Goal: Task Accomplishment & Management: Manage account settings

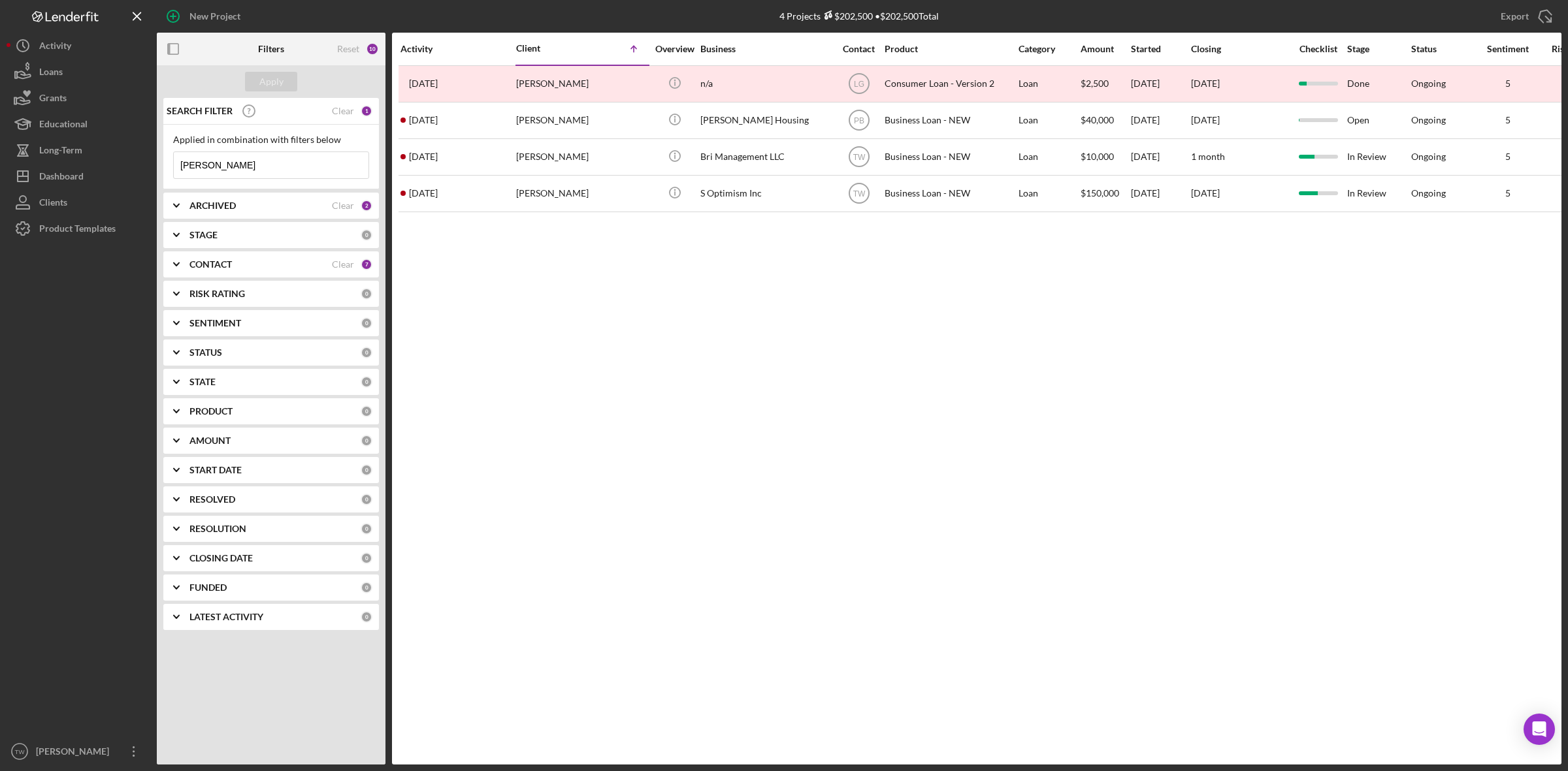
click at [271, 168] on input "[PERSON_NAME]" at bounding box center [271, 165] width 195 height 26
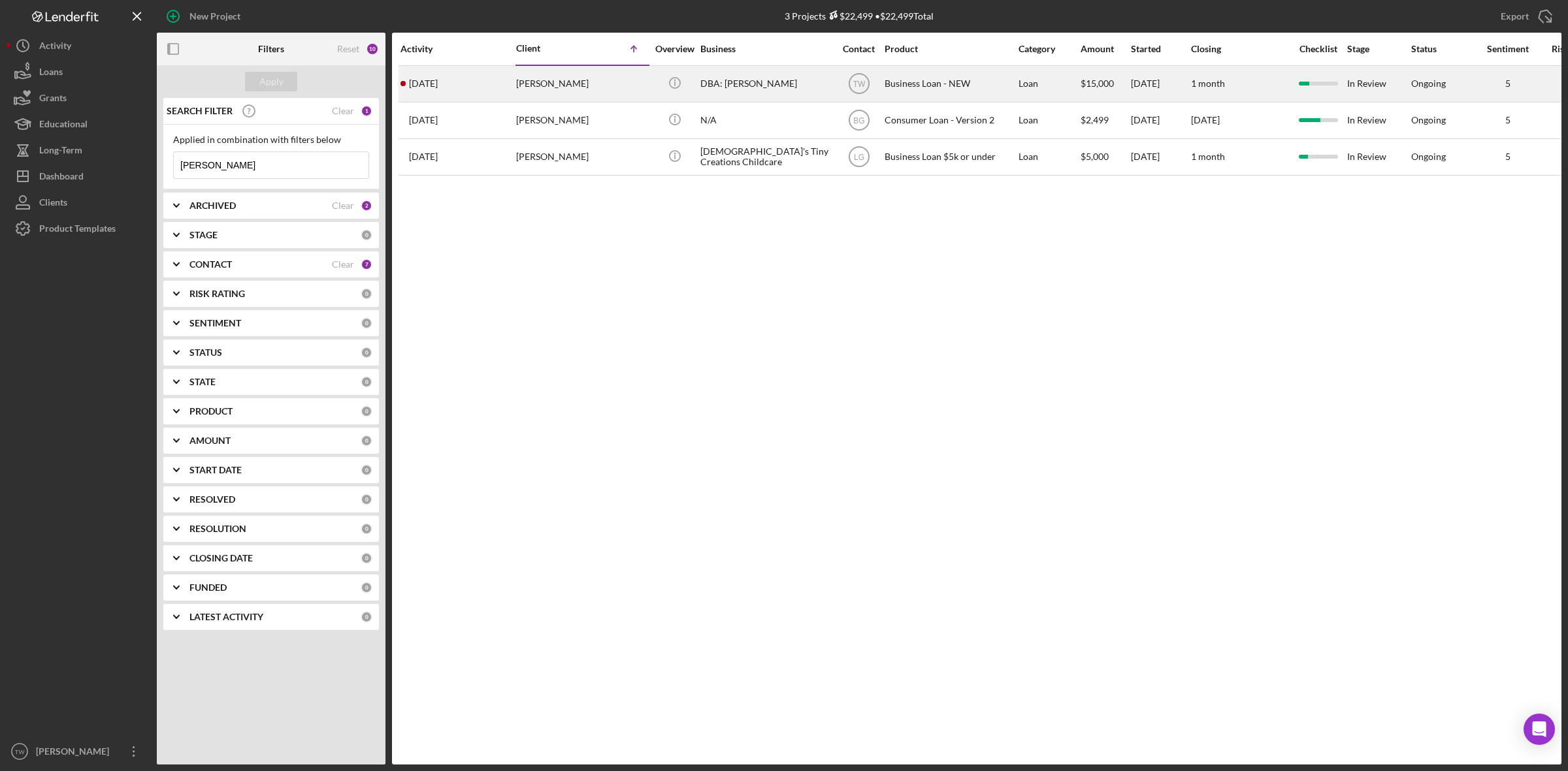
type input "[PERSON_NAME]"
click at [555, 77] on div "[PERSON_NAME]" at bounding box center [581, 84] width 130 height 35
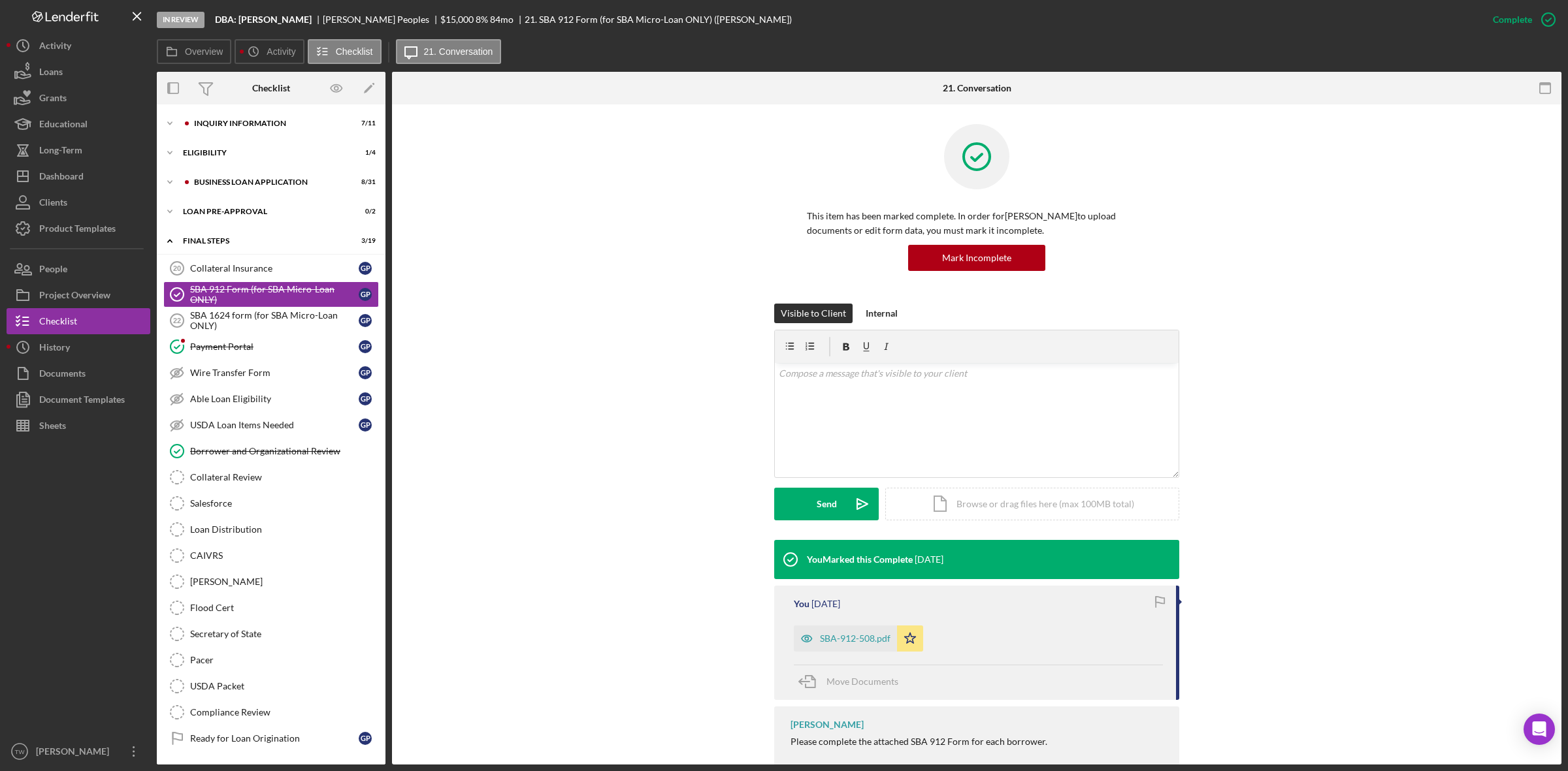
drag, startPoint x: 211, startPoint y: 12, endPoint x: 297, endPoint y: 26, distance: 87.1
click at [297, 26] on div "In Review DBA: [PERSON_NAME] [PERSON_NAME] $15,000 $15,000 8 % 84 mo 21. SBA 91…" at bounding box center [819, 20] width 1323 height 39
copy b "DBA: [PERSON_NAME]"
click at [246, 103] on div "Checklist" at bounding box center [271, 88] width 77 height 32
click at [236, 129] on div "Icon/Expander INQUIRY INFORMATION 7 / 11" at bounding box center [272, 123] width 229 height 26
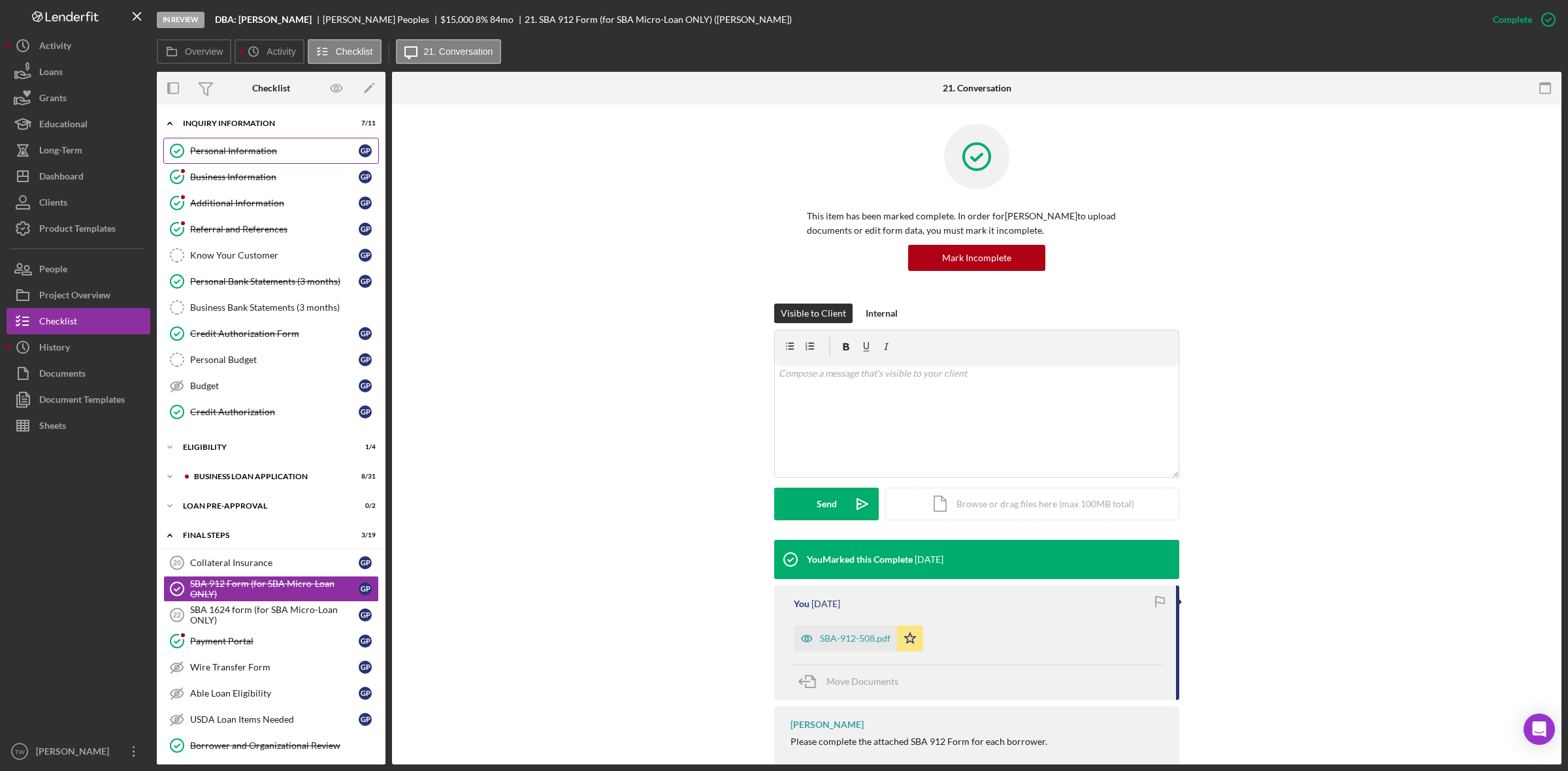
click at [237, 148] on div "Personal Information" at bounding box center [274, 151] width 168 height 10
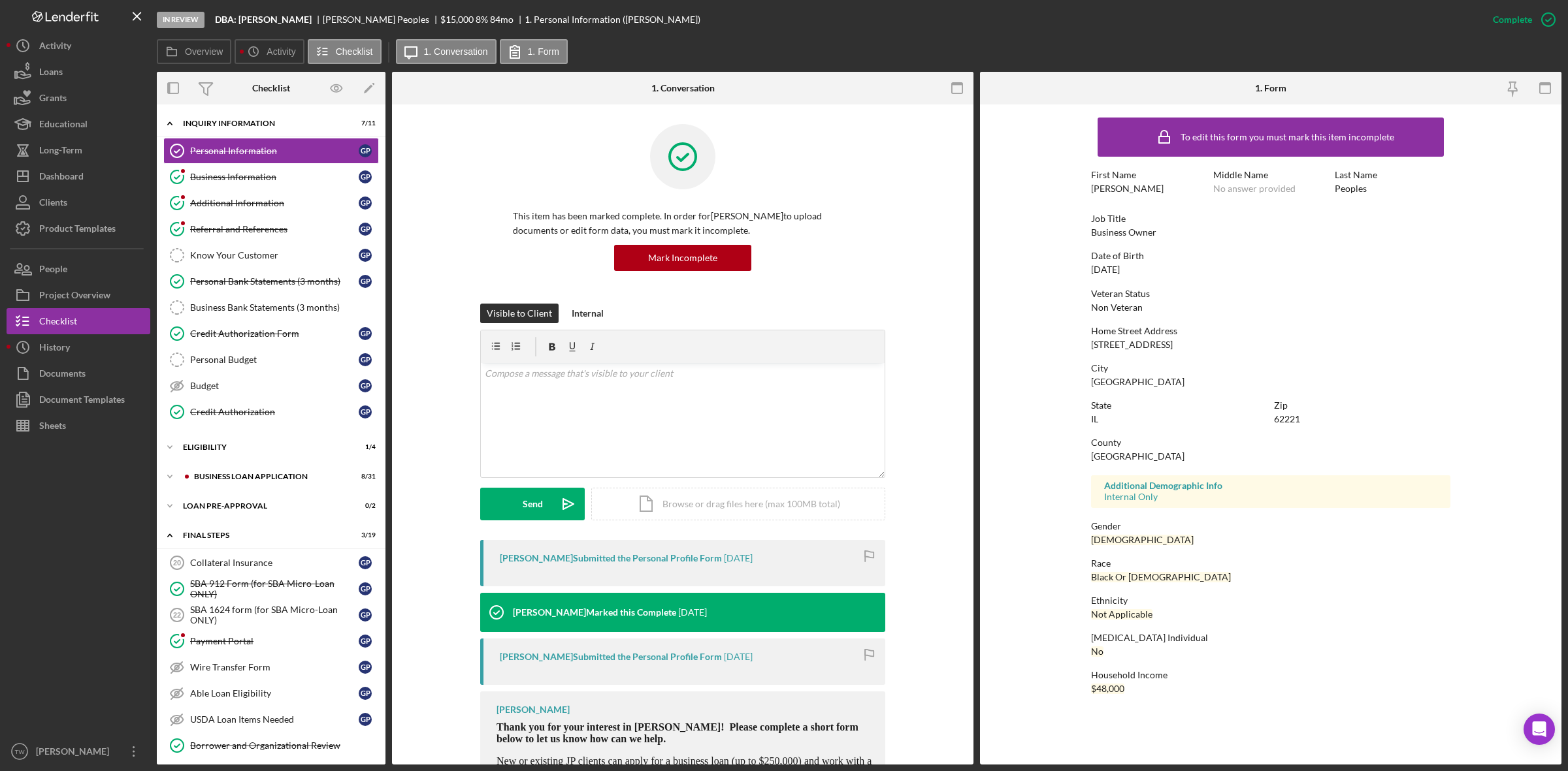
click at [1141, 340] on div "[STREET_ADDRESS]" at bounding box center [1131, 344] width 81 height 10
copy div "[STREET_ADDRESS]"
click at [1295, 419] on div "62221" at bounding box center [1286, 419] width 26 height 10
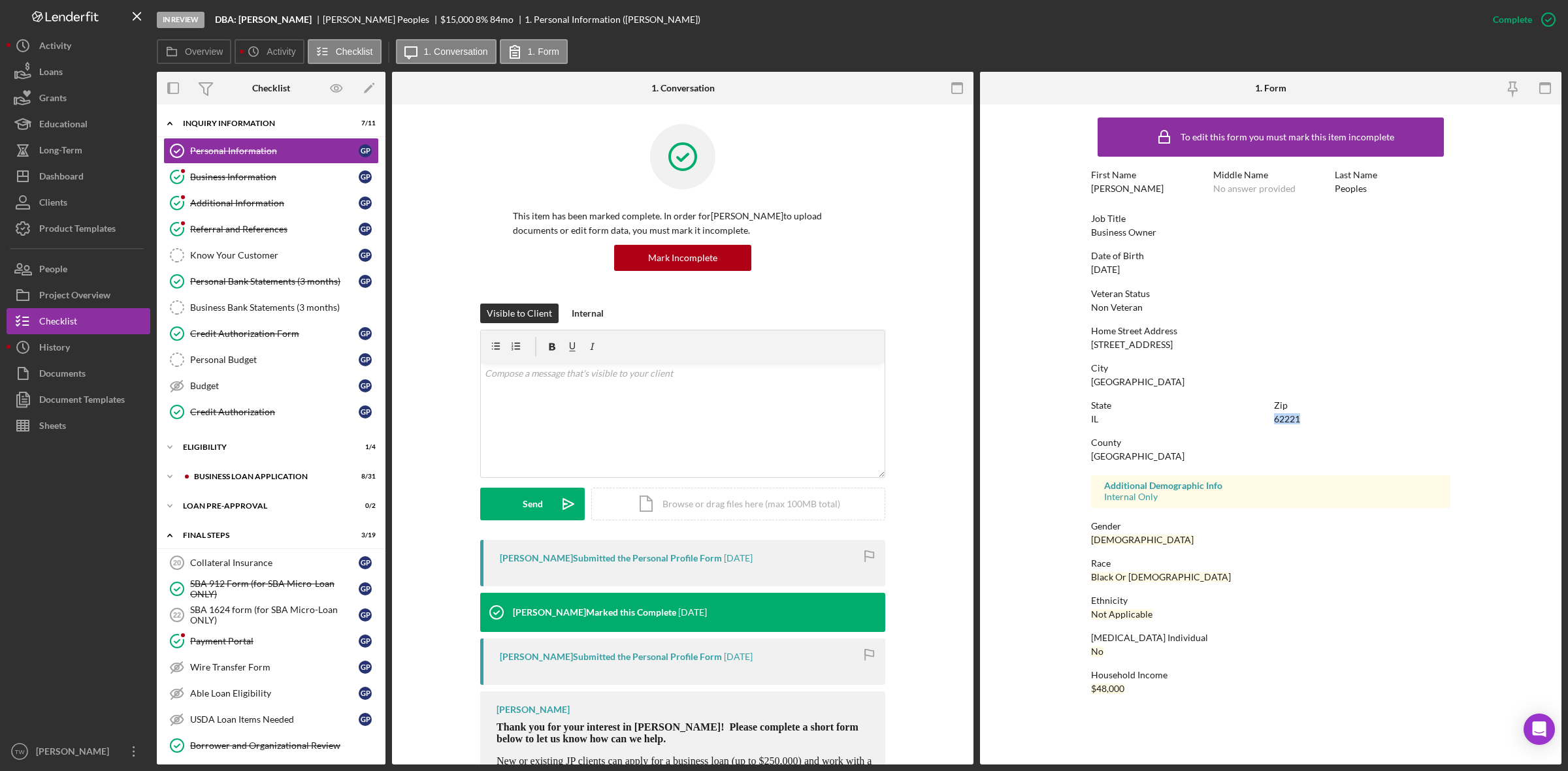
click at [1295, 419] on div "62221" at bounding box center [1286, 419] width 26 height 10
copy div "62221"
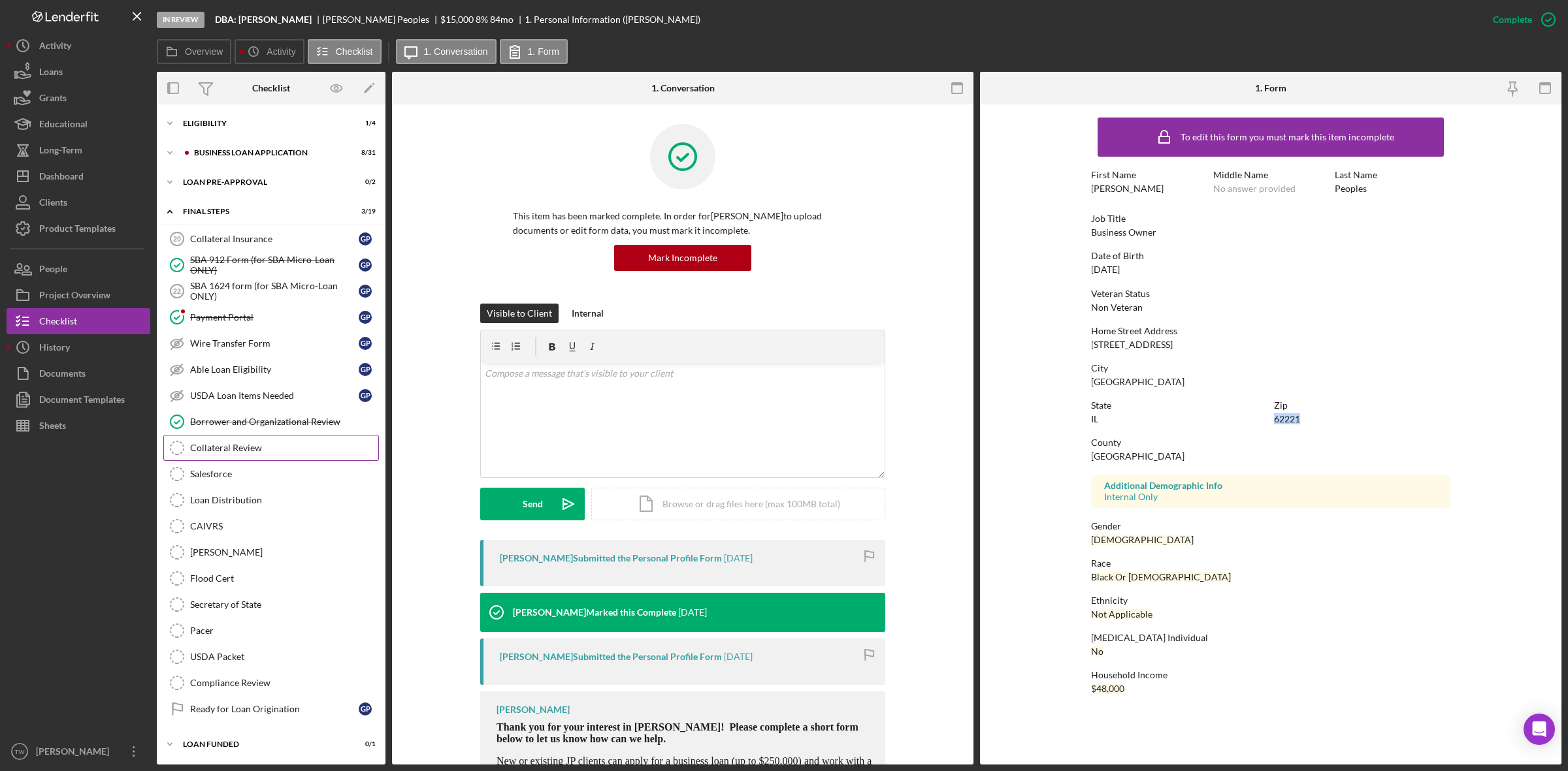
scroll to position [252, 0]
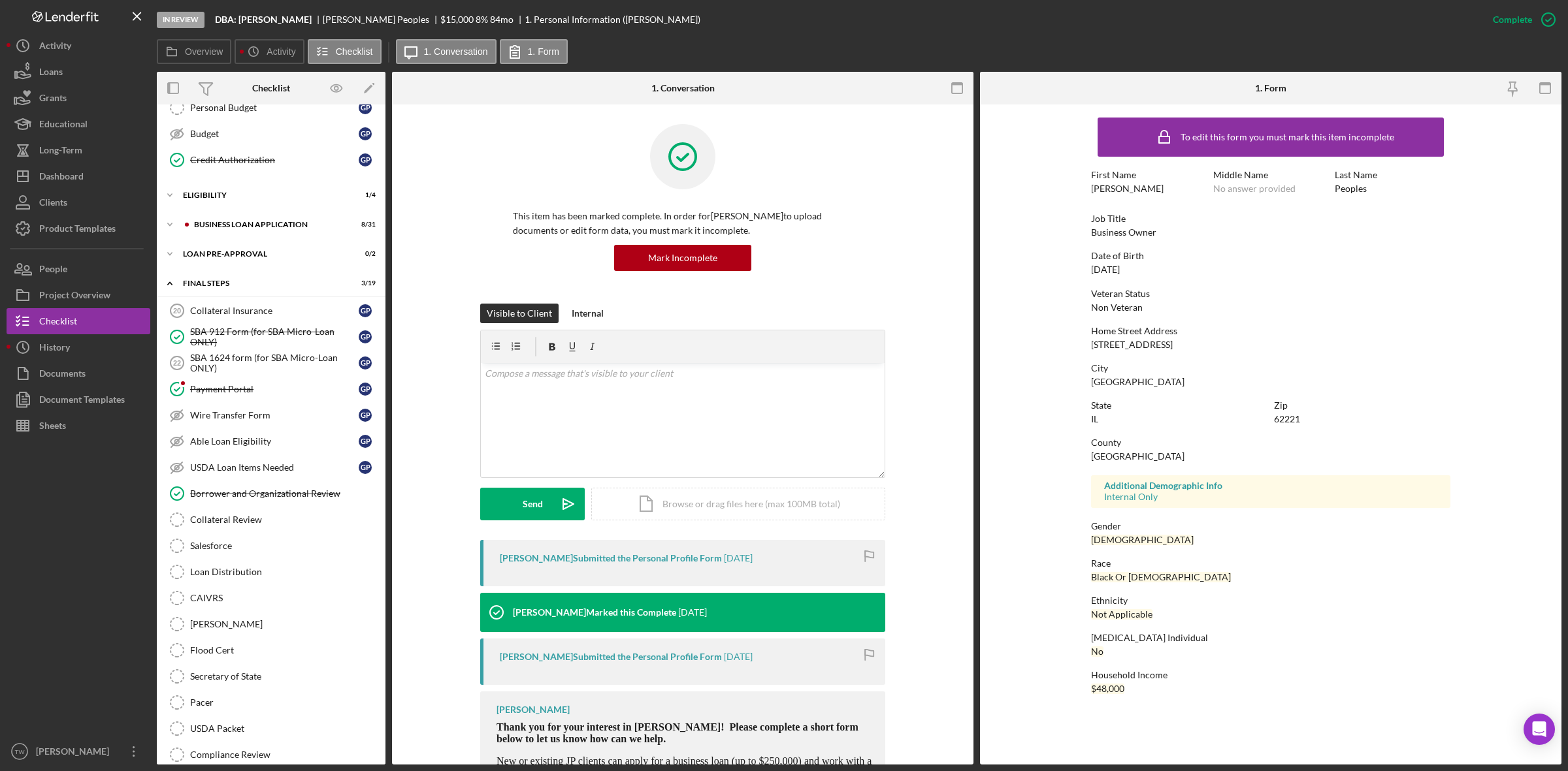
click at [209, 243] on div "Icon/Expander INQUIRY INFORMATION 7 / 11 Personal Information Personal Informat…" at bounding box center [272, 344] width 229 height 971
click at [206, 253] on div "LOAN PRE-APPROVAL" at bounding box center [276, 254] width 186 height 8
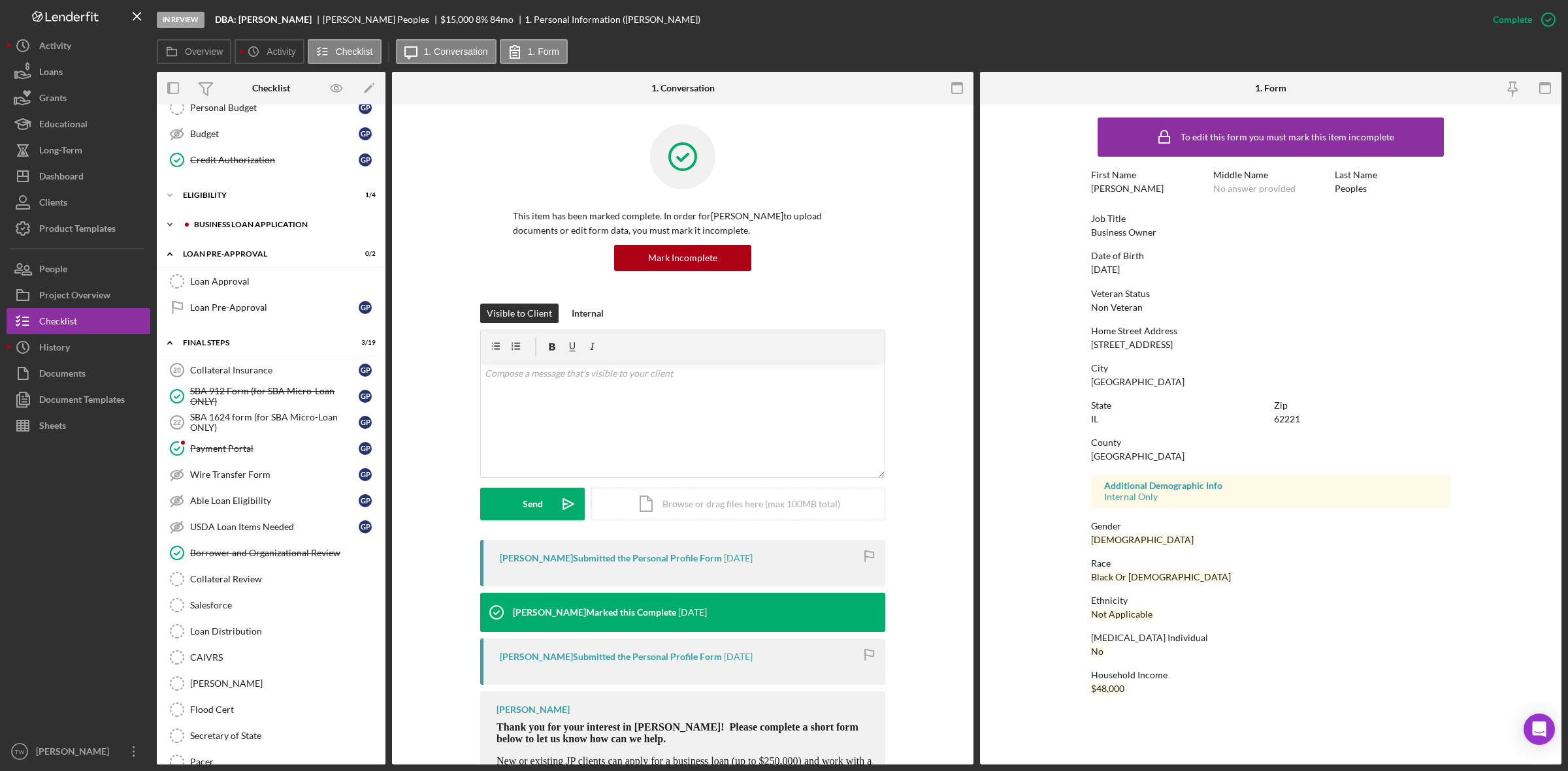
click at [211, 233] on div "Icon/Expander BUSINESS LOAN APPLICATION 8 / 31" at bounding box center [272, 224] width 229 height 26
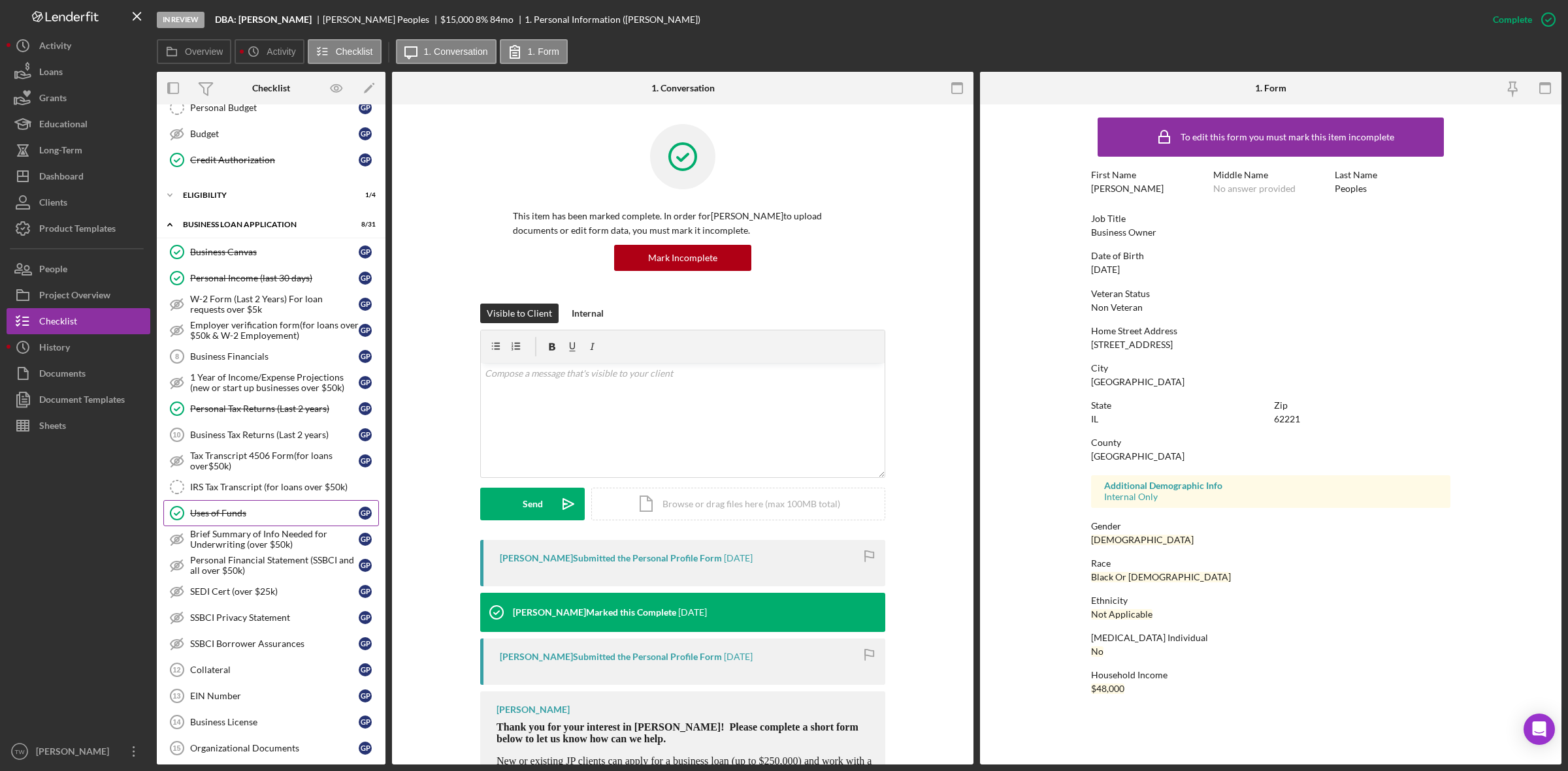
click at [245, 517] on div "Uses of Funds" at bounding box center [274, 513] width 168 height 10
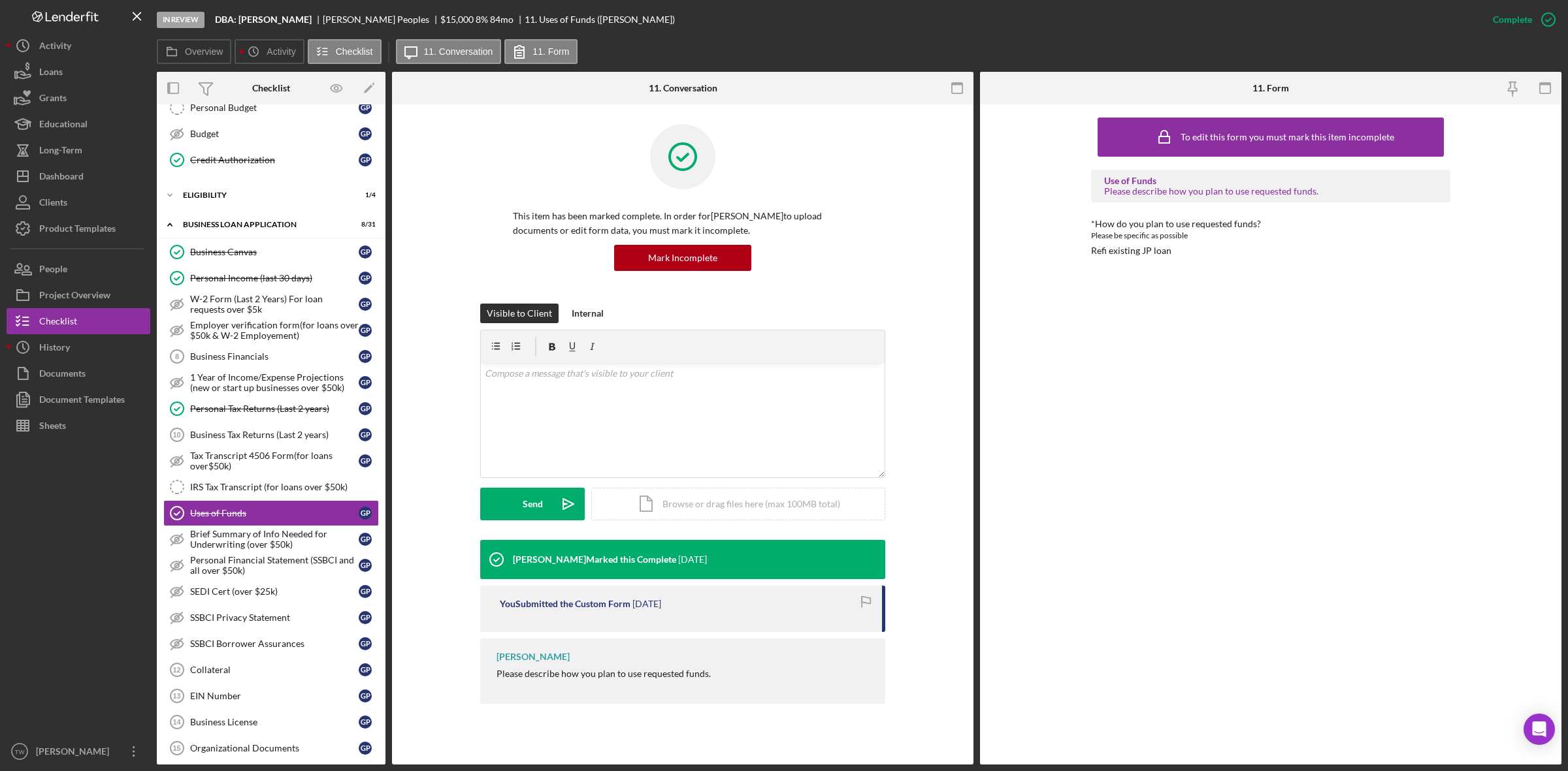
click at [1129, 252] on div "Refi existing JP loan" at bounding box center [1131, 250] width 81 height 10
click at [76, 168] on div "Dashboard" at bounding box center [62, 178] width 44 height 29
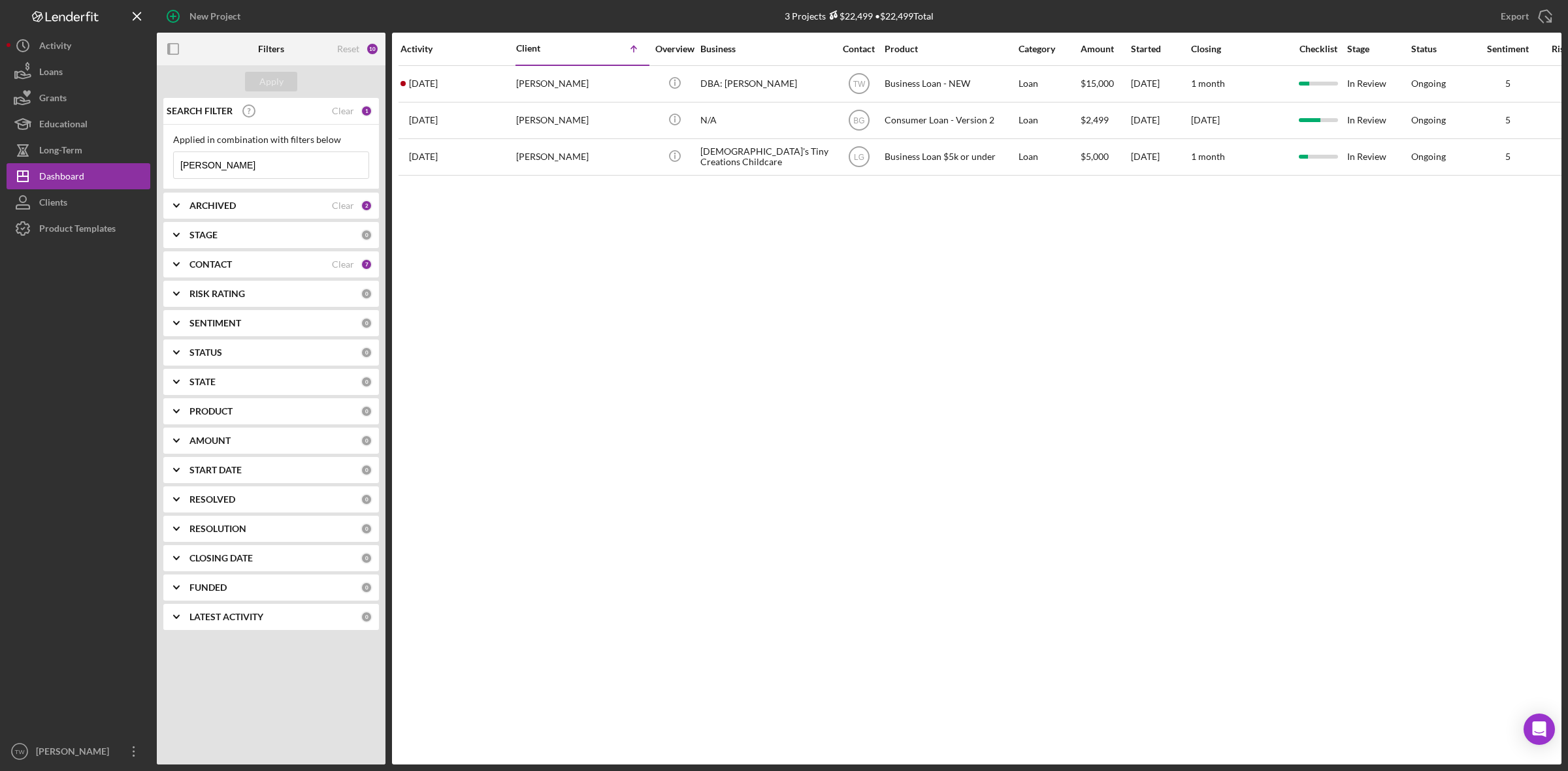
click at [238, 168] on input "[PERSON_NAME]" at bounding box center [271, 165] width 195 height 26
type input "g"
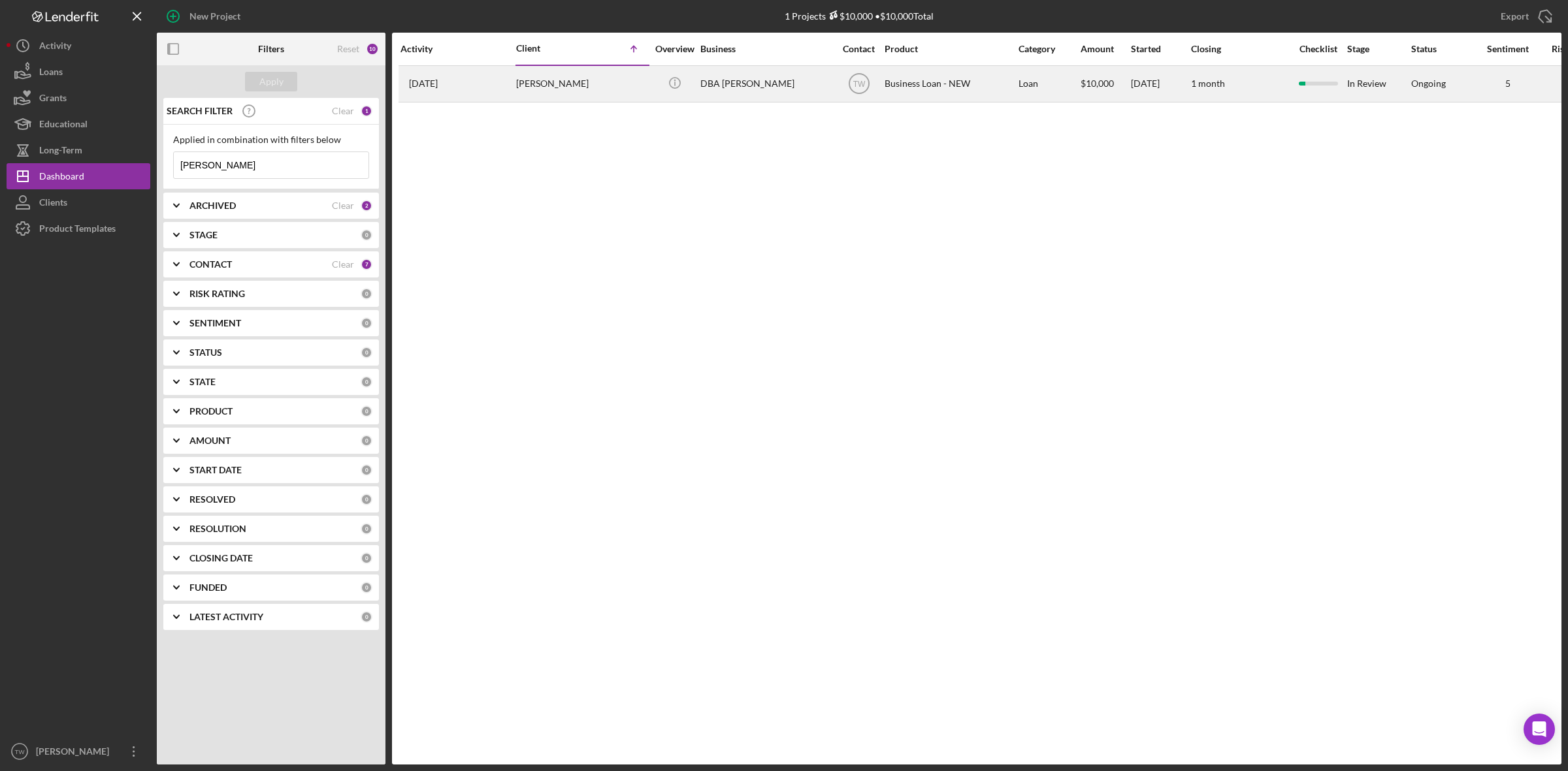
type input "[PERSON_NAME]"
click at [543, 82] on div "[PERSON_NAME]" at bounding box center [581, 84] width 130 height 35
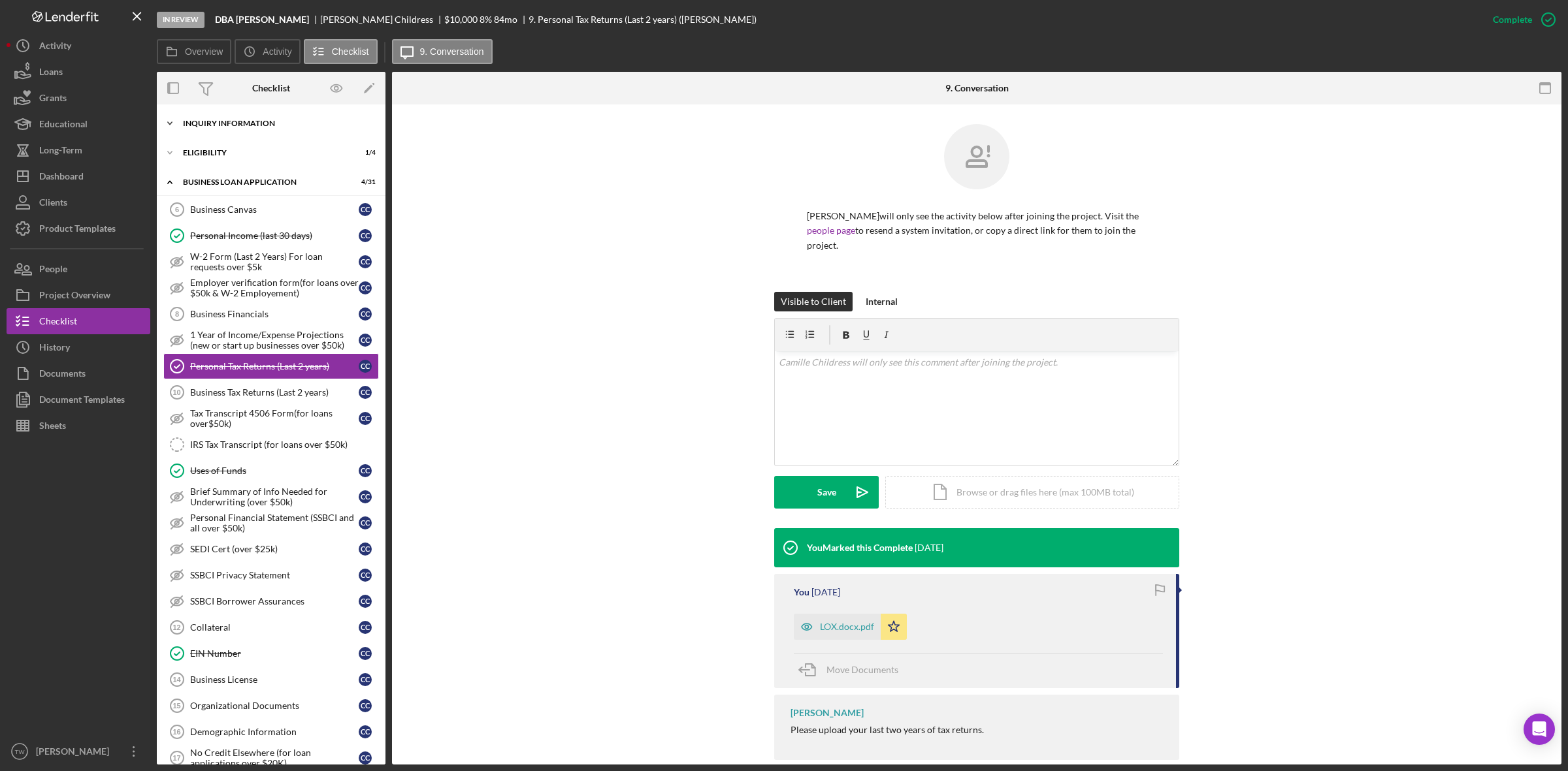
click at [258, 119] on div "INQUIRY INFORMATION" at bounding box center [276, 123] width 186 height 8
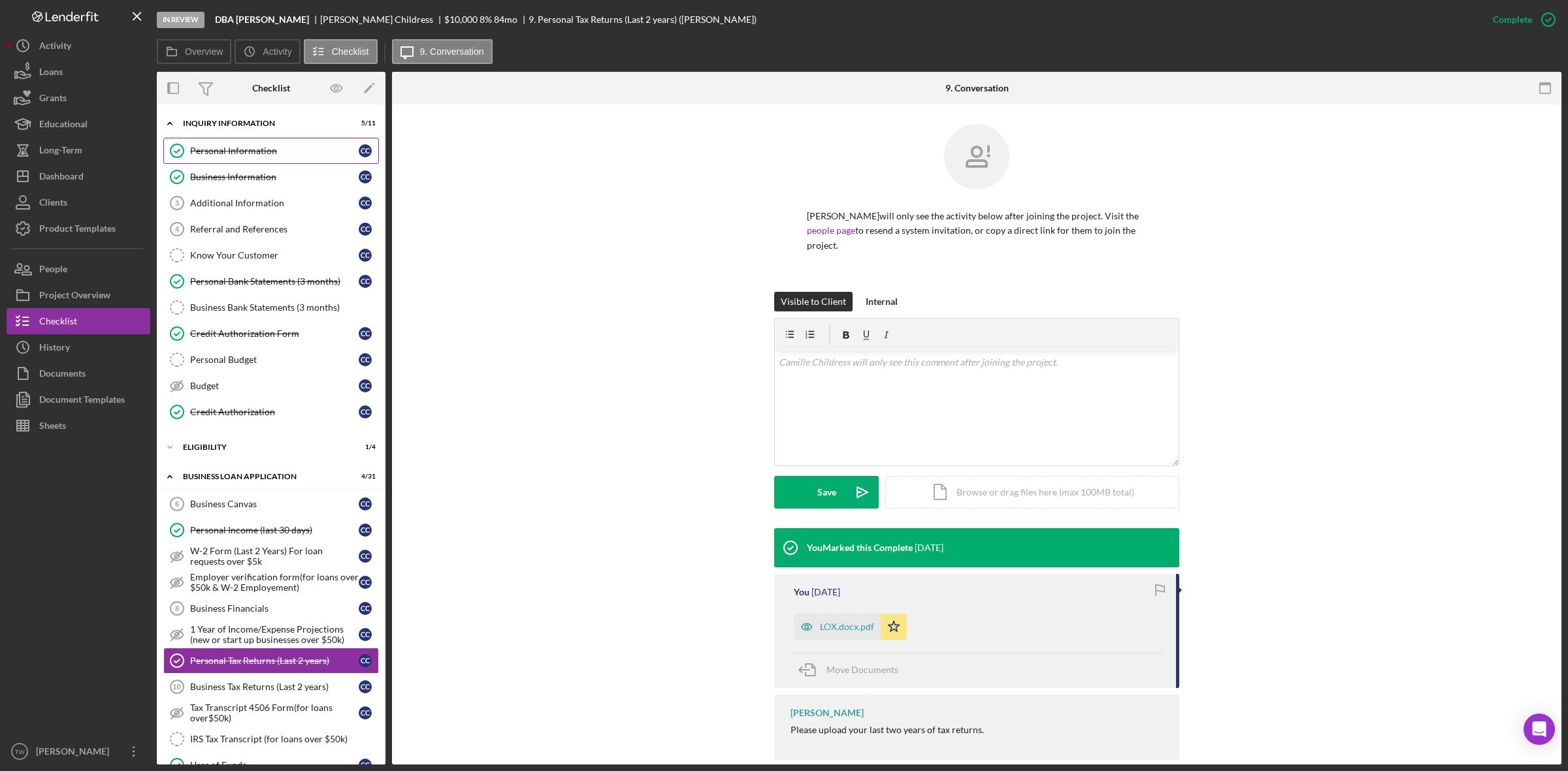
click at [258, 142] on link "Personal Information Personal Information C C" at bounding box center [271, 151] width 216 height 26
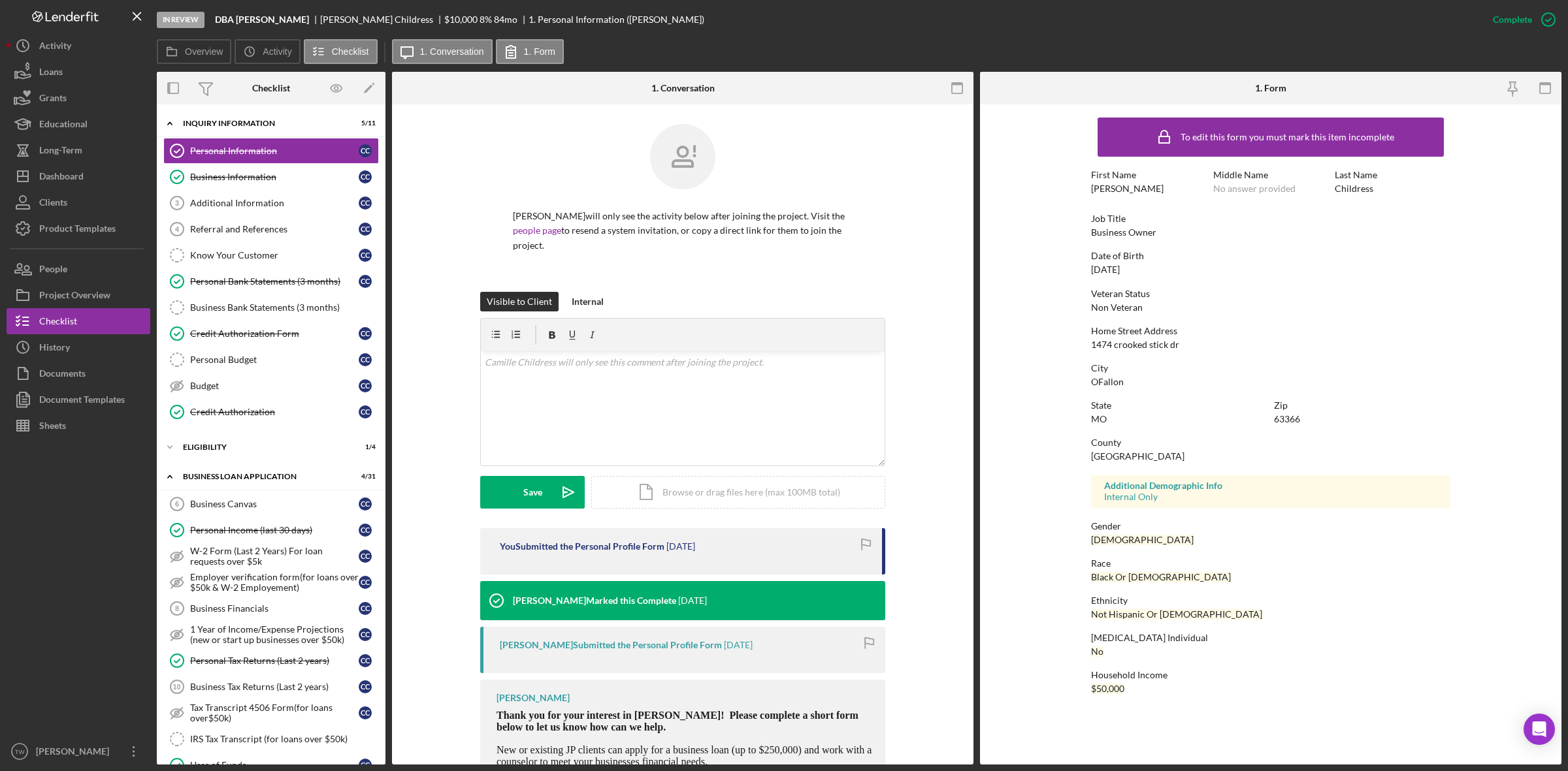
click at [1141, 345] on div "1474 crooked stick dr" at bounding box center [1135, 344] width 88 height 10
copy div "1474 crooked stick dr"
click at [1108, 376] on div "OFallon" at bounding box center [1107, 381] width 32 height 10
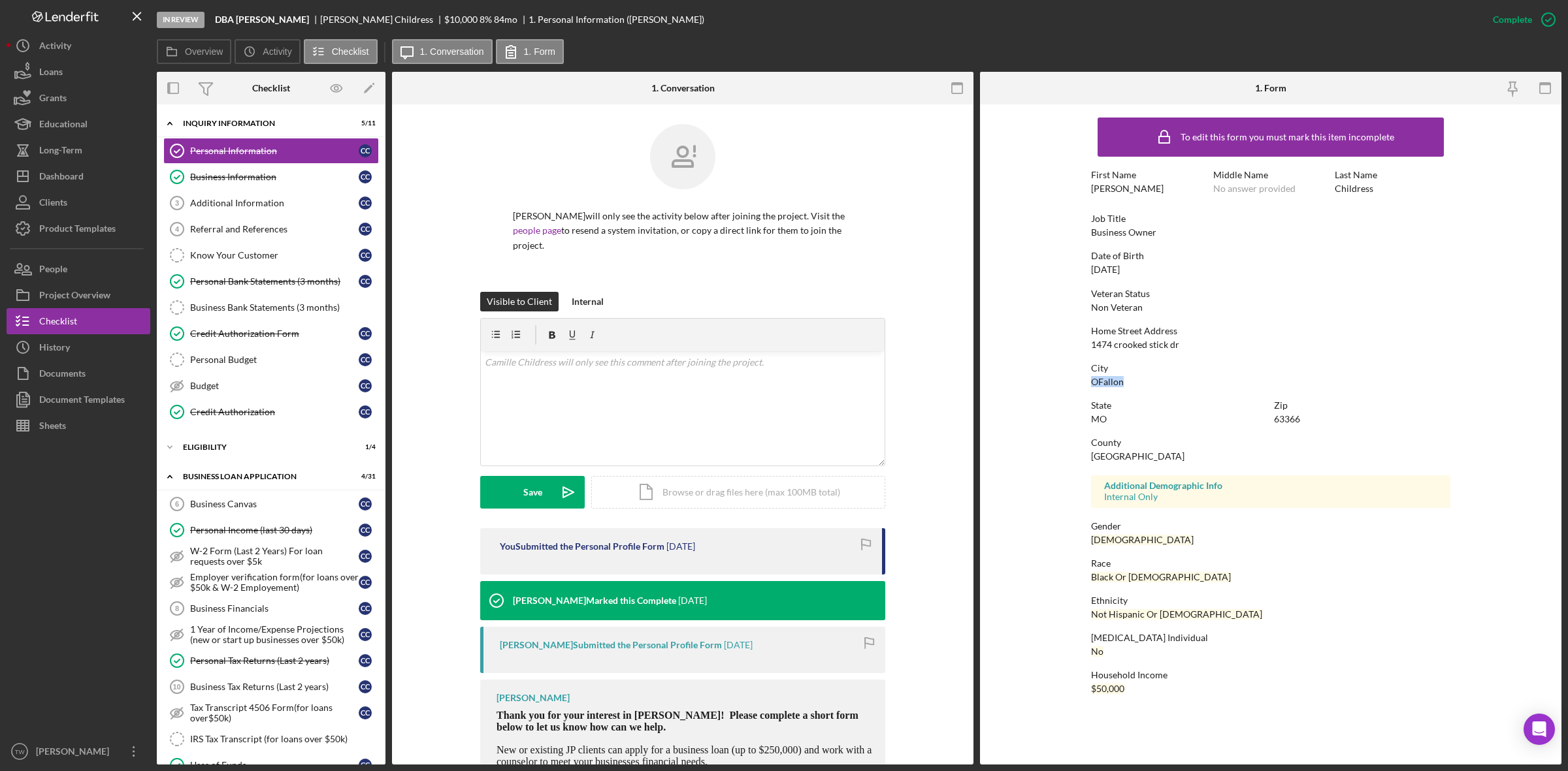
click at [1108, 376] on div "OFallon" at bounding box center [1107, 381] width 32 height 10
copy div "OFallon"
click at [1288, 414] on div "63366" at bounding box center [1286, 419] width 26 height 10
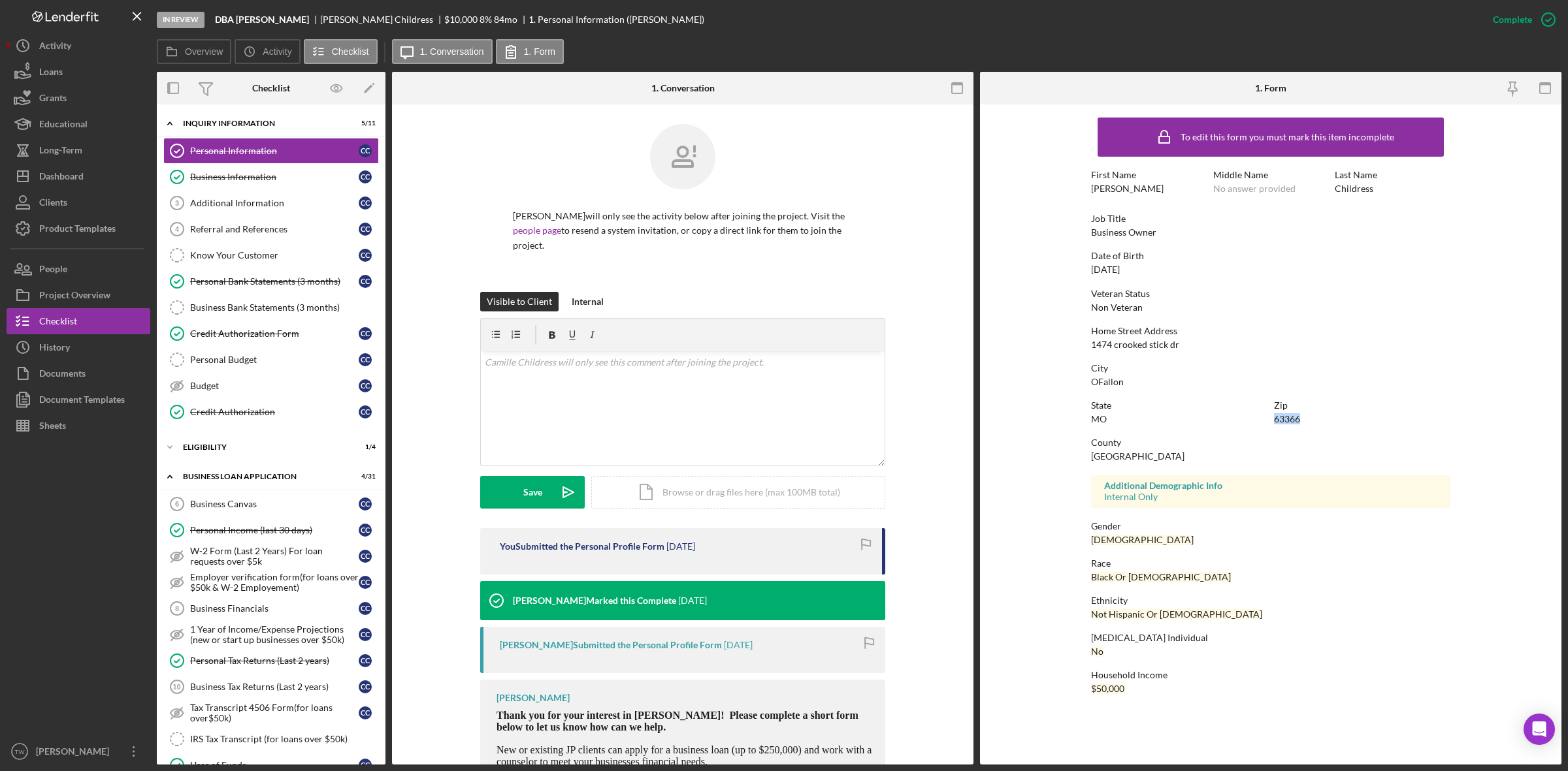
copy div "63366"
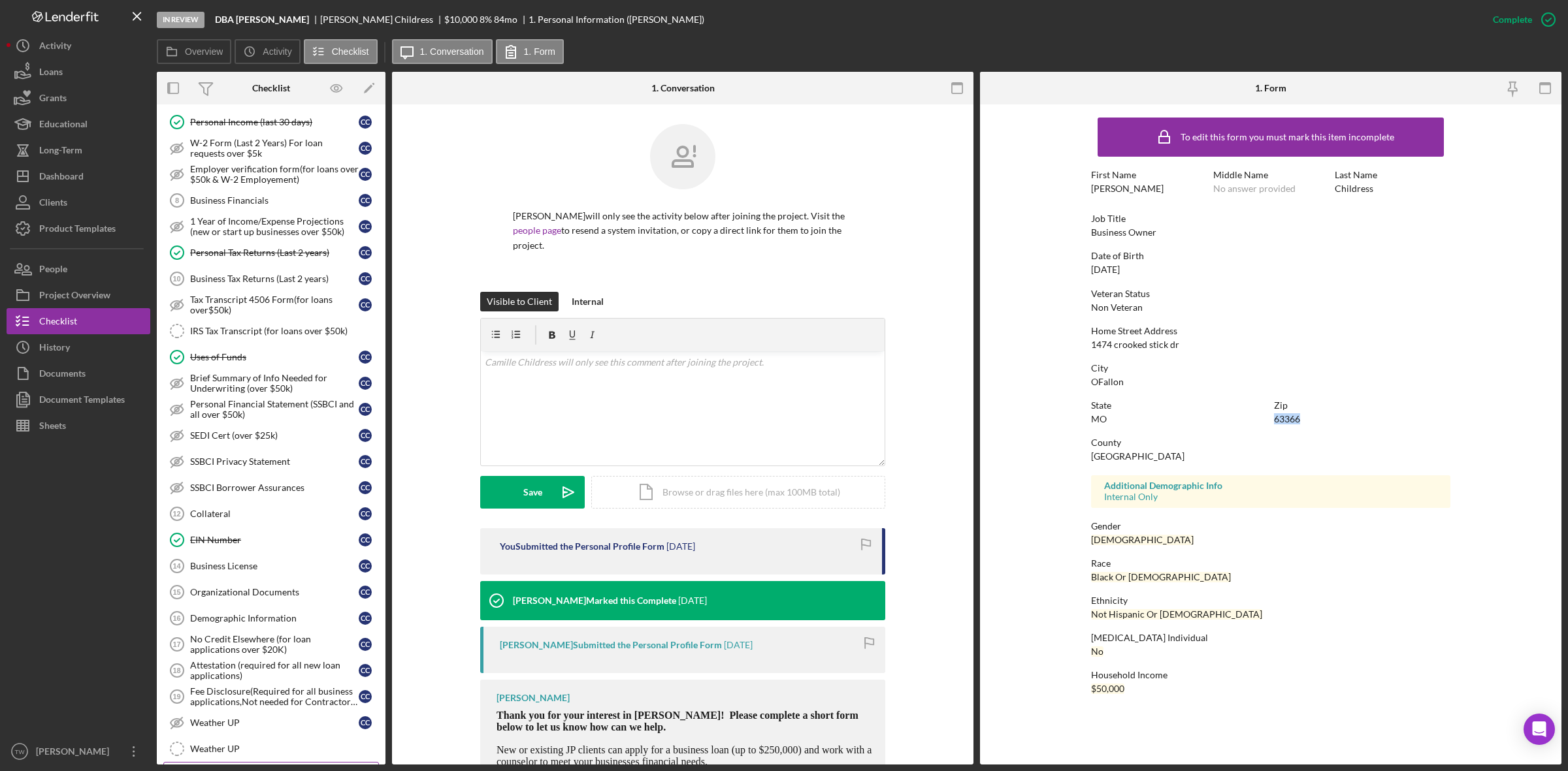
scroll to position [650, 0]
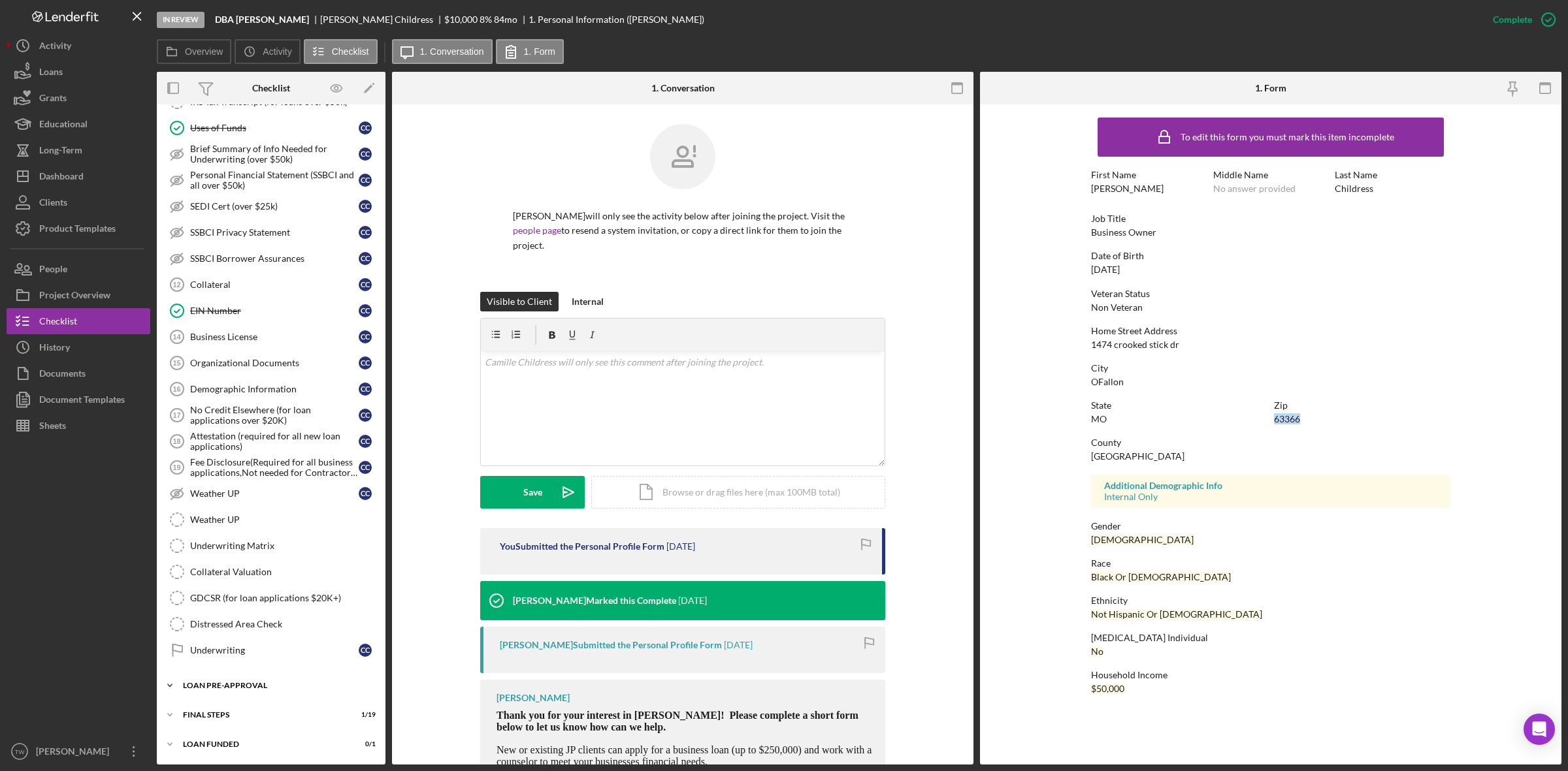
click at [246, 687] on div "LOAN PRE-APPROVAL" at bounding box center [276, 686] width 186 height 8
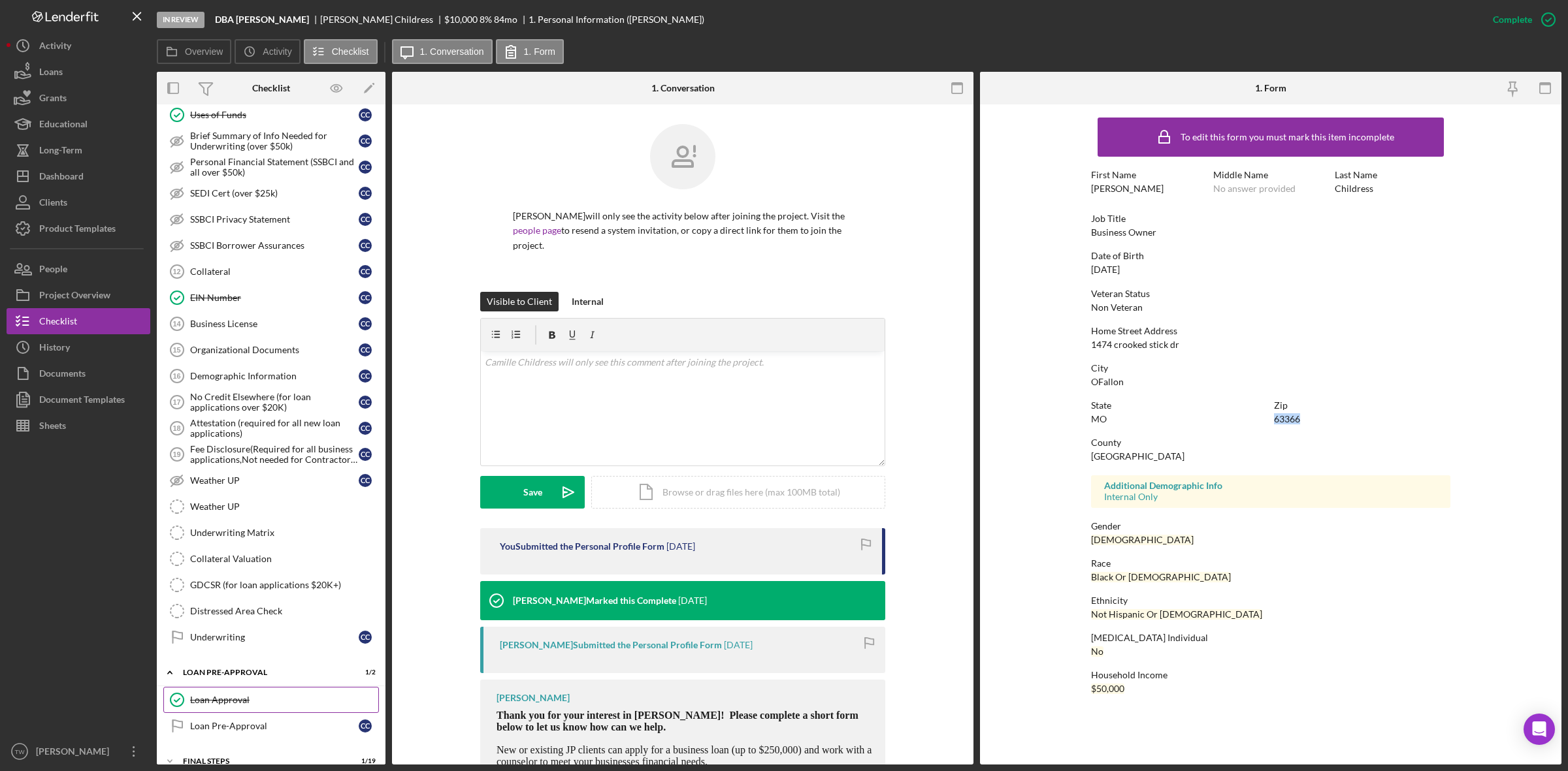
scroll to position [710, 0]
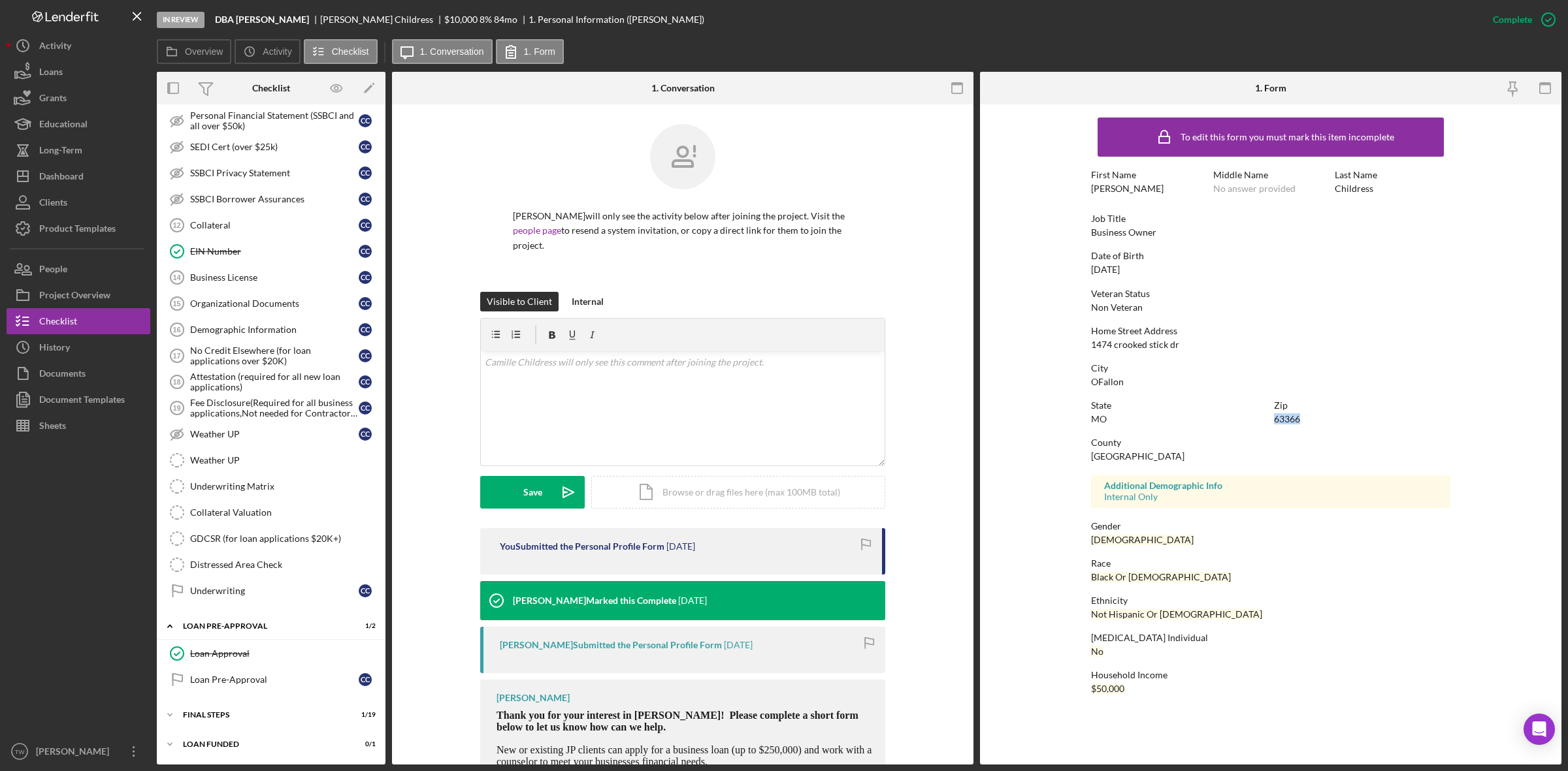
click at [252, 698] on div "Loan Approval Loan Approval Loan Pre-Approval Loan Pre-Approval C C" at bounding box center [272, 670] width 229 height 58
click at [249, 716] on div "FINAL STEPS" at bounding box center [276, 715] width 186 height 8
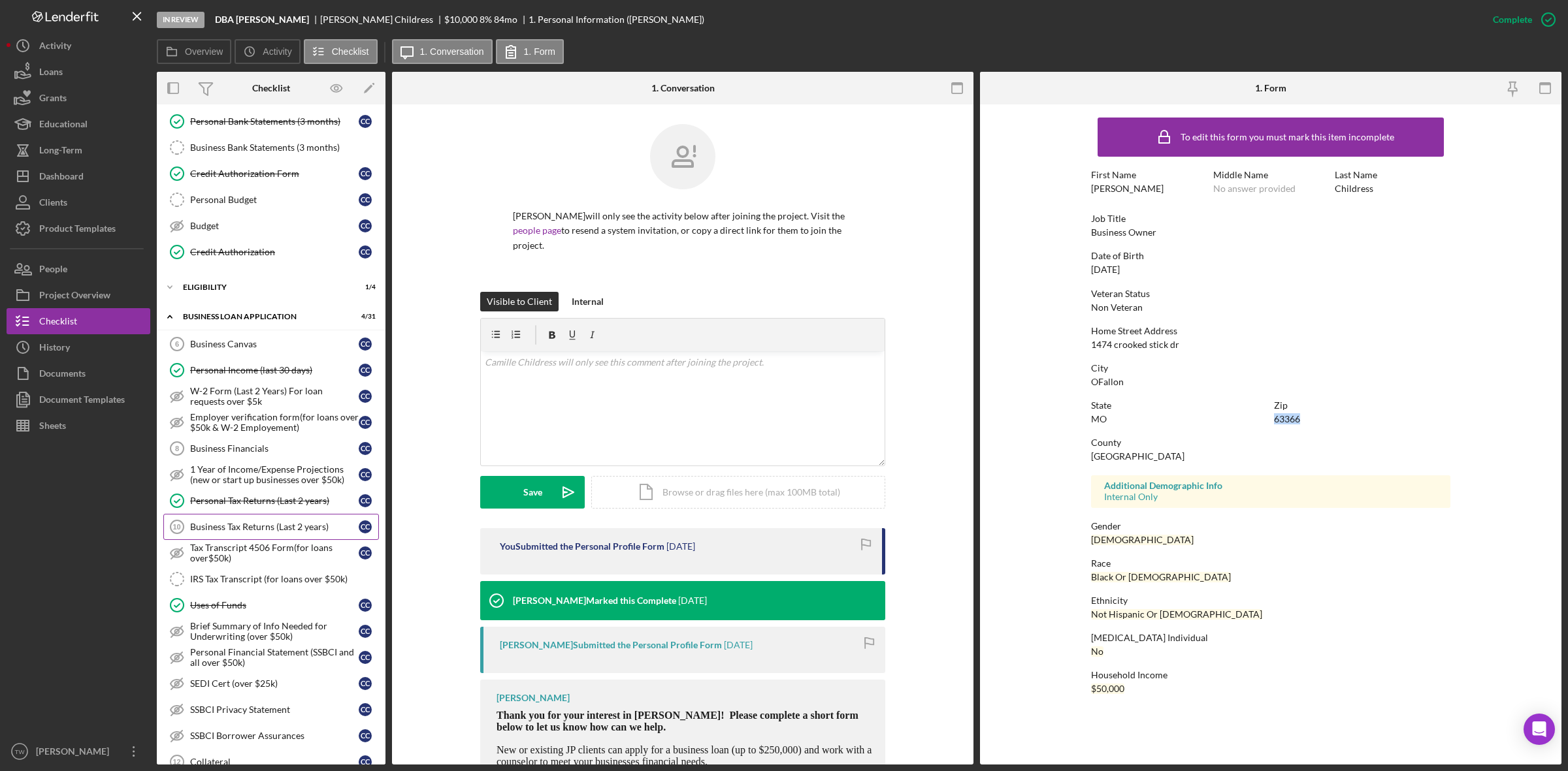
scroll to position [0, 0]
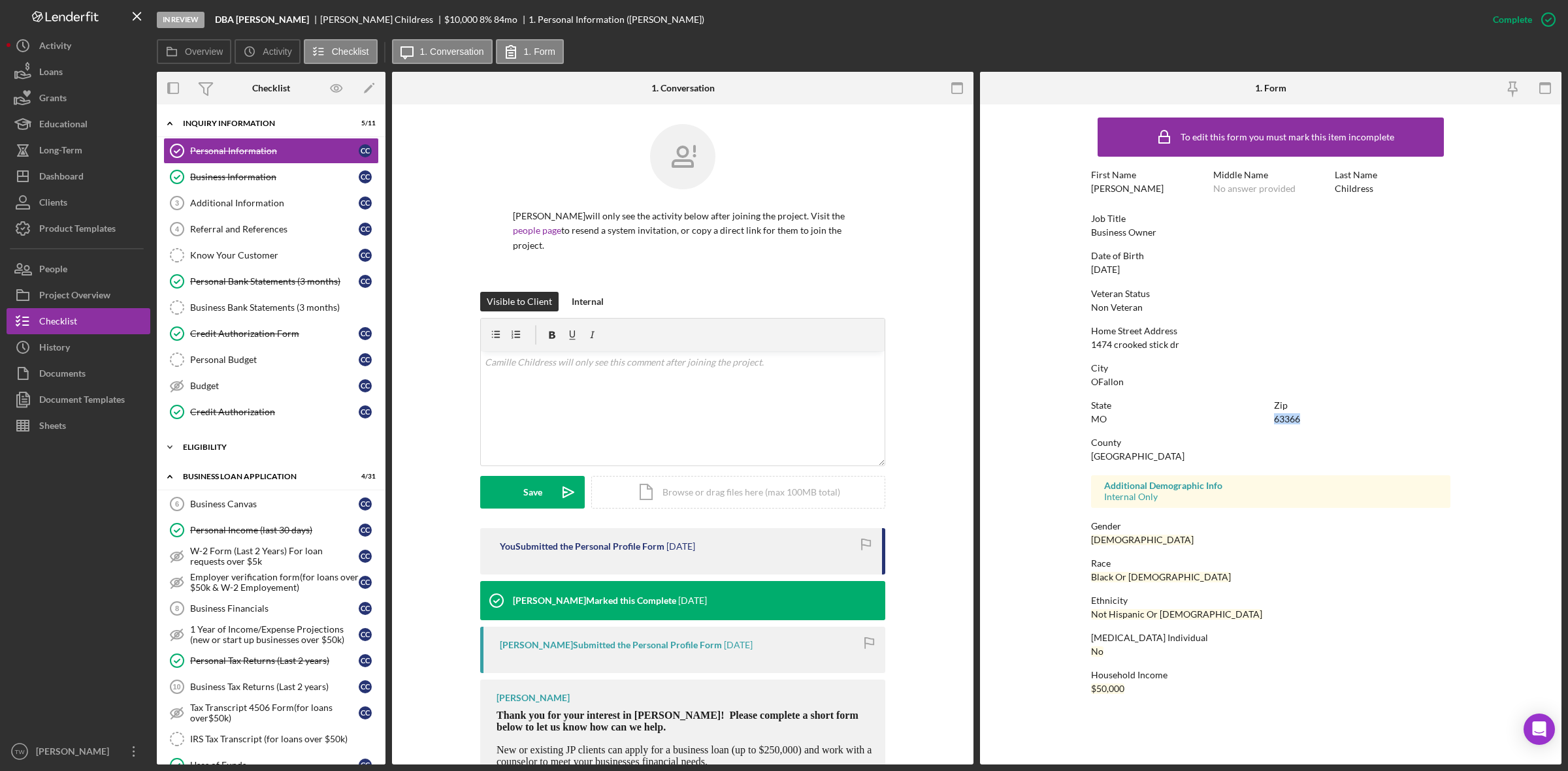
click at [244, 457] on div "Icon/Expander ELIGIBILITY 1 / 4" at bounding box center [272, 447] width 229 height 26
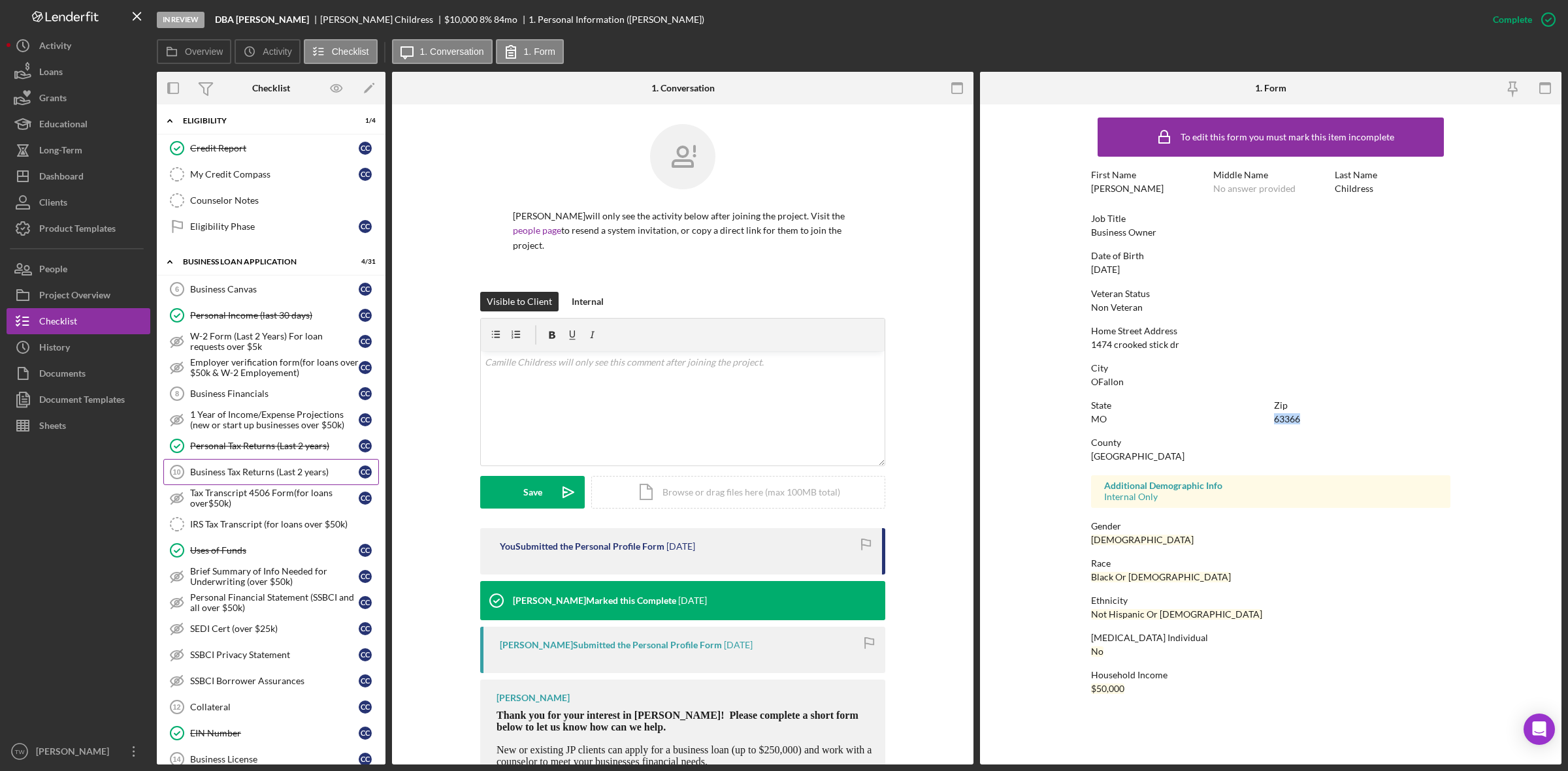
scroll to position [408, 0]
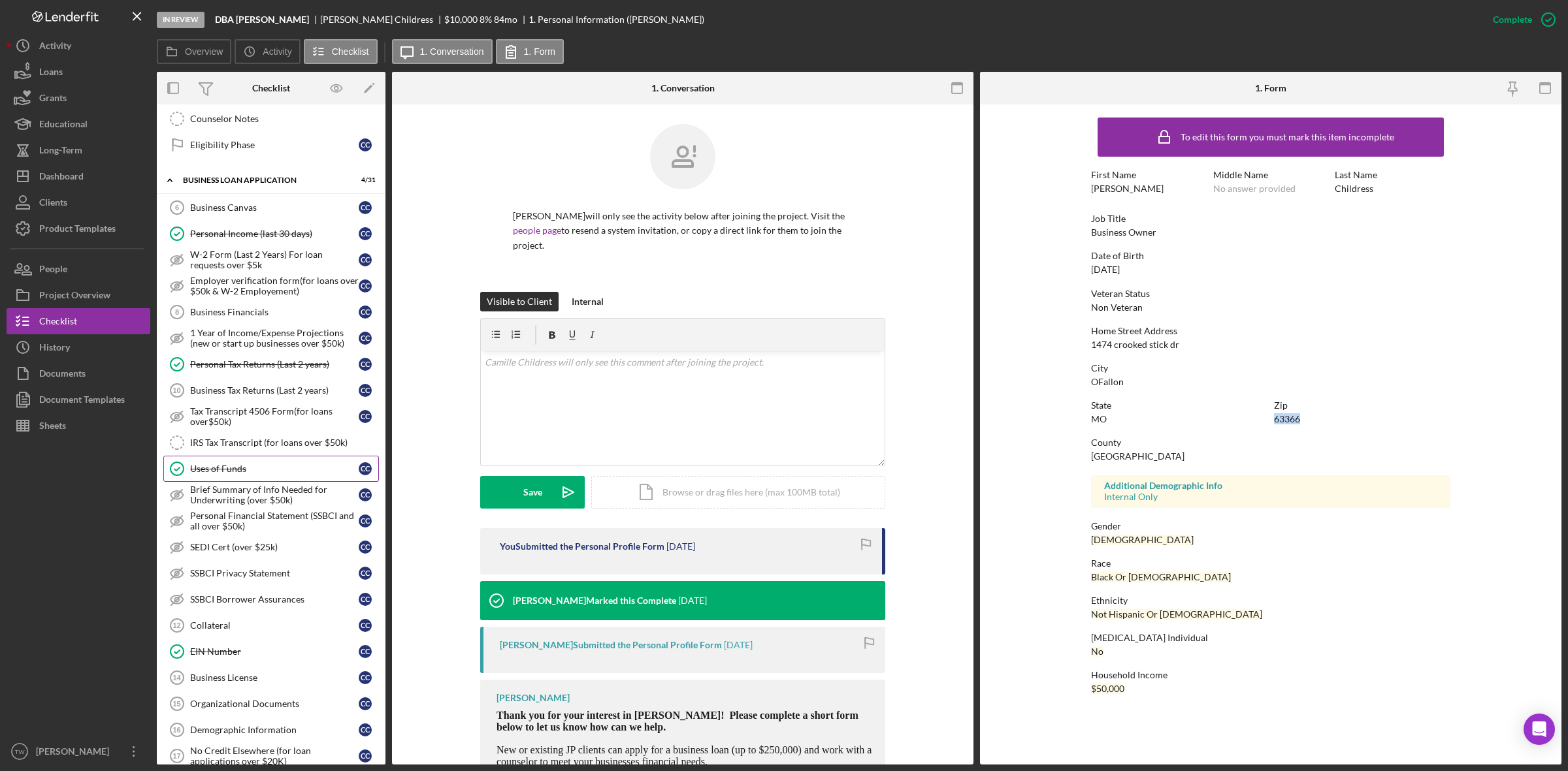
click at [256, 473] on div "Uses of Funds" at bounding box center [274, 468] width 168 height 10
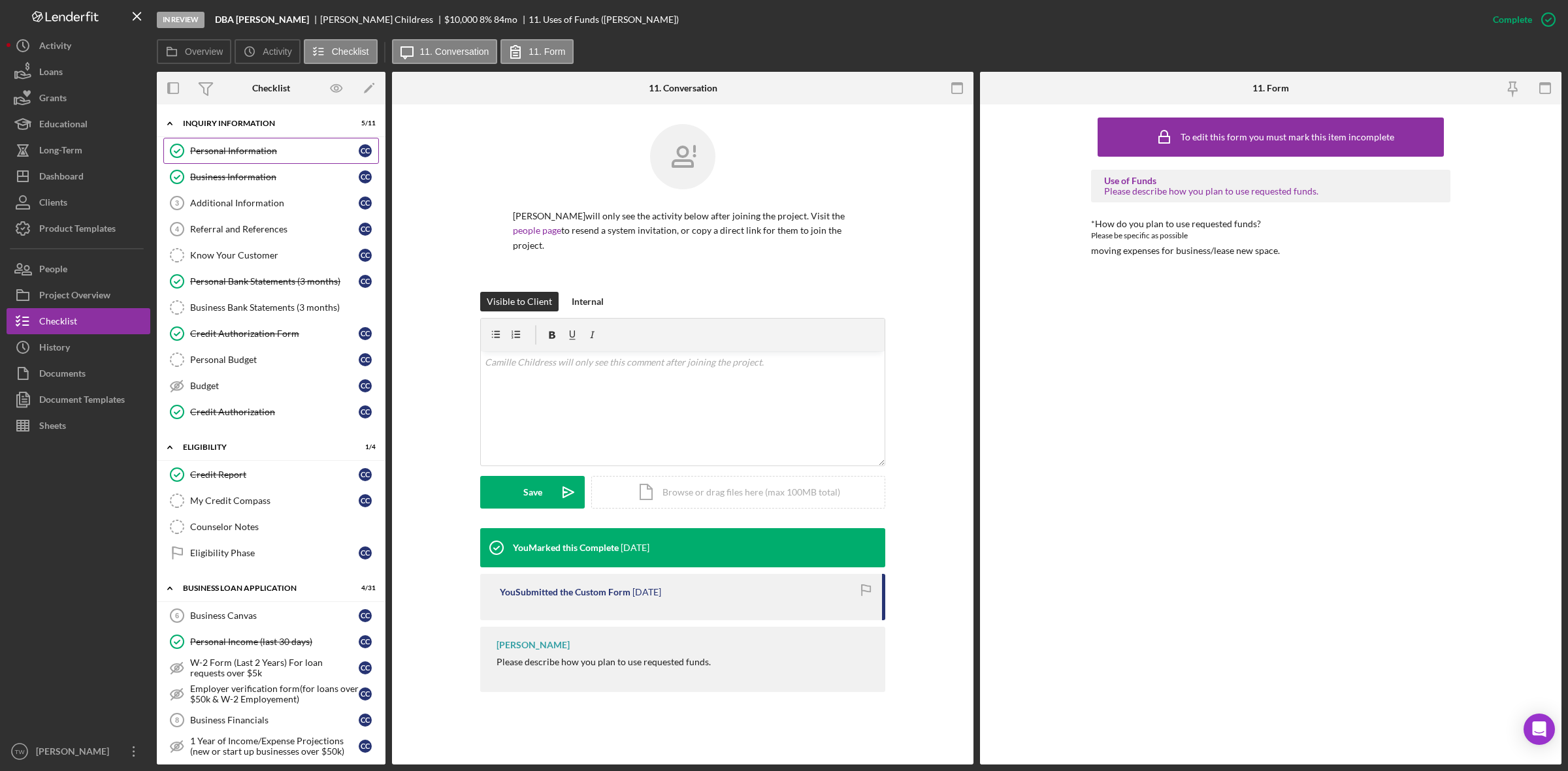
click at [246, 163] on link "Personal Information Personal Information C C" at bounding box center [271, 151] width 216 height 26
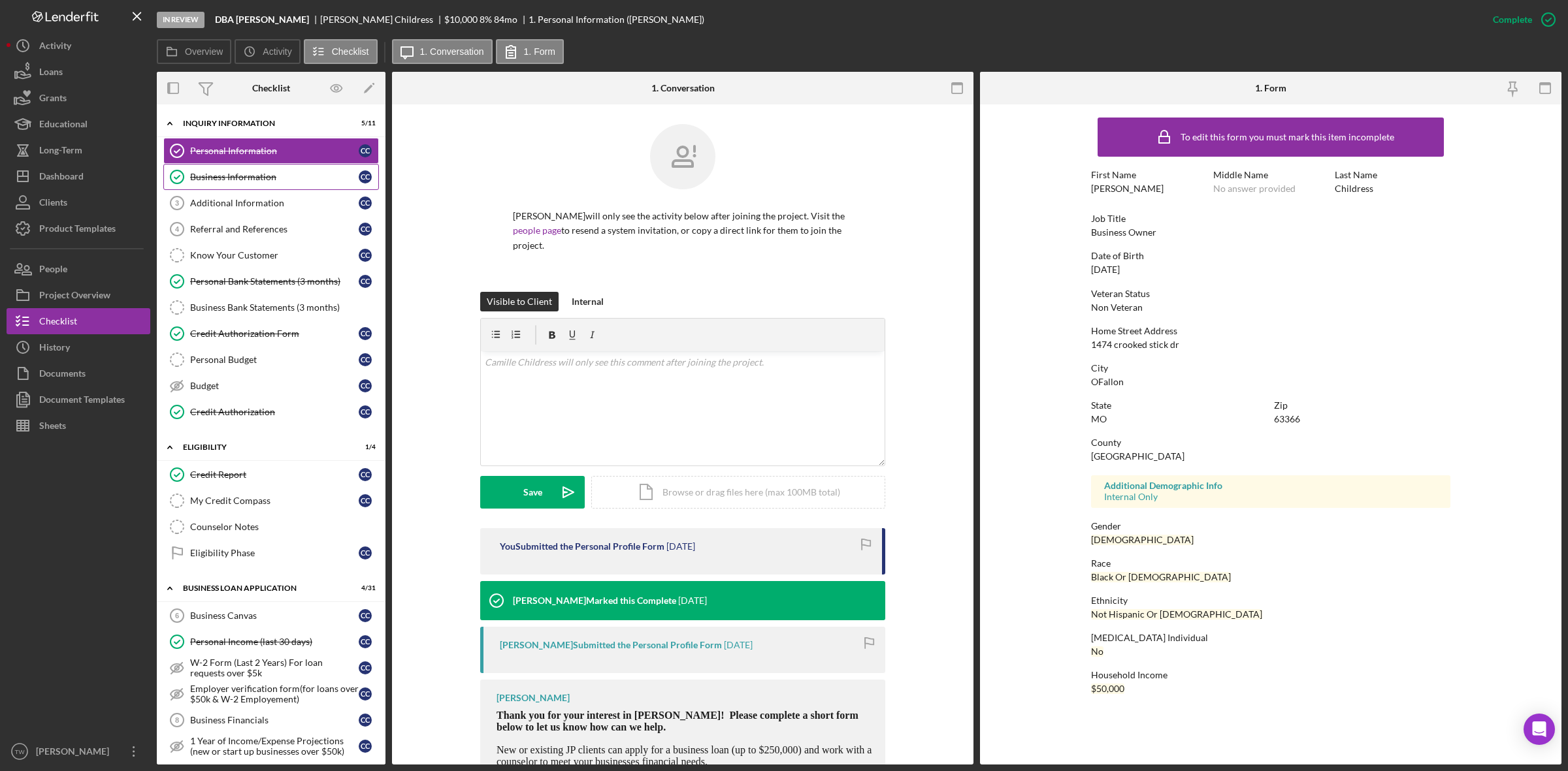
click at [240, 180] on div "Business Information" at bounding box center [274, 177] width 168 height 10
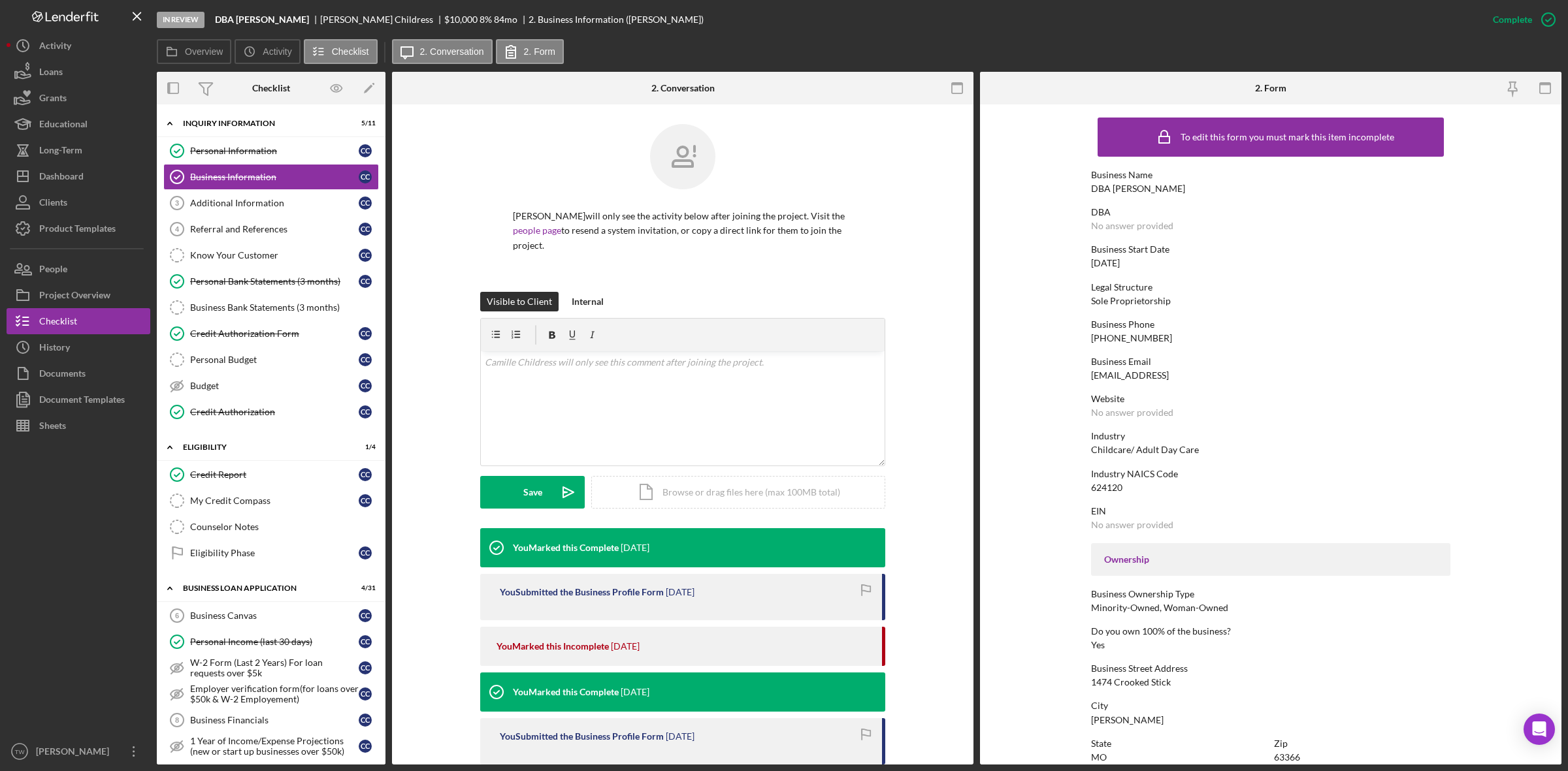
drag, startPoint x: 237, startPoint y: 21, endPoint x: 310, endPoint y: 21, distance: 73.0
click at [310, 21] on div "DBA [PERSON_NAME]" at bounding box center [267, 19] width 105 height 10
copy b "[PERSON_NAME]"
click at [95, 180] on button "Icon/Dashboard Dashboard" at bounding box center [78, 176] width 144 height 26
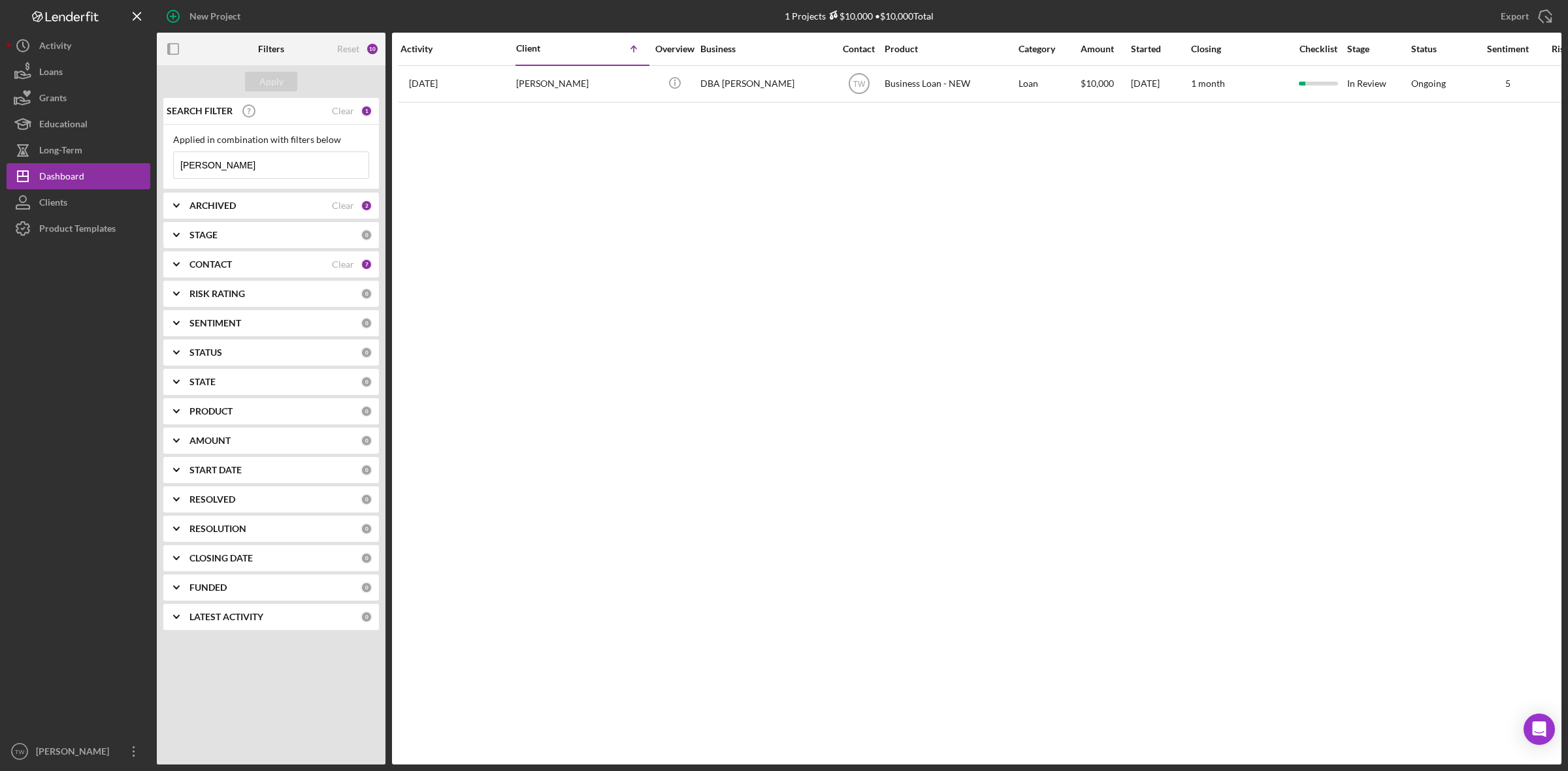
click at [293, 170] on input "[PERSON_NAME]" at bounding box center [271, 165] width 195 height 26
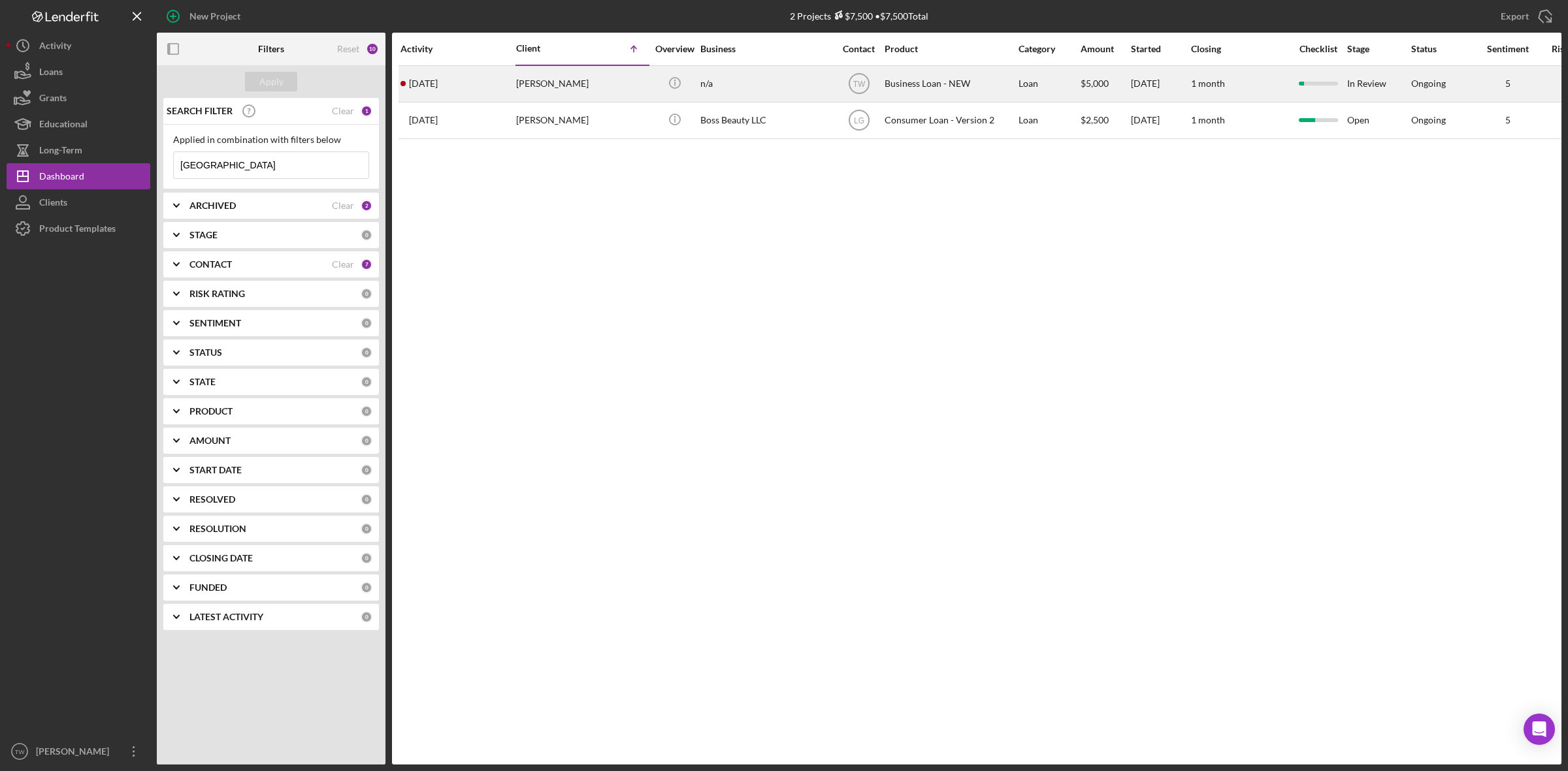
type input "[GEOGRAPHIC_DATA]"
click at [581, 81] on div "[PERSON_NAME]" at bounding box center [581, 84] width 130 height 35
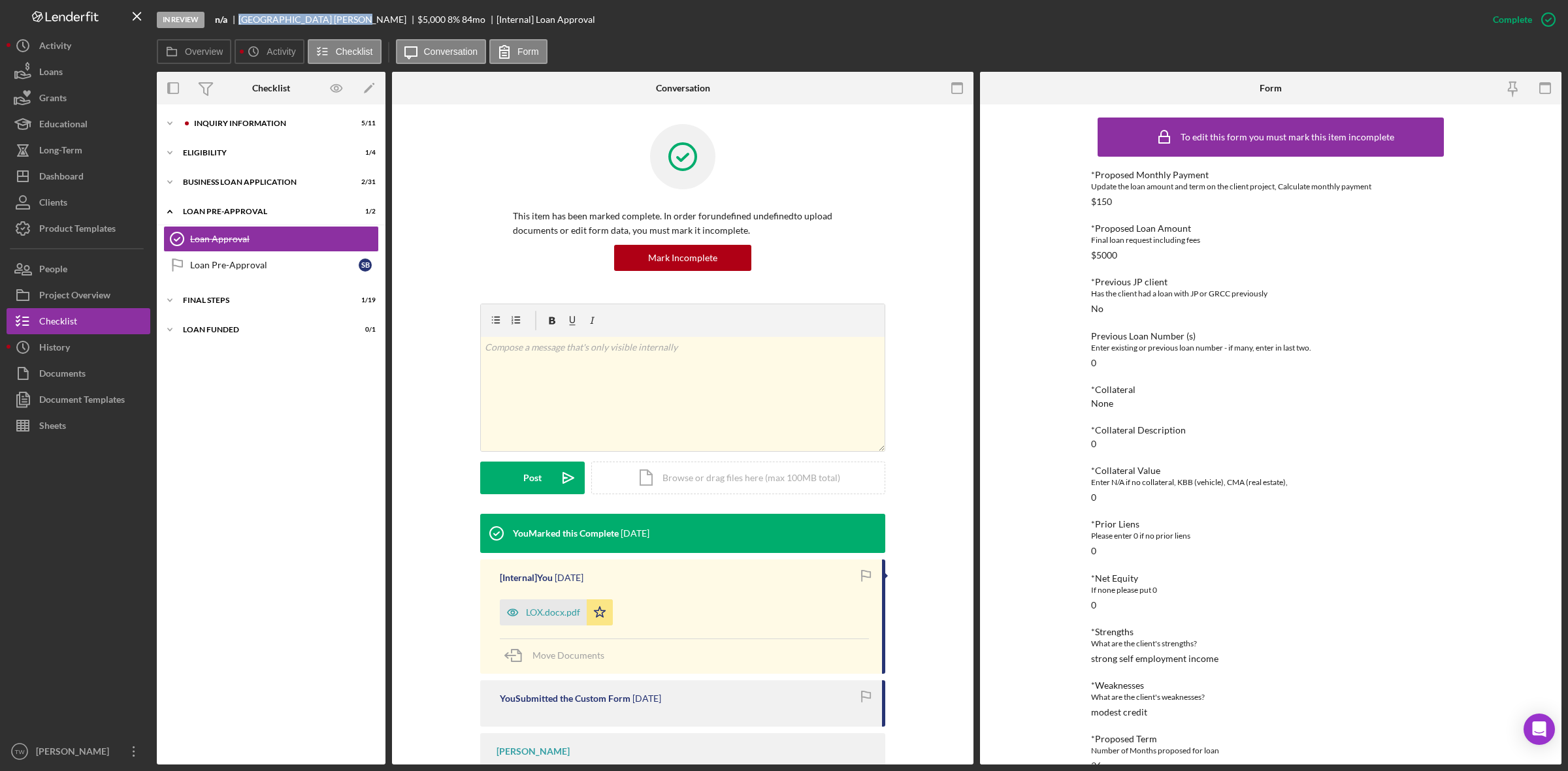
drag, startPoint x: 238, startPoint y: 17, endPoint x: 306, endPoint y: 24, distance: 68.4
click at [306, 24] on div "n/a [PERSON_NAME] $5,000 $5,000 8 % 84 mo [Internal] Loan Approval" at bounding box center [405, 19] width 381 height 10
copy div "[PERSON_NAME]"
click at [262, 124] on div "INQUIRY INFORMATION" at bounding box center [282, 123] width 175 height 8
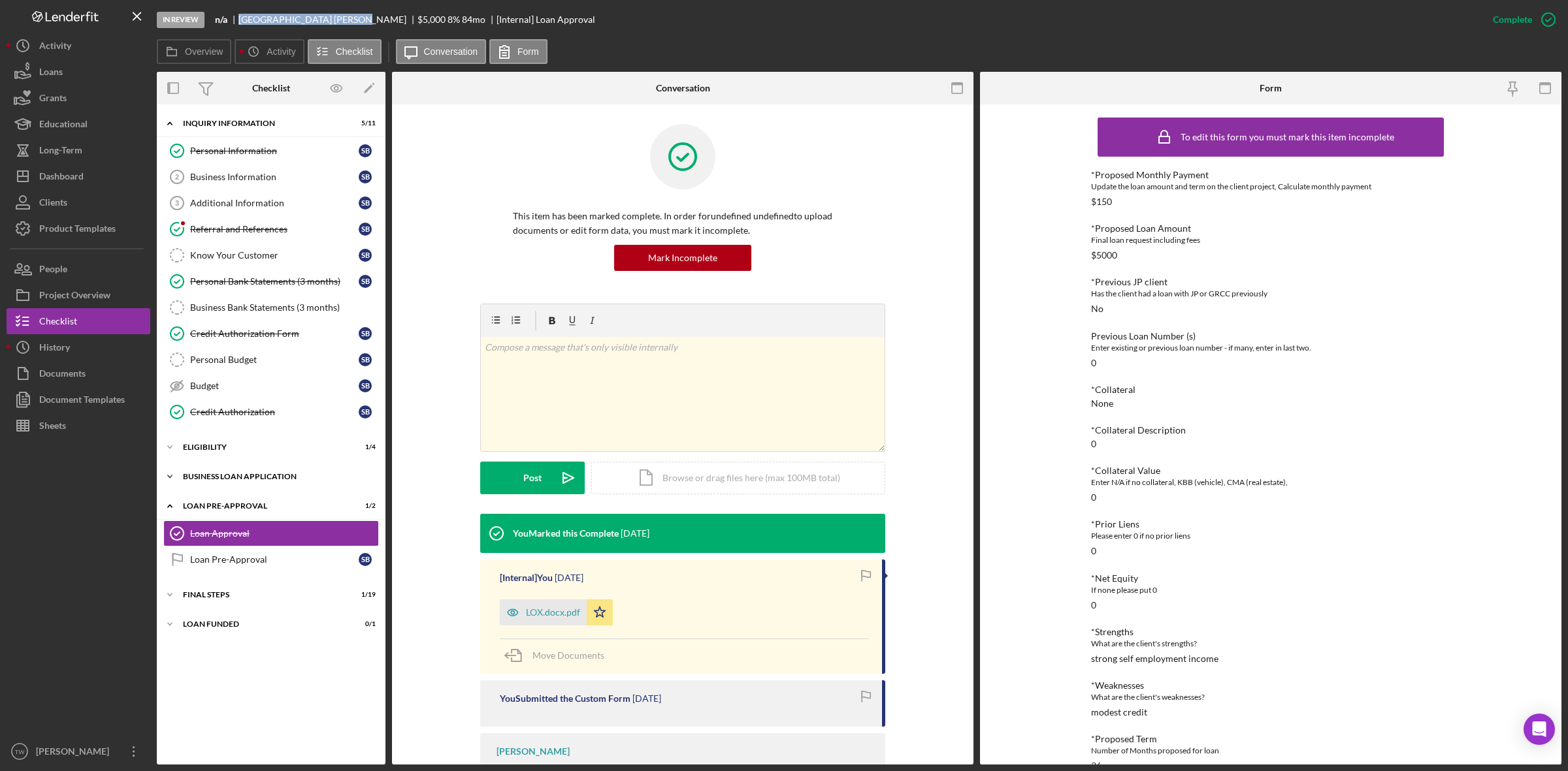
click at [256, 474] on div "Icon/Expander BUSINESS LOAN APPLICATION 2 / 31" at bounding box center [272, 476] width 229 height 26
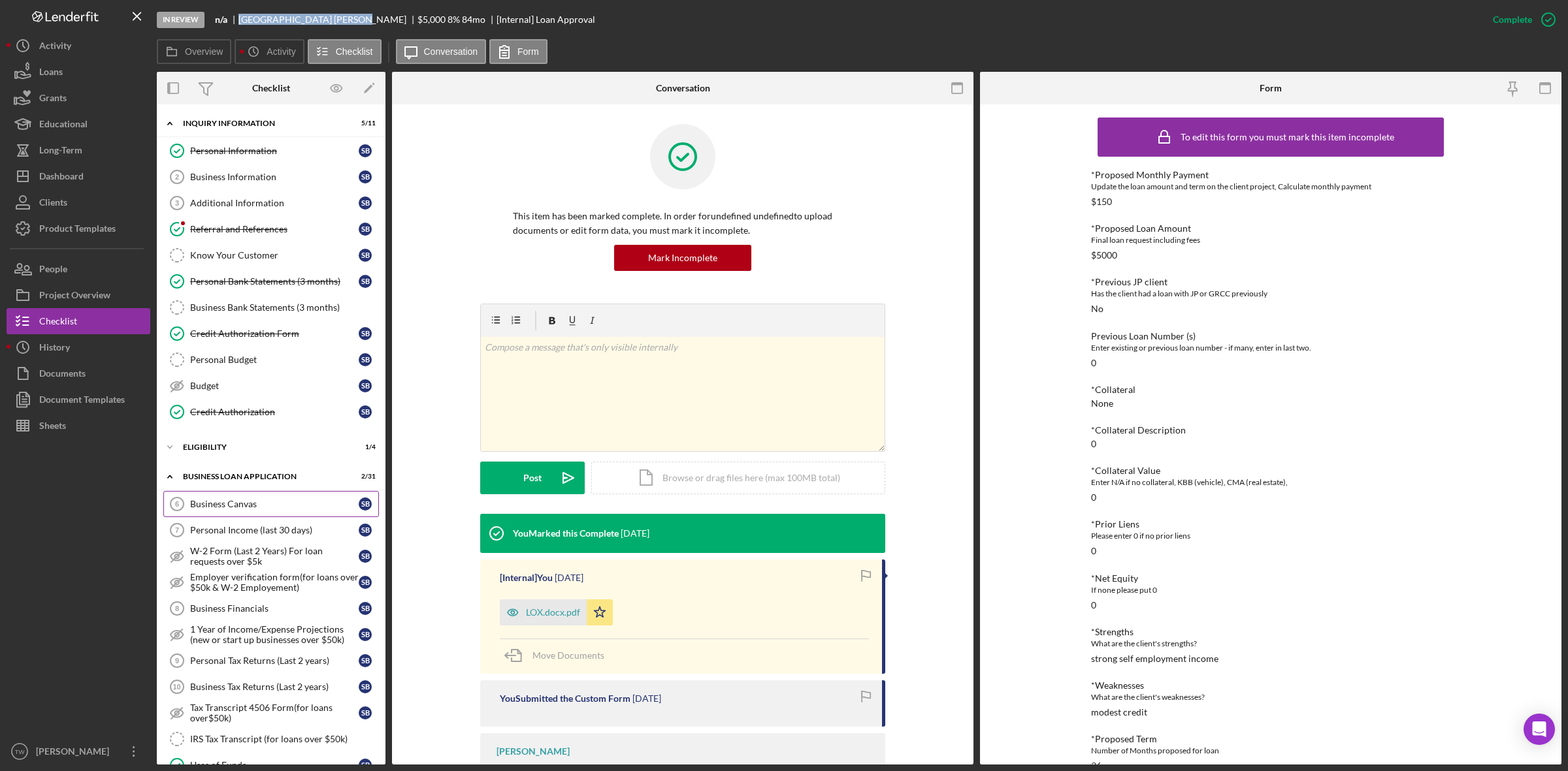
scroll to position [327, 0]
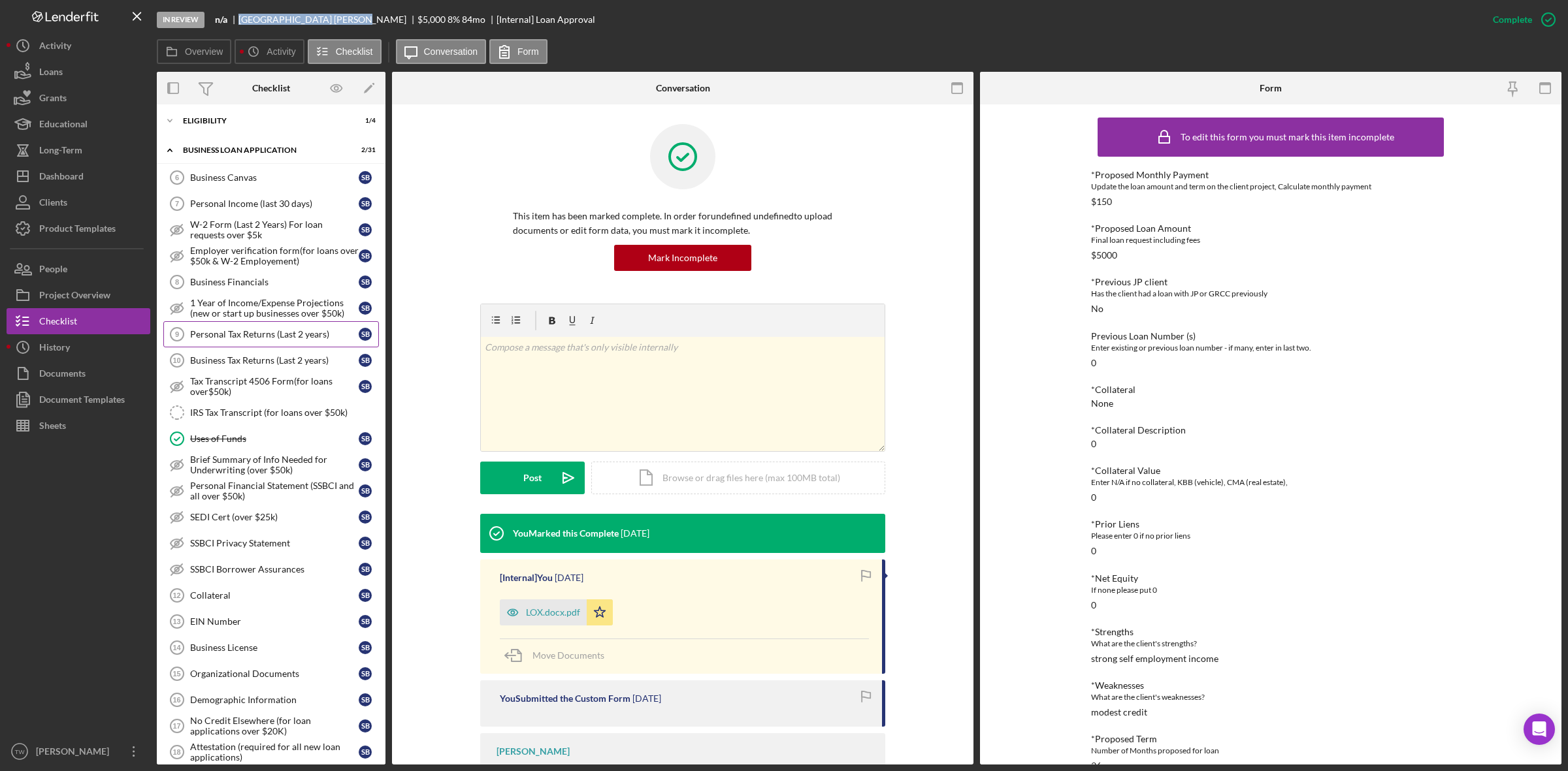
click at [268, 337] on div "Personal Tax Returns (Last 2 years)" at bounding box center [274, 334] width 168 height 10
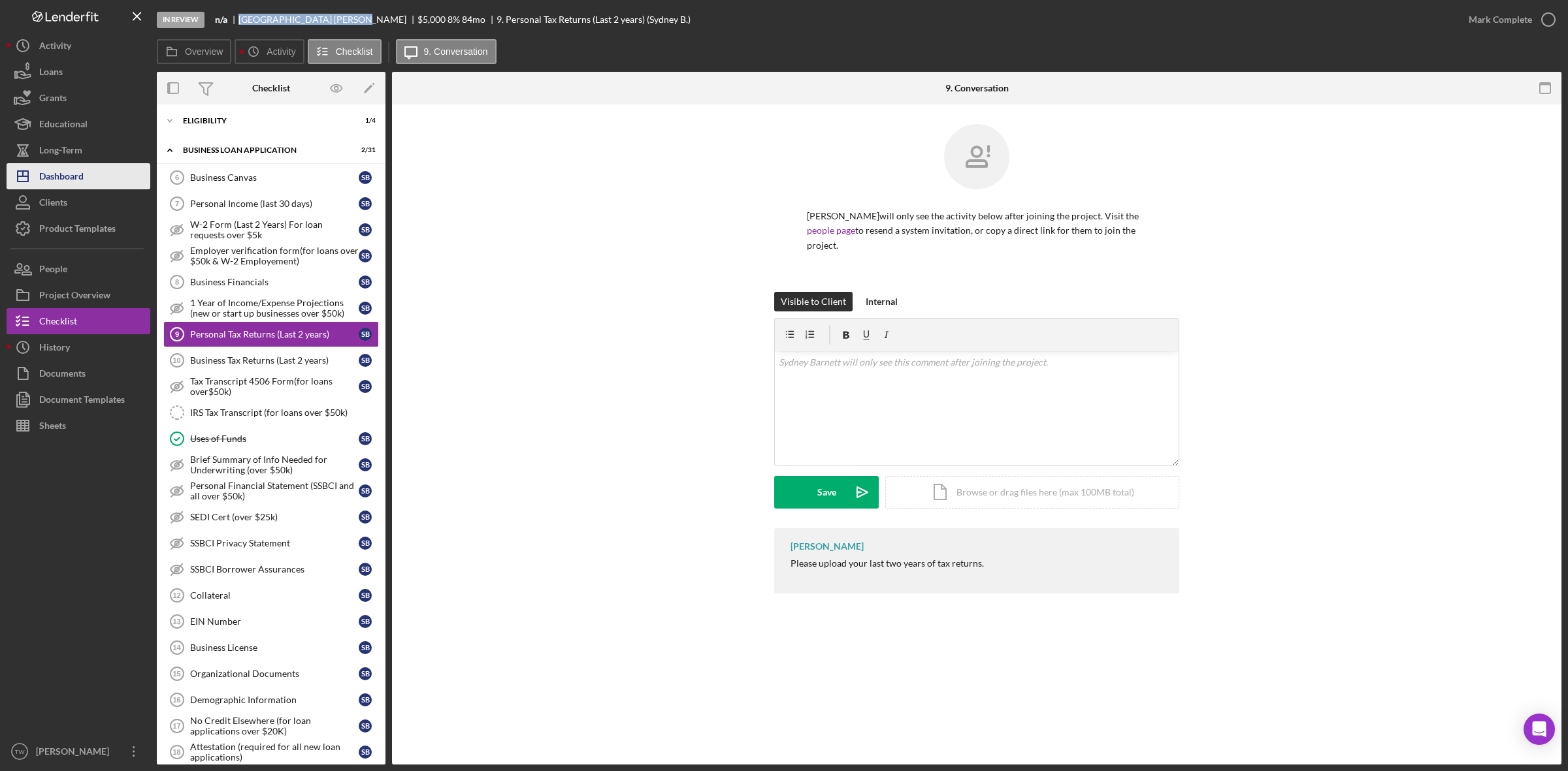
click at [60, 187] on div "Dashboard" at bounding box center [62, 178] width 44 height 29
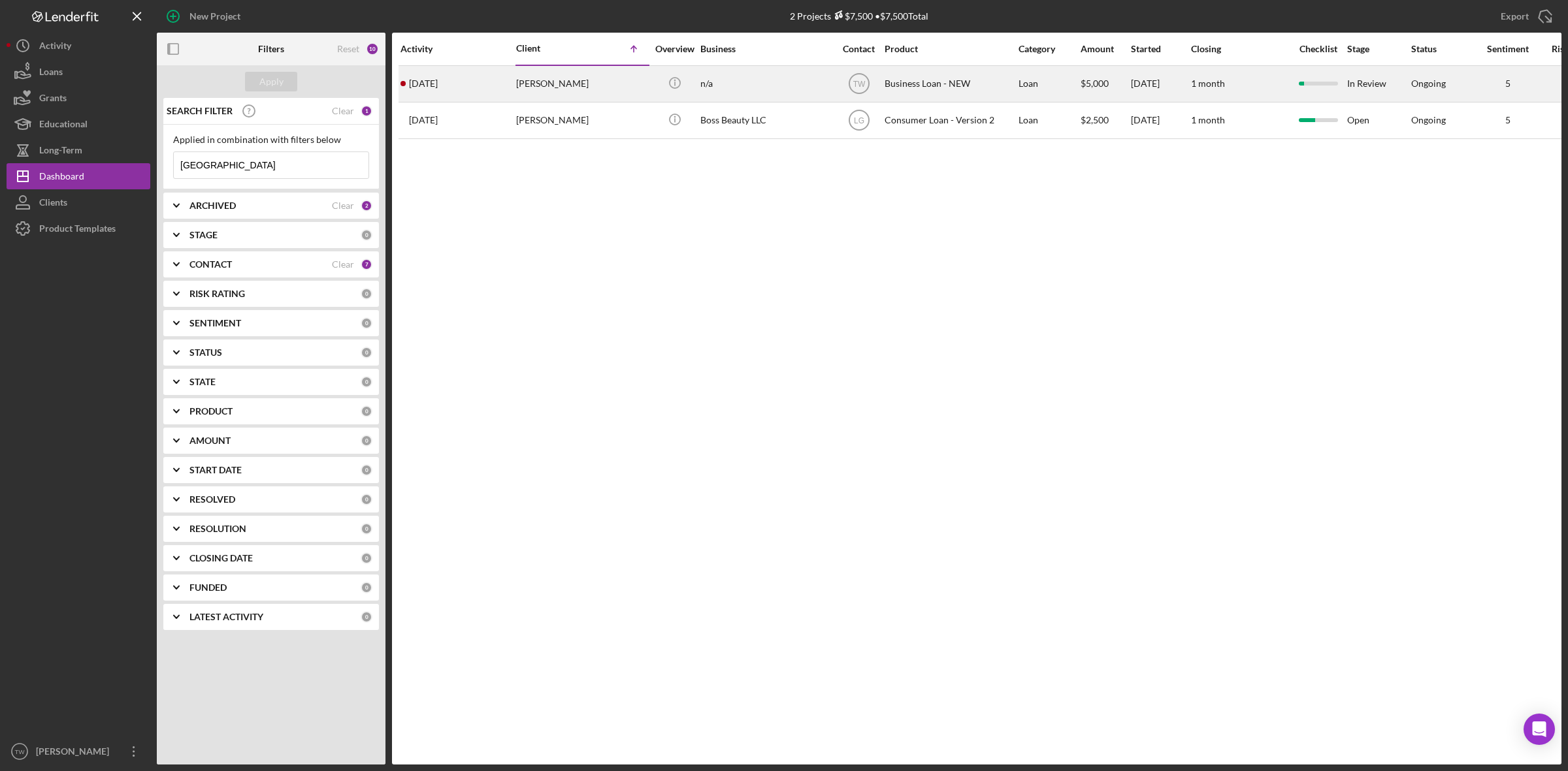
click at [573, 78] on div "[PERSON_NAME]" at bounding box center [581, 84] width 130 height 35
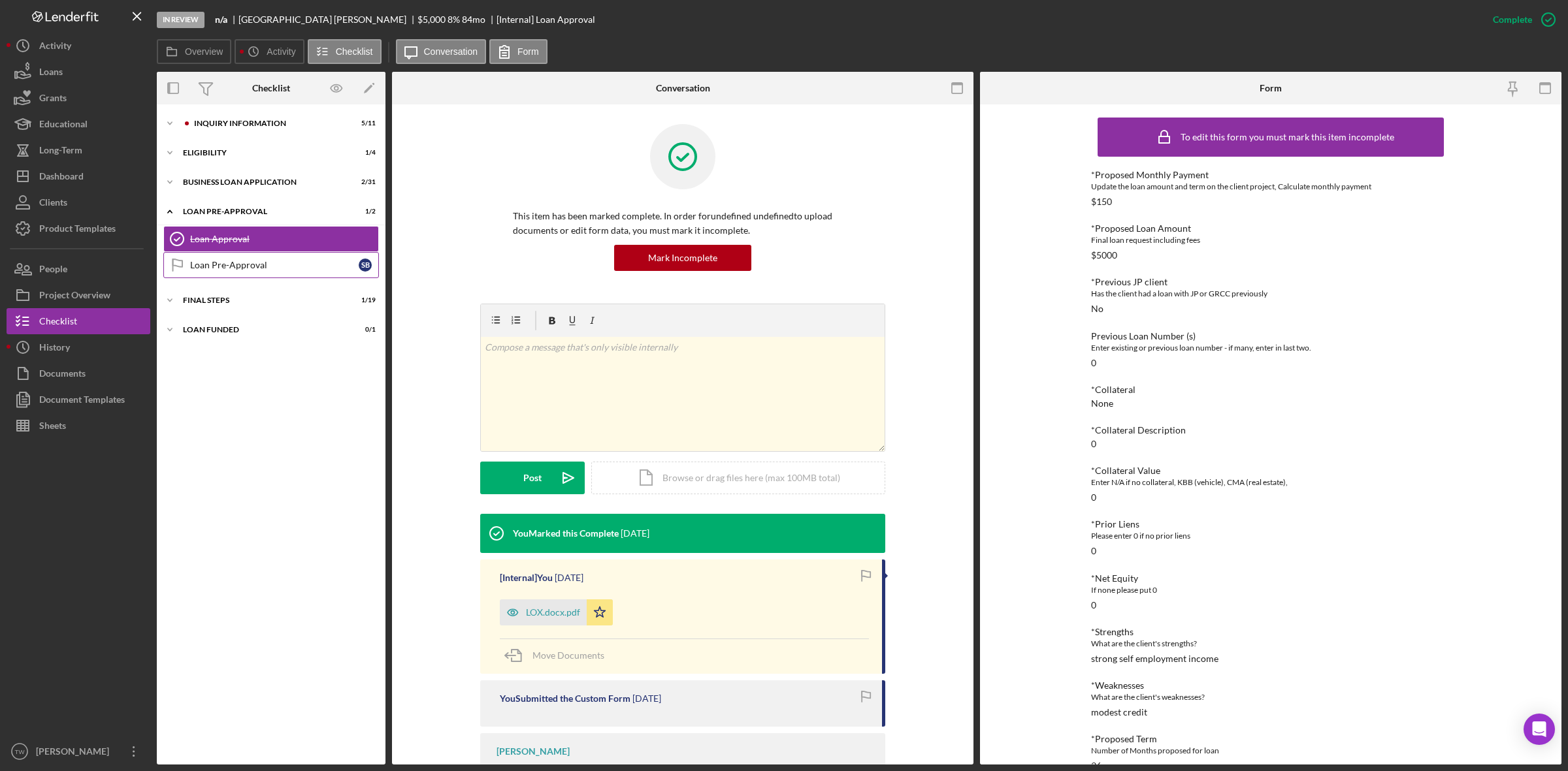
click at [252, 269] on div "Loan Pre-Approval" at bounding box center [274, 264] width 168 height 10
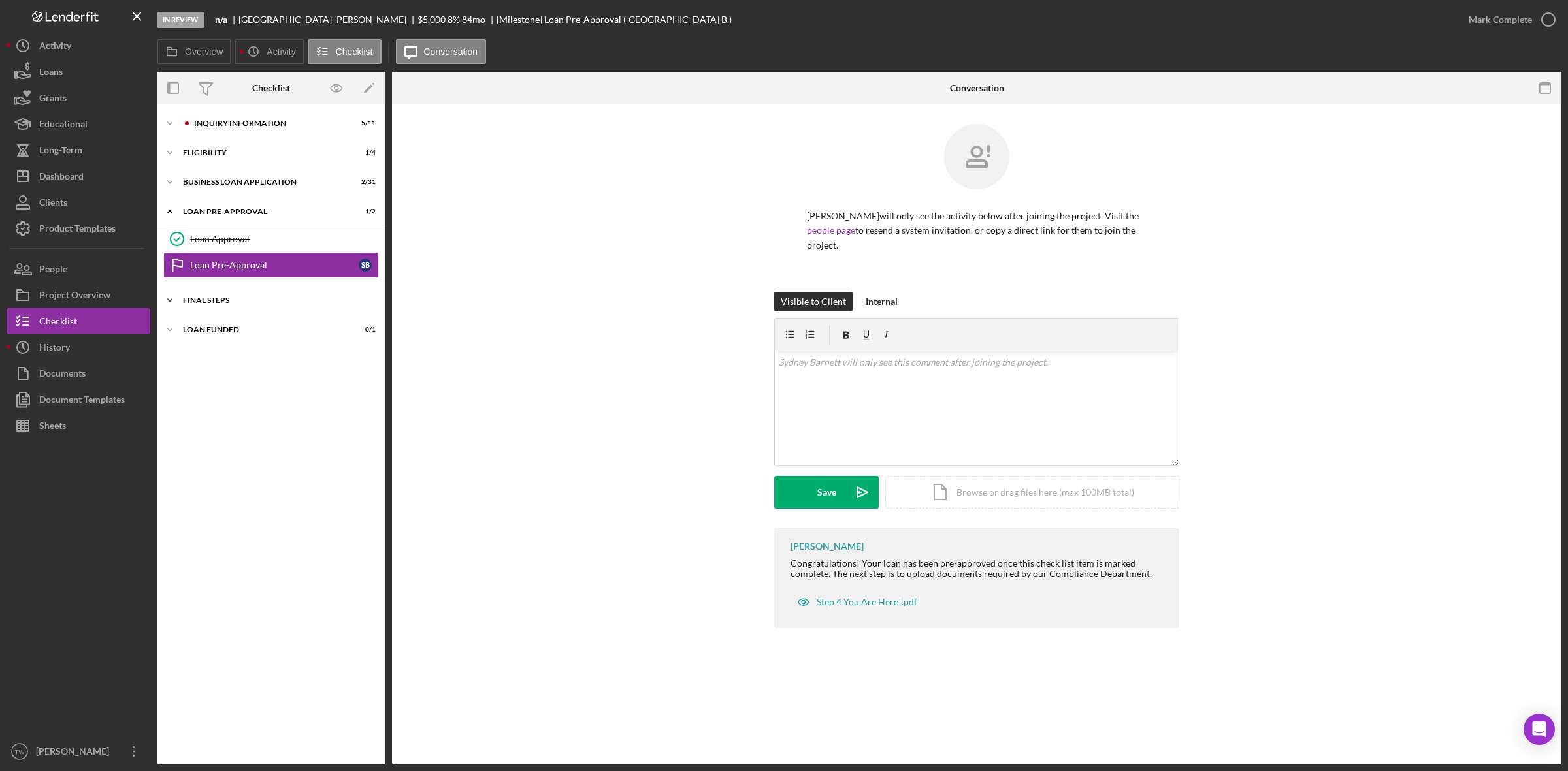
click at [245, 297] on div "FINAL STEPS" at bounding box center [276, 301] width 186 height 8
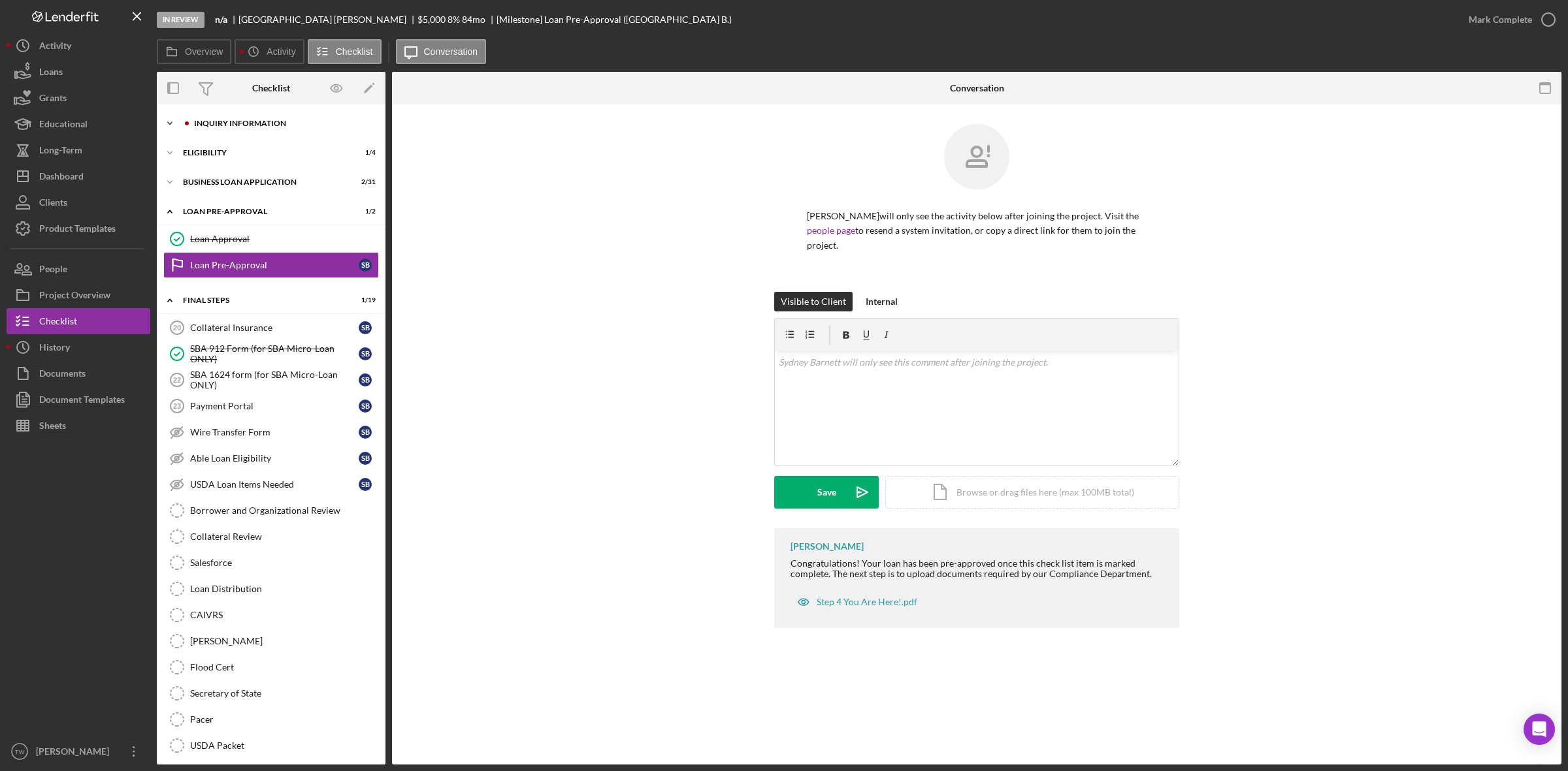
click at [213, 119] on div "INQUIRY INFORMATION" at bounding box center [282, 123] width 175 height 8
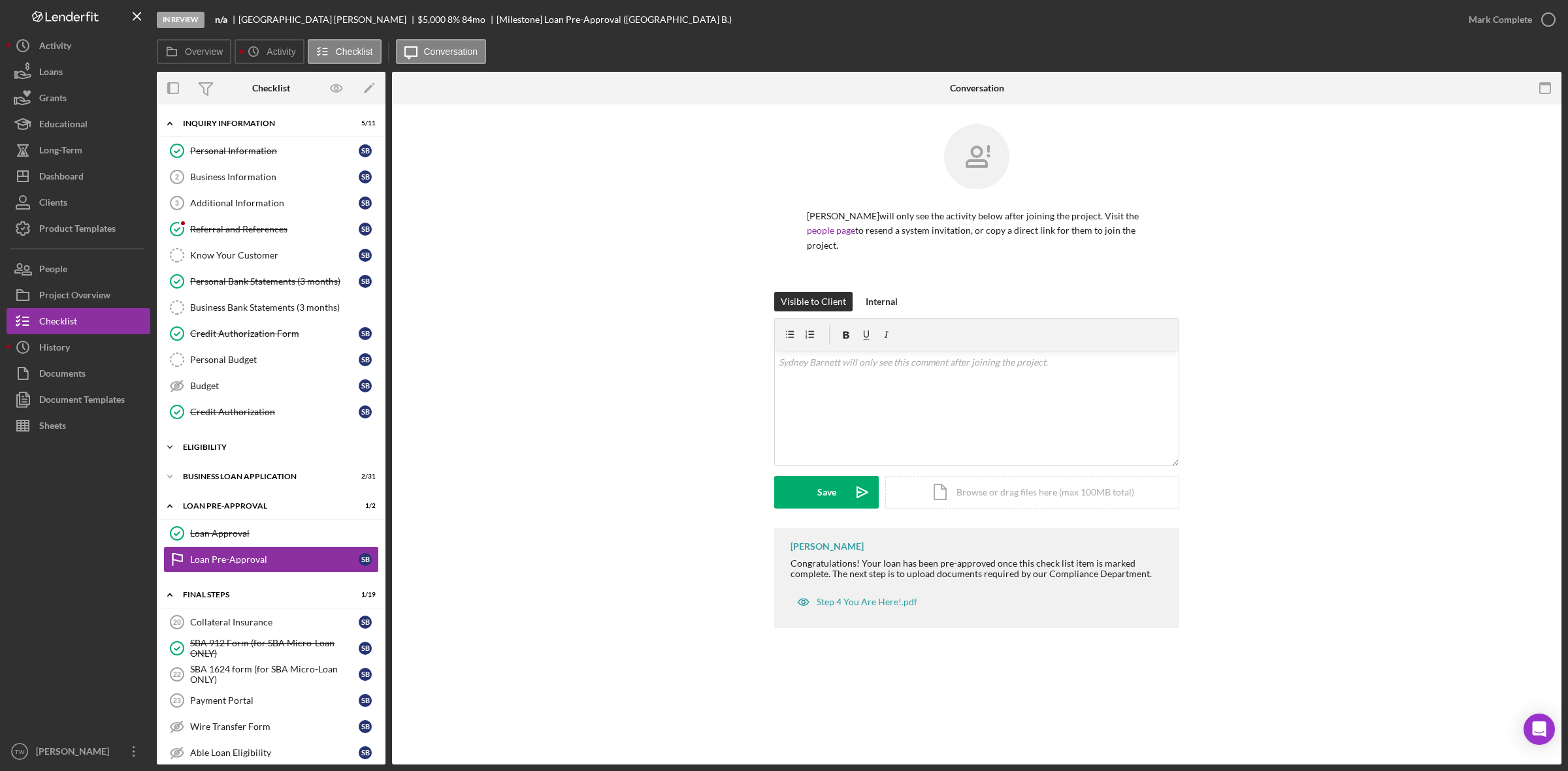
click at [219, 451] on div "ELIGIBILITY" at bounding box center [276, 447] width 186 height 8
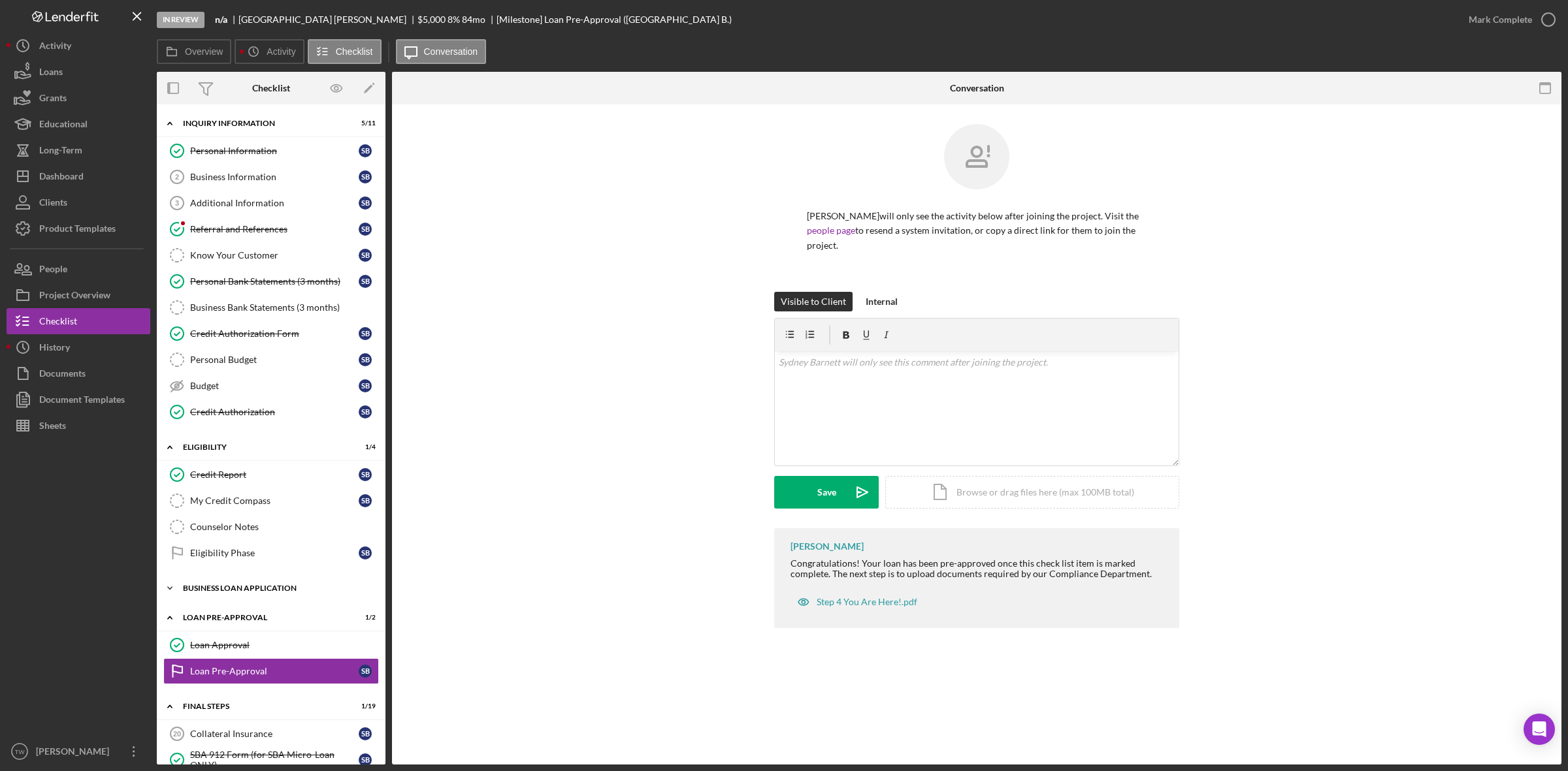
click at [227, 592] on div "BUSINESS LOAN APPLICATION" at bounding box center [276, 589] width 186 height 8
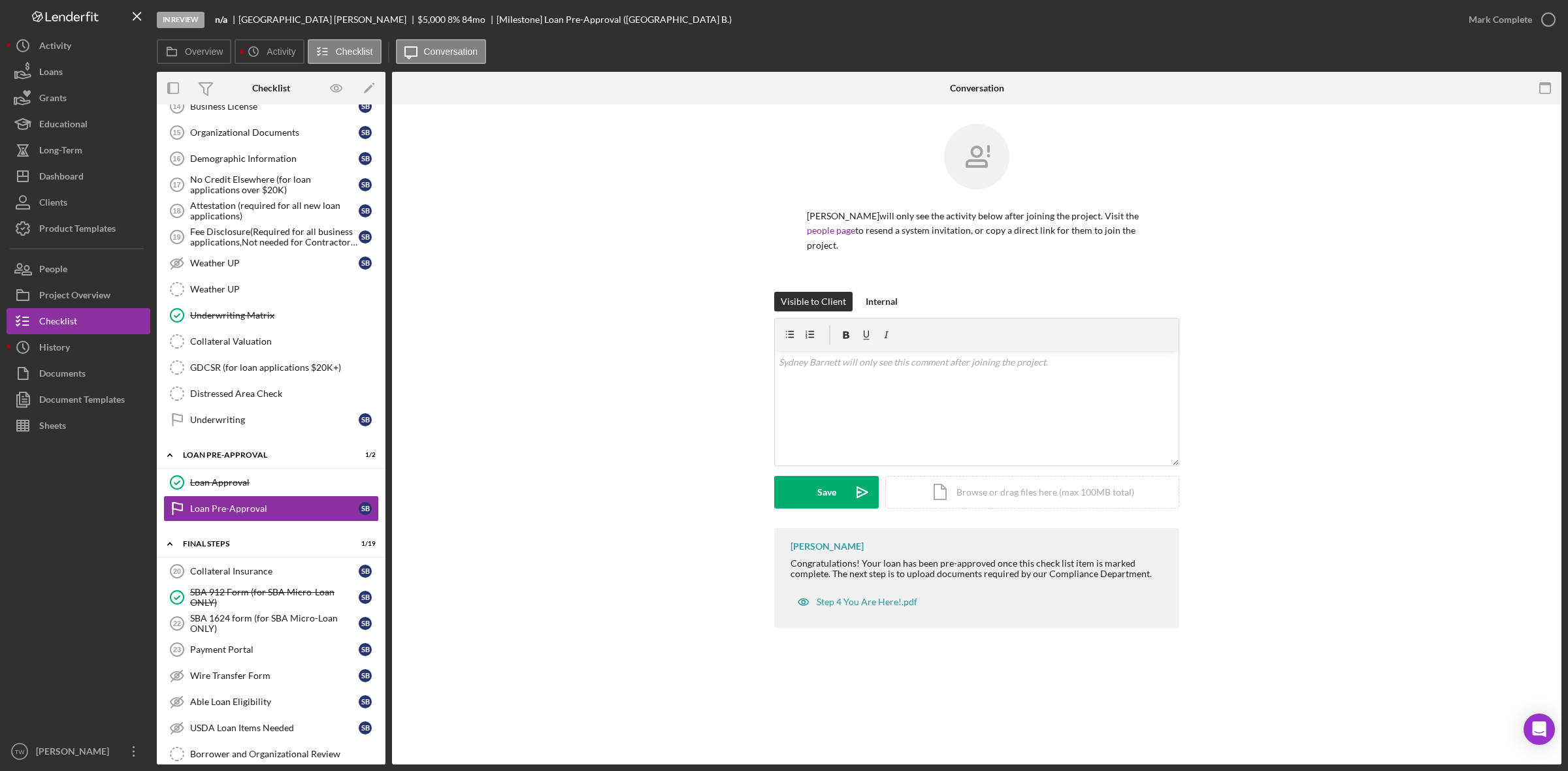
scroll to position [1143, 0]
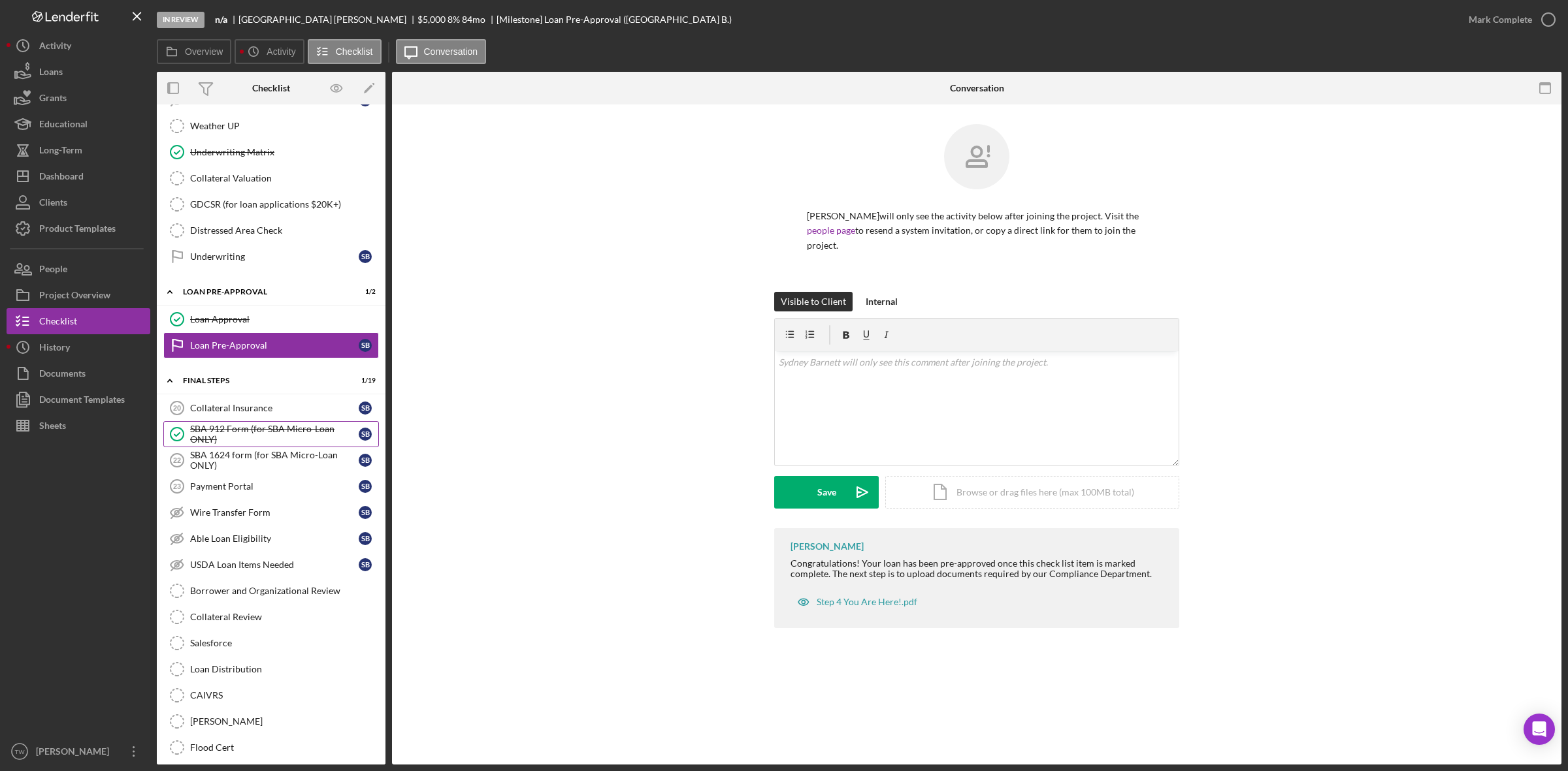
click at [234, 444] on div "SBA 912 Form (for SBA Micro-Loan ONLY)" at bounding box center [274, 434] width 168 height 21
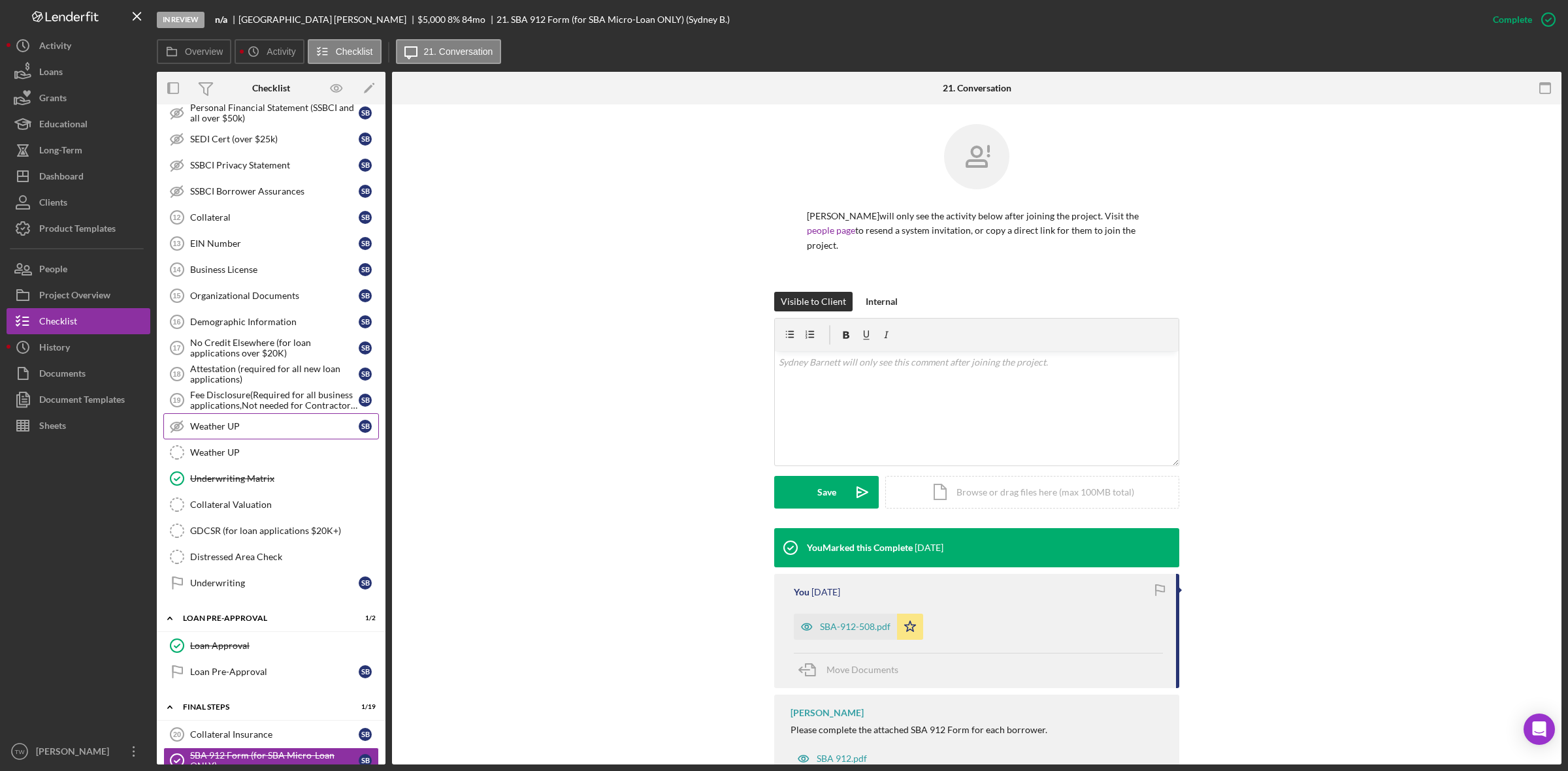
scroll to position [653, 0]
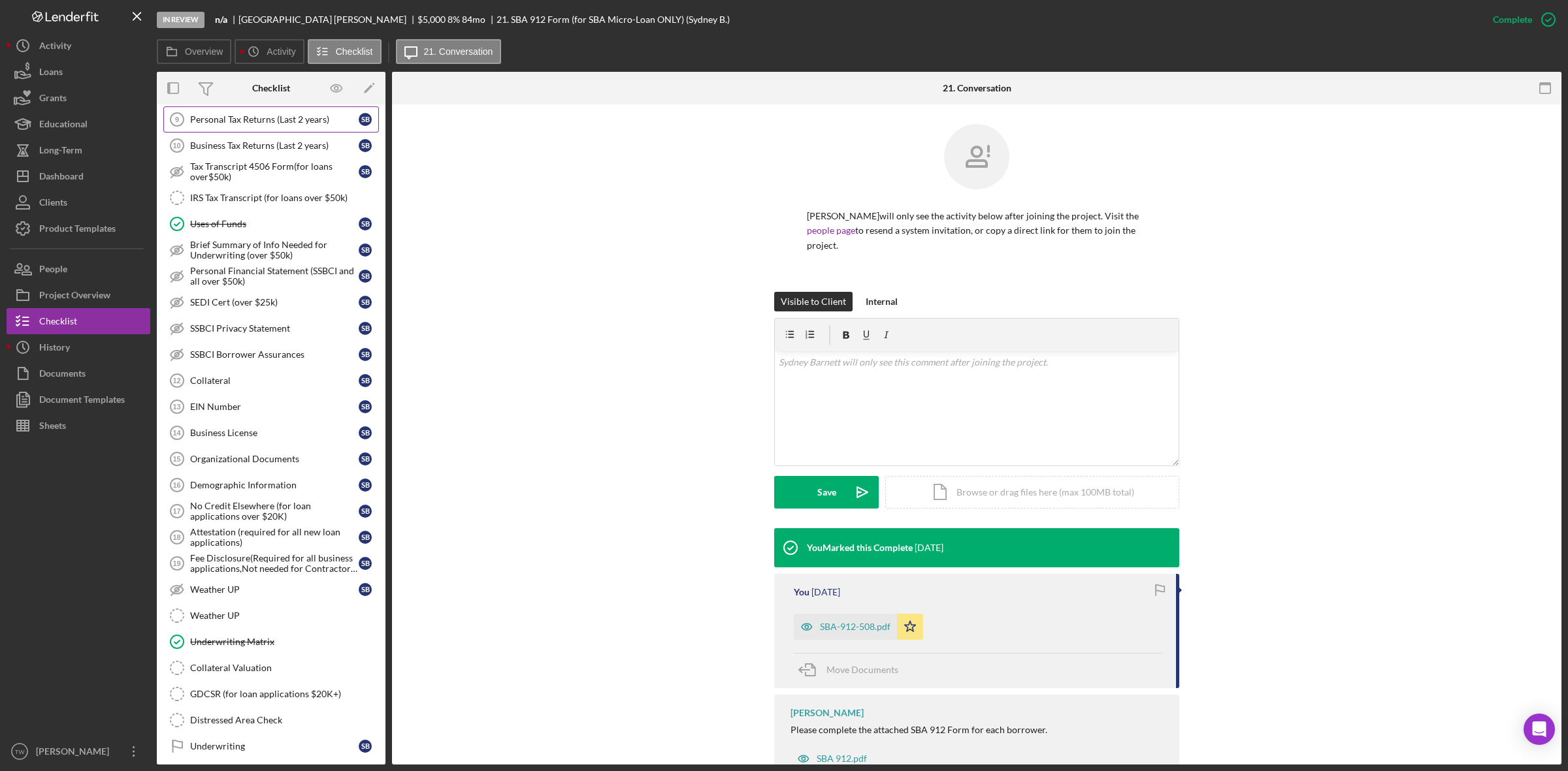
click at [283, 124] on div "Personal Tax Returns (Last 2 years)" at bounding box center [274, 119] width 168 height 10
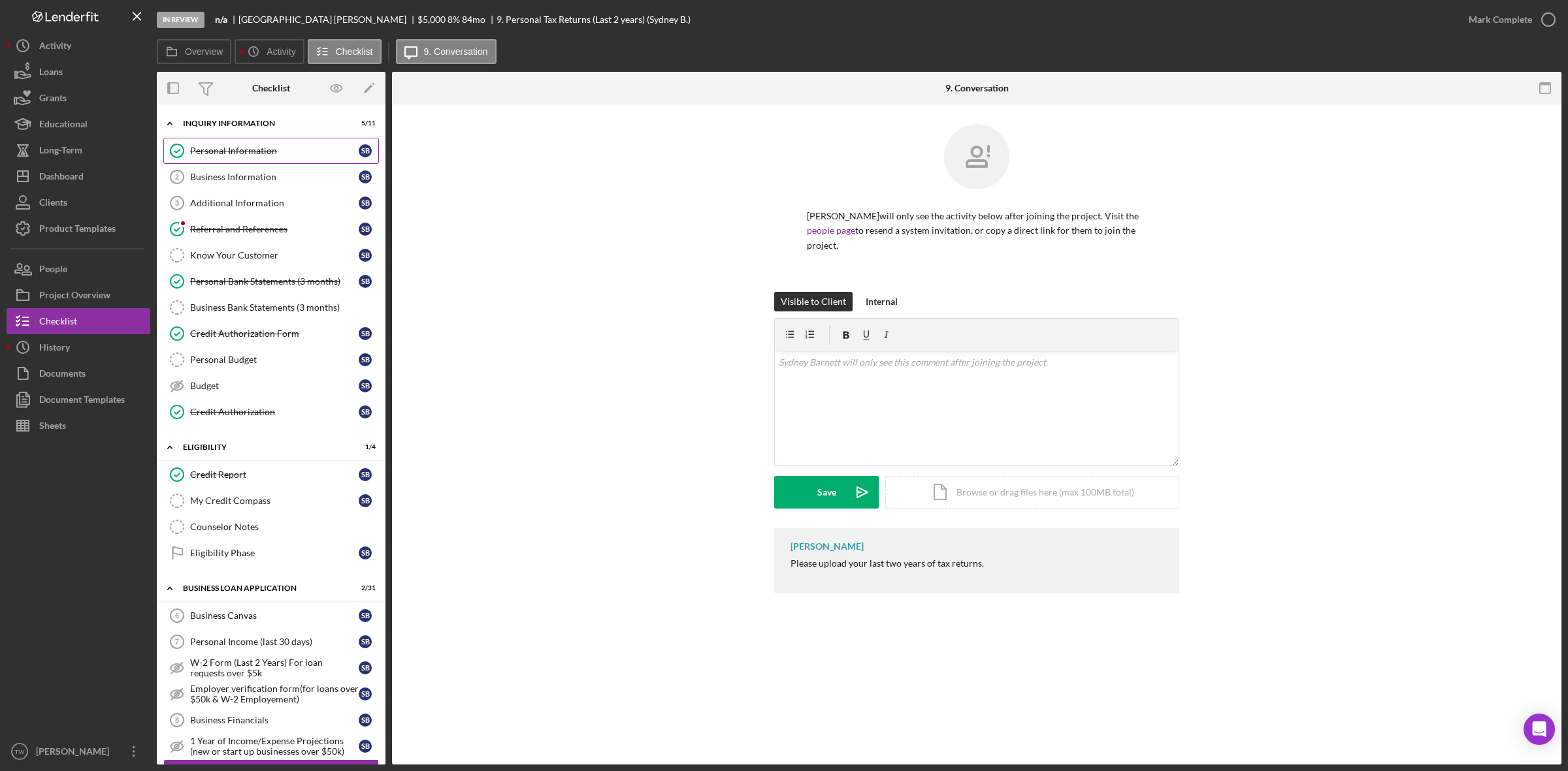
click at [239, 155] on div "Personal Information" at bounding box center [274, 151] width 168 height 10
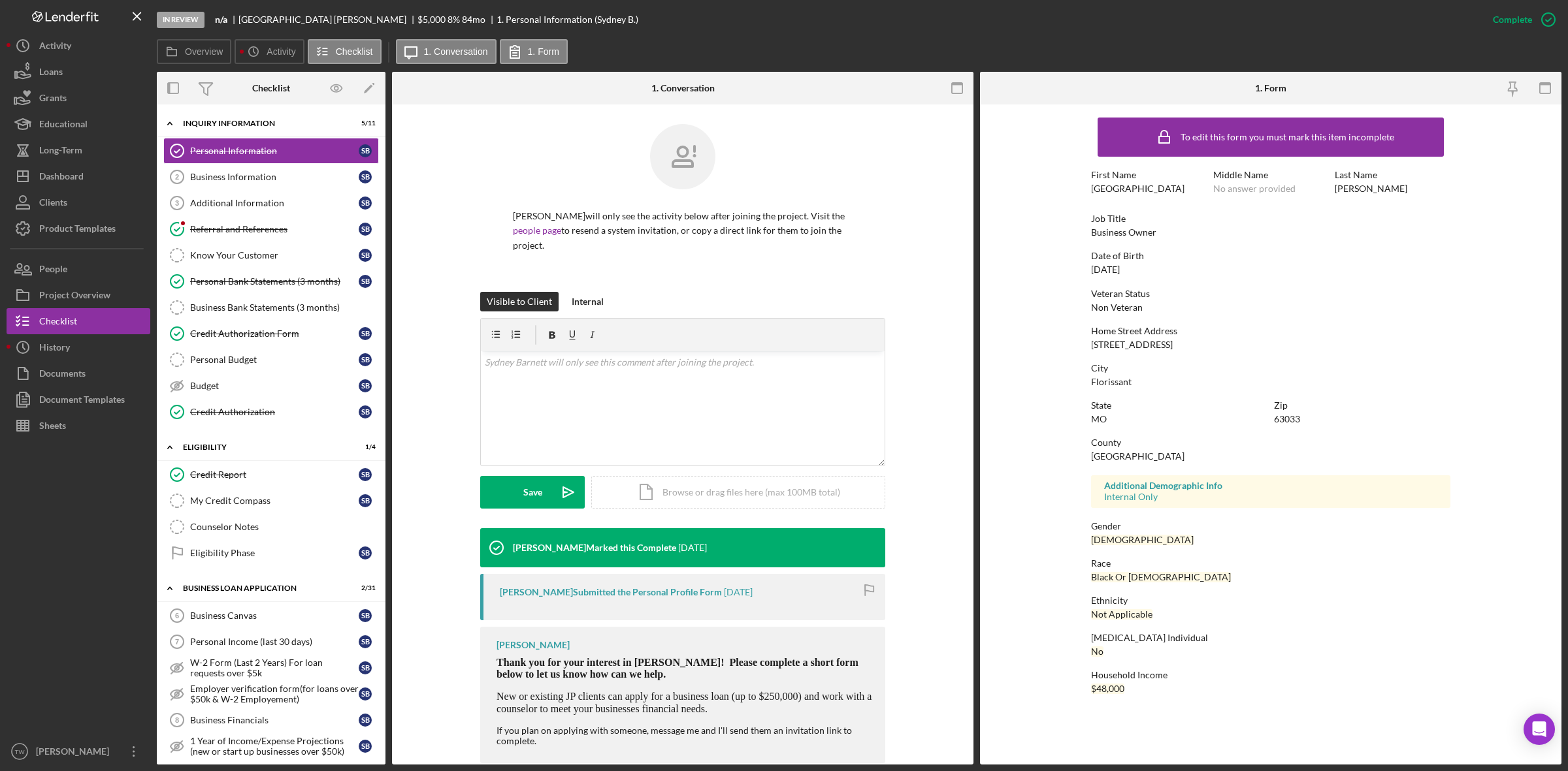
click at [1154, 346] on div "[STREET_ADDRESS]" at bounding box center [1131, 344] width 81 height 10
copy div "[STREET_ADDRESS]"
click at [1119, 380] on div "Florissant" at bounding box center [1111, 381] width 40 height 10
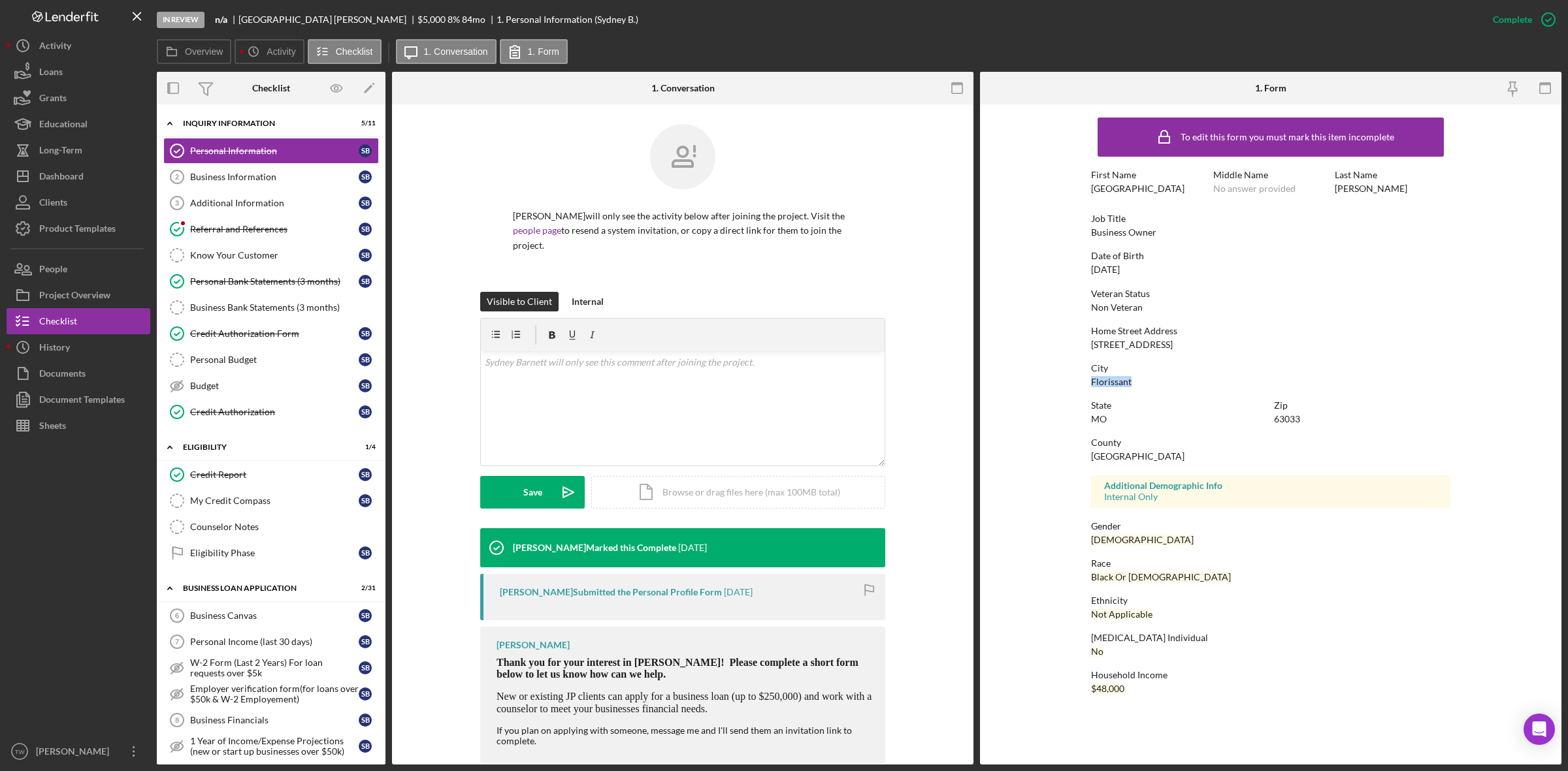
click at [1119, 380] on div "Florissant" at bounding box center [1111, 381] width 40 height 10
copy div "Florissant"
click at [1292, 414] on div "63033" at bounding box center [1286, 419] width 26 height 10
drag, startPoint x: 239, startPoint y: 17, endPoint x: 302, endPoint y: 17, distance: 63.0
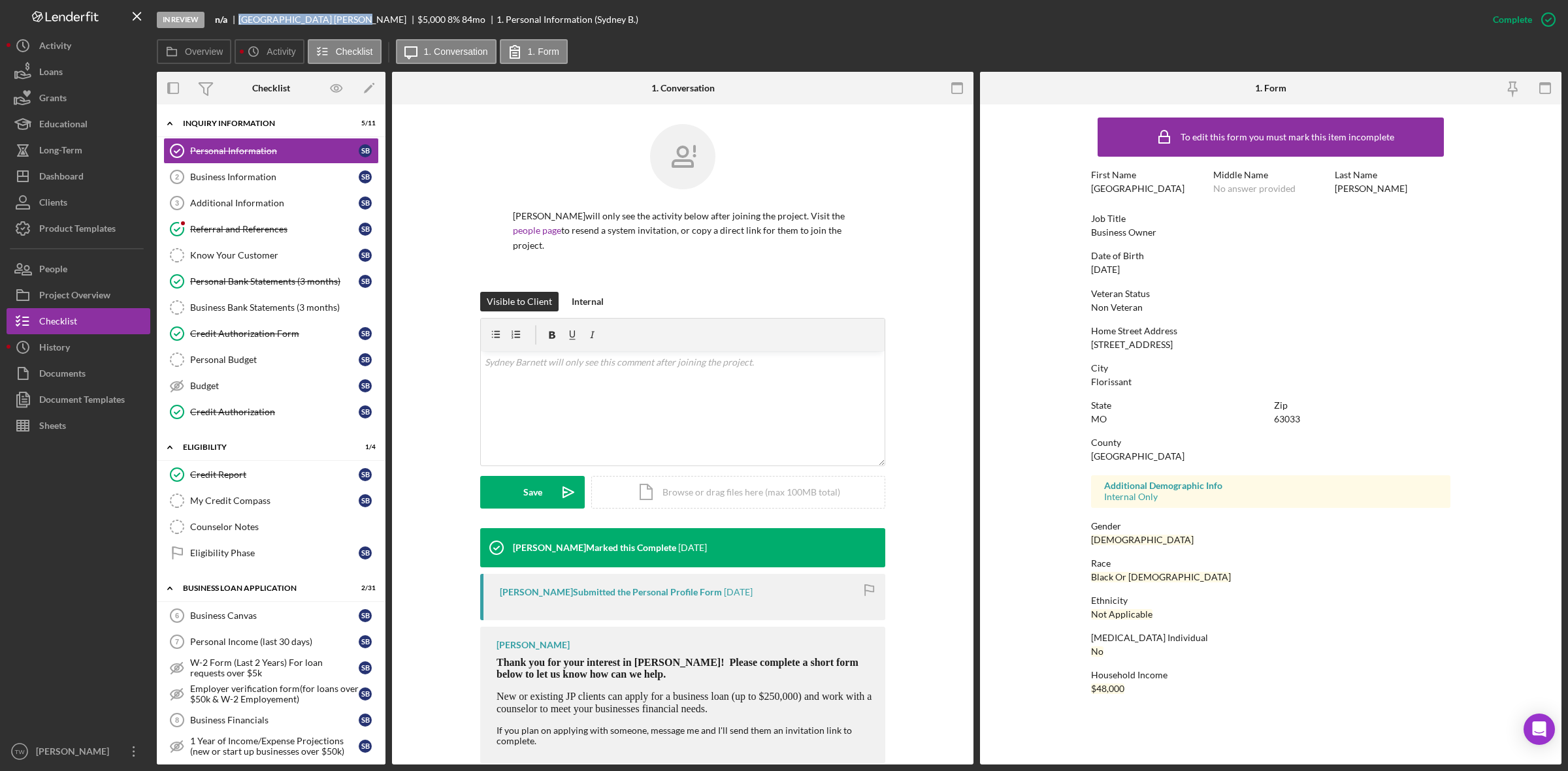
click at [302, 17] on div "[PERSON_NAME]" at bounding box center [328, 19] width 179 height 10
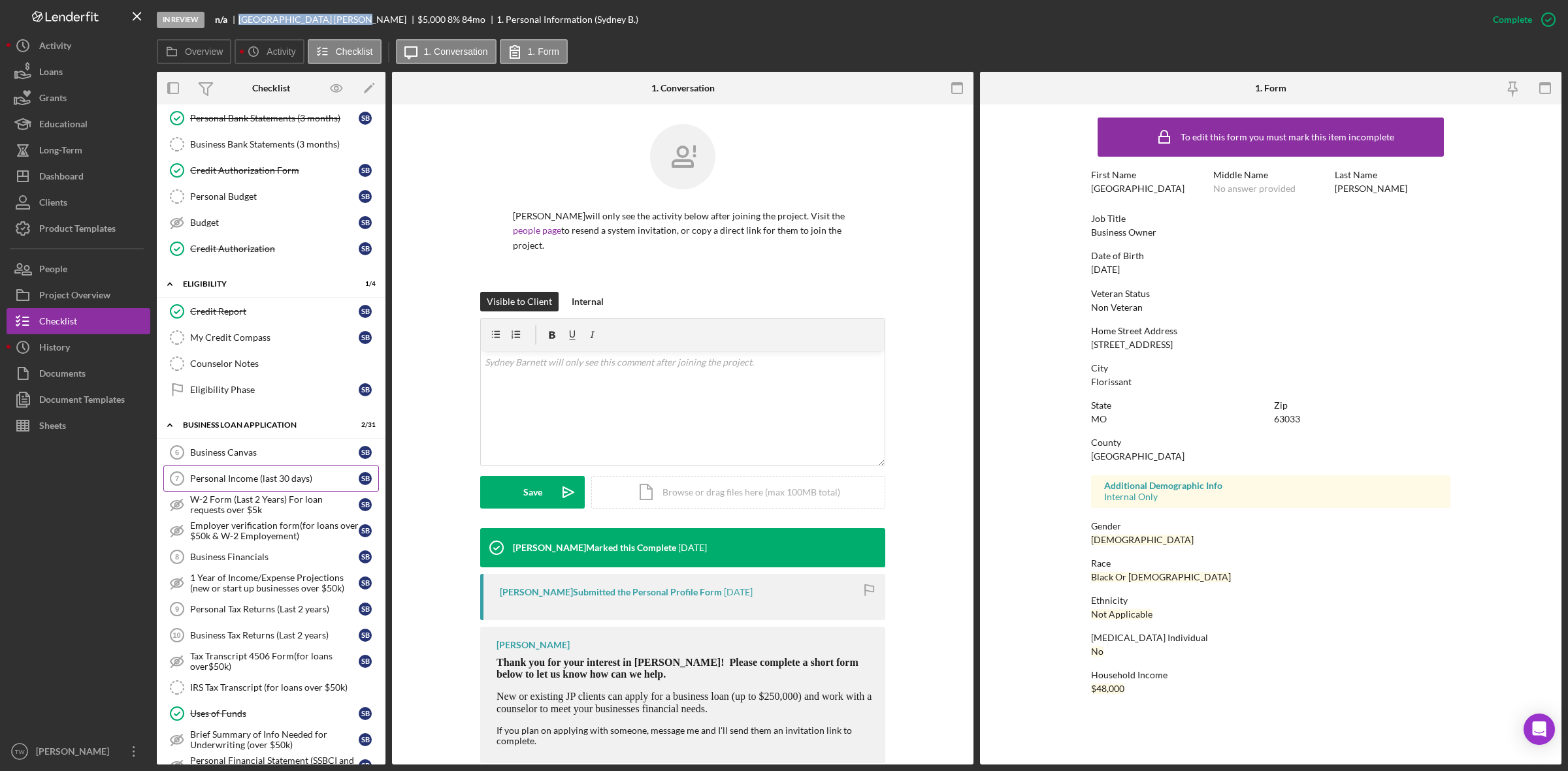
click at [237, 491] on link "Personal Income (last 30 days) 7 Personal Income (last 30 days) S B" at bounding box center [271, 478] width 216 height 26
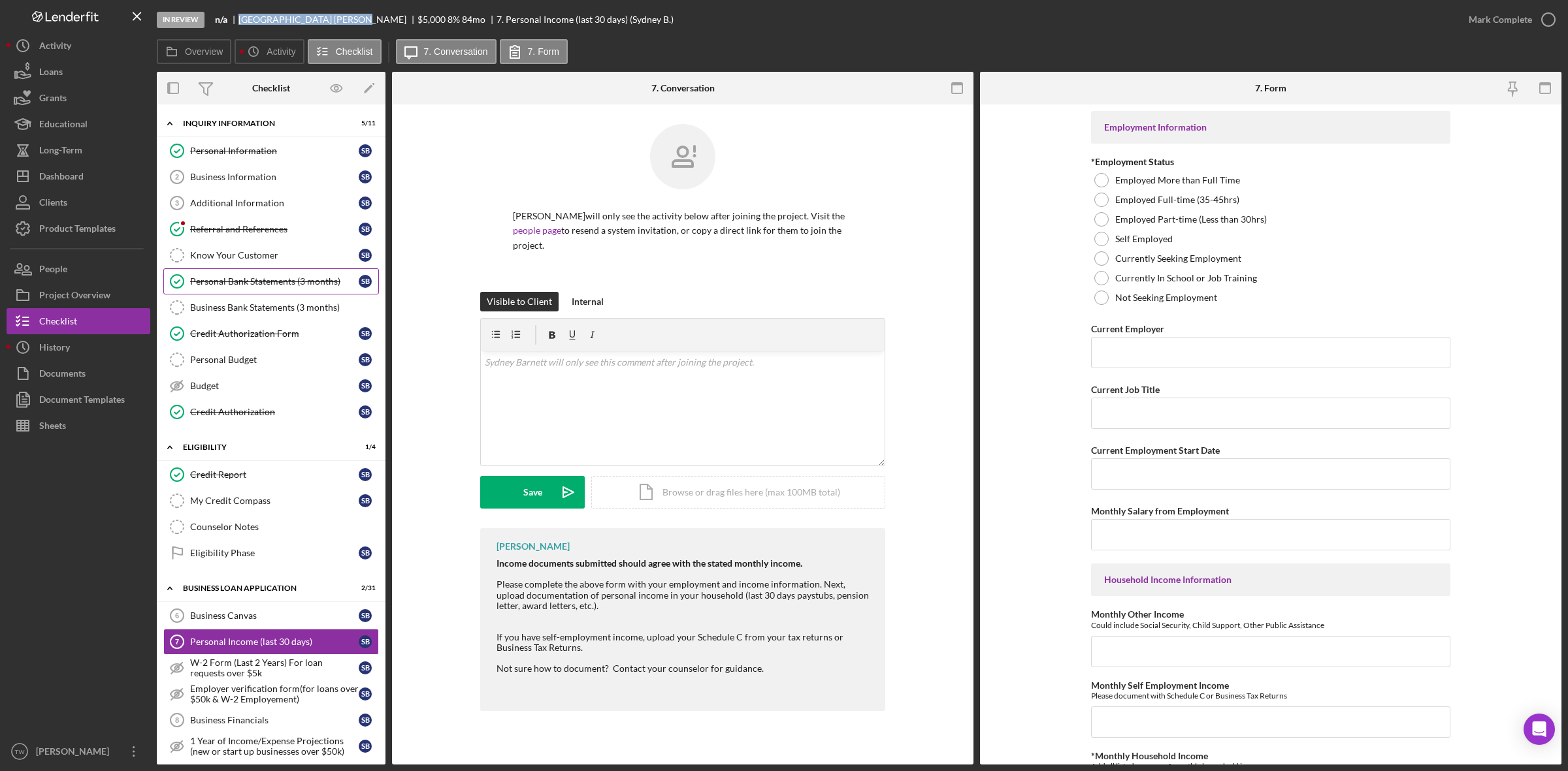
click at [242, 284] on div "Personal Bank Statements (3 months)" at bounding box center [274, 281] width 168 height 10
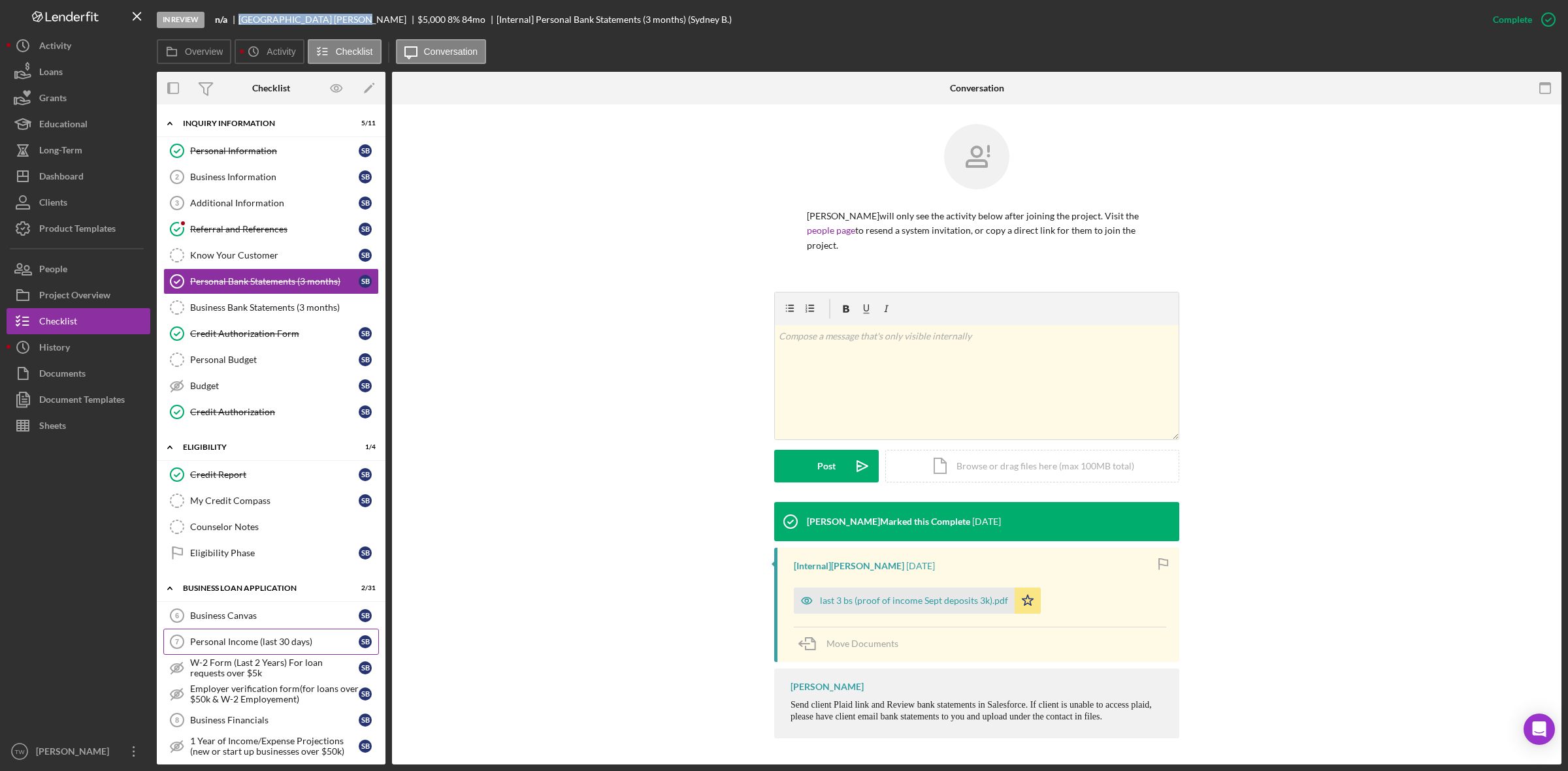
click at [247, 647] on div "Personal Income (last 30 days)" at bounding box center [274, 642] width 168 height 10
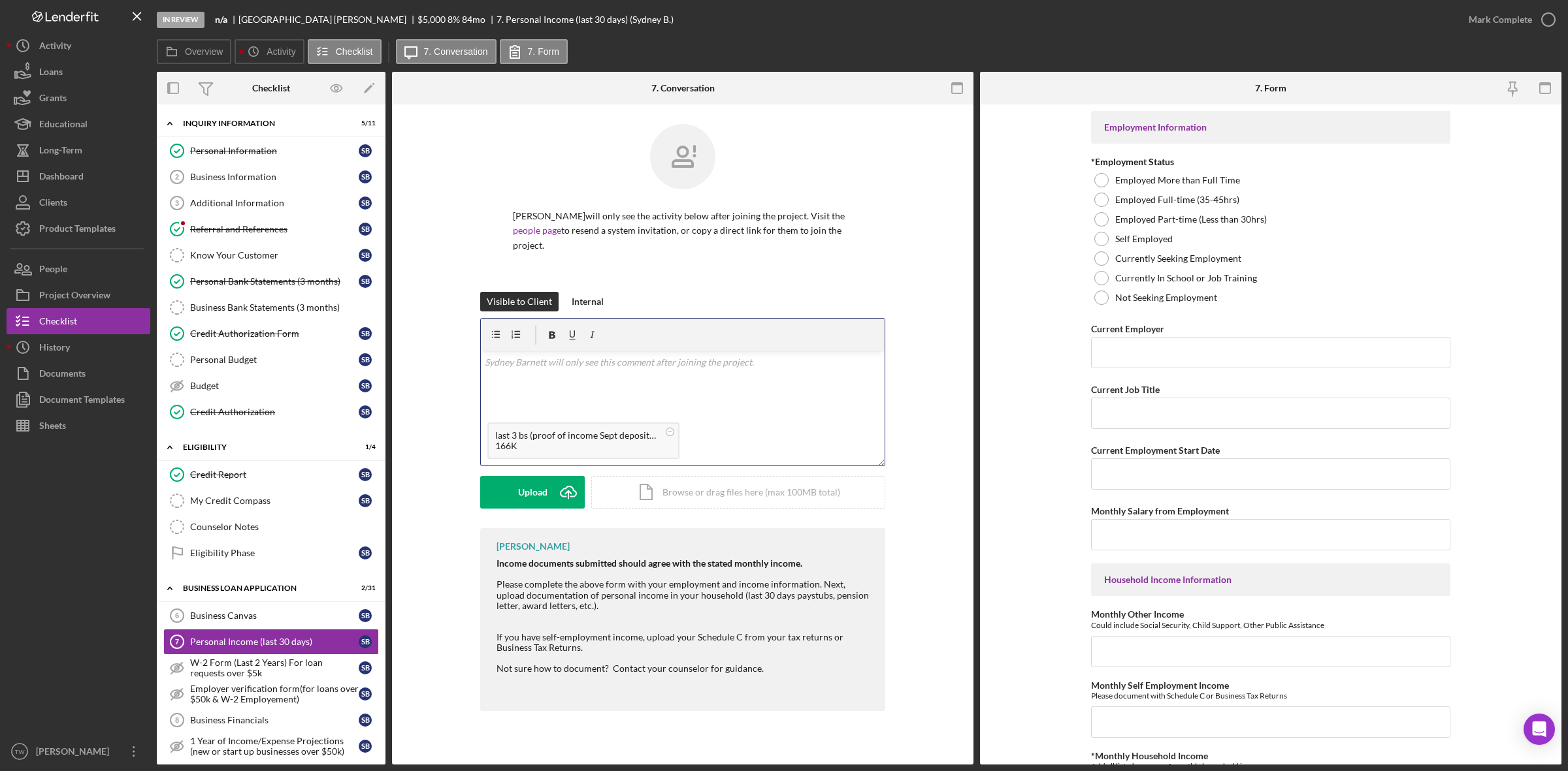
click at [609, 384] on div "v Color teal Color pink Remove color Add row above Add row below Add column bef…" at bounding box center [682, 384] width 403 height 65
click at [536, 503] on div "Save" at bounding box center [533, 492] width 19 height 32
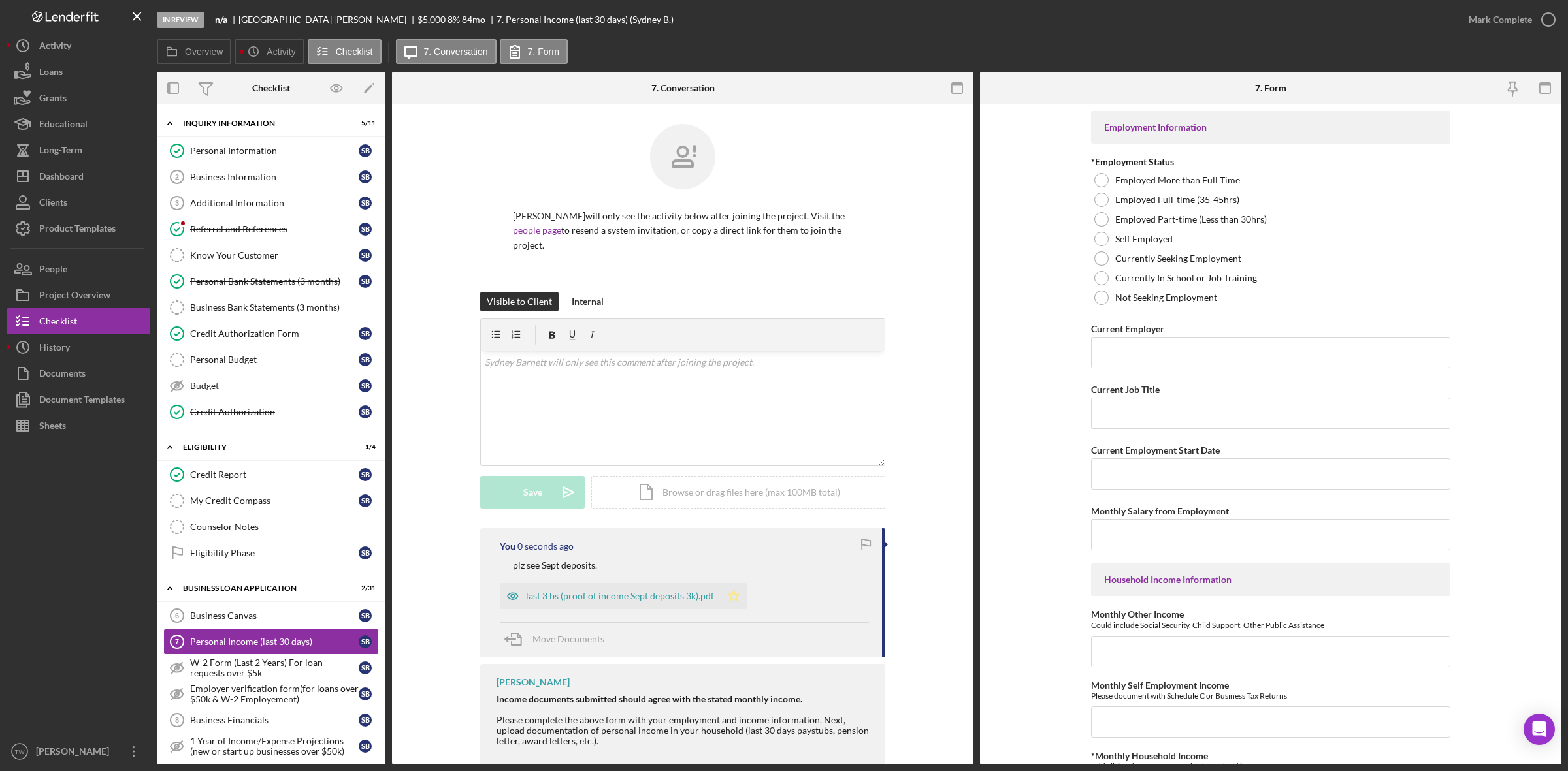
click at [722, 592] on icon "Icon/Star" at bounding box center [733, 596] width 26 height 26
click at [1145, 237] on label "Self Employed" at bounding box center [1143, 238] width 58 height 10
click at [1148, 353] on input "Current Employer" at bounding box center [1270, 353] width 359 height 32
type input "[PERSON_NAME]"
type input "e"
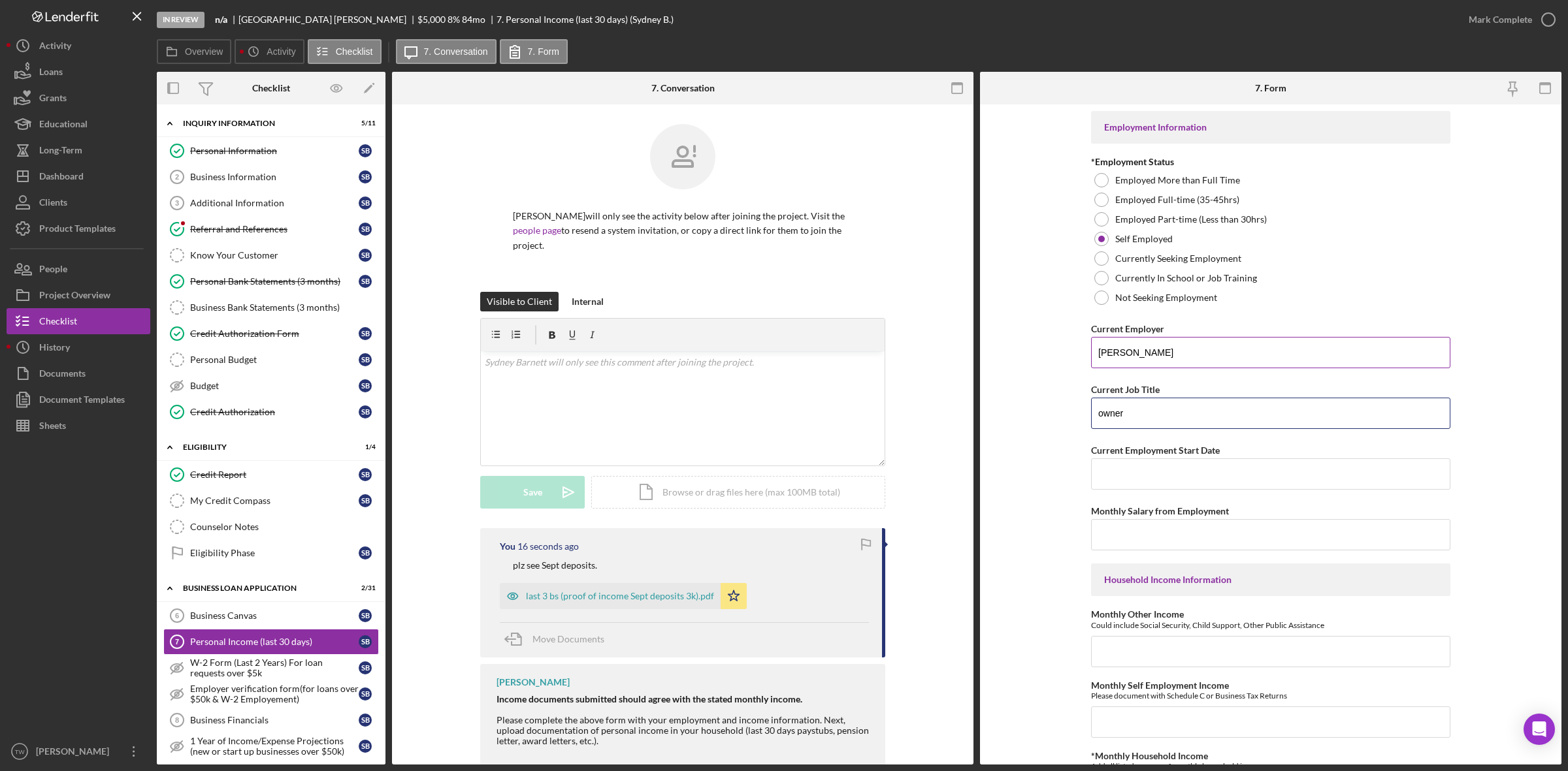
type input "owner"
click at [1150, 469] on input "Current Employment Start Date" at bounding box center [1270, 474] width 359 height 32
type input "[DATE]"
type input "$3,000"
type input "$0"
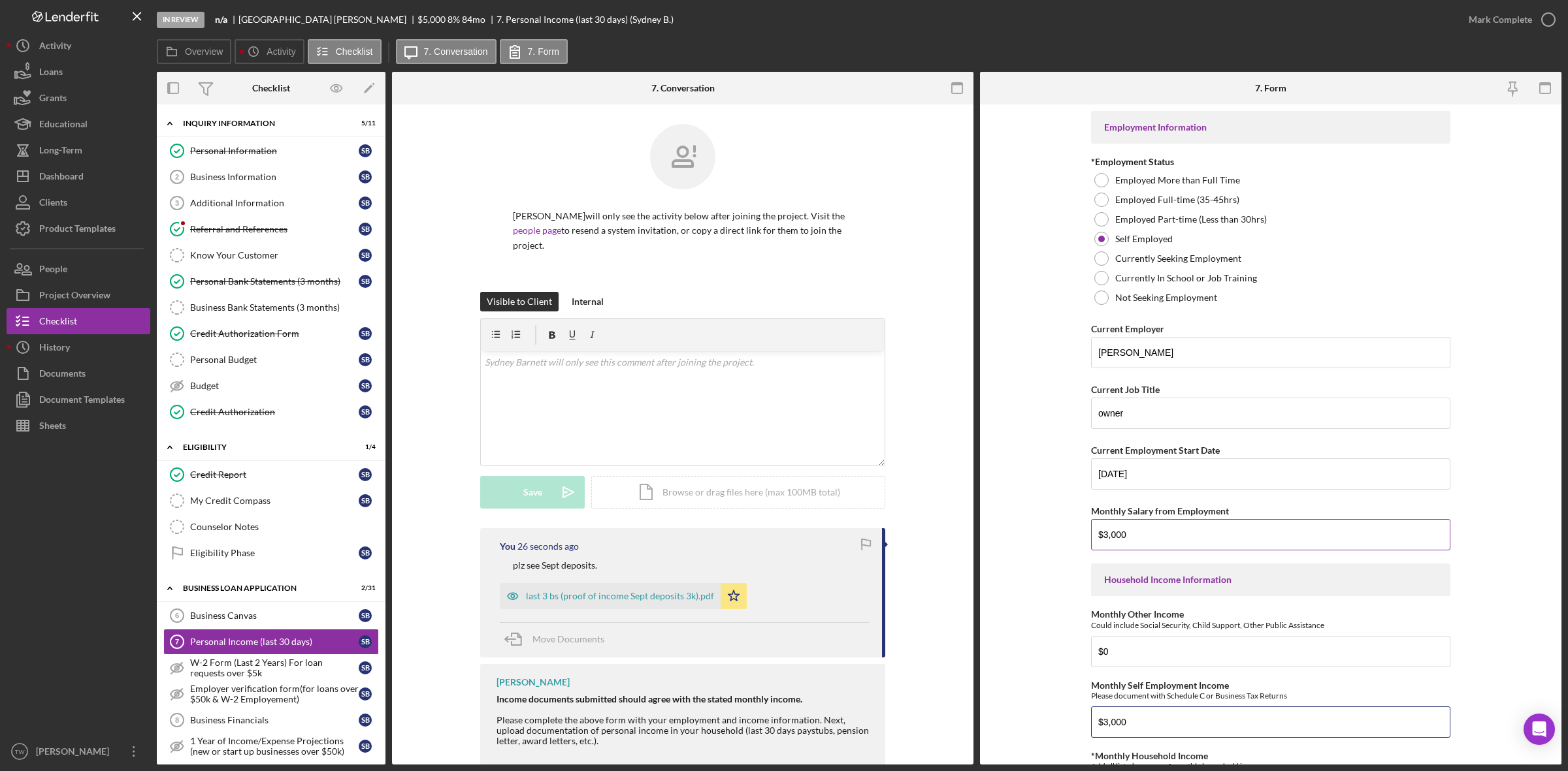
type input "$3,000"
drag, startPoint x: 1150, startPoint y: 527, endPoint x: 733, endPoint y: 458, distance: 422.7
click at [742, 462] on div "Overview Internal Workflow Stage In Review Icon/Dropdown Arrow Archive (can una…" at bounding box center [859, 418] width 1405 height 693
type input "$0"
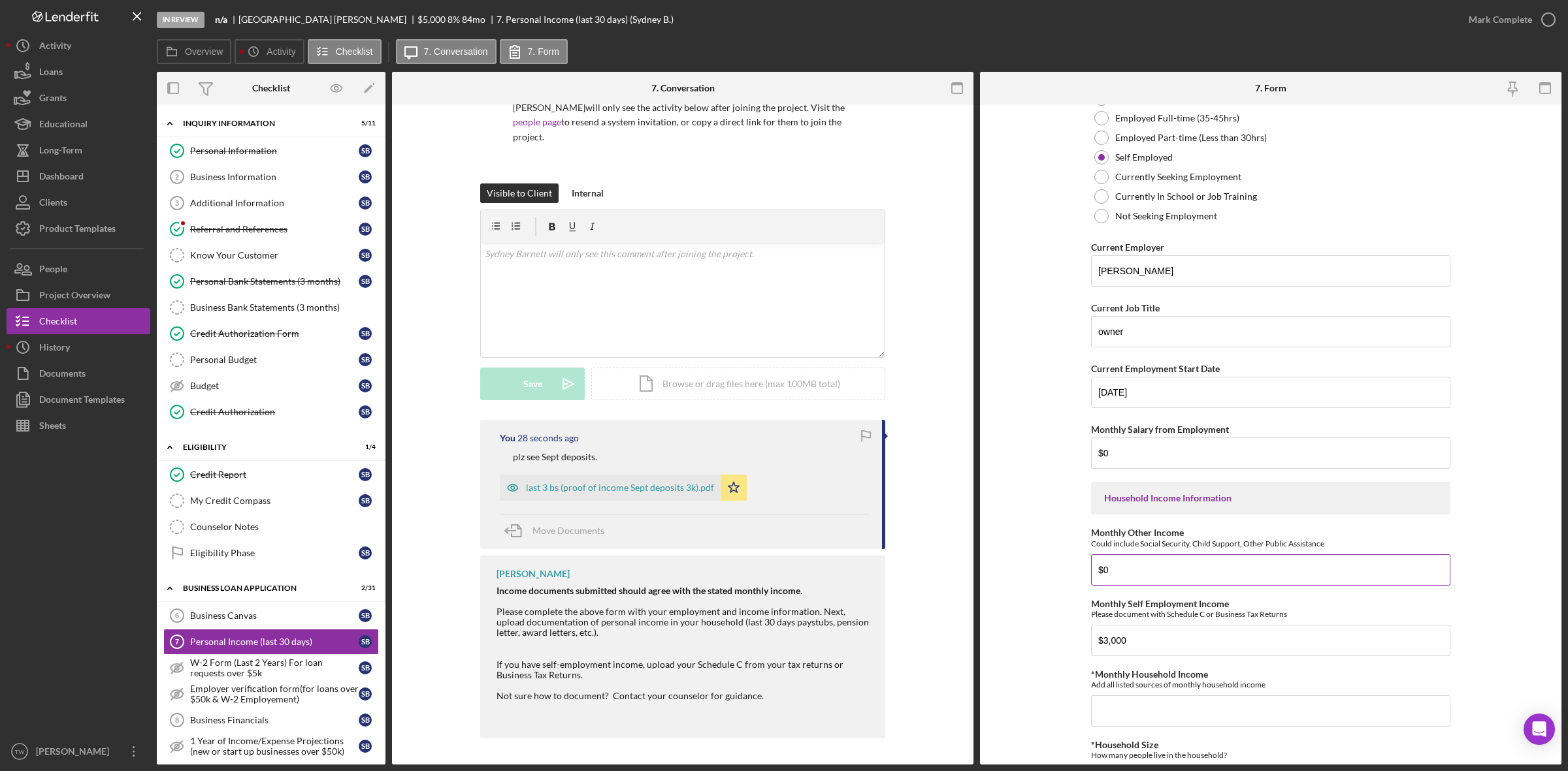
scroll to position [327, 0]
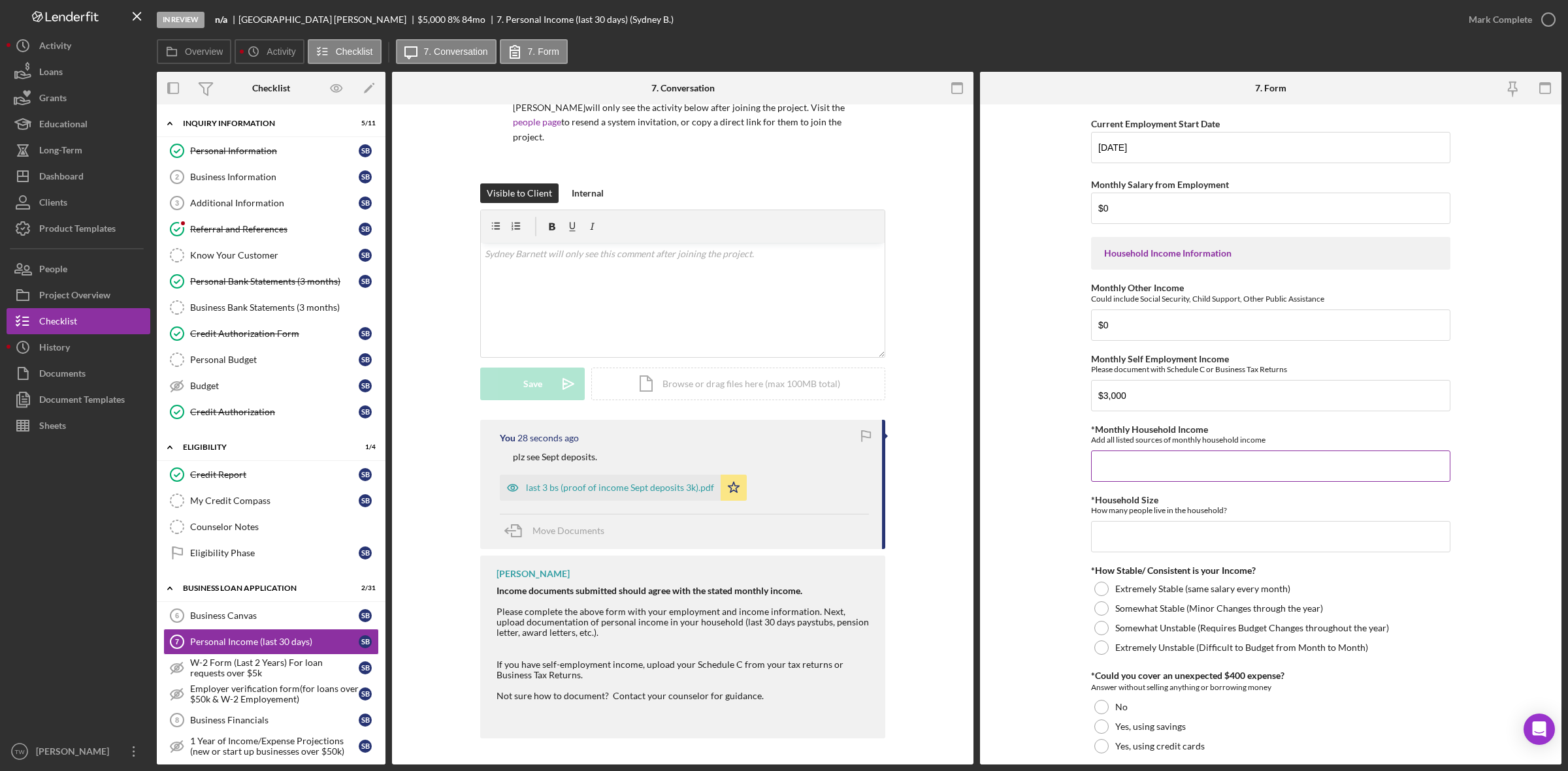
click at [1161, 467] on input "*Monthly Household Income" at bounding box center [1270, 466] width 359 height 32
type input "$3,000"
type input "1"
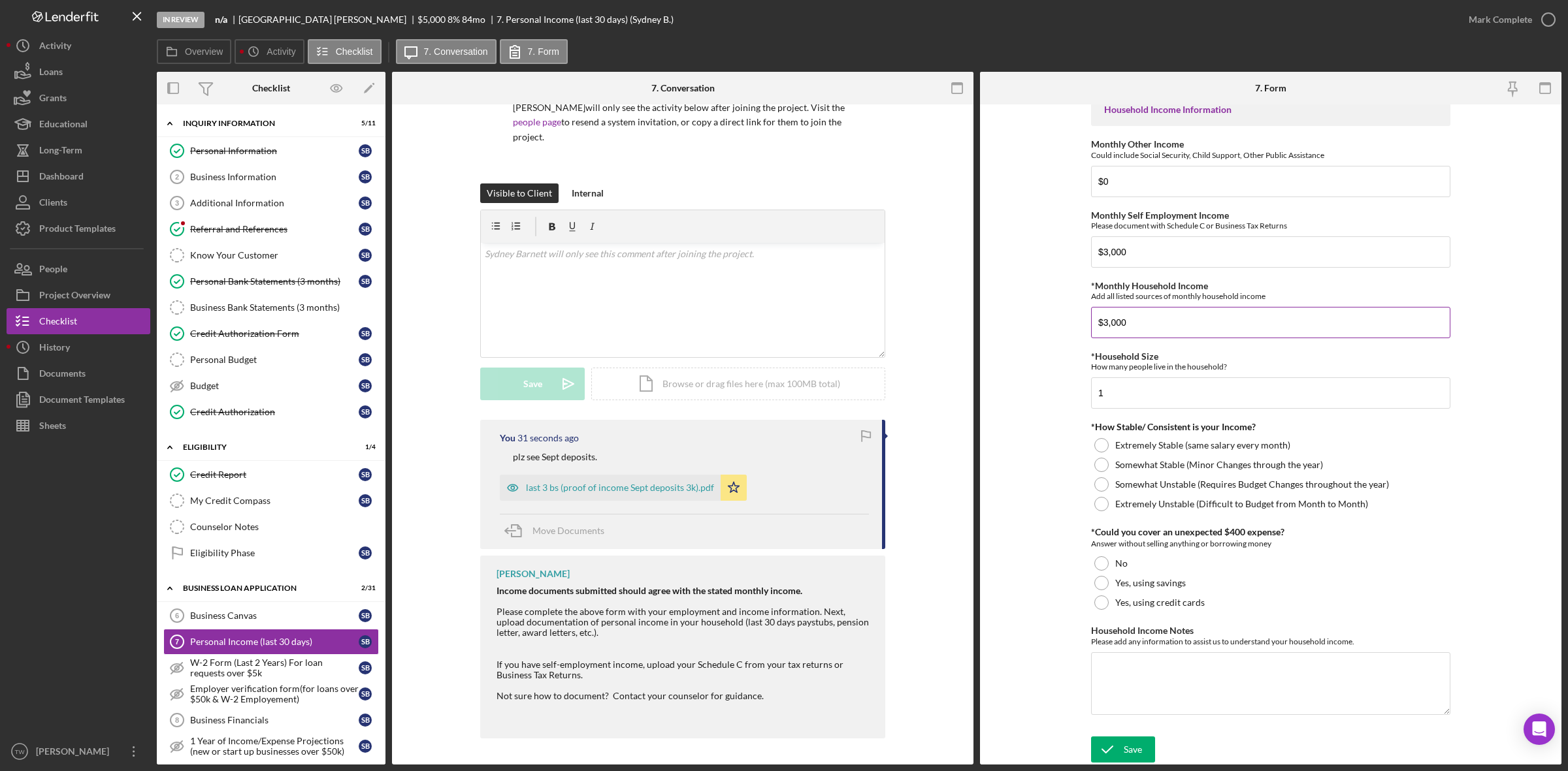
click at [1170, 460] on label "Somewhat Stable (Minor Changes through the year)" at bounding box center [1218, 464] width 208 height 10
click at [1108, 582] on div "Yes, using savings" at bounding box center [1270, 582] width 359 height 20
click at [1119, 661] on textarea "Household Income Notes" at bounding box center [1270, 683] width 359 height 62
type textarea "0"
click at [1130, 758] on div "Save" at bounding box center [1132, 749] width 18 height 26
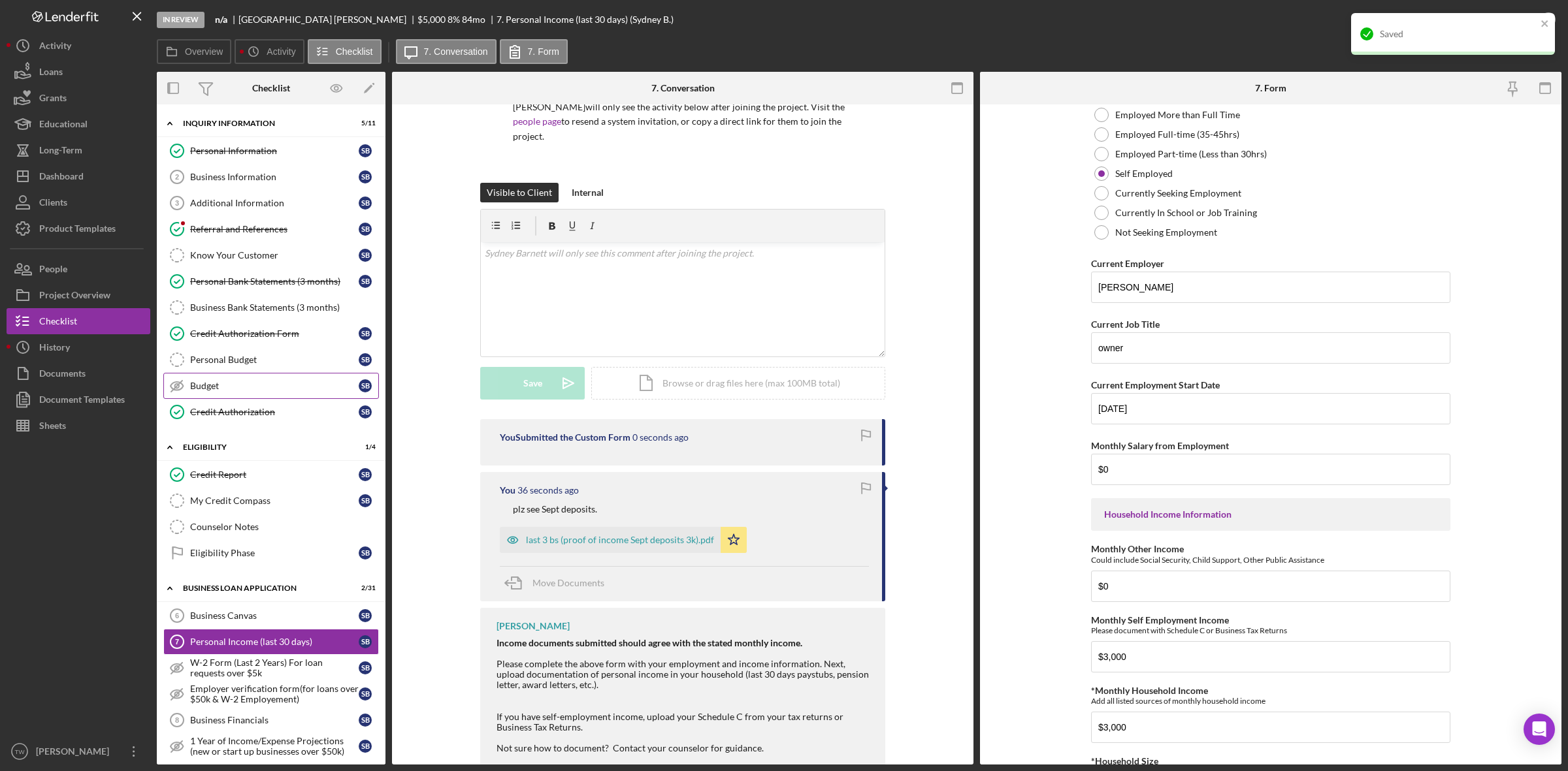
scroll to position [0, 0]
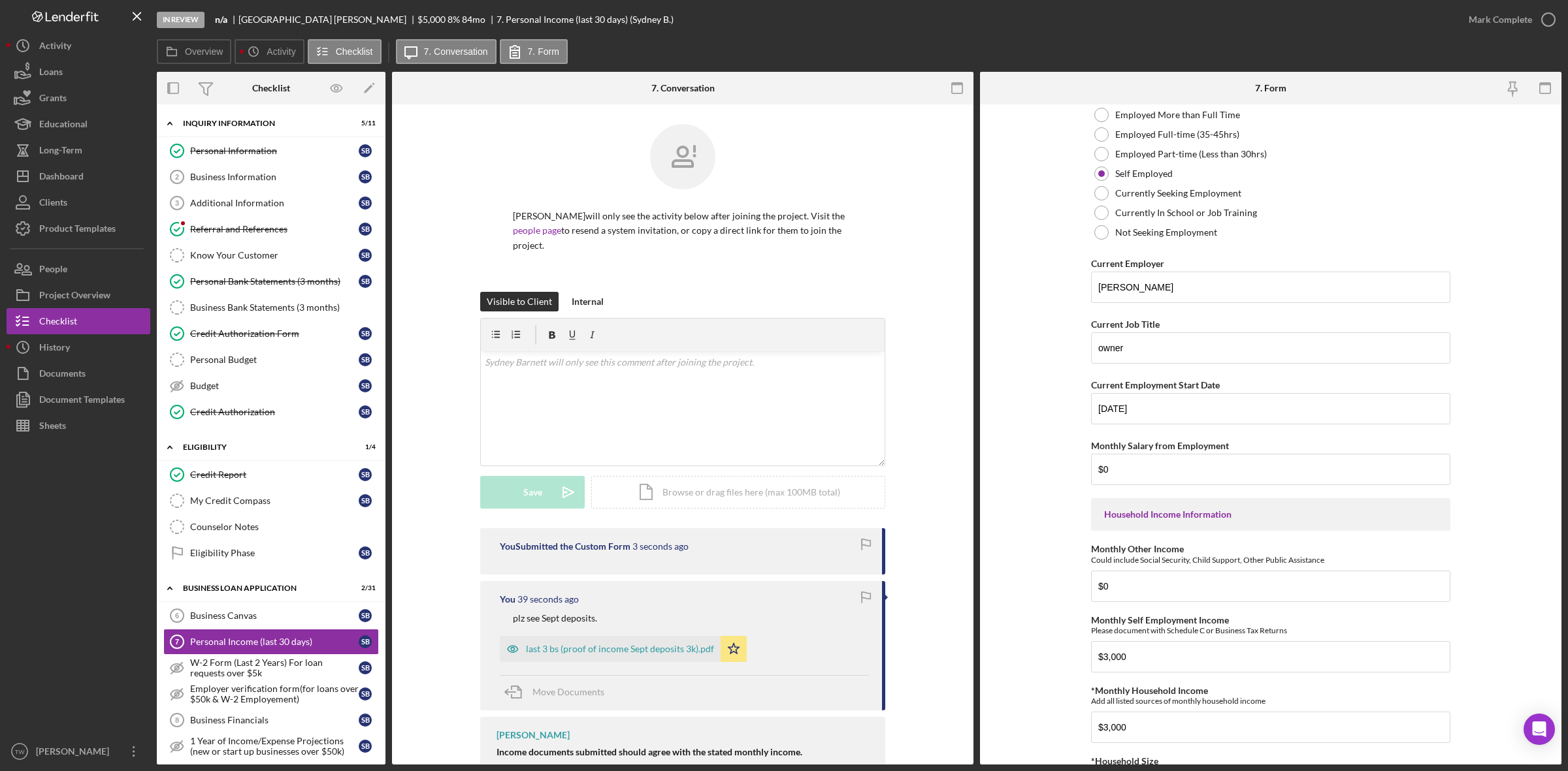
click at [1488, 24] on div "In Review n/a [PERSON_NAME] $5,000 $5,000 8 % 84 mo 7. Personal Income (last 30…" at bounding box center [784, 385] width 1568 height 771
click at [1488, 24] on div "Mark Complete" at bounding box center [1500, 19] width 63 height 26
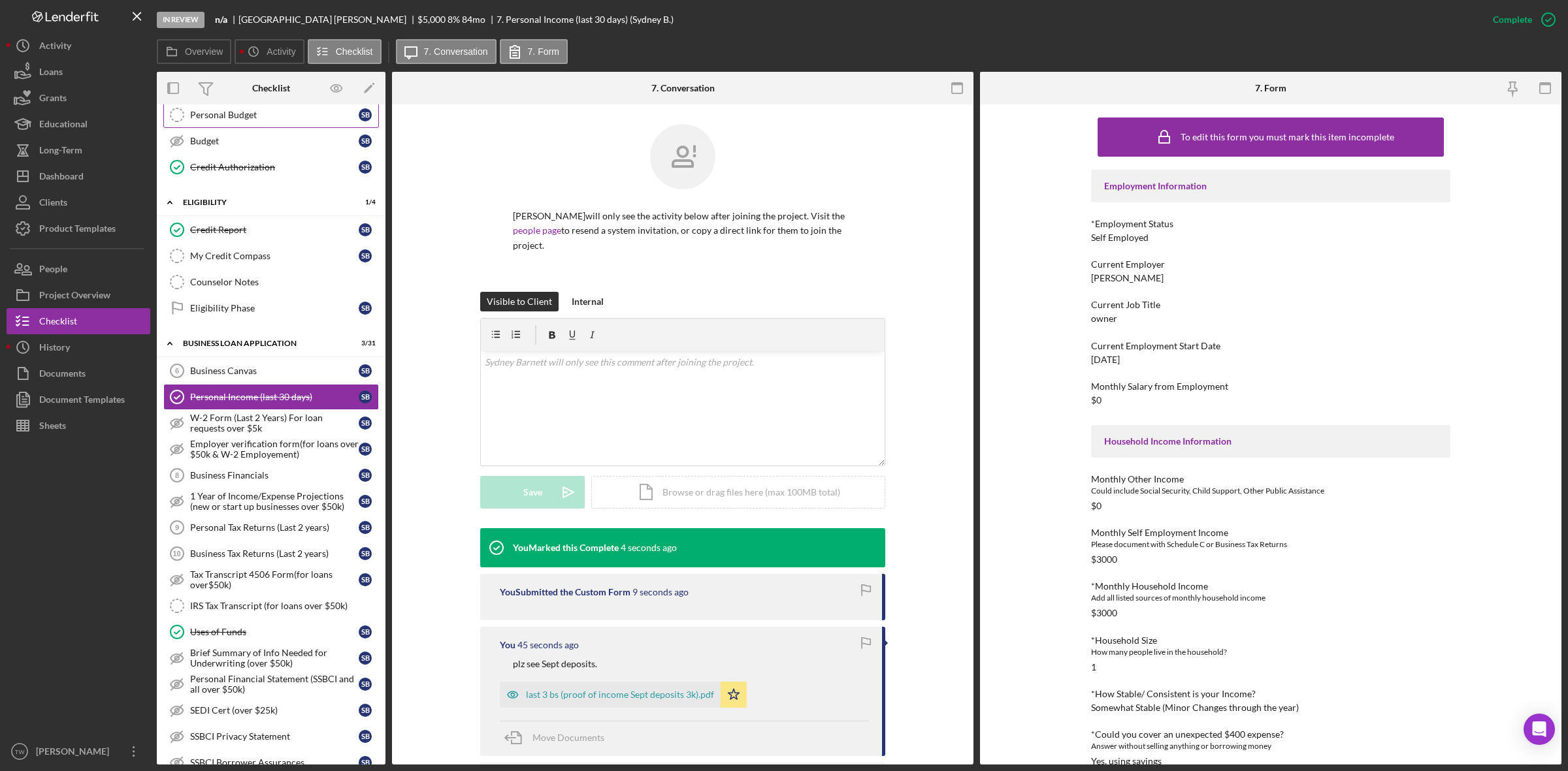
scroll to position [327, 0]
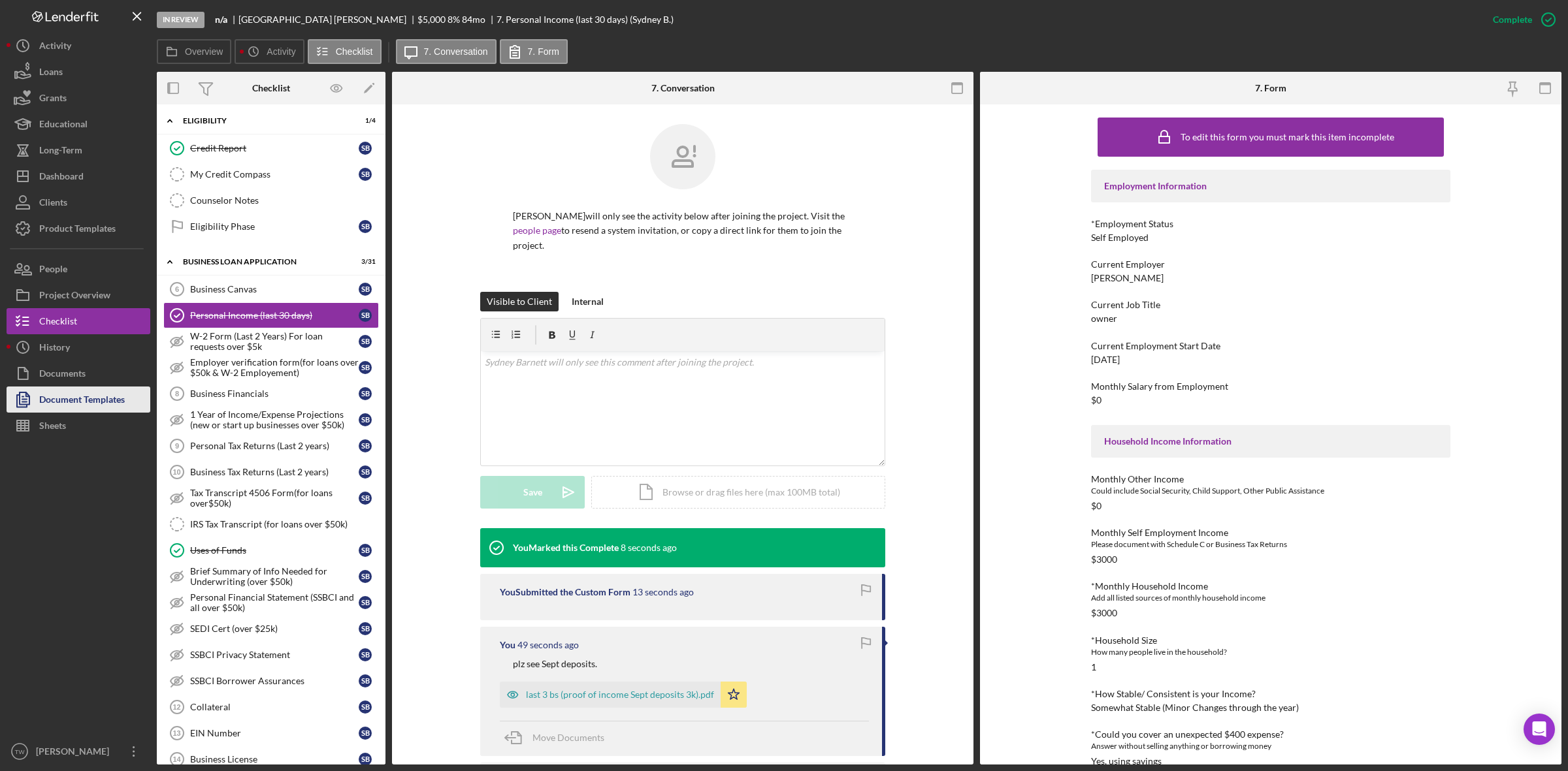
click at [62, 402] on div "Document Templates" at bounding box center [82, 401] width 85 height 29
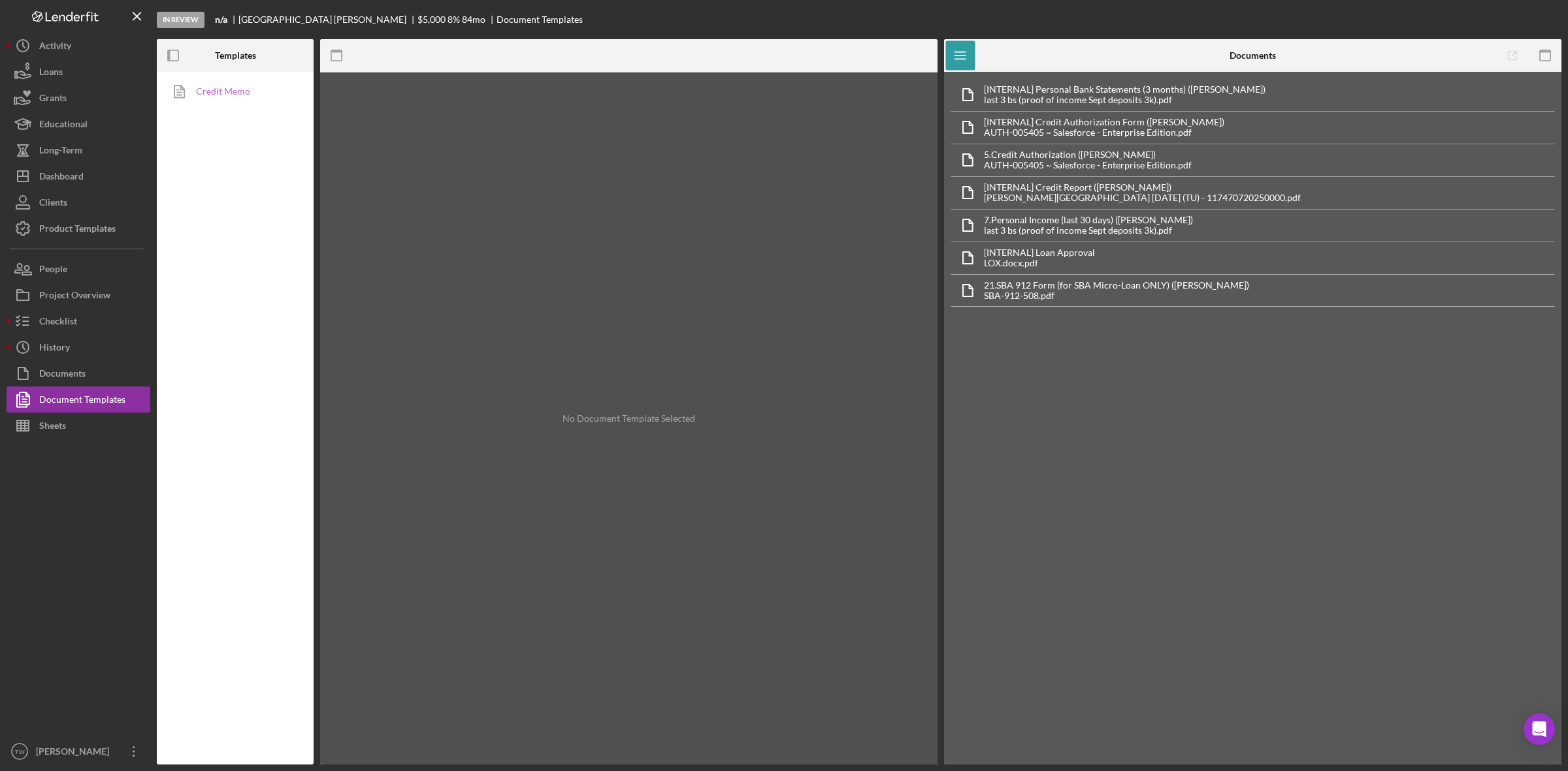
click at [224, 90] on link "Credit Memo" at bounding box center [232, 91] width 137 height 26
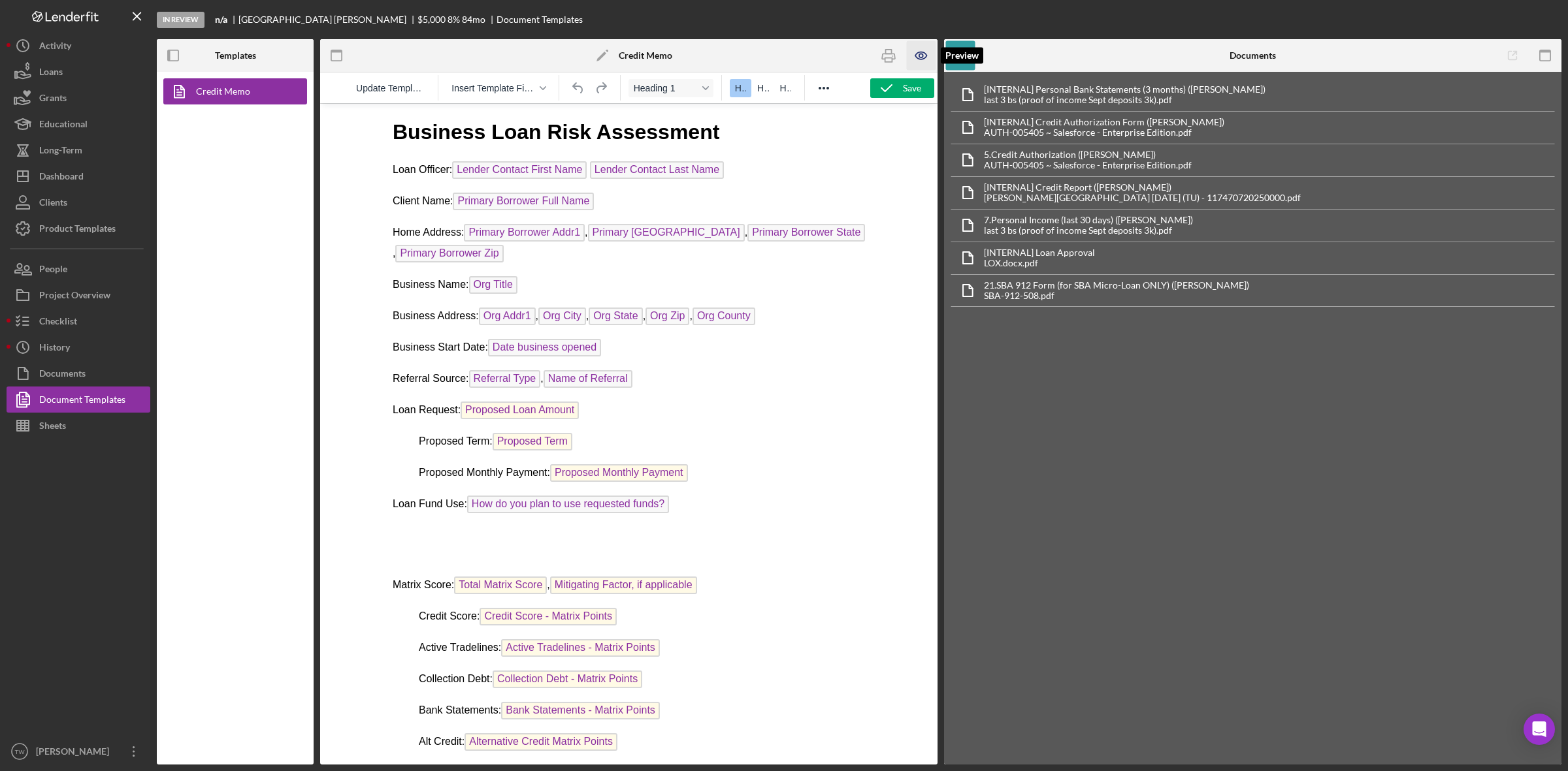
click at [916, 57] on icon "button" at bounding box center [921, 55] width 11 height 7
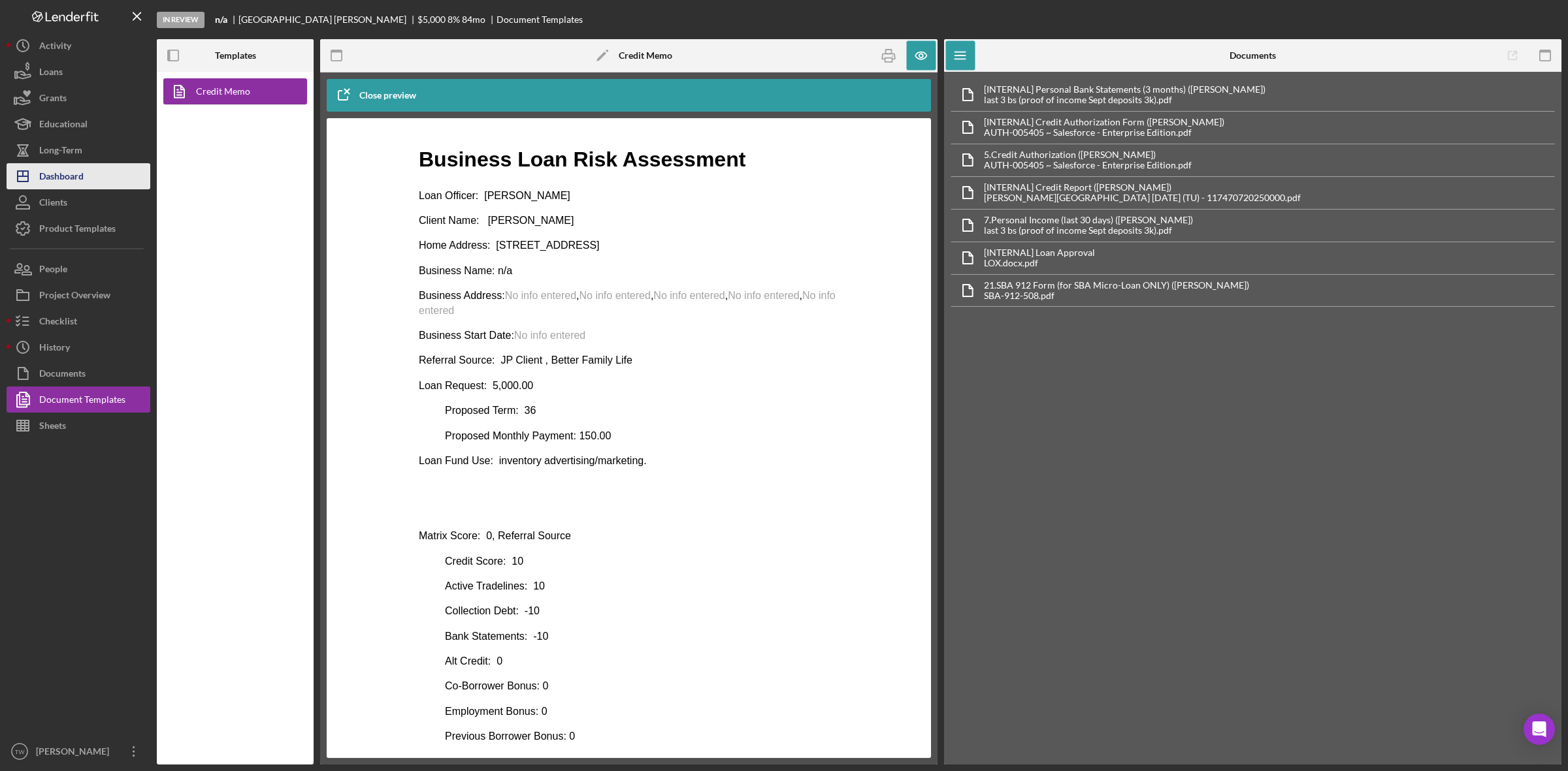
click at [62, 185] on div "Dashboard" at bounding box center [62, 178] width 44 height 29
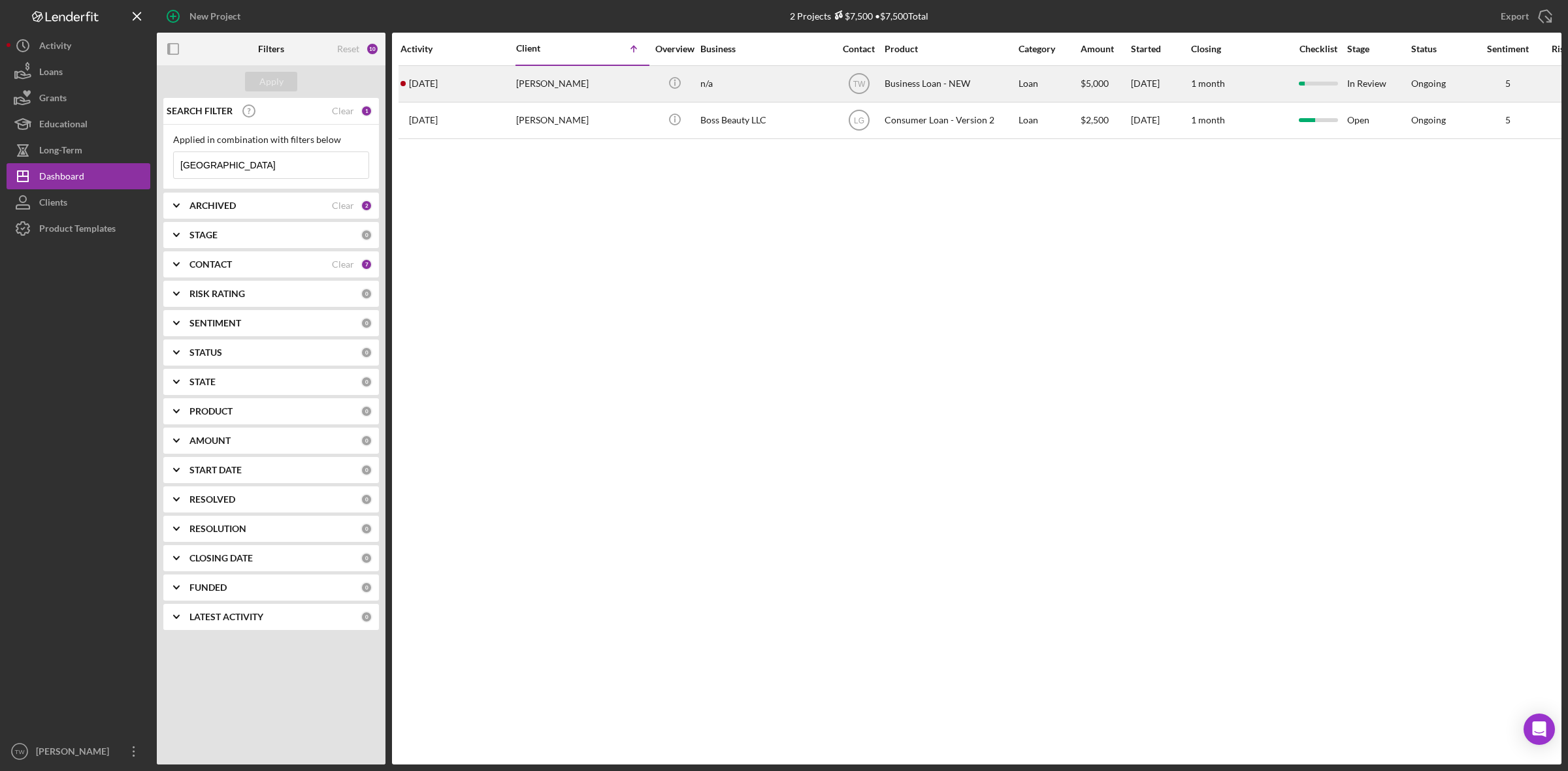
click at [559, 87] on div "[PERSON_NAME]" at bounding box center [581, 84] width 130 height 35
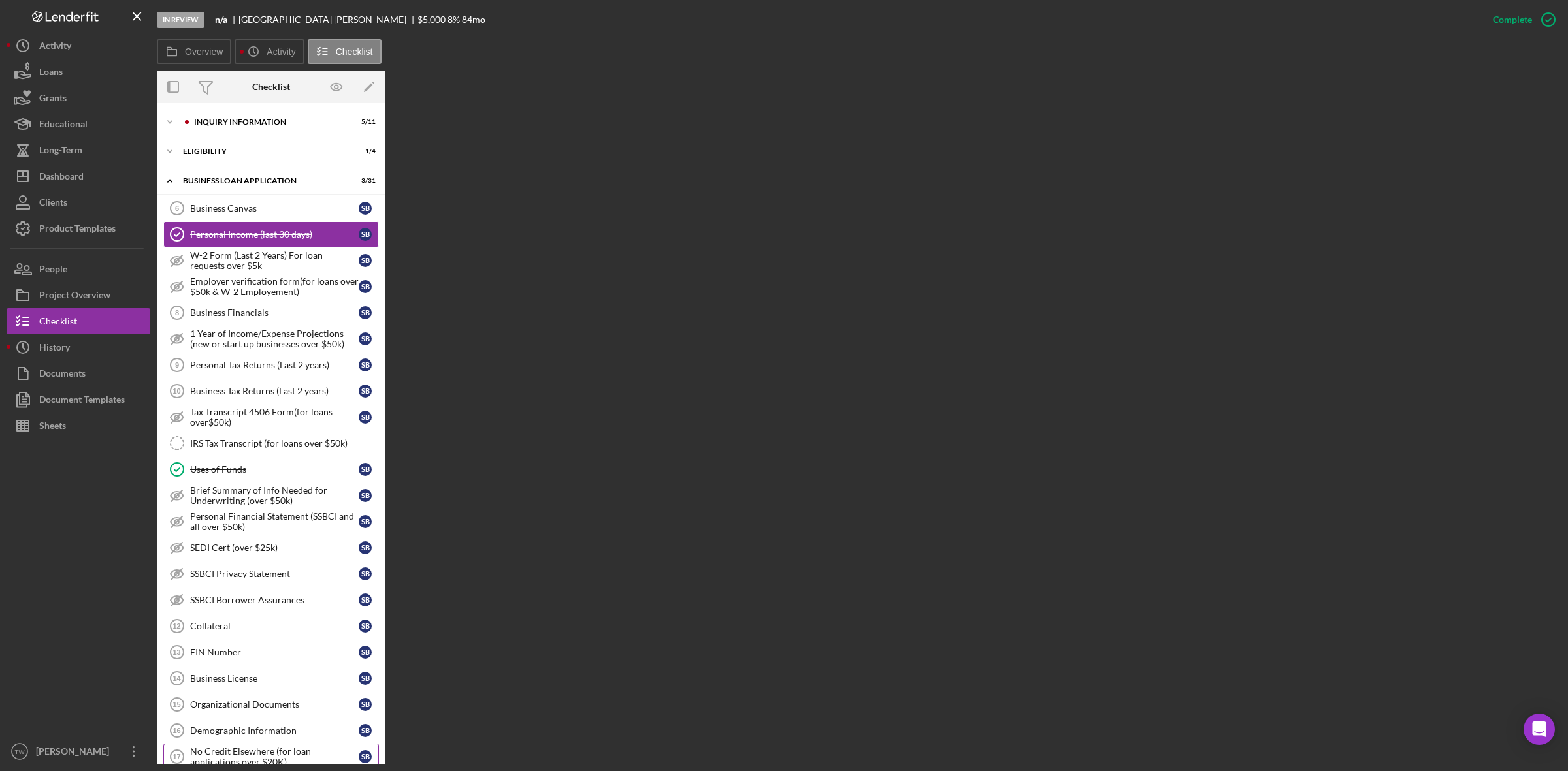
scroll to position [350, 0]
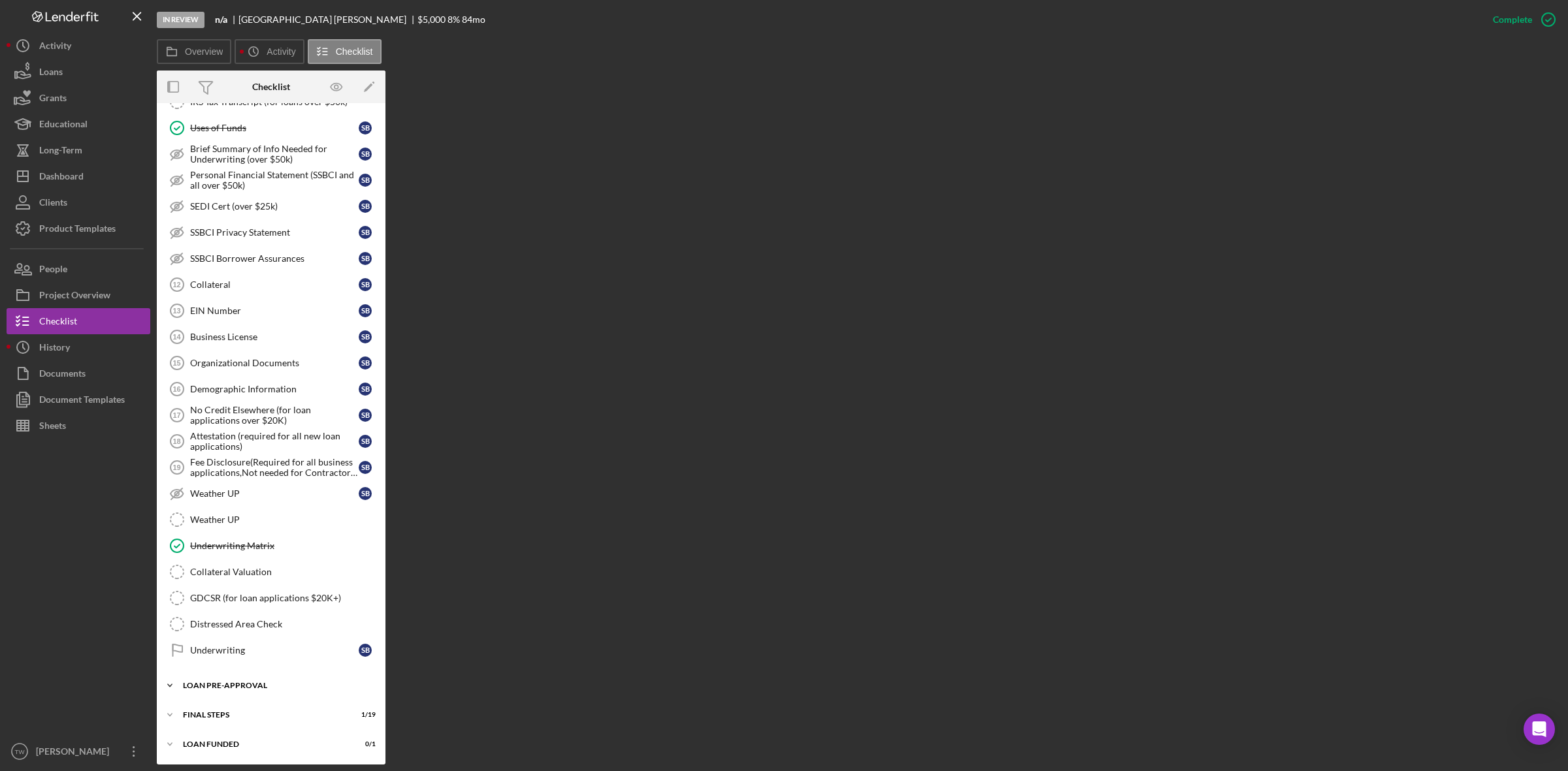
click at [207, 683] on div "LOAN PRE-APPROVAL" at bounding box center [276, 686] width 186 height 8
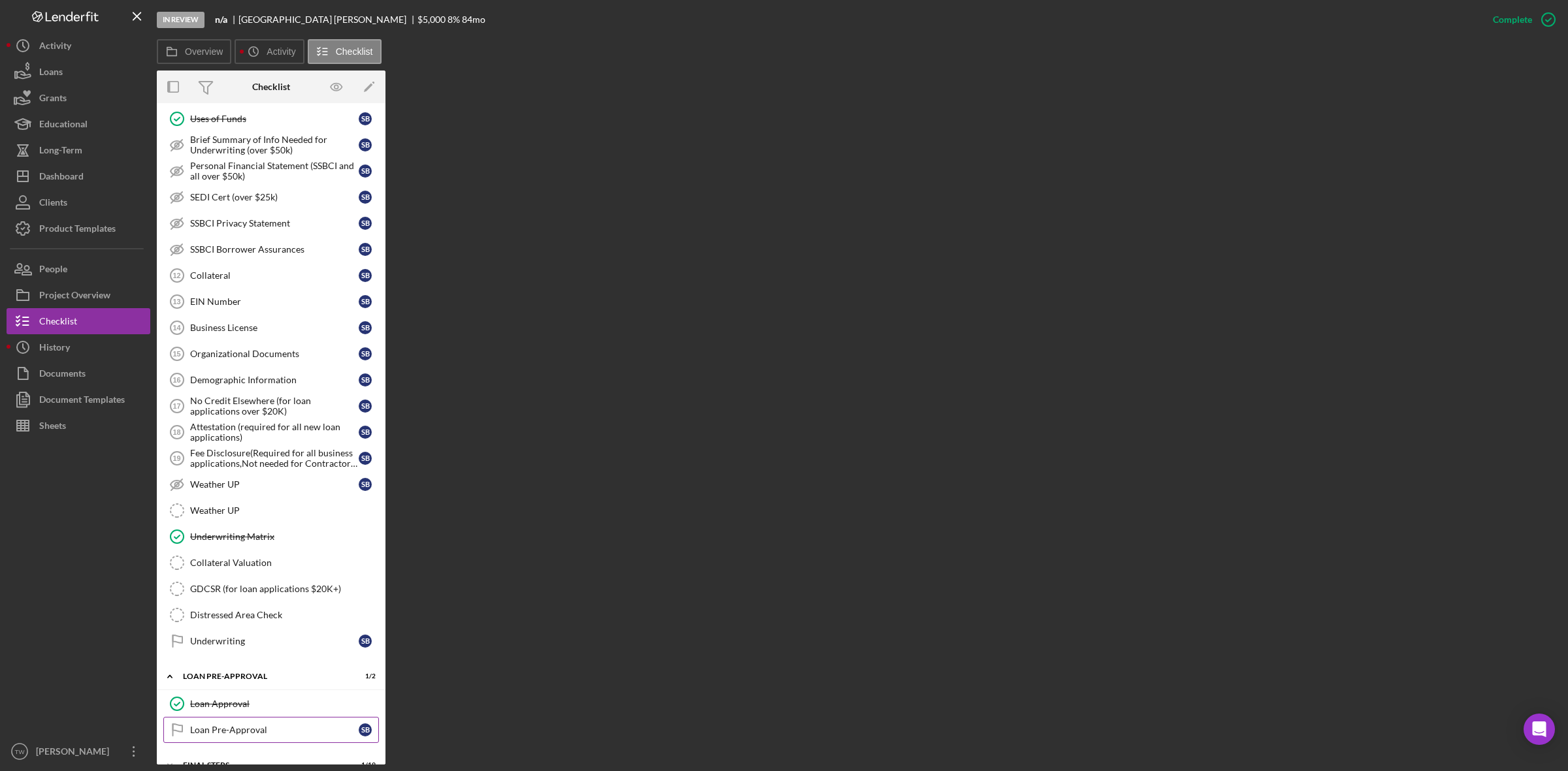
click at [189, 729] on icon "Loan Pre-Approval" at bounding box center [177, 729] width 32 height 32
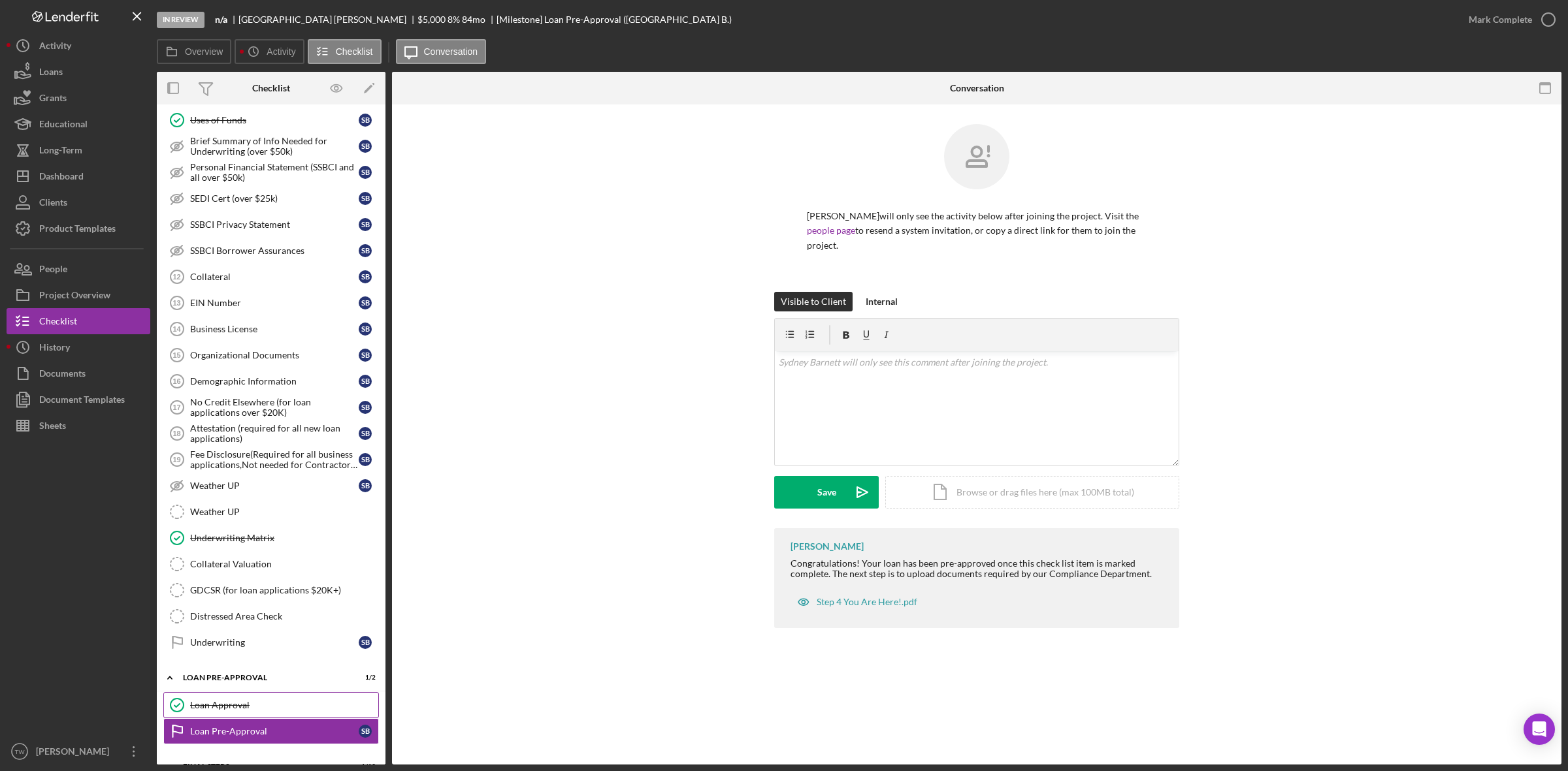
click at [191, 720] on icon "Loan Approval" at bounding box center [177, 705] width 32 height 32
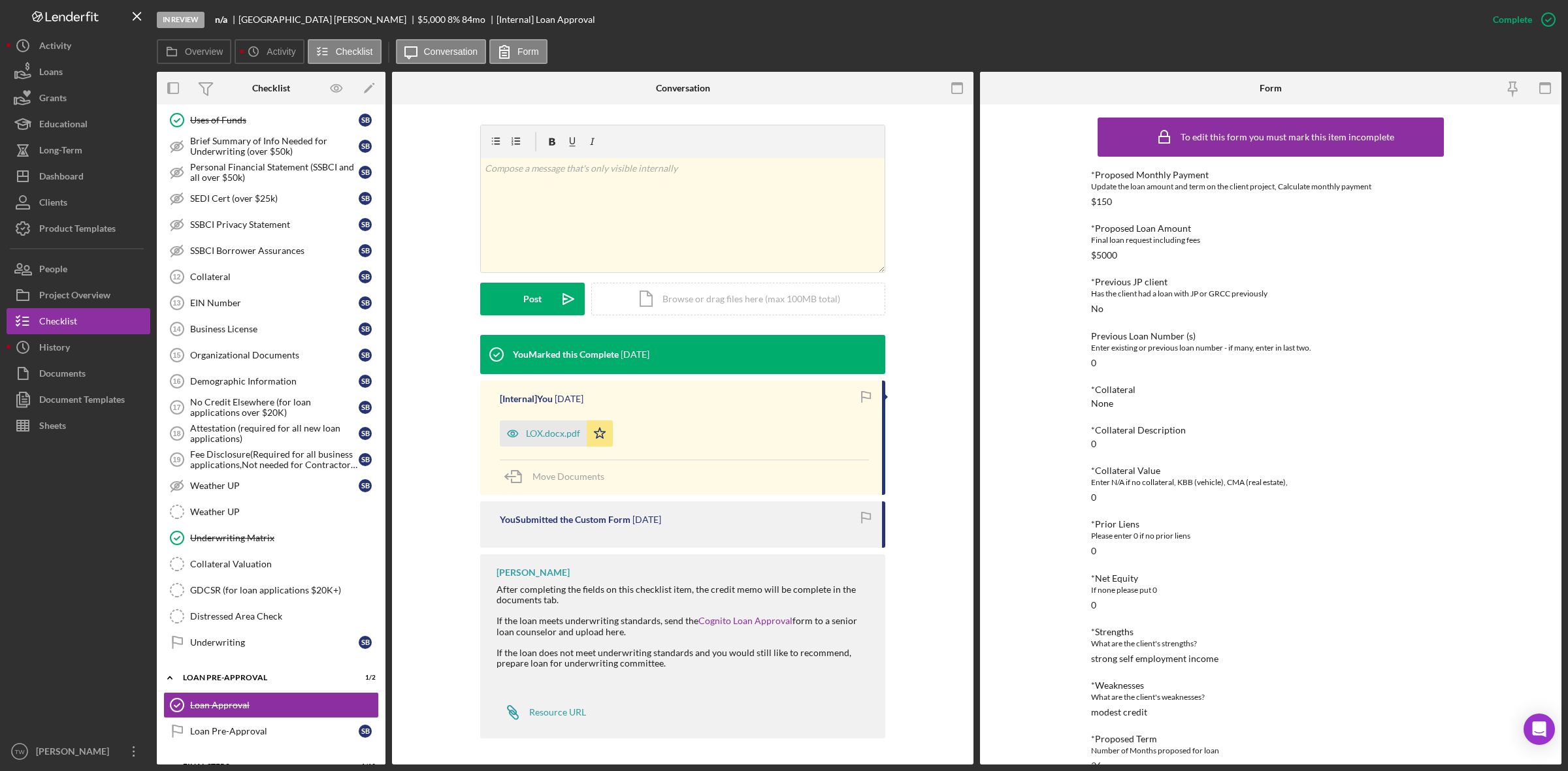
scroll to position [26, 0]
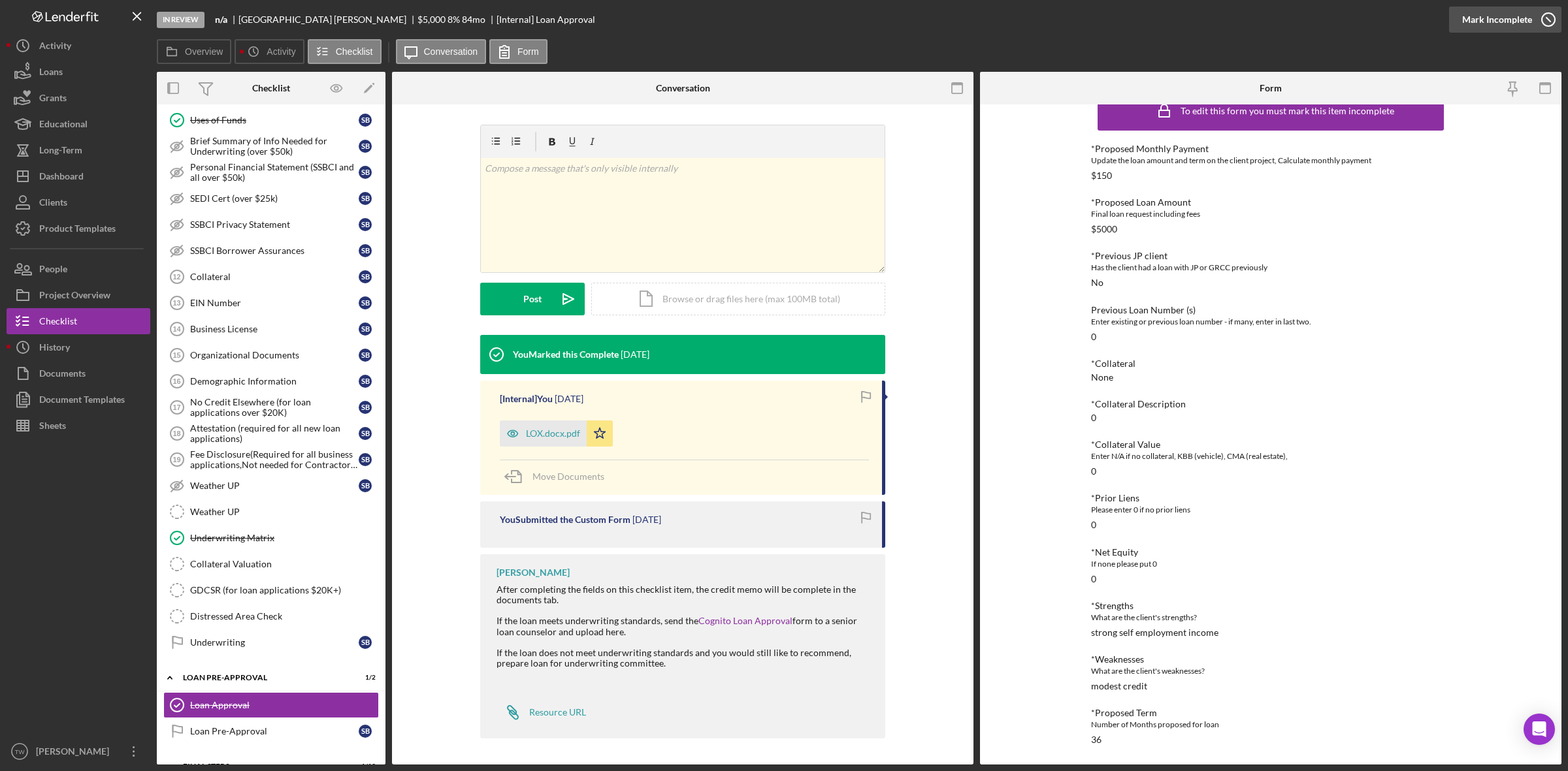
click at [1501, 20] on div "Mark Incomplete" at bounding box center [1497, 19] width 70 height 26
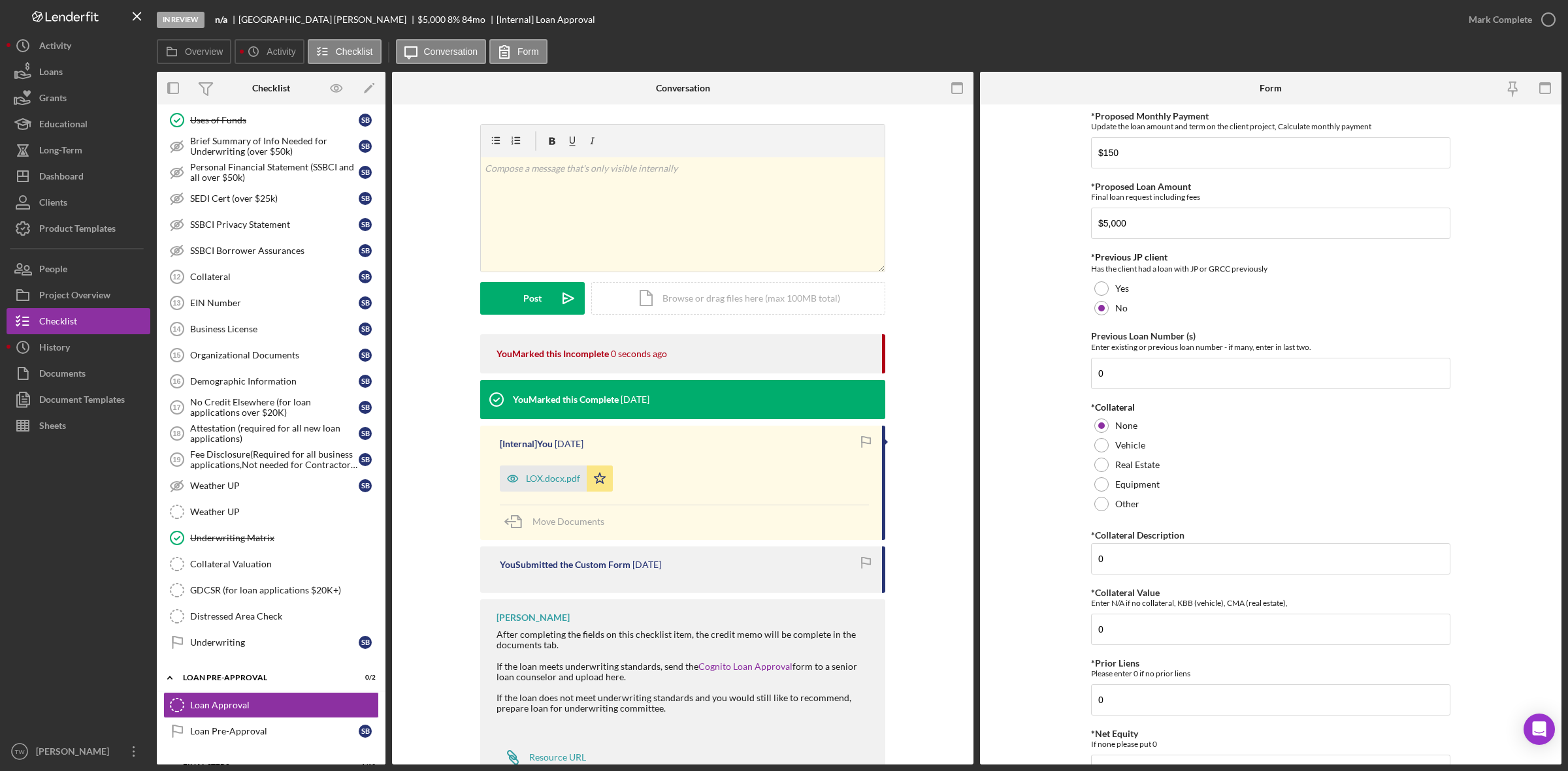
scroll to position [353, 0]
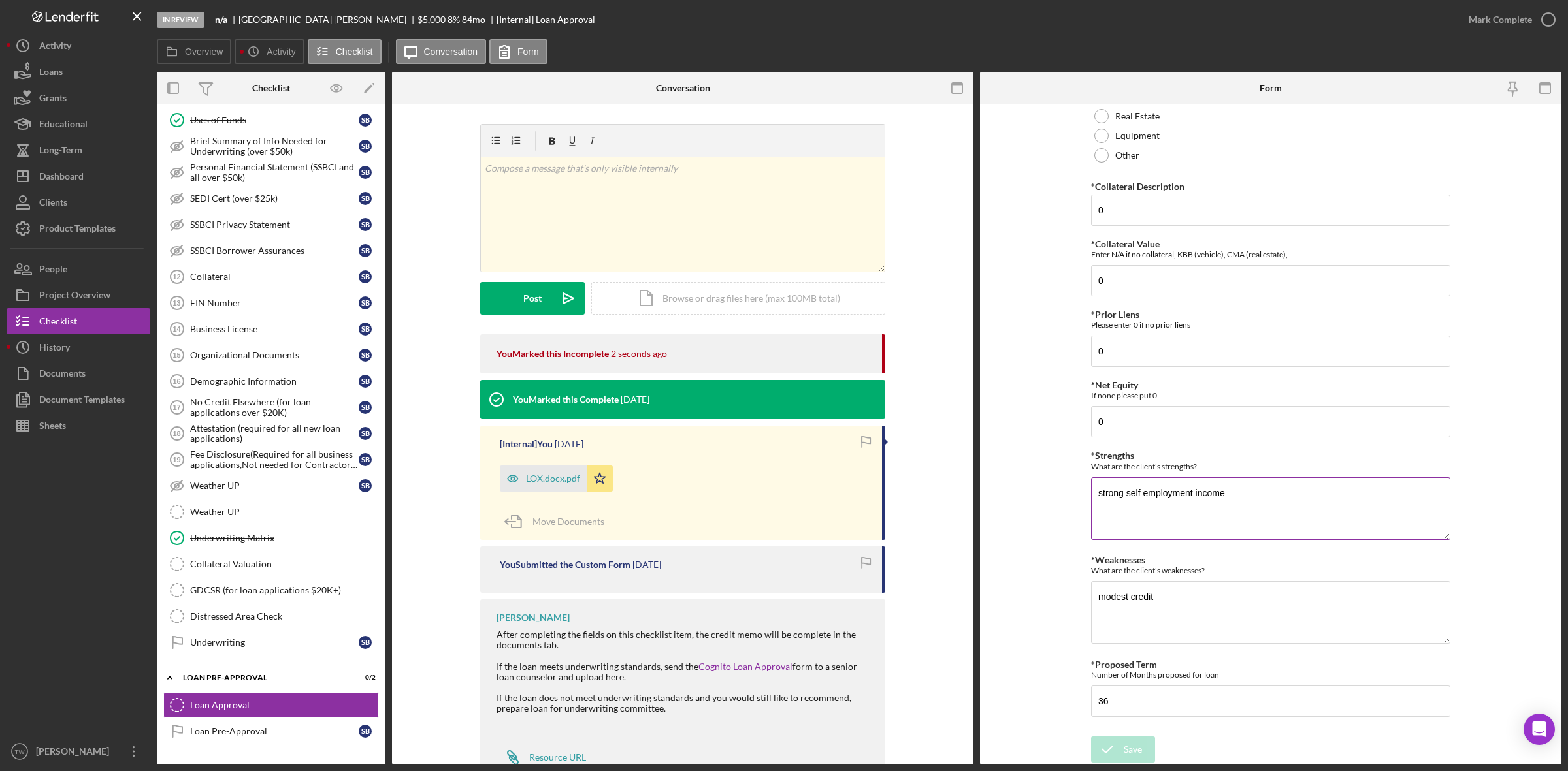
click at [1115, 494] on textarea "strong self employment income" at bounding box center [1270, 508] width 359 height 62
type textarea "stable self employment income"
click at [1115, 765] on div "In Review n/a [PERSON_NAME] $5,000 $5,000 8 % 84 mo [Internal] Loan Approval Ma…" at bounding box center [784, 385] width 1568 height 771
click at [1119, 748] on icon "submit" at bounding box center [1107, 749] width 32 height 32
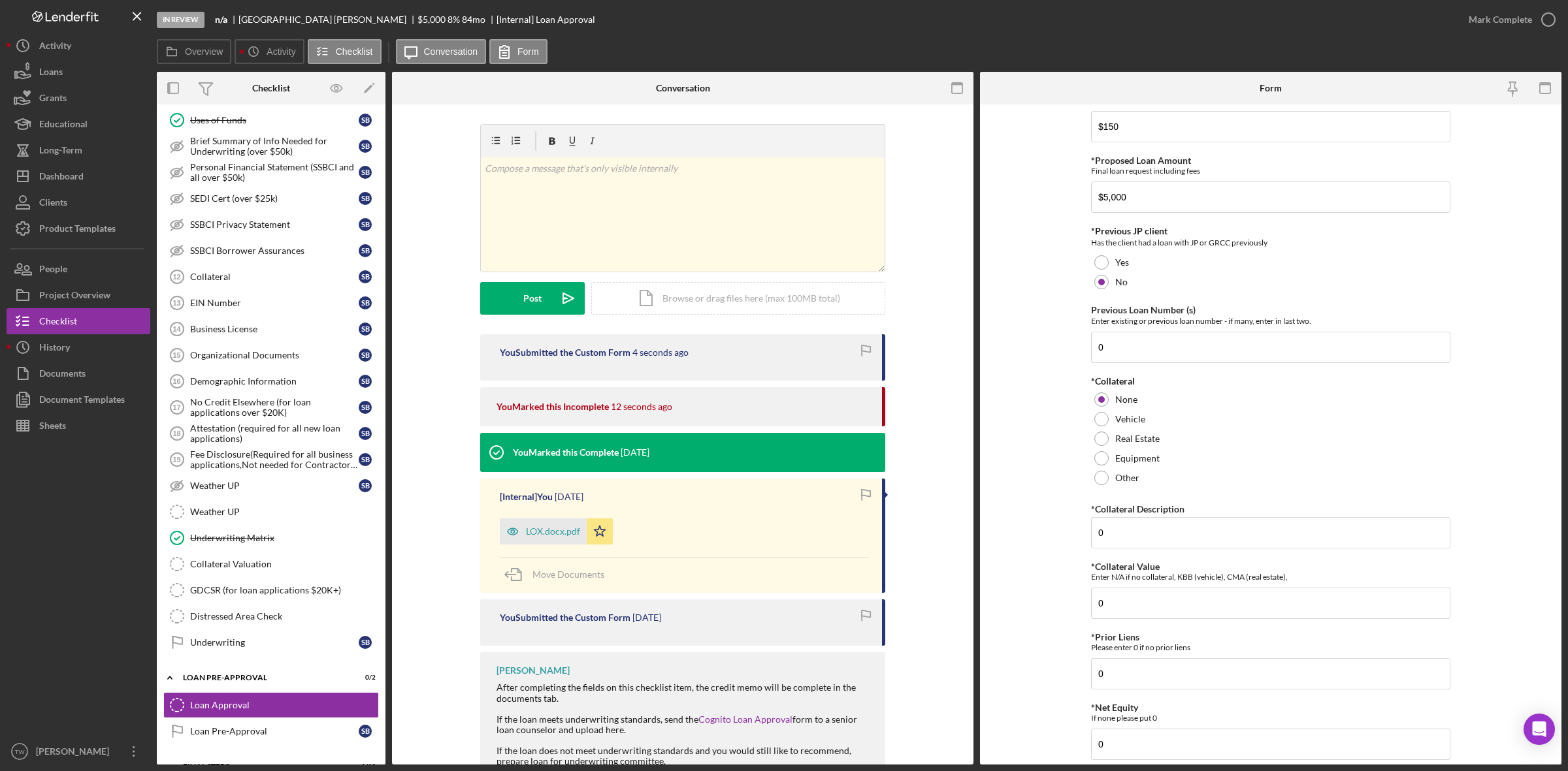
scroll to position [0, 0]
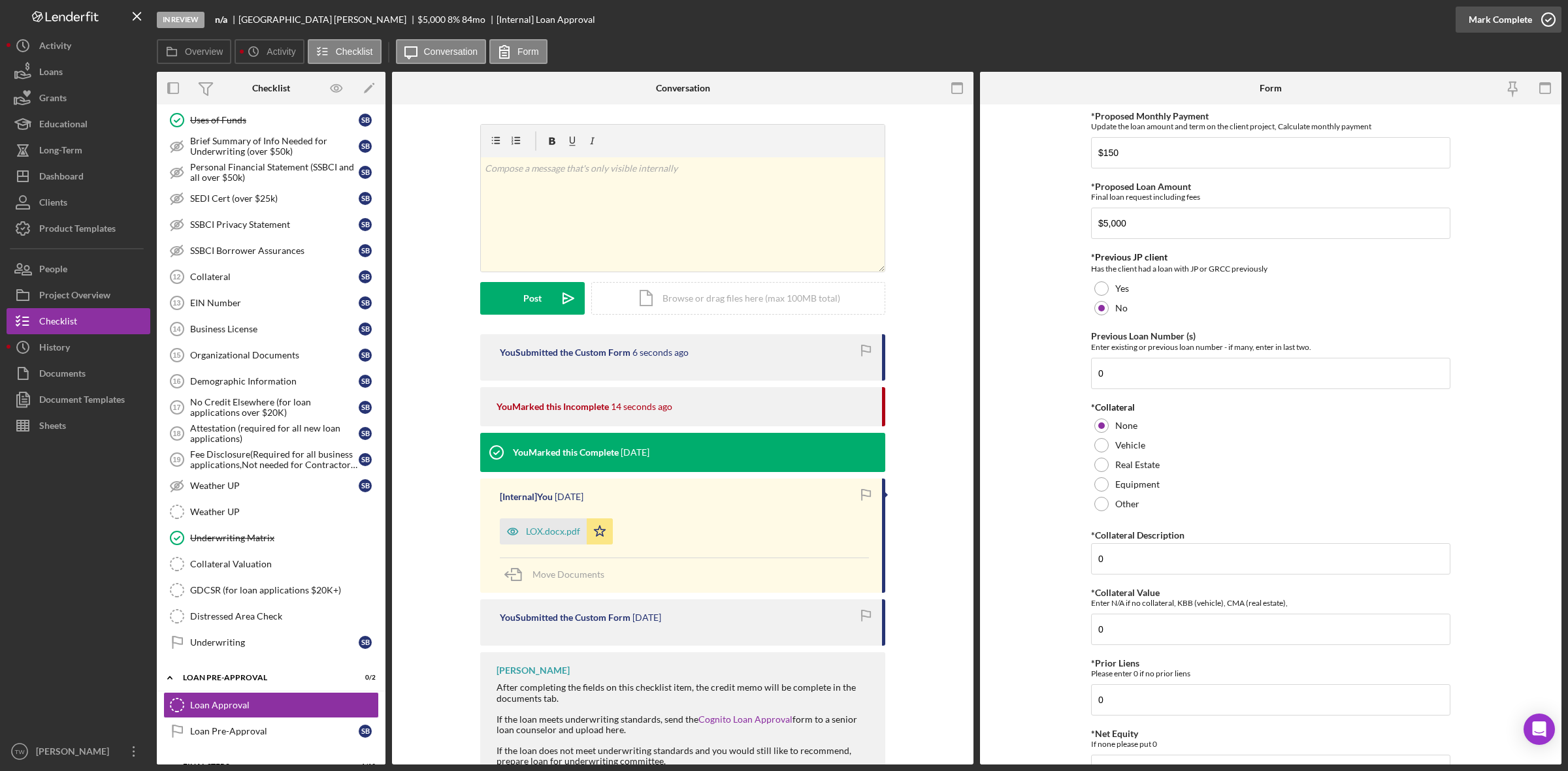
click at [1494, 11] on div "Mark Complete" at bounding box center [1500, 19] width 63 height 26
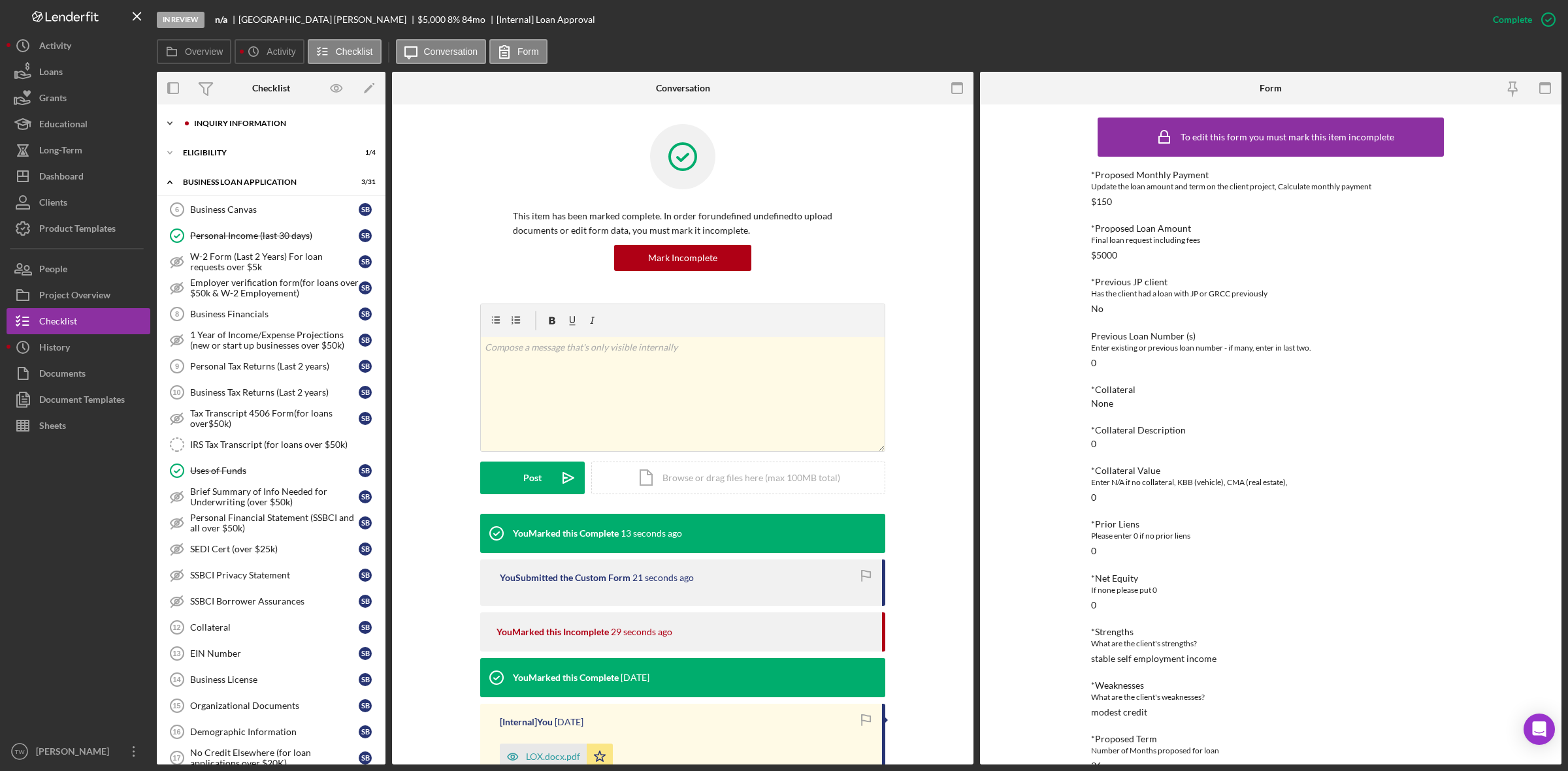
click at [249, 126] on div "INQUIRY INFORMATION" at bounding box center [282, 123] width 175 height 8
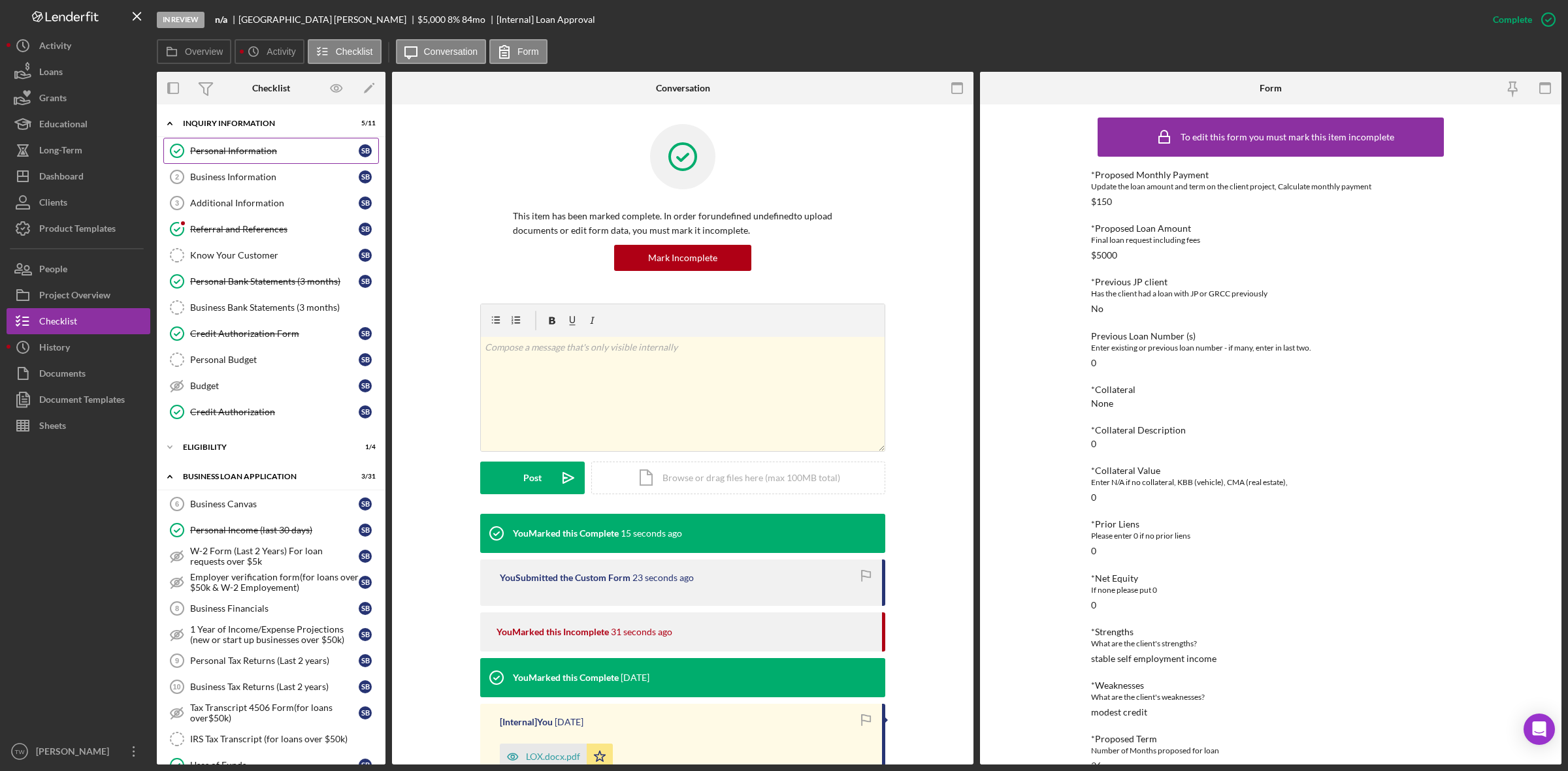
click at [242, 159] on link "Personal Information Personal Information S B" at bounding box center [271, 151] width 216 height 26
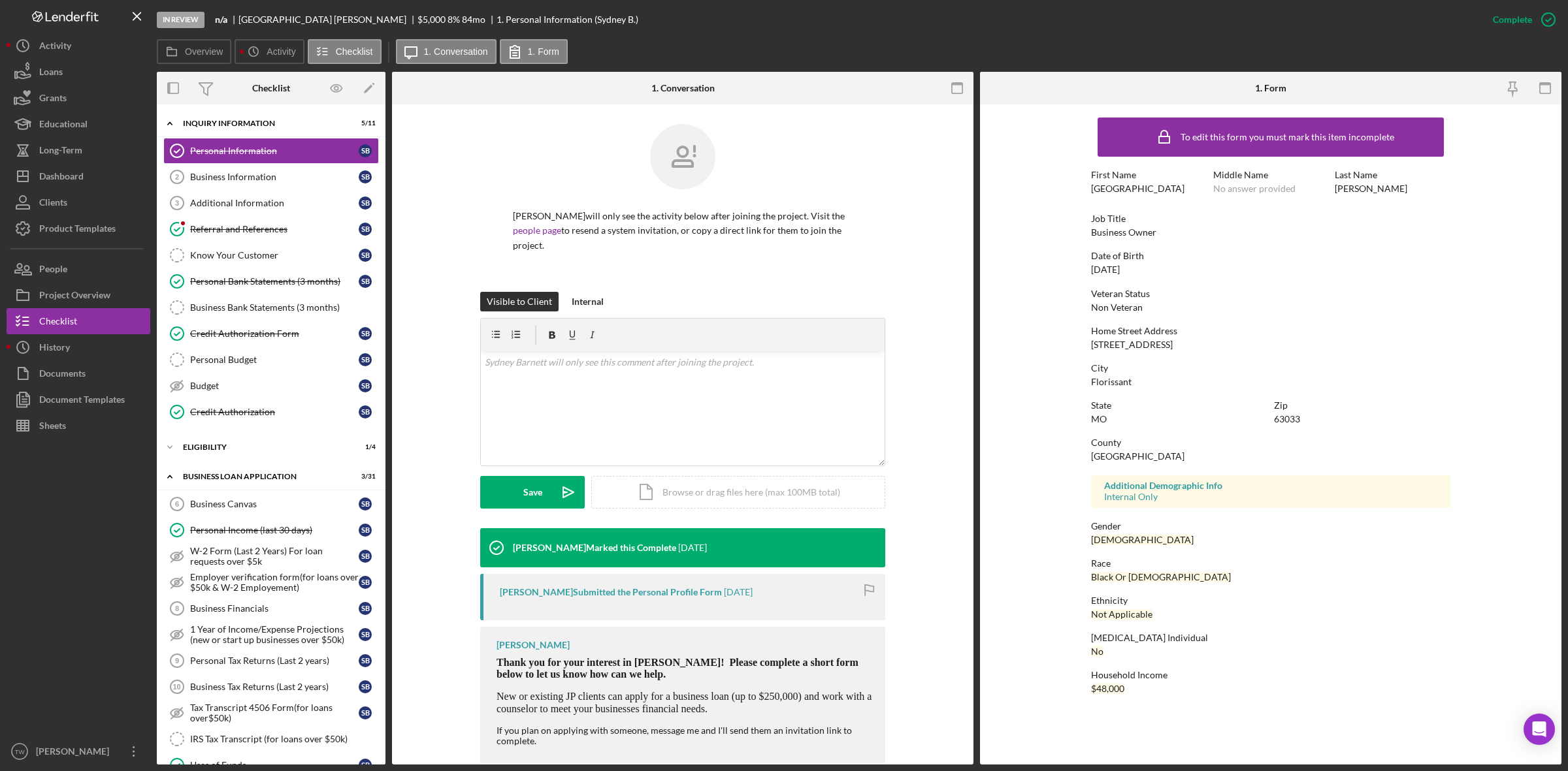
click at [1132, 345] on div "[STREET_ADDRESS]" at bounding box center [1131, 344] width 81 height 10
click at [214, 167] on link "Business Information 2 Business Information S B" at bounding box center [271, 177] width 216 height 26
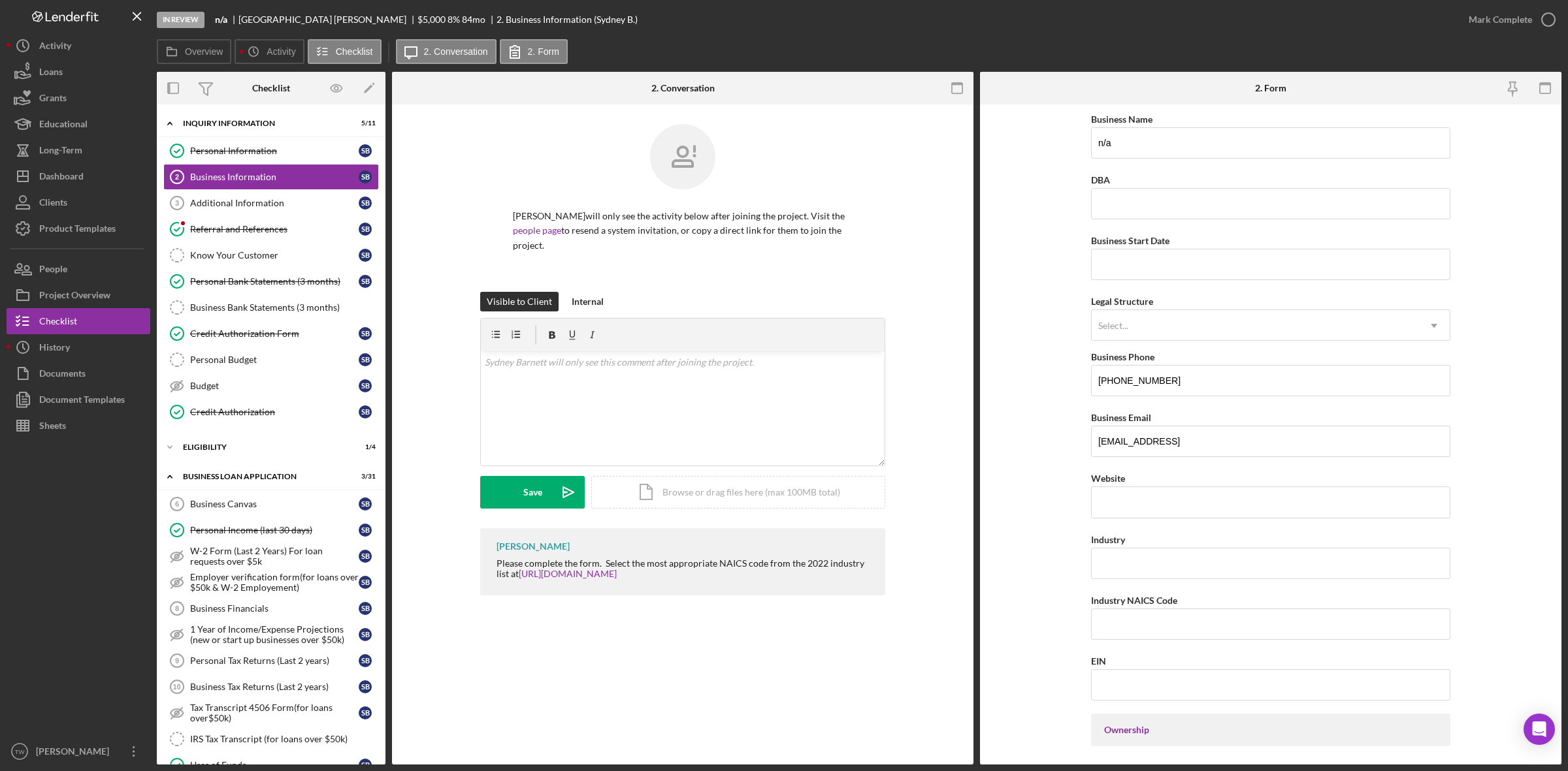
scroll to position [408, 0]
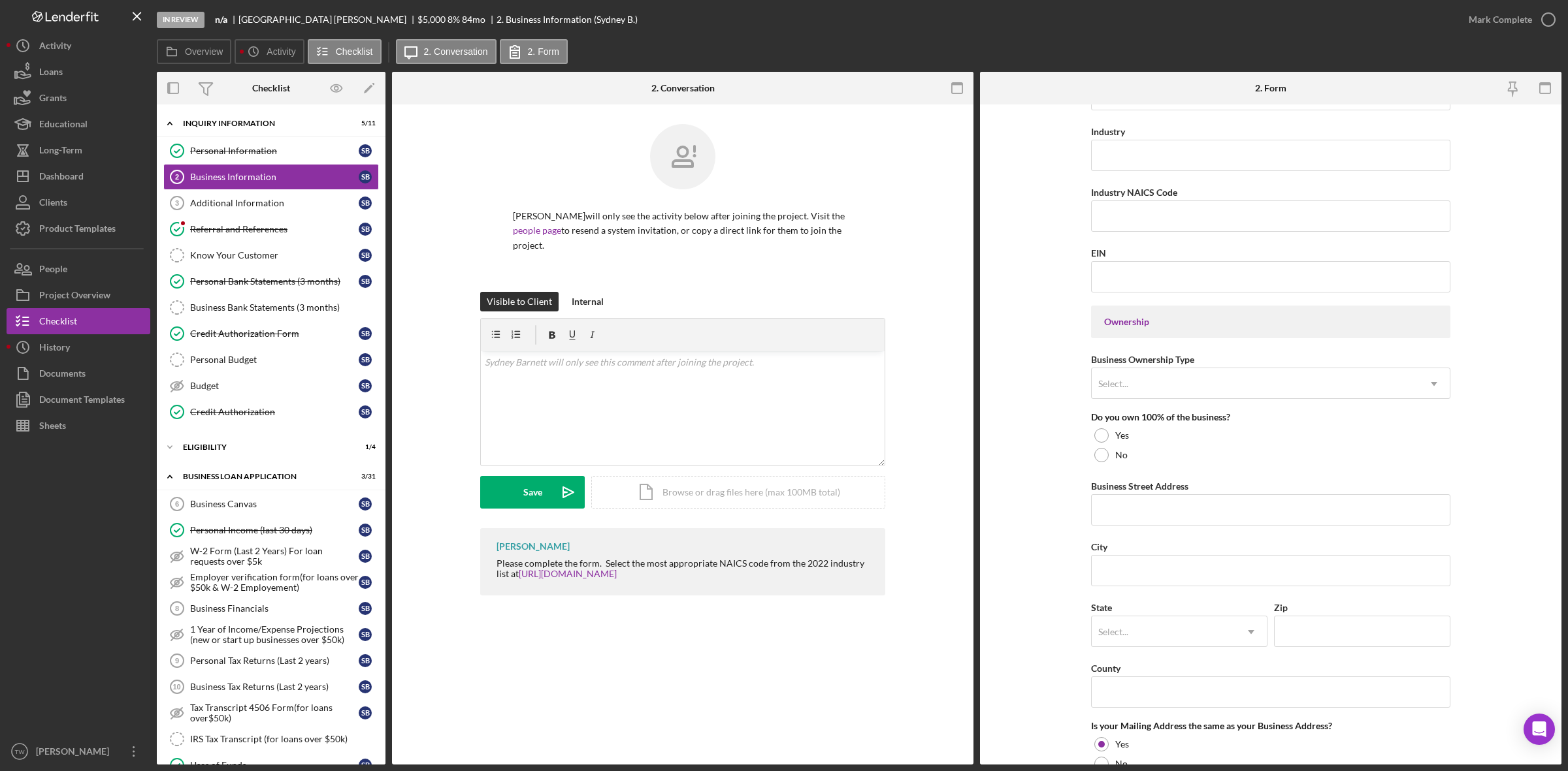
click at [1200, 477] on div "Business Name n/a DBA Business Start Date Legal Structure Select... Icon/Dropdo…" at bounding box center [1270, 407] width 359 height 1409
click at [1200, 506] on input "Business Street Address" at bounding box center [1270, 510] width 359 height 32
paste input "[STREET_ADDRESS]"
type input "[STREET_ADDRESS]"
click at [1134, 585] on input "City" at bounding box center [1270, 571] width 359 height 32
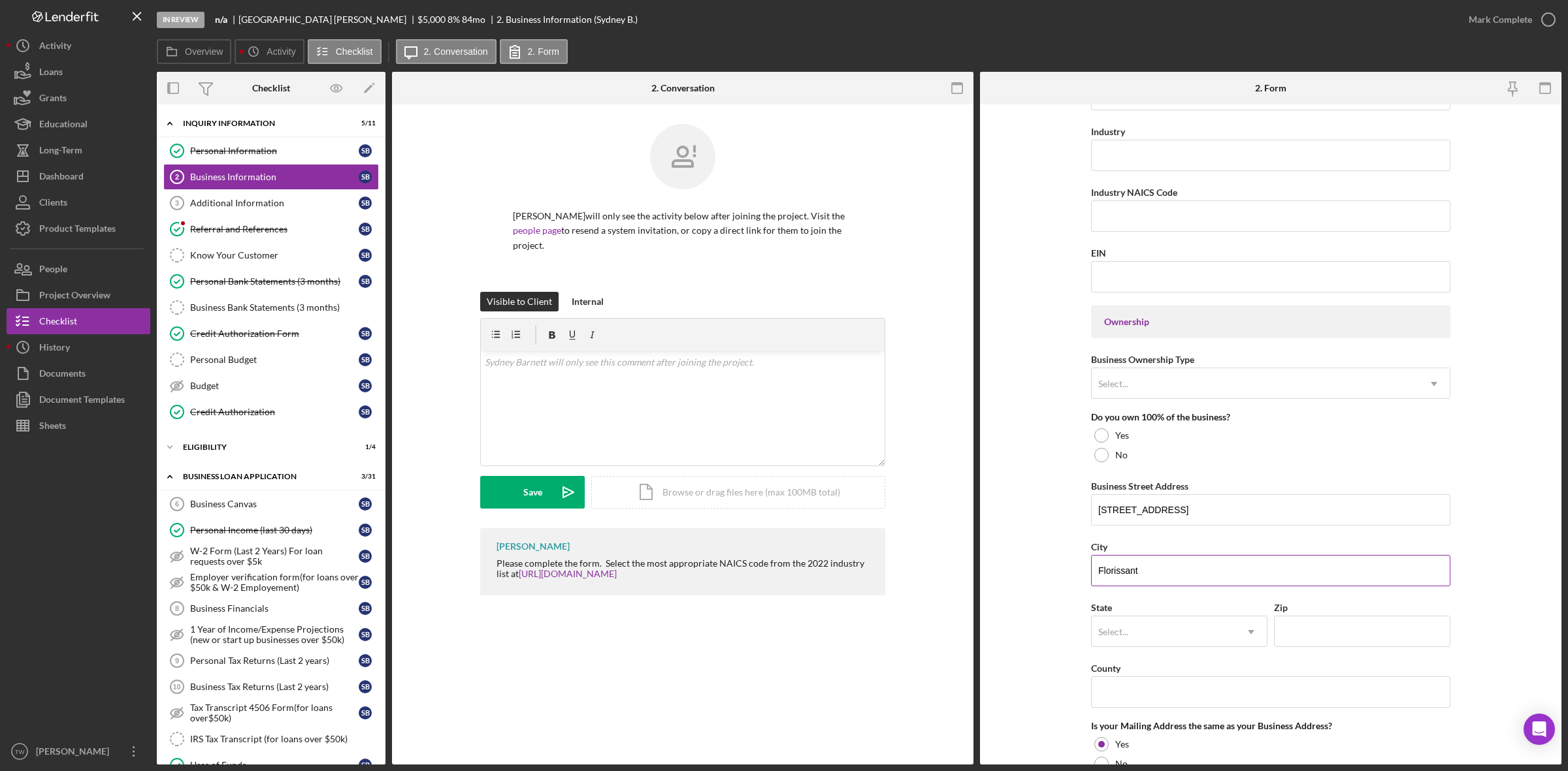
type input "Florissant"
type input "mo"
click at [1324, 643] on input "63000" at bounding box center [1361, 631] width 176 height 32
type input "63033"
click at [1239, 638] on icon "Icon/Dropdown Arrow" at bounding box center [1251, 632] width 32 height 32
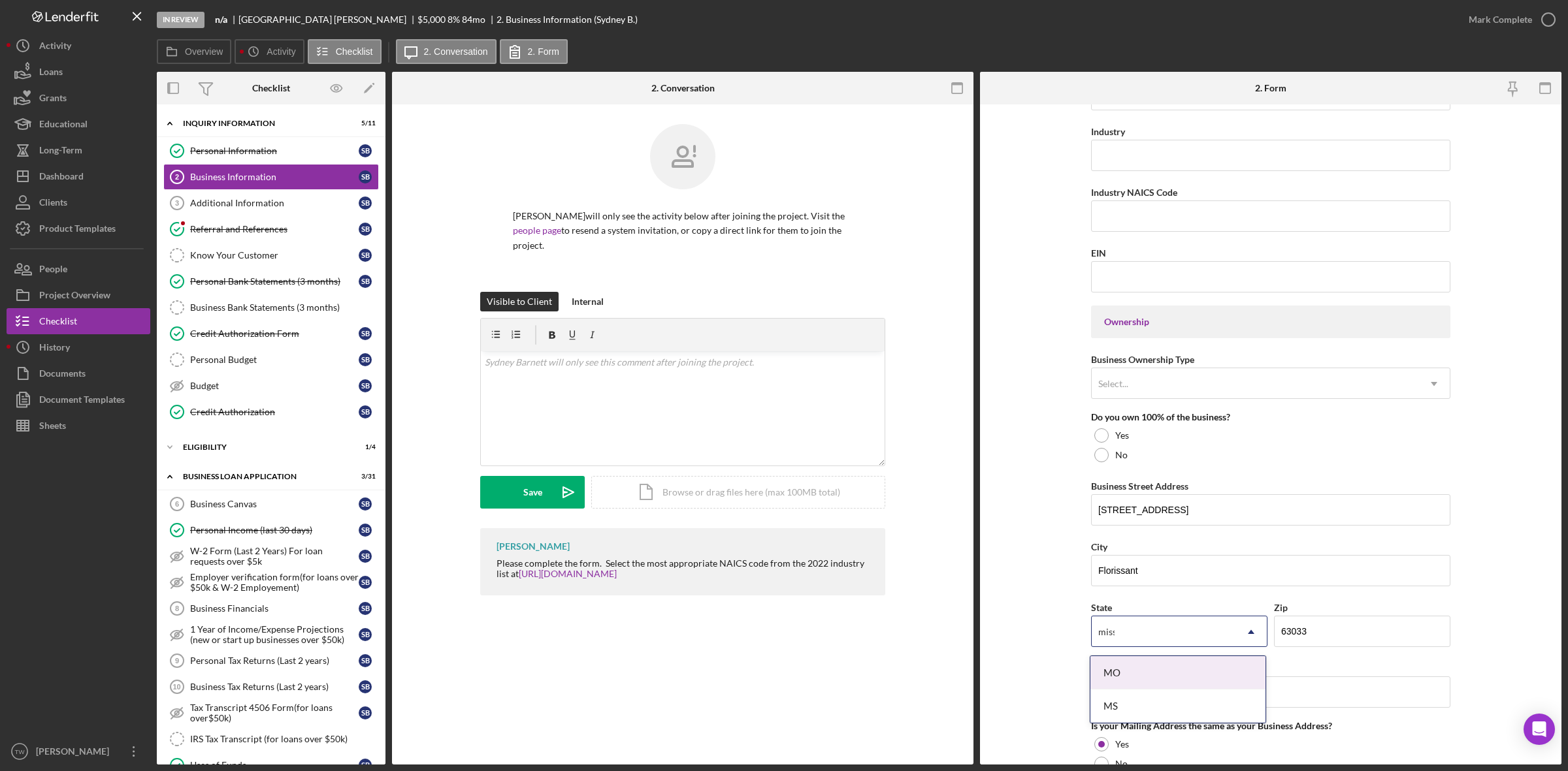
type input "missour"
click at [1221, 694] on input "County" at bounding box center [1270, 692] width 359 height 32
type input "saint louis"
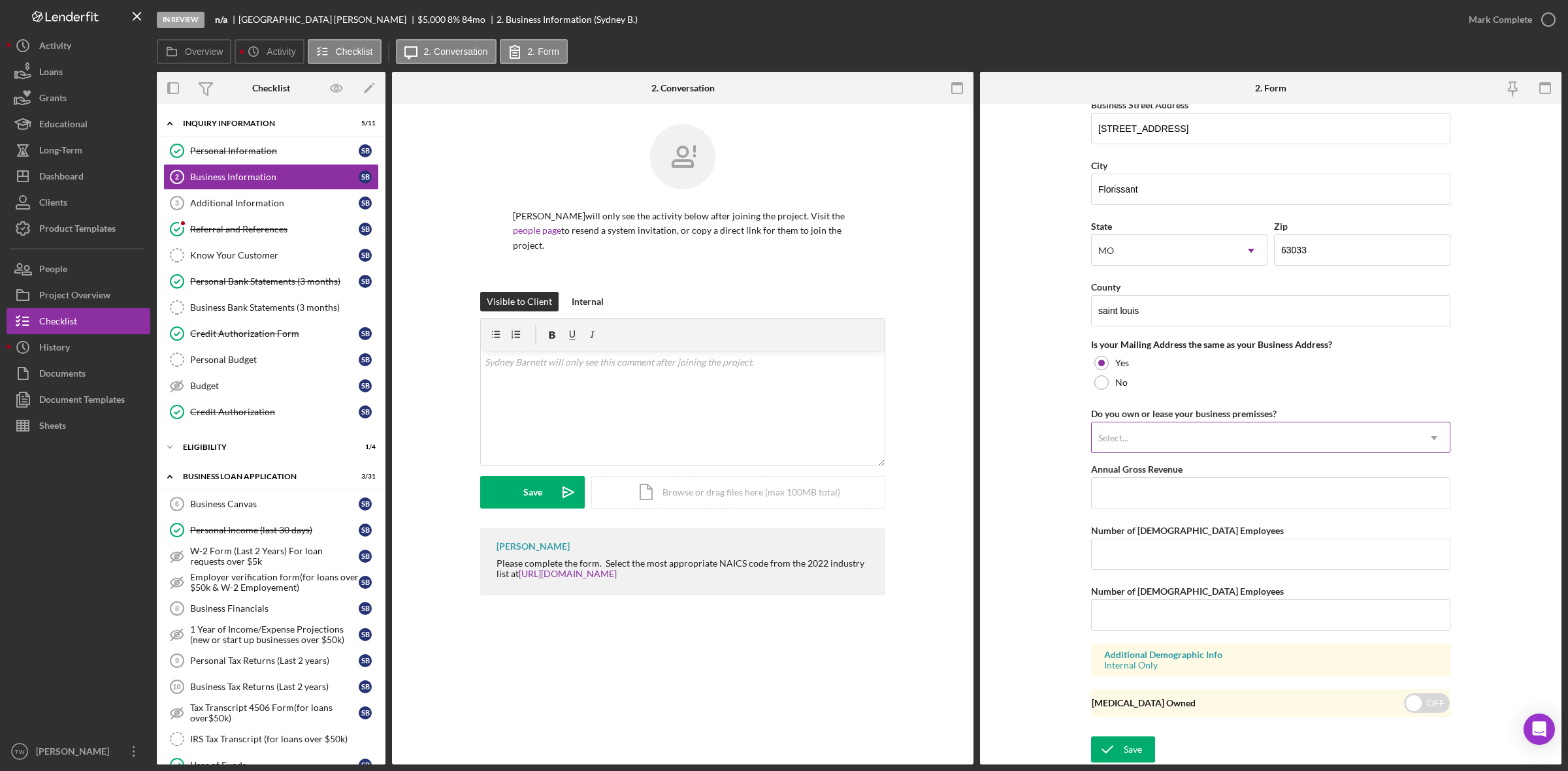
click at [1193, 438] on div "Select..." at bounding box center [1255, 438] width 327 height 30
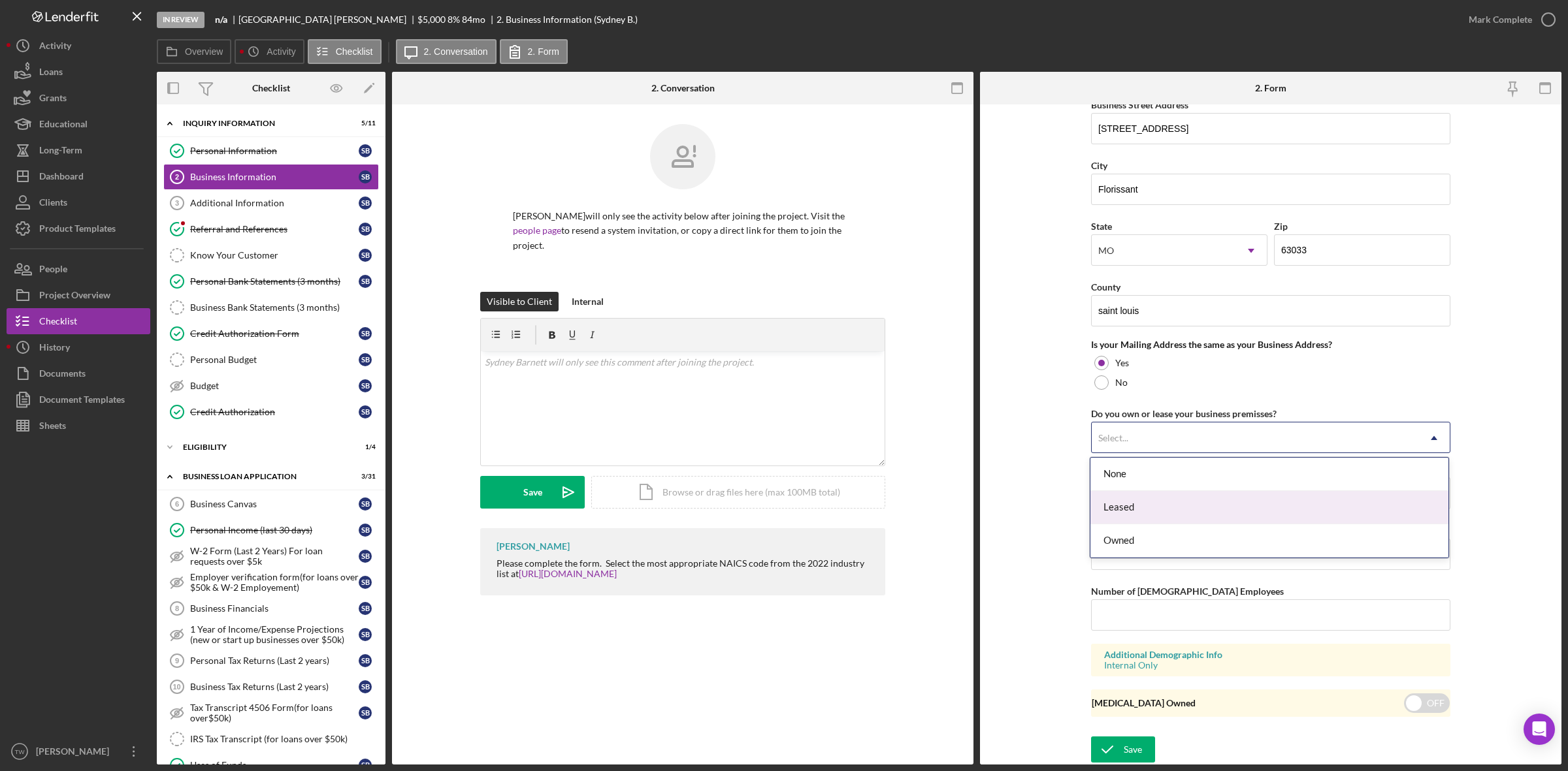
click at [1130, 509] on div "Leased" at bounding box center [1269, 507] width 358 height 33
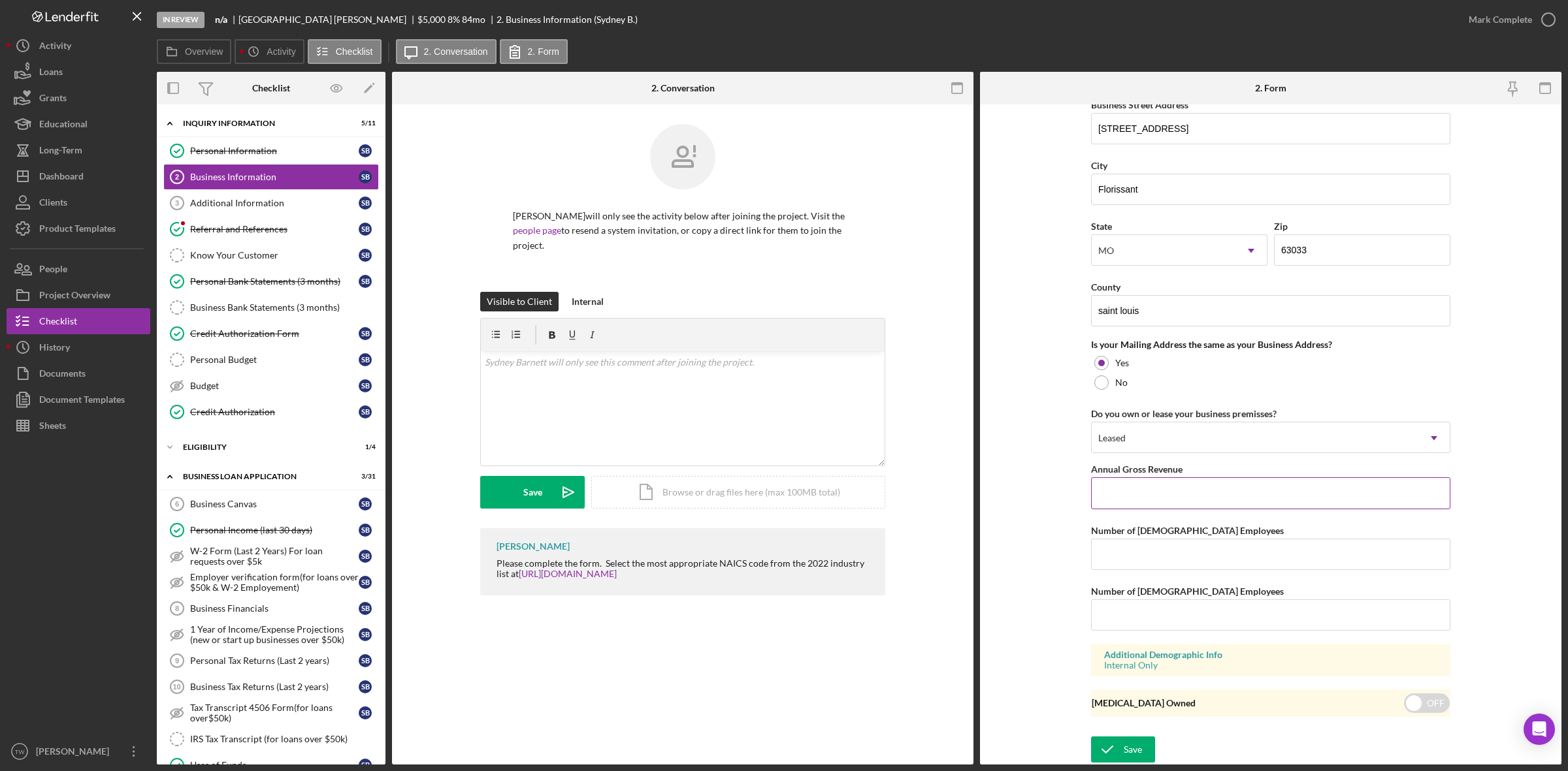
click at [1138, 505] on input "Annual Gross Revenue" at bounding box center [1270, 493] width 359 height 32
type input "$45,000"
click at [1150, 560] on input "Number of [DEMOGRAPHIC_DATA] Employees" at bounding box center [1270, 555] width 359 height 32
type input "1"
type input "0"
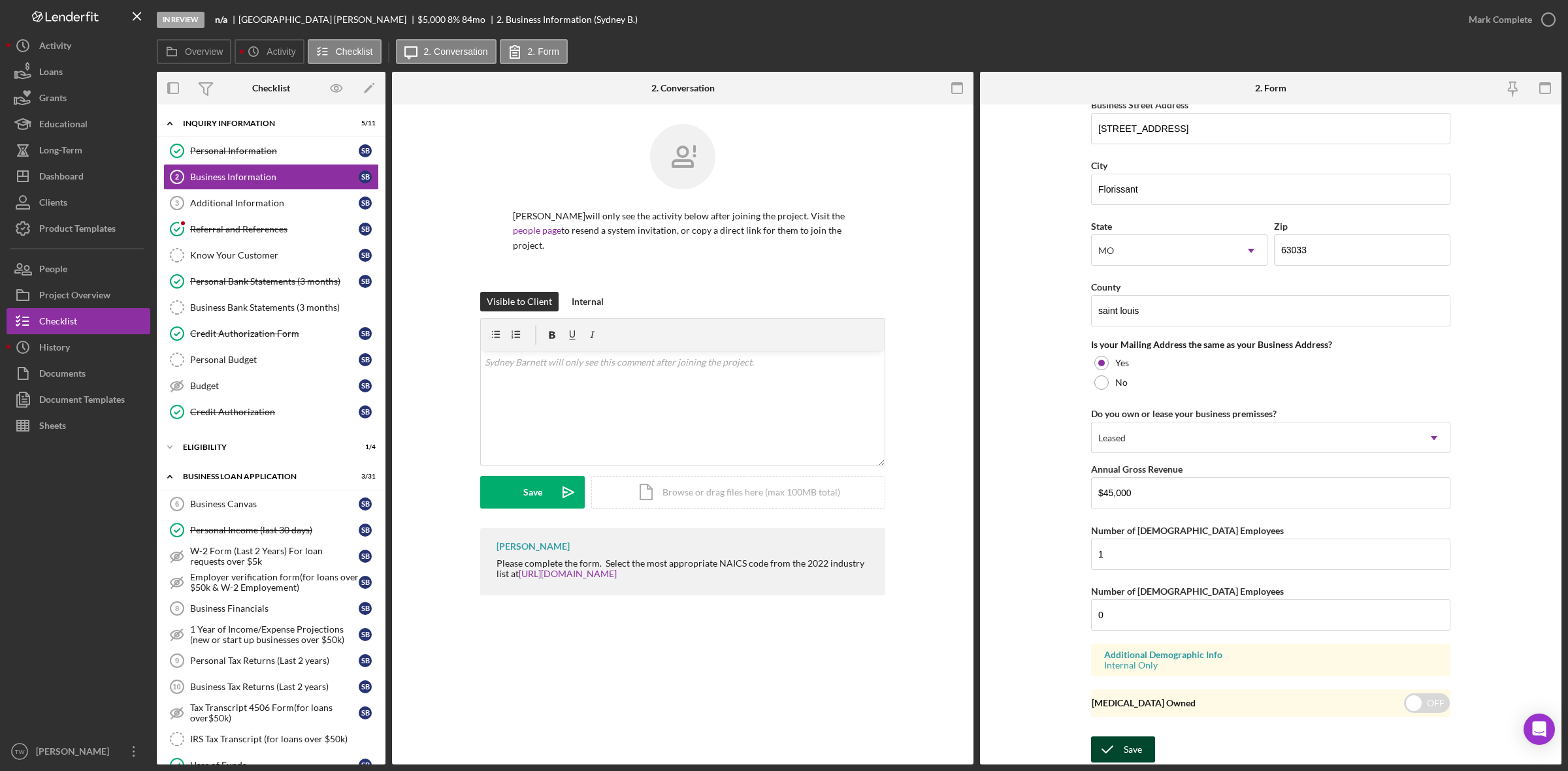
click at [1153, 751] on div "Save Save" at bounding box center [1270, 750] width 359 height 28
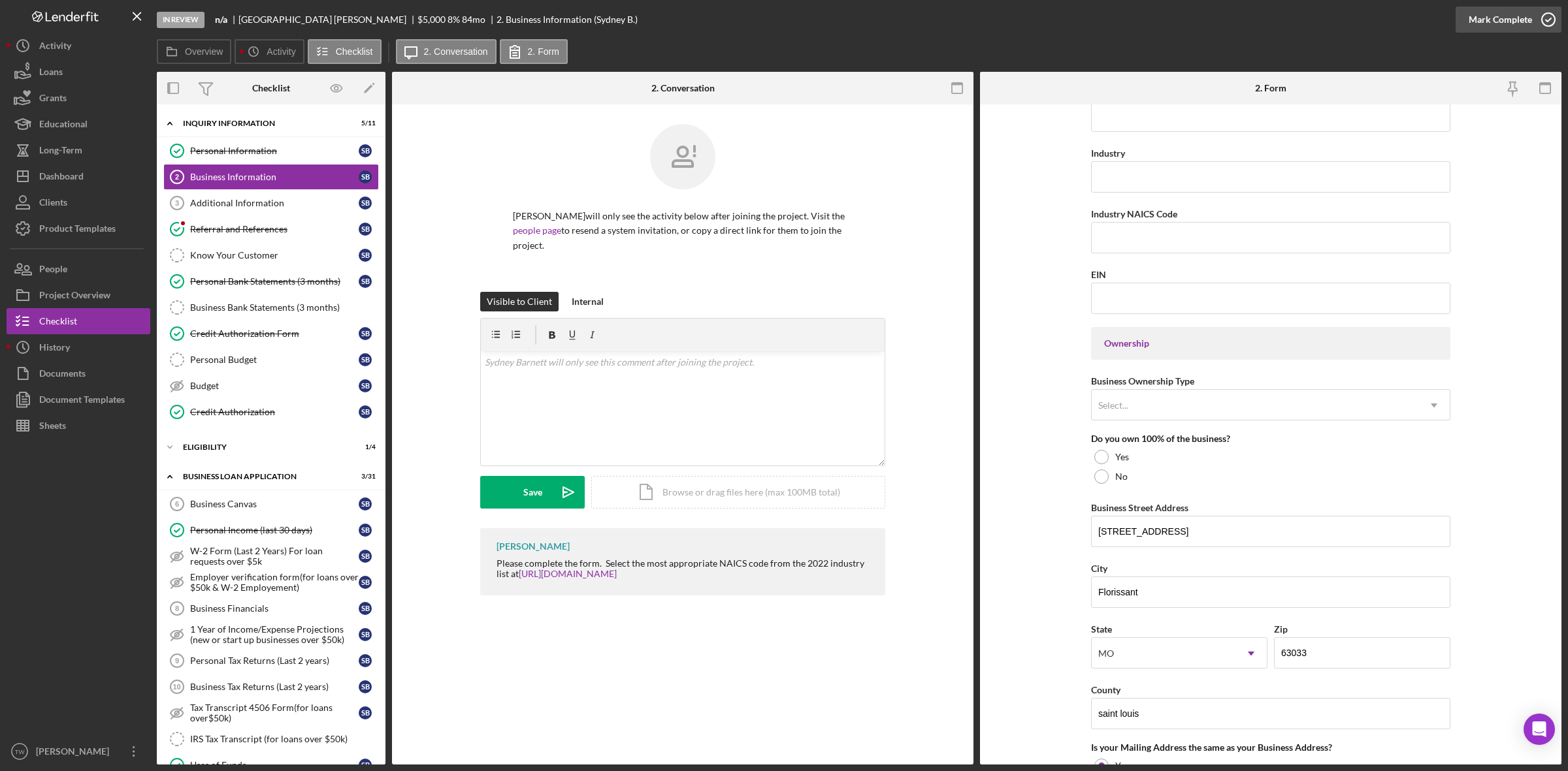
scroll to position [0, 0]
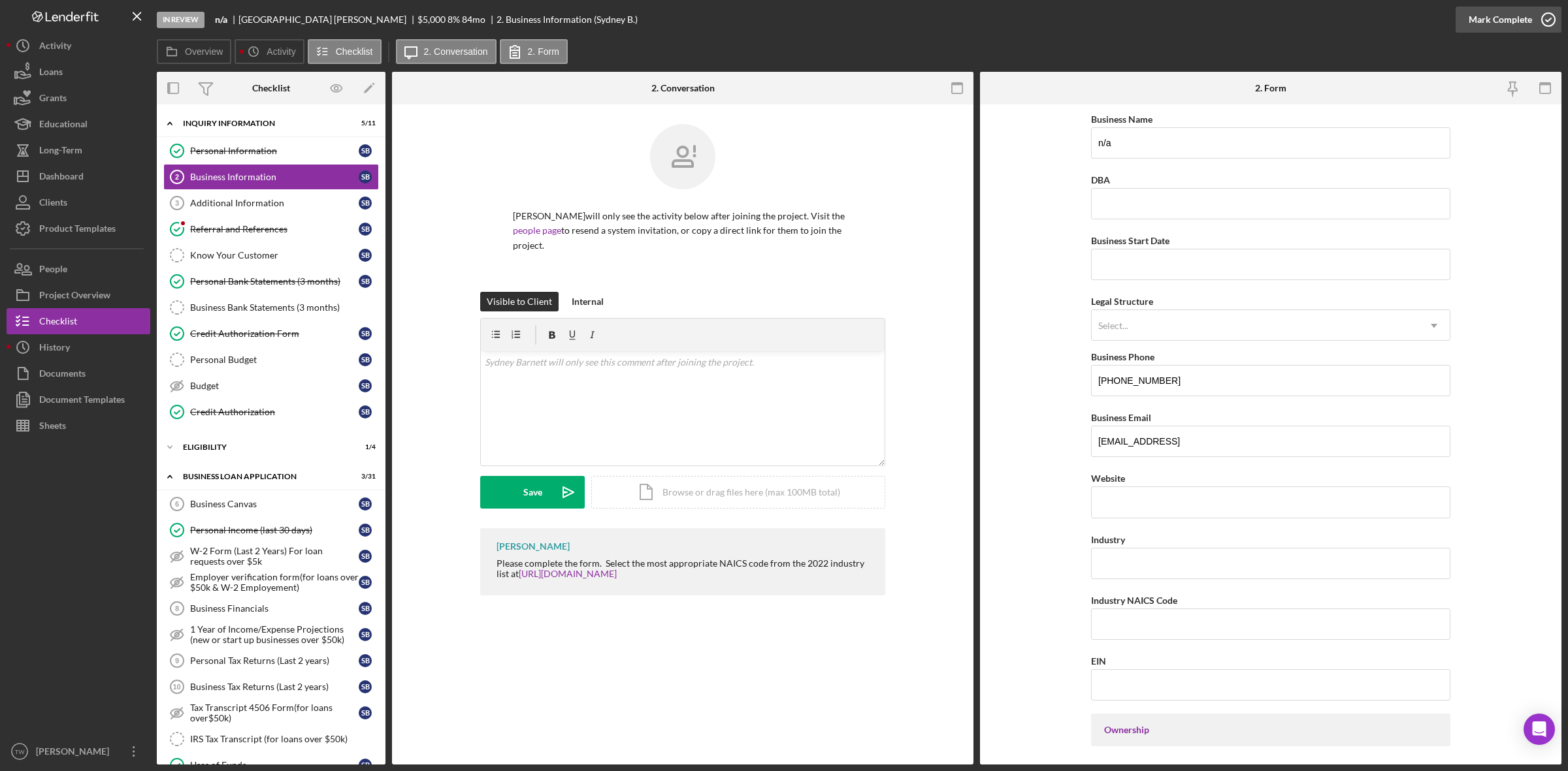
click at [1516, 13] on div "Mark Complete" at bounding box center [1500, 19] width 63 height 26
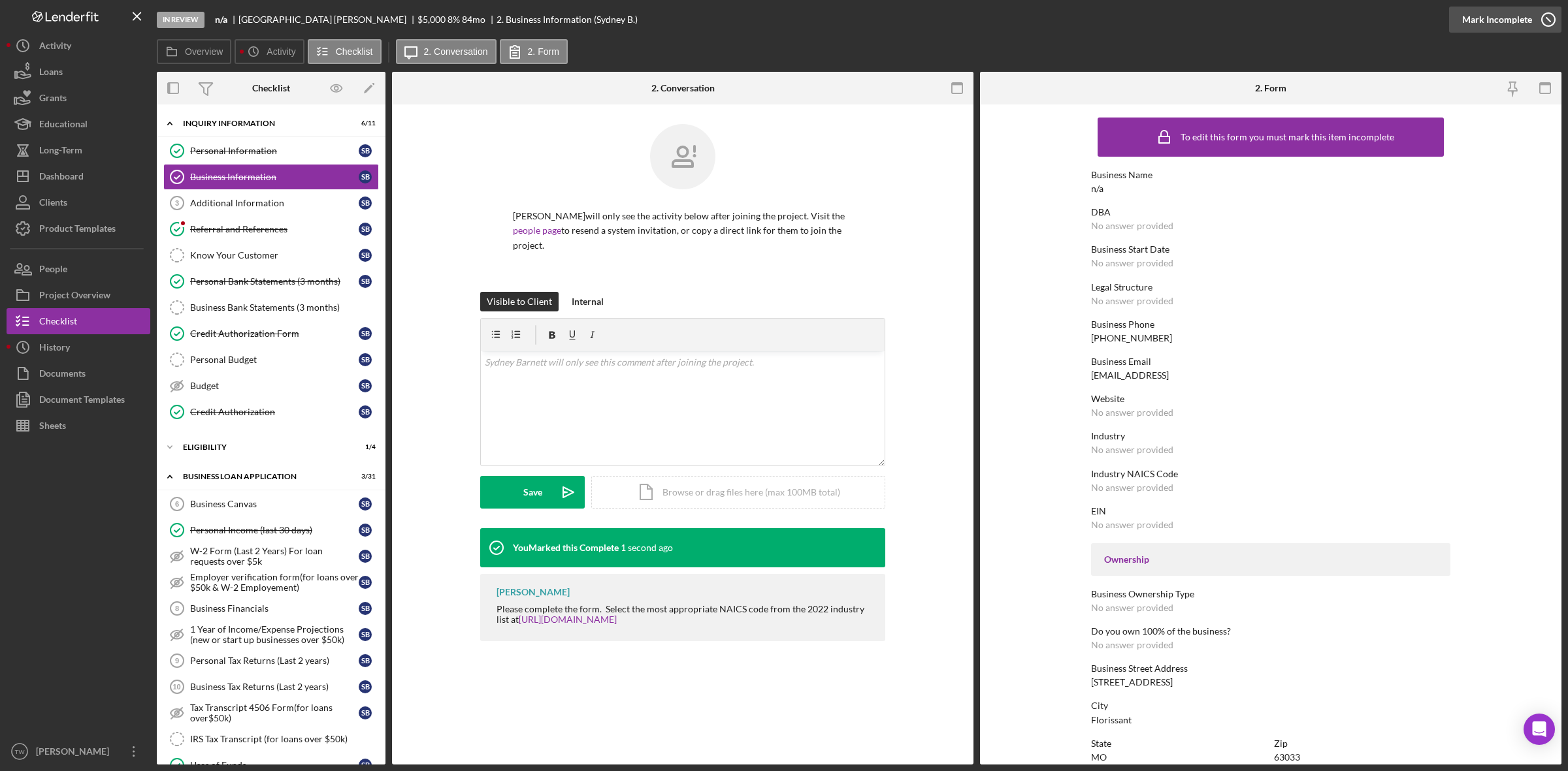
click at [1514, 17] on div "Mark Incomplete" at bounding box center [1497, 19] width 70 height 26
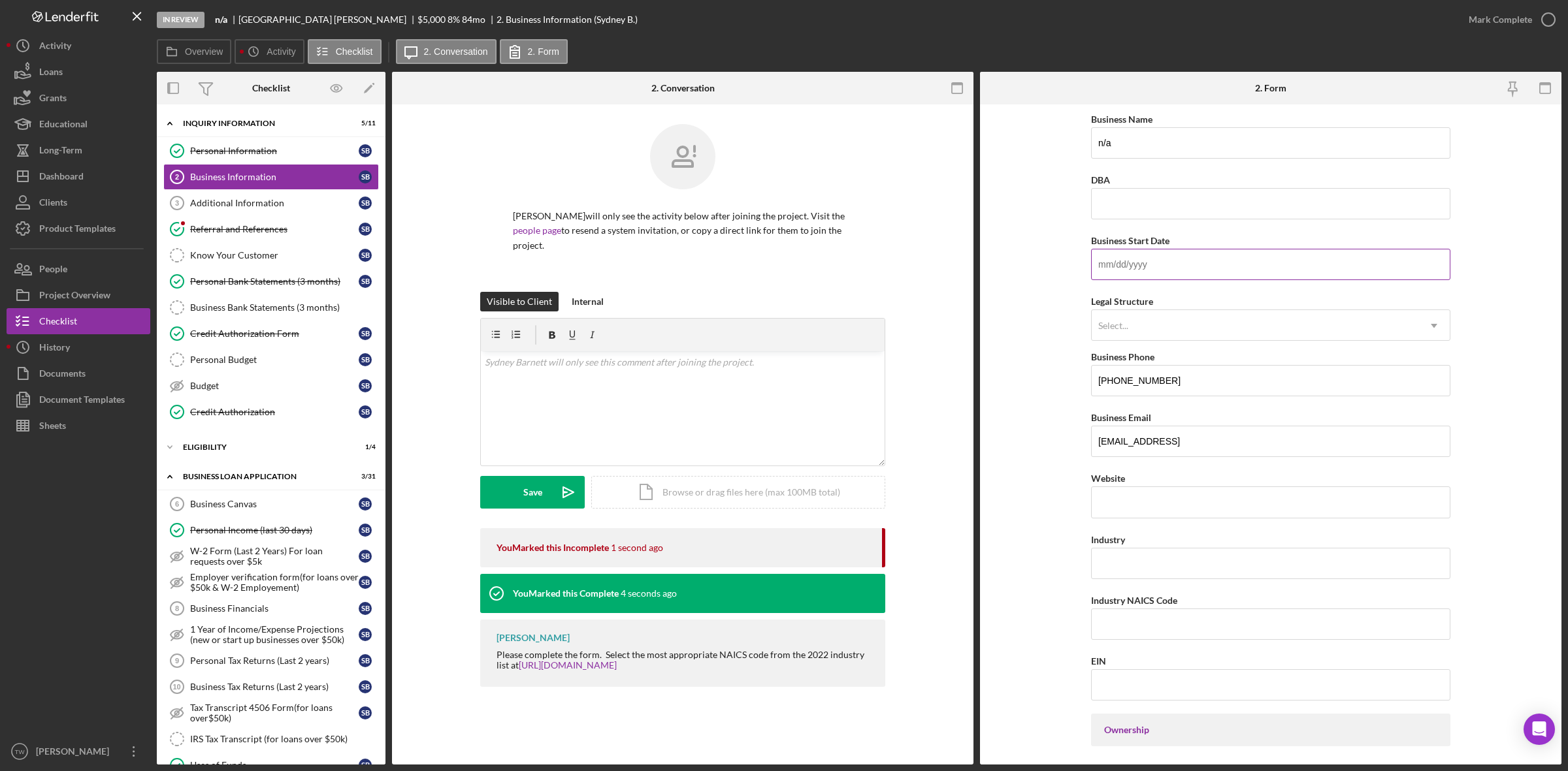
click at [1160, 266] on input "Business Start Date" at bounding box center [1270, 264] width 359 height 32
drag, startPoint x: 1158, startPoint y: 150, endPoint x: 343, endPoint y: -66, distance: 843.1
click at [343, 0] on html "In Review n/a [PERSON_NAME] $5,000 $5,000 8 % 84 mo 2. Business Information (Sy…" at bounding box center [784, 385] width 1568 height 771
type input "DBA: [PERSON_NAME]"
type input "[DATE]"
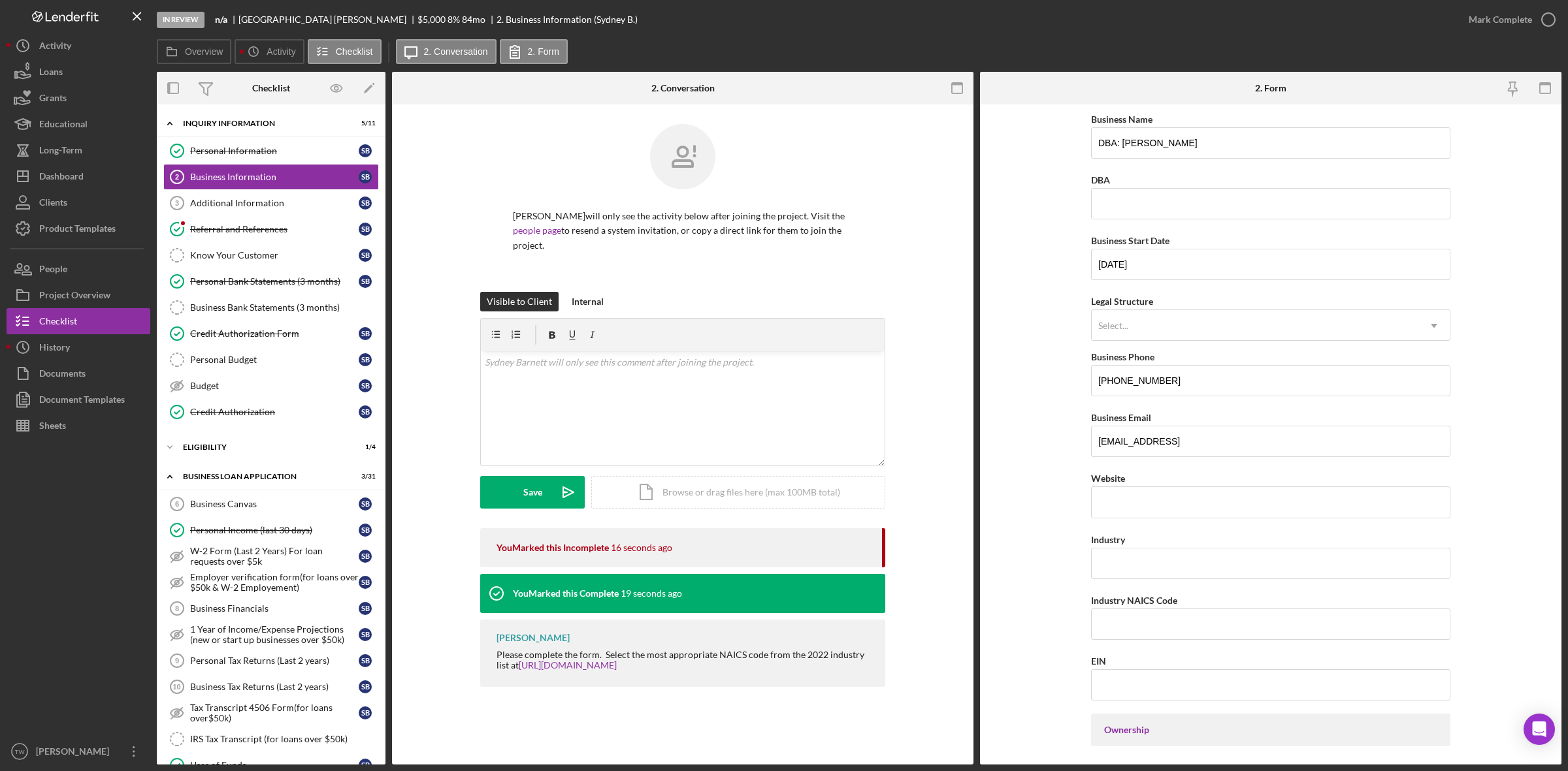
click at [1340, 331] on div "Select..." at bounding box center [1255, 326] width 327 height 30
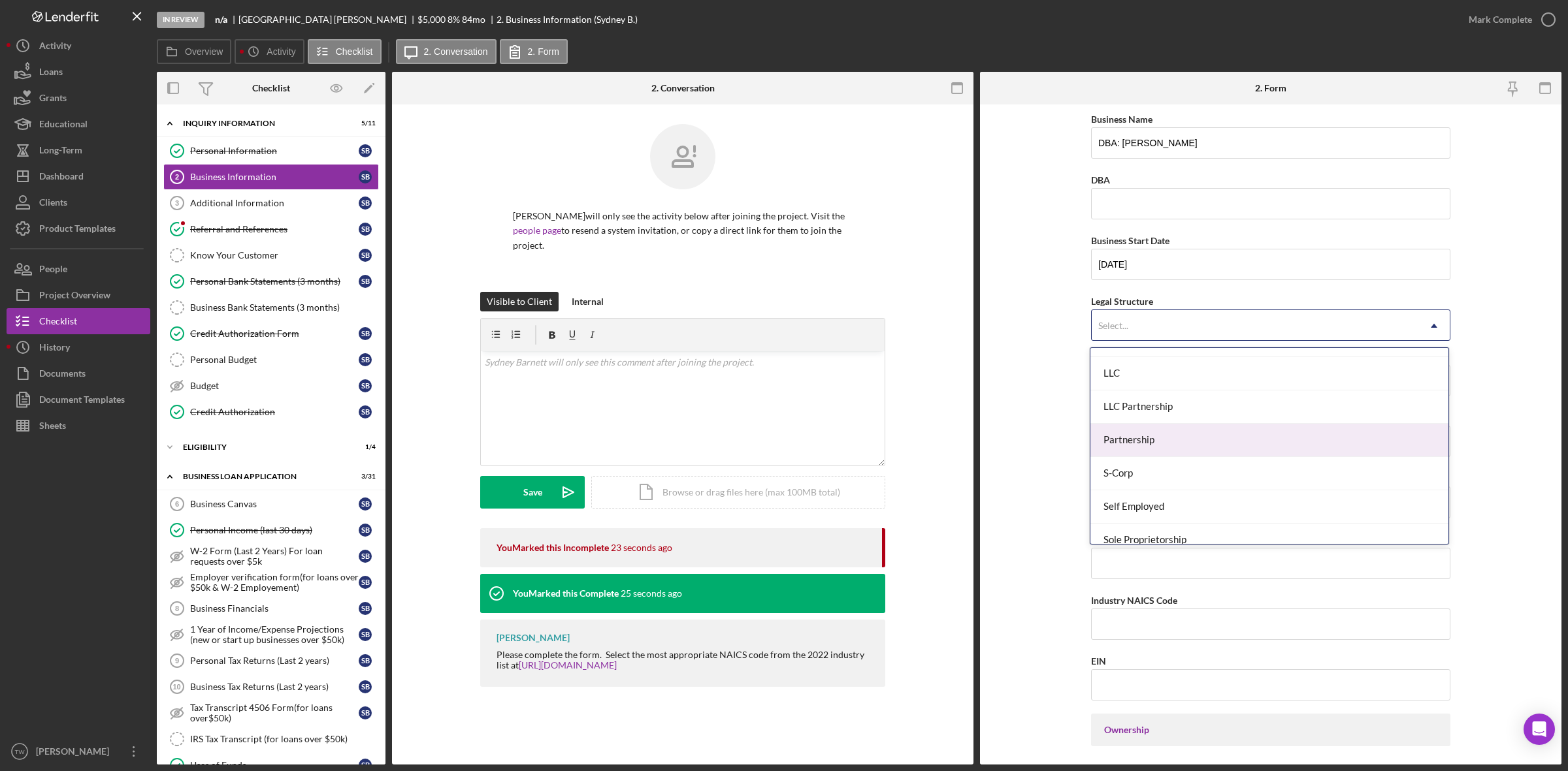
scroll to position [305, 0]
click at [1152, 467] on div "Sole Proprietorship" at bounding box center [1269, 461] width 358 height 33
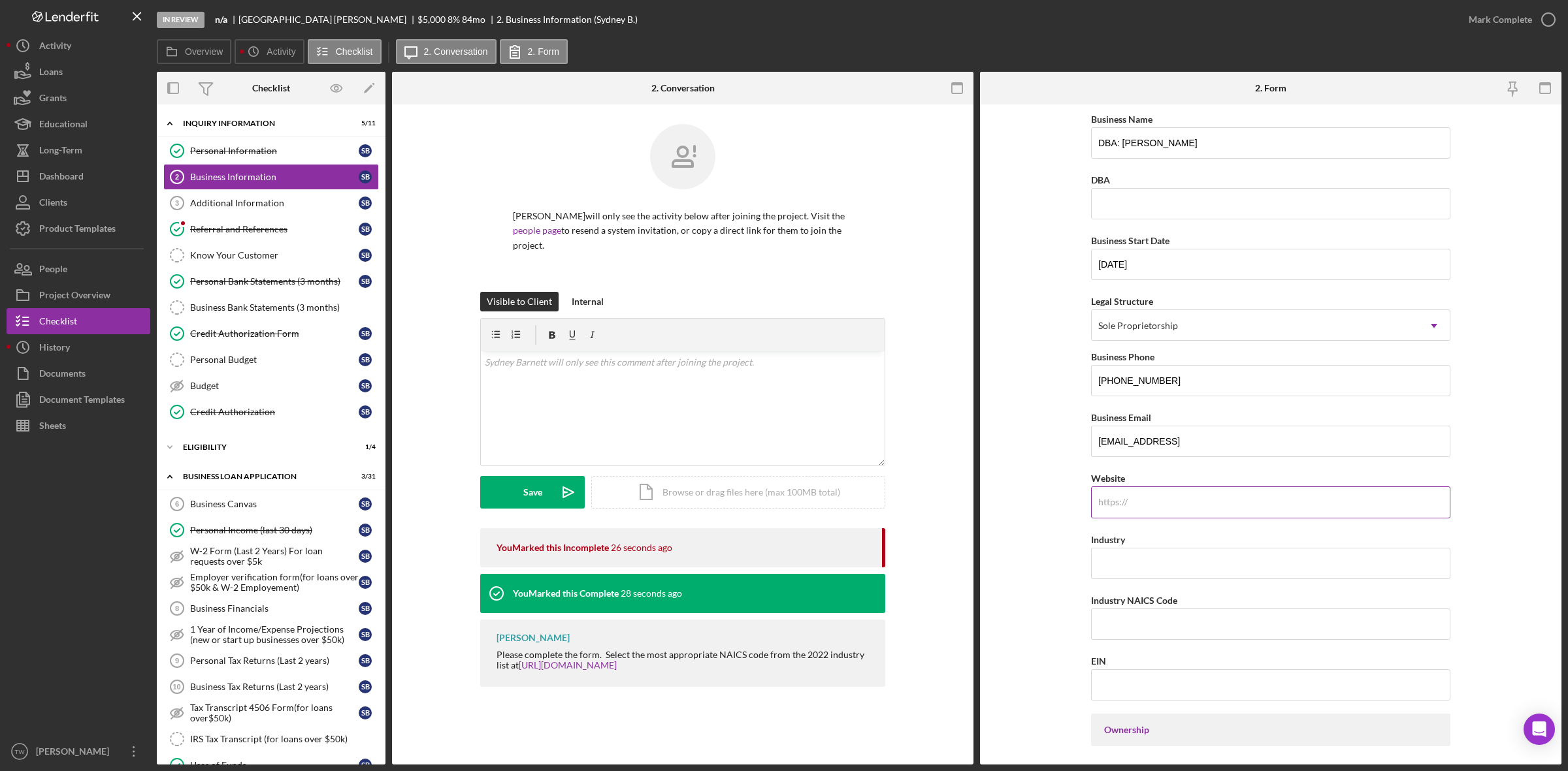
click at [1173, 494] on input "Website" at bounding box center [1270, 502] width 359 height 32
click at [1161, 573] on input "Industry" at bounding box center [1270, 563] width 359 height 32
paste input "456120"
type input "456120"
click at [1184, 623] on input "Industry NAICS Code" at bounding box center [1270, 624] width 359 height 32
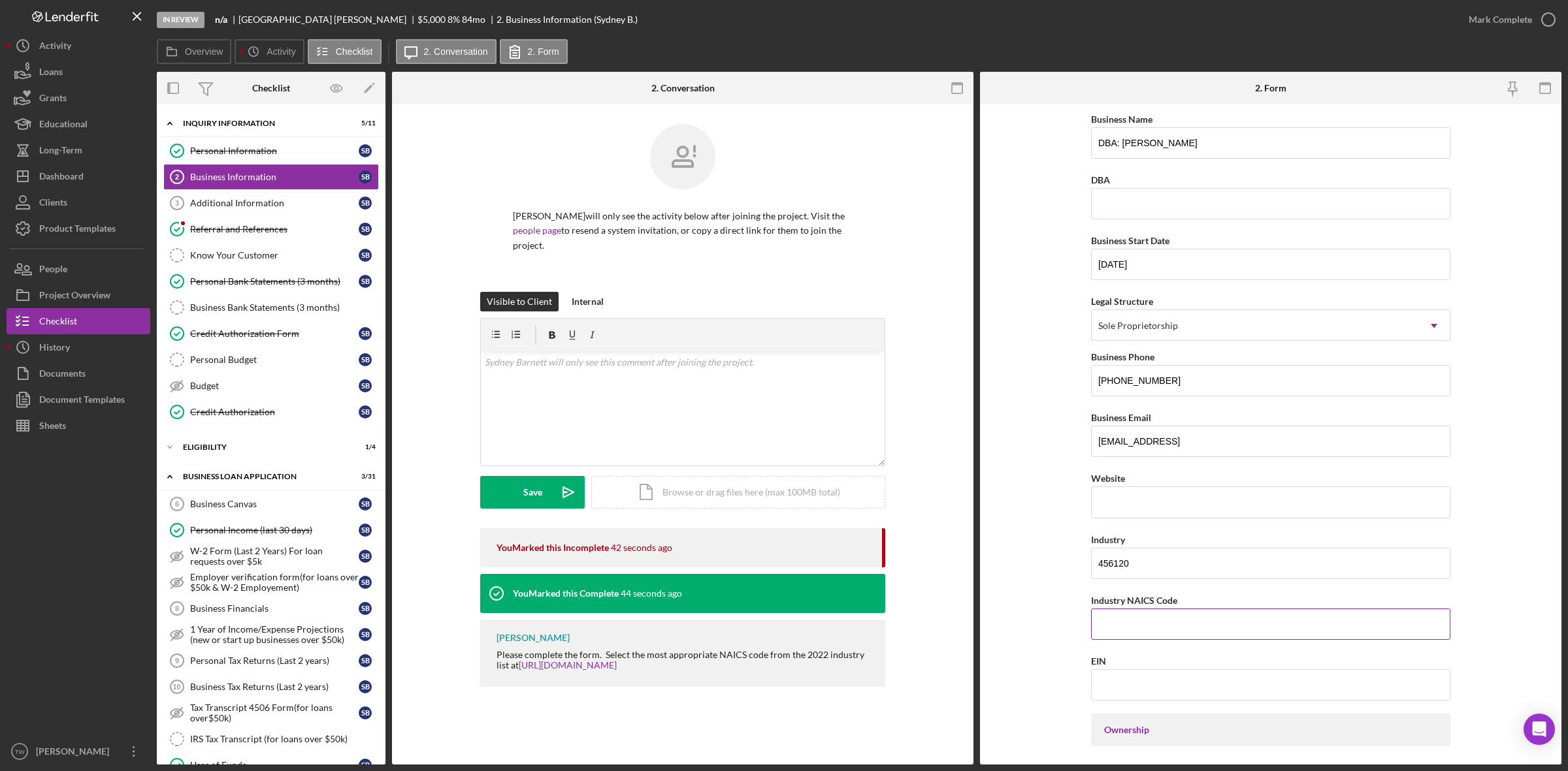
click at [1184, 623] on input "Industry NAICS Code" at bounding box center [1270, 624] width 359 height 32
paste input "456120"
type input "456120"
drag, startPoint x: 1172, startPoint y: 570, endPoint x: 592, endPoint y: 469, distance: 588.7
click at [596, 474] on div "Overview Internal Workflow Stage In Review Icon/Dropdown Arrow Archive (can una…" at bounding box center [859, 418] width 1405 height 693
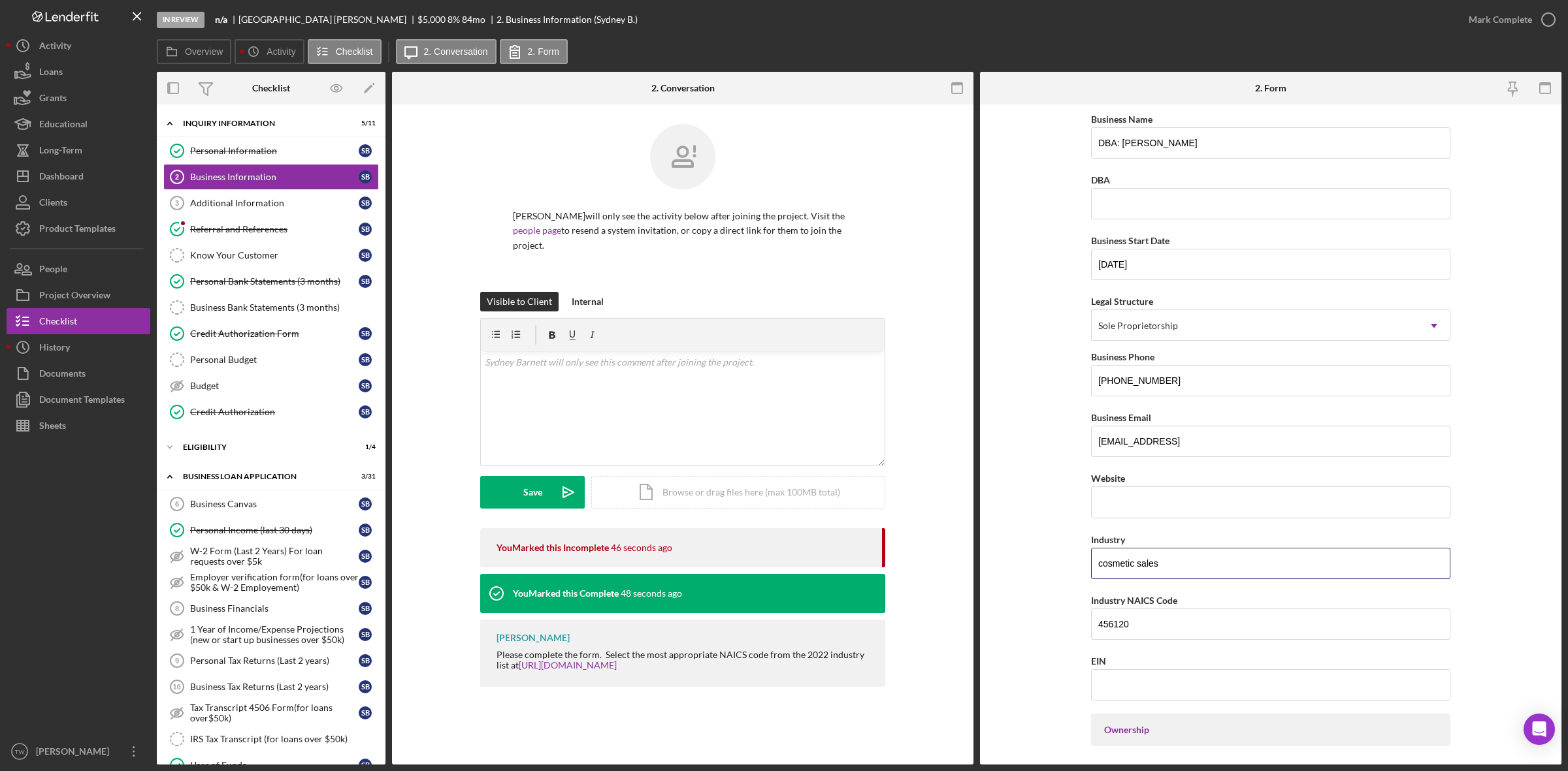
type input "cosmetic sales"
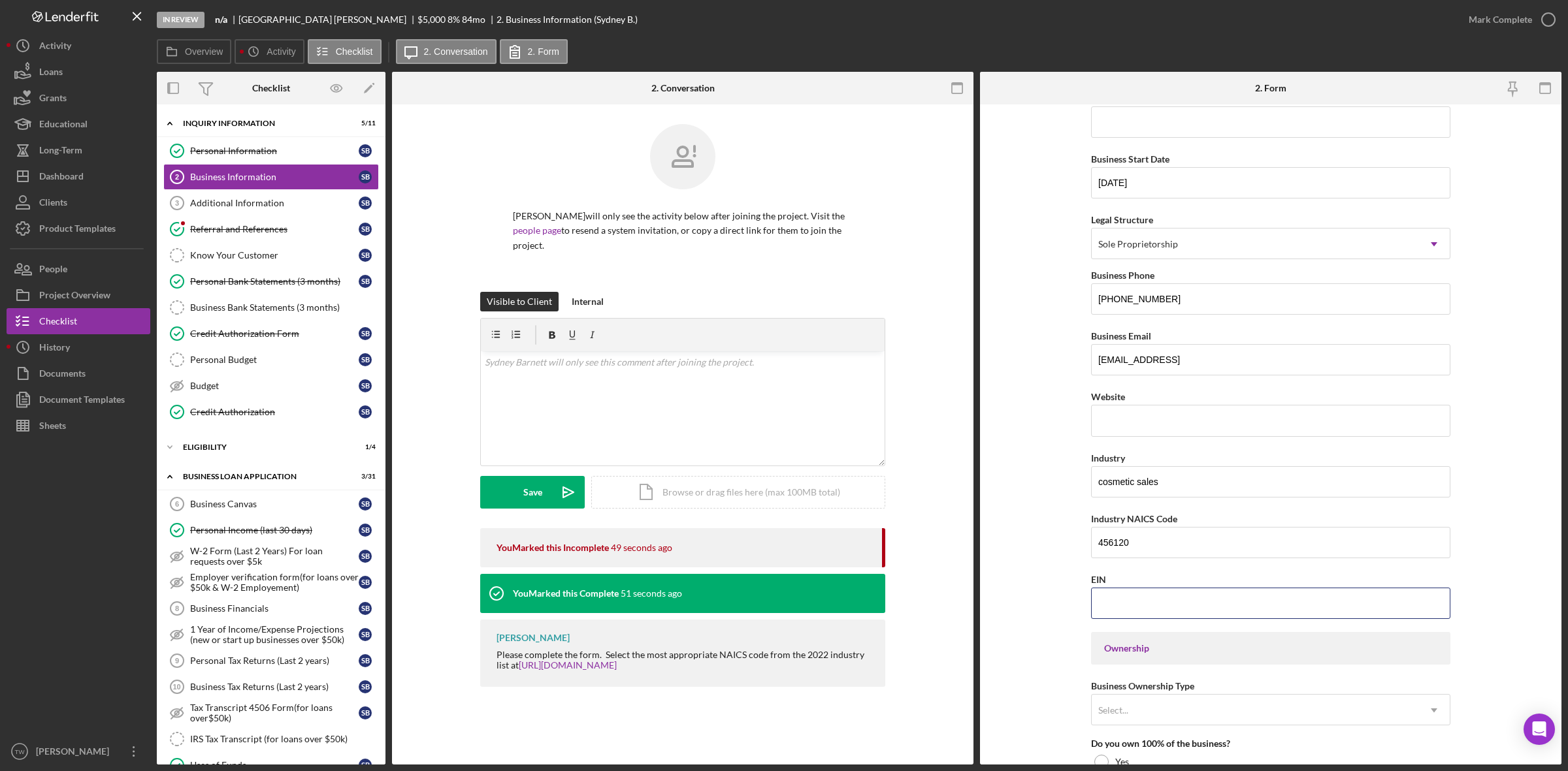
scroll to position [245, 0]
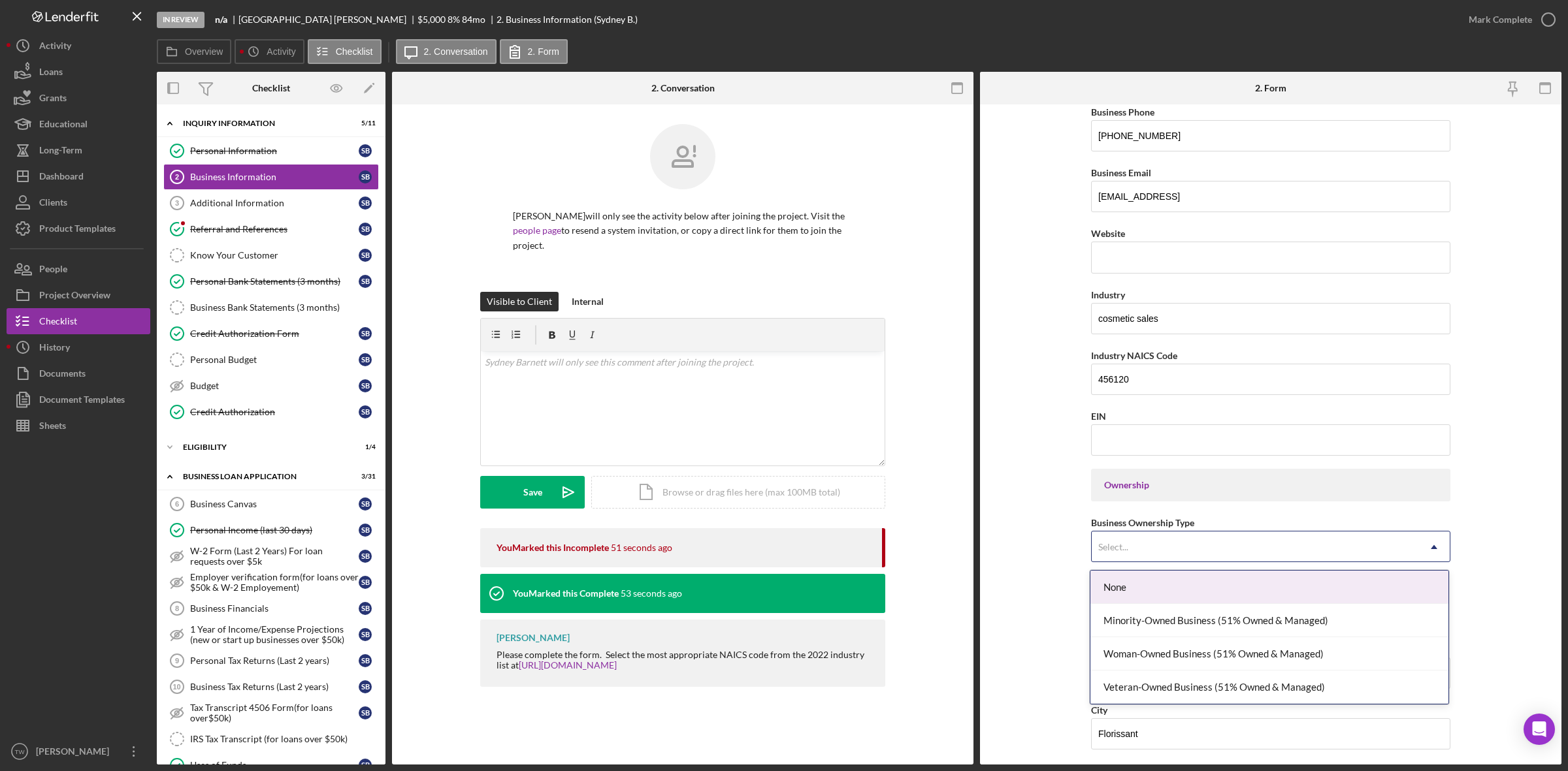
click at [1145, 552] on div "Select..." at bounding box center [1255, 547] width 327 height 30
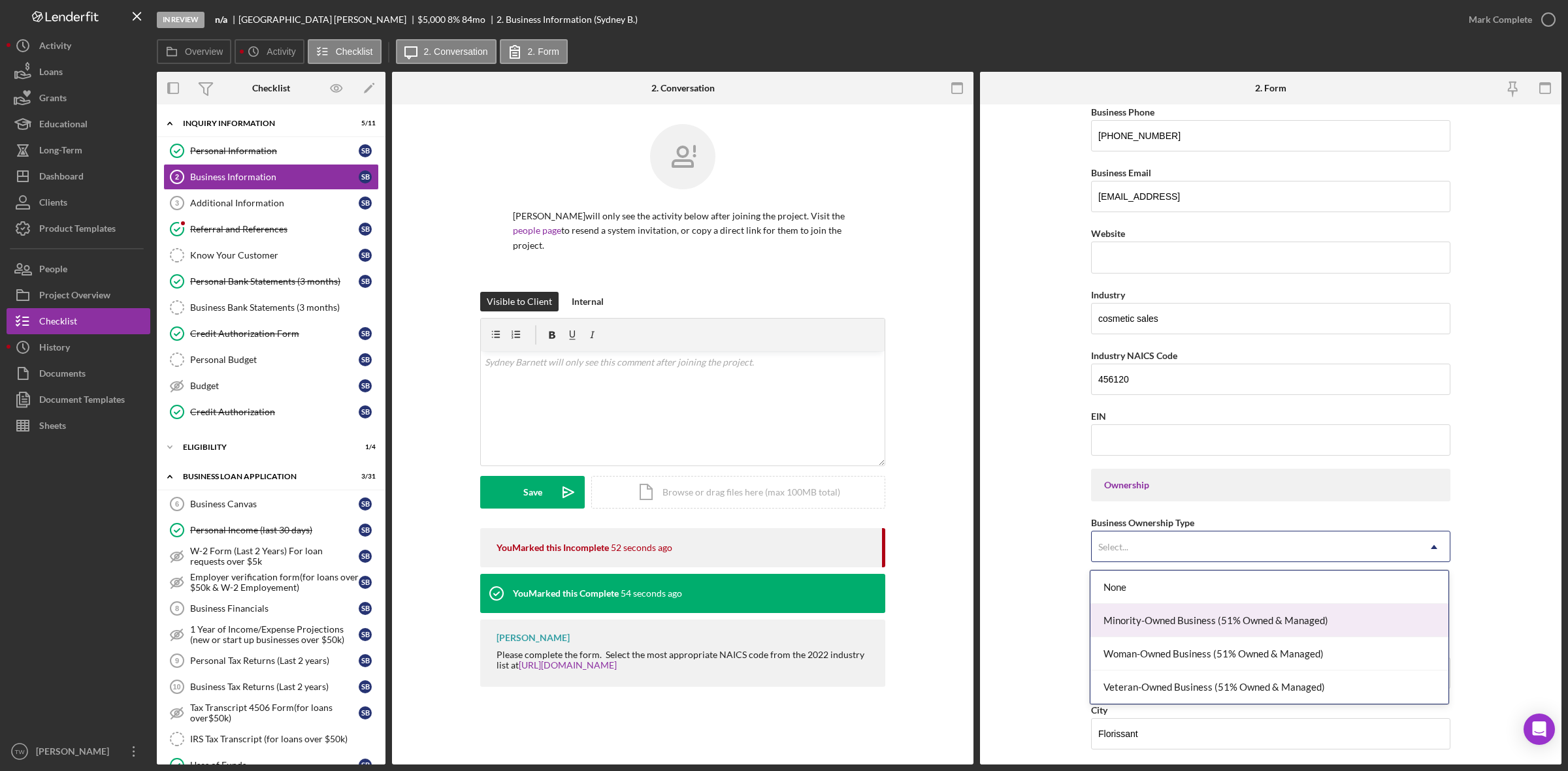
click at [1137, 632] on div "Minority-Owned Business (51% Owned & Managed)" at bounding box center [1269, 620] width 358 height 33
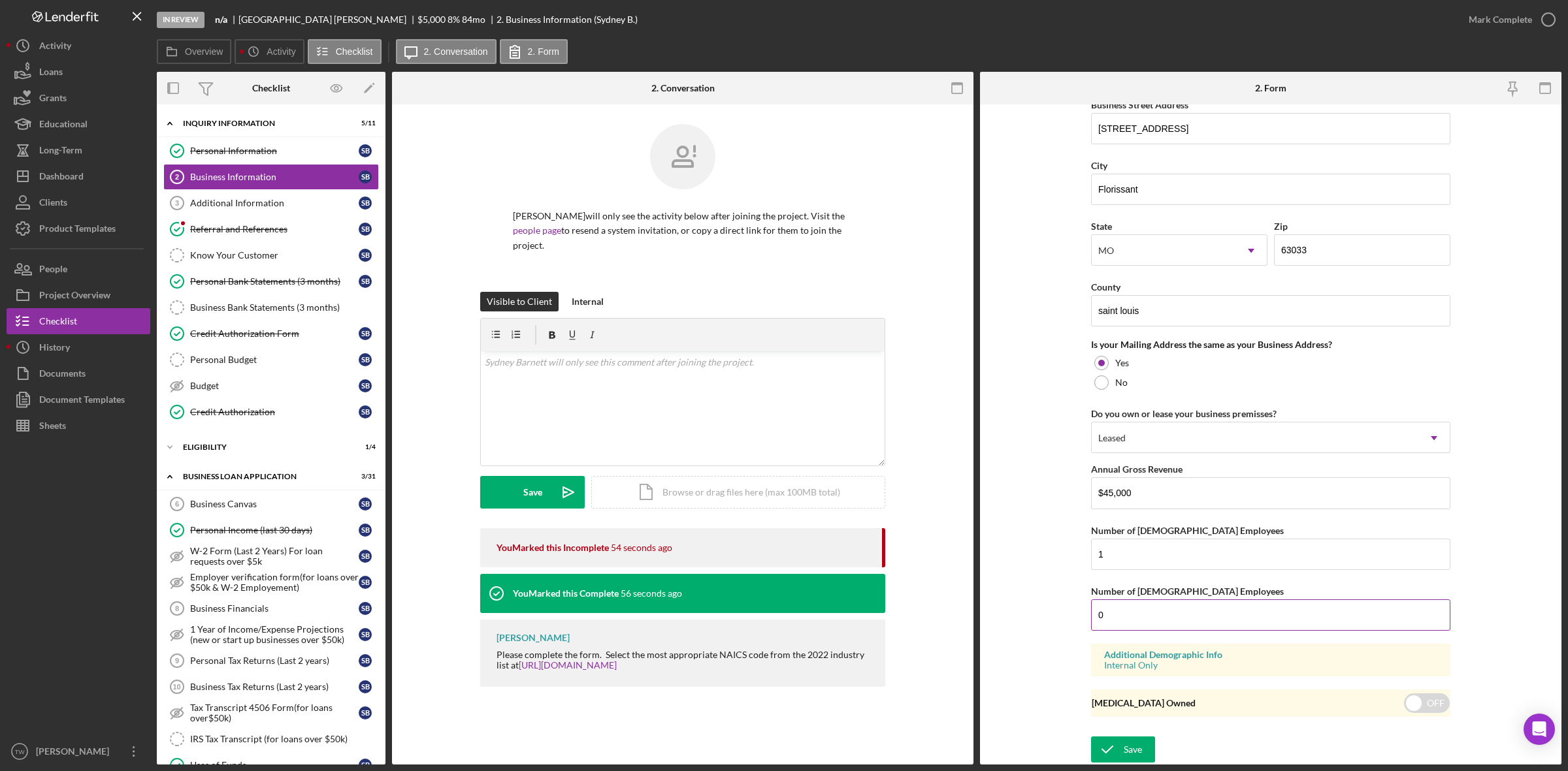
scroll to position [387, 0]
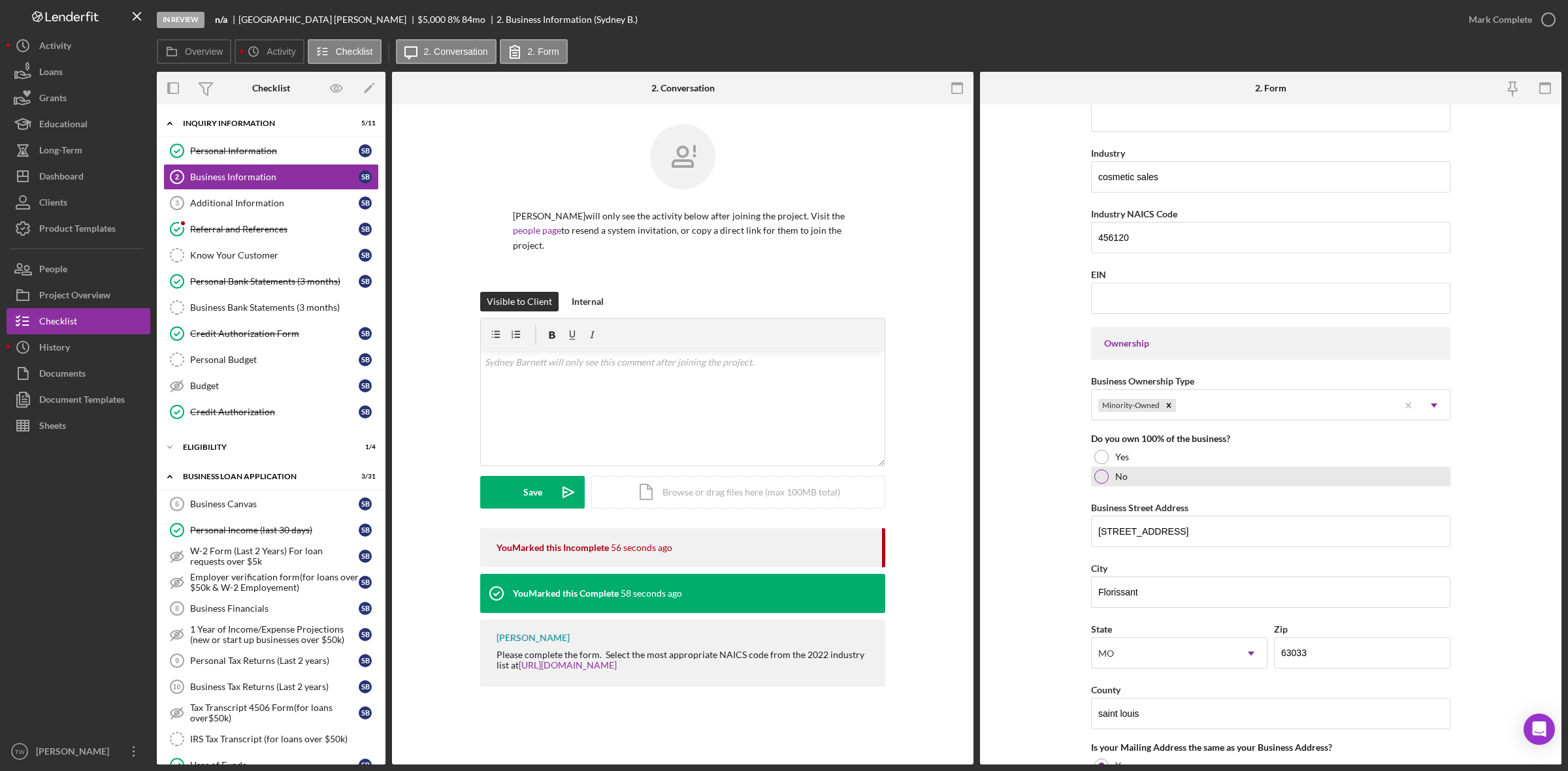
click at [1118, 474] on label "No" at bounding box center [1121, 476] width 13 height 10
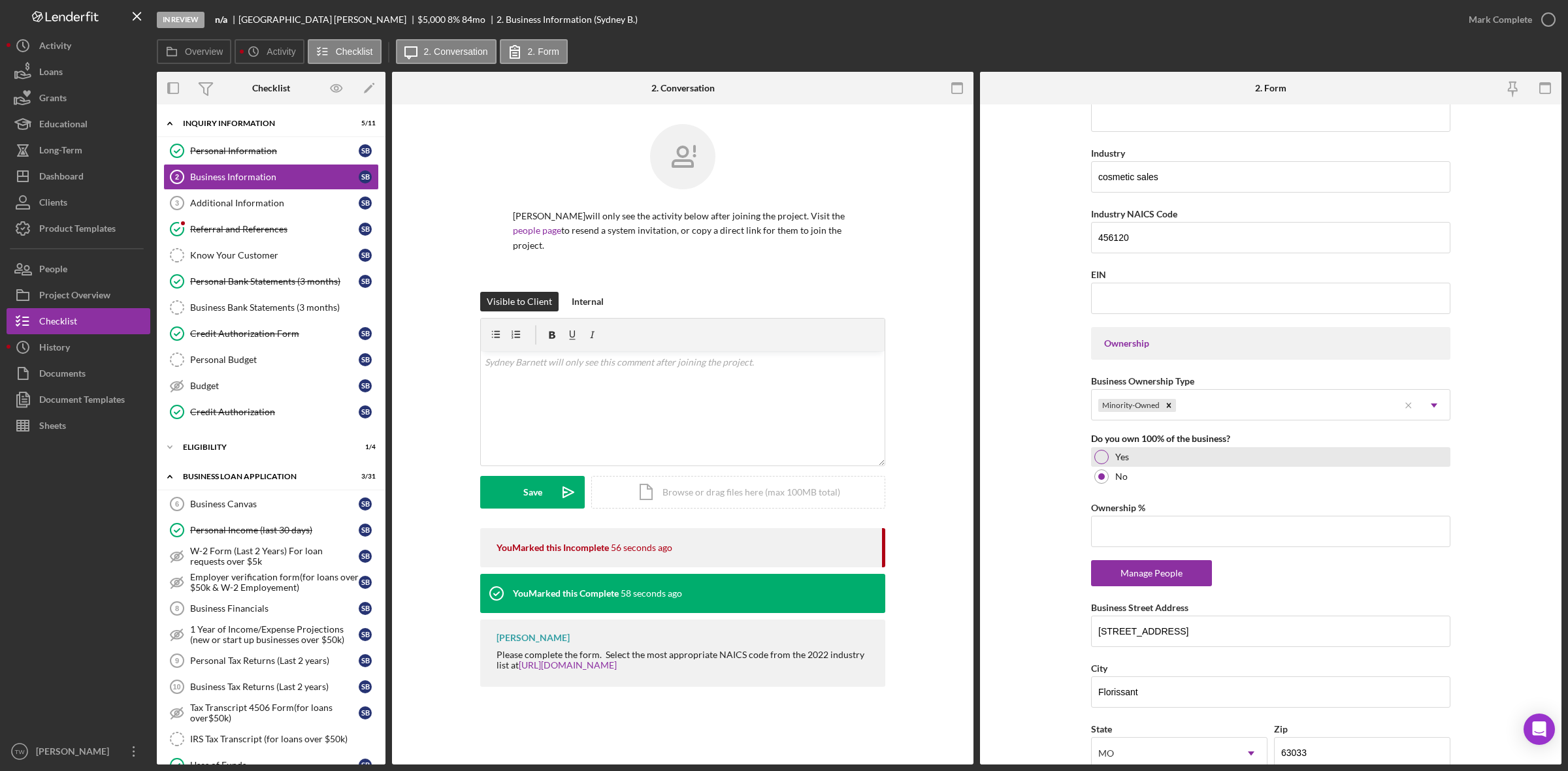
click at [1115, 456] on label "Yes" at bounding box center [1121, 457] width 13 height 10
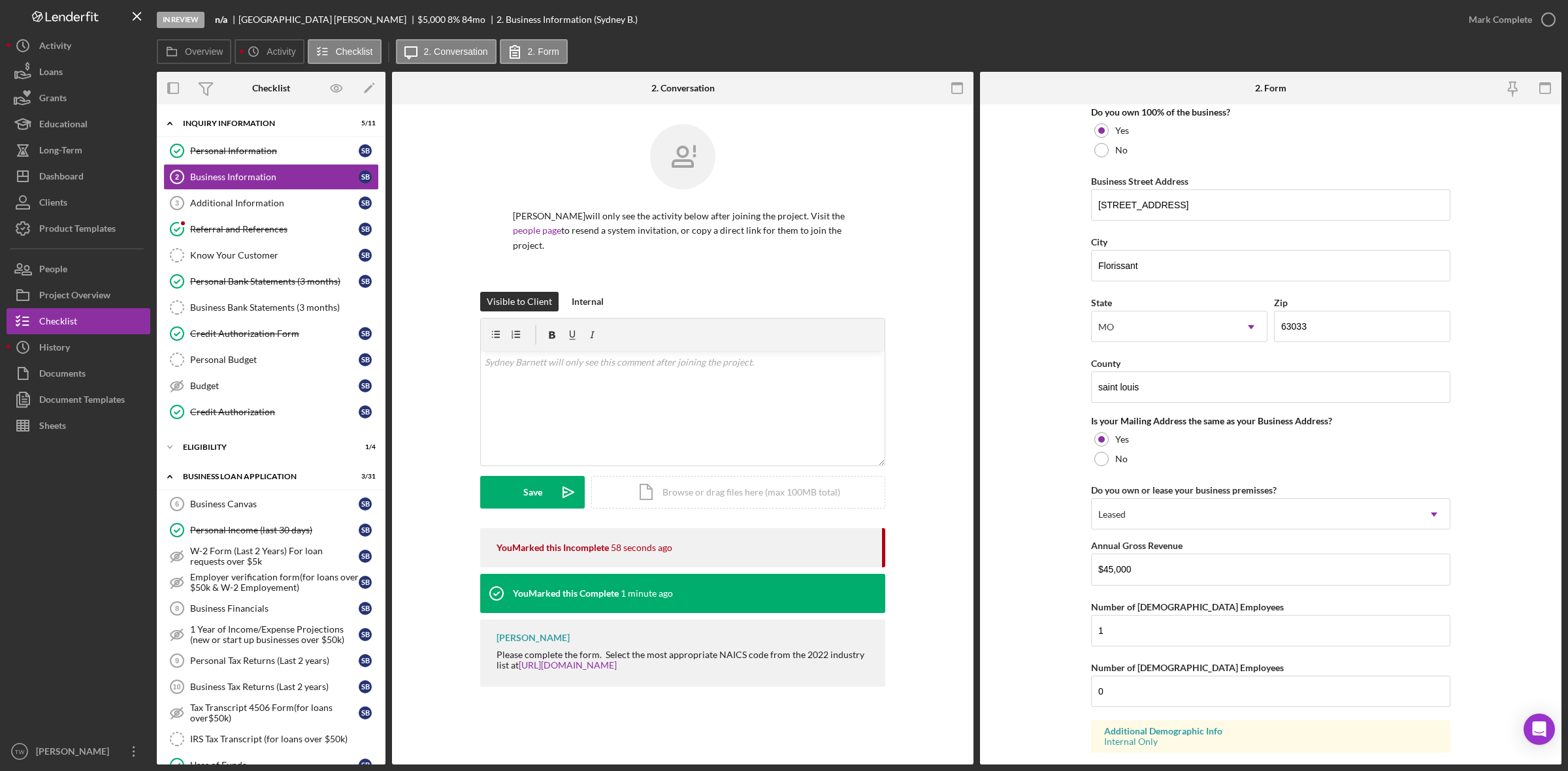
scroll to position [795, 0]
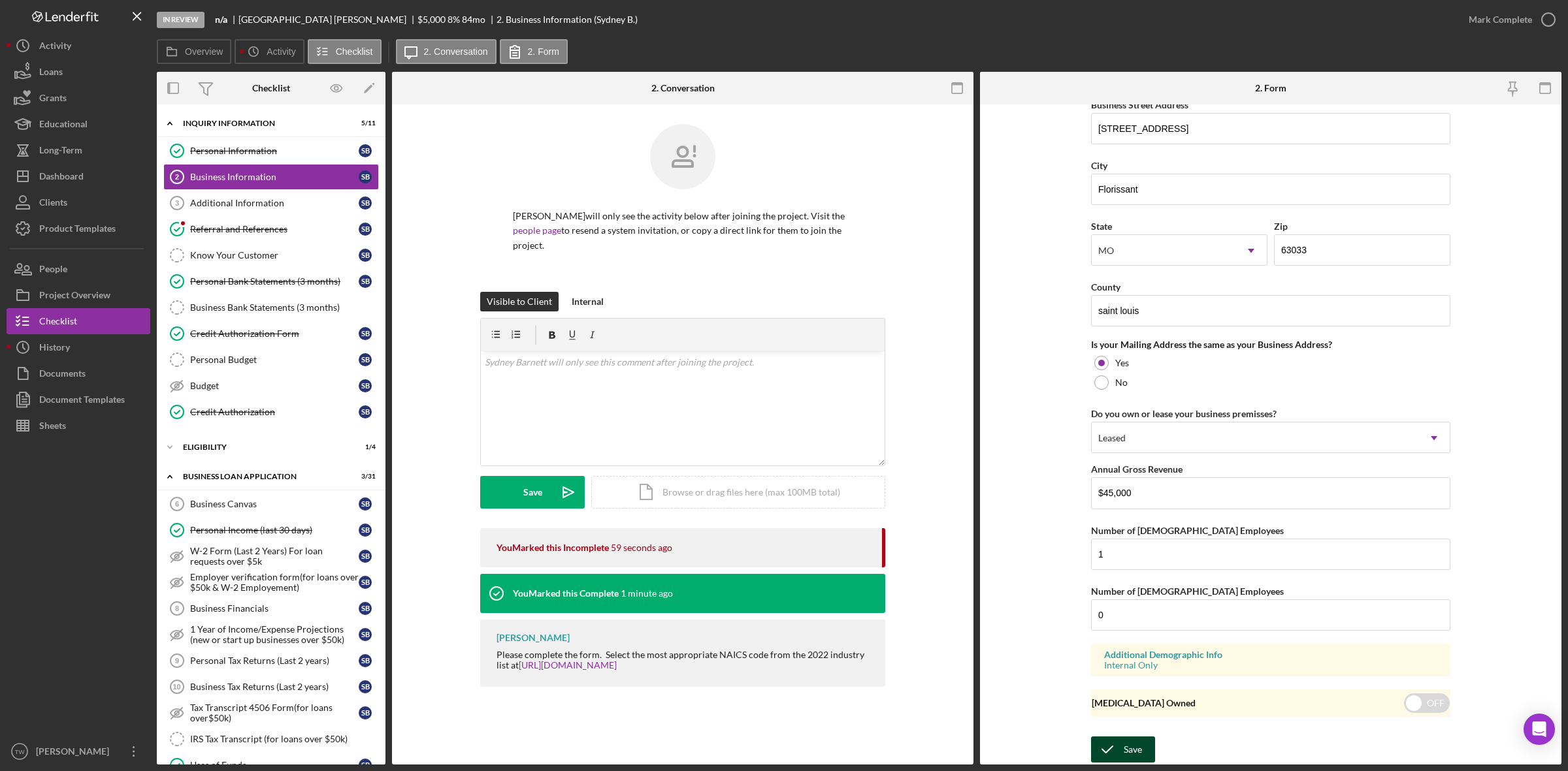
click at [1134, 739] on div "Save" at bounding box center [1132, 749] width 18 height 26
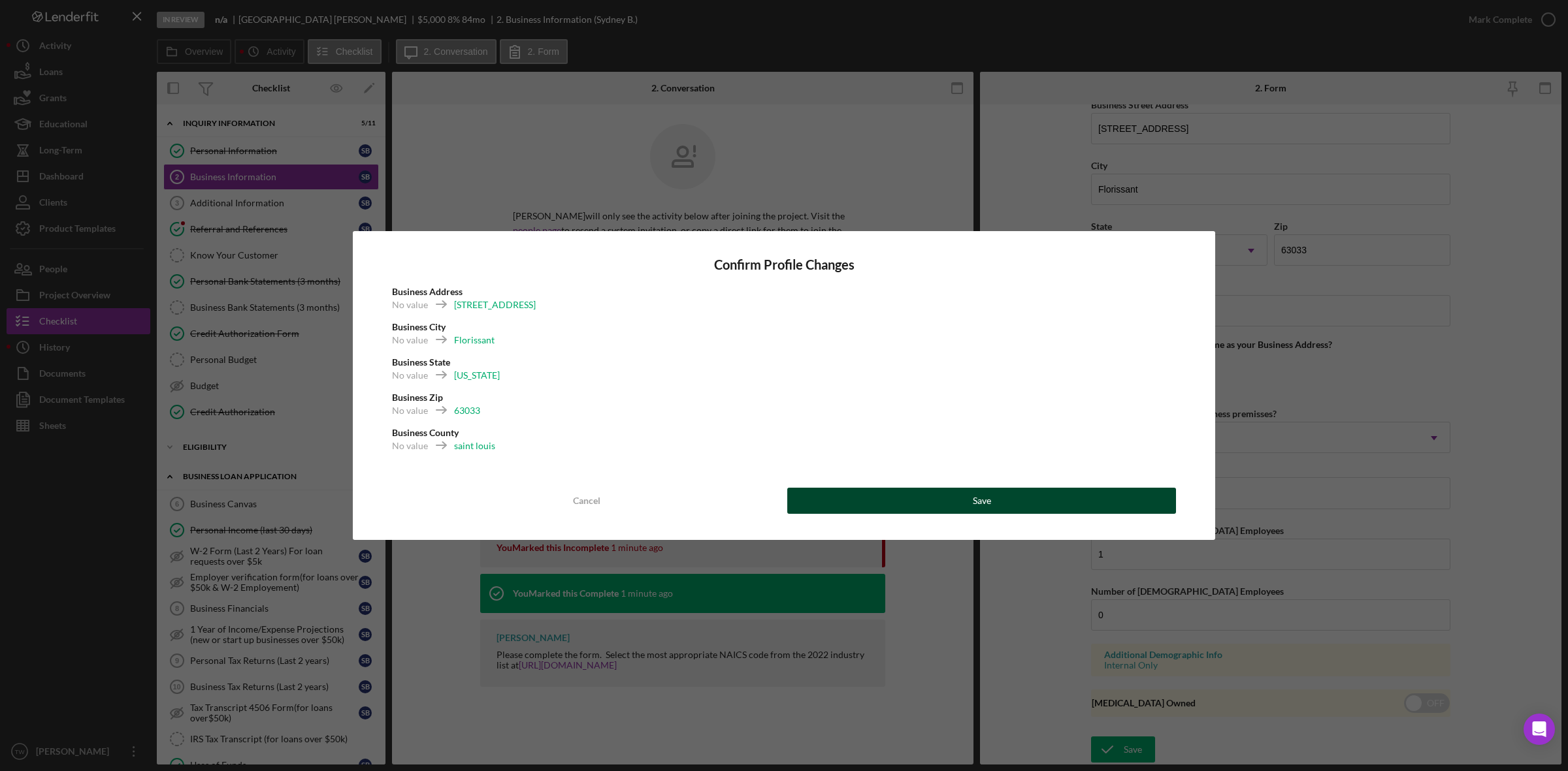
click at [1088, 494] on button "Save" at bounding box center [981, 500] width 388 height 26
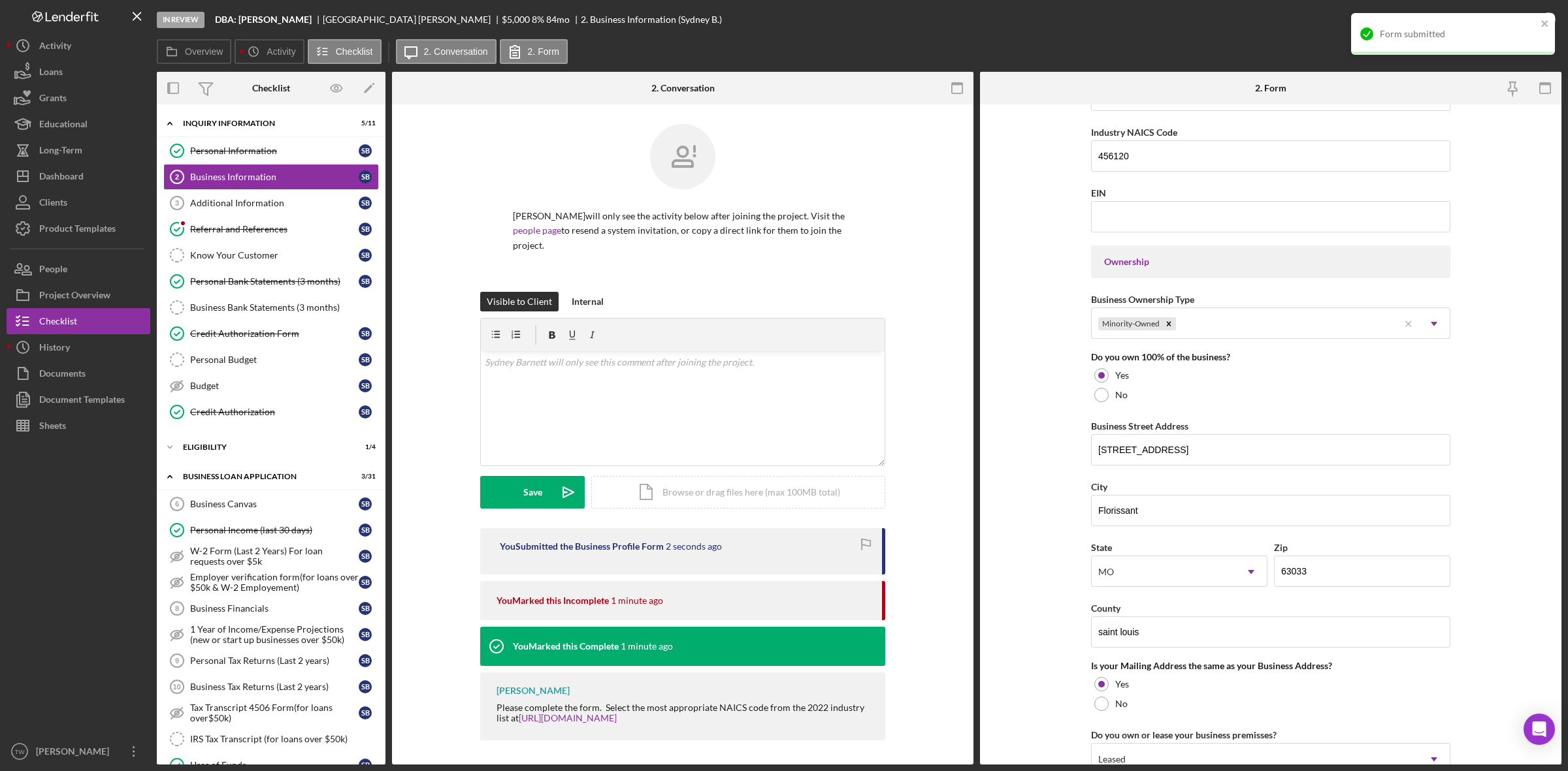
scroll to position [387, 0]
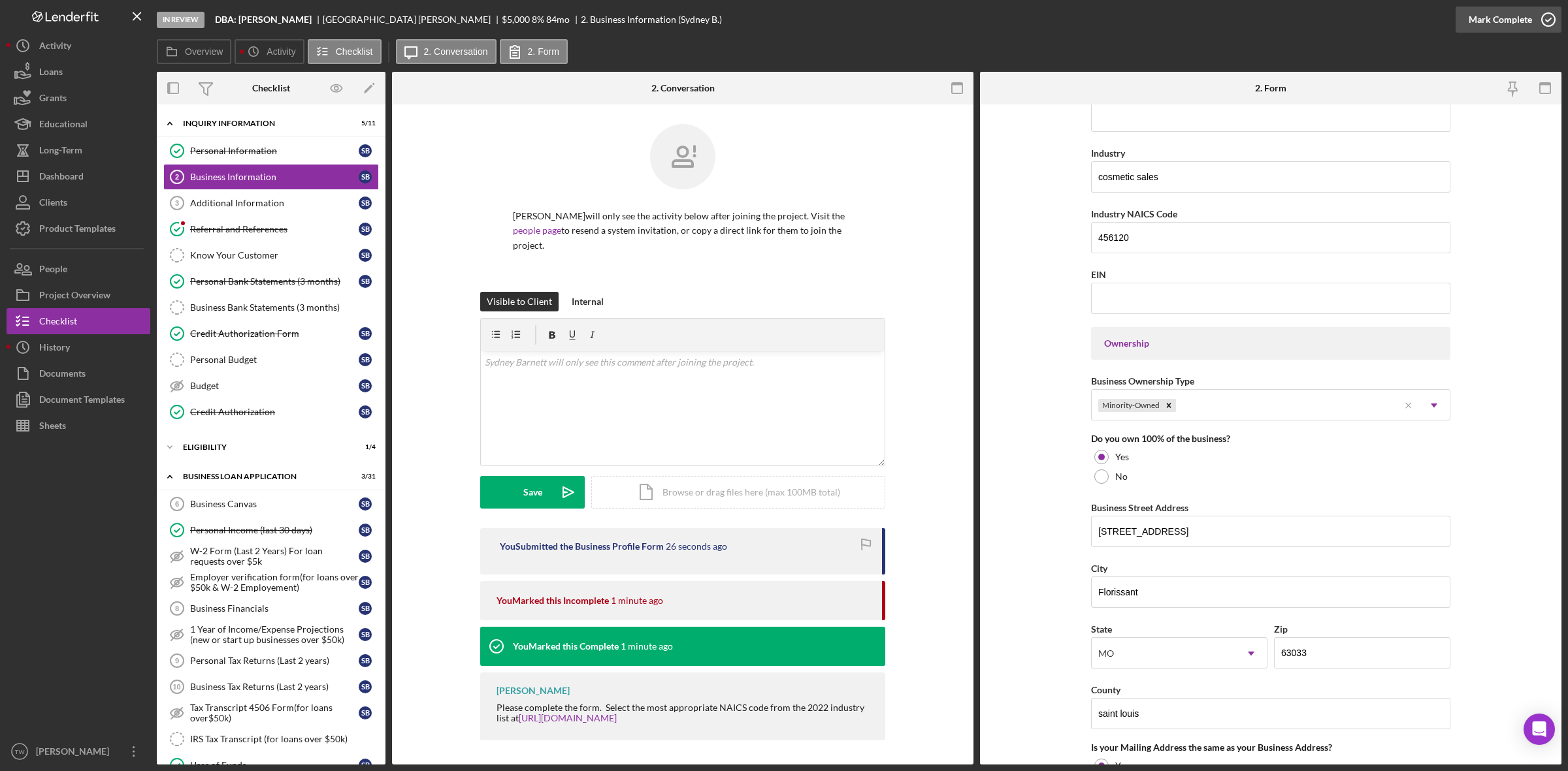
click at [1502, 26] on div "Mark Complete" at bounding box center [1500, 19] width 63 height 26
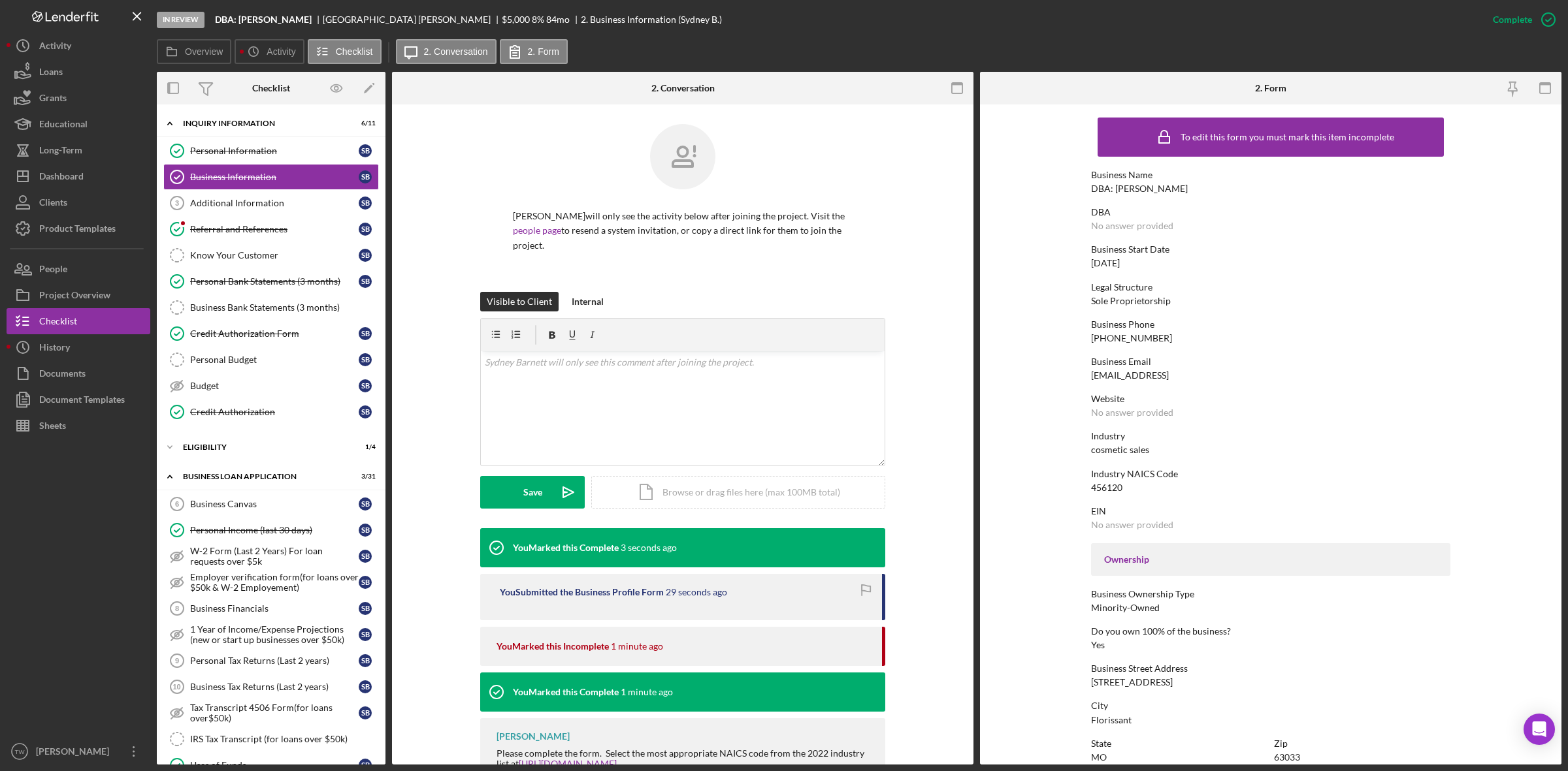
scroll to position [324, 0]
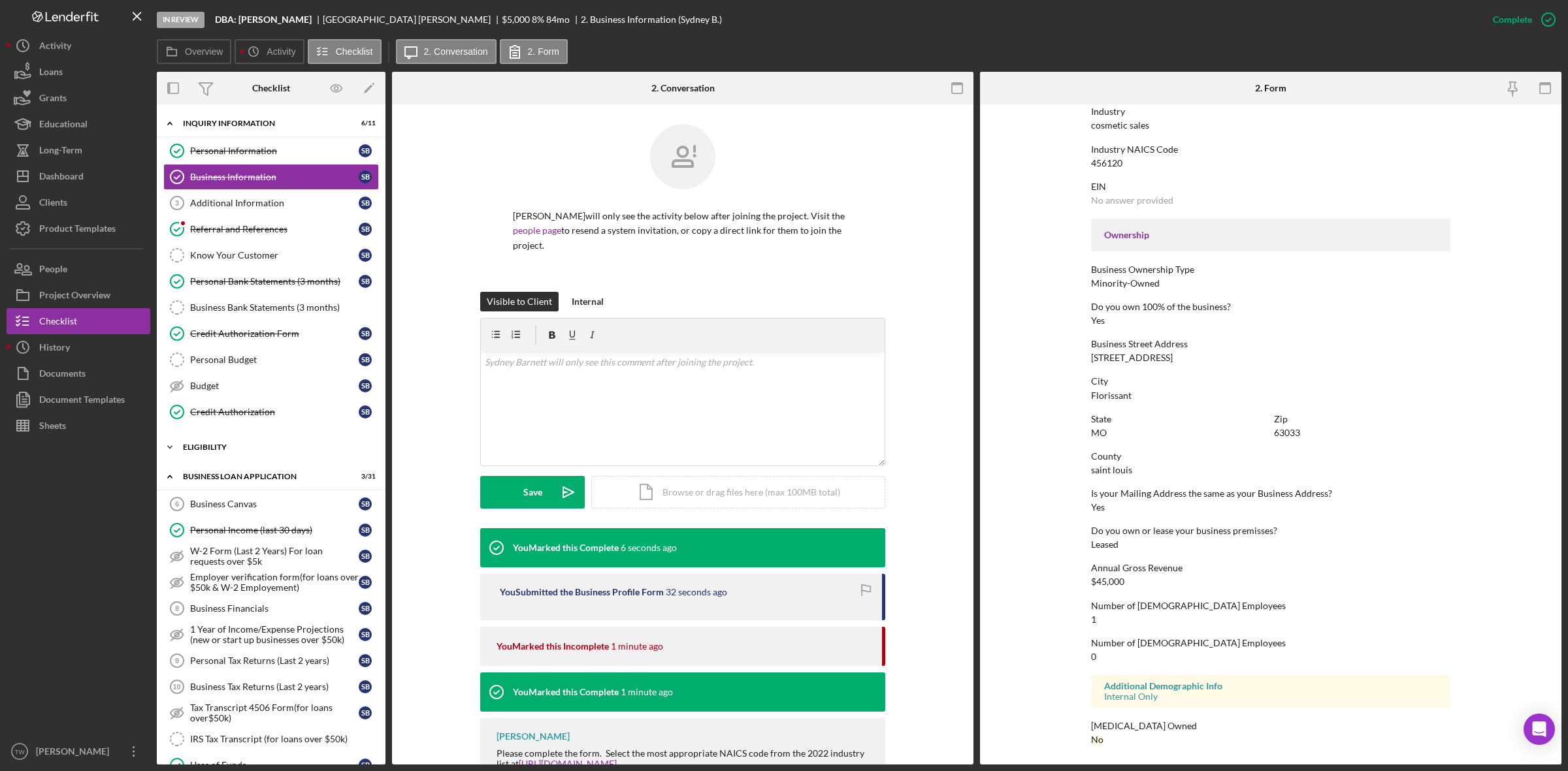
click at [209, 458] on div "Icon/Expander ELIGIBILITY 1 / 4" at bounding box center [272, 447] width 229 height 26
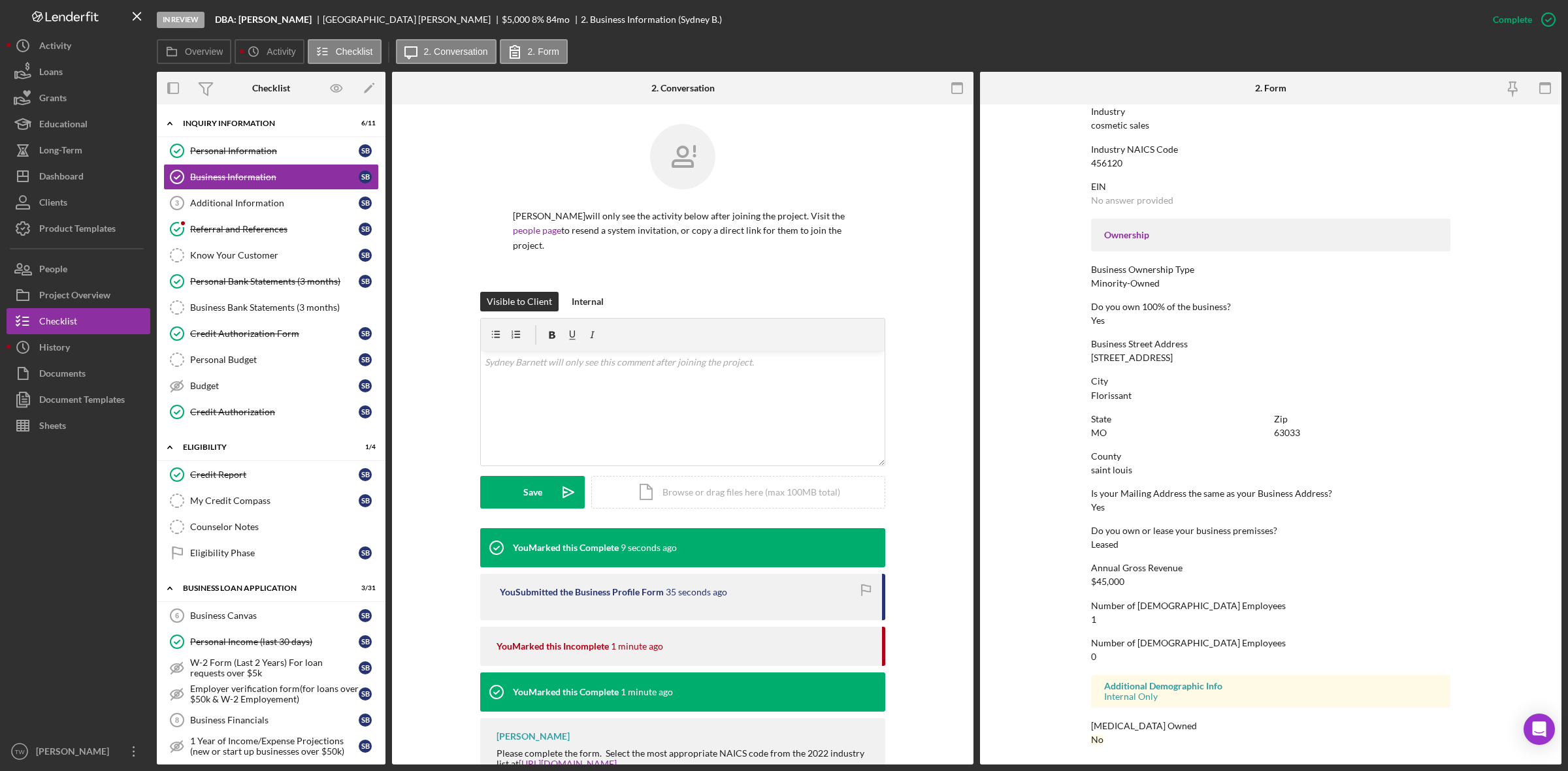
scroll to position [245, 0]
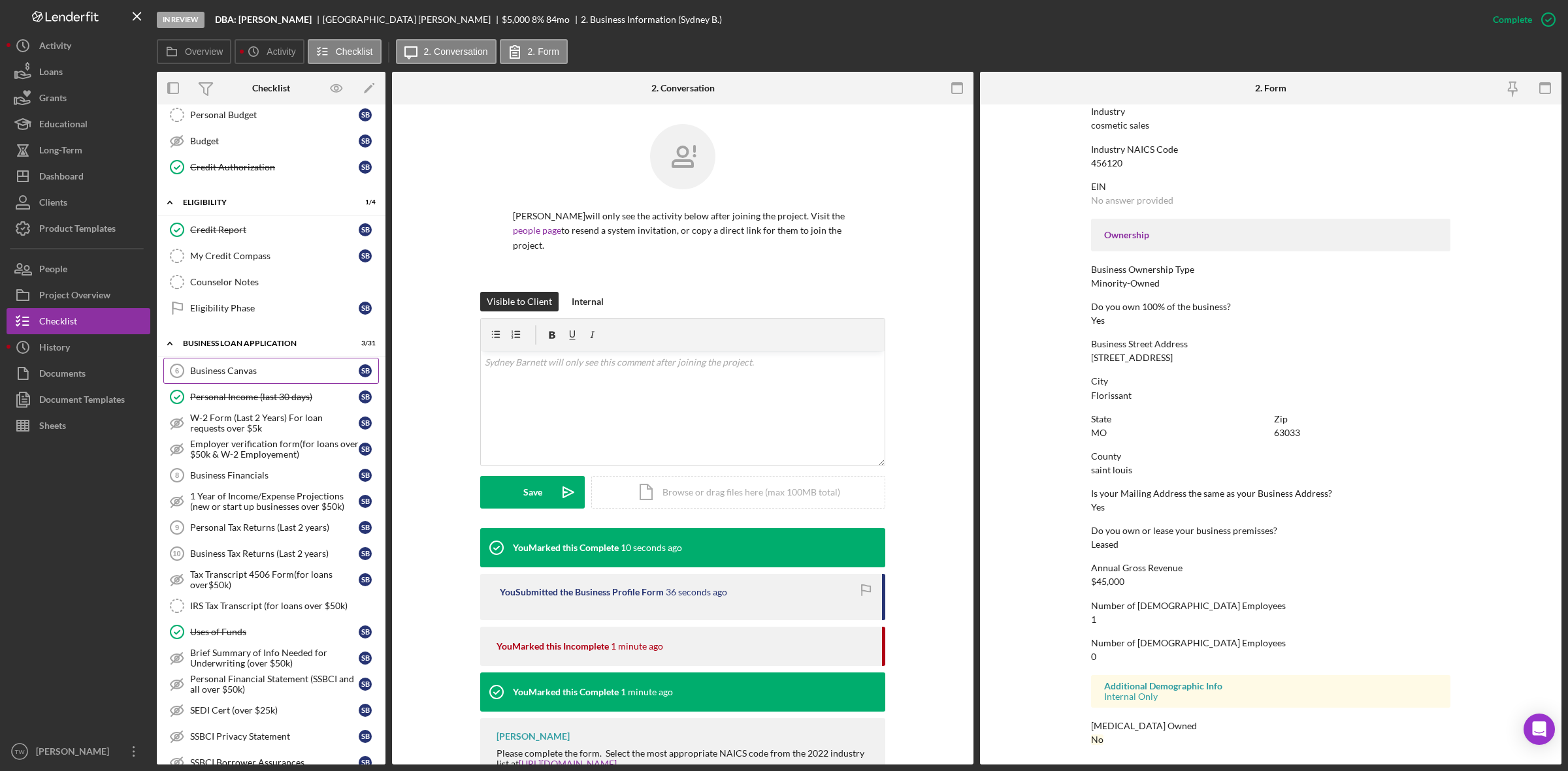
click at [213, 376] on div "Business Canvas" at bounding box center [274, 370] width 168 height 10
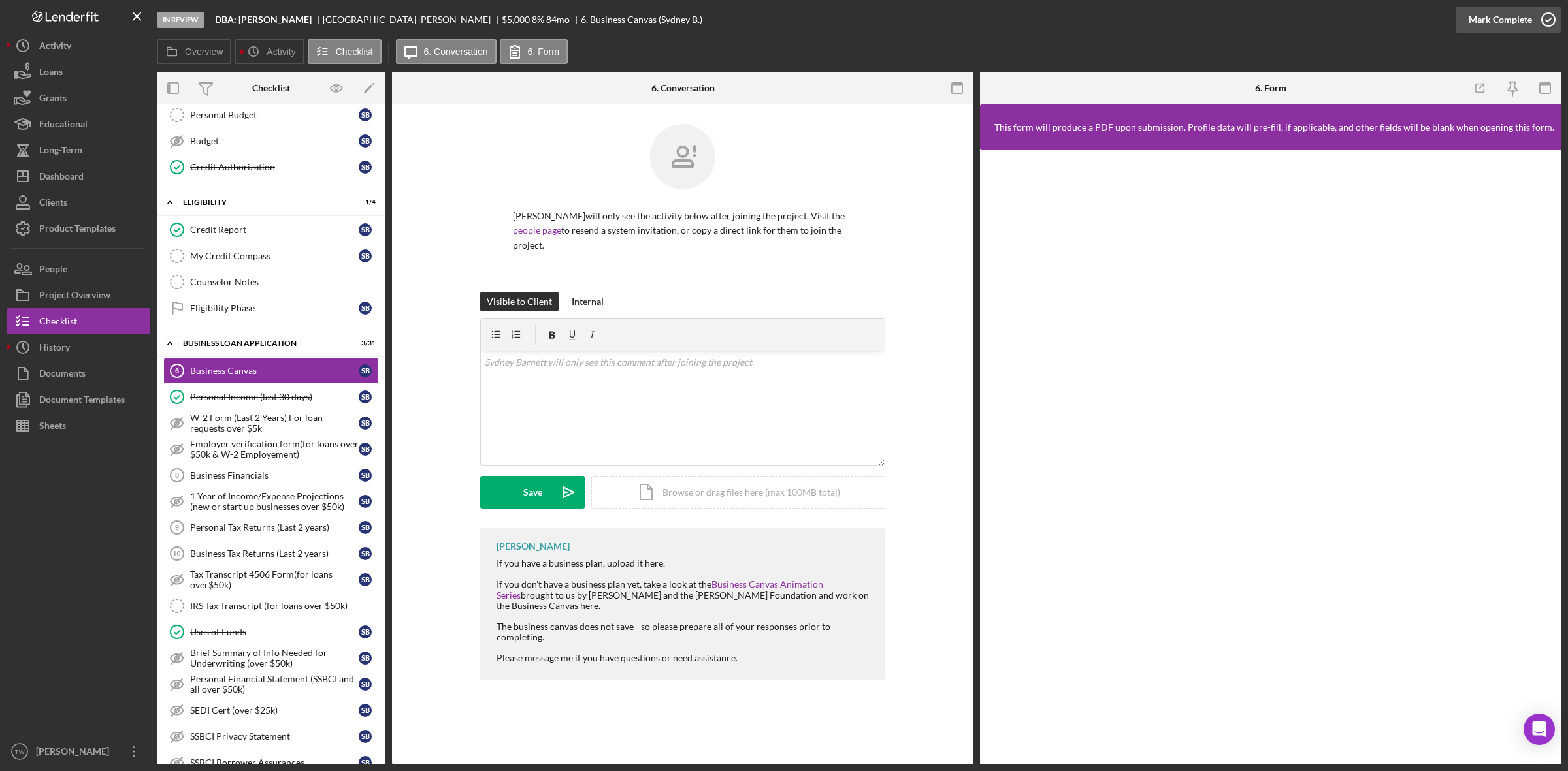
click at [1512, 17] on div "Mark Complete" at bounding box center [1500, 19] width 63 height 26
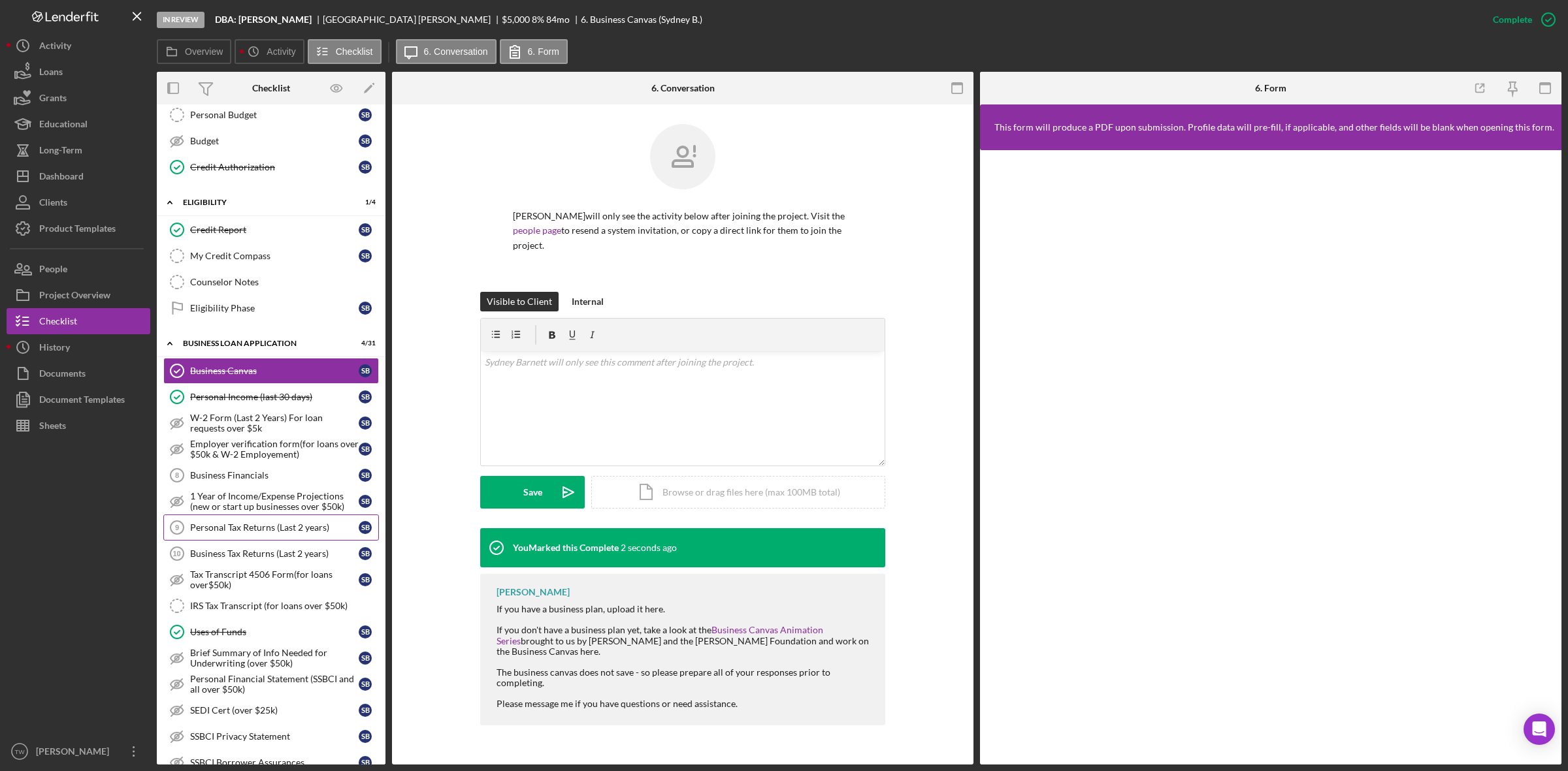
click at [255, 524] on link "Personal Tax Returns (Last 2 years) 9 Personal Tax Returns (Last 2 years) S B" at bounding box center [271, 527] width 216 height 26
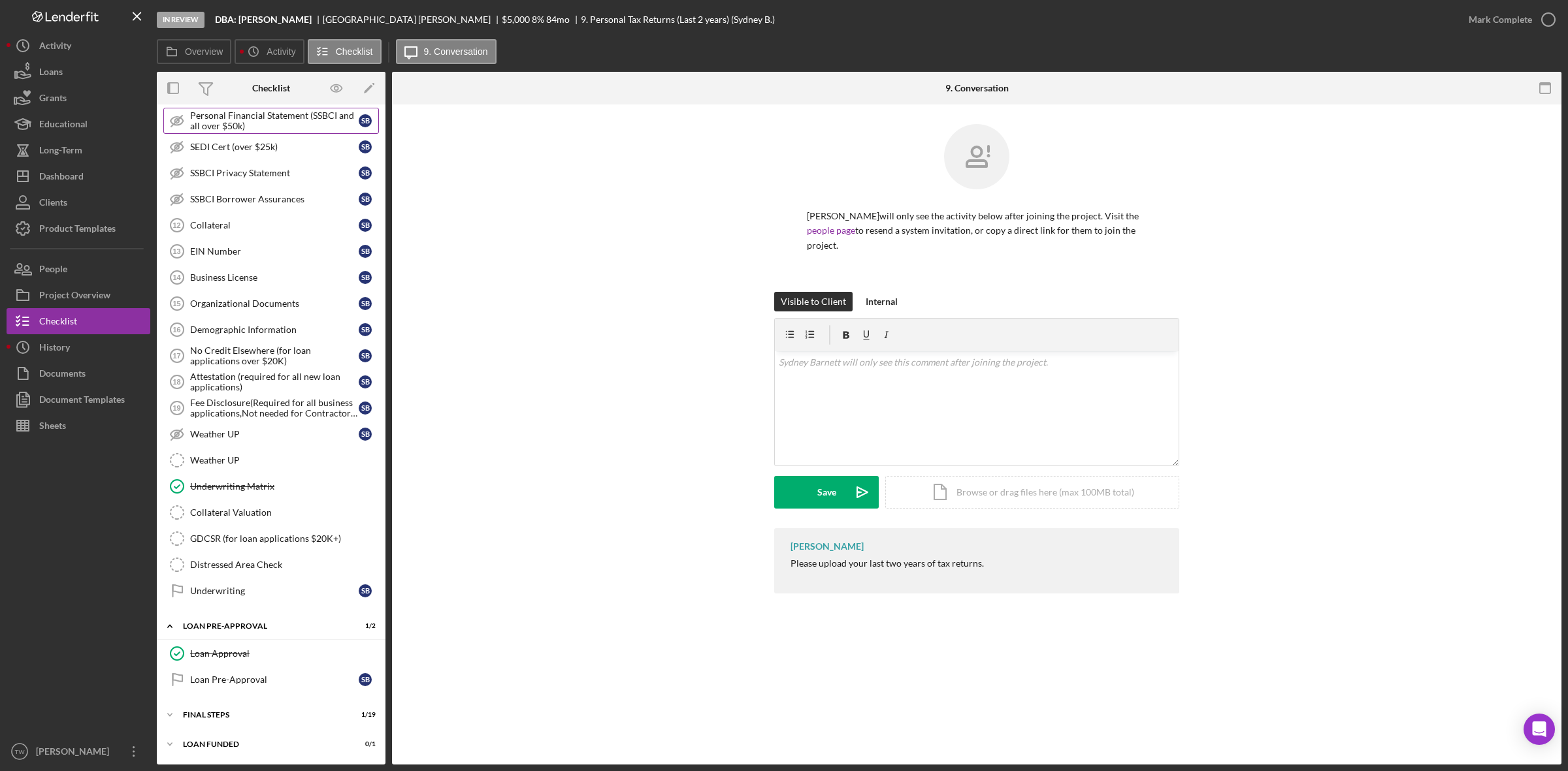
scroll to position [824, 0]
click at [240, 720] on div "Icon/Expander FINAL STEPS 1 / 19" at bounding box center [272, 714] width 229 height 26
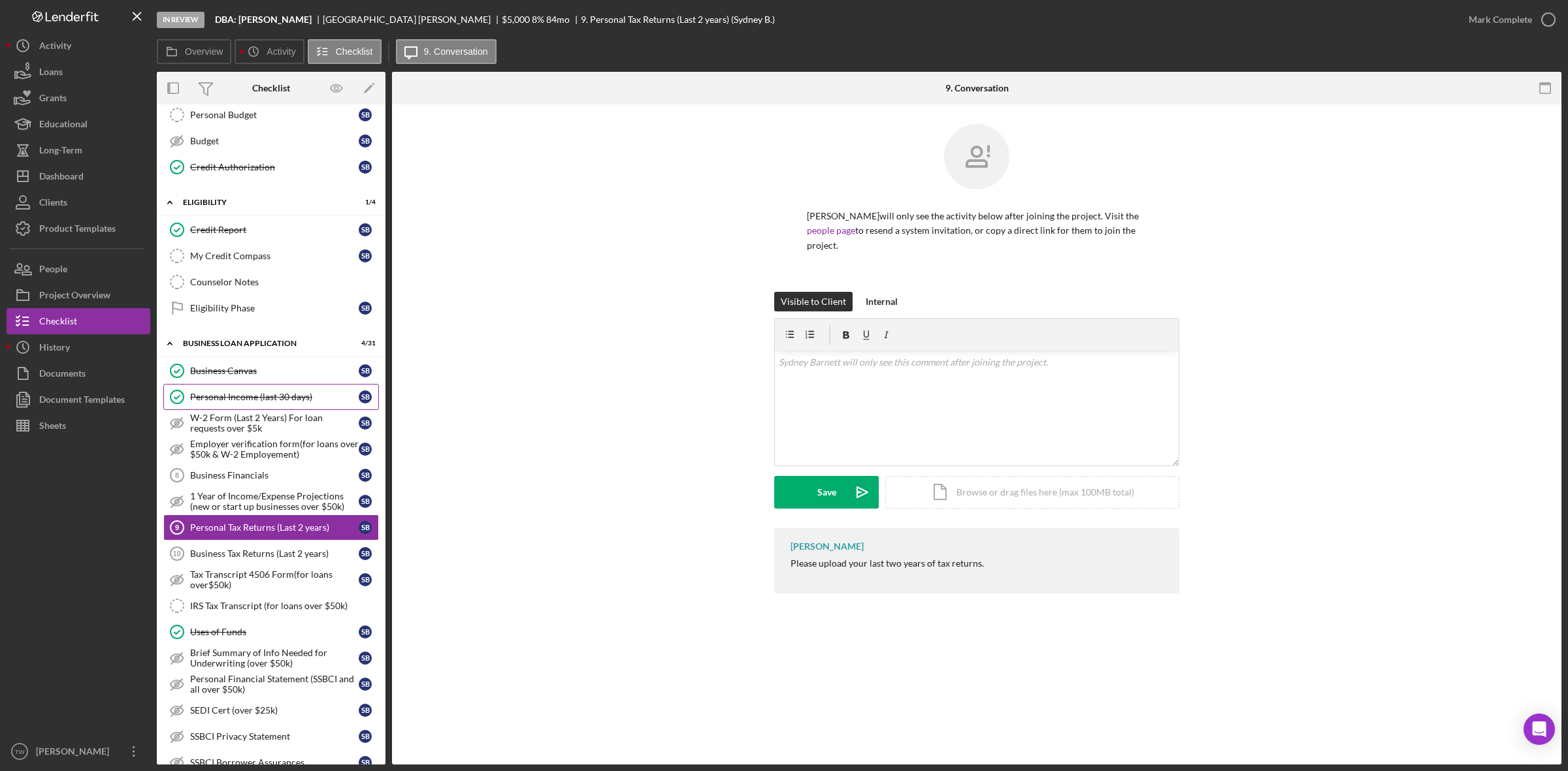
scroll to position [490, 0]
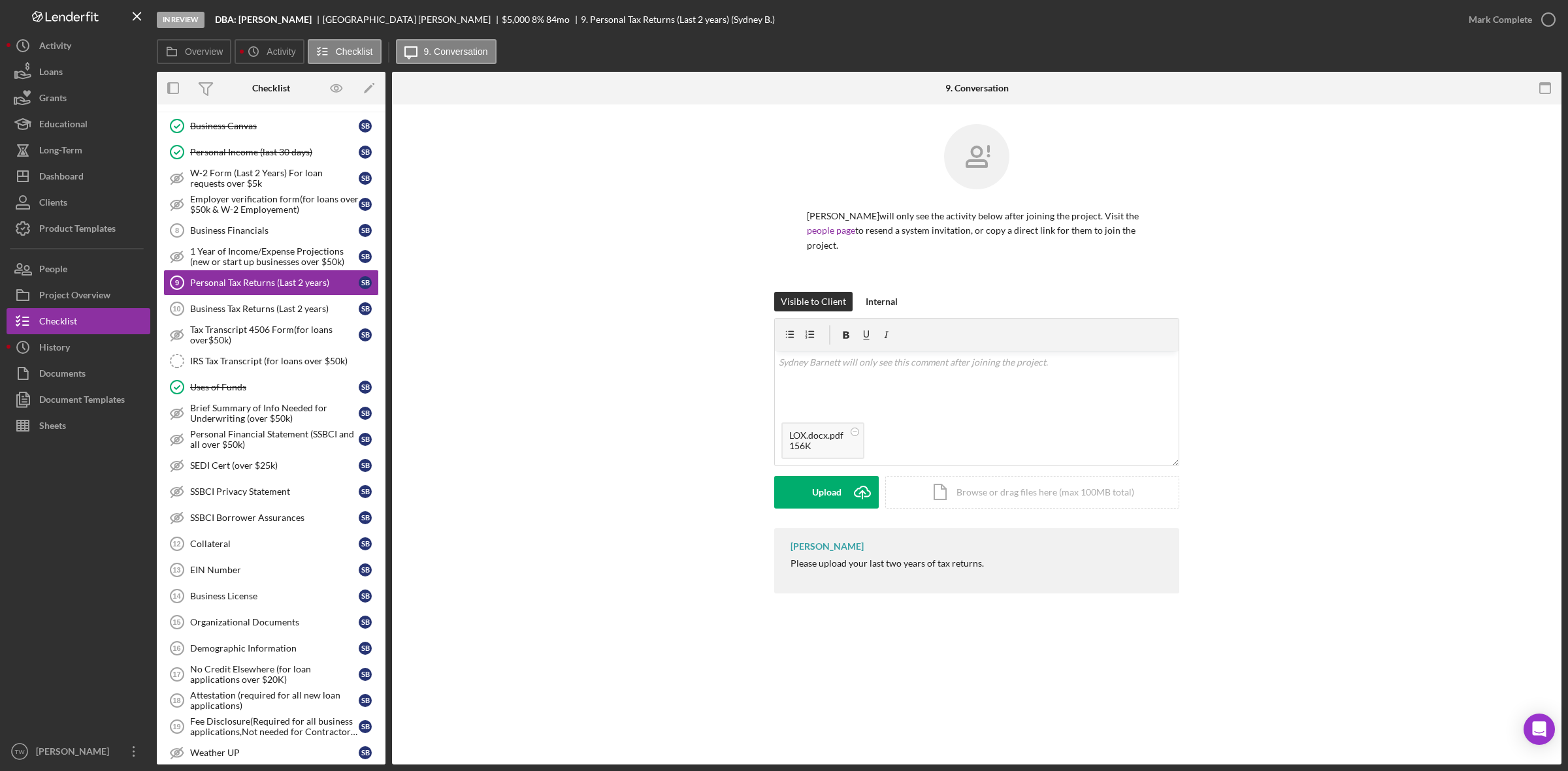
click at [822, 472] on form "v Color teal Color pink Remove color Add row above Add row below Add column bef…" at bounding box center [976, 414] width 405 height 191
click at [816, 492] on div "Upload" at bounding box center [826, 492] width 29 height 32
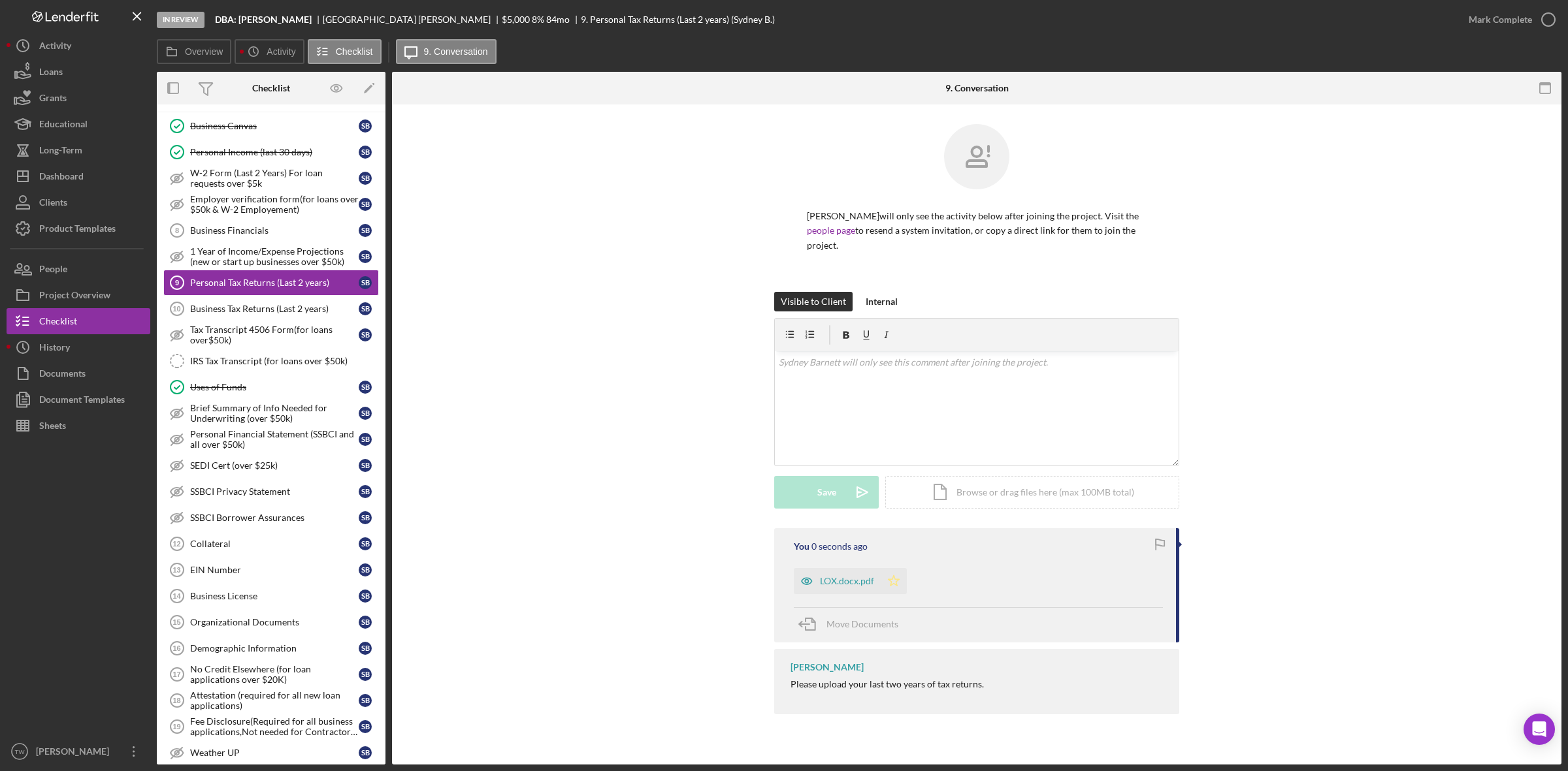
click at [893, 585] on polygon "button" at bounding box center [894, 580] width 11 height 10
click at [1506, 21] on div "Mark Complete" at bounding box center [1500, 19] width 63 height 26
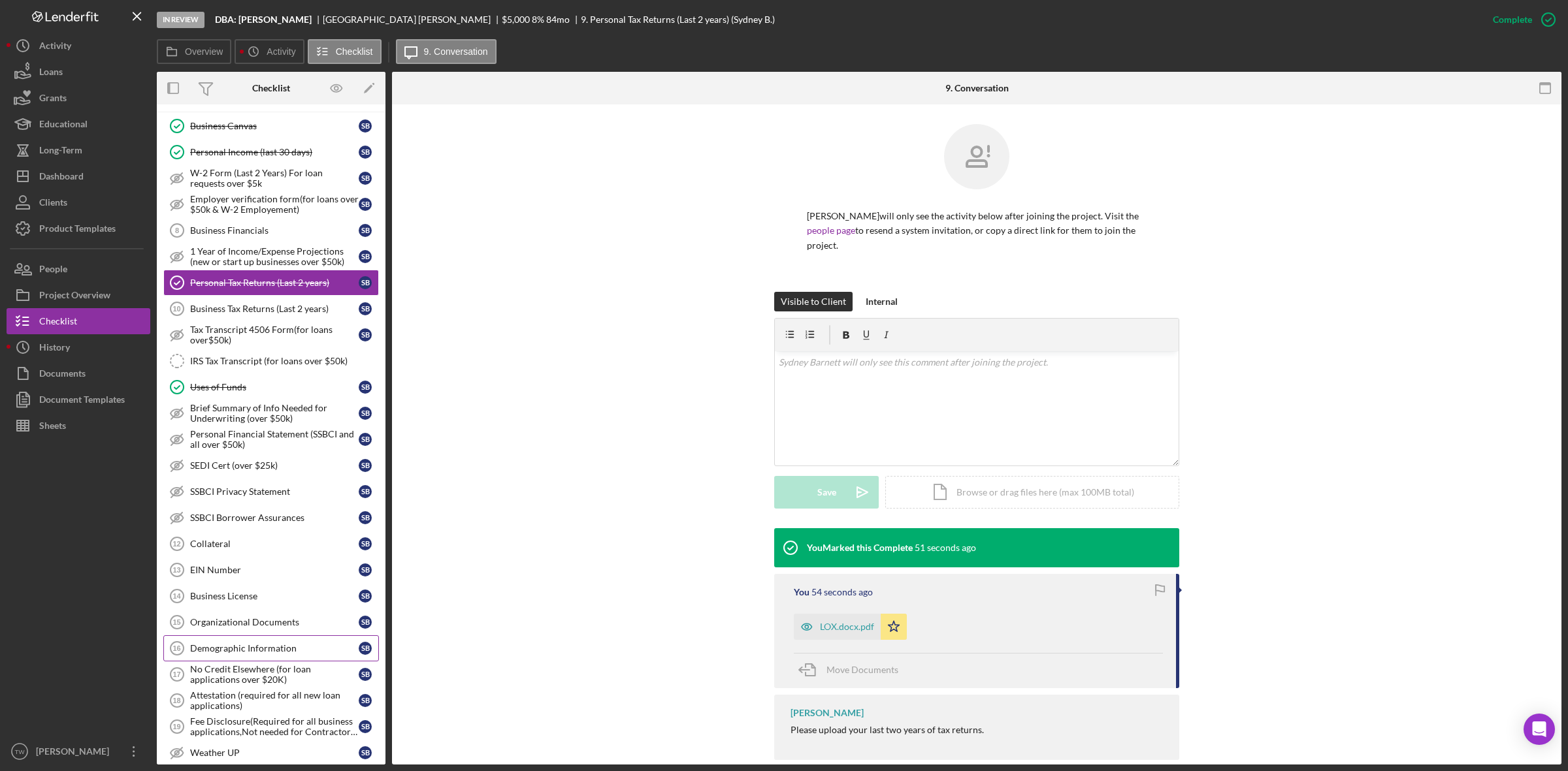
click at [291, 653] on div "Demographic Information" at bounding box center [274, 648] width 168 height 10
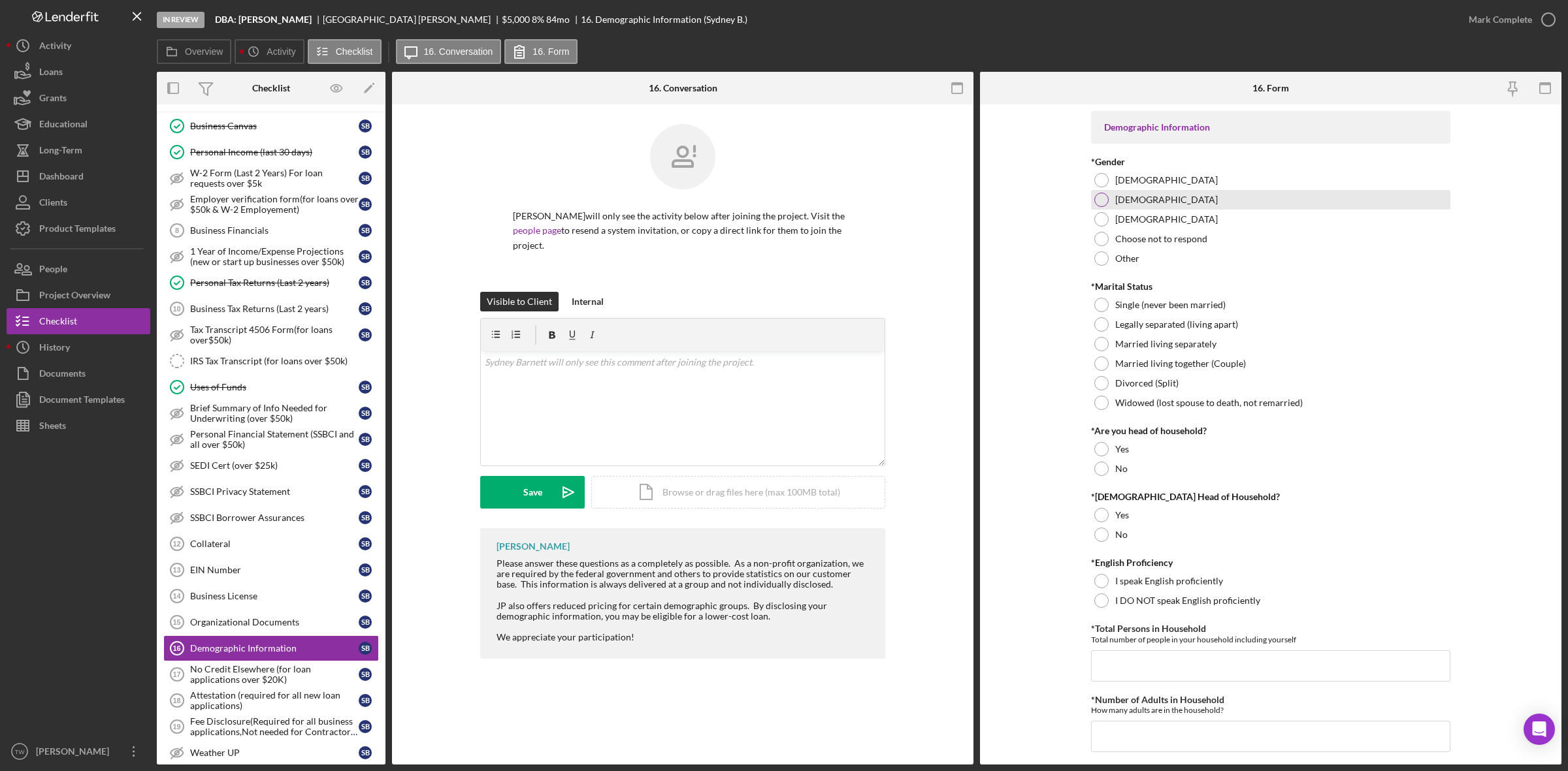
click at [1166, 196] on div "[DEMOGRAPHIC_DATA]" at bounding box center [1270, 200] width 359 height 20
click at [1141, 180] on label "[DEMOGRAPHIC_DATA]" at bounding box center [1166, 180] width 103 height 10
click at [1140, 301] on label "Single (never been married)" at bounding box center [1170, 305] width 111 height 10
click at [1115, 471] on label "No" at bounding box center [1121, 468] width 13 height 10
click at [1111, 531] on div "No" at bounding box center [1270, 534] width 359 height 20
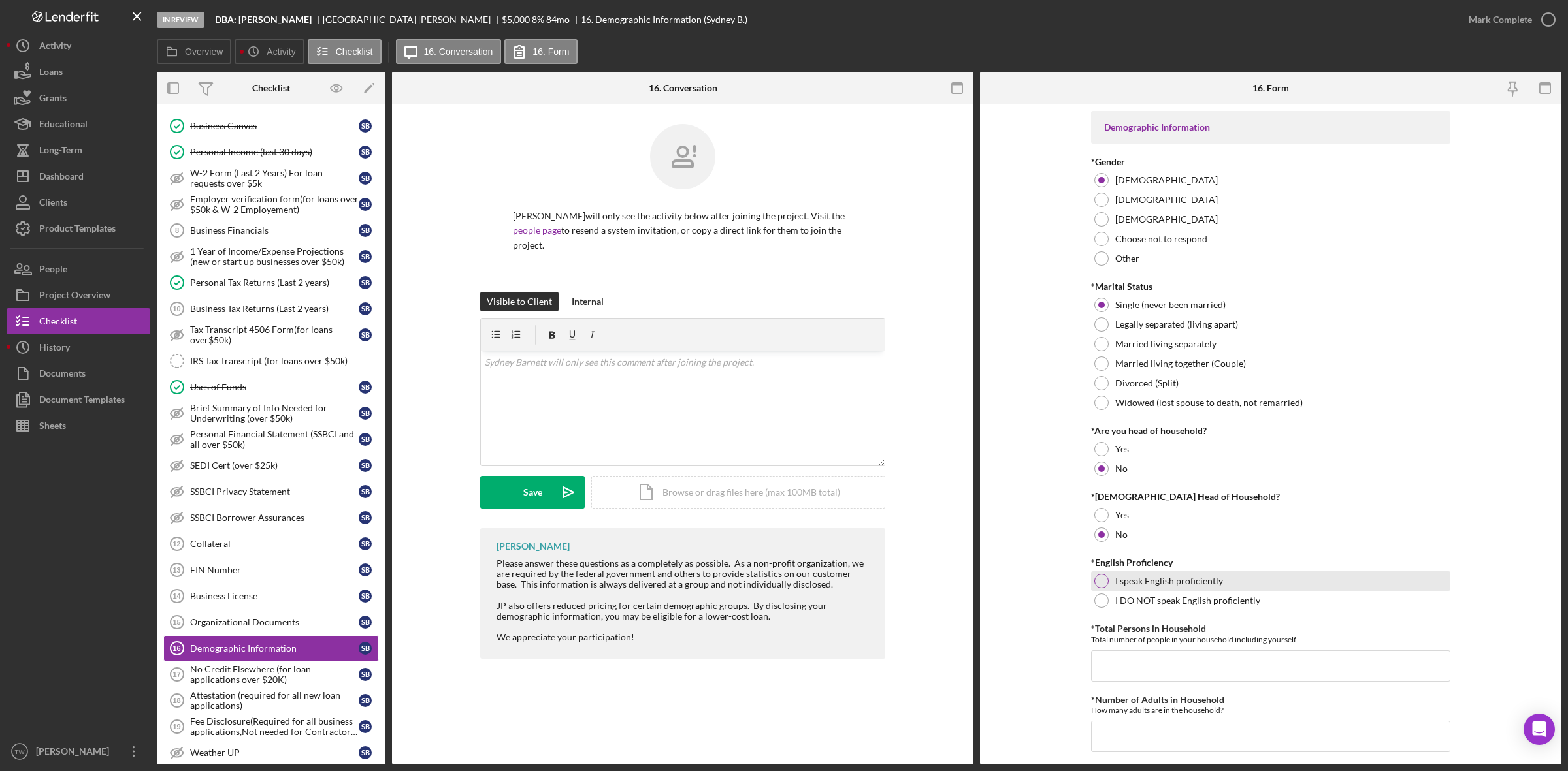
click at [1127, 588] on div "I speak English proficiently" at bounding box center [1270, 581] width 359 height 20
click at [1138, 669] on input "*Total Persons in Household" at bounding box center [1270, 666] width 359 height 32
type input "1"
type input "0"
type input "1"
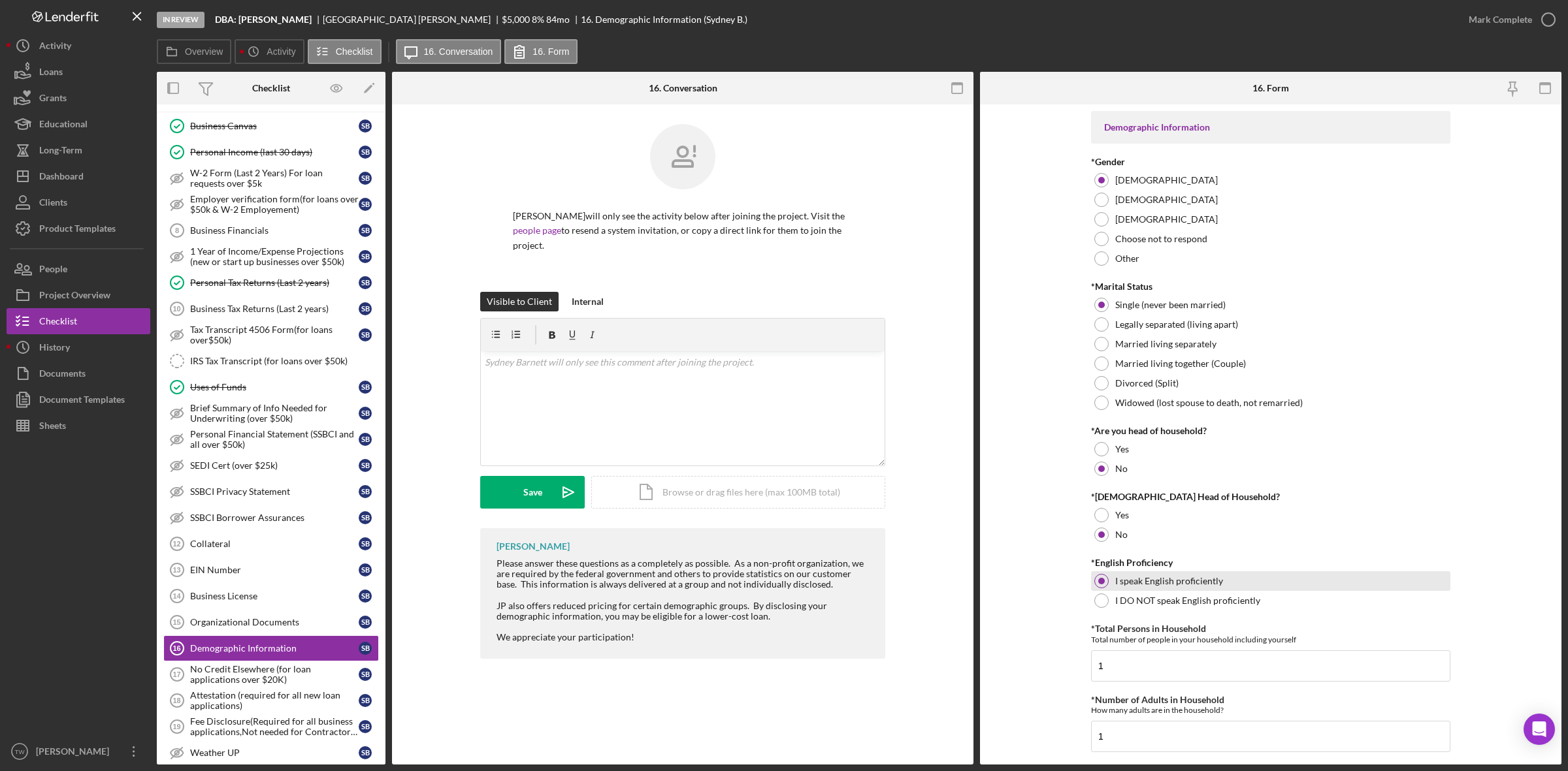
scroll to position [372, 0]
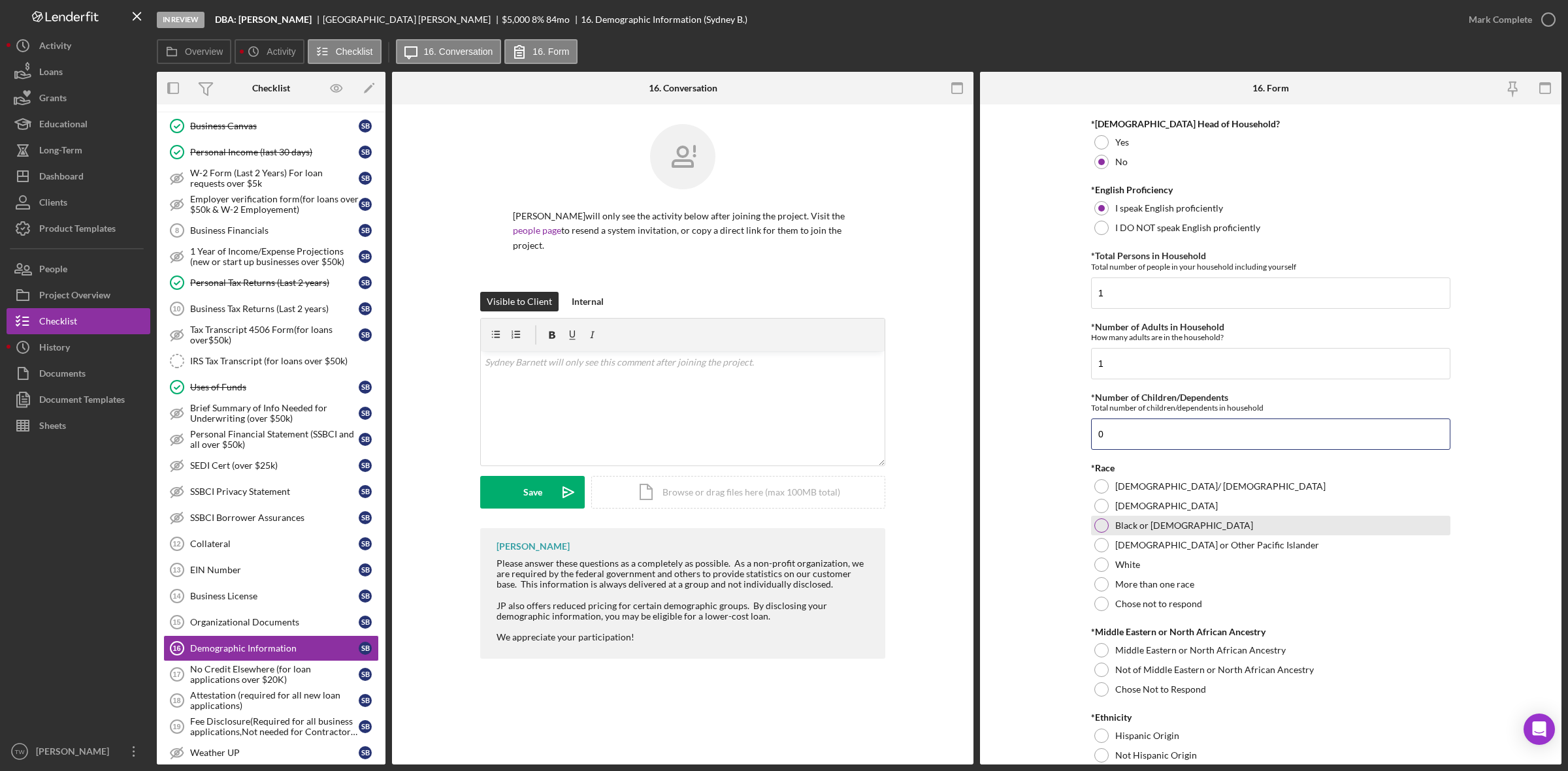
type input "0"
click at [1229, 520] on div "Black or [DEMOGRAPHIC_DATA]" at bounding box center [1270, 526] width 359 height 20
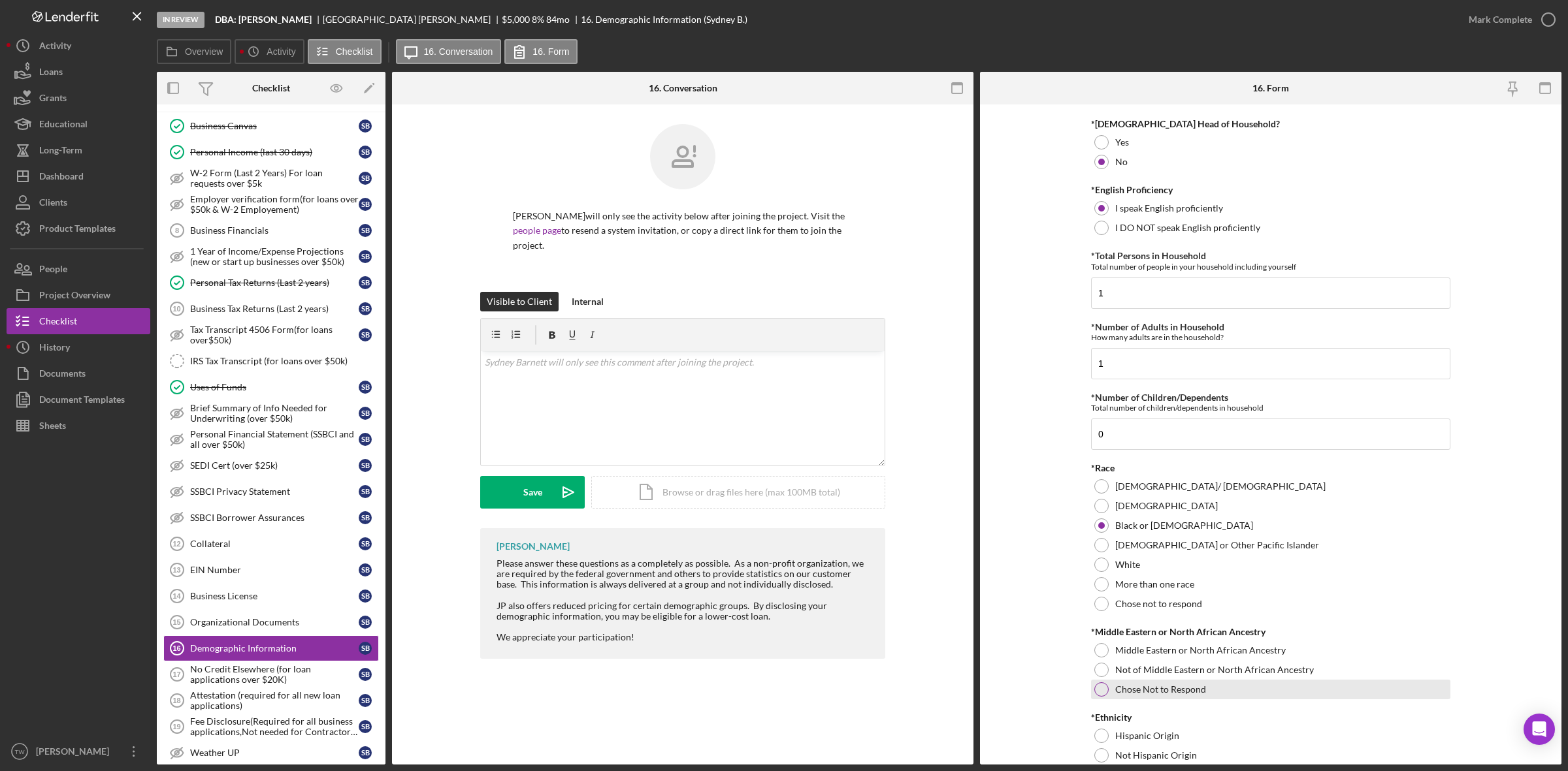
click at [1125, 687] on label "Chose Not to Respond" at bounding box center [1160, 689] width 91 height 10
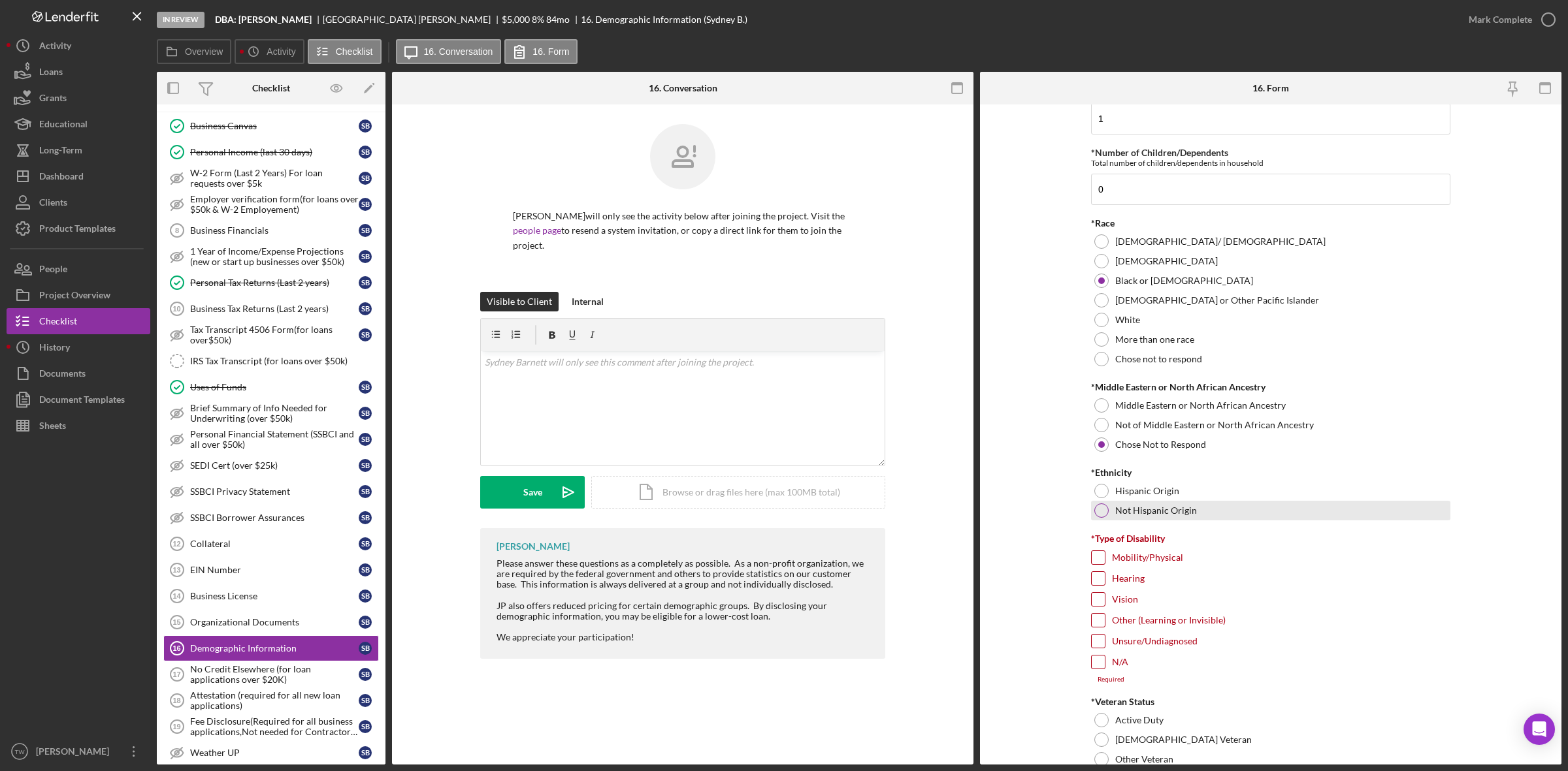
click at [1140, 517] on div "Not Hispanic Origin" at bounding box center [1270, 511] width 359 height 20
click at [1099, 663] on input "N/A" at bounding box center [1098, 662] width 13 height 13
checkbox input "true"
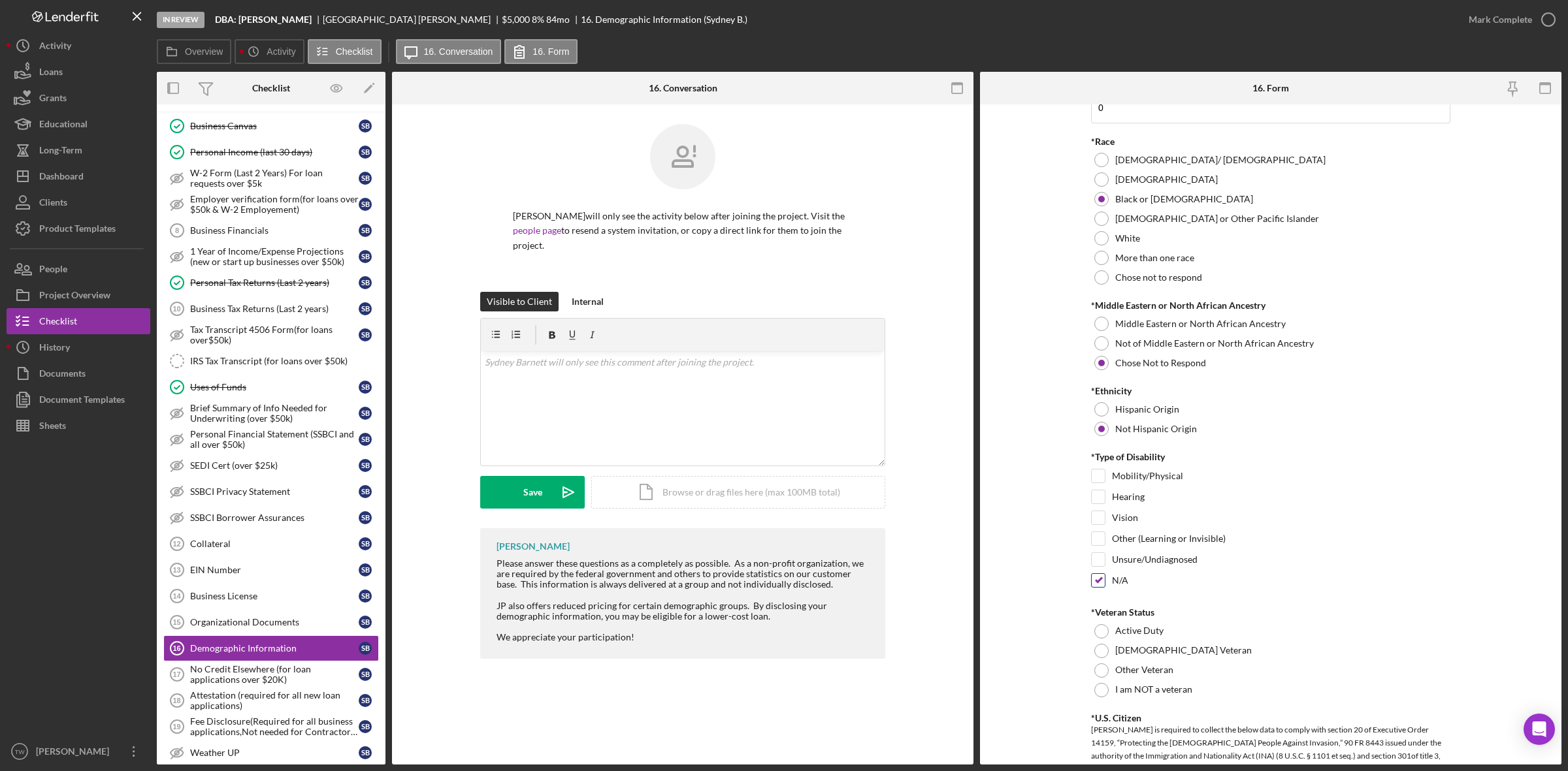
scroll to position [863, 0]
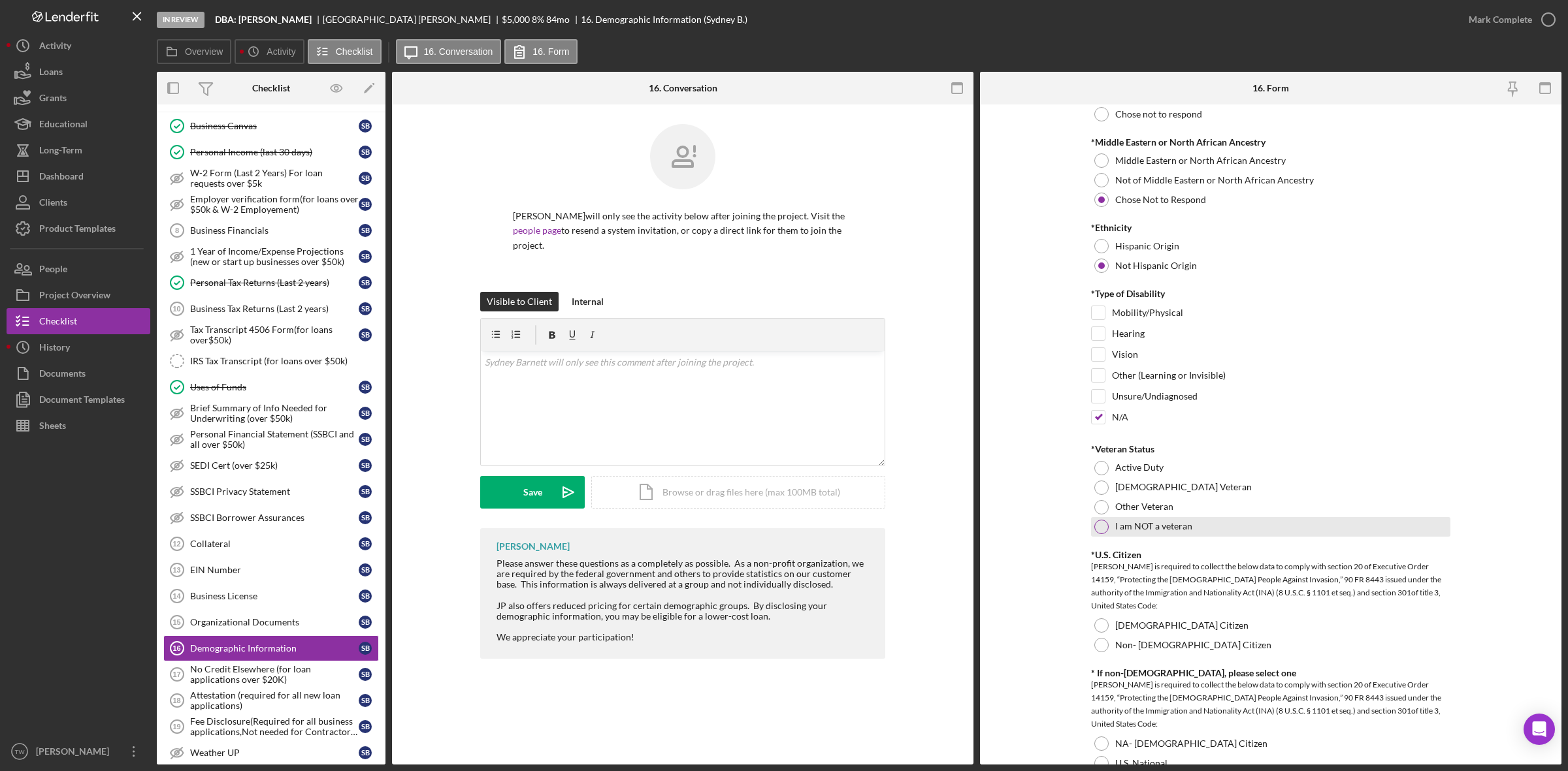
click at [1105, 526] on div at bounding box center [1101, 527] width 14 height 14
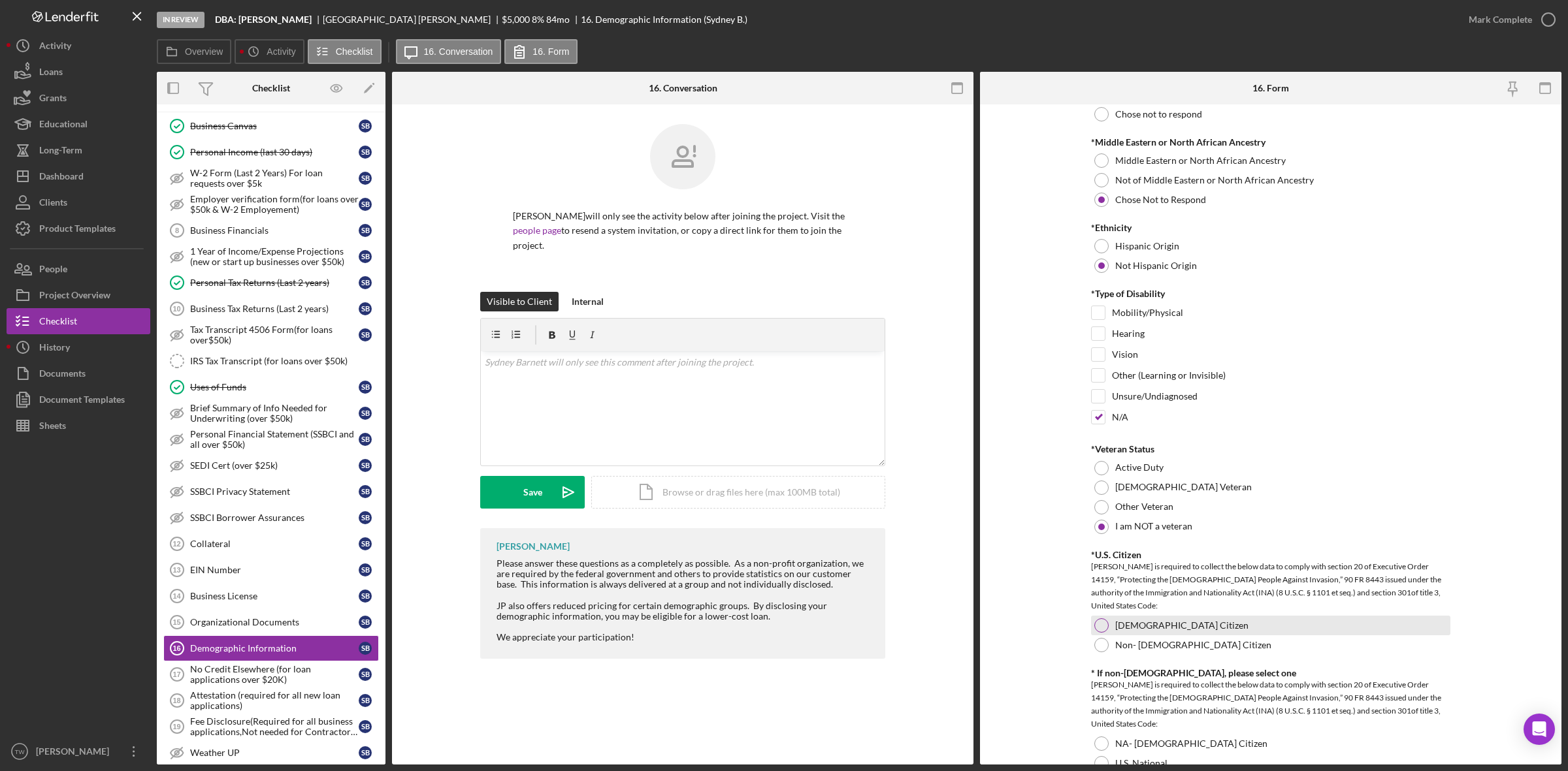
click at [1096, 626] on div at bounding box center [1101, 626] width 14 height 14
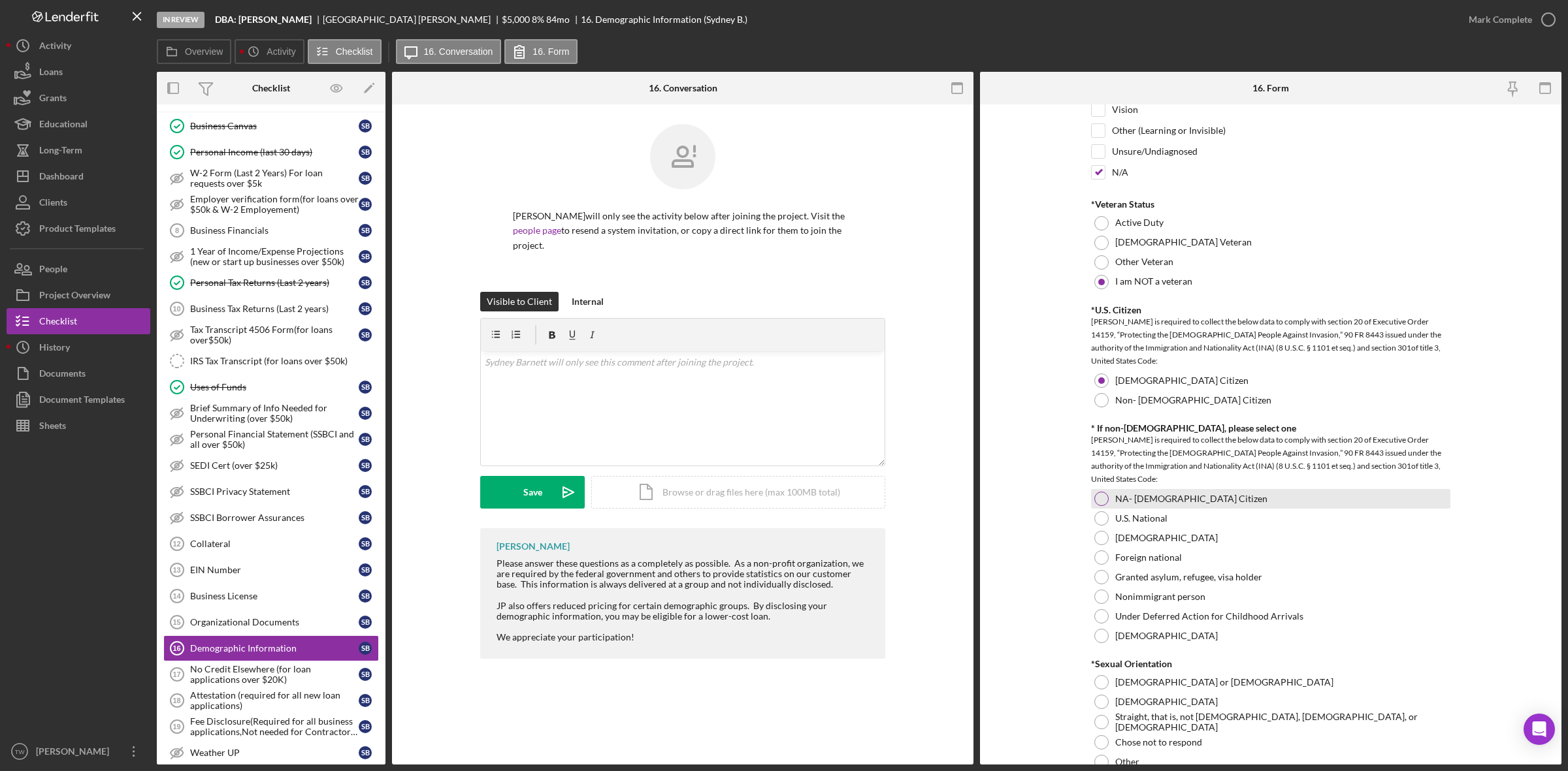
click at [1102, 498] on div at bounding box center [1101, 499] width 14 height 14
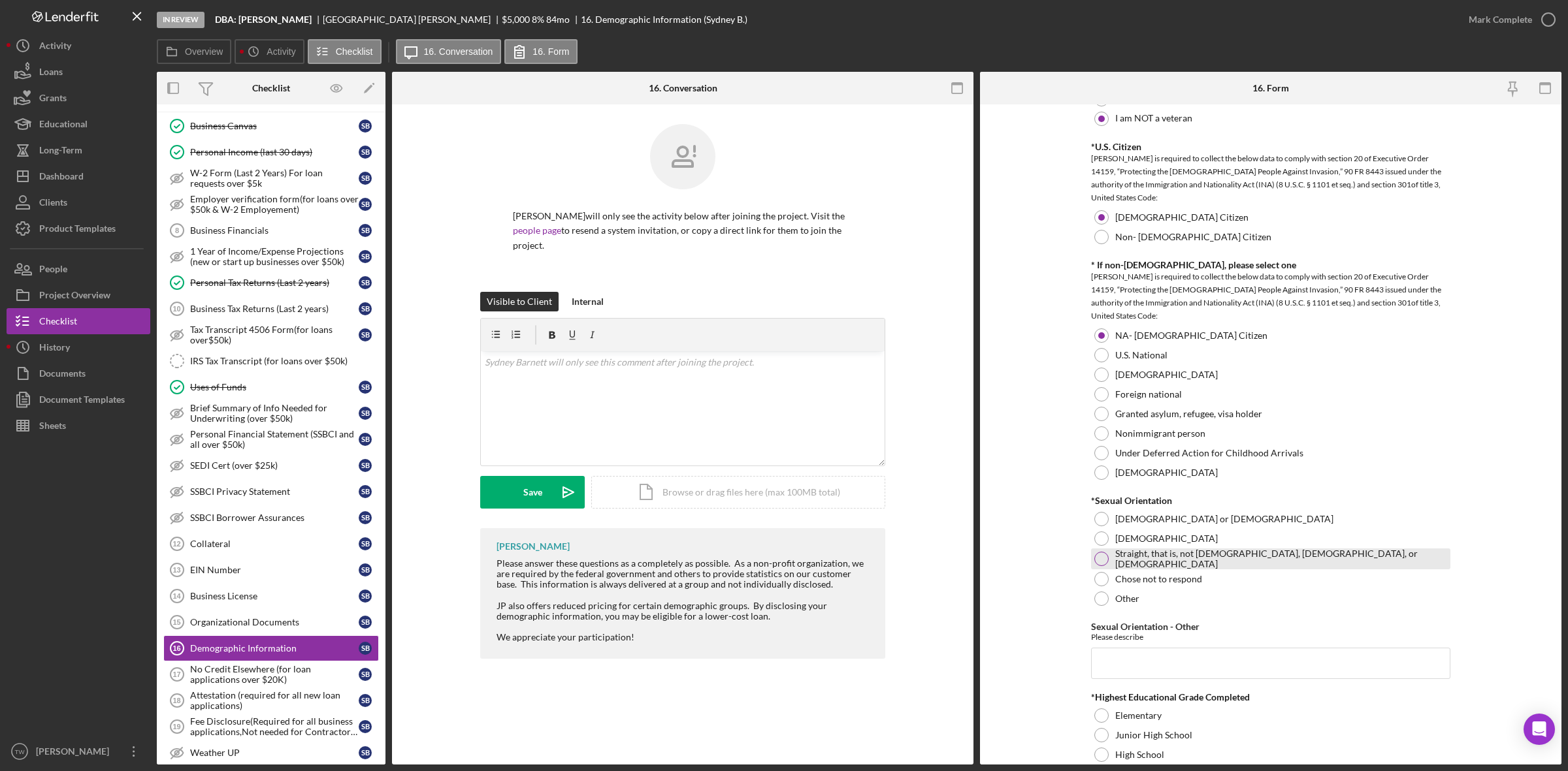
click at [1095, 567] on div "Straight, that is, not [DEMOGRAPHIC_DATA], [DEMOGRAPHIC_DATA], or [DEMOGRAPHIC_…" at bounding box center [1270, 559] width 359 height 21
click at [1187, 657] on input "Sexual Orientation - Other" at bounding box center [1270, 664] width 359 height 32
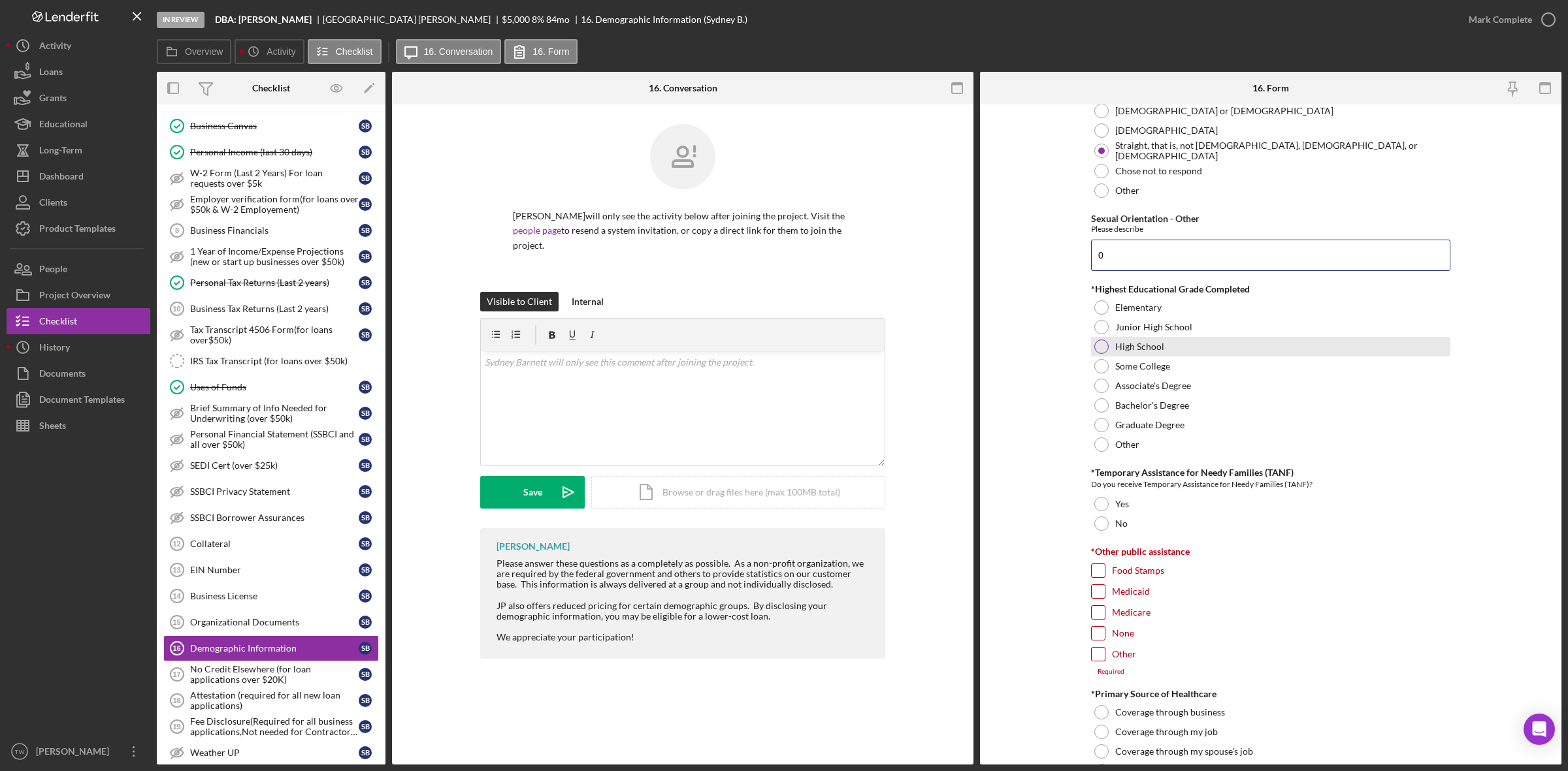
type input "0"
click at [1141, 348] on label "High School" at bounding box center [1139, 346] width 49 height 10
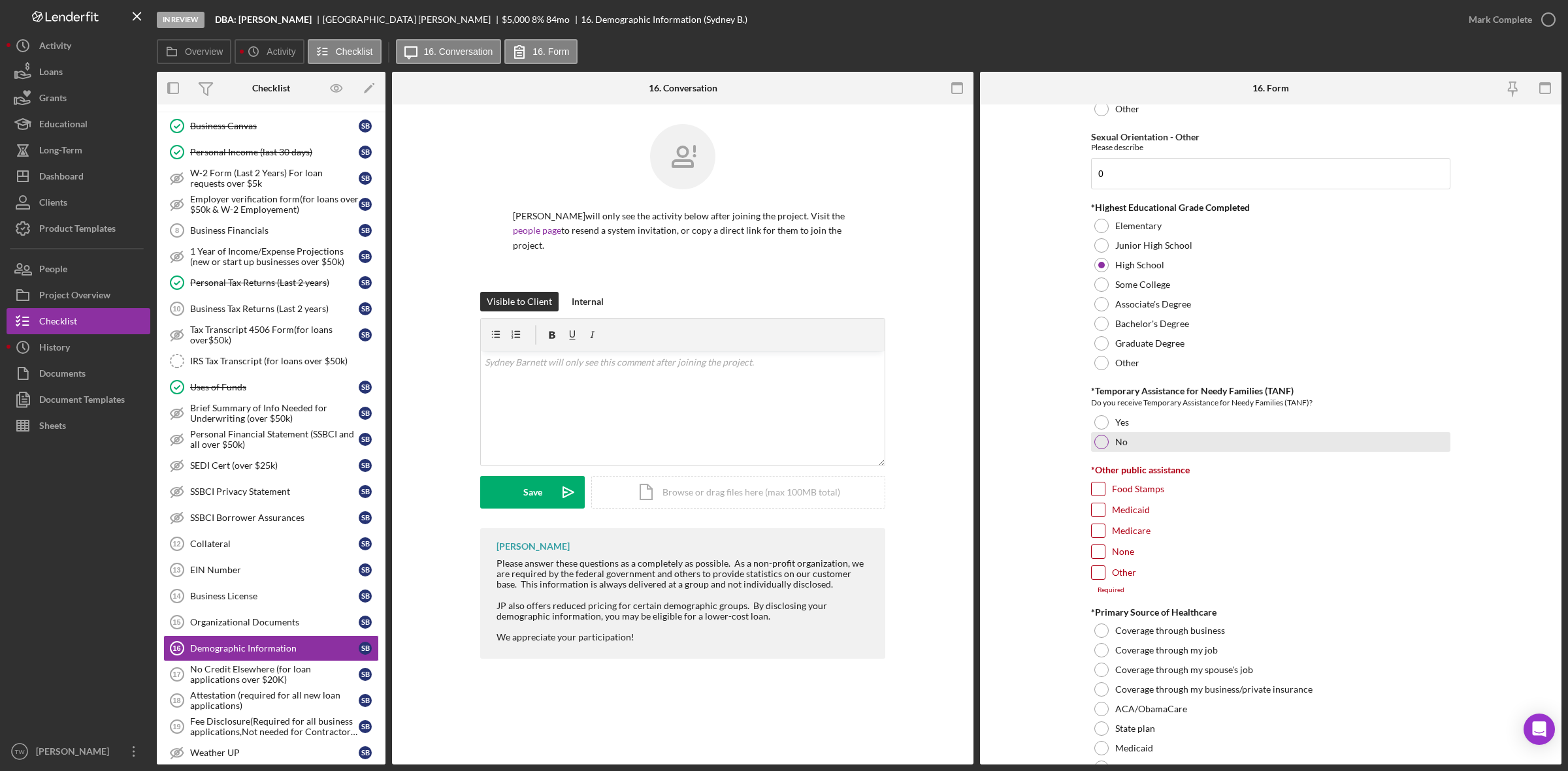
click at [1108, 448] on div "No" at bounding box center [1270, 442] width 359 height 20
click at [1098, 552] on input "None" at bounding box center [1098, 552] width 13 height 13
checkbox input "true"
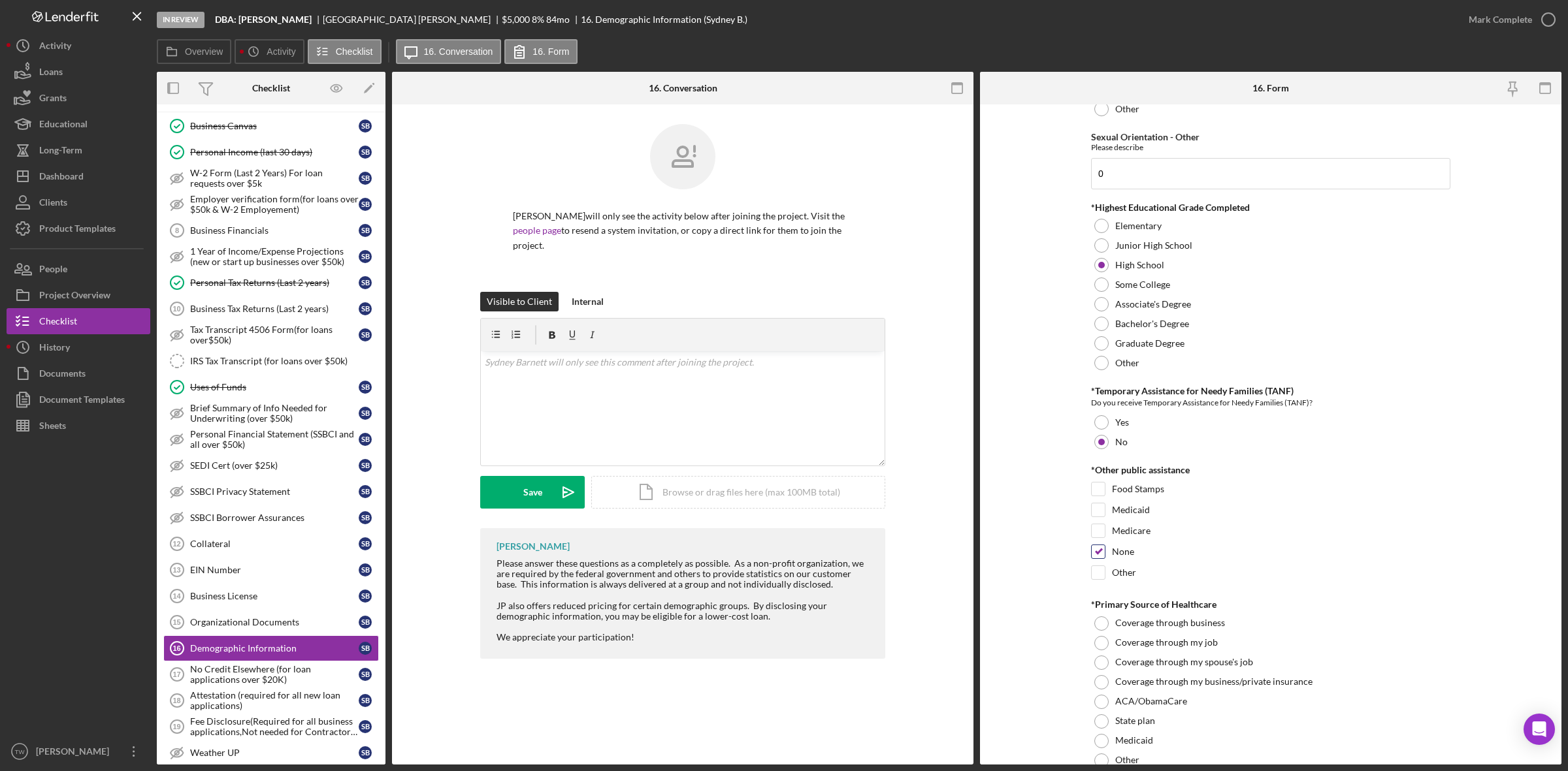
scroll to position [1924, 0]
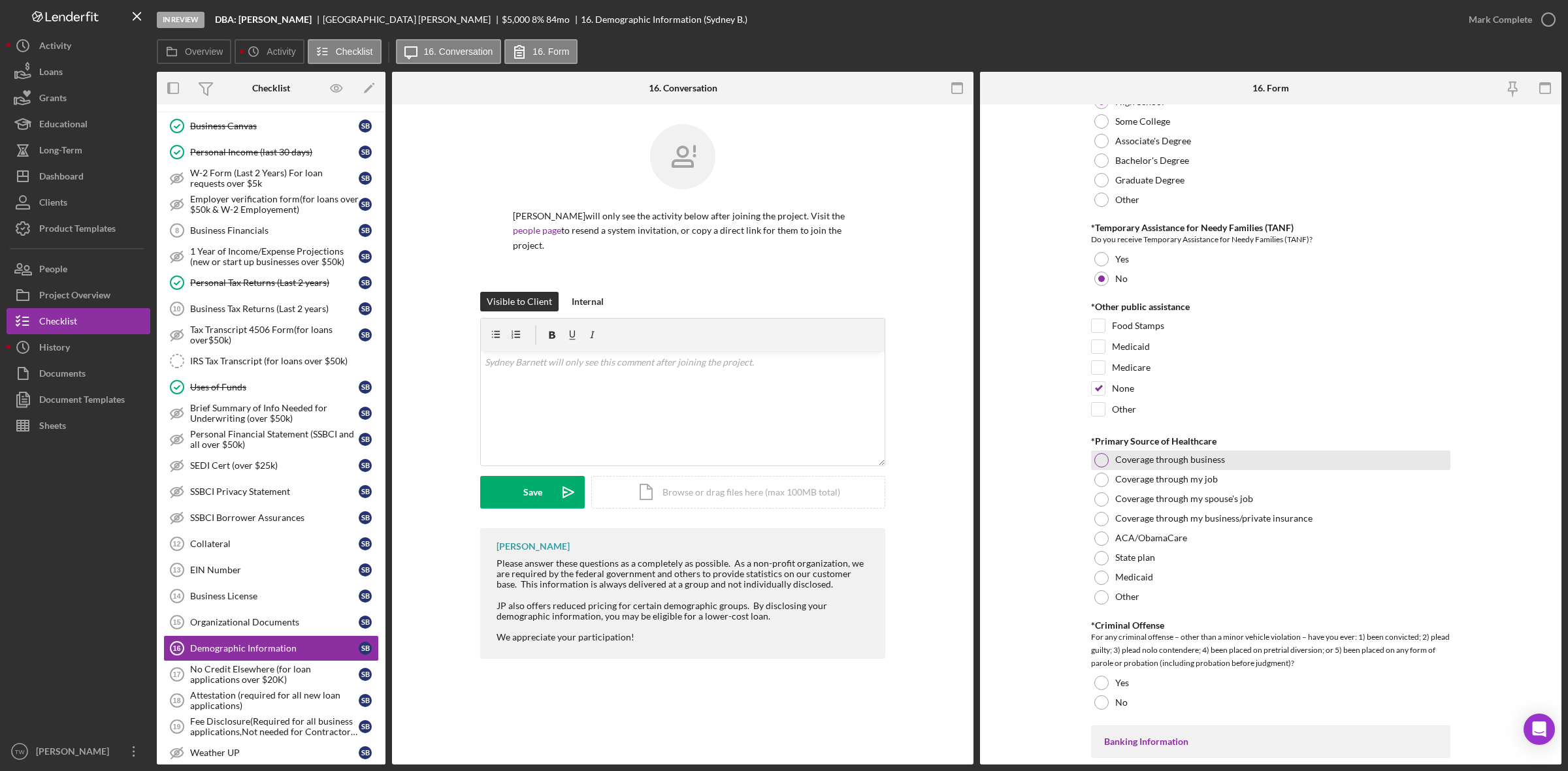
click at [1157, 464] on label "Coverage through business" at bounding box center [1169, 459] width 110 height 10
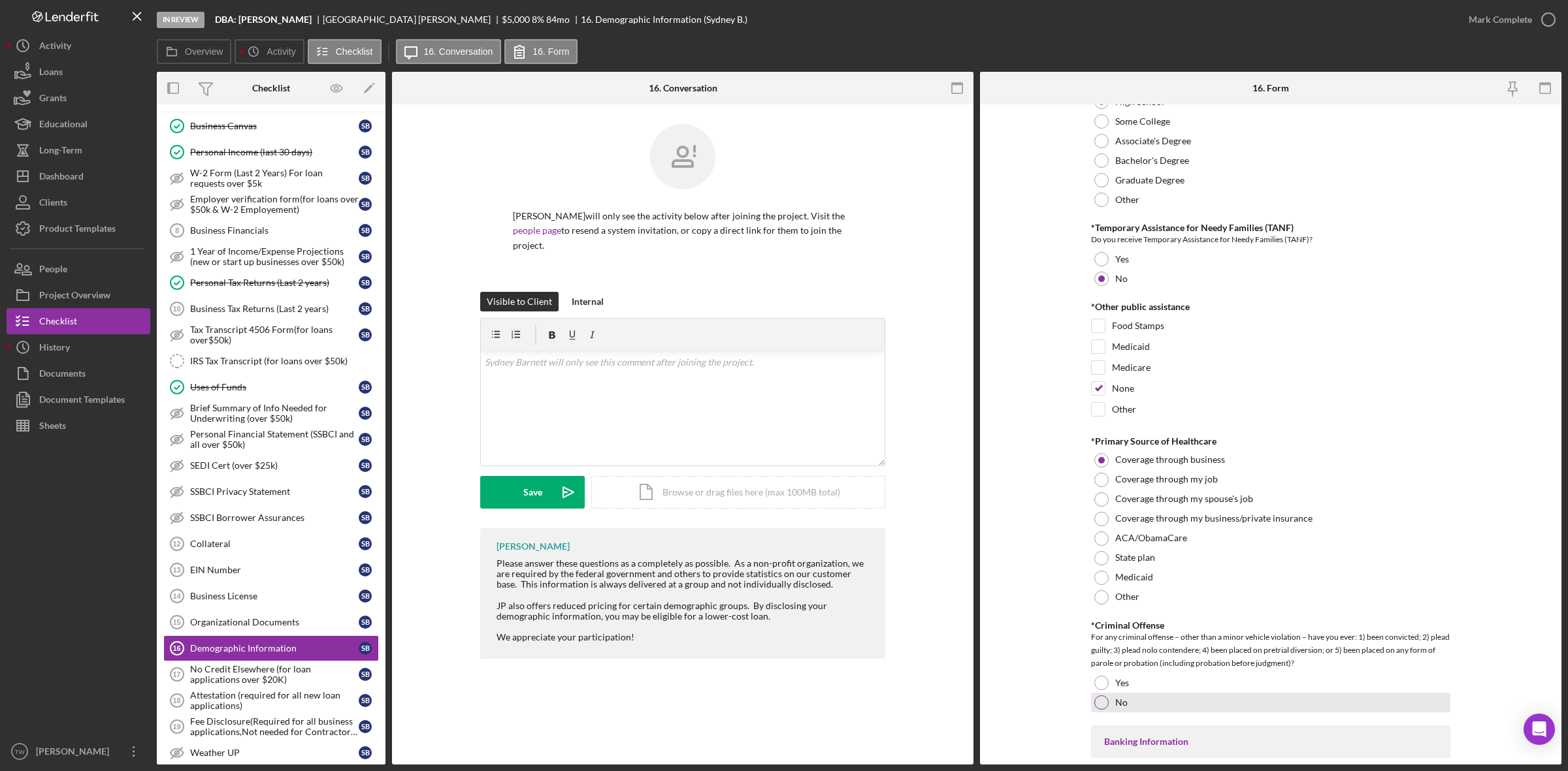
click at [1103, 706] on div at bounding box center [1101, 702] width 14 height 14
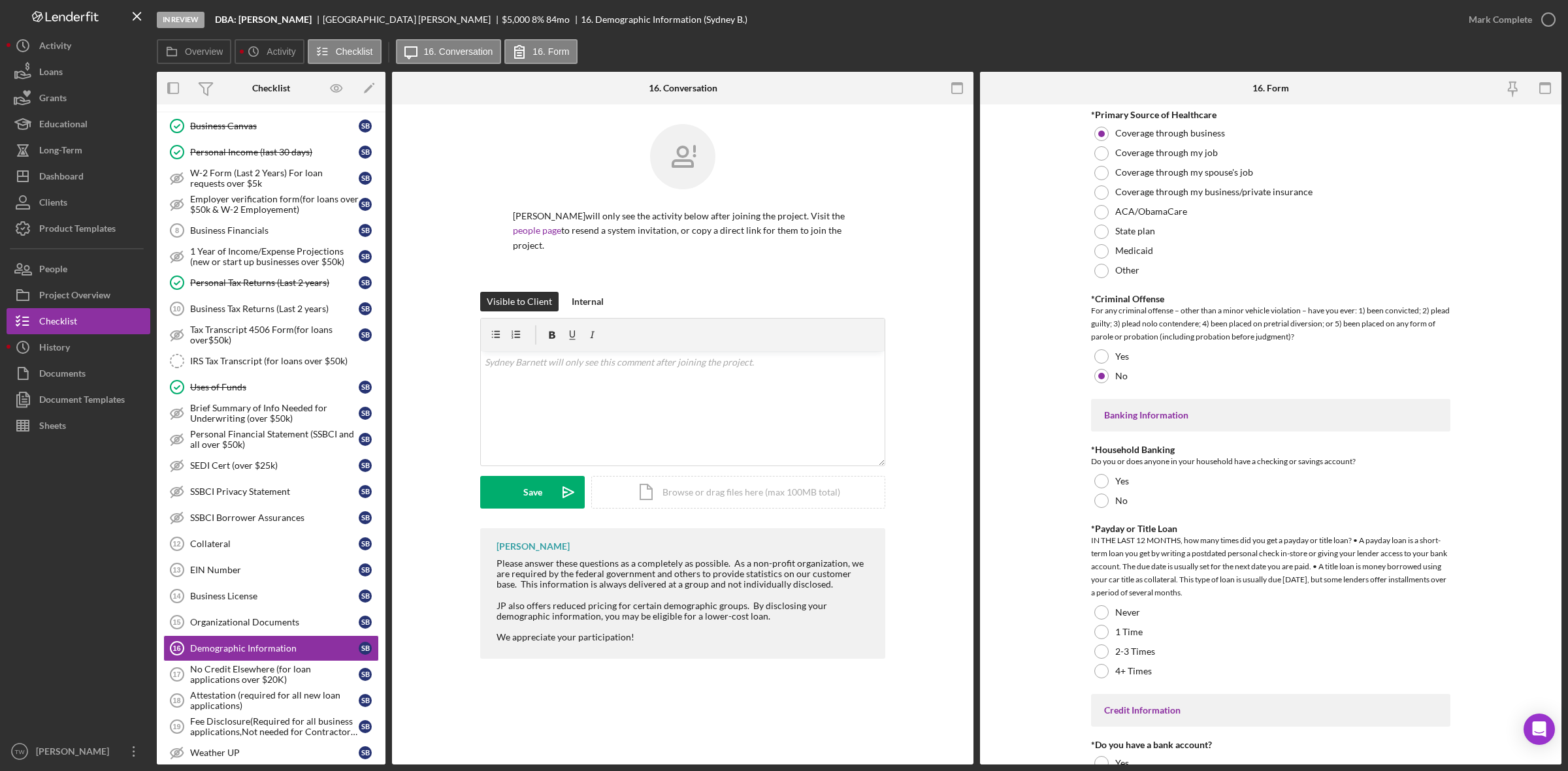
click at [1109, 468] on div "Do you or does anyone in your household have a checking or savings account?" at bounding box center [1270, 462] width 359 height 13
click at [1105, 480] on div at bounding box center [1101, 481] width 14 height 14
click at [1102, 612] on div at bounding box center [1101, 612] width 14 height 14
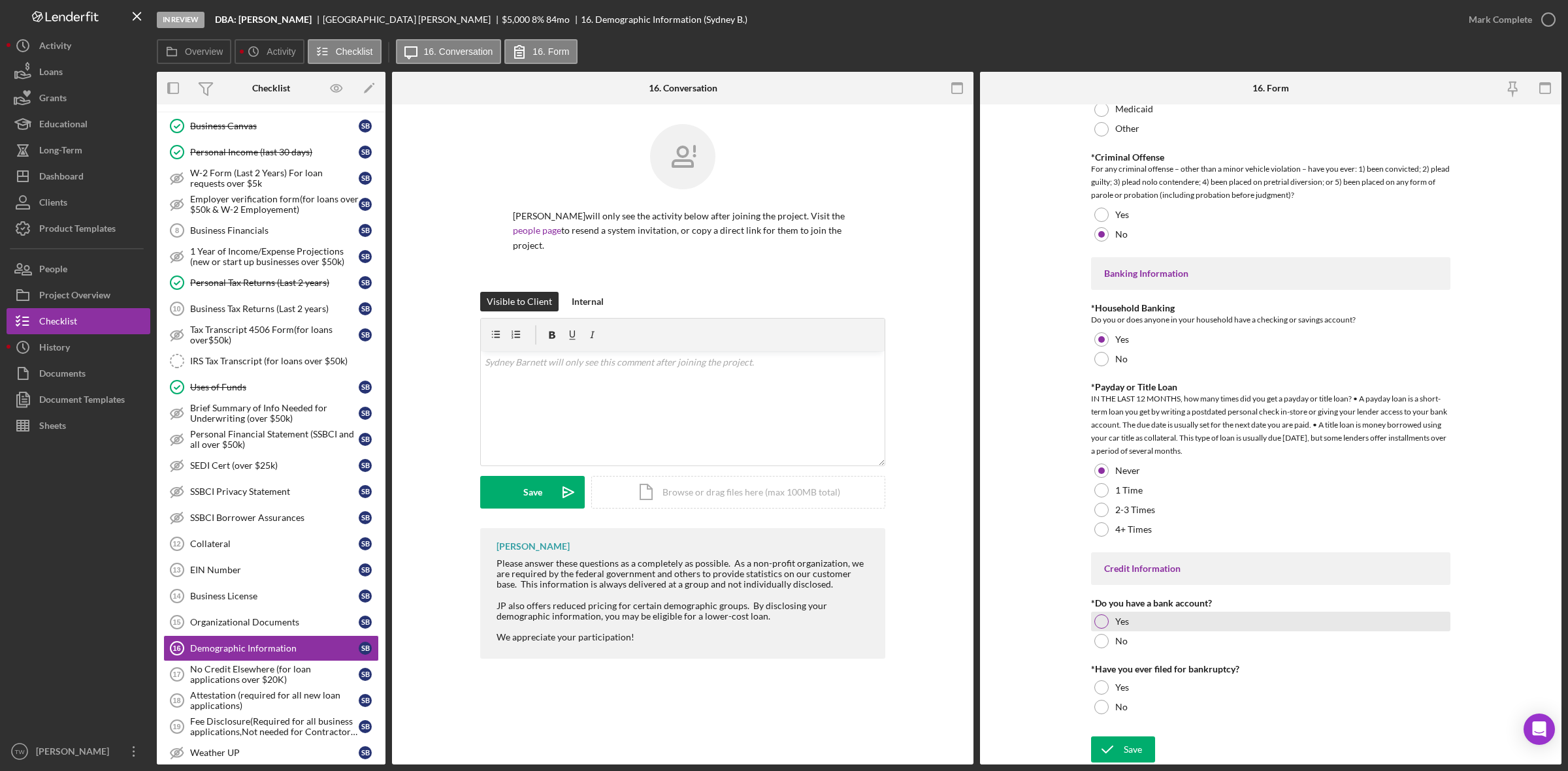
click at [1105, 620] on div at bounding box center [1101, 622] width 14 height 14
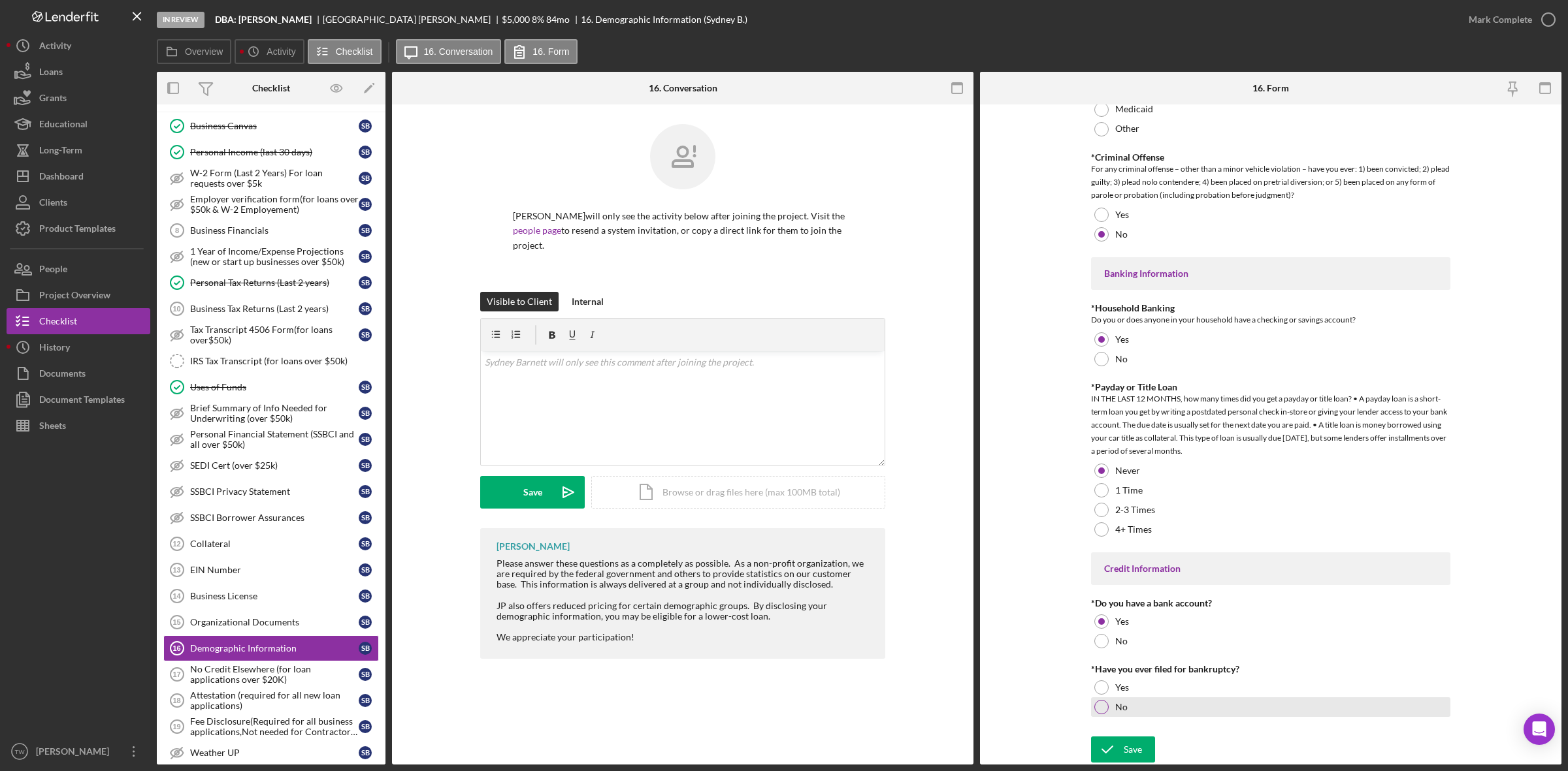
click at [1117, 706] on label "No" at bounding box center [1121, 706] width 13 height 10
click at [1119, 739] on icon "submit" at bounding box center [1107, 749] width 32 height 32
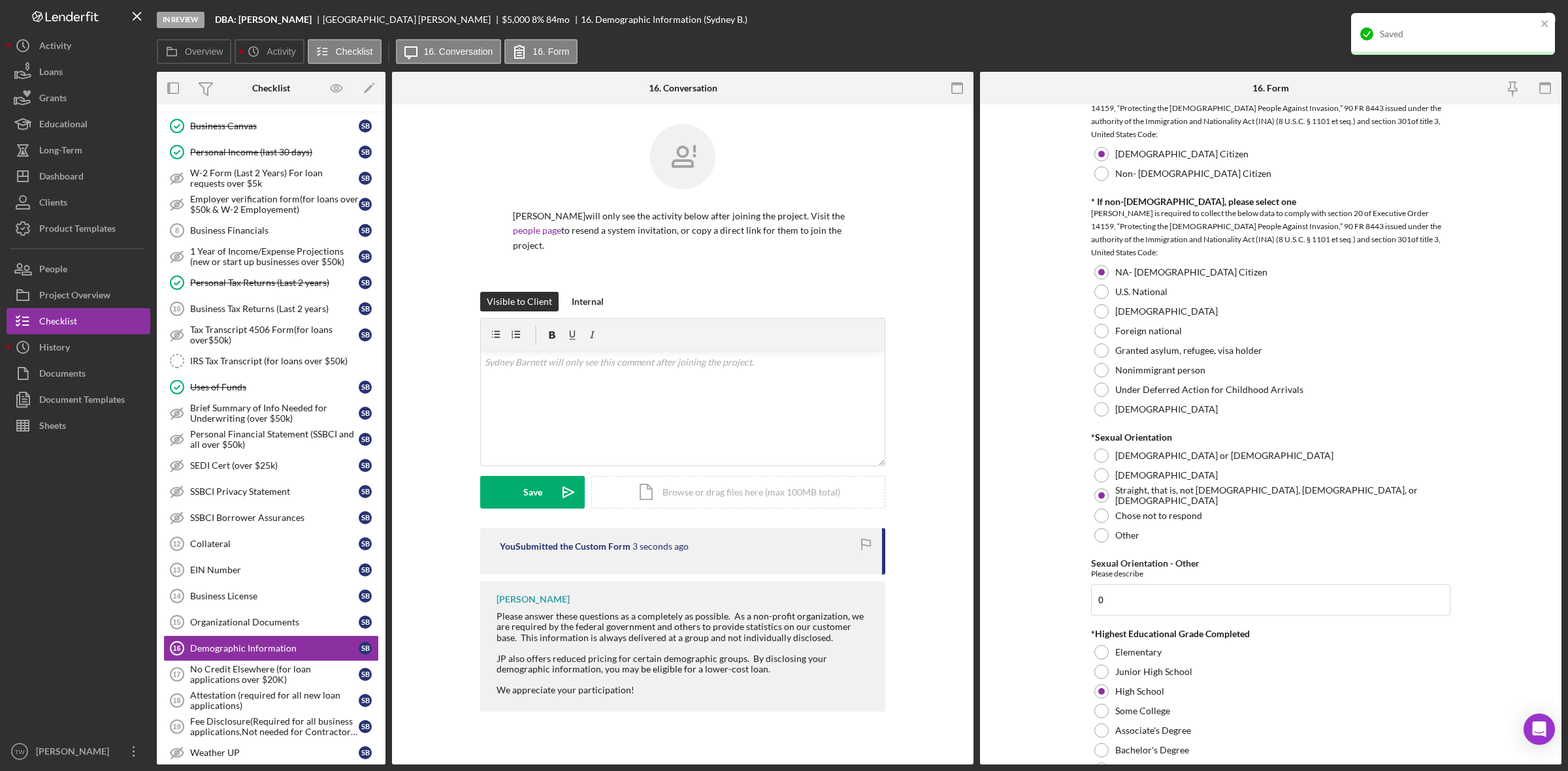
scroll to position [1008, 0]
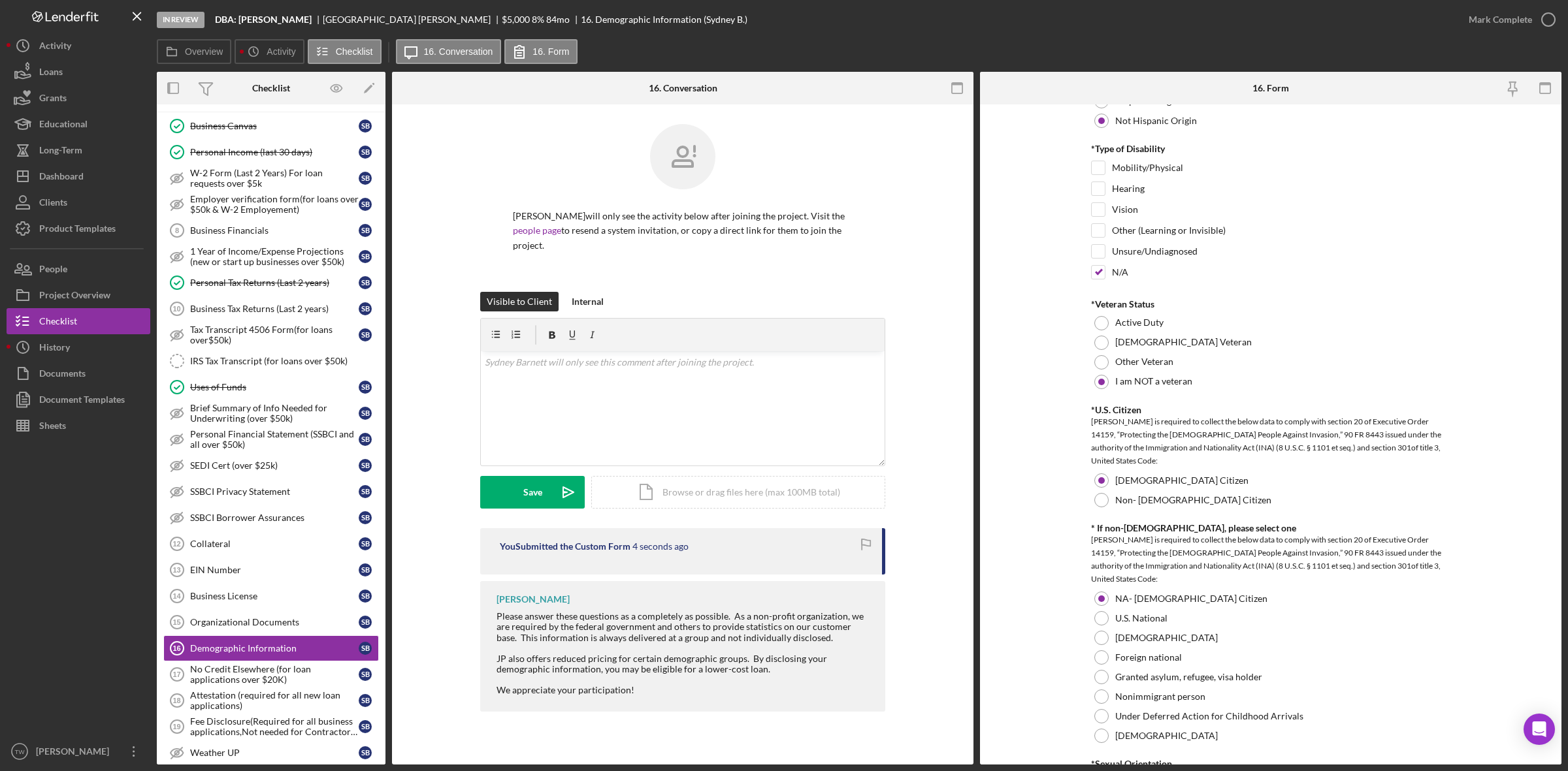
click at [1494, 21] on div "Mark Complete" at bounding box center [1500, 19] width 63 height 26
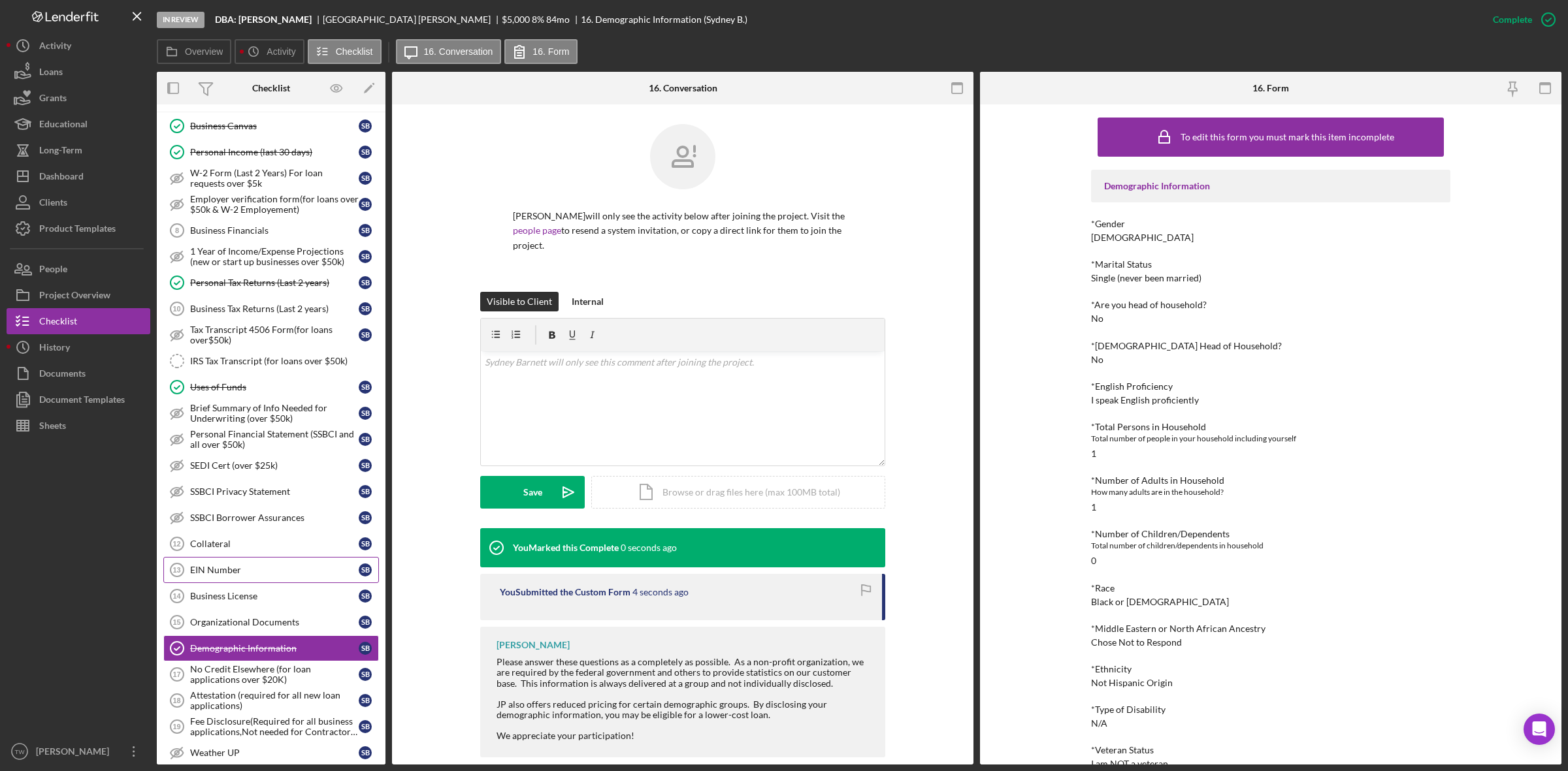
scroll to position [571, 0]
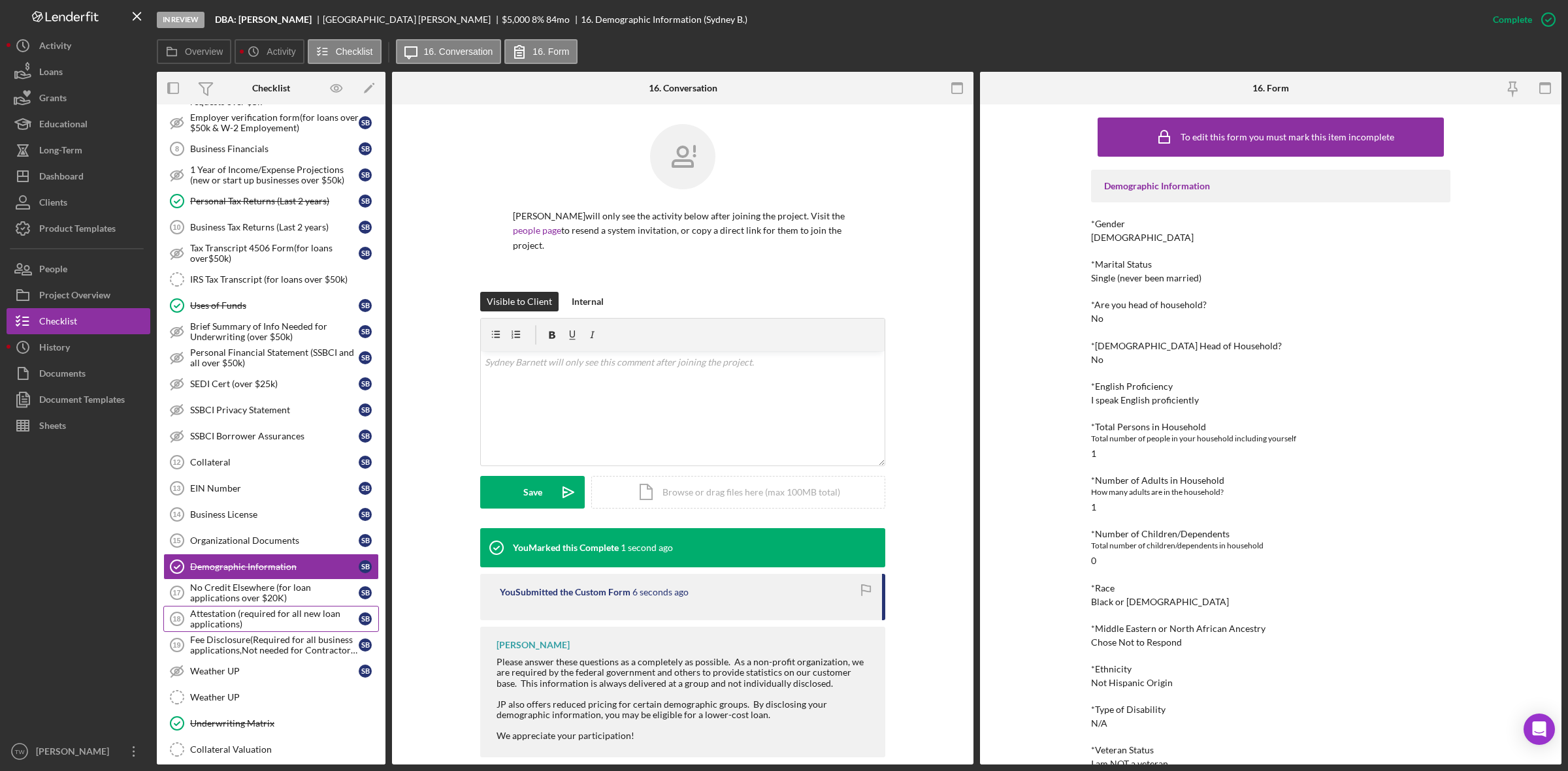
click at [237, 620] on div "Attestation (required for all new loan applications)" at bounding box center [274, 619] width 168 height 21
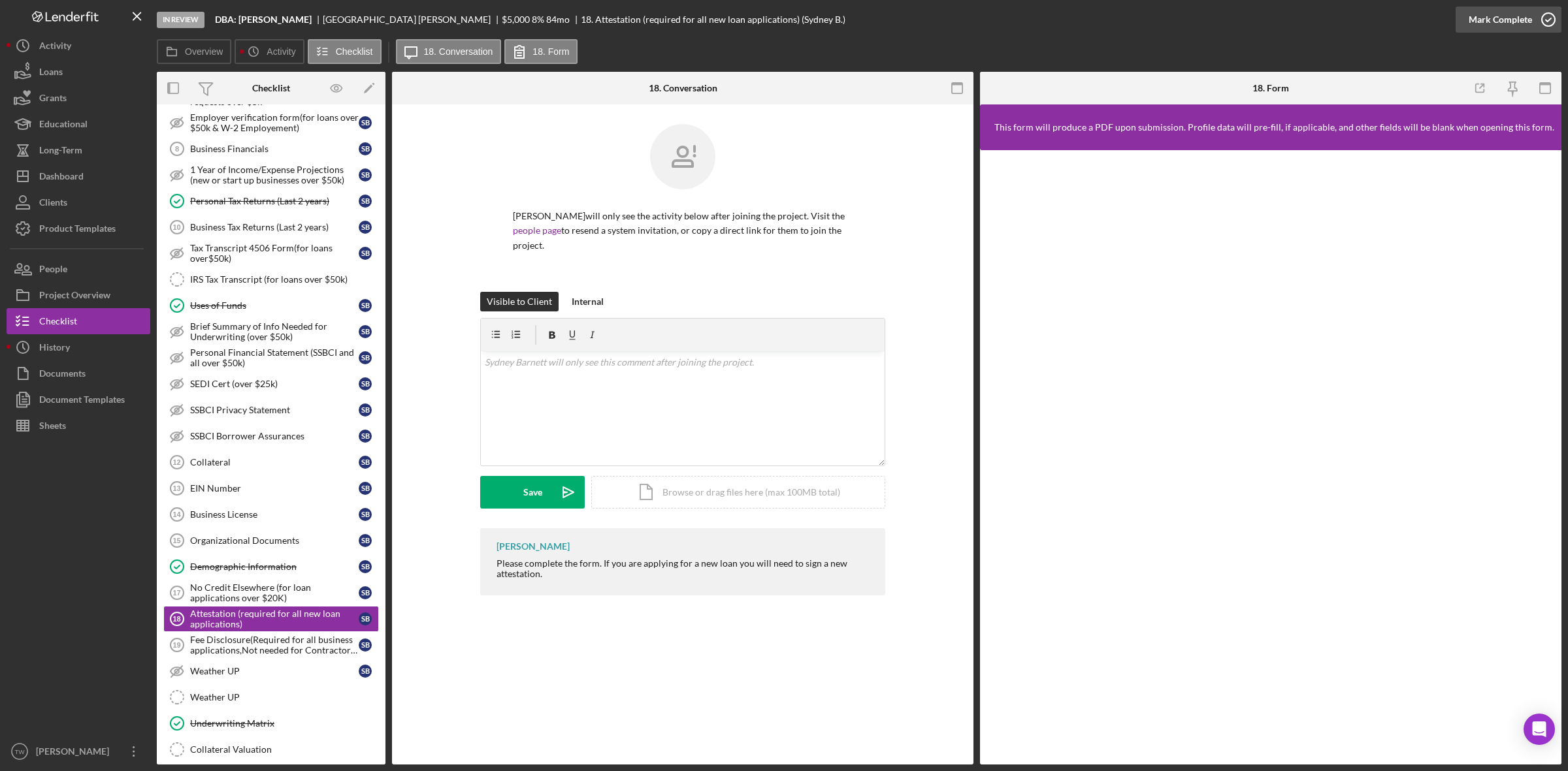
click at [1507, 20] on div "Mark Complete" at bounding box center [1500, 19] width 63 height 26
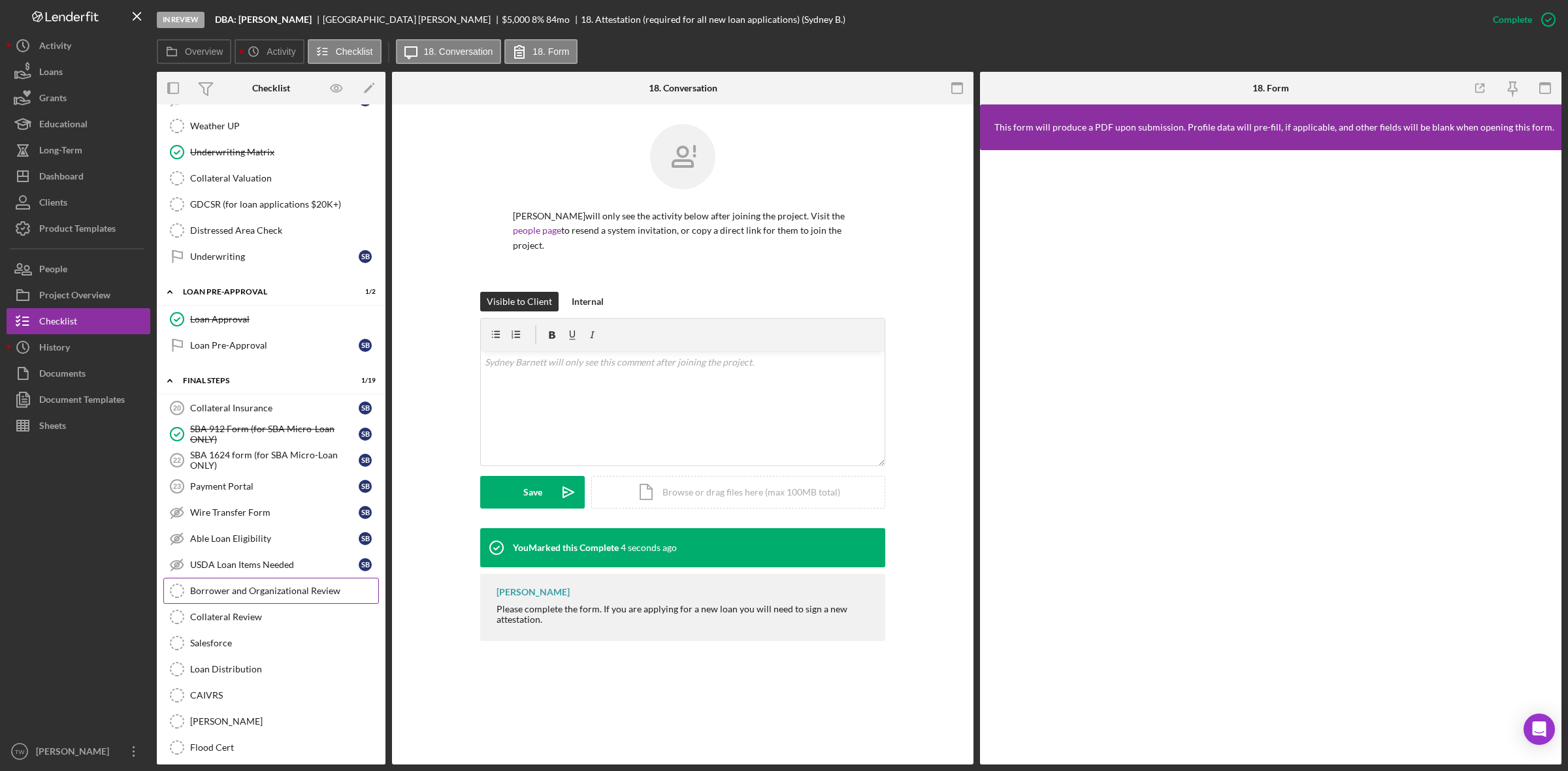
scroll to position [1224, 0]
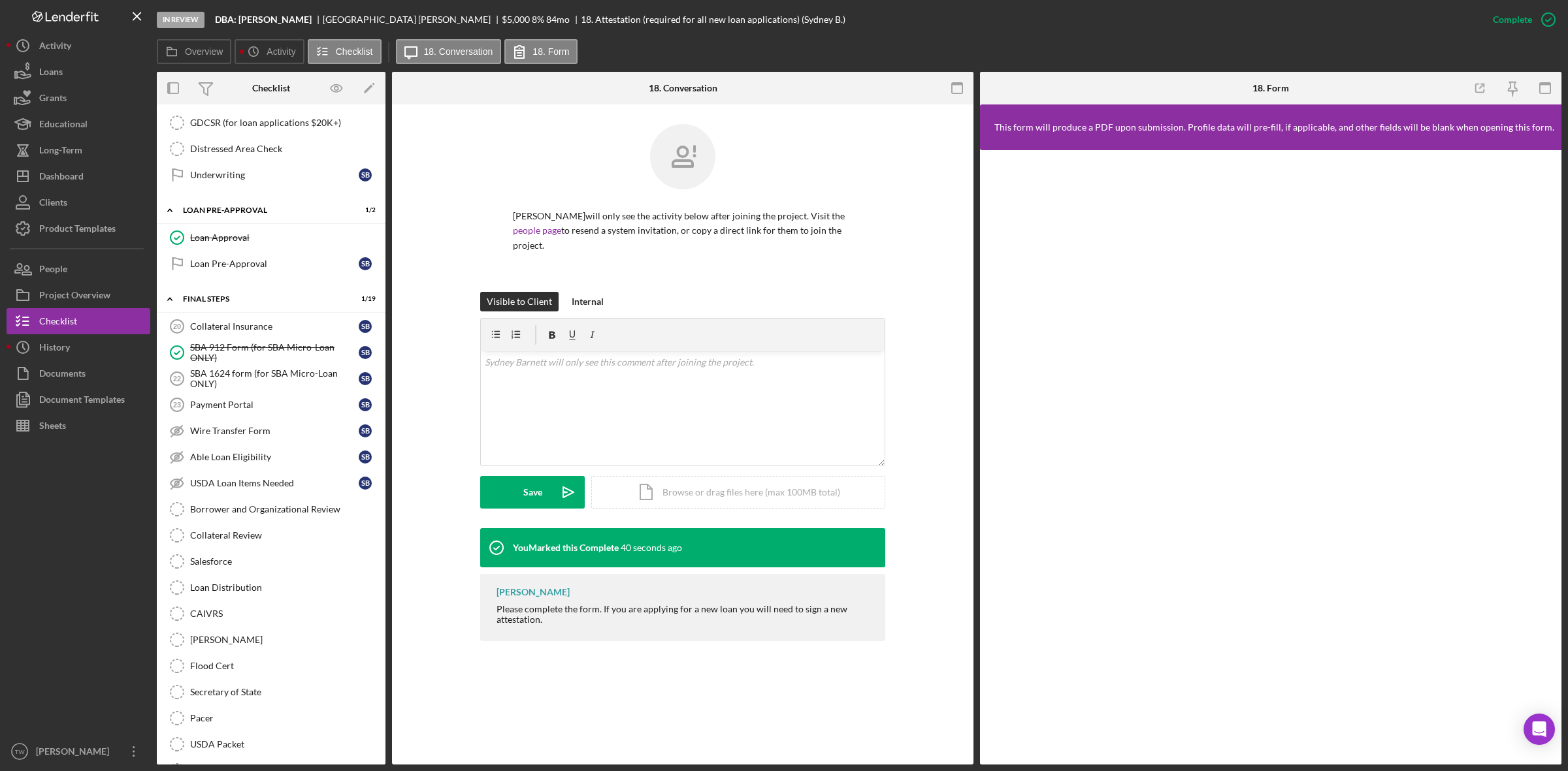
drag, startPoint x: 216, startPoint y: 15, endPoint x: 304, endPoint y: 38, distance: 91.0
click at [305, 29] on div "In Review DBA: [PERSON_NAME] [PERSON_NAME] $5,000 $5,000 8 % 84 mo 18. Attestat…" at bounding box center [819, 20] width 1323 height 39
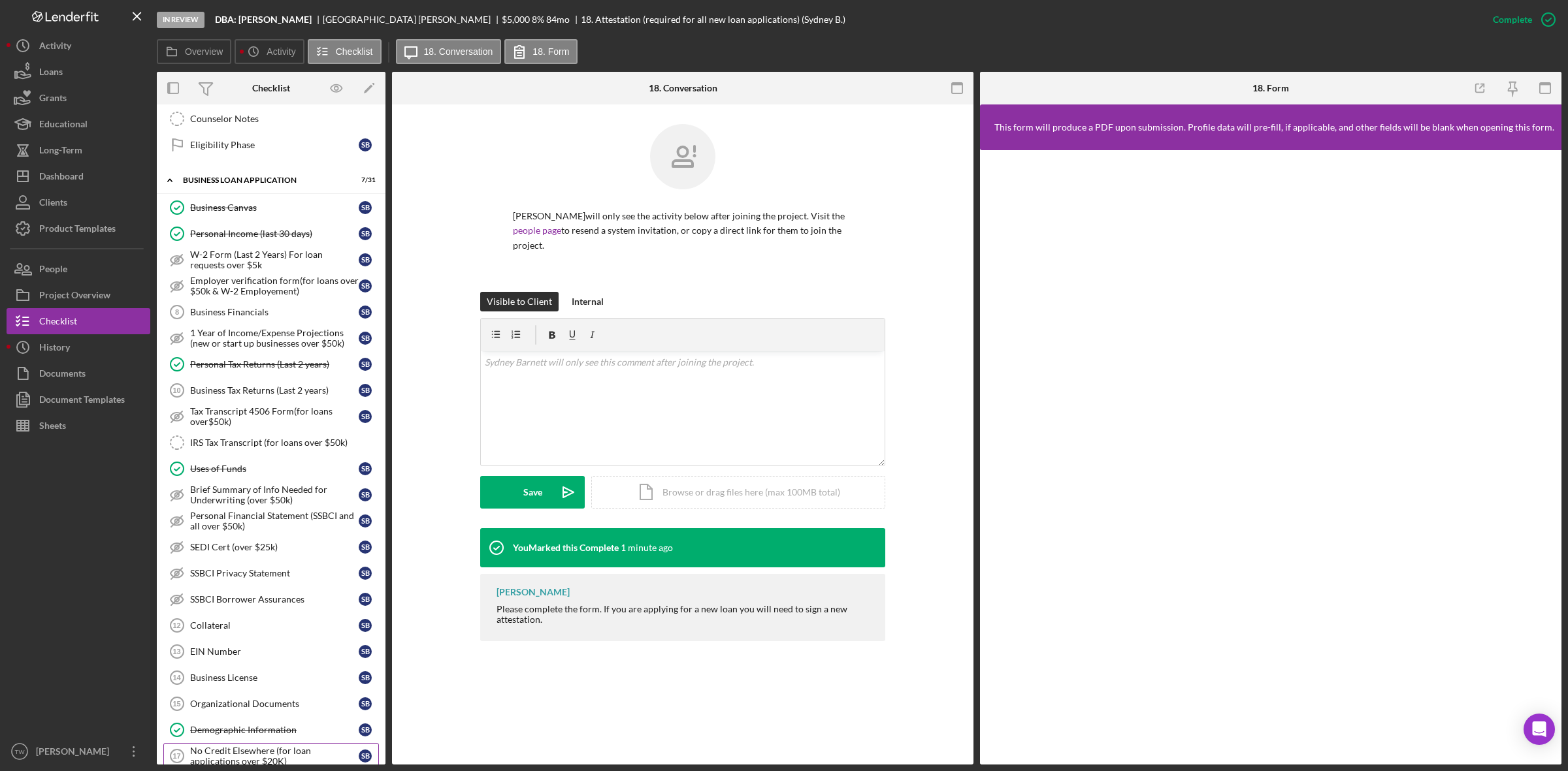
scroll to position [0, 0]
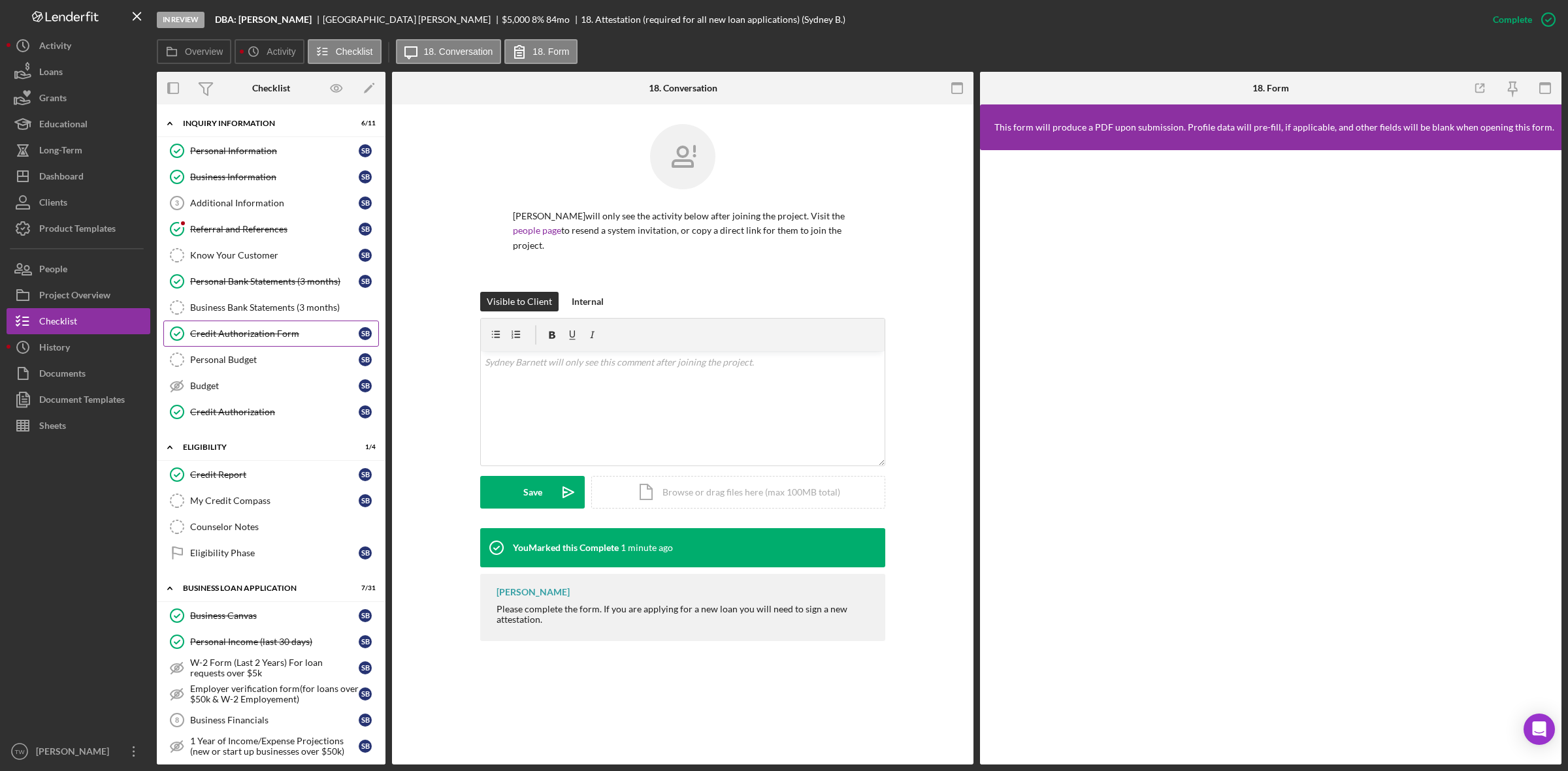
click at [271, 331] on div "Credit Authorization Form" at bounding box center [274, 333] width 168 height 10
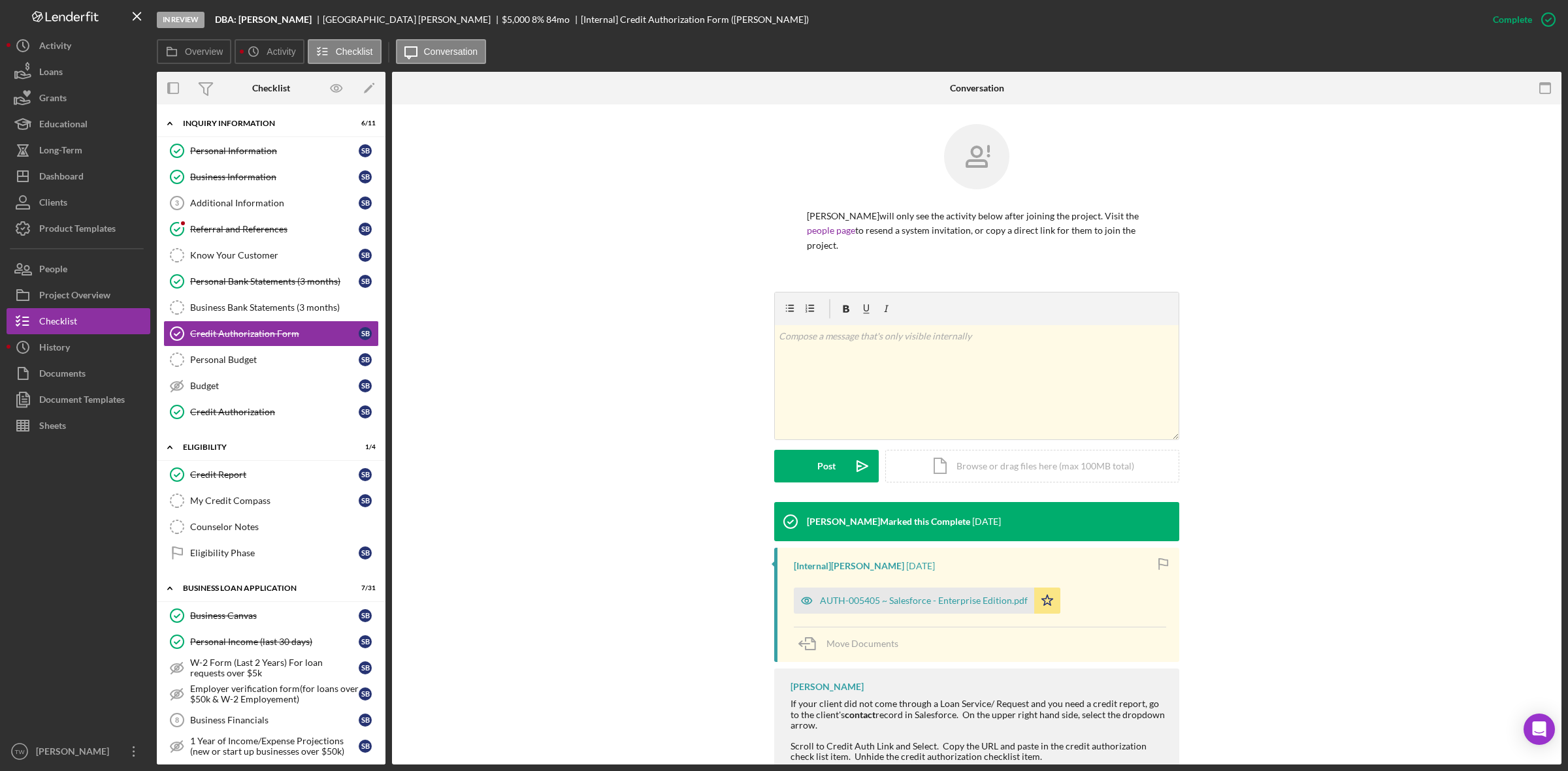
scroll to position [73, 0]
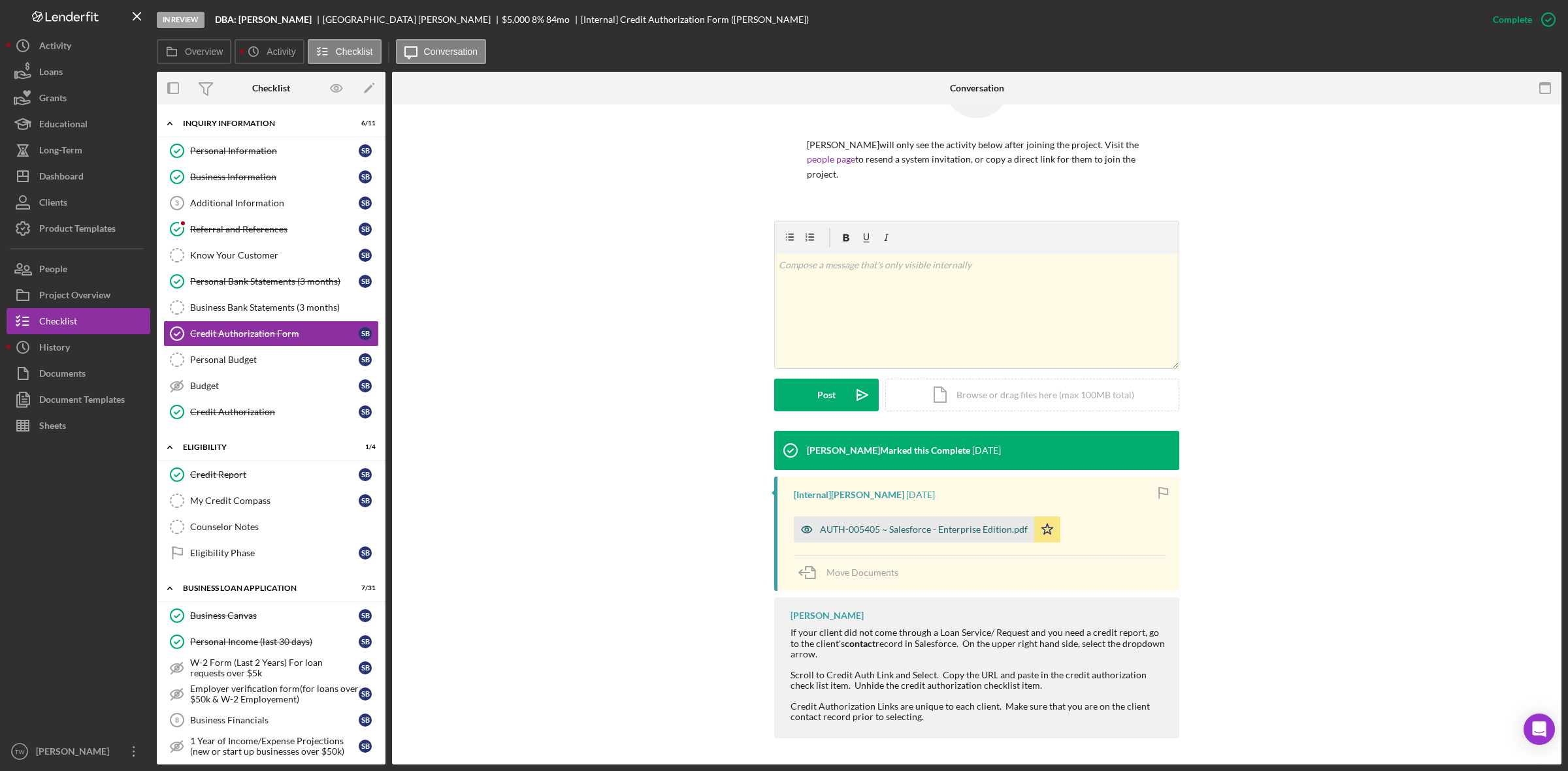
click at [896, 526] on div "AUTH-005405 ~ Salesforce - Enterprise Edition.pdf" at bounding box center [923, 529] width 208 height 10
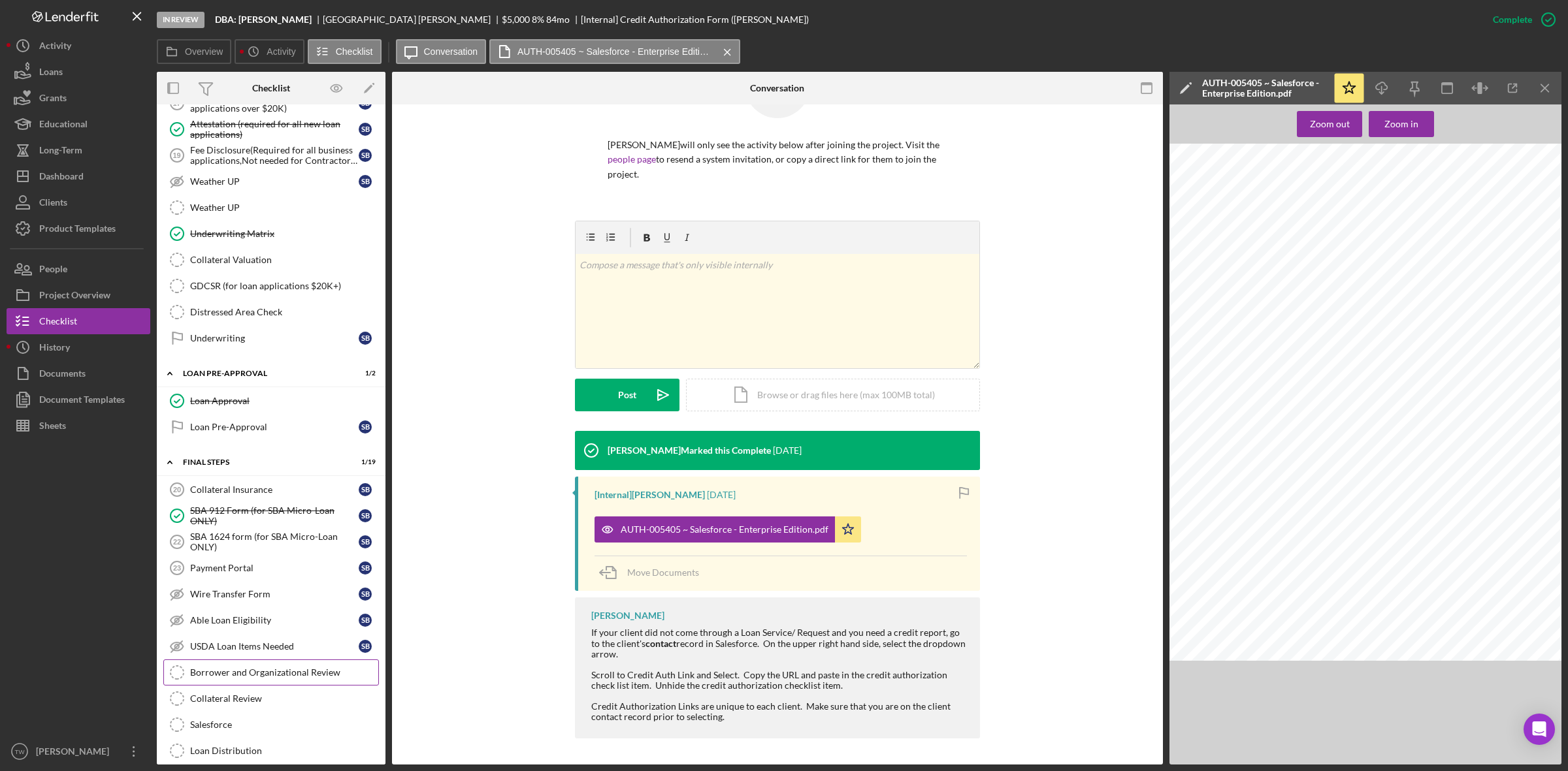
scroll to position [1224, 0]
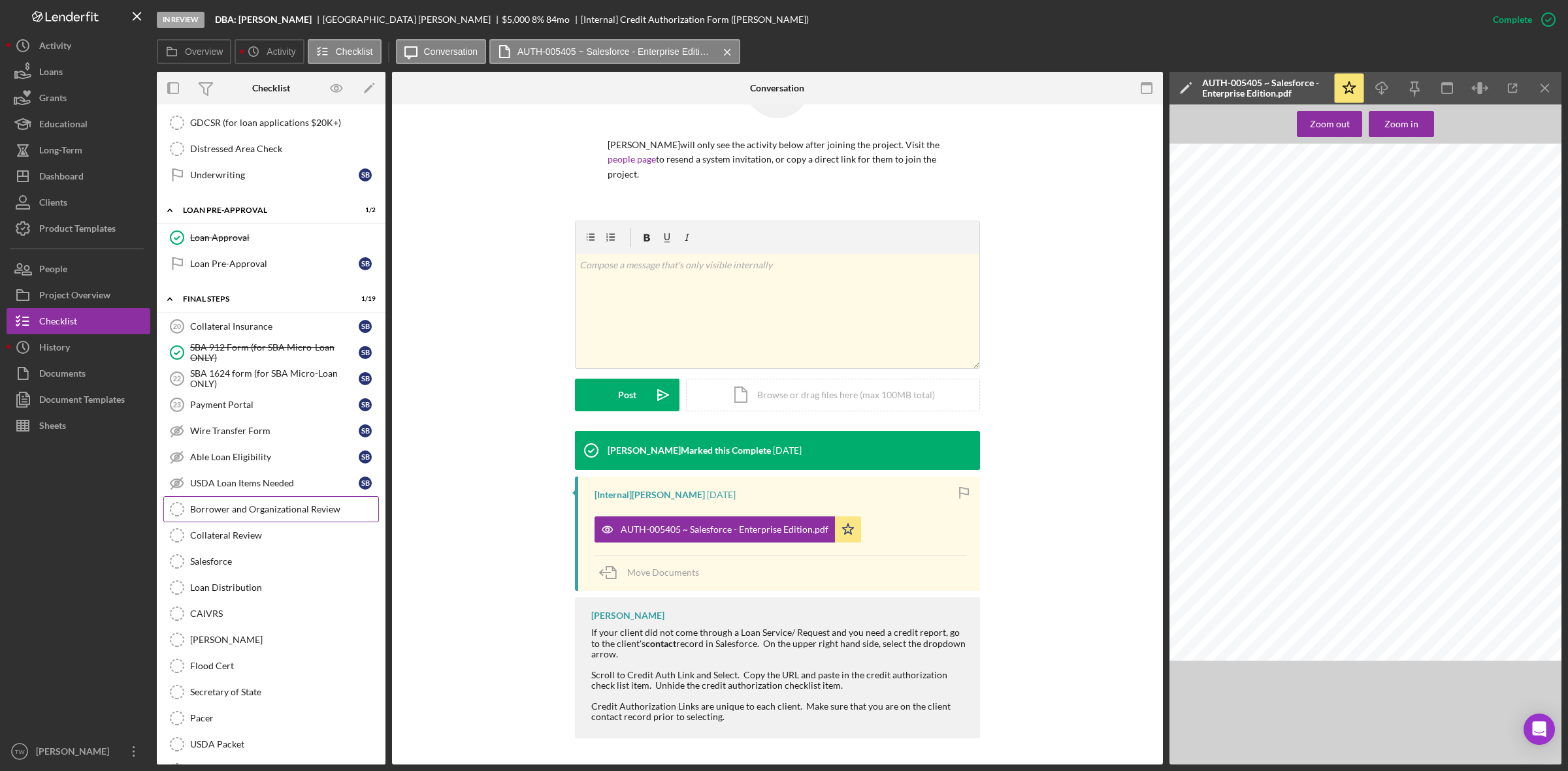
click at [270, 515] on div "Borrower and Organizational Review" at bounding box center [284, 509] width 188 height 10
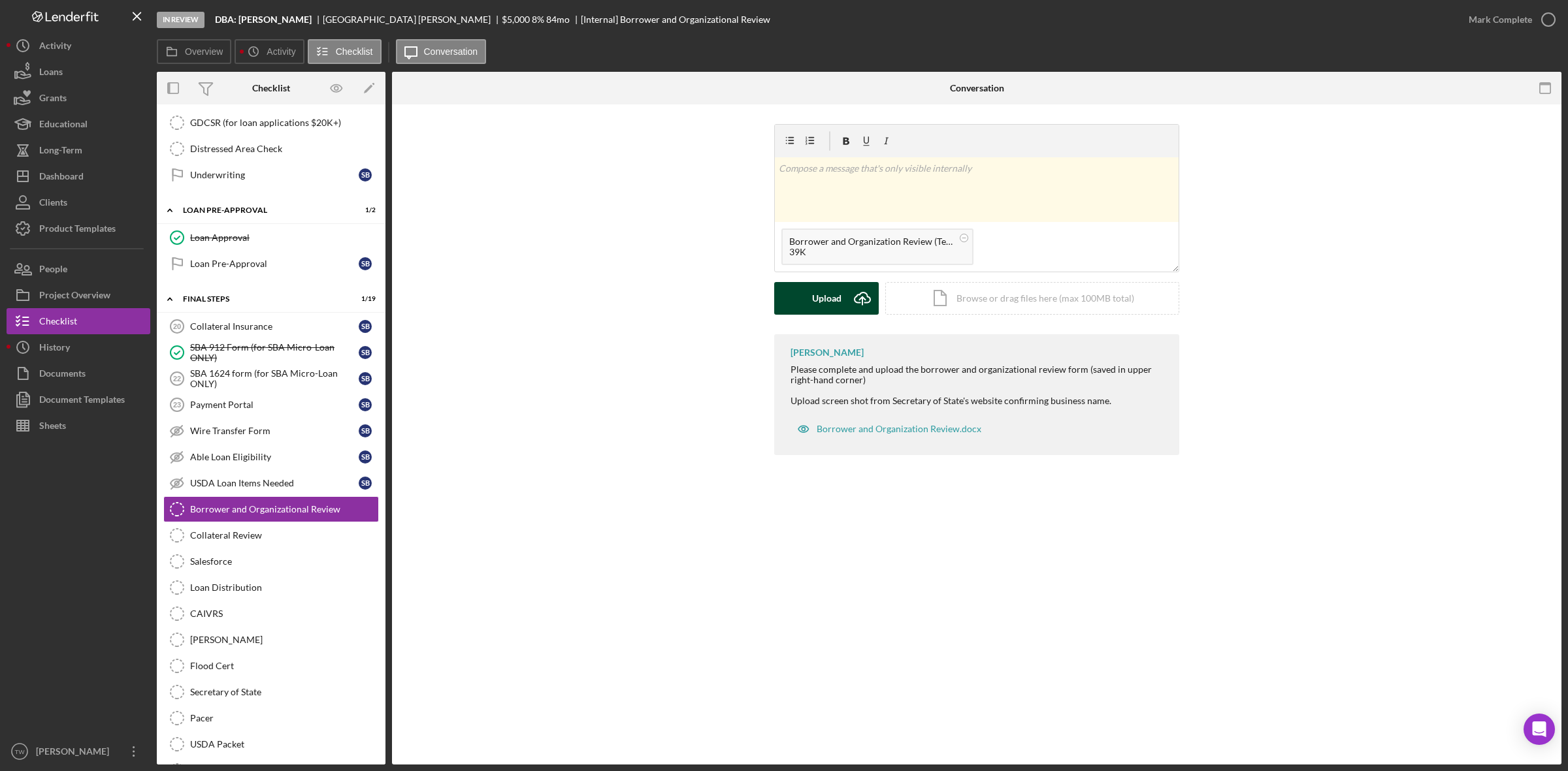
click at [827, 301] on div "Upload" at bounding box center [826, 298] width 29 height 32
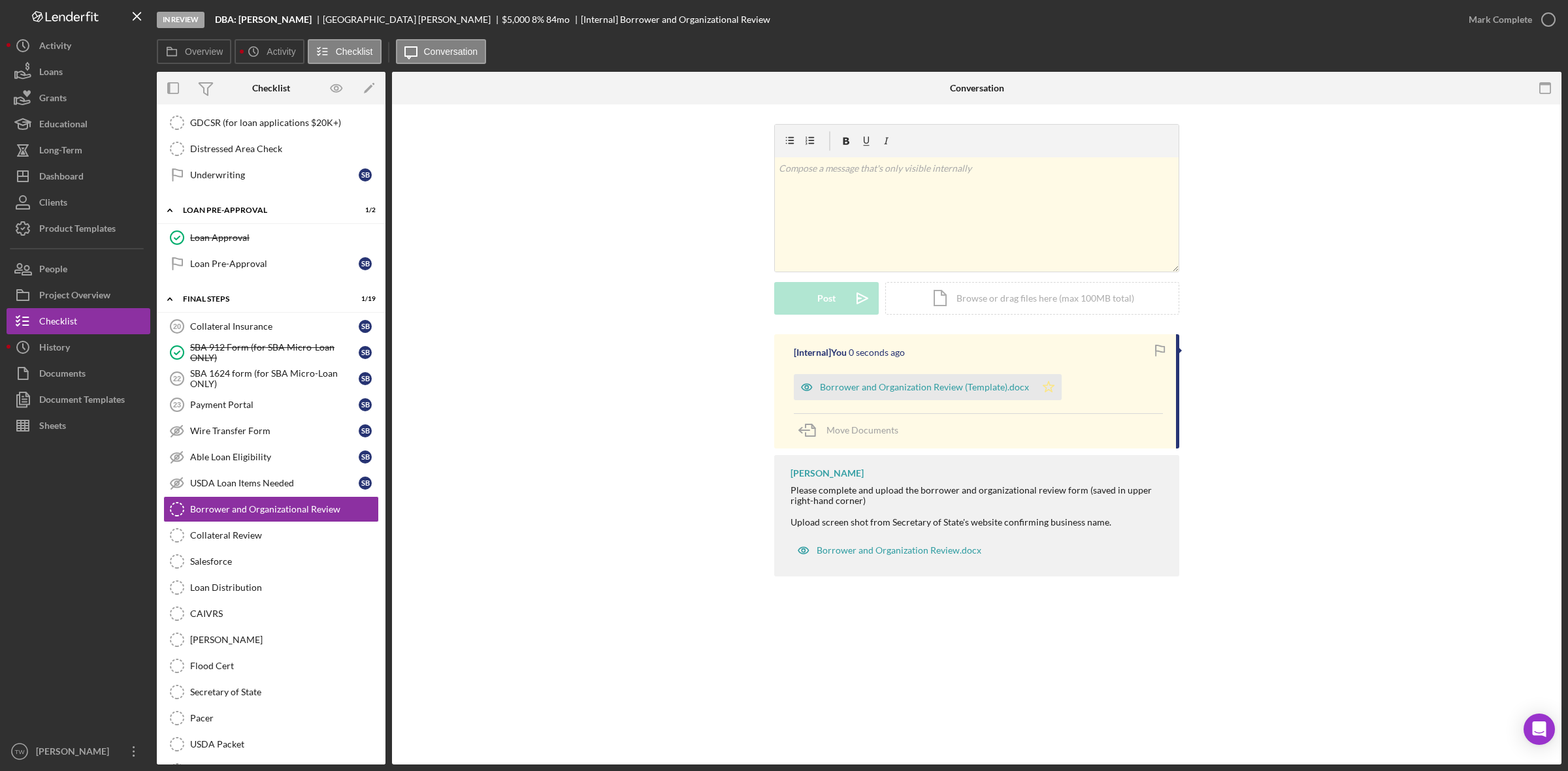
click at [1047, 391] on polygon "button" at bounding box center [1048, 386] width 11 height 10
click at [1488, 17] on div "Mark Complete" at bounding box center [1500, 19] width 63 height 26
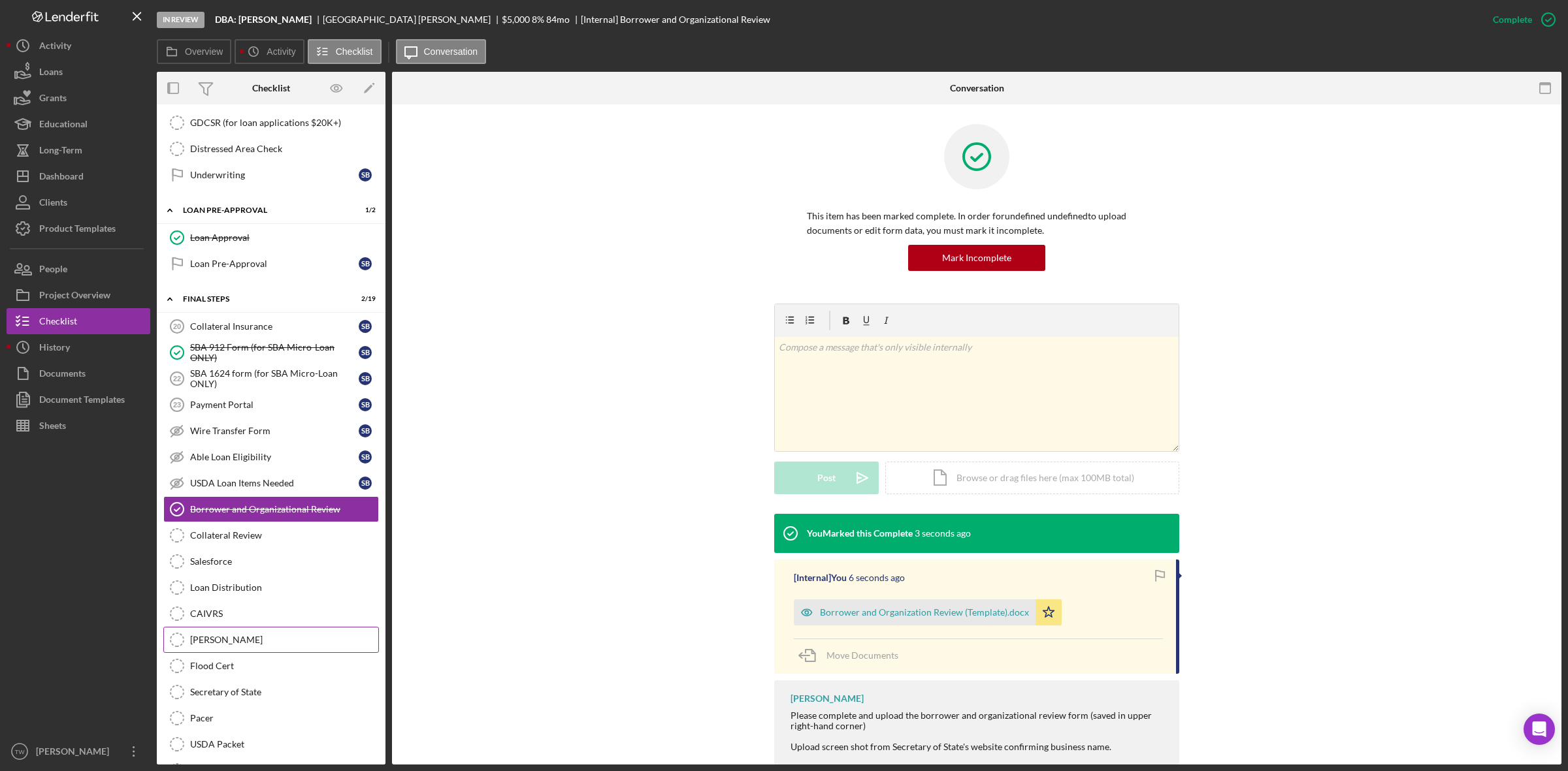
scroll to position [1306, 0]
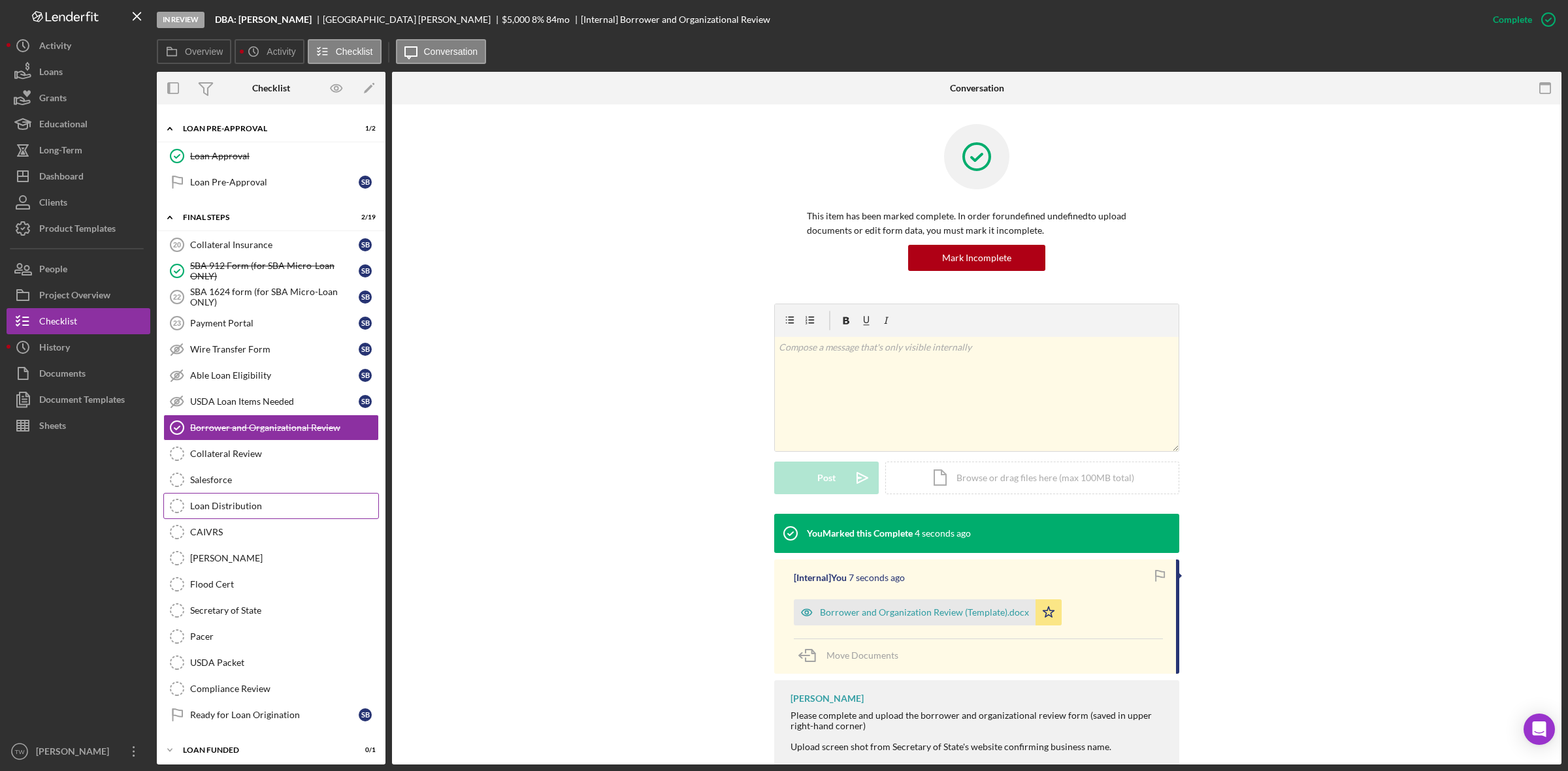
click at [240, 511] on div "Loan Distribution" at bounding box center [284, 506] width 188 height 10
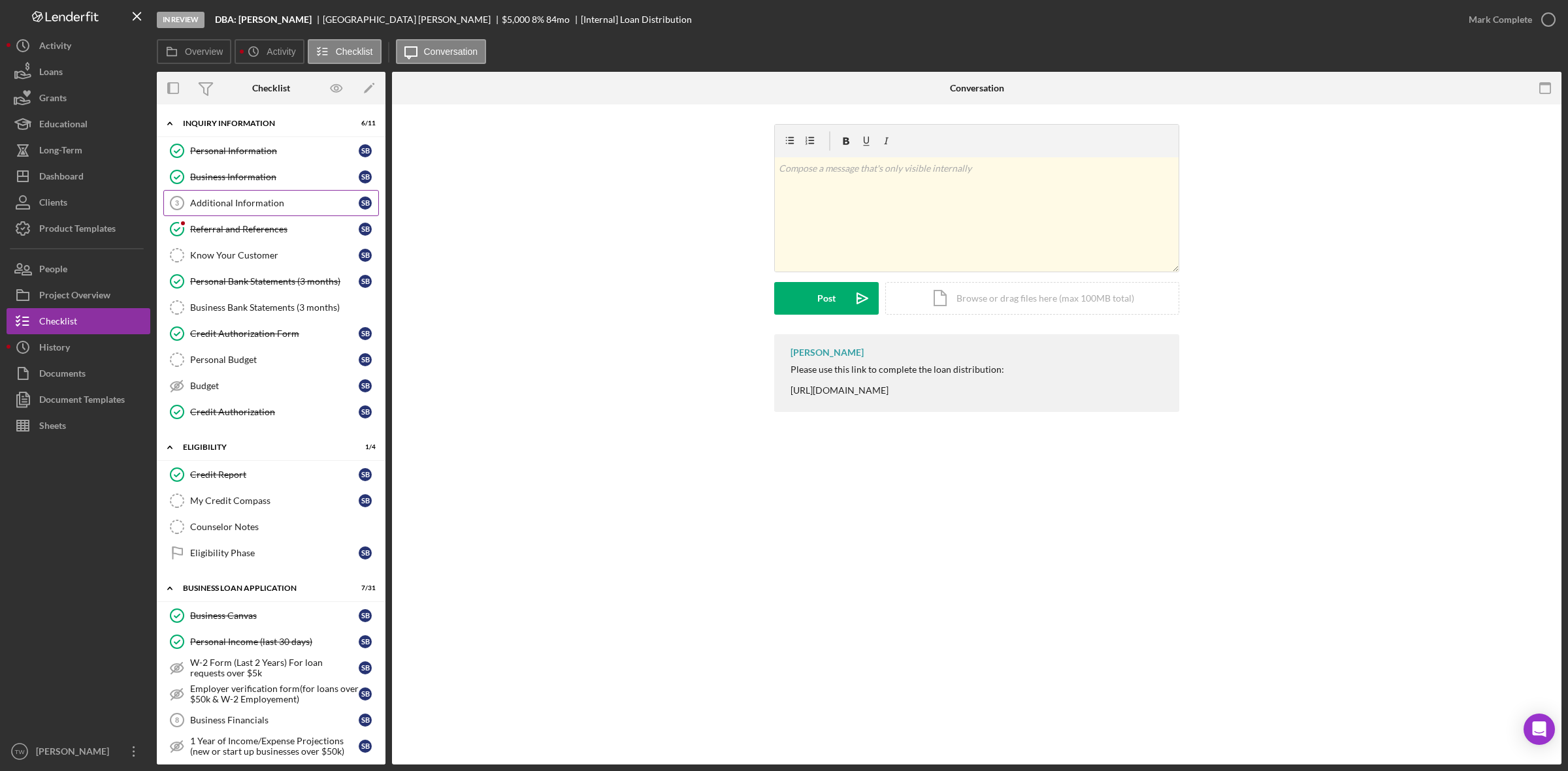
click at [227, 206] on div "Additional Information" at bounding box center [274, 203] width 168 height 10
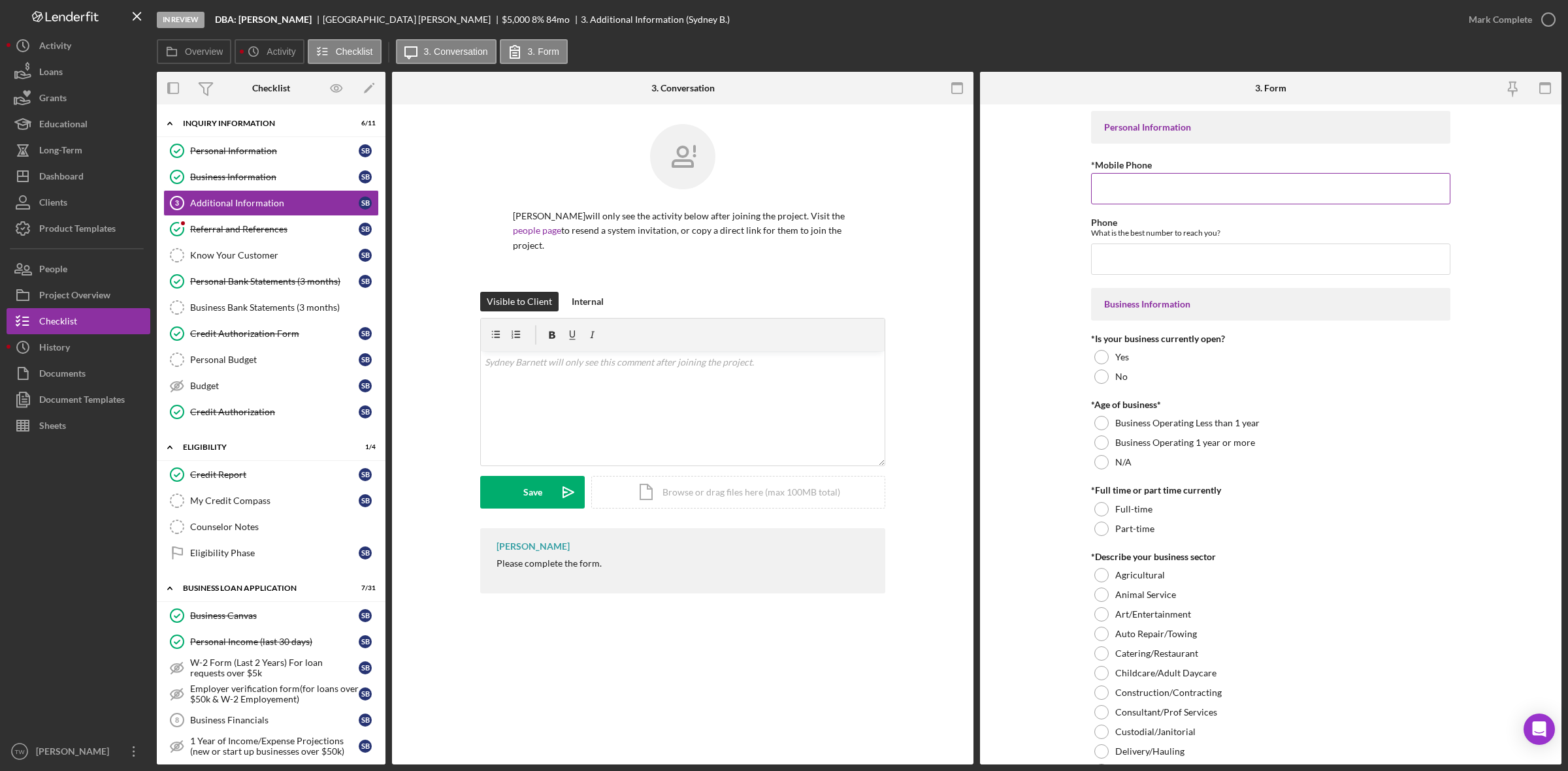
click at [1288, 193] on input "*Mobile Phone" at bounding box center [1270, 189] width 359 height 32
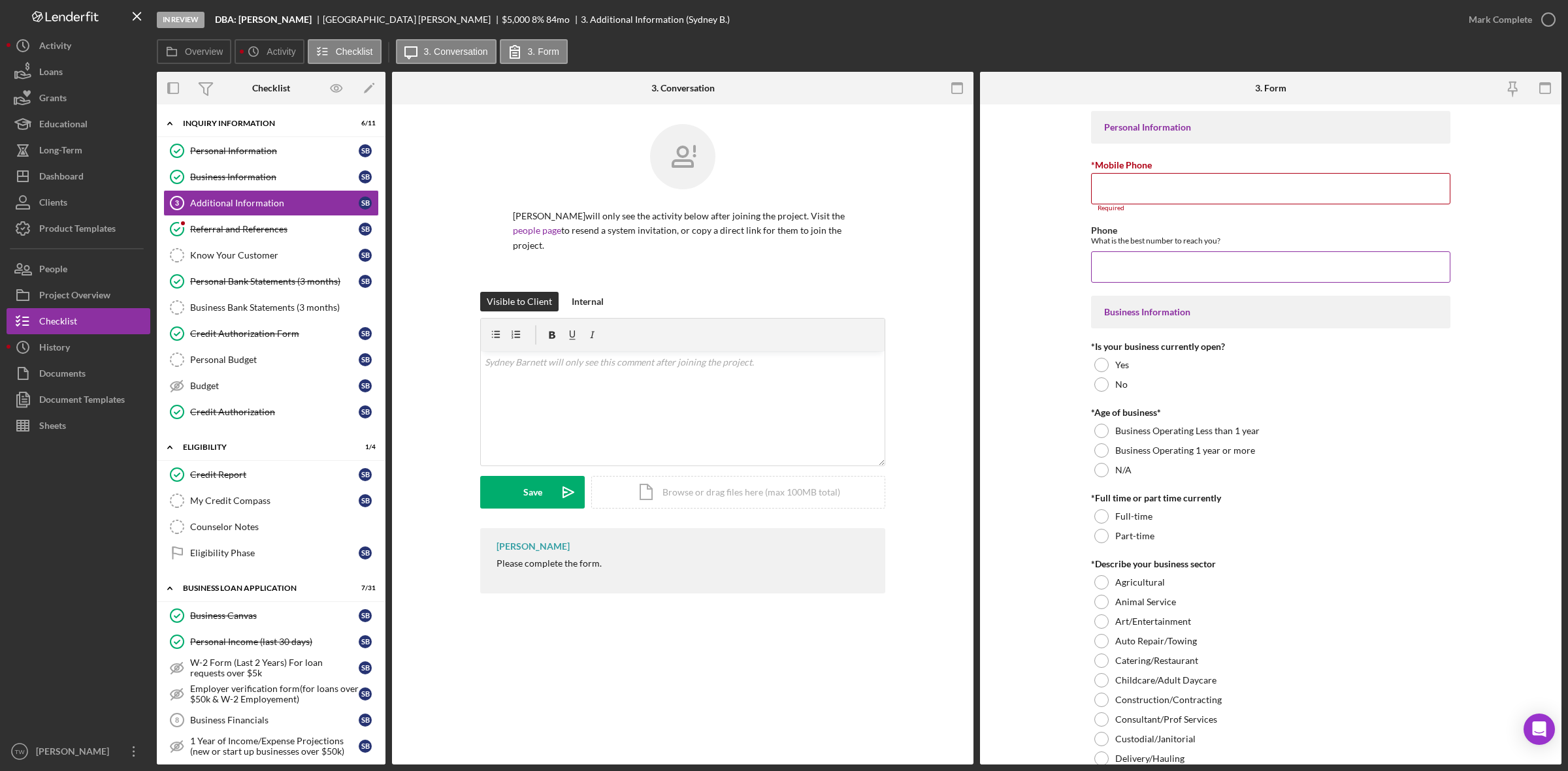
paste input "[PHONE_NUMBER]"
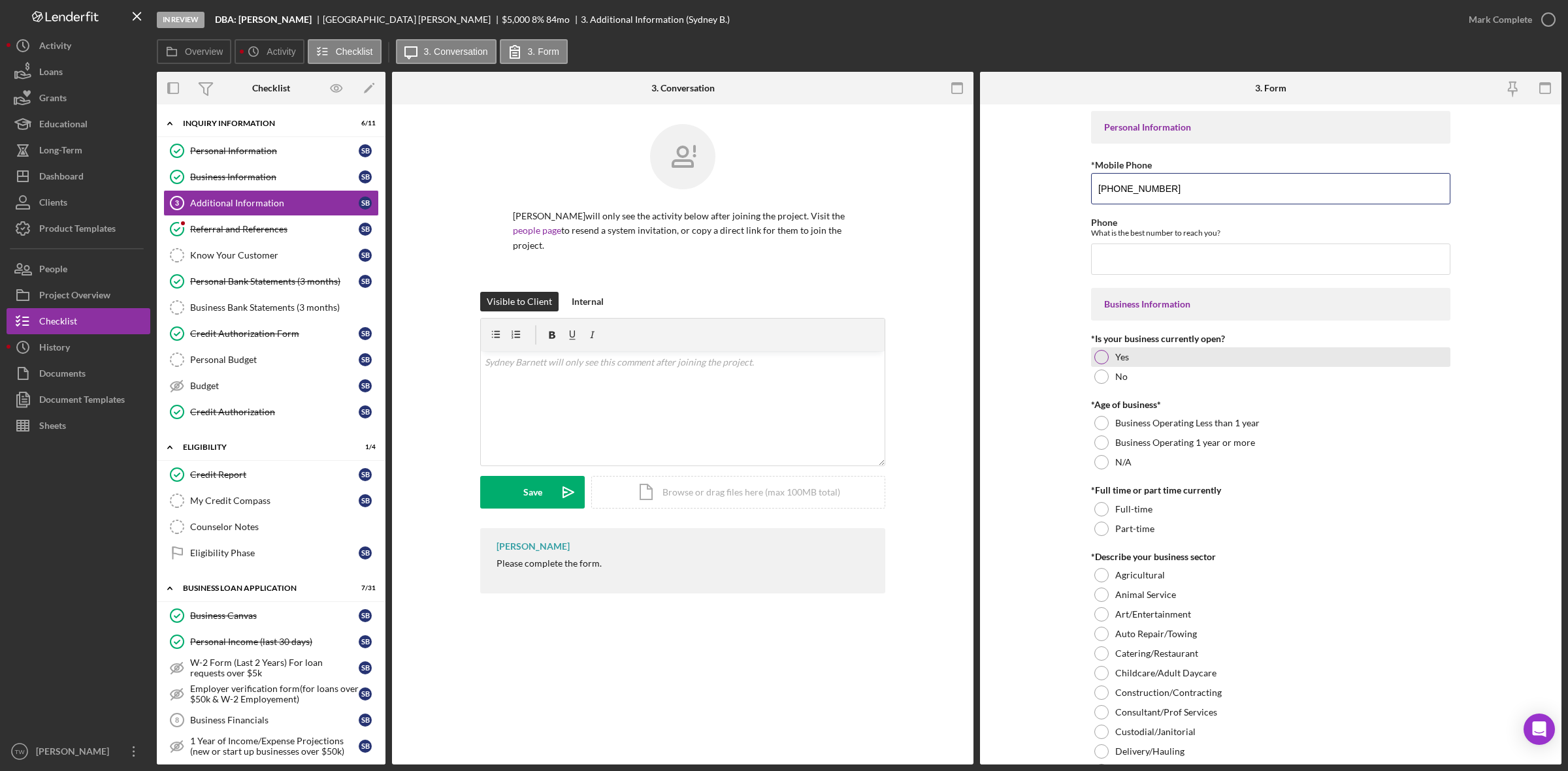
type input "[PHONE_NUMBER]"
click at [1120, 357] on label "Yes" at bounding box center [1121, 357] width 13 height 10
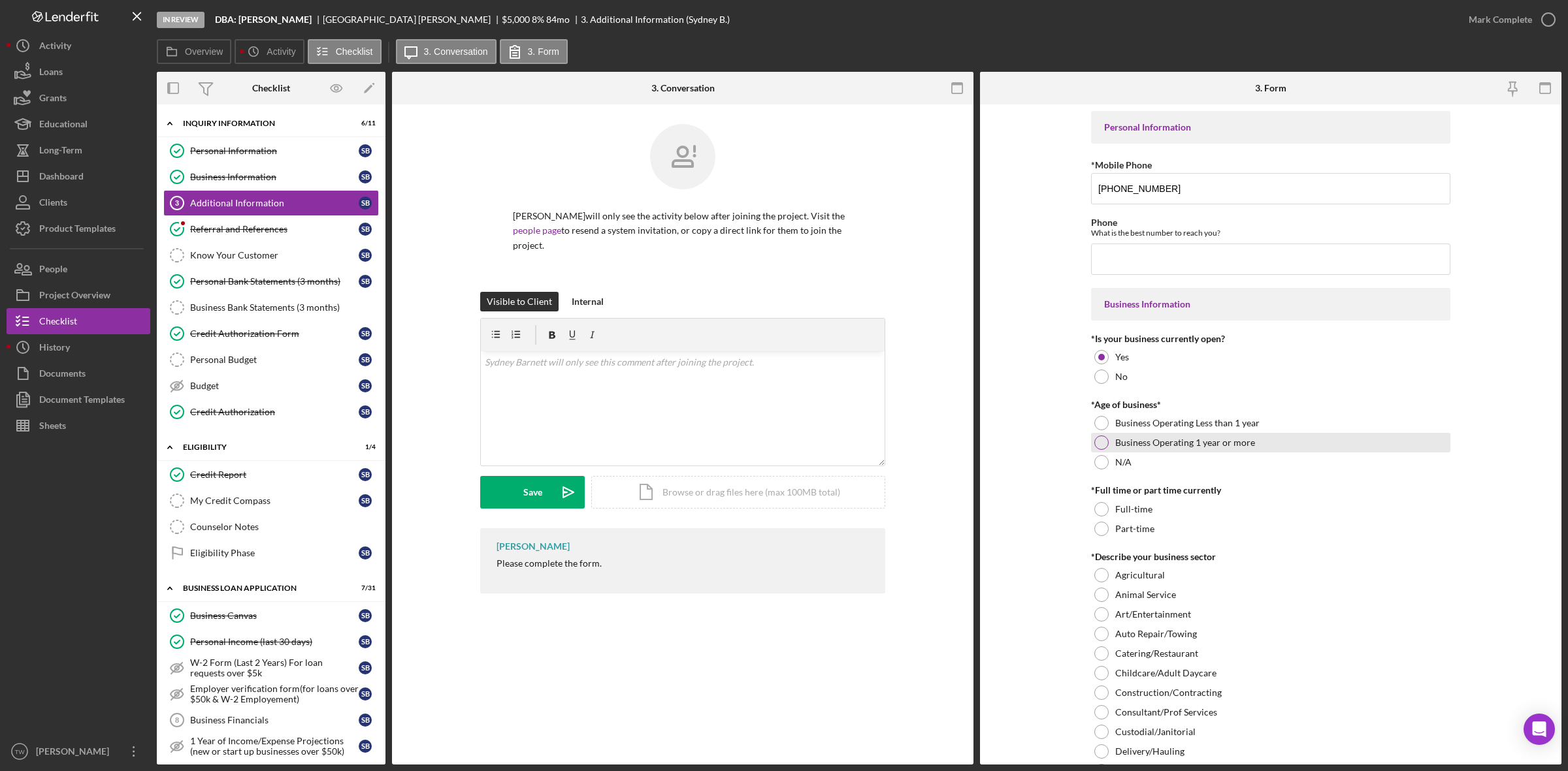
click at [1112, 437] on div "Business Operating 1 year or more" at bounding box center [1270, 443] width 359 height 20
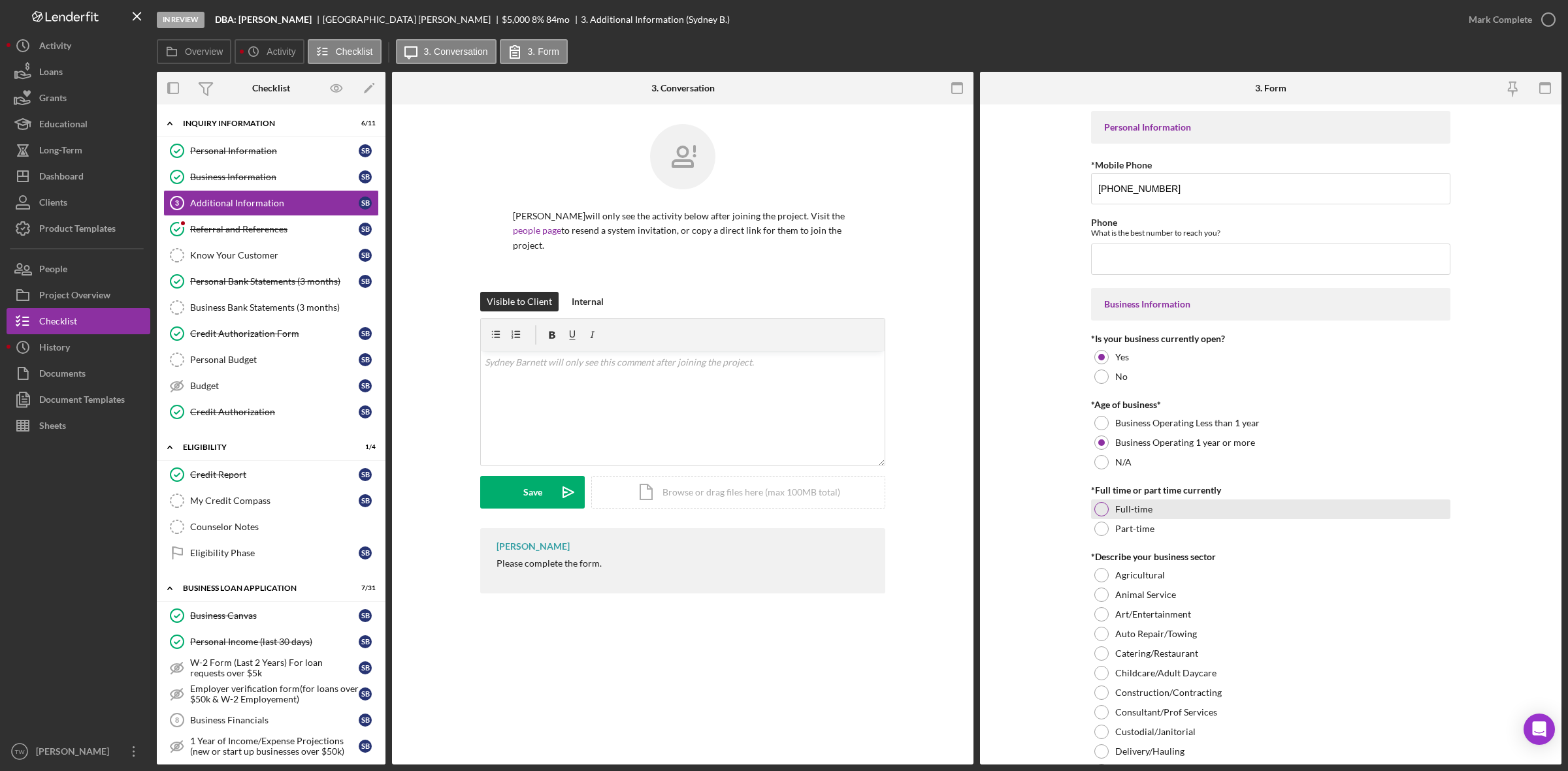
click at [1104, 508] on div at bounding box center [1101, 509] width 14 height 14
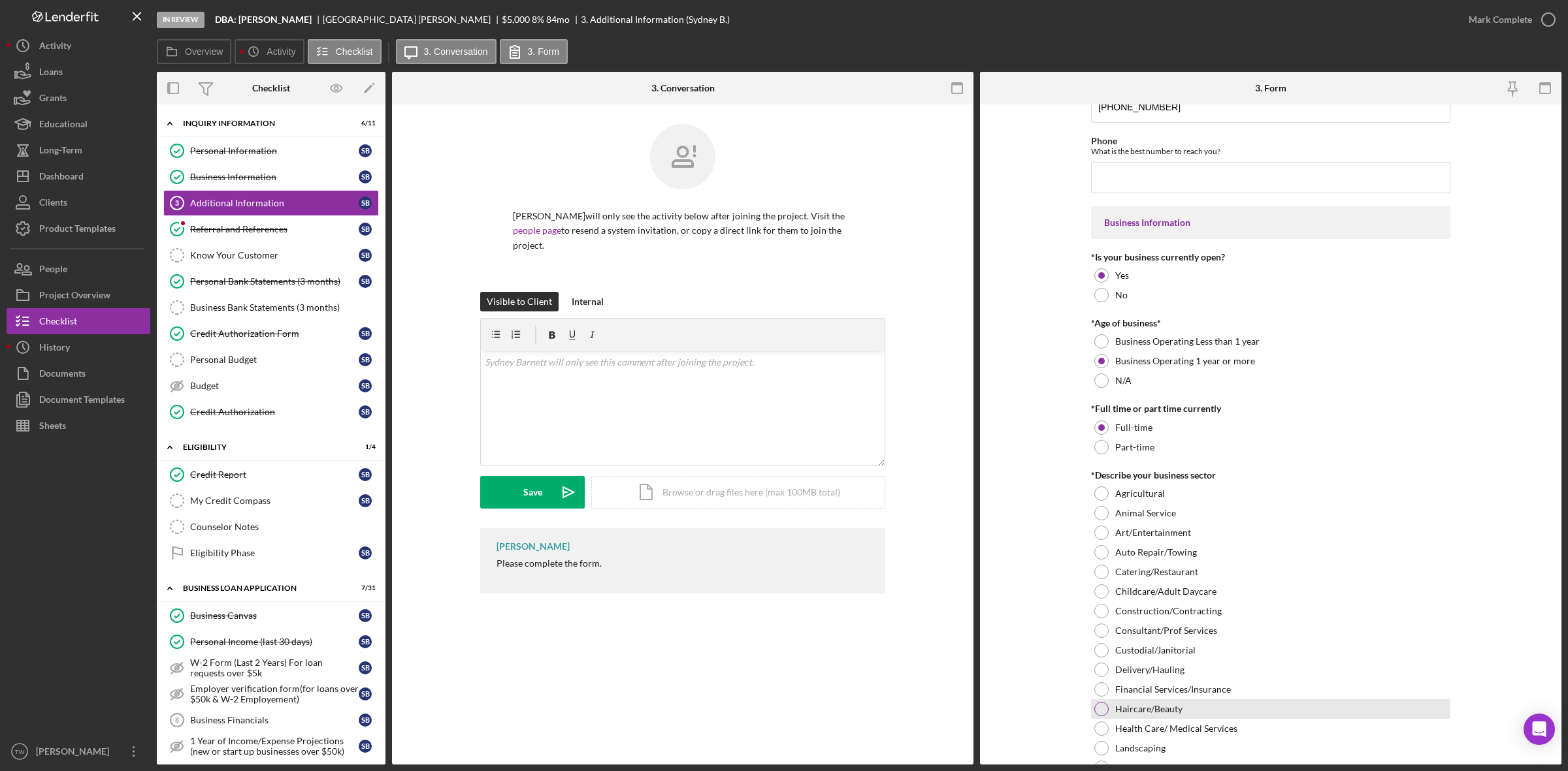
click at [1149, 702] on div "Haircare/Beauty" at bounding box center [1270, 709] width 359 height 20
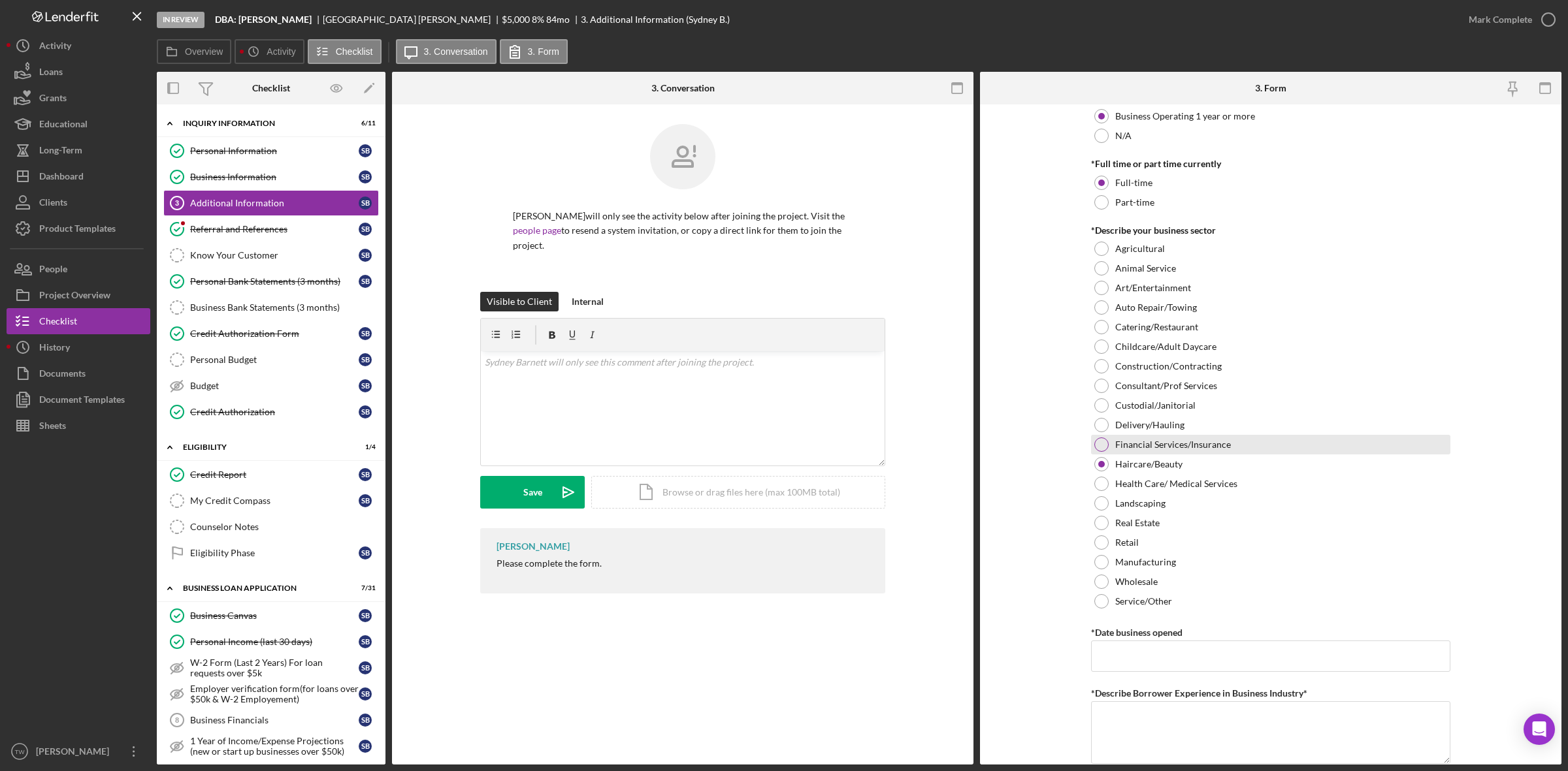
scroll to position [408, 0]
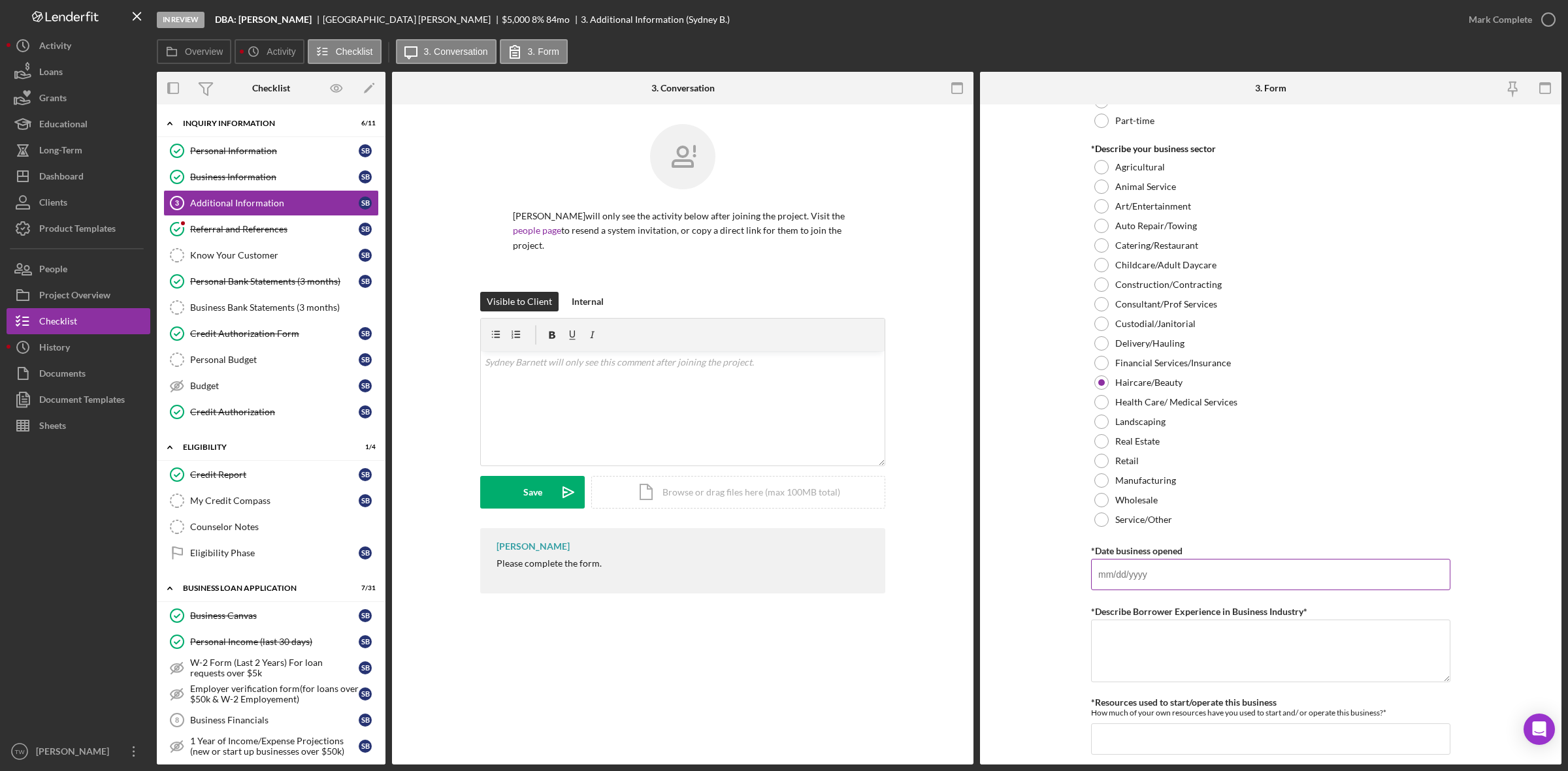
click at [1190, 589] on input "*Date business opened" at bounding box center [1270, 575] width 359 height 32
type input "[DATE]"
type textarea "s"
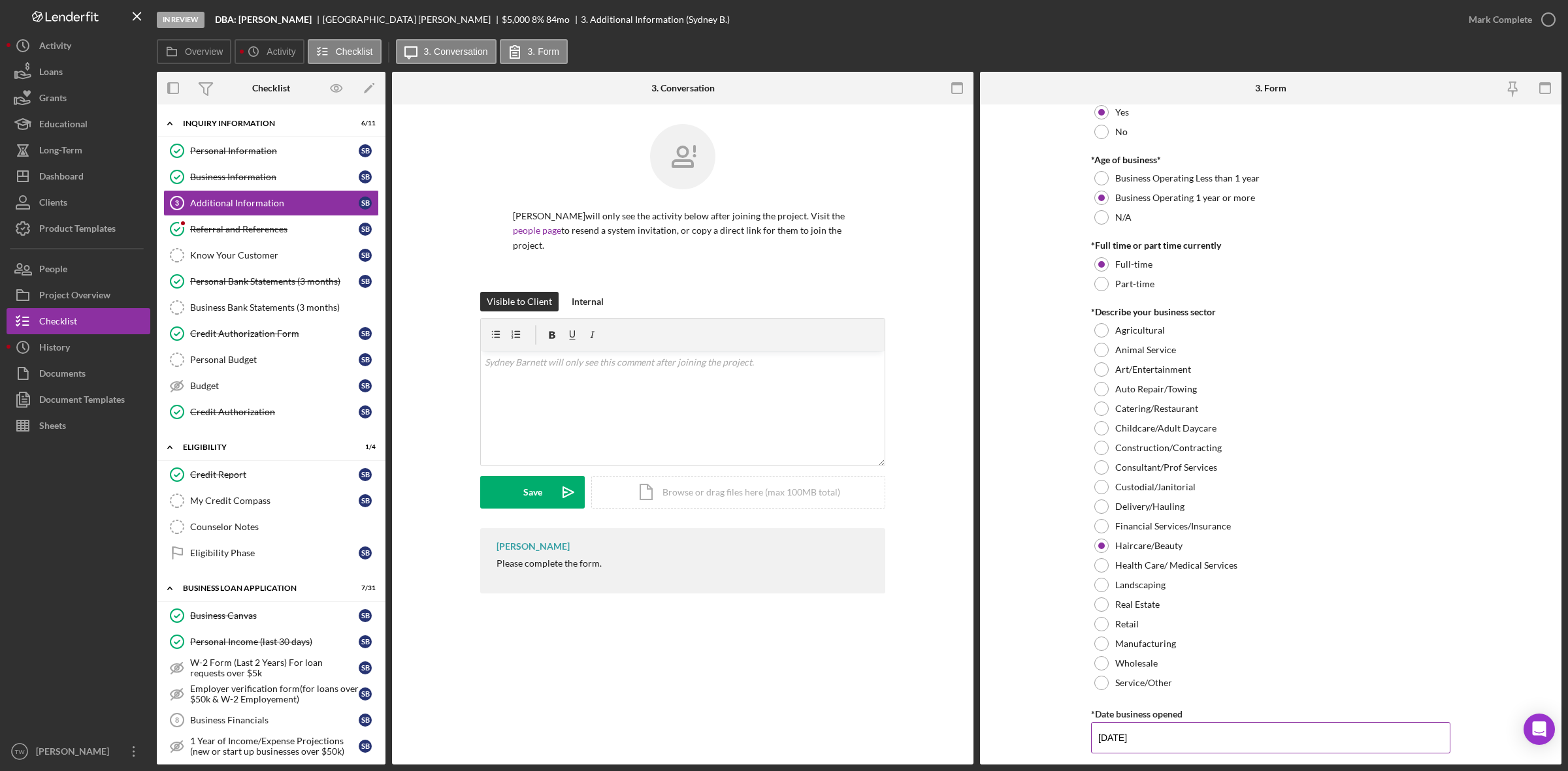
scroll to position [490, 0]
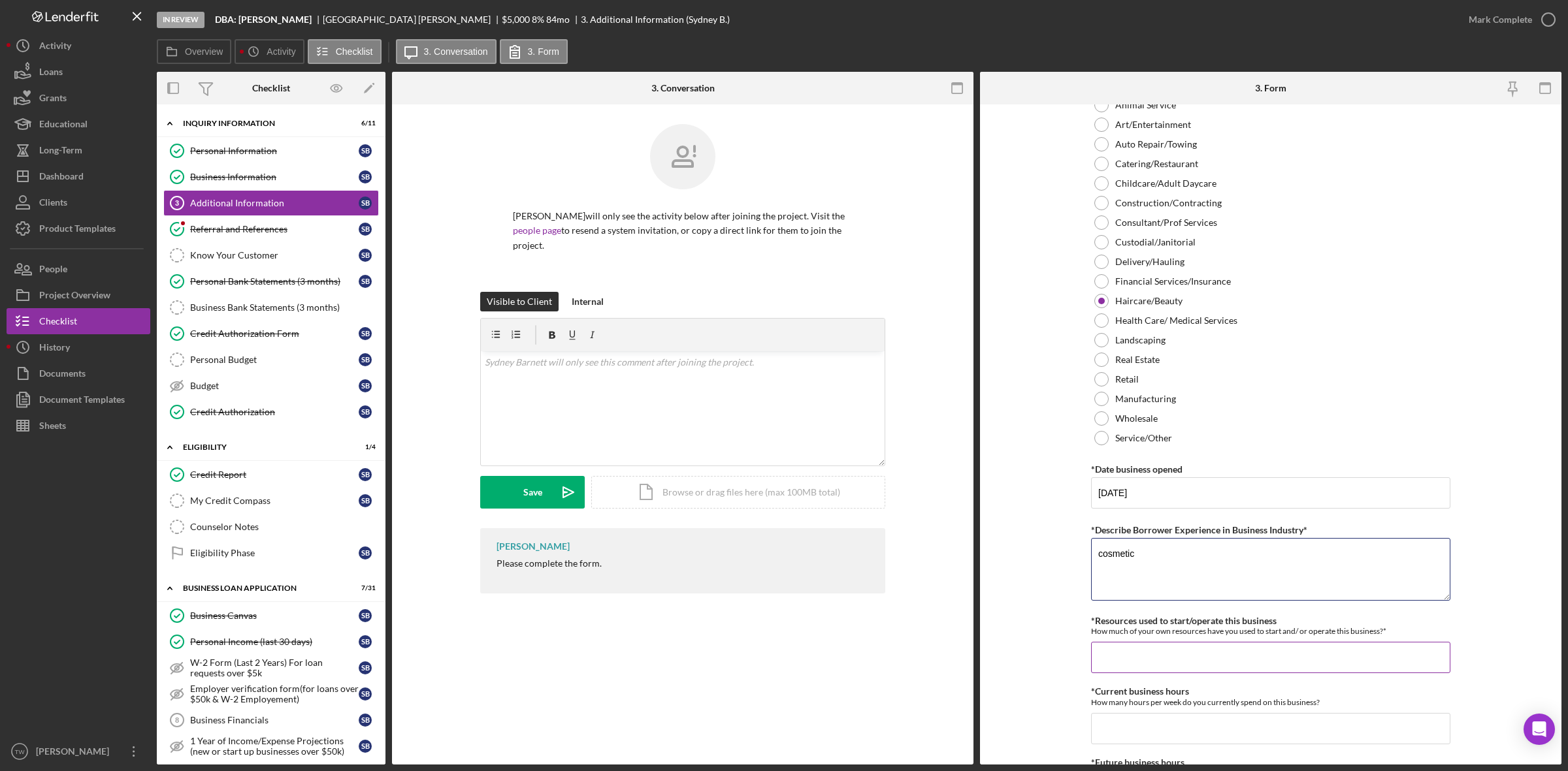
type textarea "cosmetic"
click at [1210, 661] on input "*Resources used to start/operate this business" at bounding box center [1270, 657] width 359 height 32
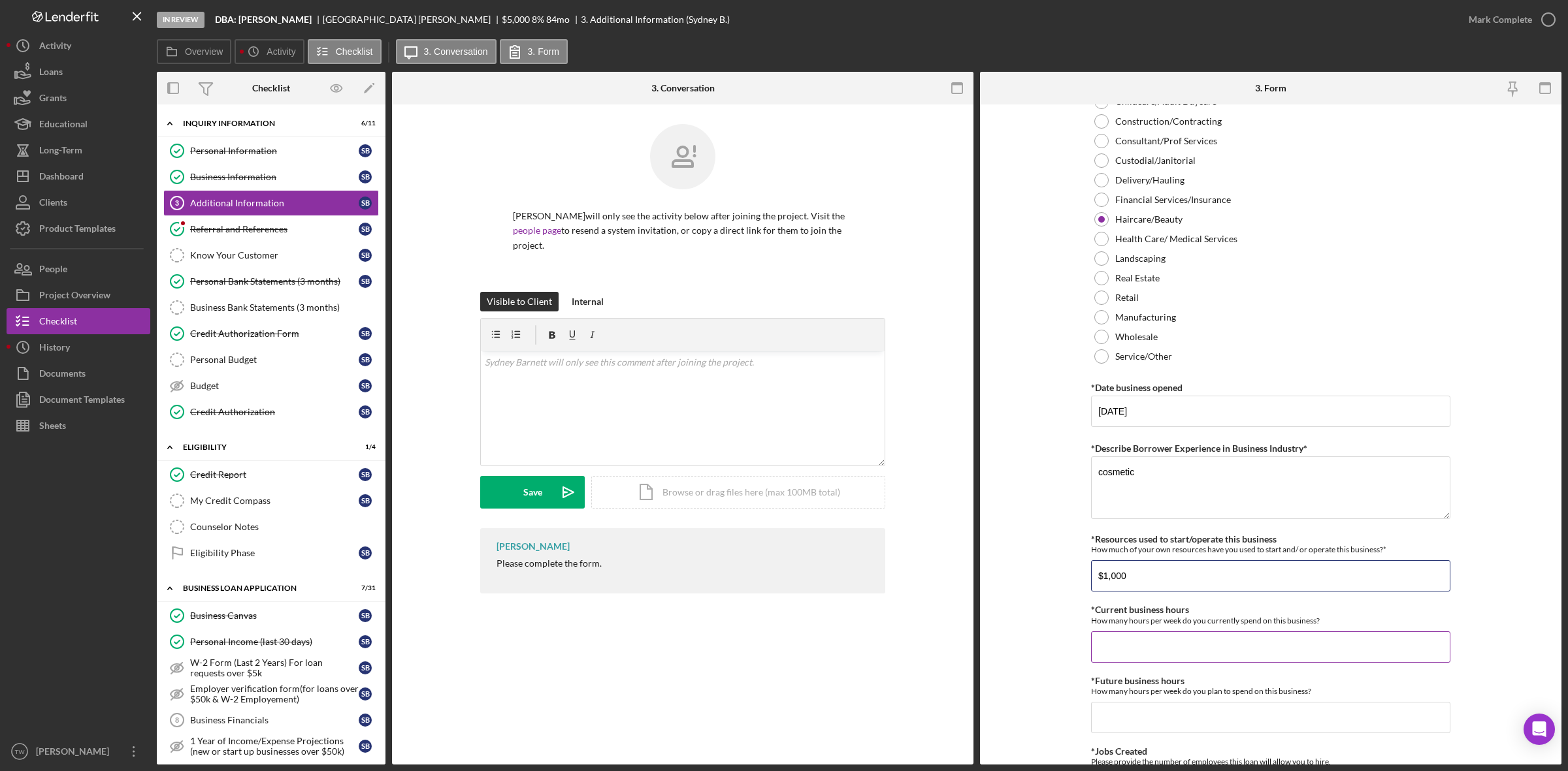
type input "$1,000"
click at [1278, 634] on input "*Current business hours" at bounding box center [1270, 647] width 359 height 32
type input "40"
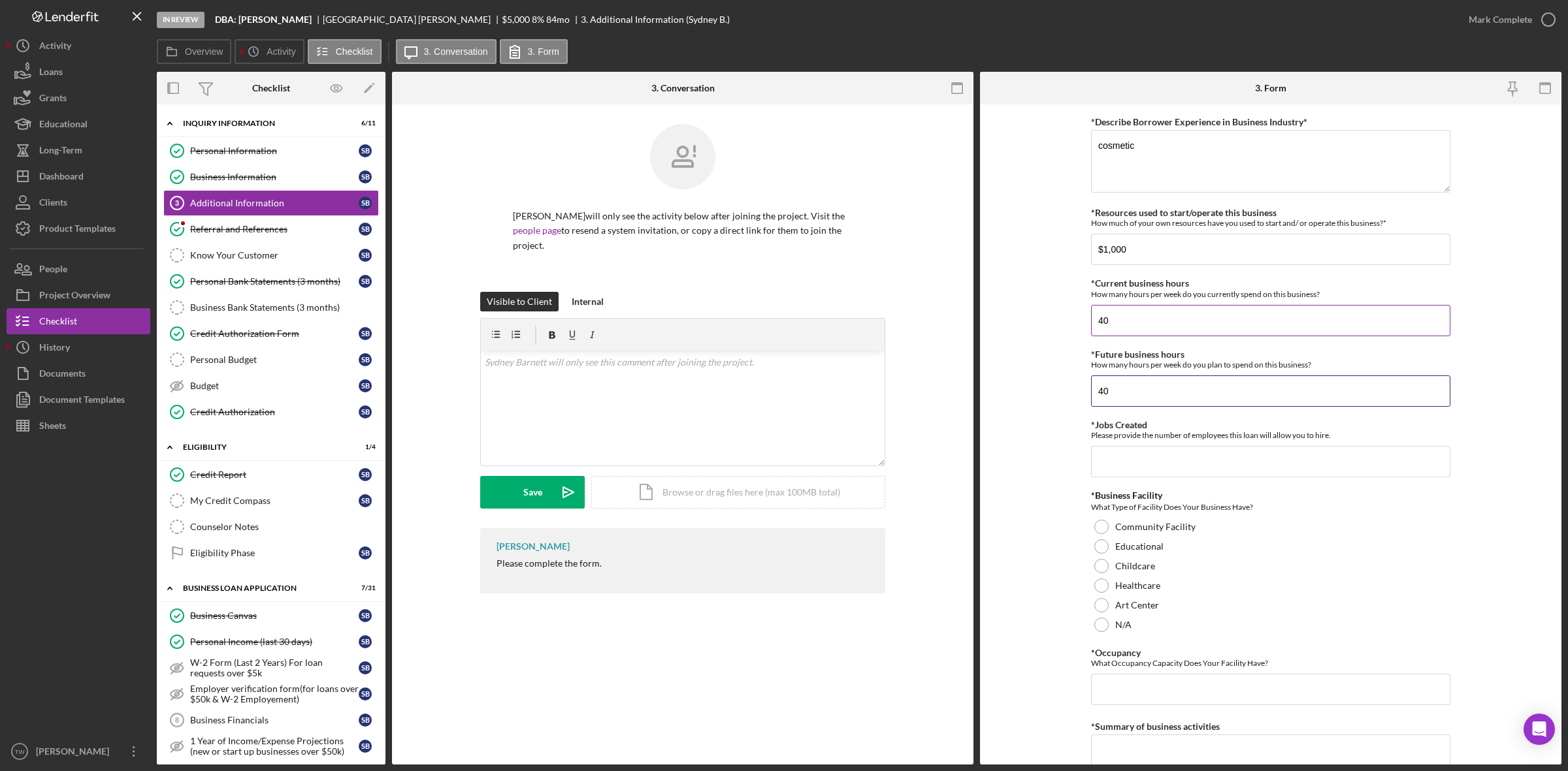
type input "40"
click at [1176, 317] on input "40" at bounding box center [1270, 320] width 359 height 32
click at [1175, 455] on input "*Jobs Created" at bounding box center [1270, 462] width 359 height 32
type input "1"
click at [1135, 634] on div "N/A" at bounding box center [1270, 624] width 359 height 20
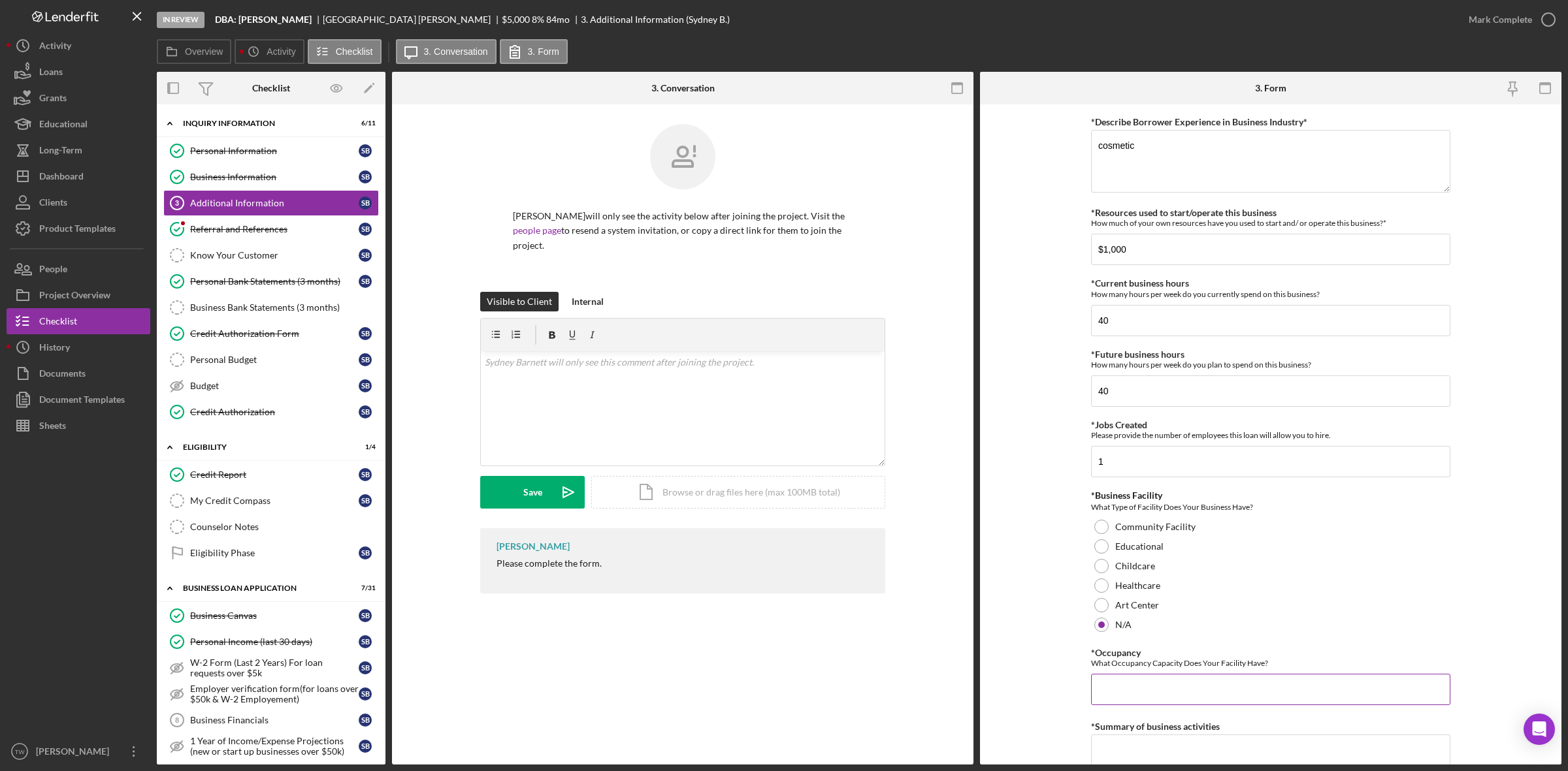
click at [1187, 690] on input "*Occupancy" at bounding box center [1270, 690] width 359 height 32
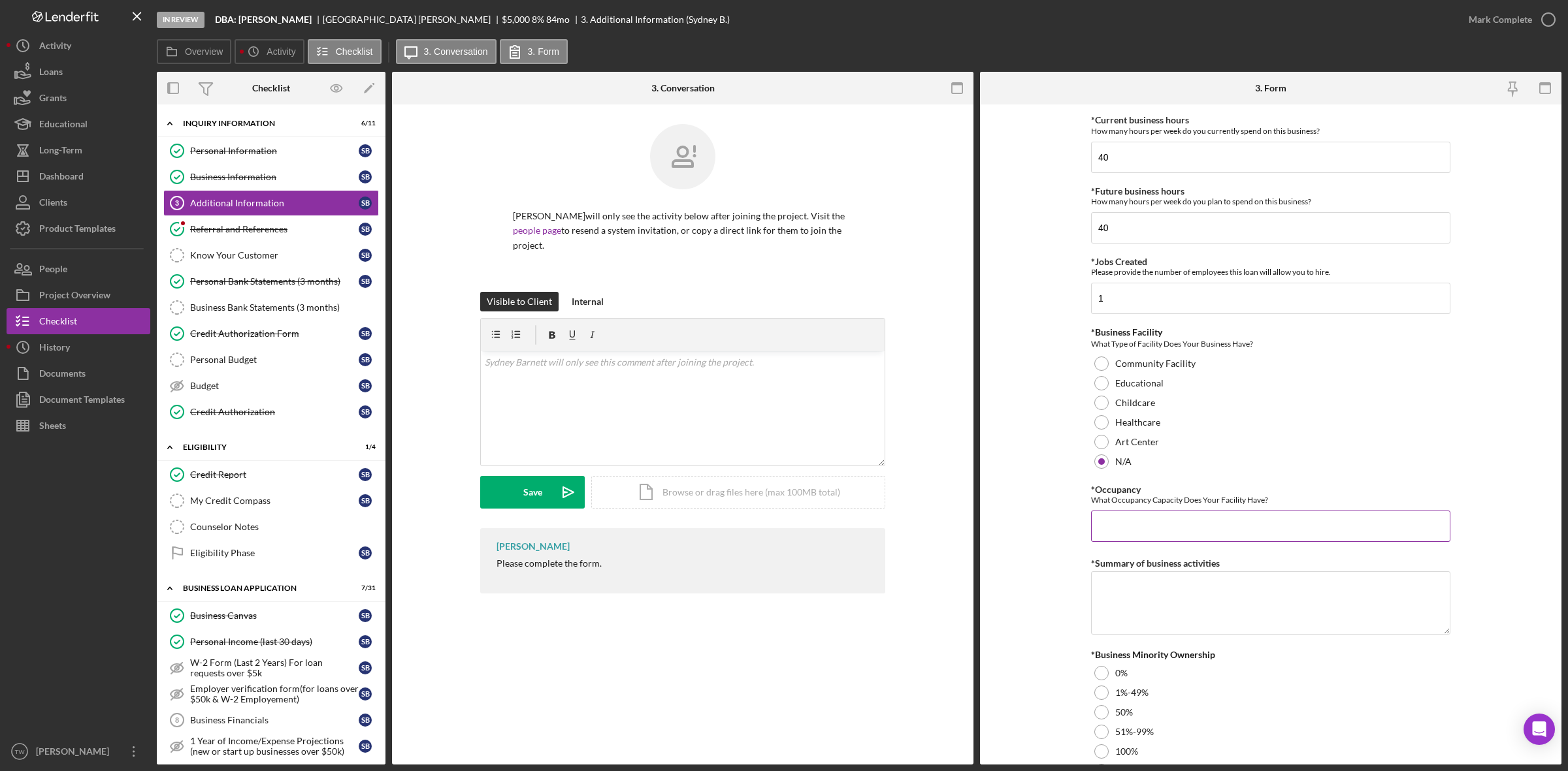
click at [1383, 533] on input "*Occupancy" at bounding box center [1270, 526] width 359 height 32
type input "0"
type textarea "sale cosmetic supplies/equipment."
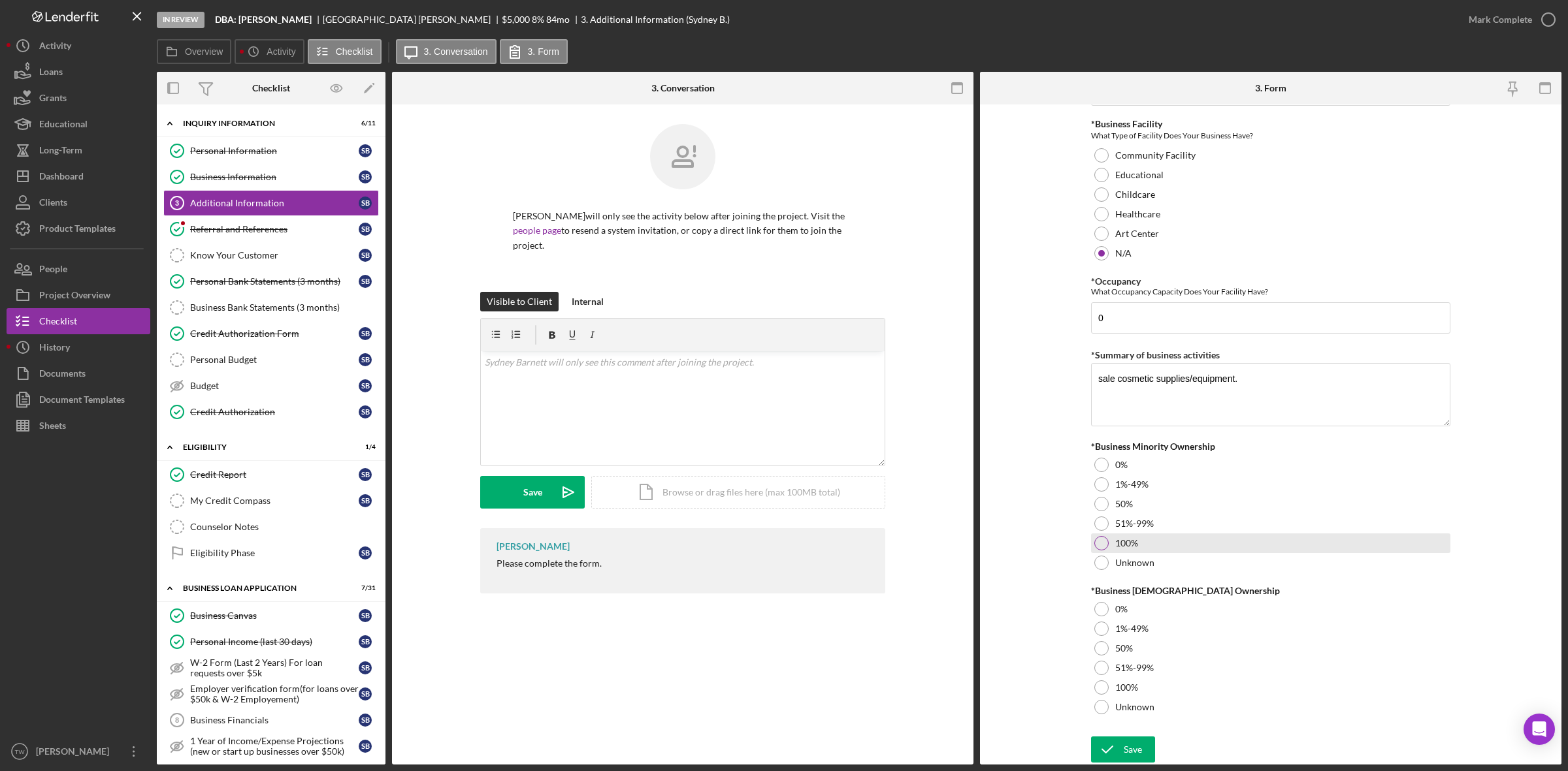
click at [1109, 537] on div "100%" at bounding box center [1270, 543] width 359 height 20
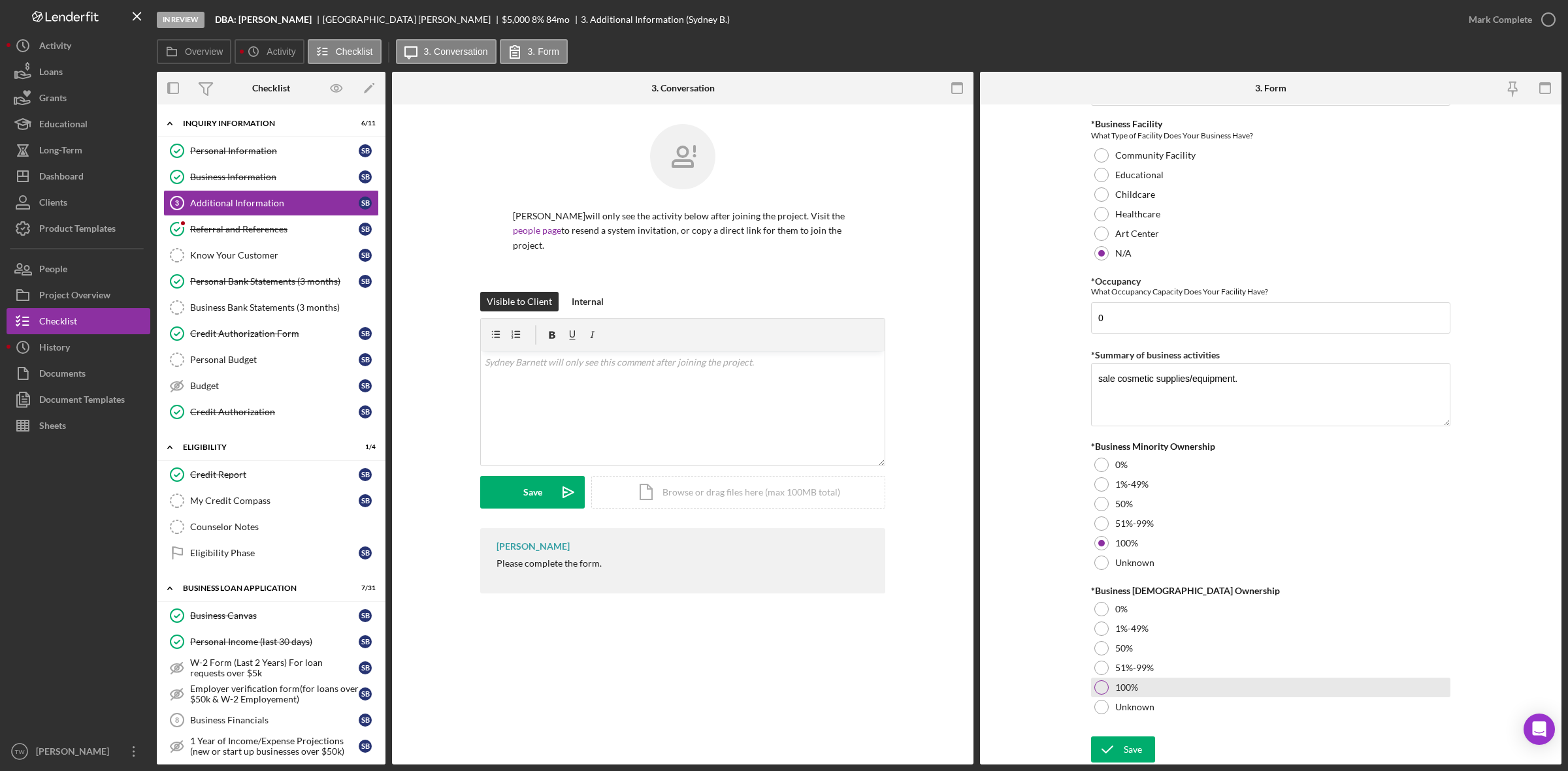
click at [1122, 683] on label "100%" at bounding box center [1126, 687] width 23 height 10
click at [1123, 747] on div "Save" at bounding box center [1132, 749] width 18 height 26
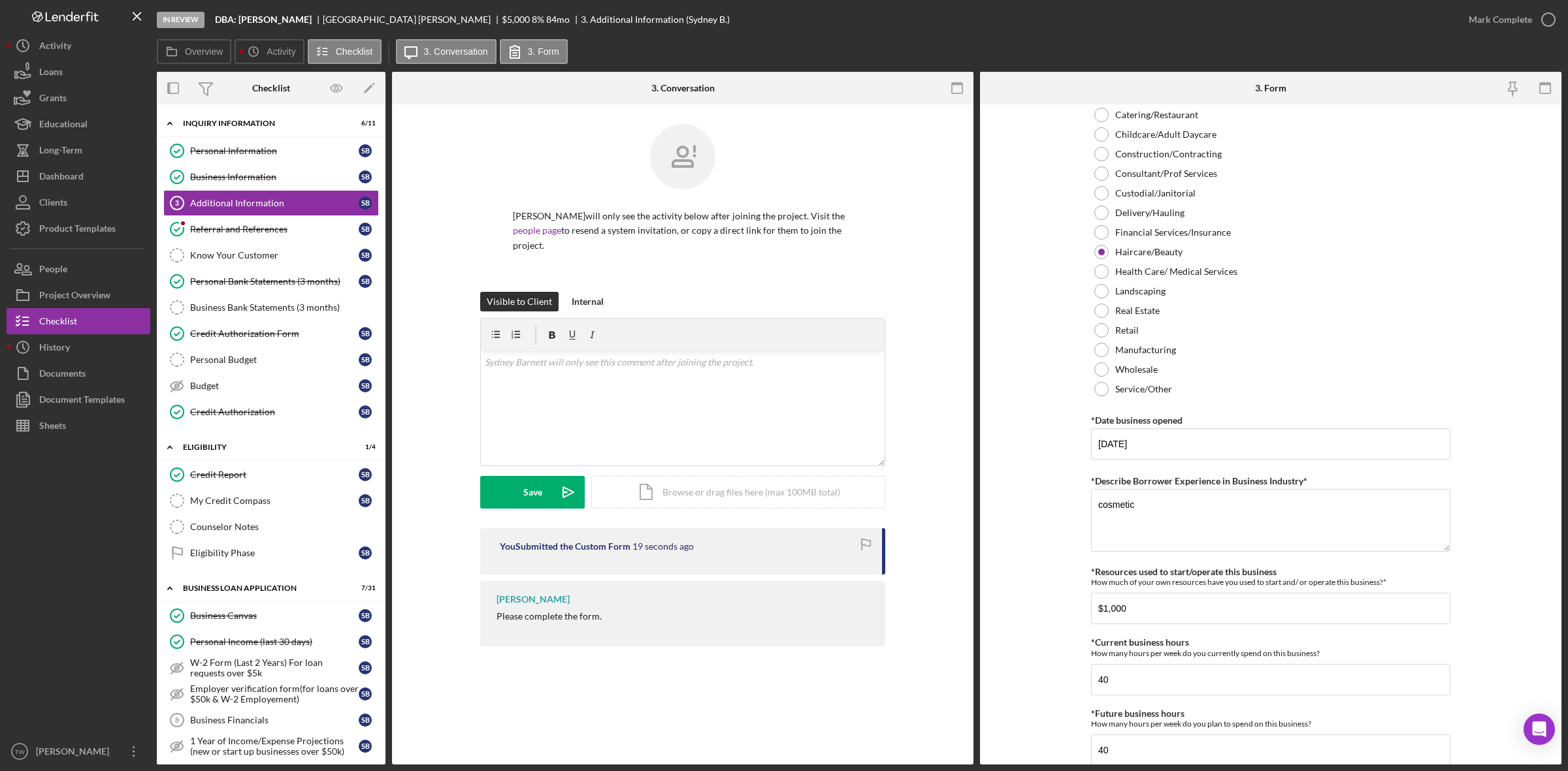
scroll to position [212, 0]
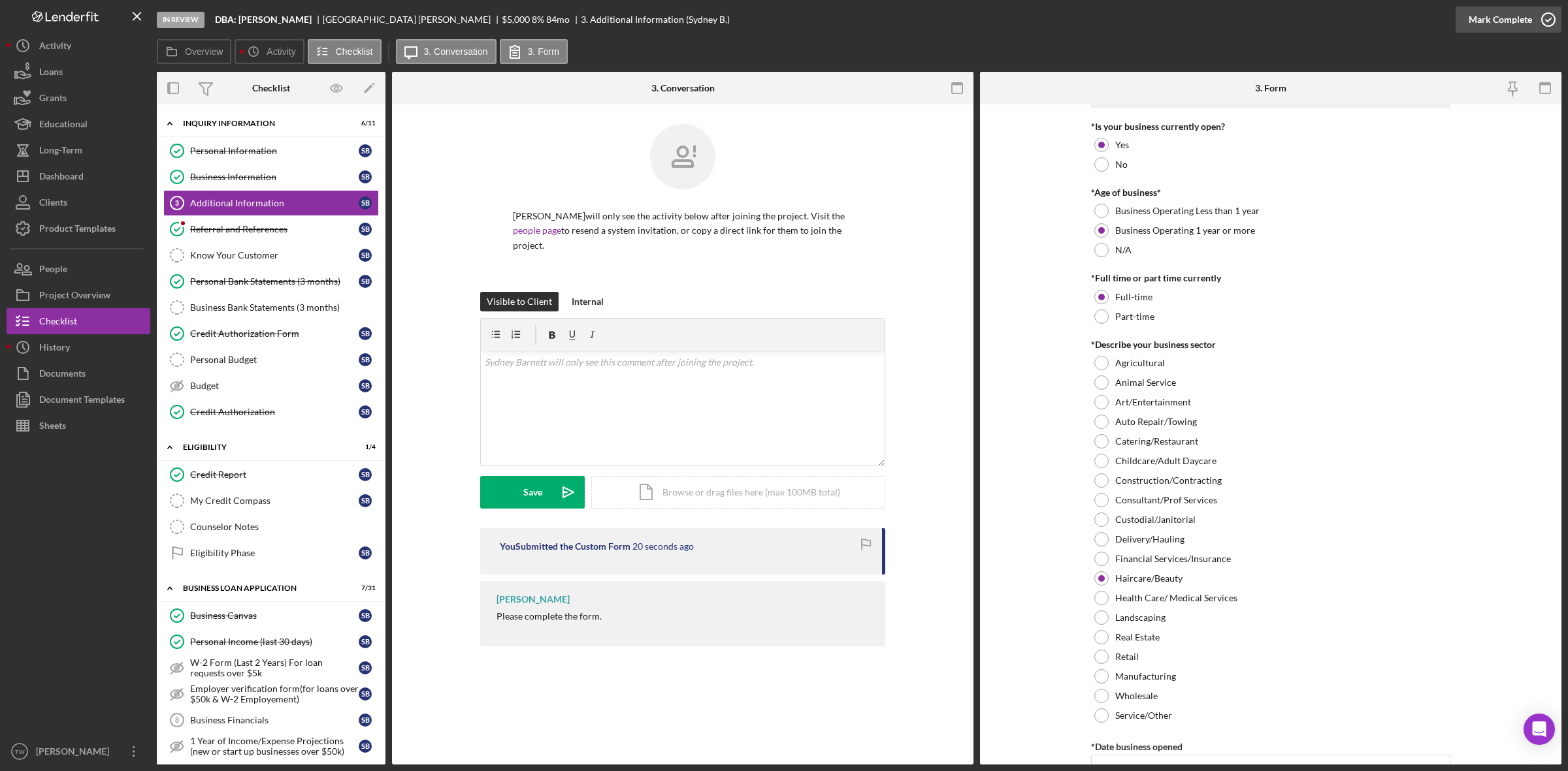
click at [1496, 14] on div "Mark Complete" at bounding box center [1500, 19] width 63 height 26
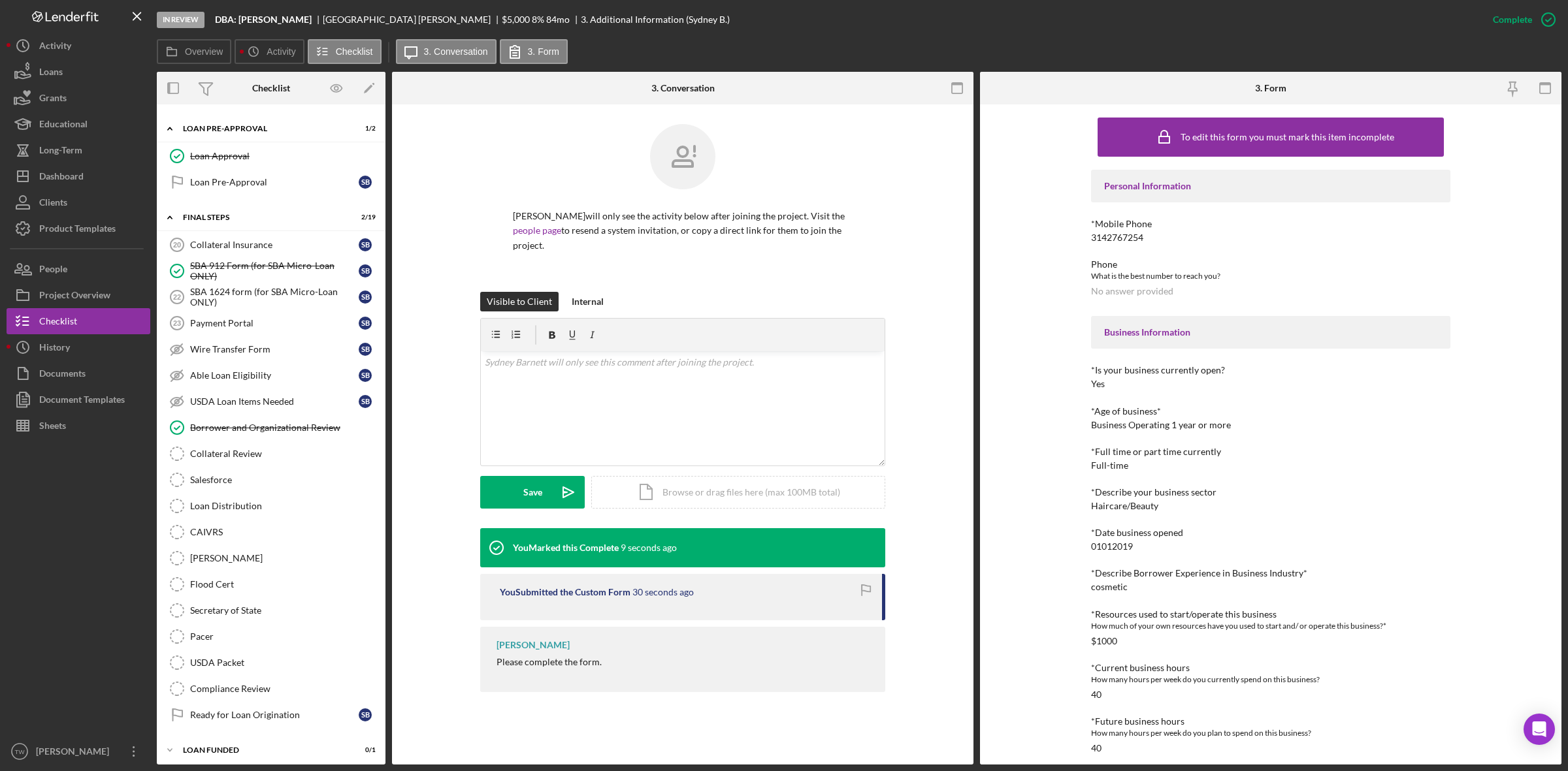
scroll to position [1334, 0]
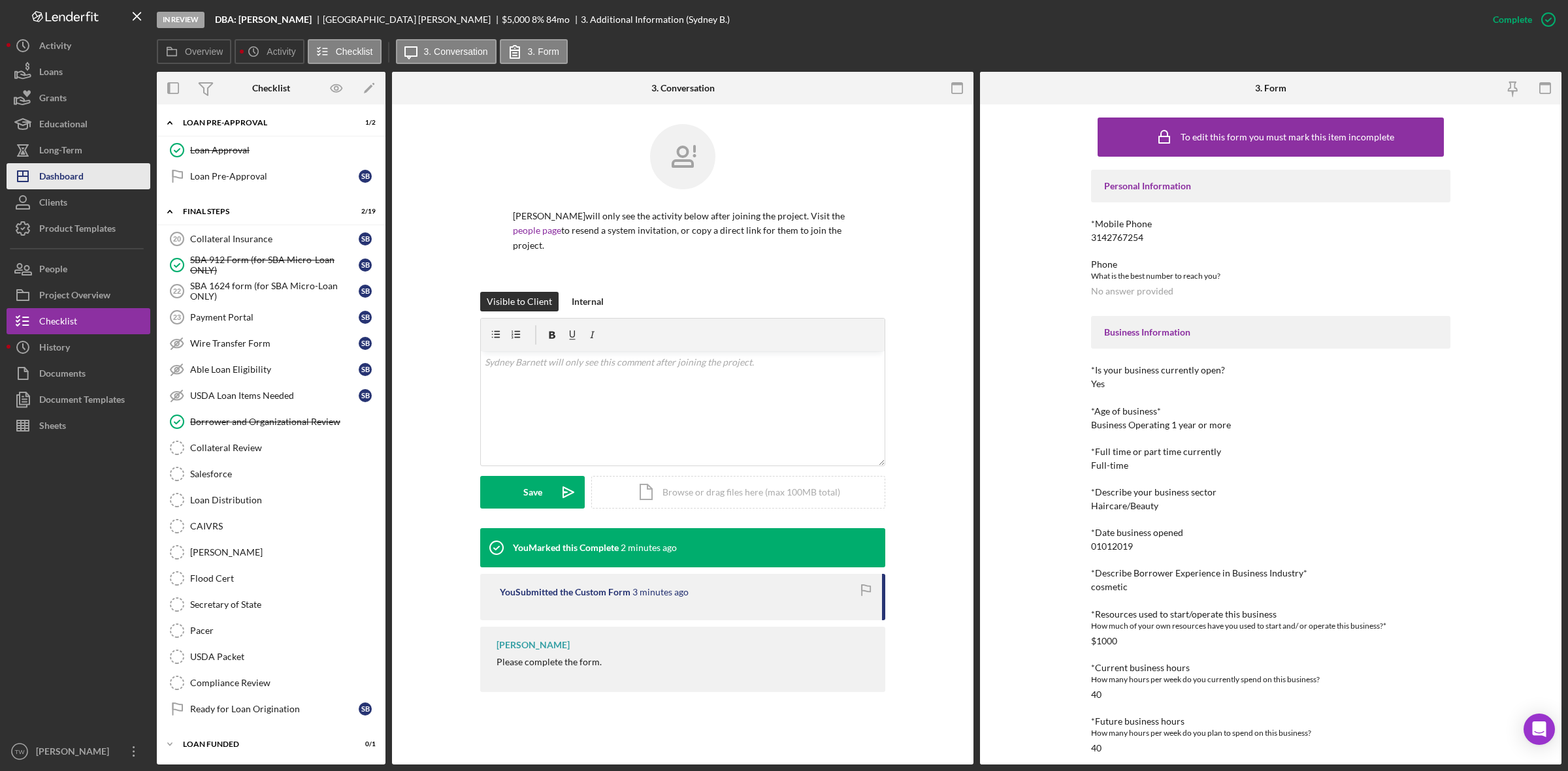
click at [80, 174] on div "Dashboard" at bounding box center [62, 178] width 44 height 29
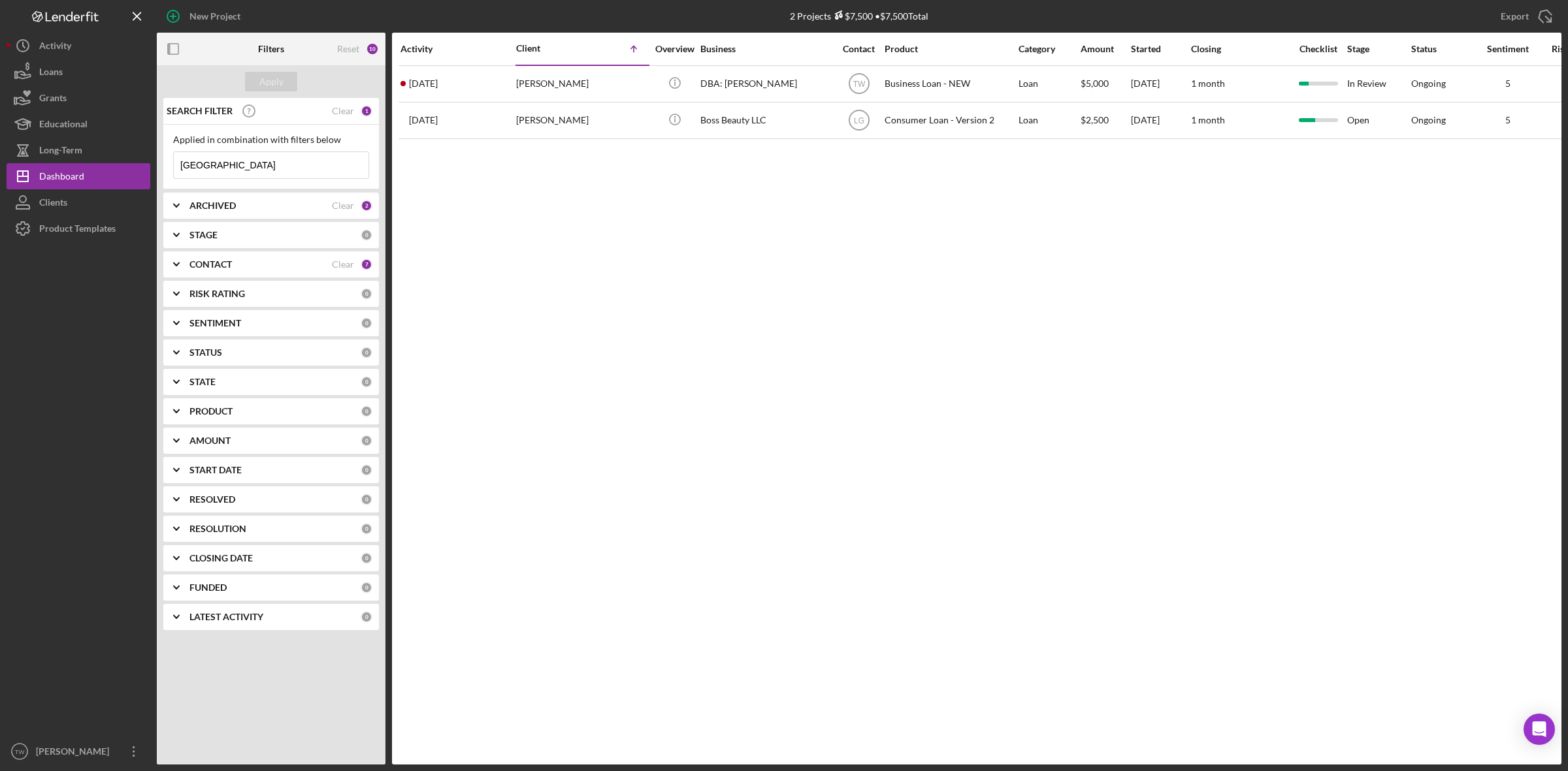
click at [237, 173] on input "[GEOGRAPHIC_DATA]" at bounding box center [271, 165] width 195 height 26
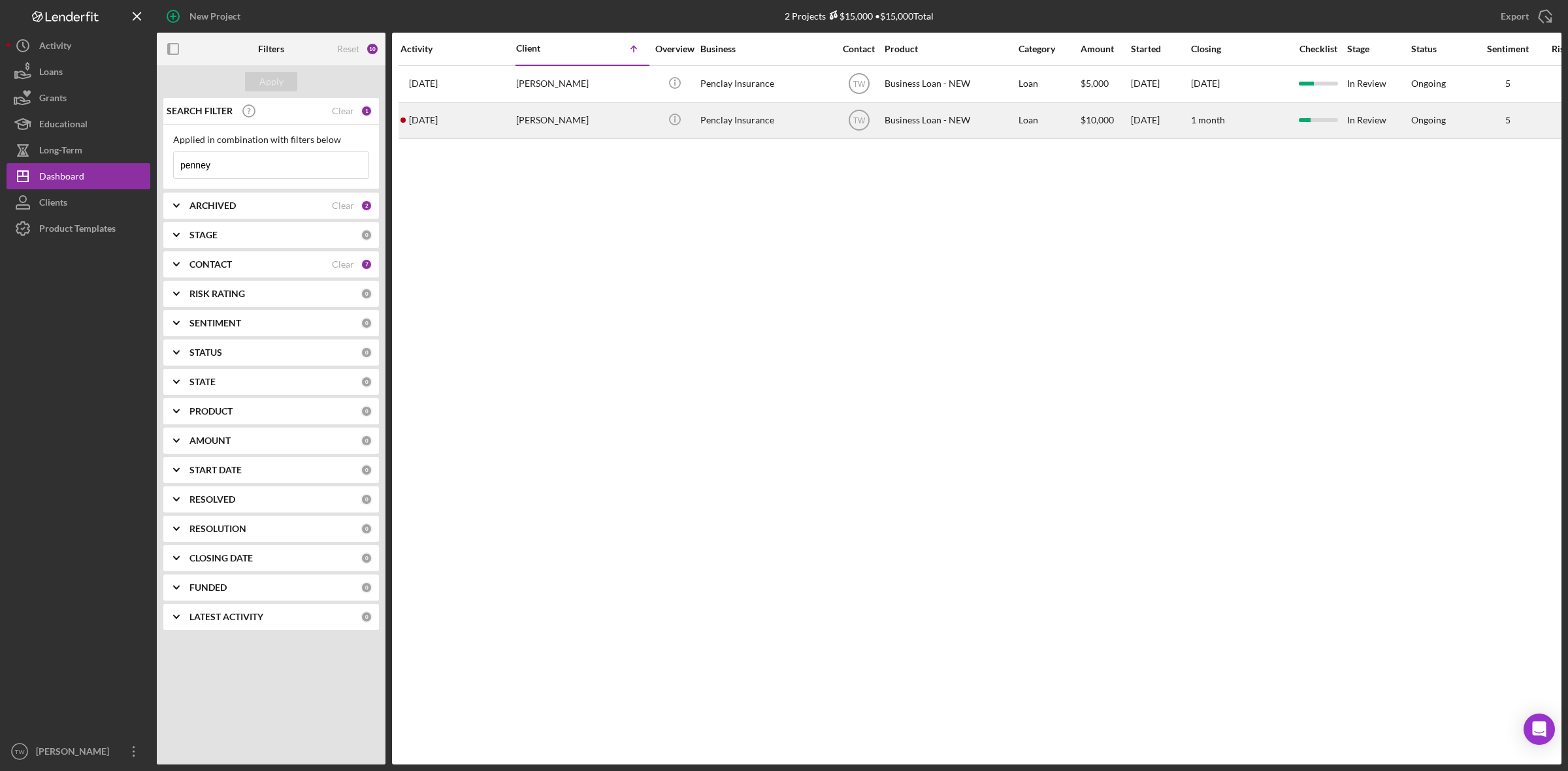
type input "penney"
click at [564, 116] on div "[PERSON_NAME]" at bounding box center [581, 121] width 130 height 35
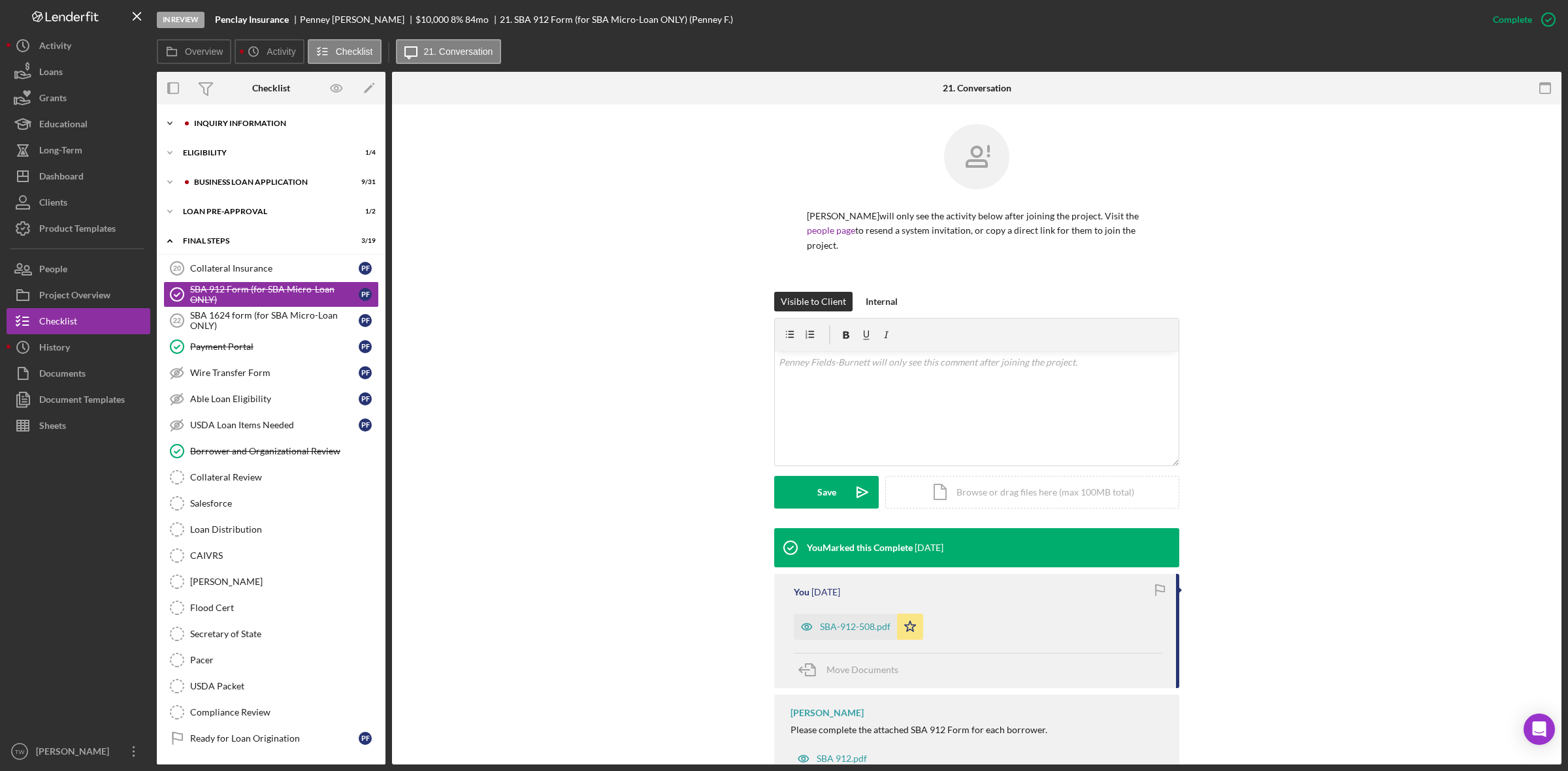
click at [302, 121] on div "INQUIRY INFORMATION" at bounding box center [282, 123] width 175 height 8
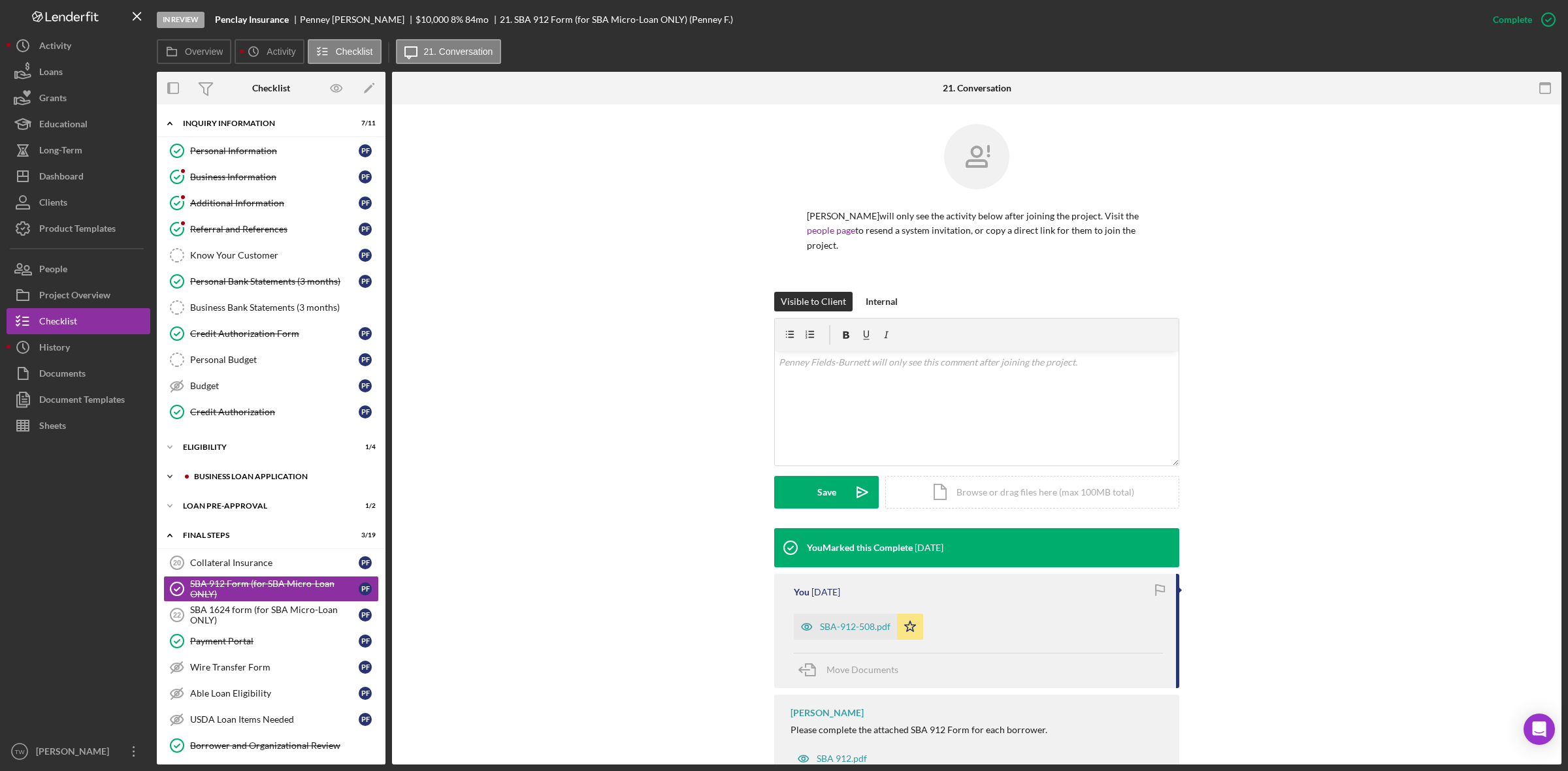
click at [252, 485] on div "Icon/Expander BUSINESS LOAN APPLICATION 9 / 31" at bounding box center [272, 476] width 229 height 26
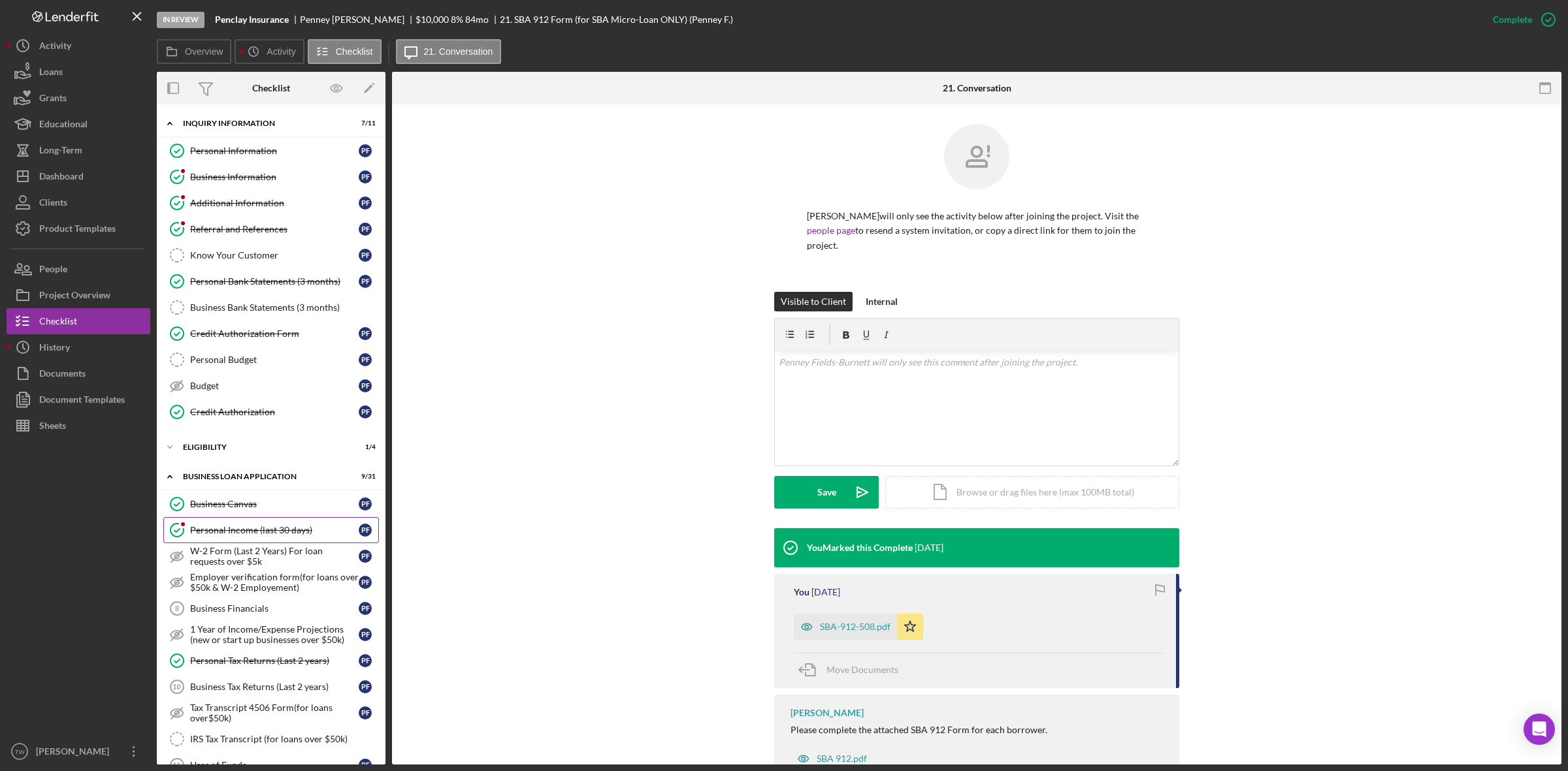
click at [240, 531] on div "Personal Income (last 30 days)" at bounding box center [274, 530] width 168 height 10
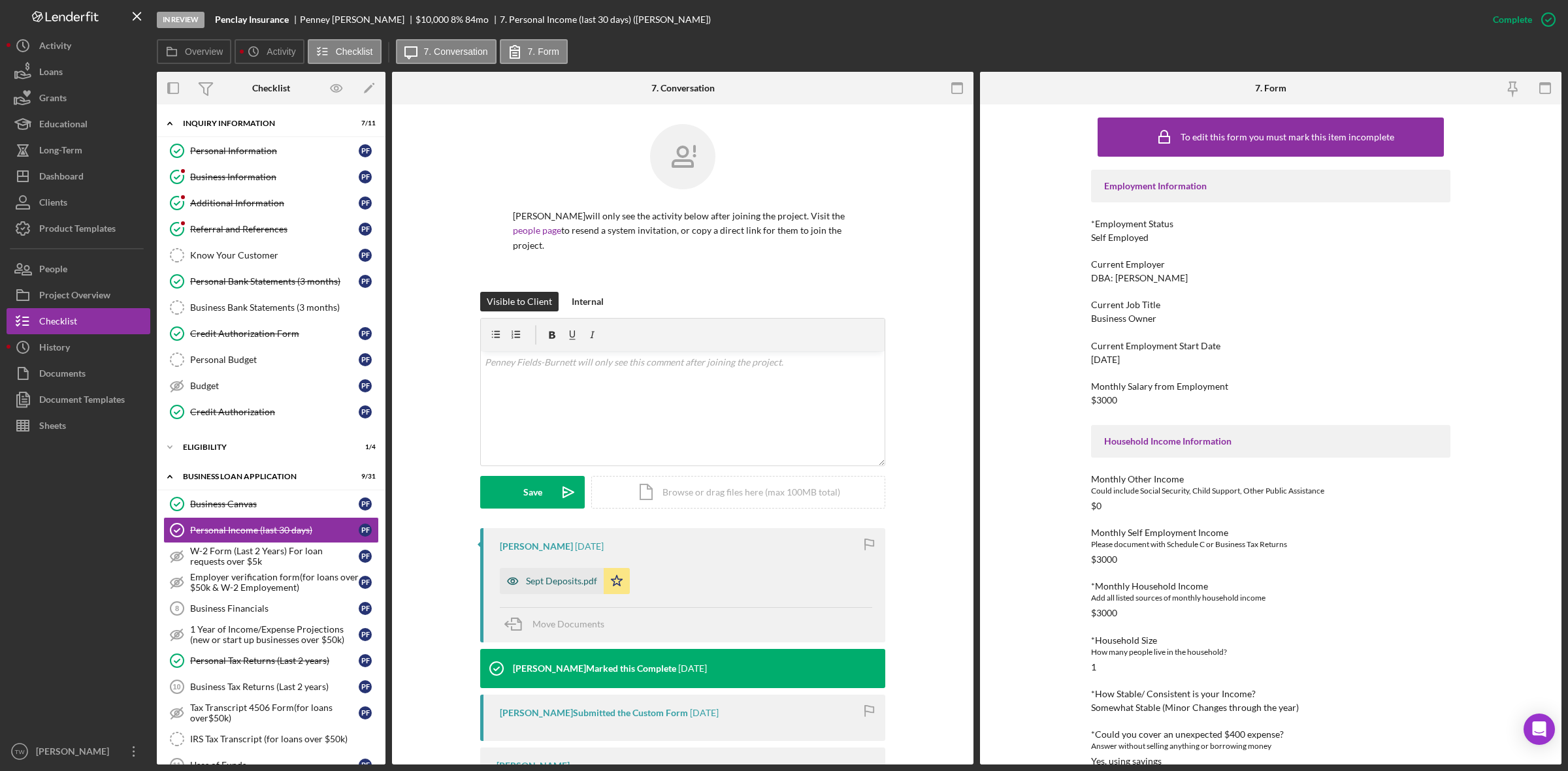
click at [546, 585] on div "Sept Deposits.pdf" at bounding box center [561, 581] width 71 height 10
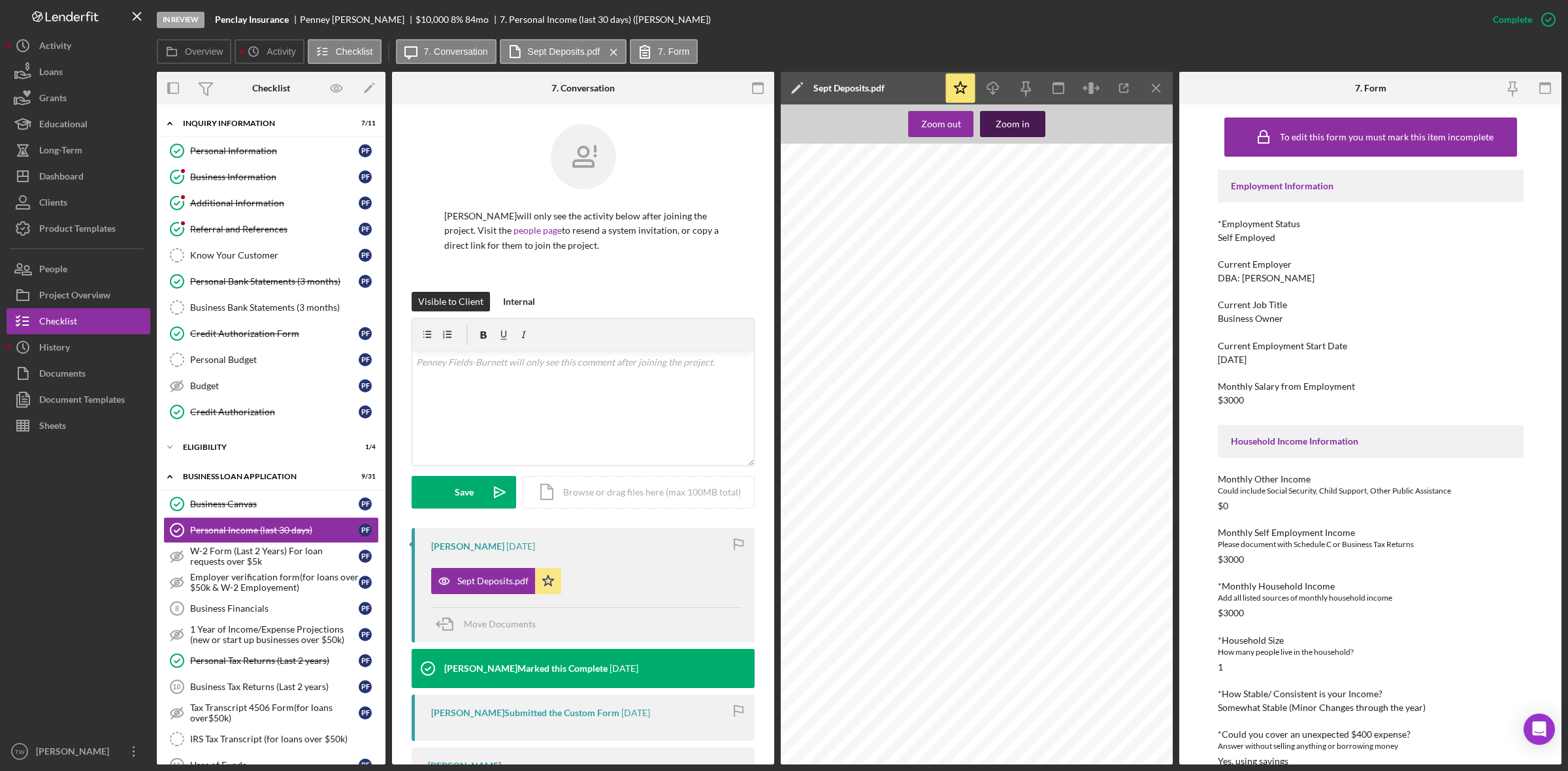
click at [1003, 112] on div "Zoom in" at bounding box center [1012, 124] width 34 height 26
click at [1031, 119] on button "Zoom in" at bounding box center [1012, 124] width 66 height 26
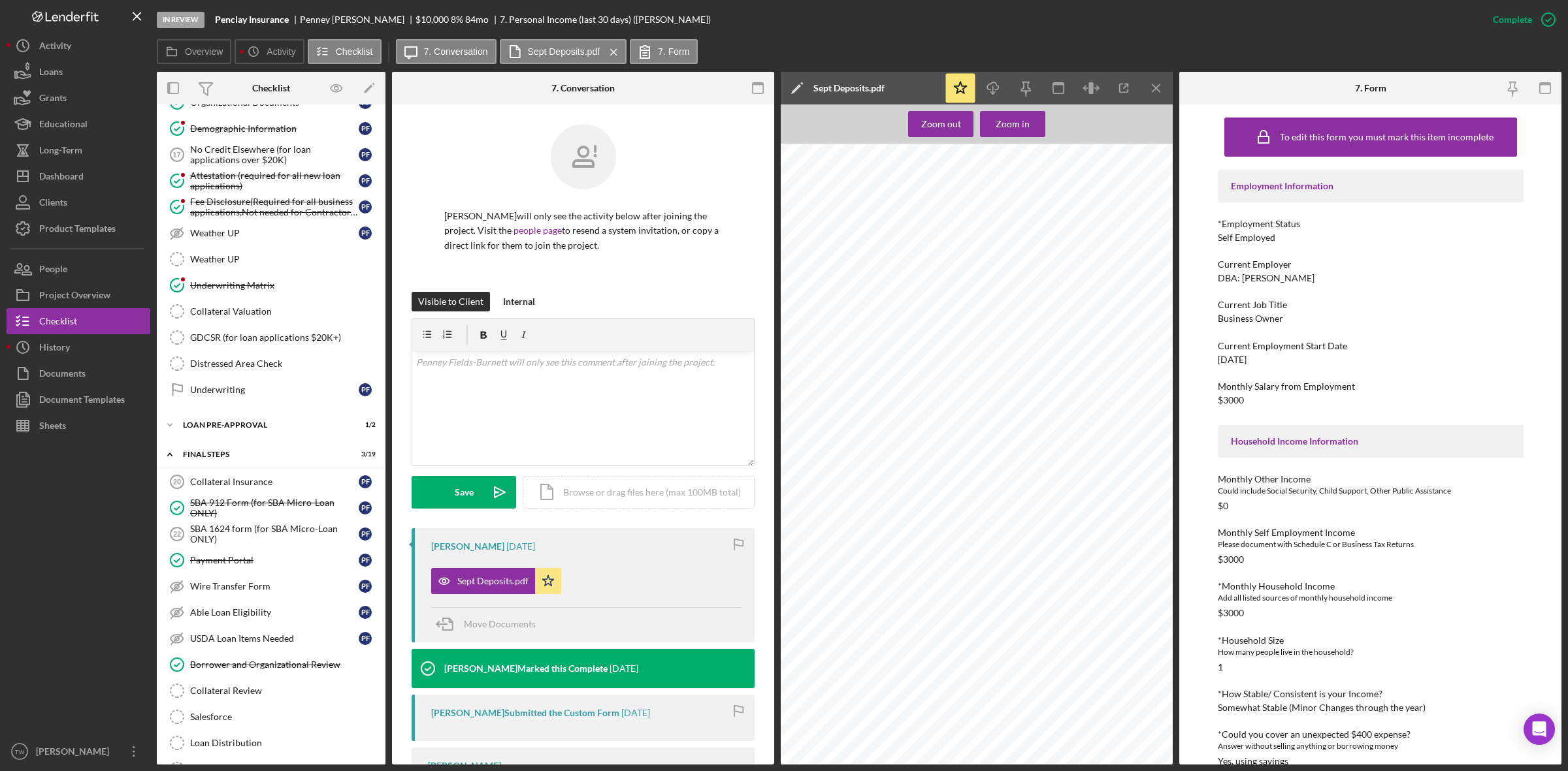
scroll to position [1143, 0]
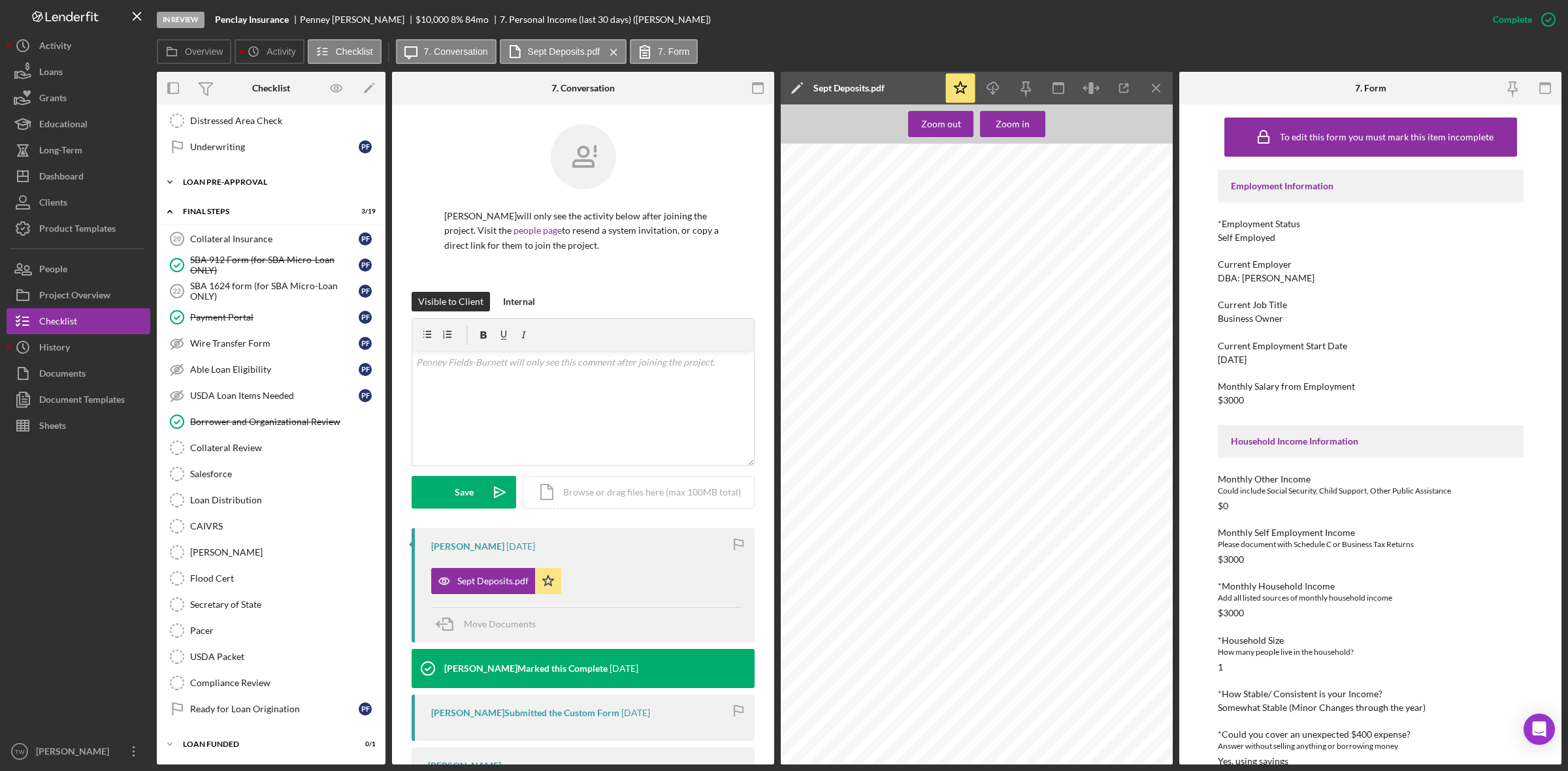
click at [209, 195] on div "Icon/Expander LOAN PRE-APPROVAL 1 / 2" at bounding box center [272, 182] width 229 height 26
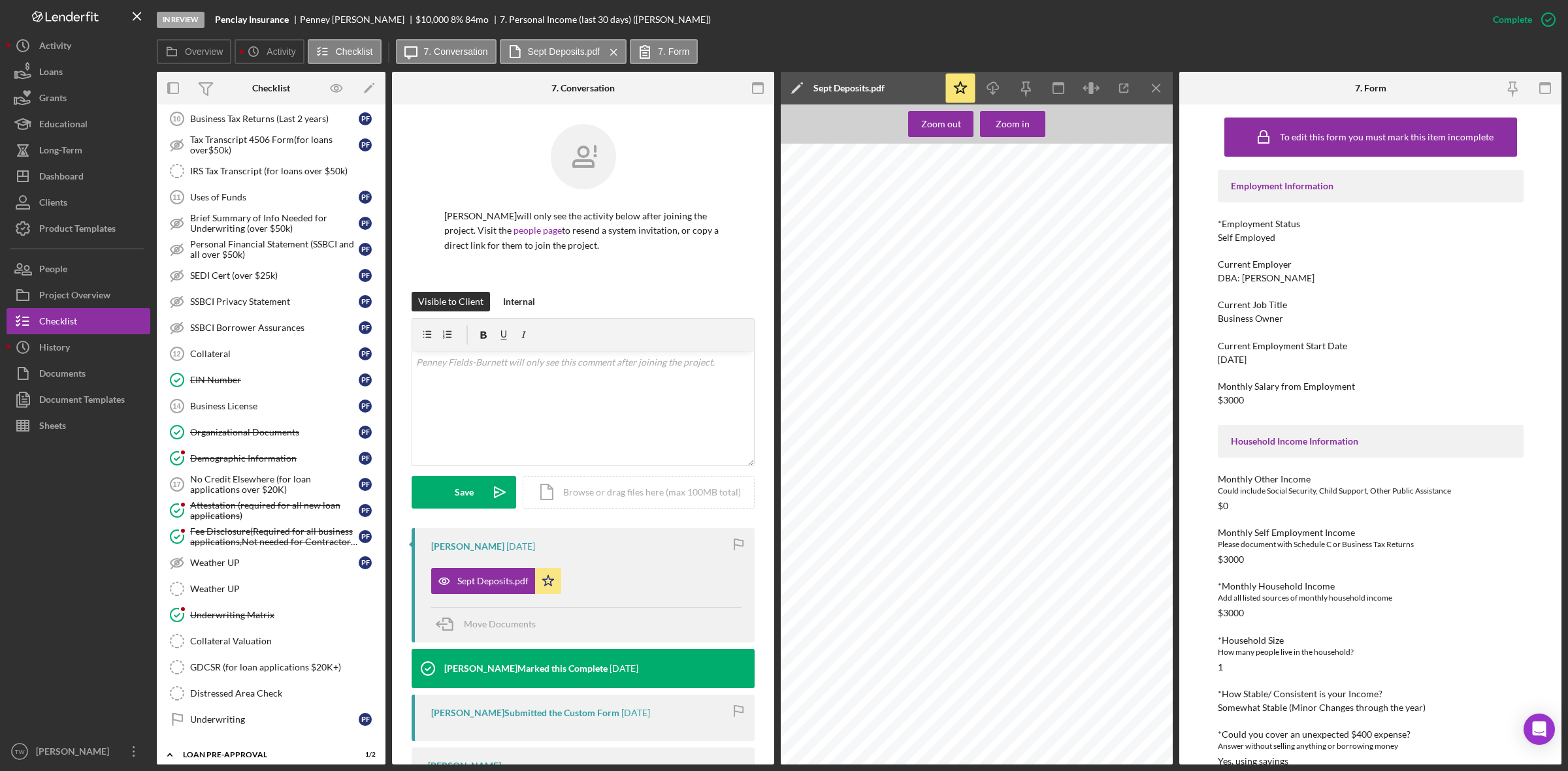
scroll to position [405, 0]
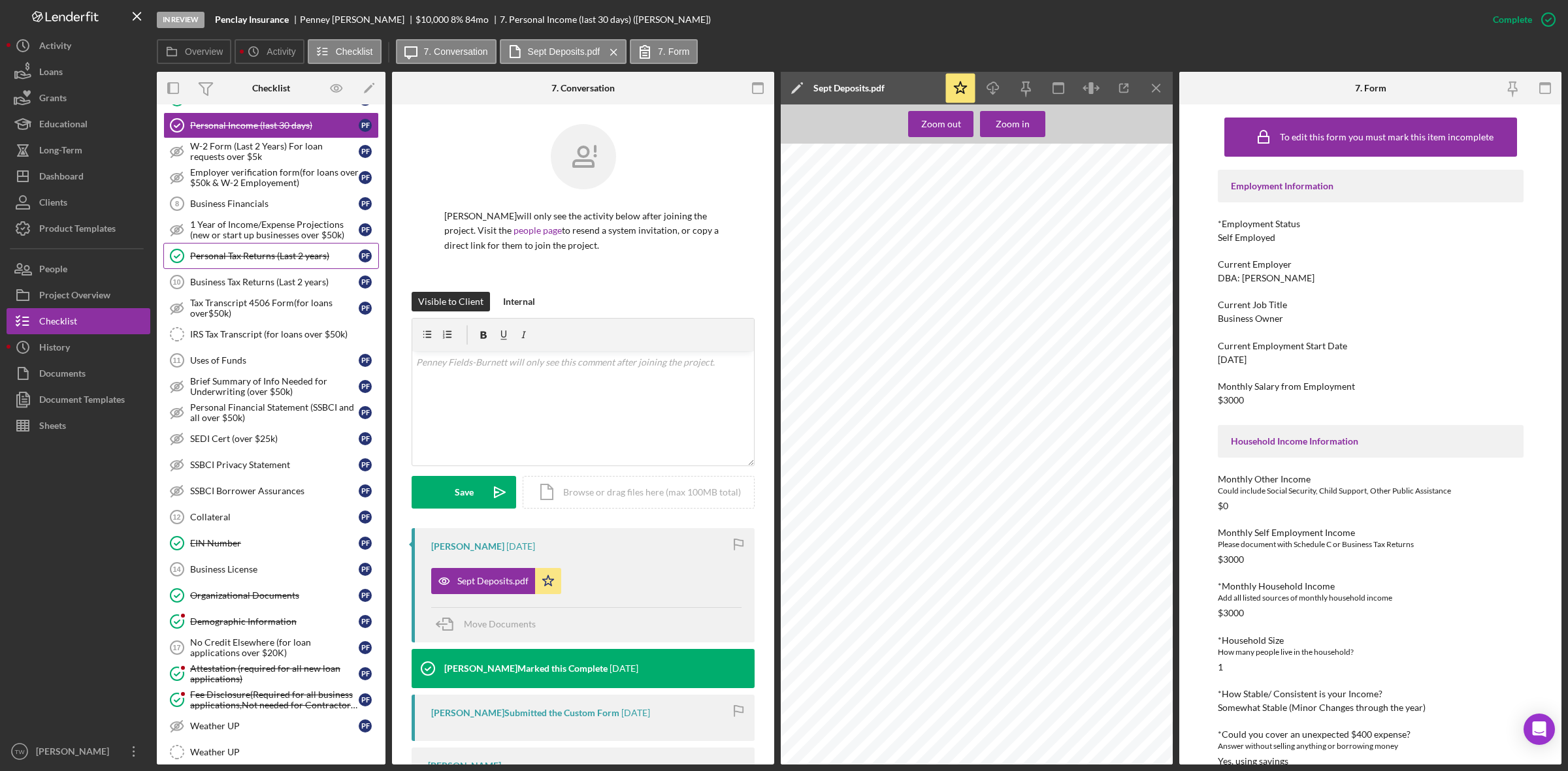
click at [239, 261] on div "Personal Tax Returns (Last 2 years)" at bounding box center [274, 256] width 168 height 10
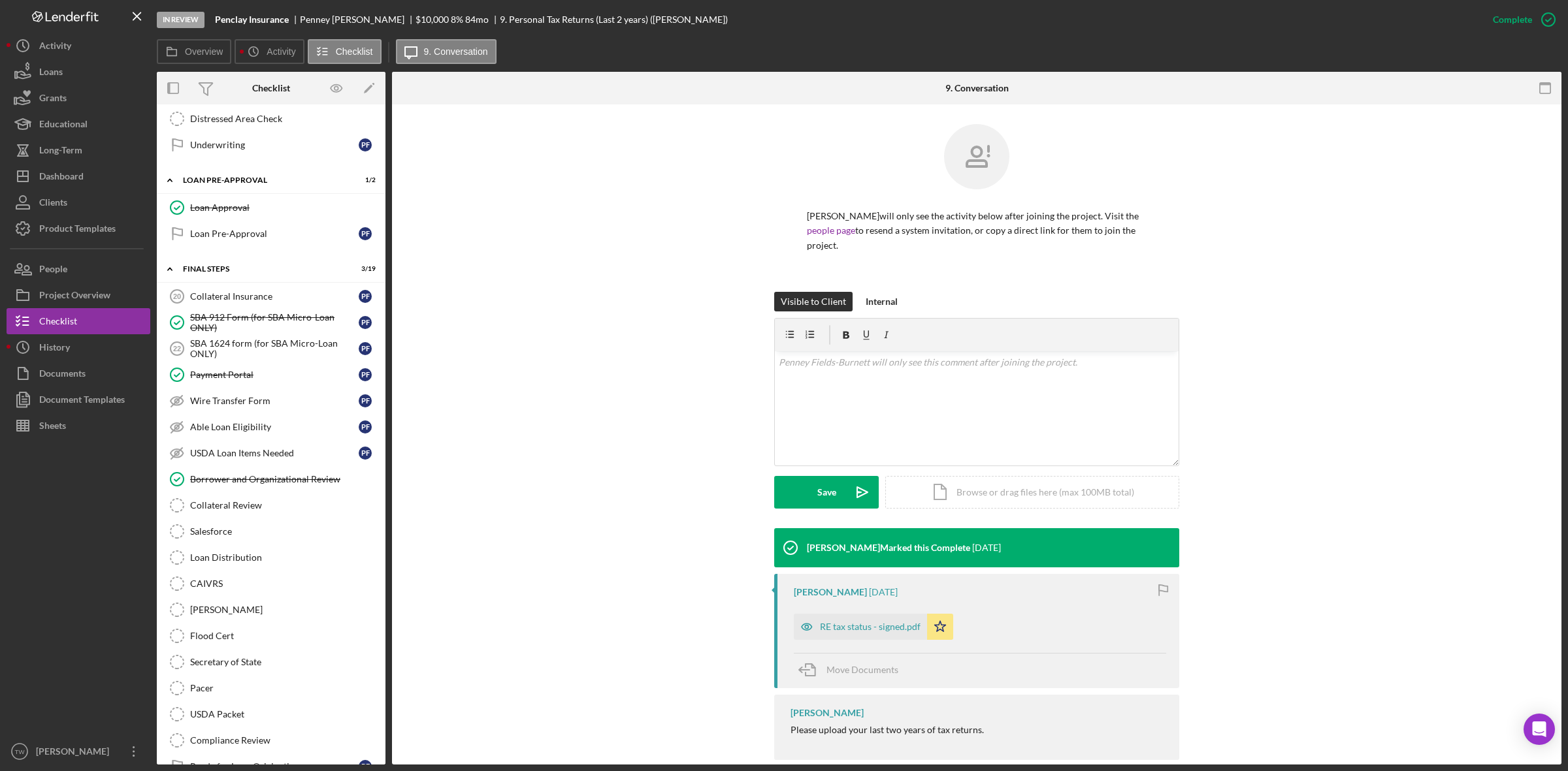
scroll to position [1221, 0]
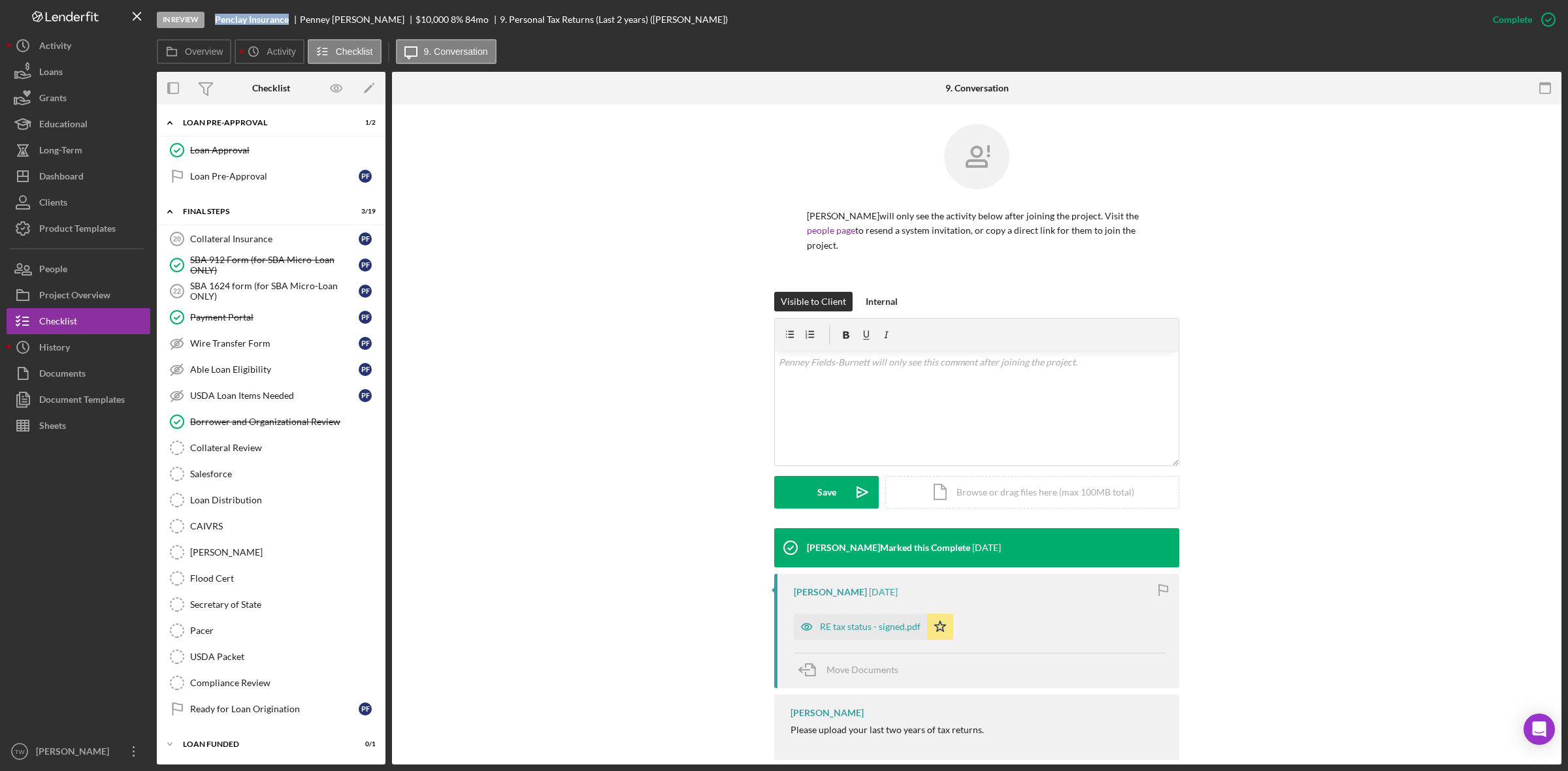
drag, startPoint x: 207, startPoint y: 15, endPoint x: 294, endPoint y: 24, distance: 87.5
click at [294, 24] on div "In Review Penclay Insurance [PERSON_NAME] $10,000 $10,000 8 % 84 mo 9. Personal…" at bounding box center [819, 20] width 1323 height 39
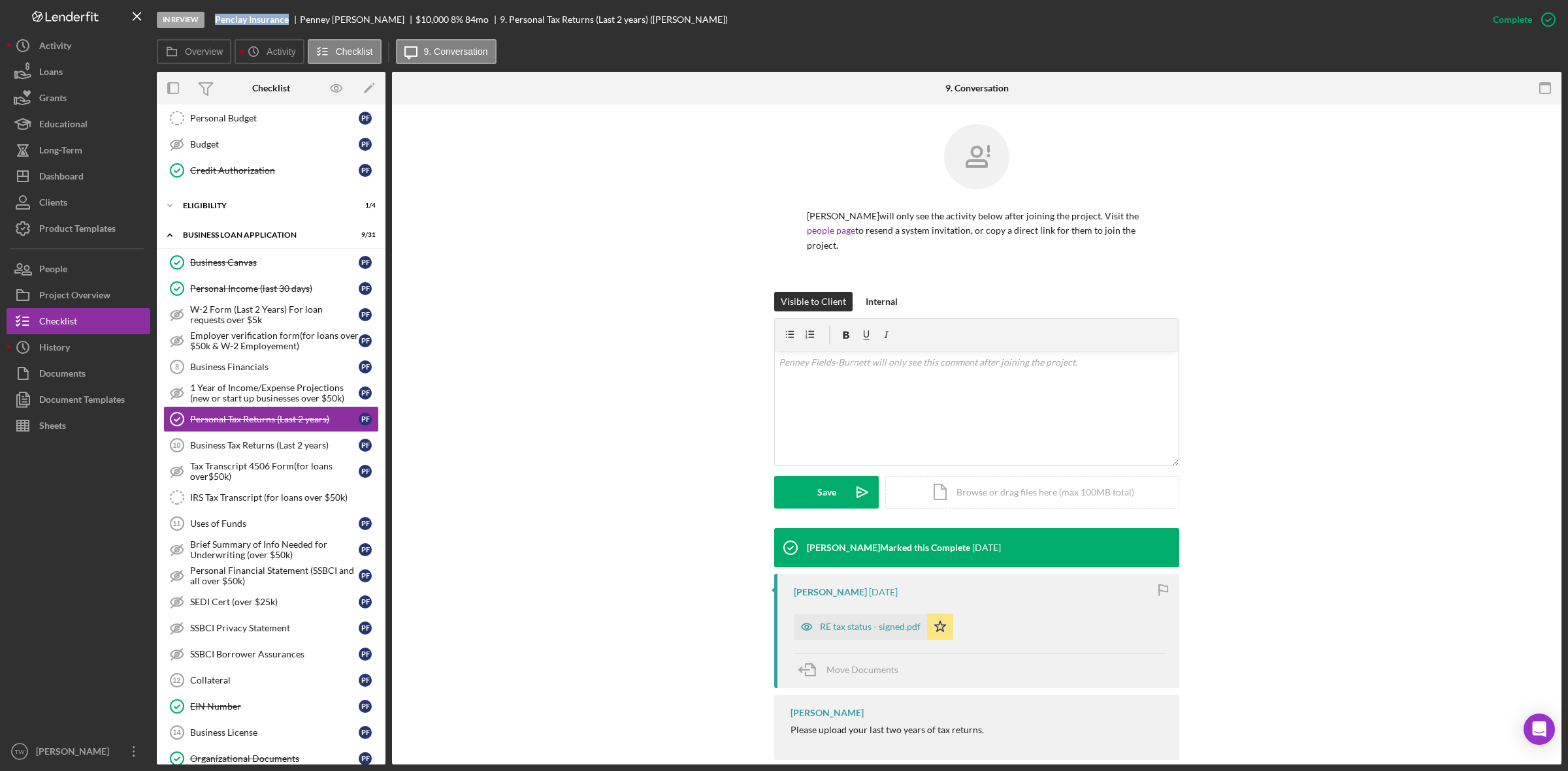
scroll to position [0, 0]
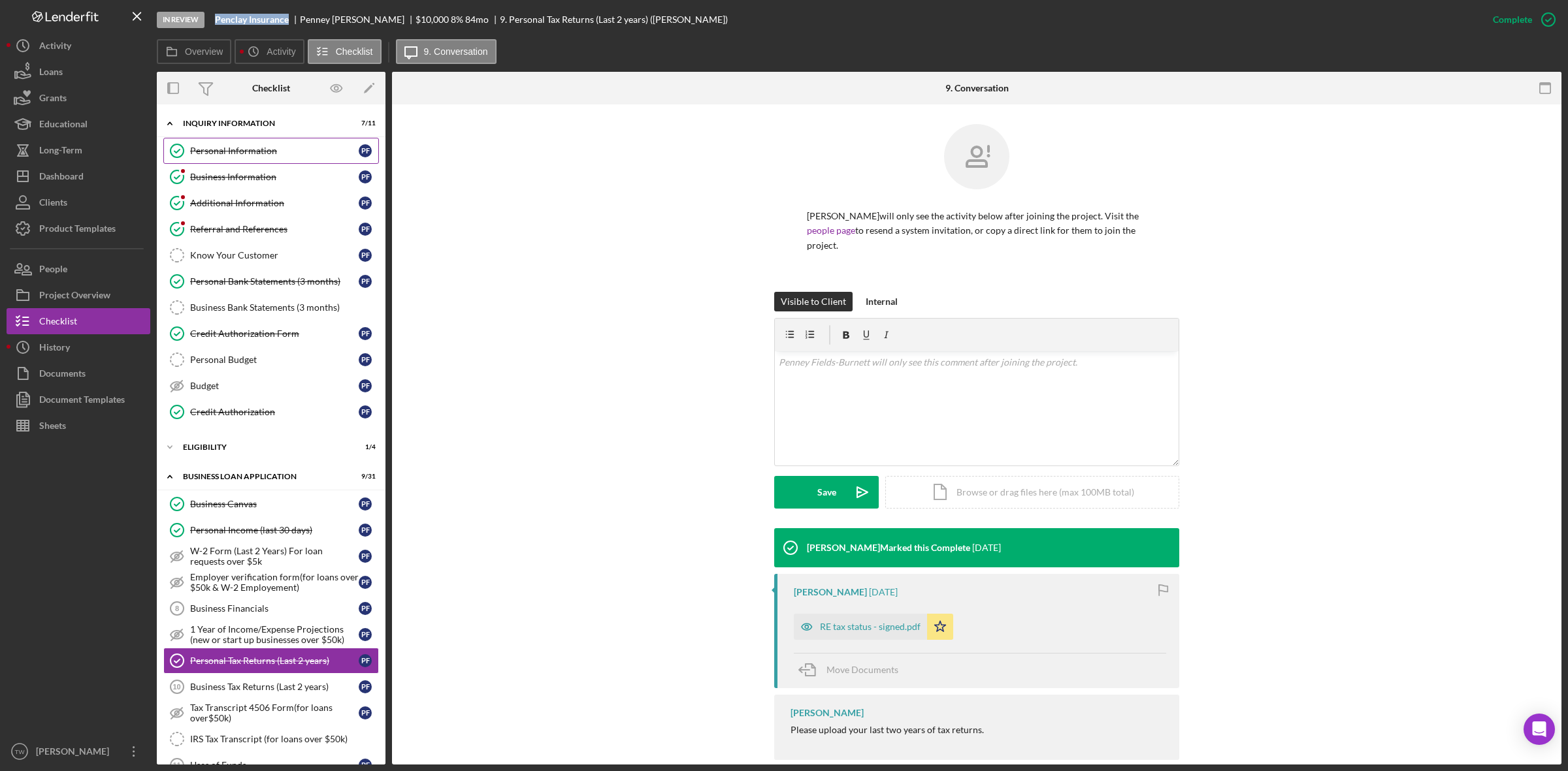
click at [236, 152] on div "Personal Information" at bounding box center [274, 151] width 168 height 10
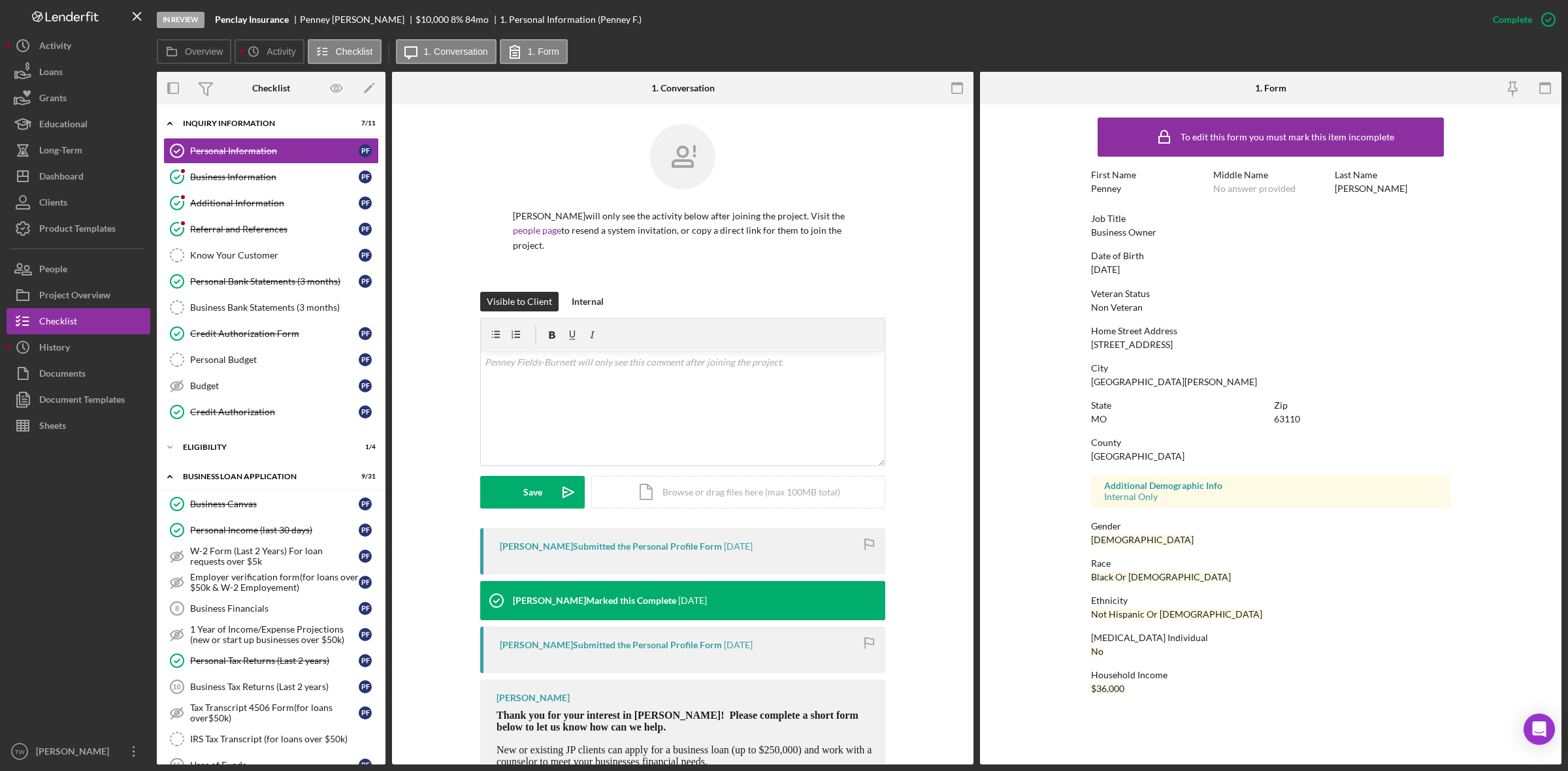
click at [1165, 344] on div "[STREET_ADDRESS]" at bounding box center [1131, 344] width 81 height 10
click at [1111, 380] on div "[GEOGRAPHIC_DATA][PERSON_NAME]" at bounding box center [1174, 381] width 166 height 10
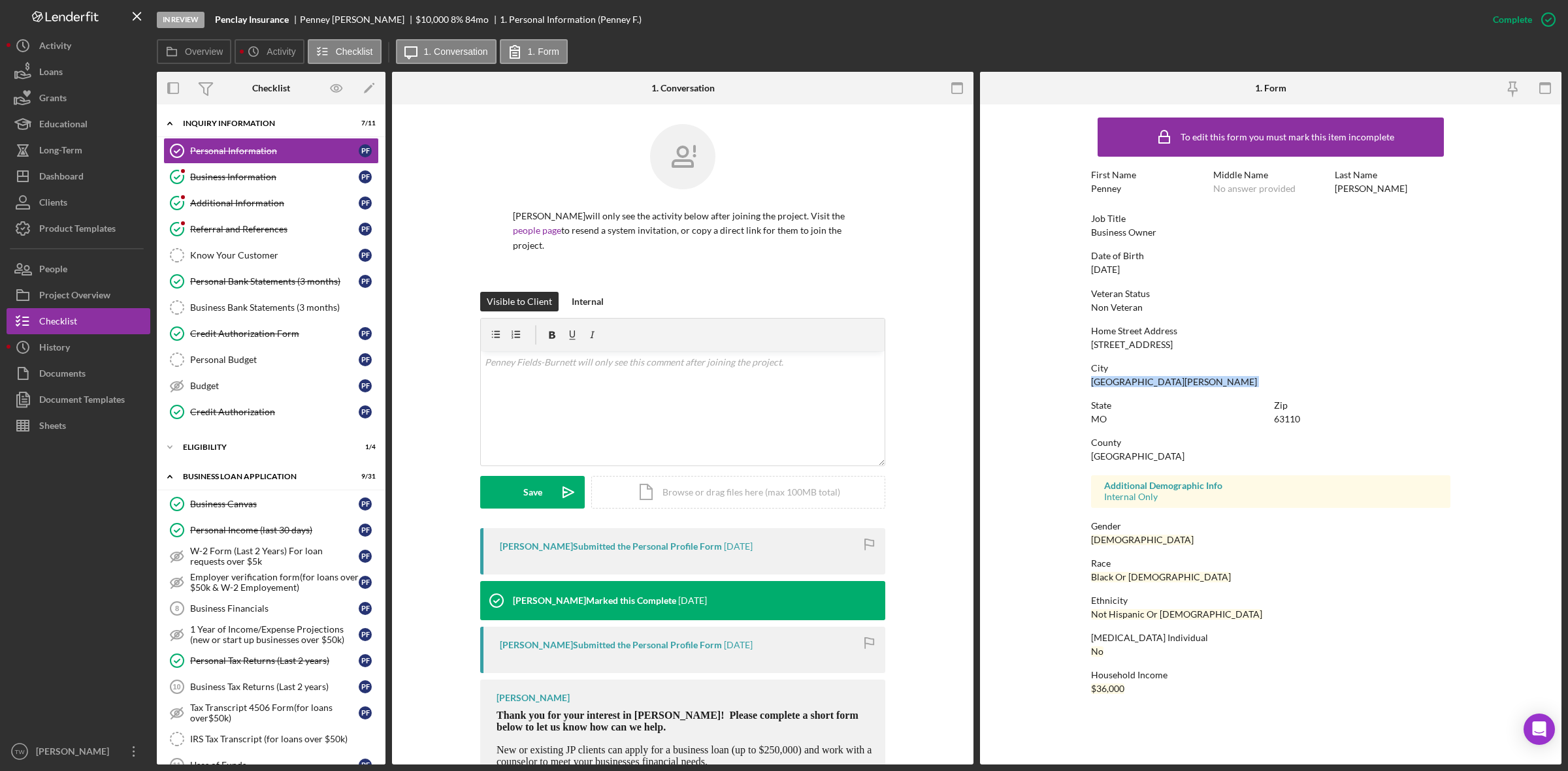
click at [1111, 380] on div "[GEOGRAPHIC_DATA][PERSON_NAME]" at bounding box center [1174, 381] width 166 height 10
click at [1289, 414] on div "63110" at bounding box center [1286, 419] width 26 height 10
click at [272, 282] on div "Personal Bank Statements (3 months)" at bounding box center [274, 281] width 168 height 10
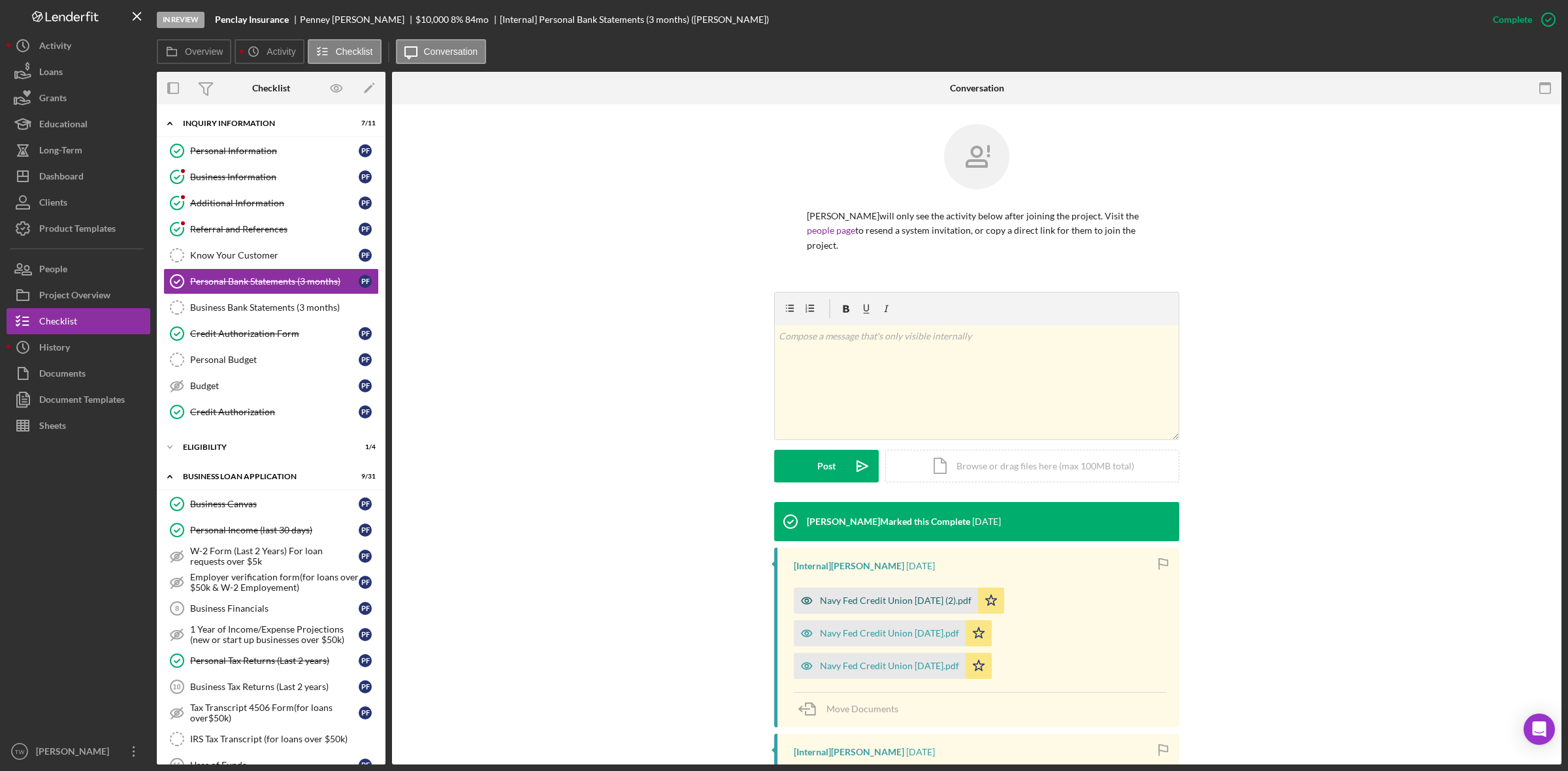
click at [850, 597] on div "Navy Fed Credit Union [DATE] (2).pdf" at bounding box center [895, 601] width 152 height 10
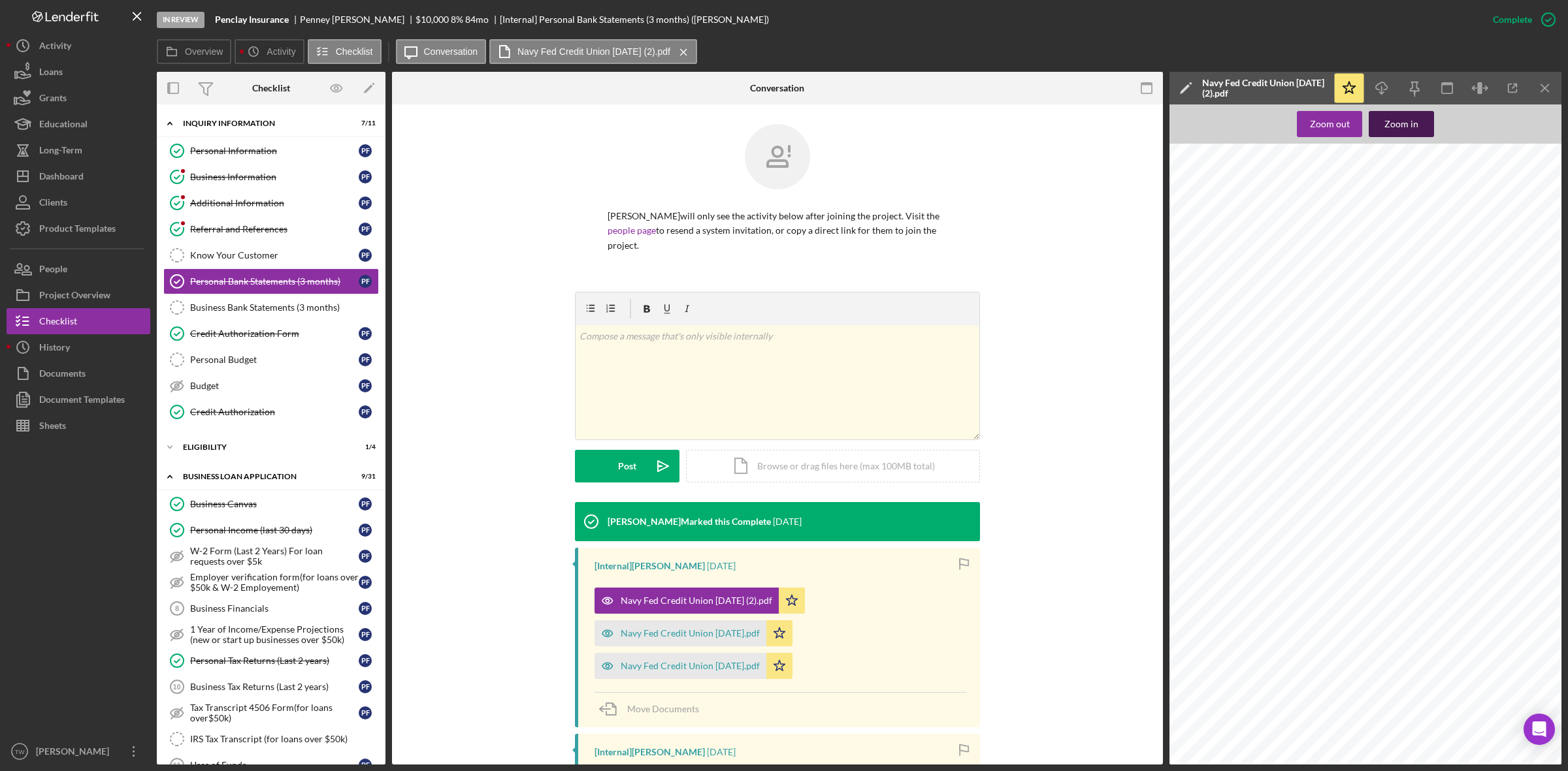
click at [1398, 131] on div "Zoom in" at bounding box center [1401, 124] width 34 height 26
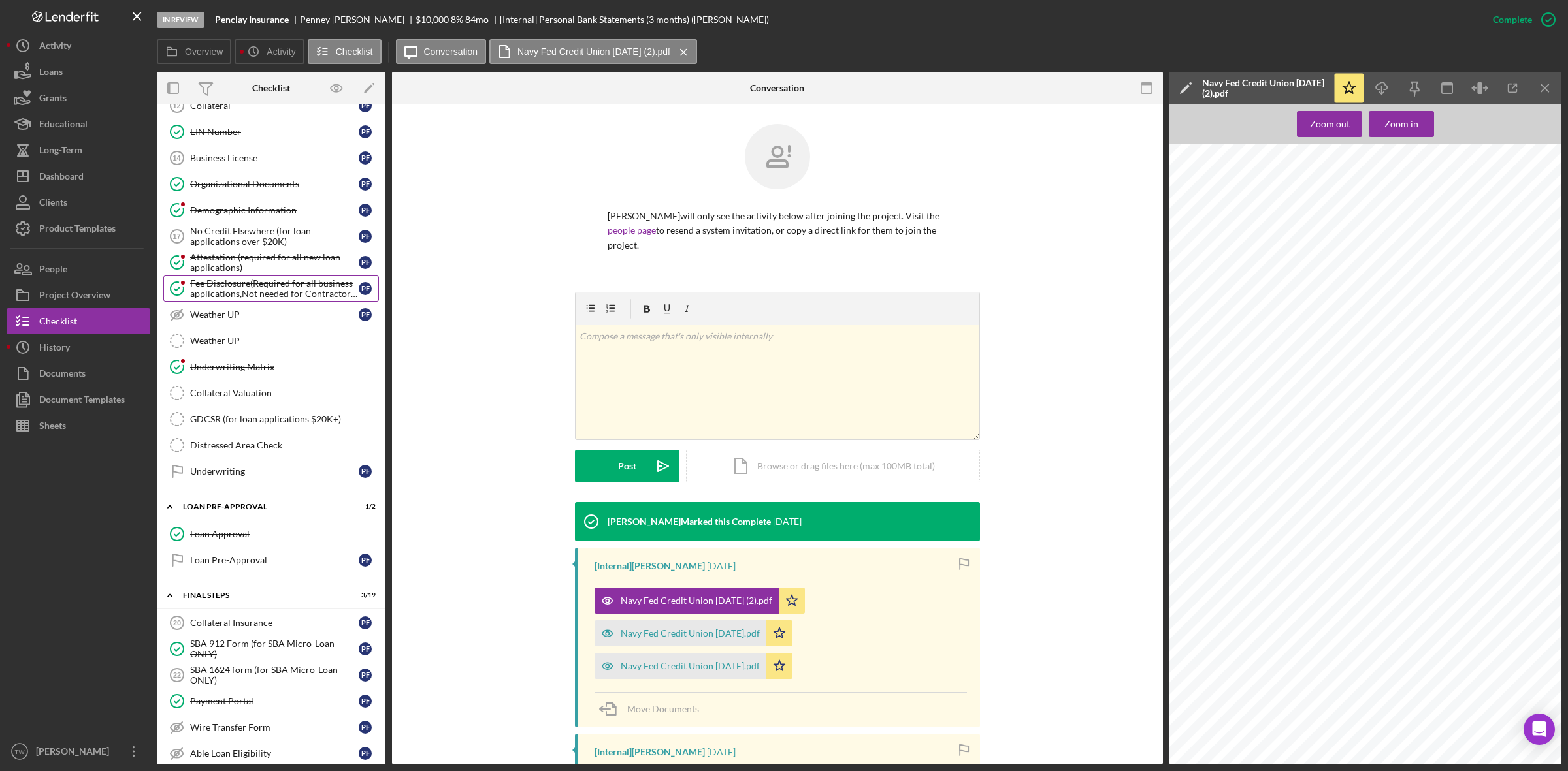
scroll to position [898, 0]
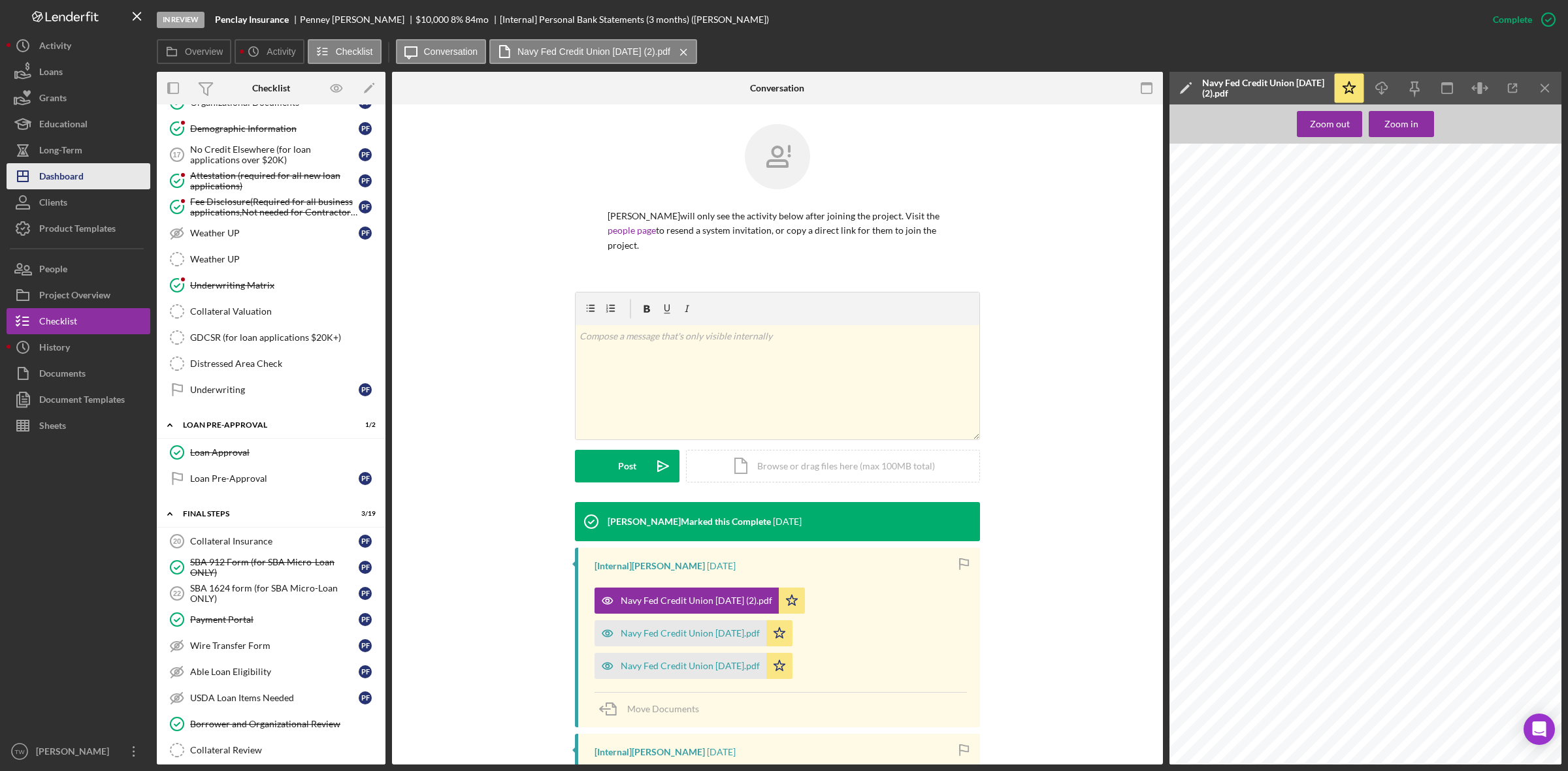
click at [96, 175] on button "Icon/Dashboard Dashboard" at bounding box center [78, 176] width 144 height 26
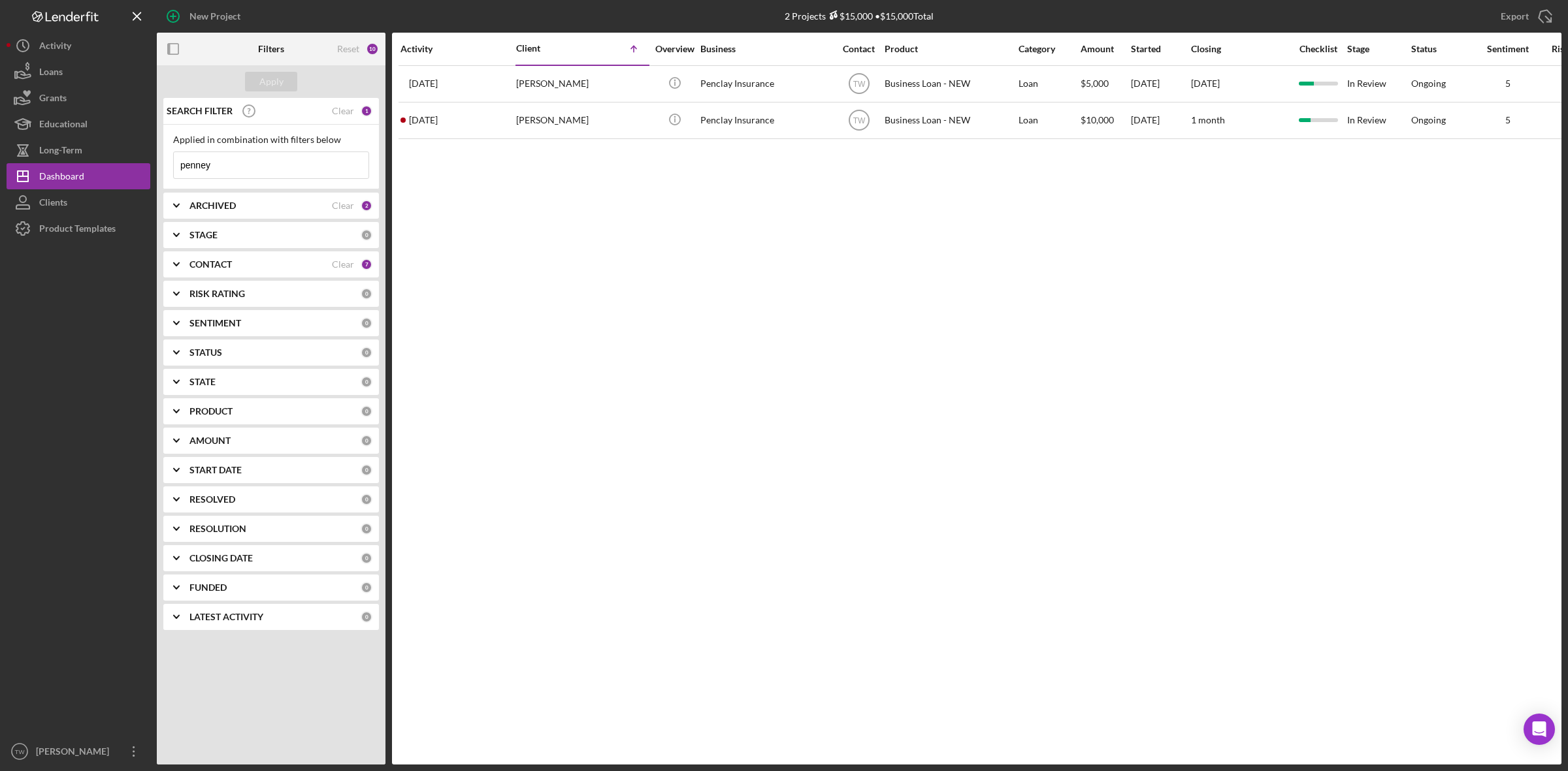
click at [263, 172] on input "penney" at bounding box center [271, 165] width 195 height 26
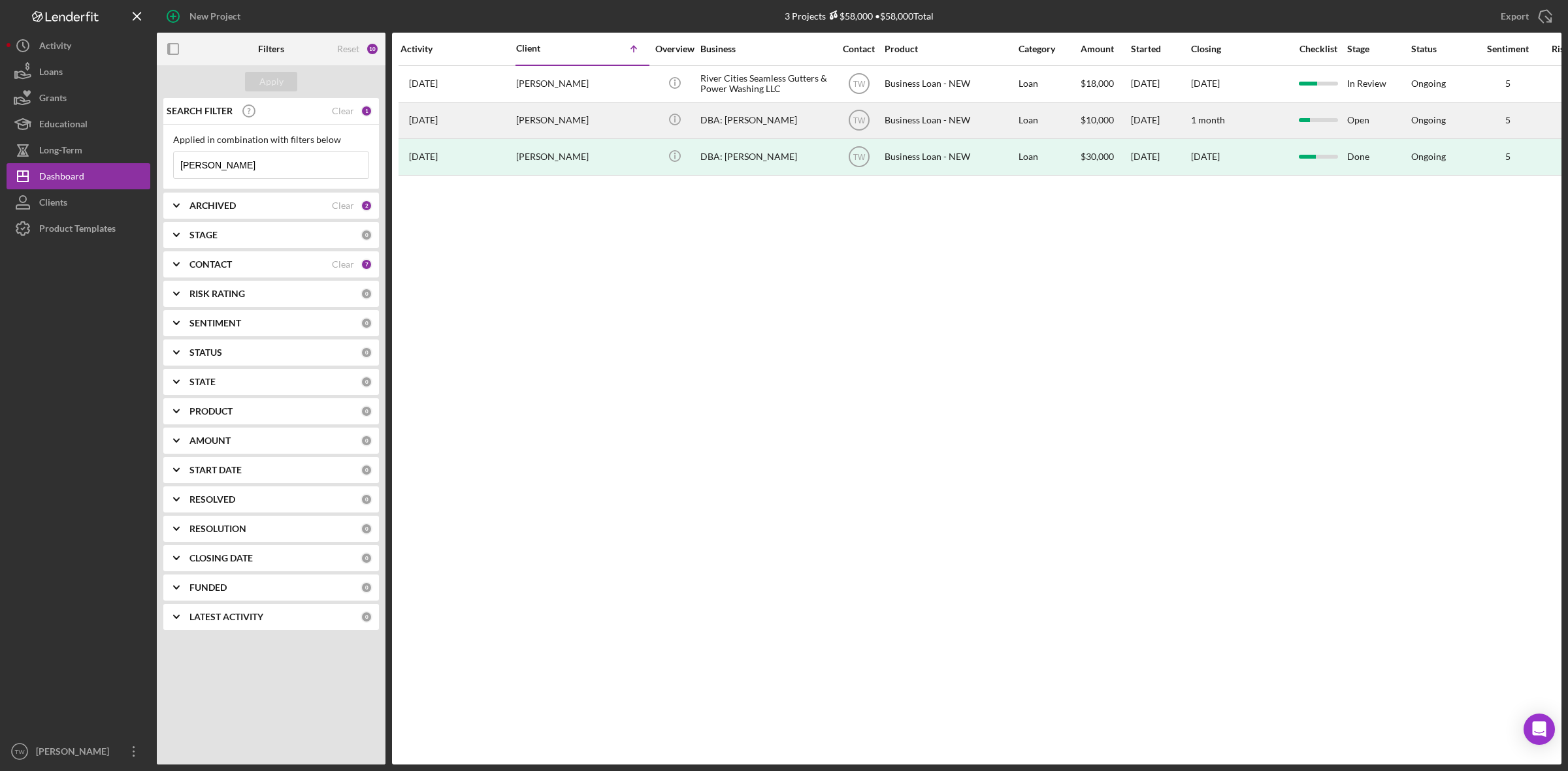
type input "[PERSON_NAME]"
click at [589, 121] on div "[PERSON_NAME]" at bounding box center [581, 121] width 130 height 35
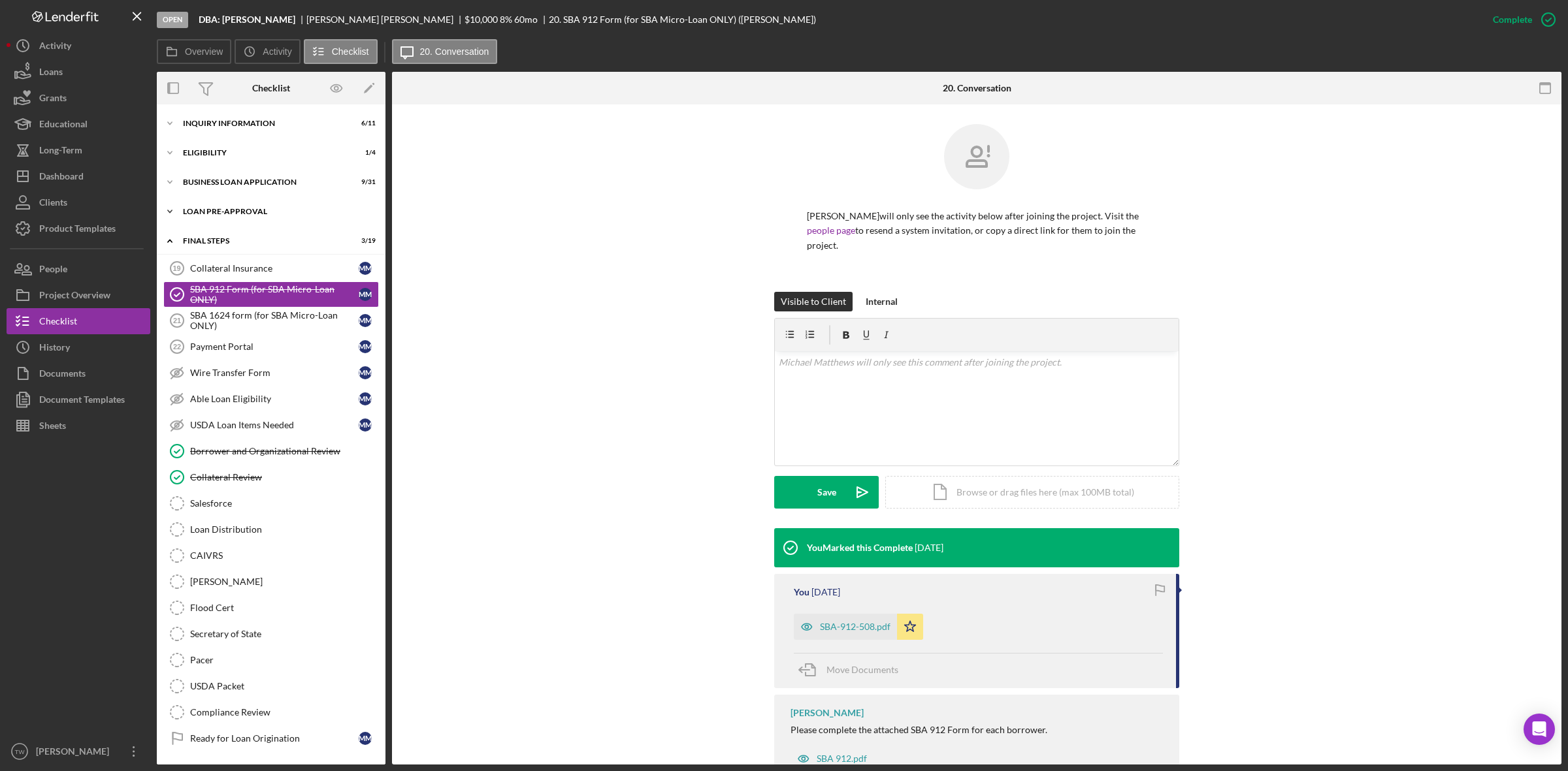
click at [226, 208] on div "LOAN PRE-APPROVAL" at bounding box center [276, 211] width 186 height 8
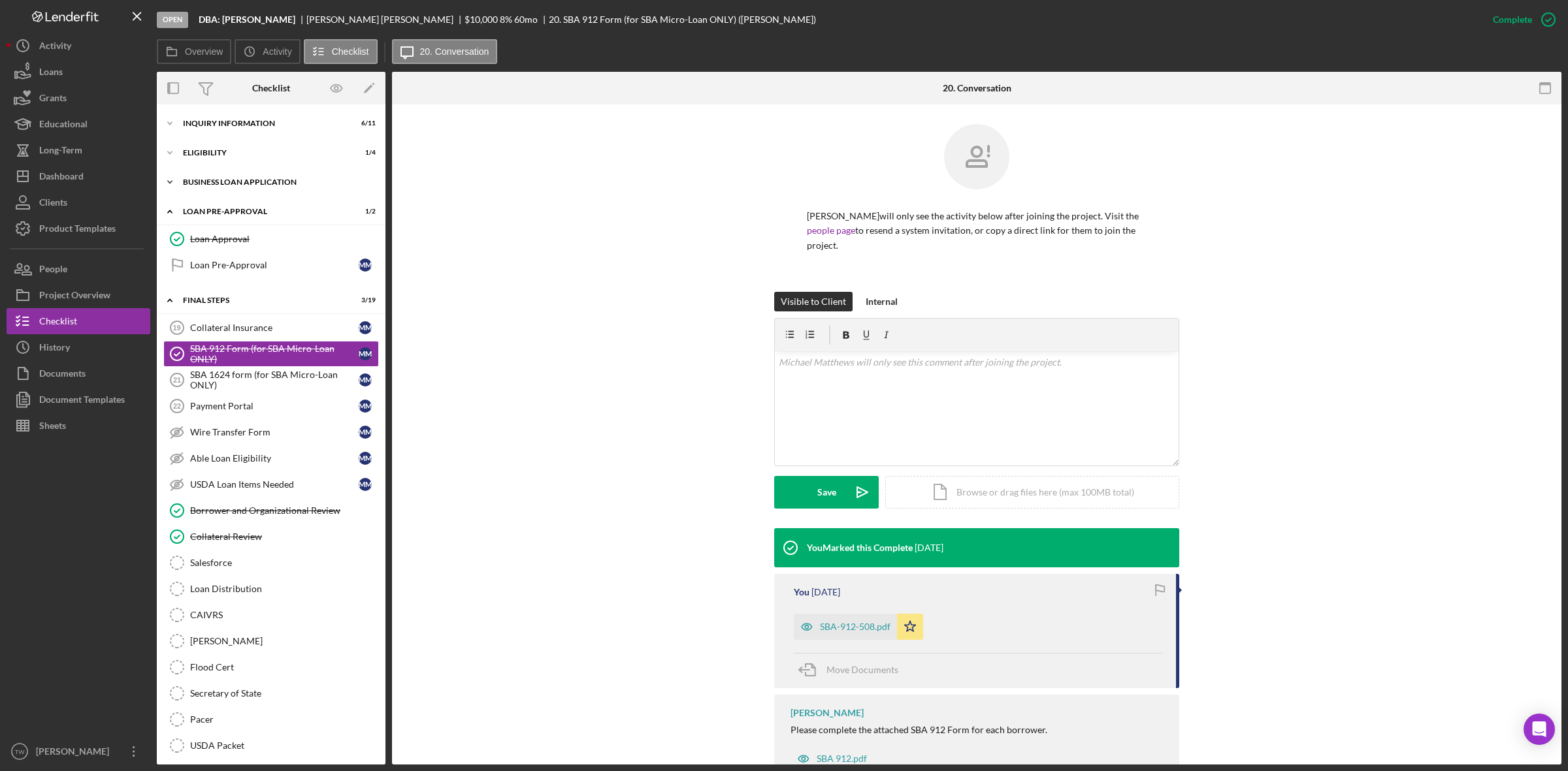
click at [226, 193] on div "Icon/Expander BUSINESS LOAN APPLICATION 9 / 31" at bounding box center [272, 182] width 229 height 26
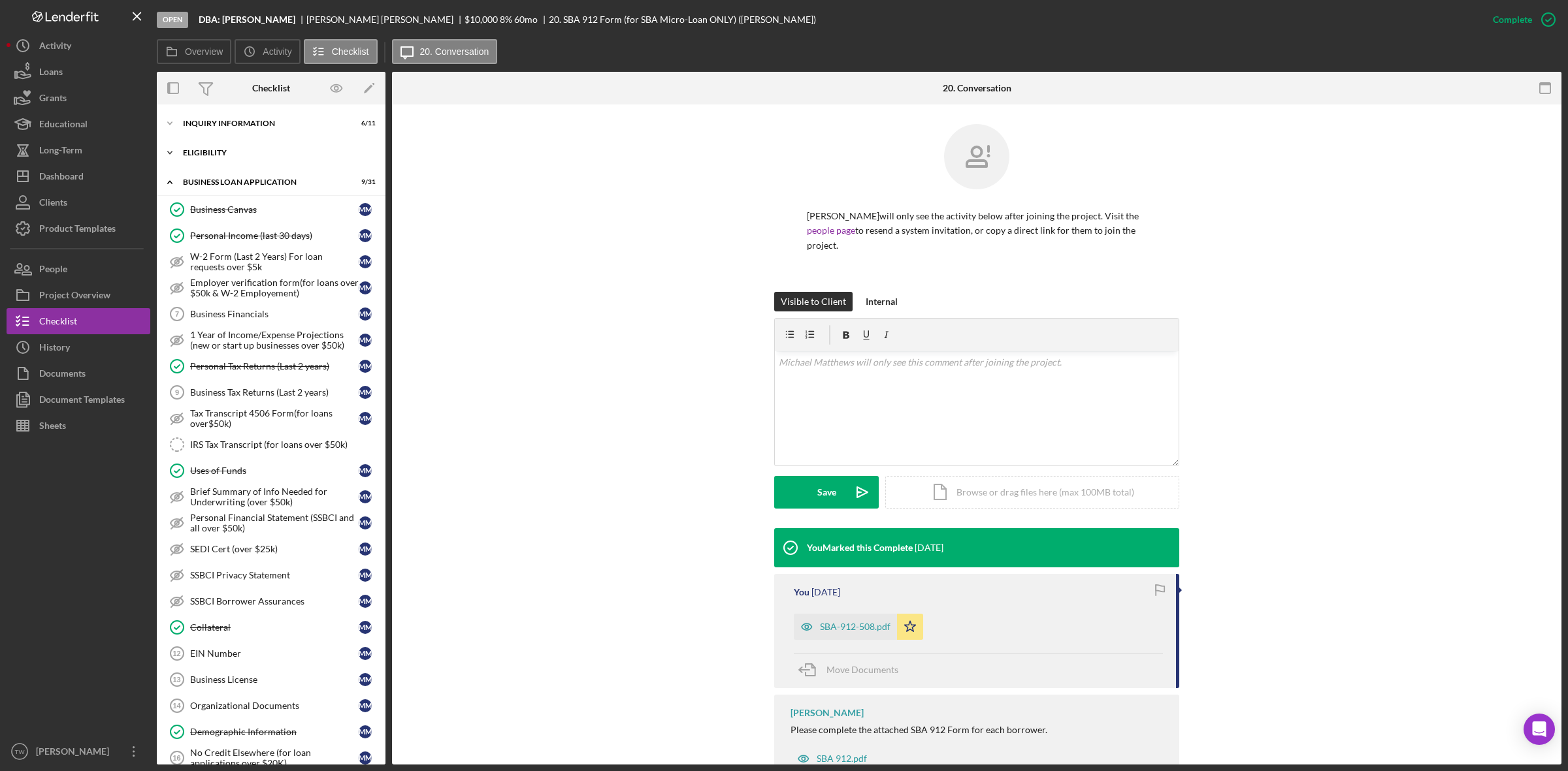
click at [227, 164] on div "Icon/Expander ELIGIBILITY 1 / 4" at bounding box center [272, 152] width 229 height 26
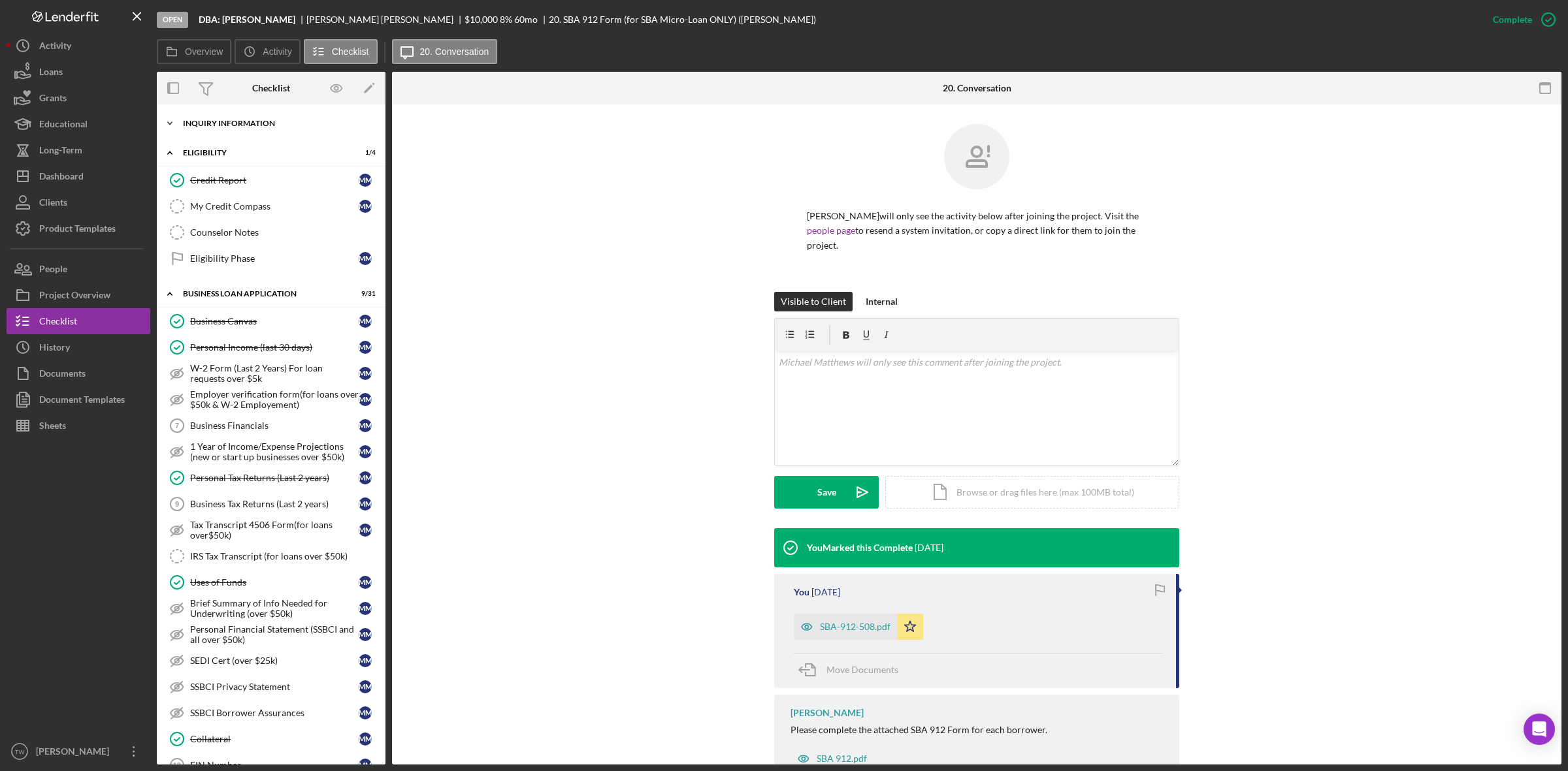
click at [233, 119] on div "INQUIRY INFORMATION" at bounding box center [276, 123] width 186 height 8
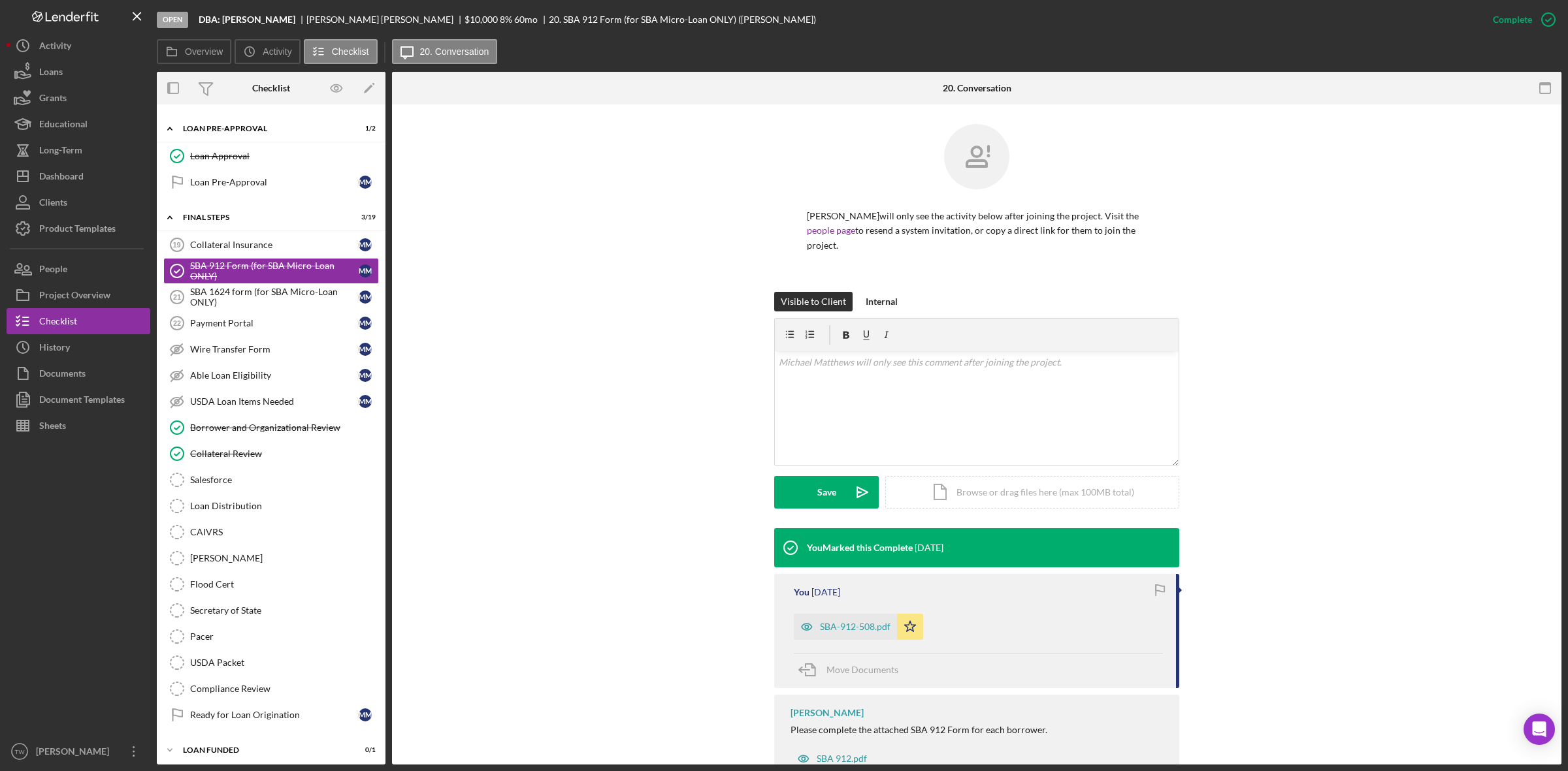
scroll to position [1334, 0]
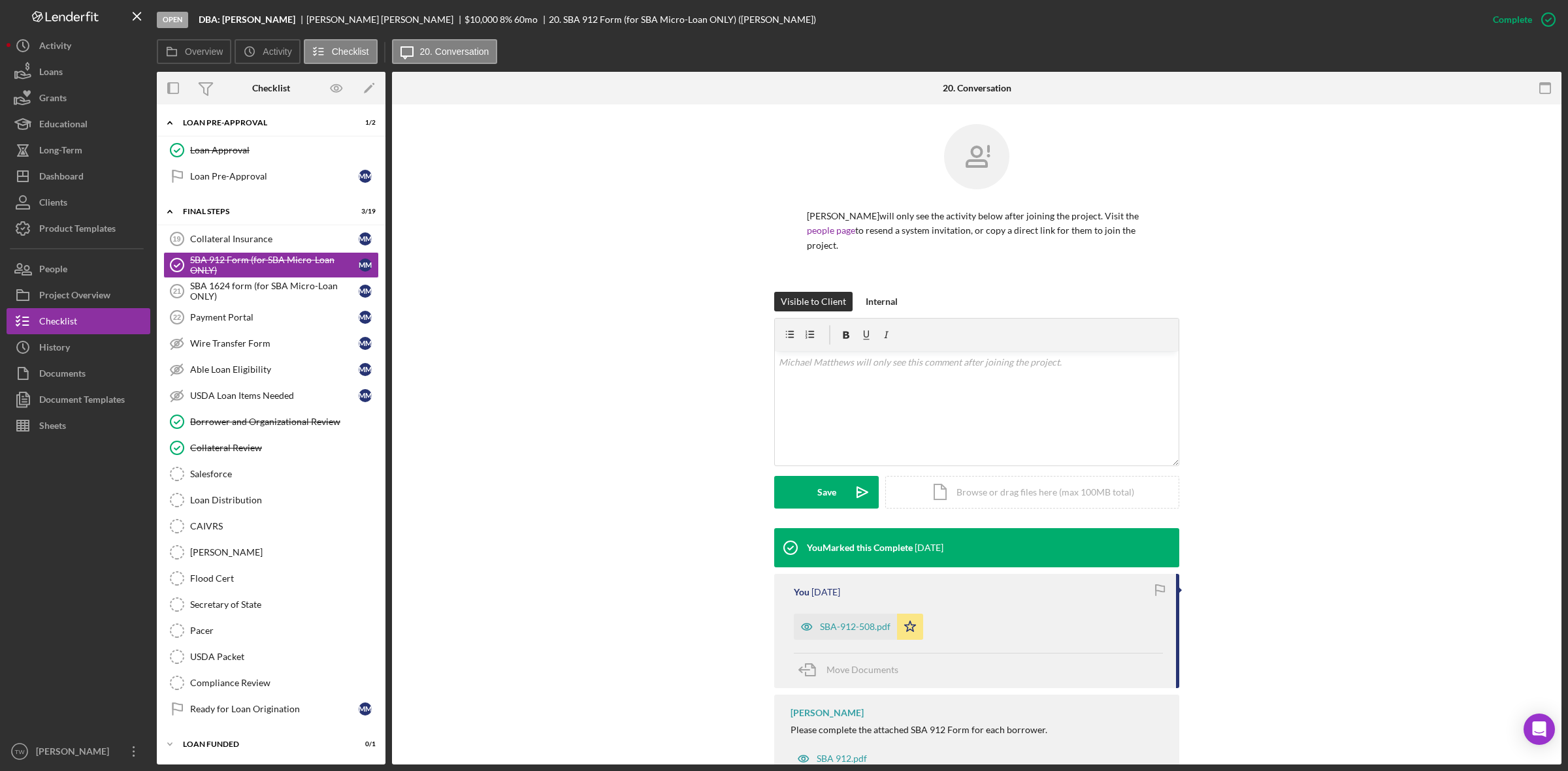
drag, startPoint x: 196, startPoint y: 13, endPoint x: 298, endPoint y: 24, distance: 102.6
click at [298, 24] on div "Open DBA: [PERSON_NAME] [PERSON_NAME] $10,000 $10,000 8 % 60 mo 20. SBA 912 For…" at bounding box center [819, 20] width 1323 height 39
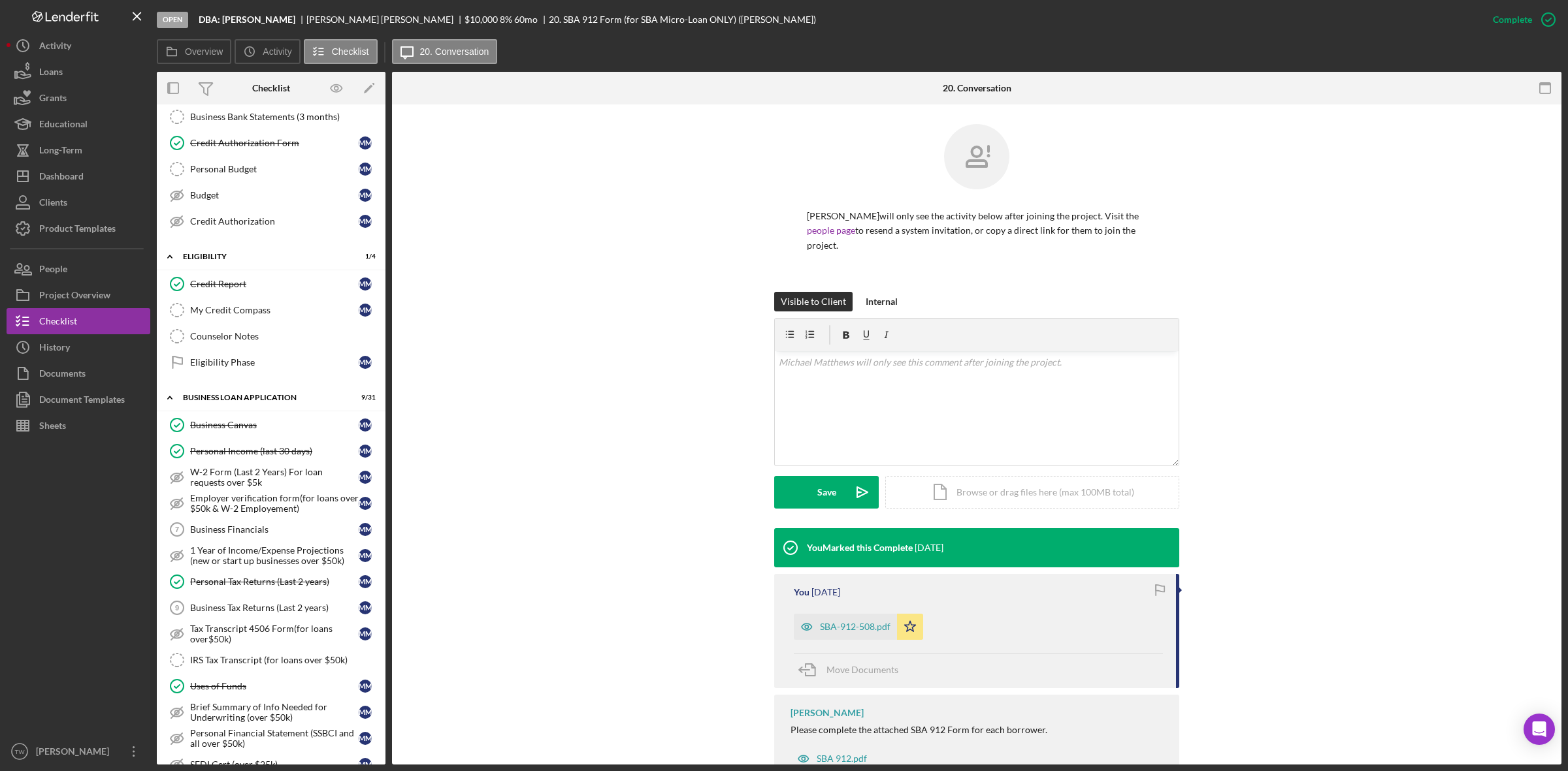
scroll to position [0, 0]
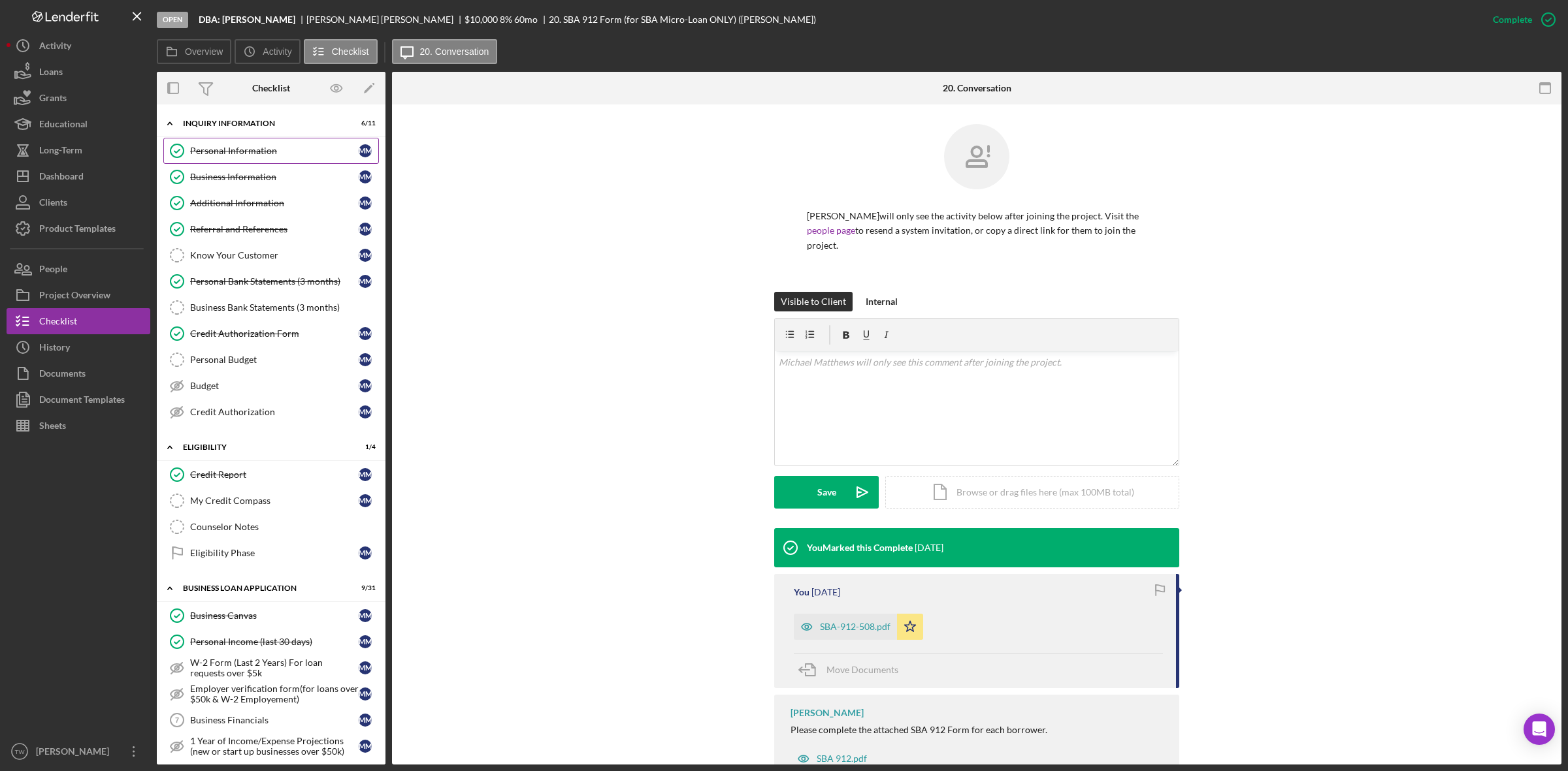
click at [240, 154] on div "Personal Information" at bounding box center [274, 151] width 168 height 10
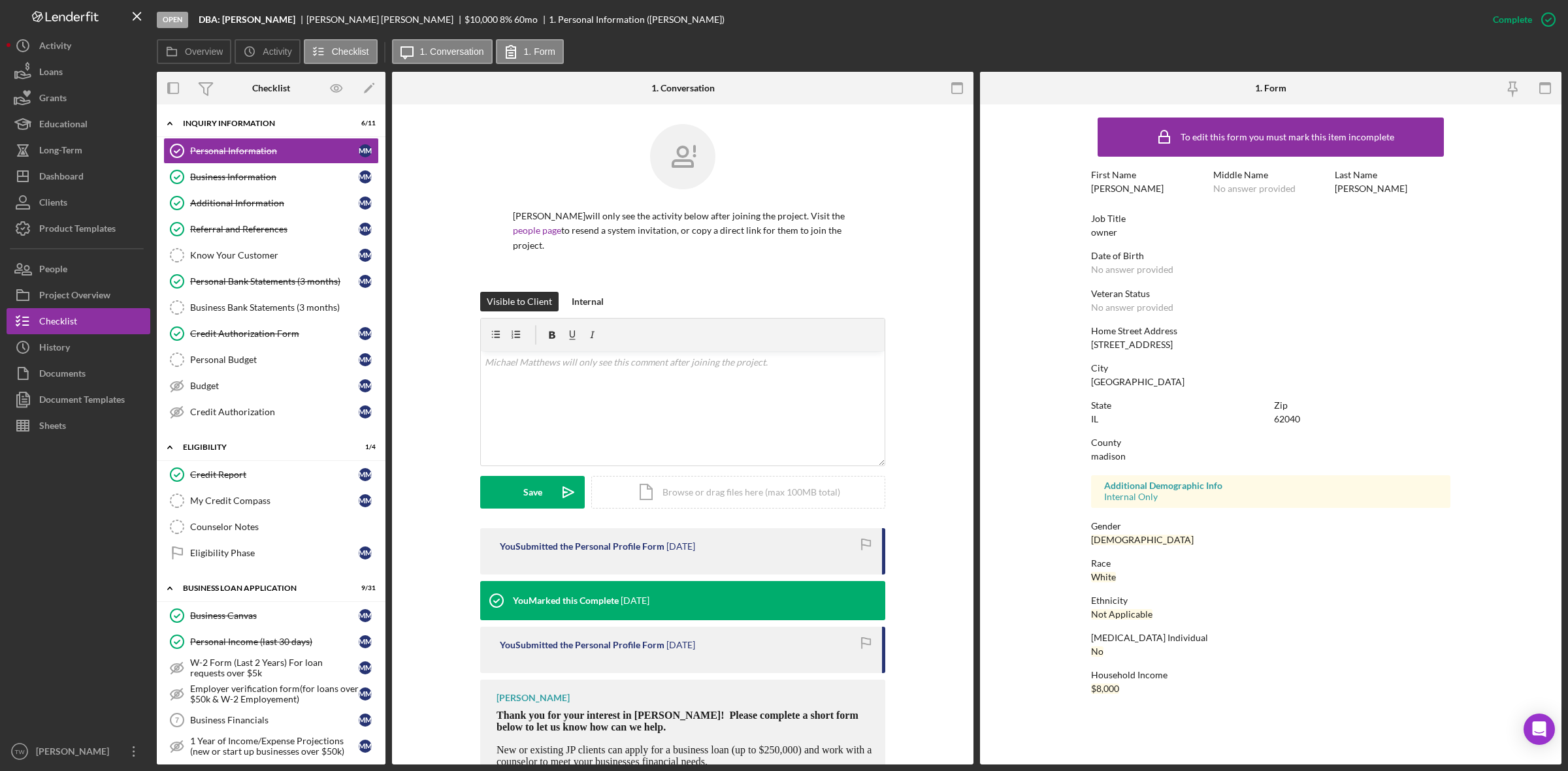
click at [1145, 331] on div "Home Street Address" at bounding box center [1270, 331] width 359 height 10
click at [1149, 336] on div "Home Street Address [STREET_ADDRESS]" at bounding box center [1270, 338] width 359 height 24
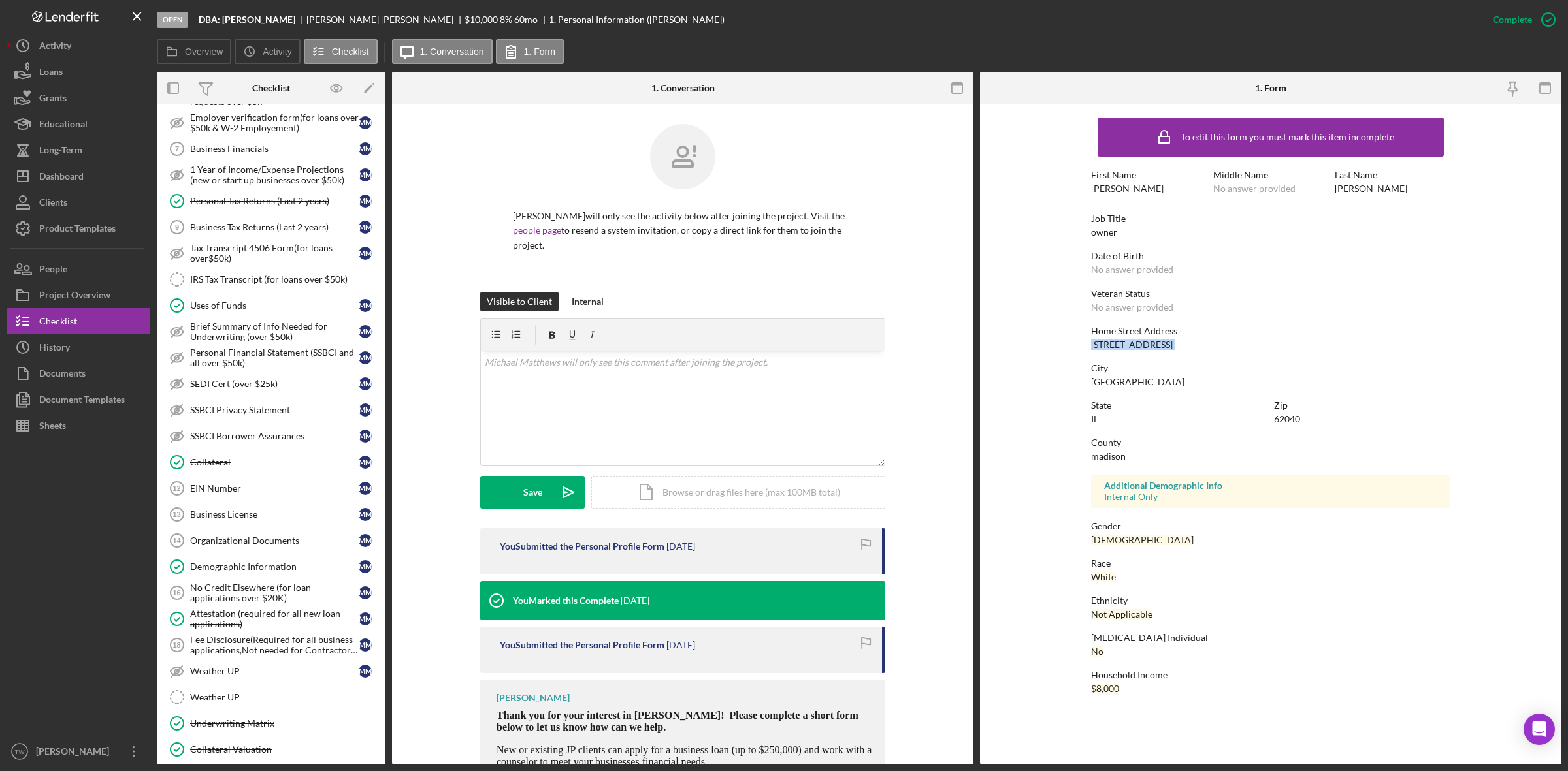
scroll to position [408, 0]
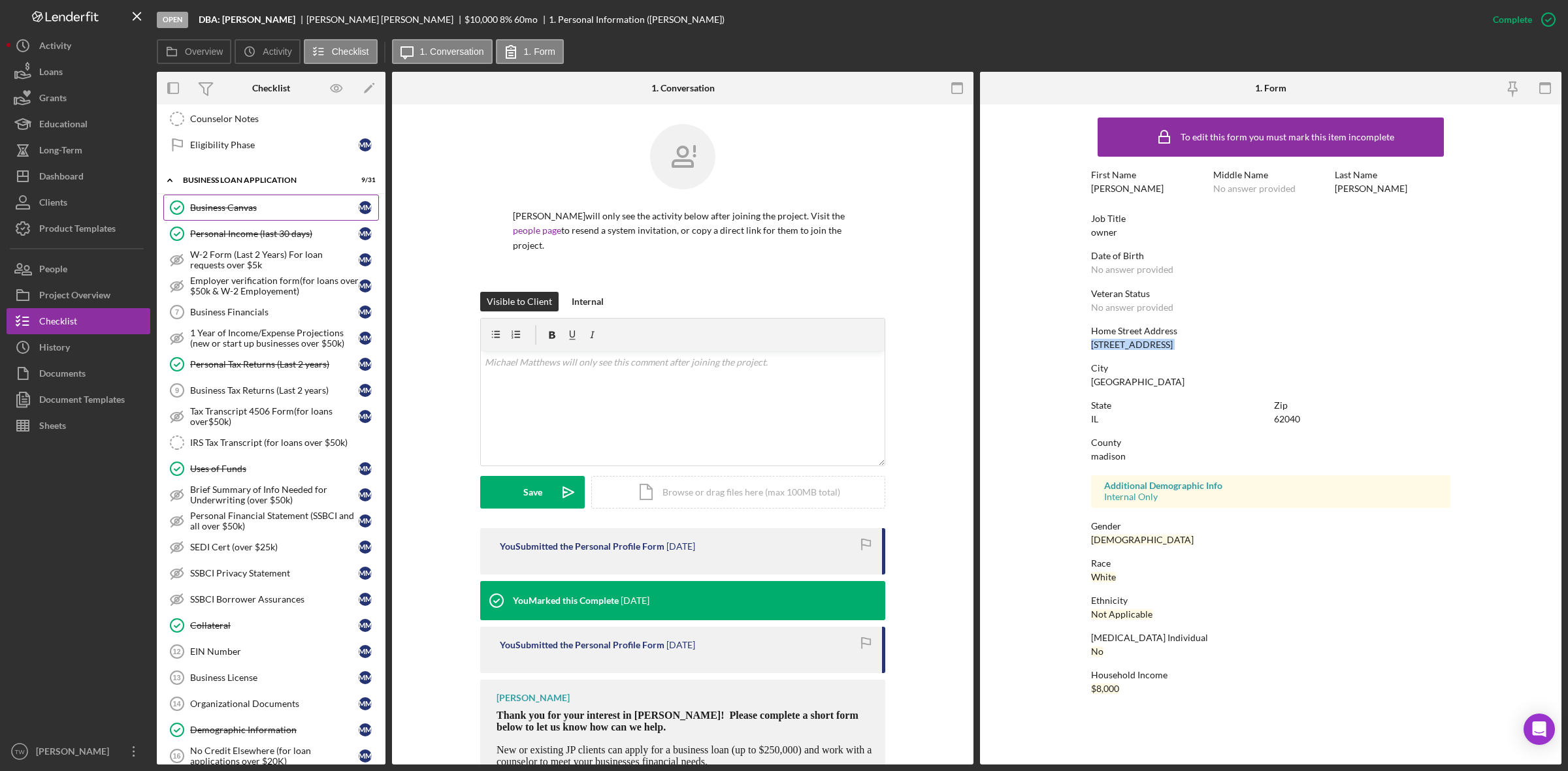
click at [269, 210] on div "Business Canvas" at bounding box center [274, 207] width 168 height 10
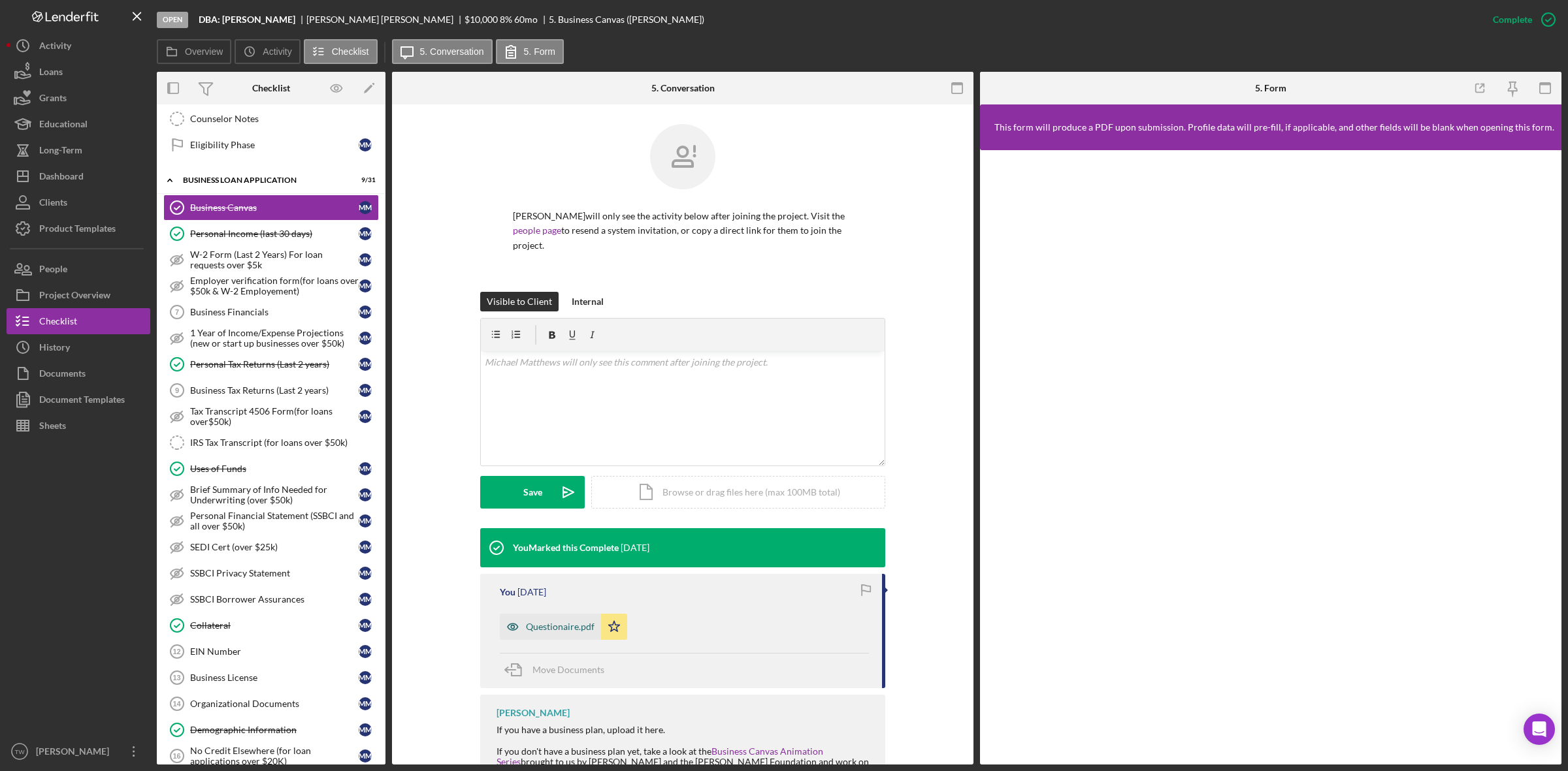
click at [529, 626] on div "Questionaire.pdf" at bounding box center [560, 627] width 69 height 10
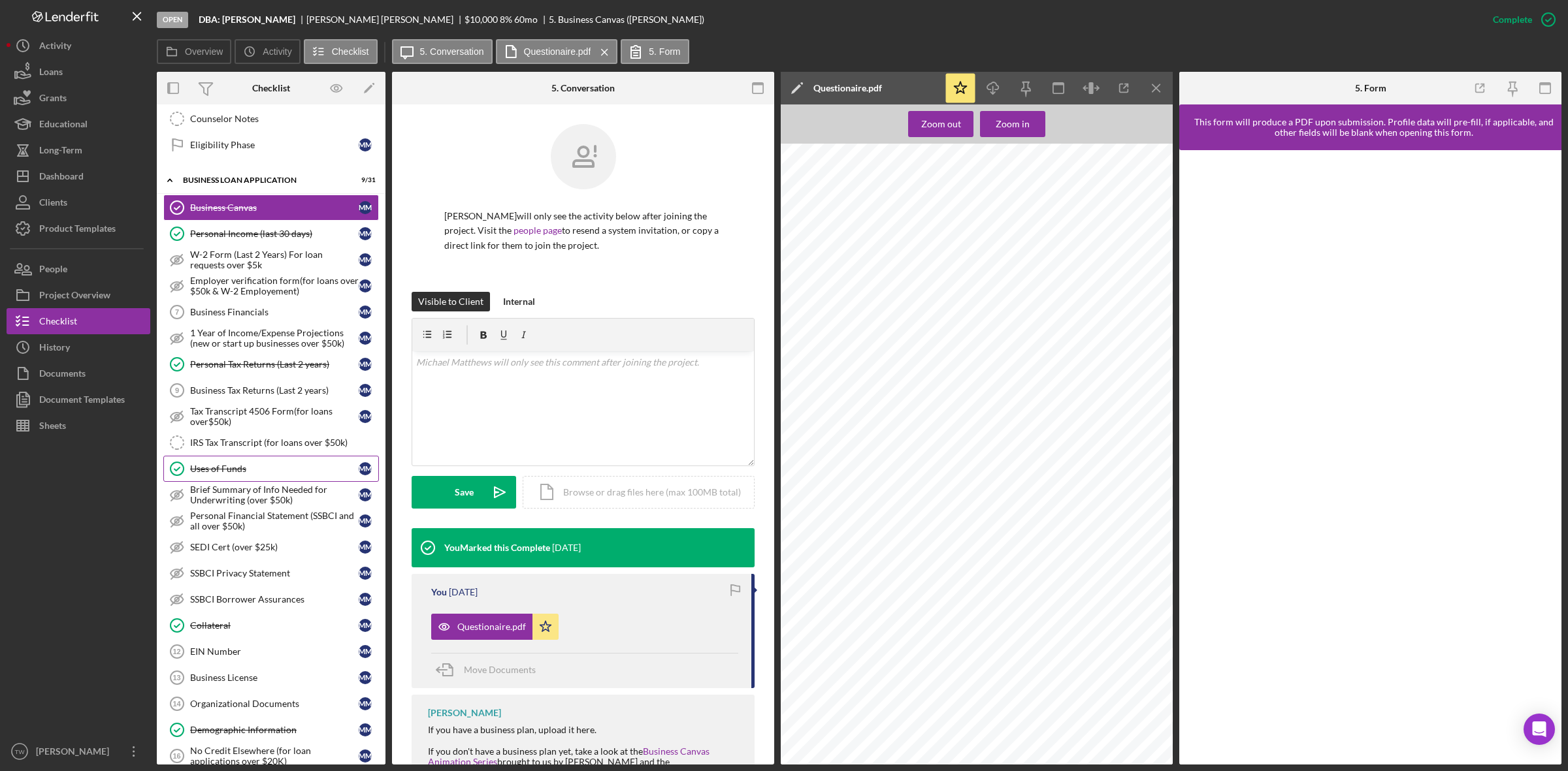
scroll to position [653, 0]
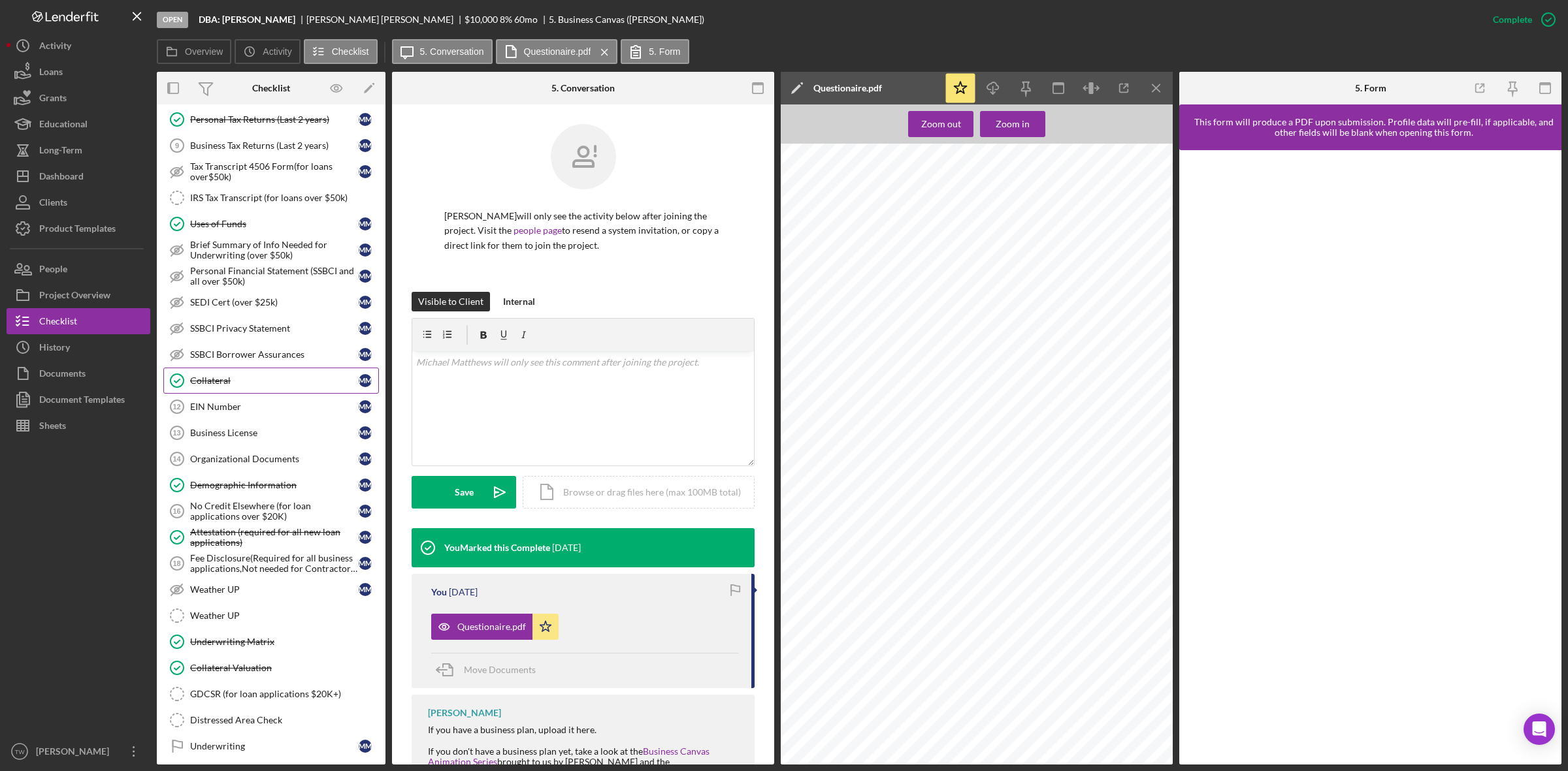
click at [240, 386] on div "Collateral" at bounding box center [274, 380] width 168 height 10
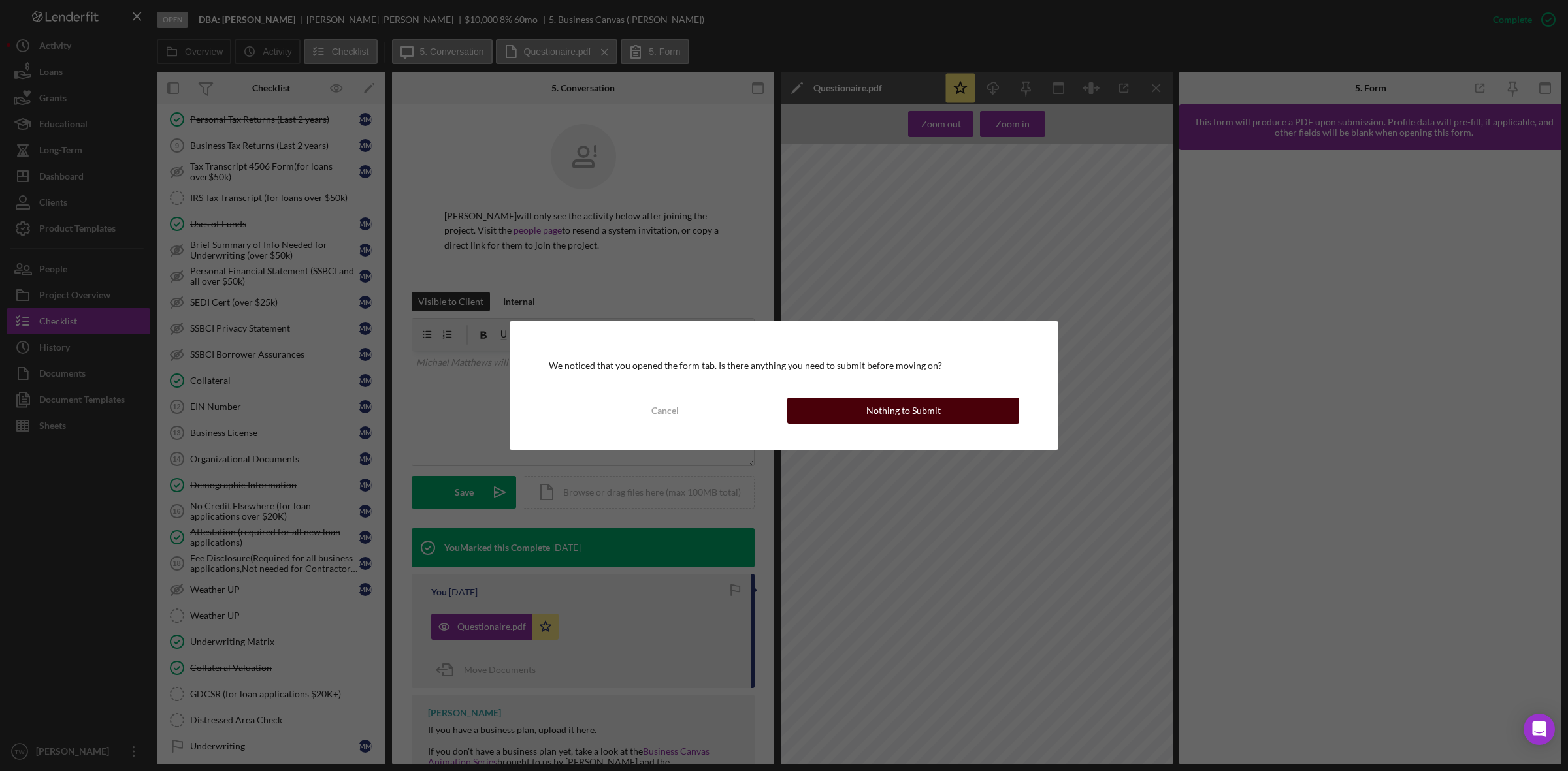
click at [888, 417] on div "Nothing to Submit" at bounding box center [903, 410] width 74 height 26
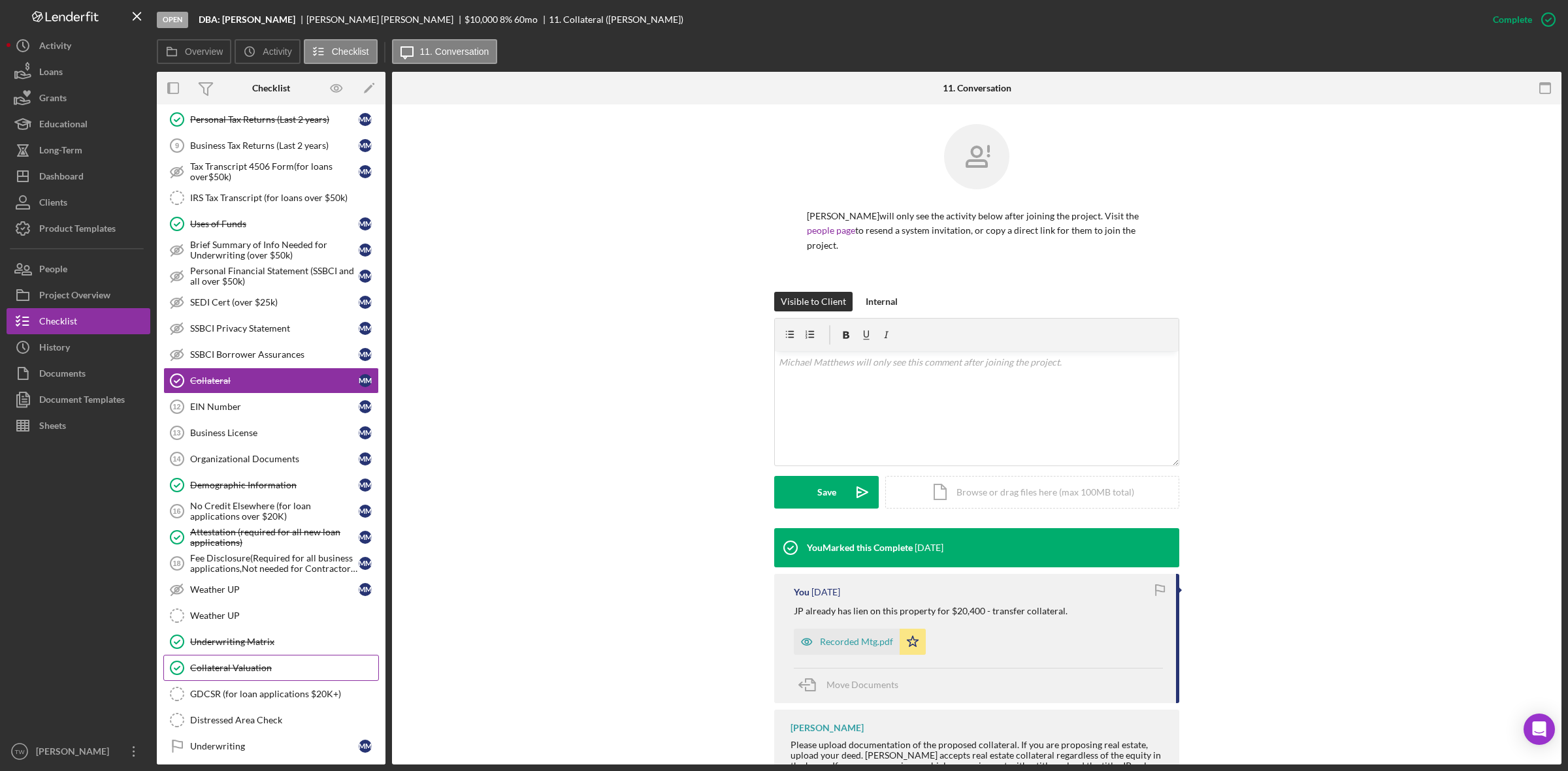
click at [233, 673] on div "Collateral Valuation" at bounding box center [284, 668] width 188 height 10
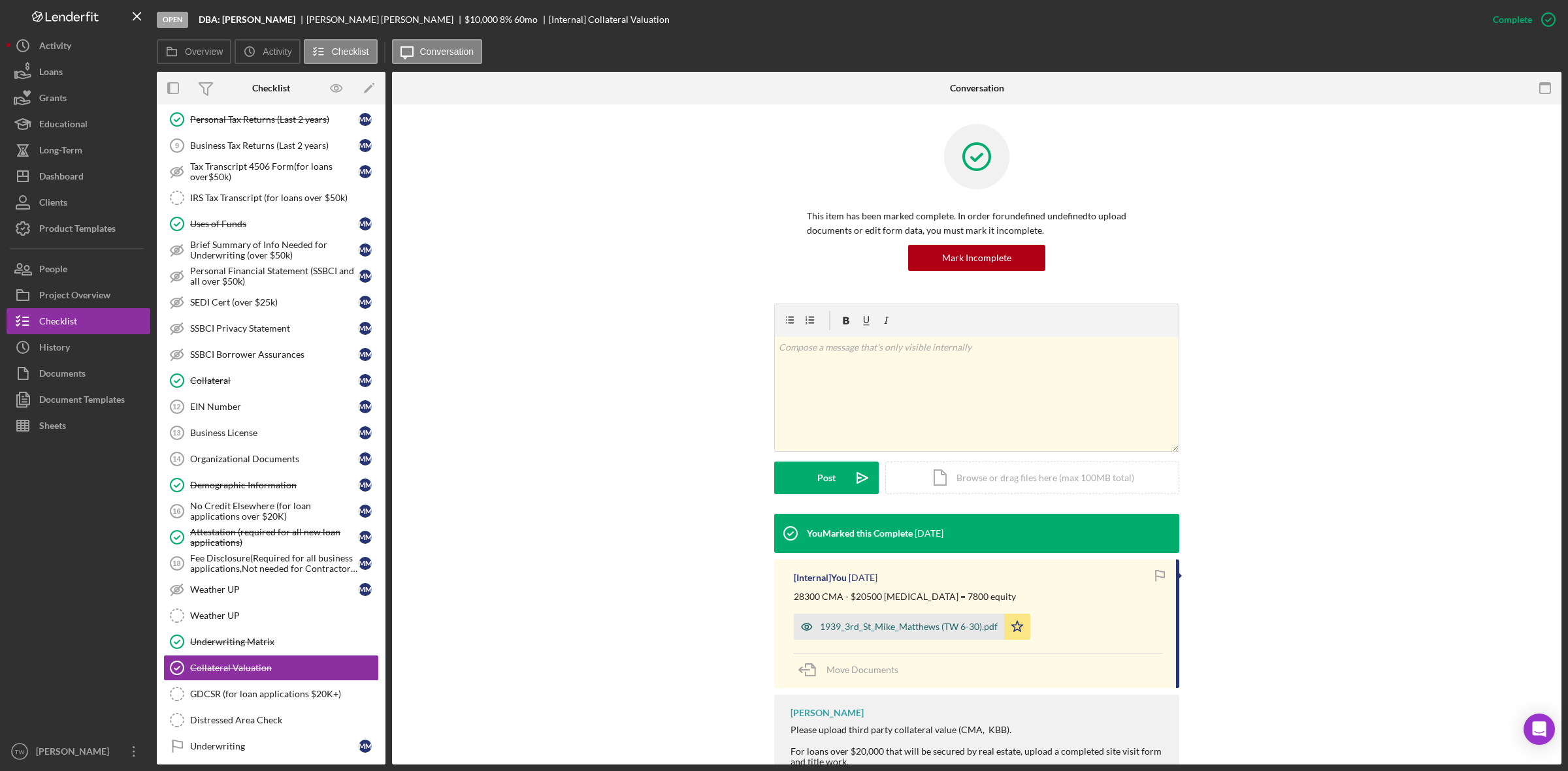
click at [941, 628] on div "1939_3rd_St_Mike_Matthews (TW 6-30).pdf" at bounding box center [908, 627] width 178 height 10
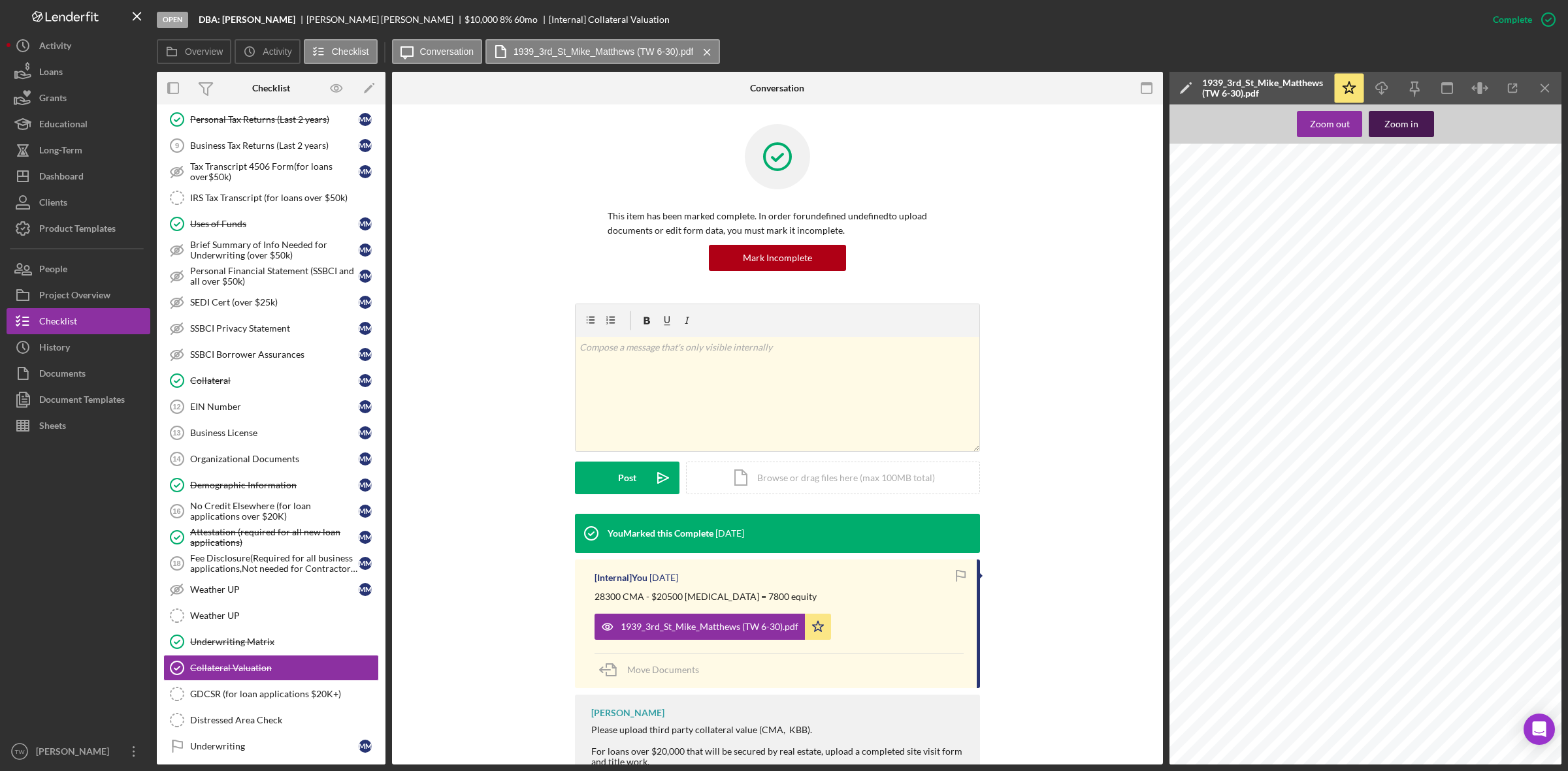
click at [1411, 124] on div "Zoom in" at bounding box center [1401, 124] width 34 height 26
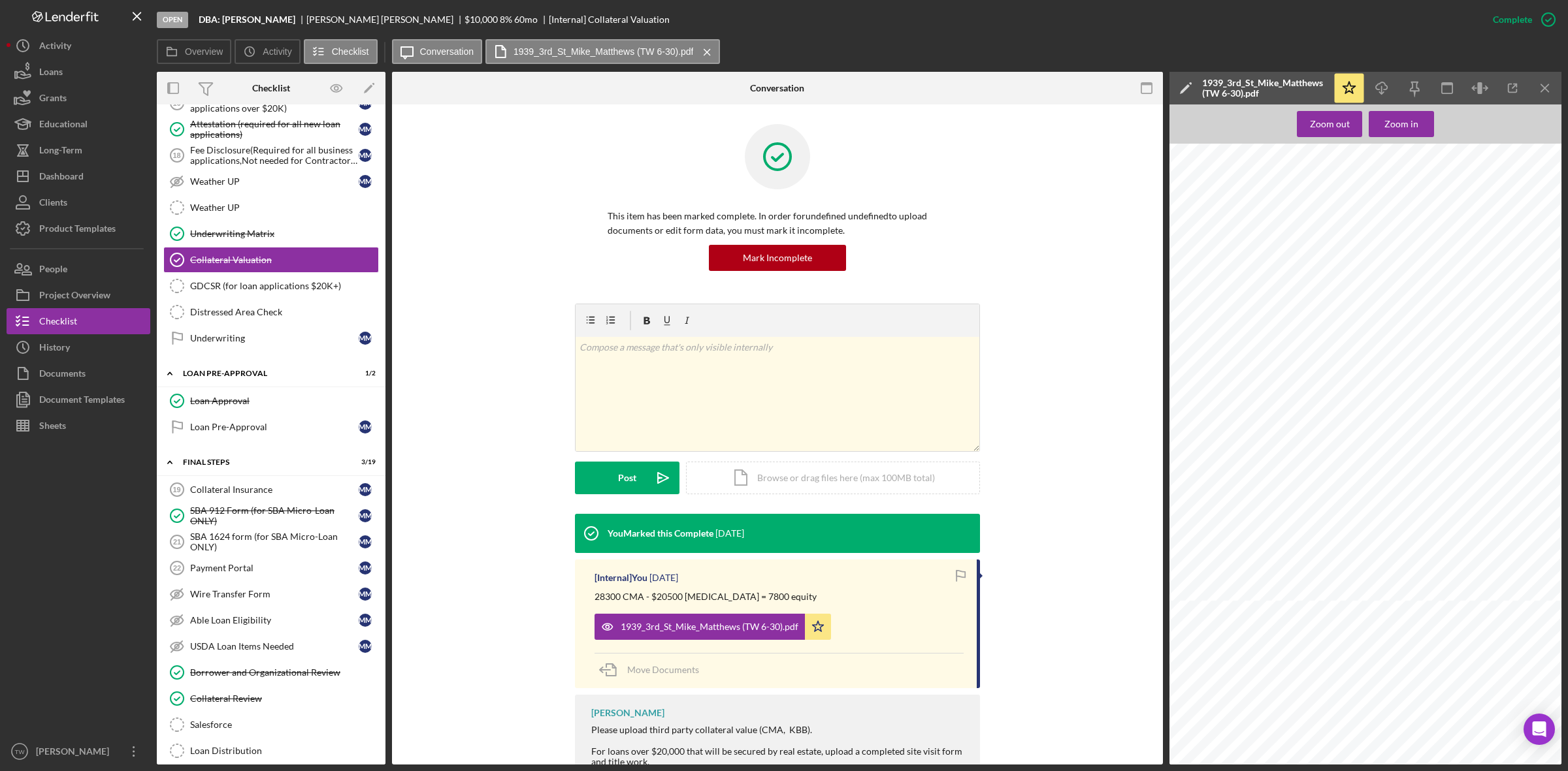
scroll to position [1224, 0]
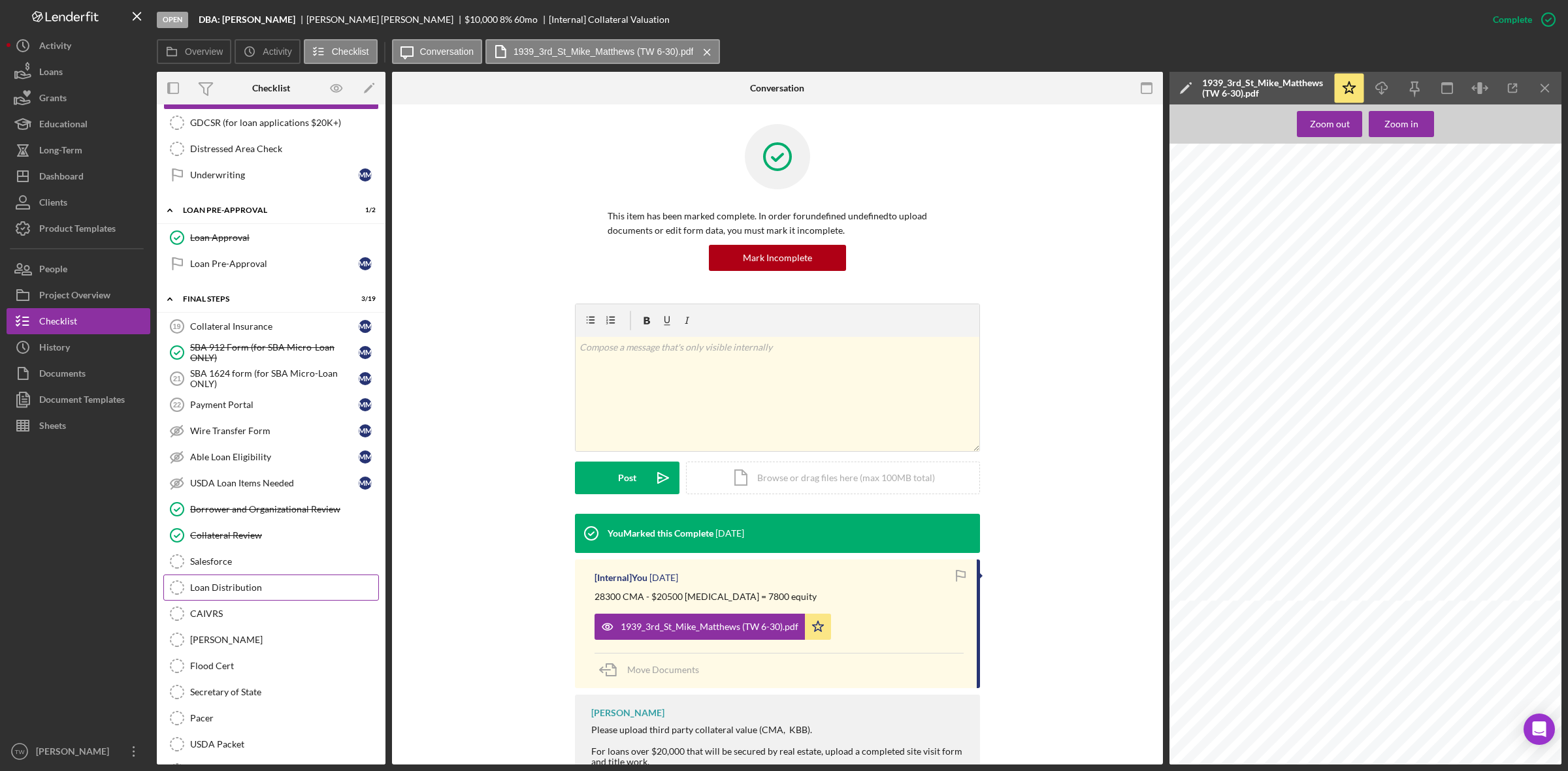
click at [245, 599] on link "Loan Distribution Loan Distribution" at bounding box center [271, 587] width 216 height 26
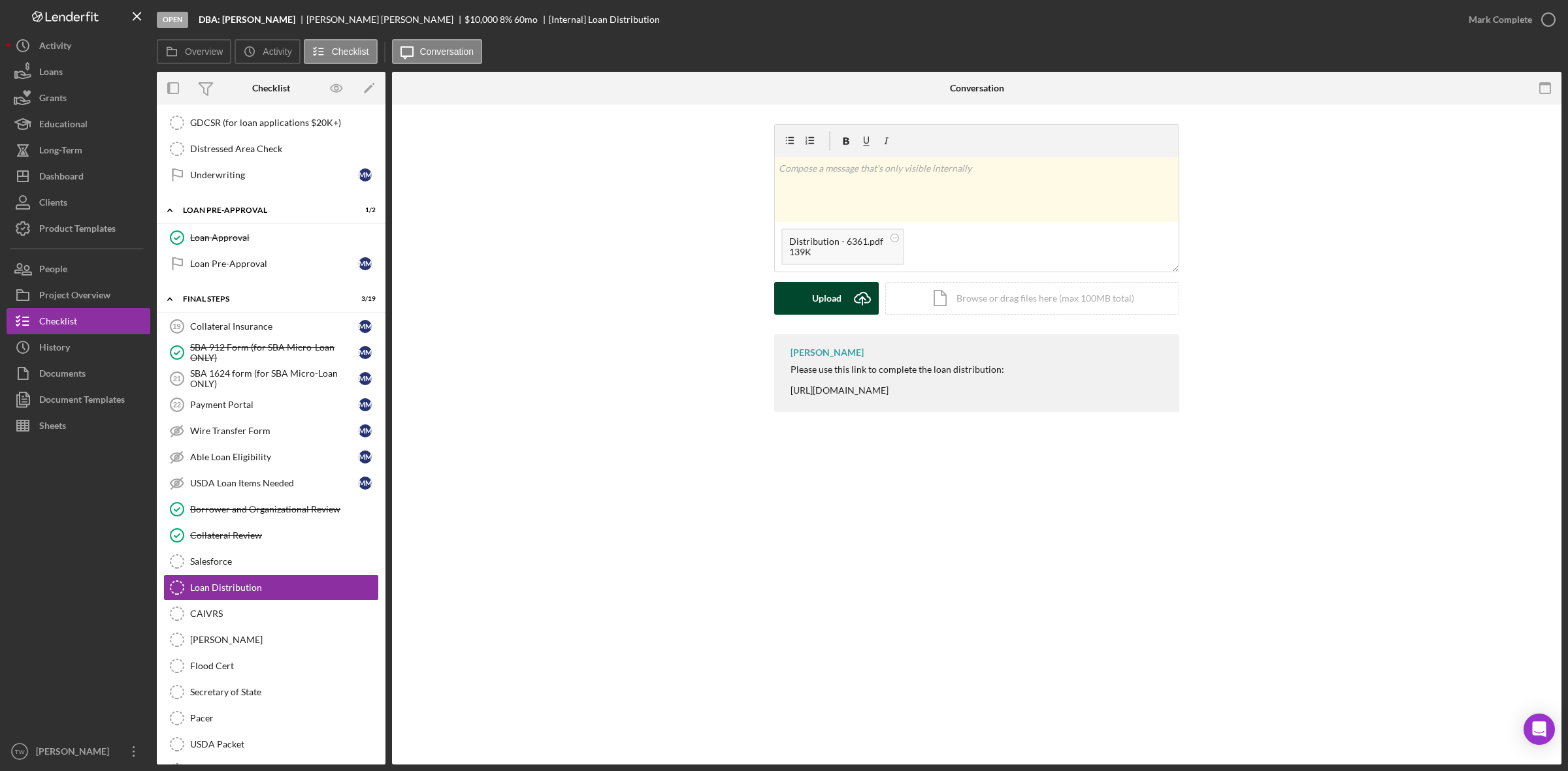
click at [820, 298] on div "Upload" at bounding box center [826, 298] width 29 height 32
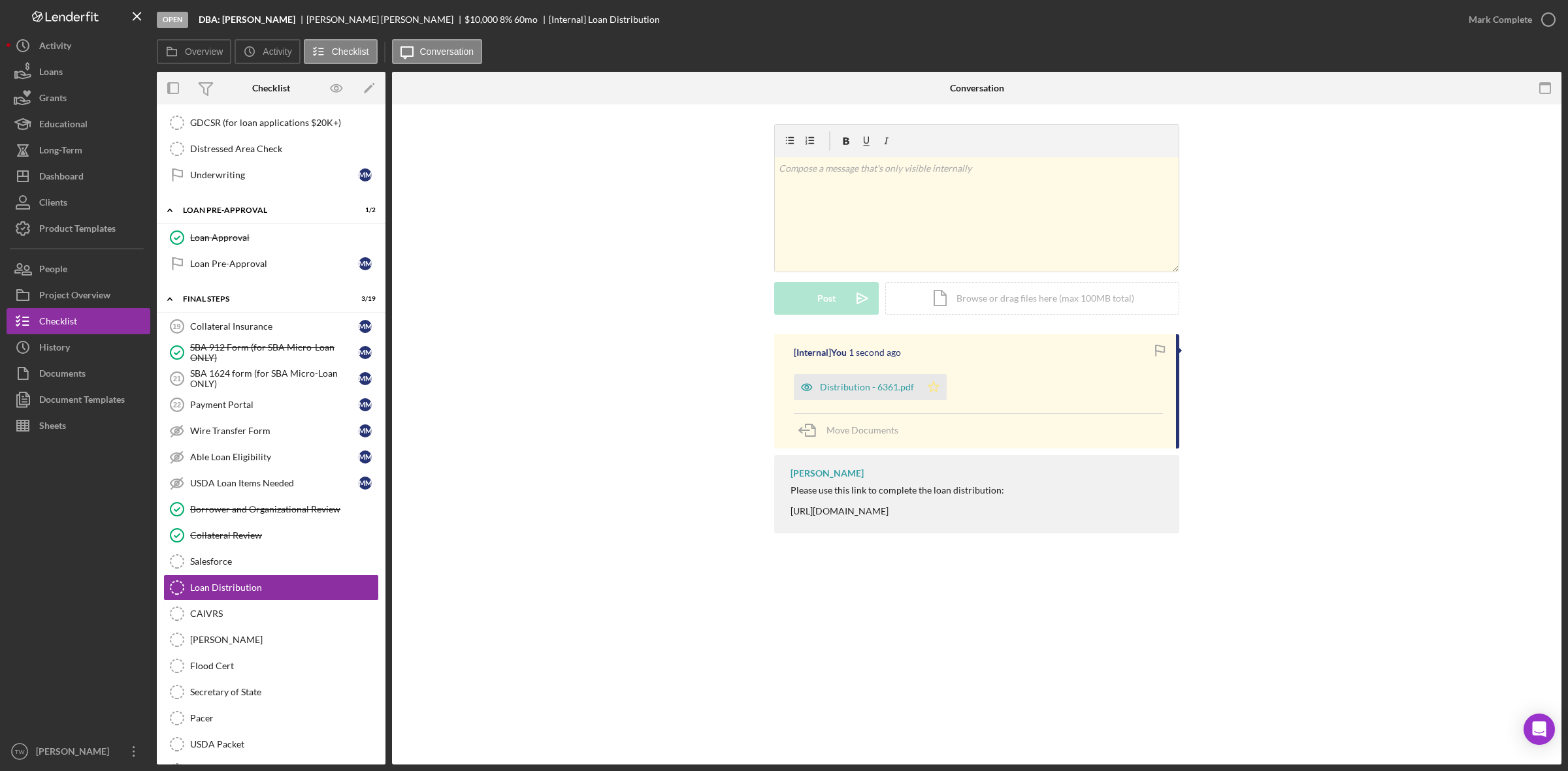
click at [937, 388] on icon "Icon/Star" at bounding box center [933, 387] width 26 height 26
click at [66, 226] on div "Product Templates" at bounding box center [77, 230] width 77 height 29
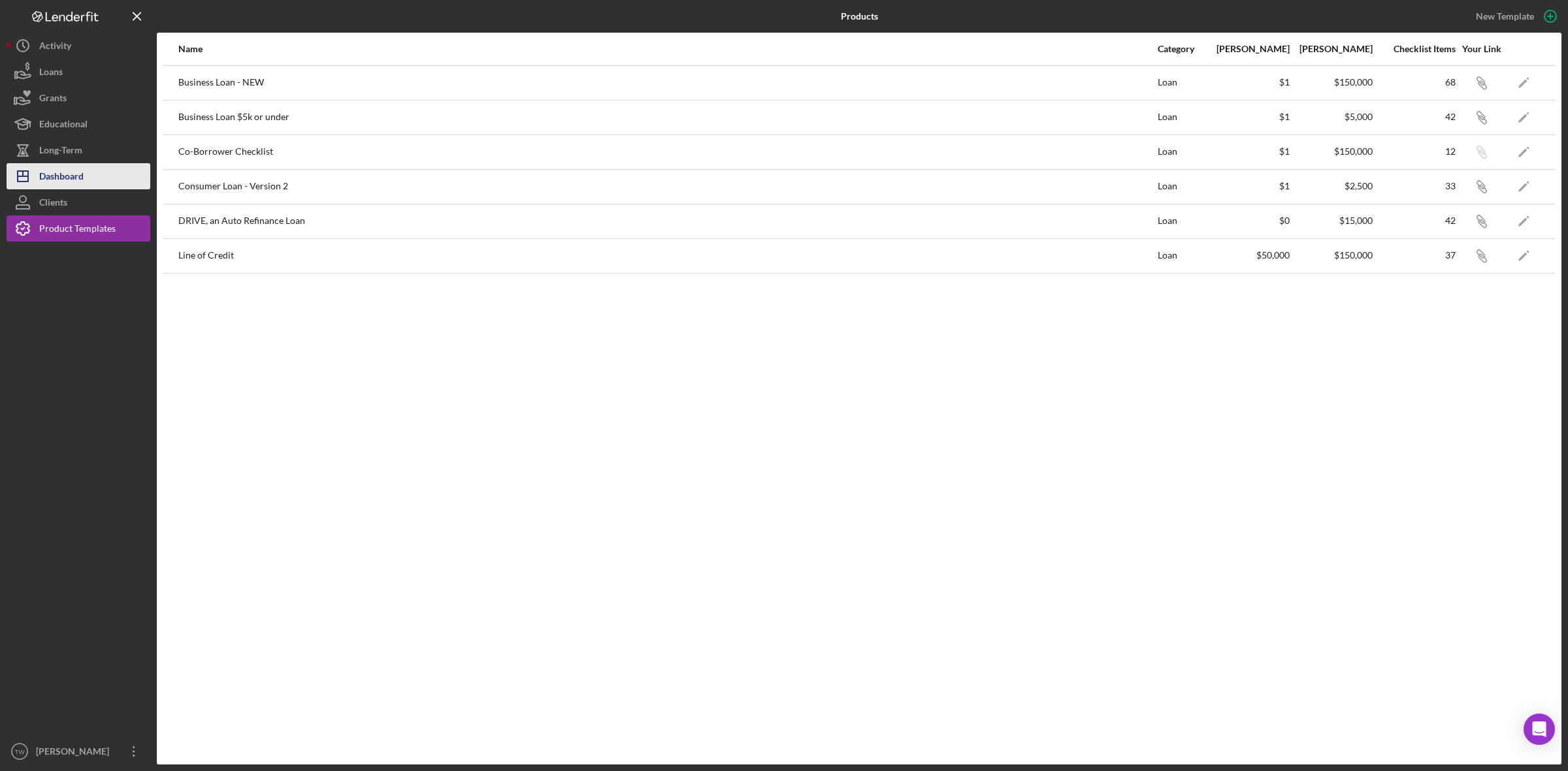
click at [60, 187] on div "Dashboard" at bounding box center [62, 178] width 44 height 29
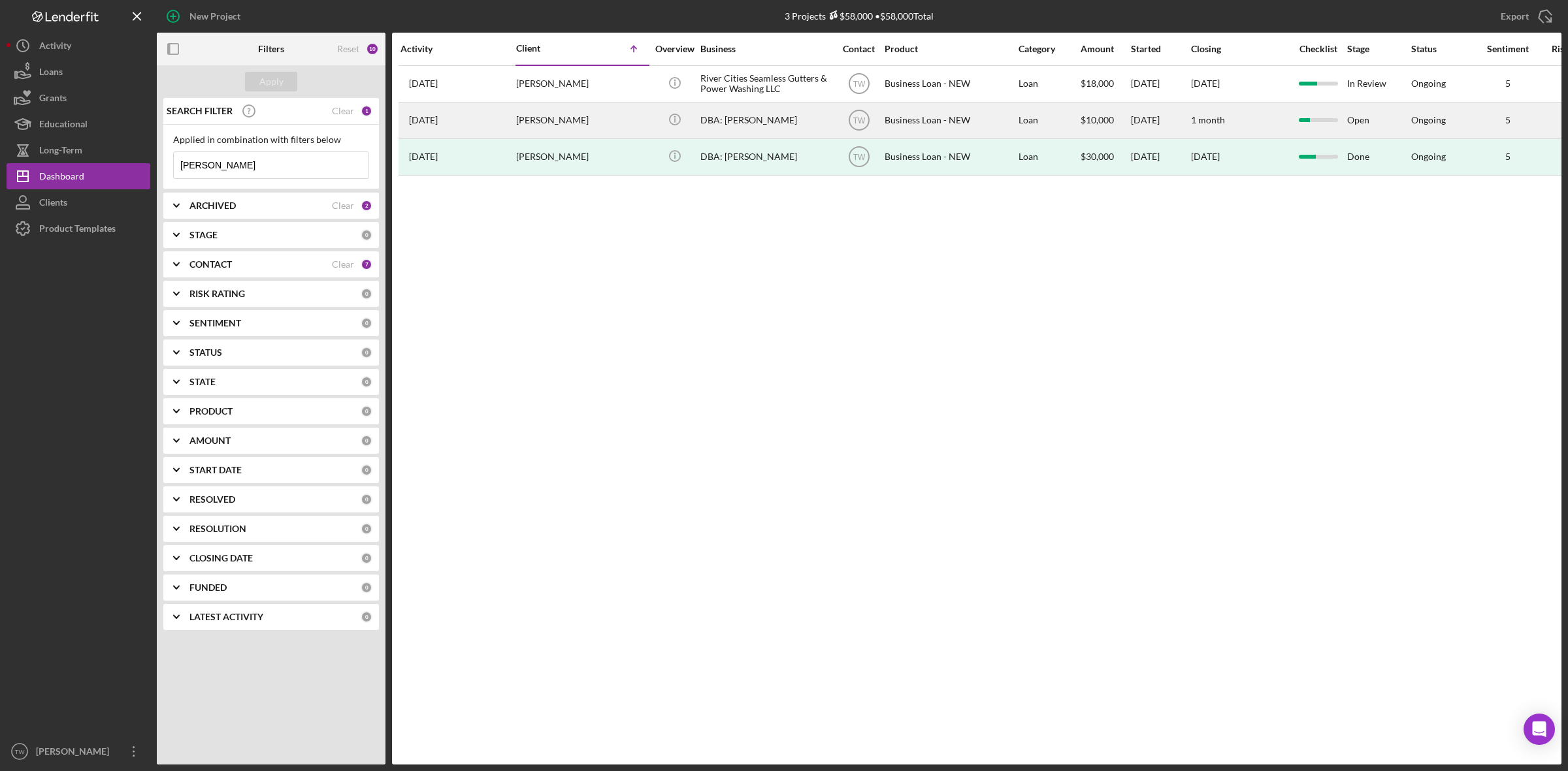
click at [595, 122] on div "[PERSON_NAME]" at bounding box center [581, 121] width 130 height 35
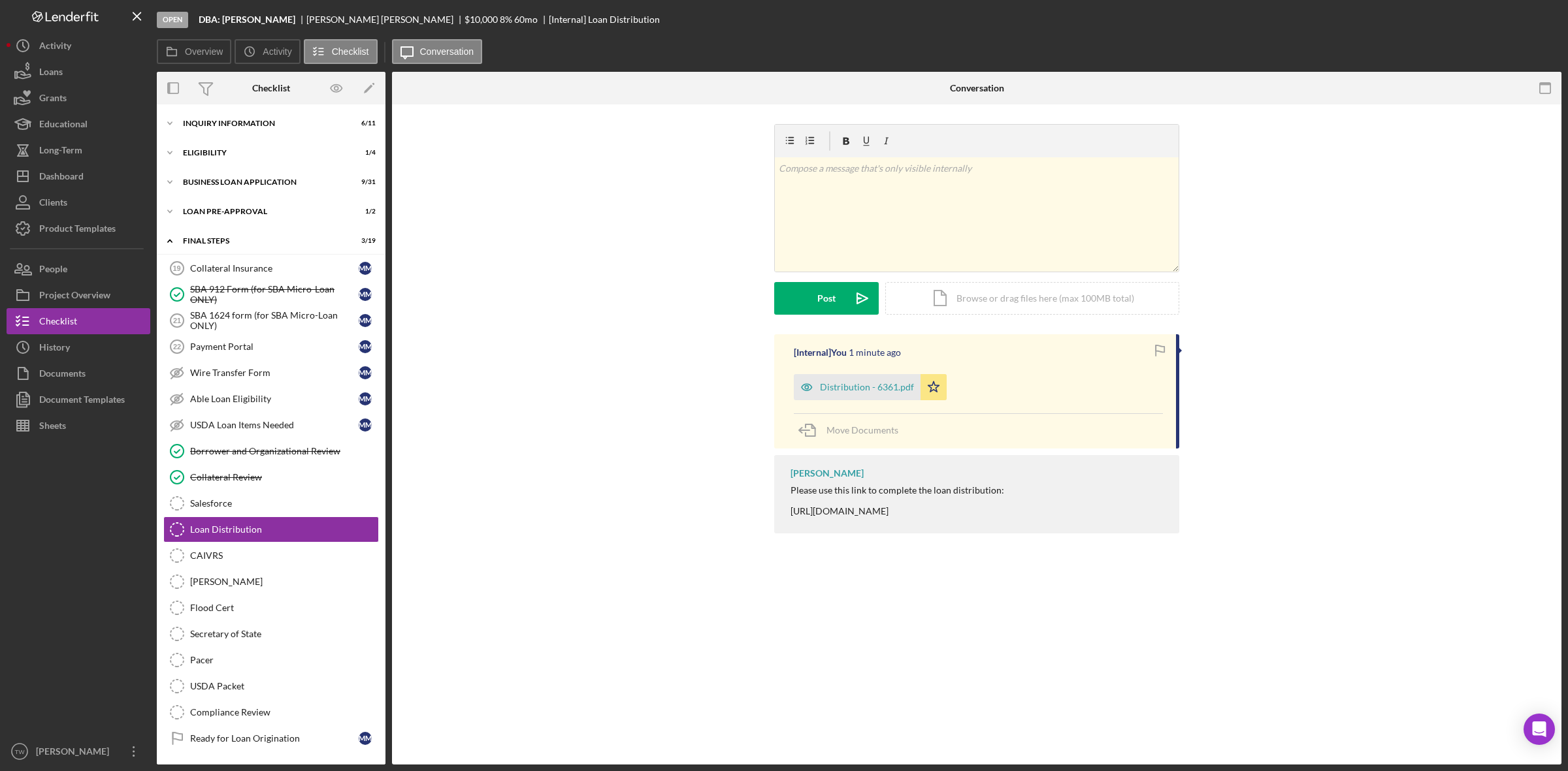
scroll to position [33, 0]
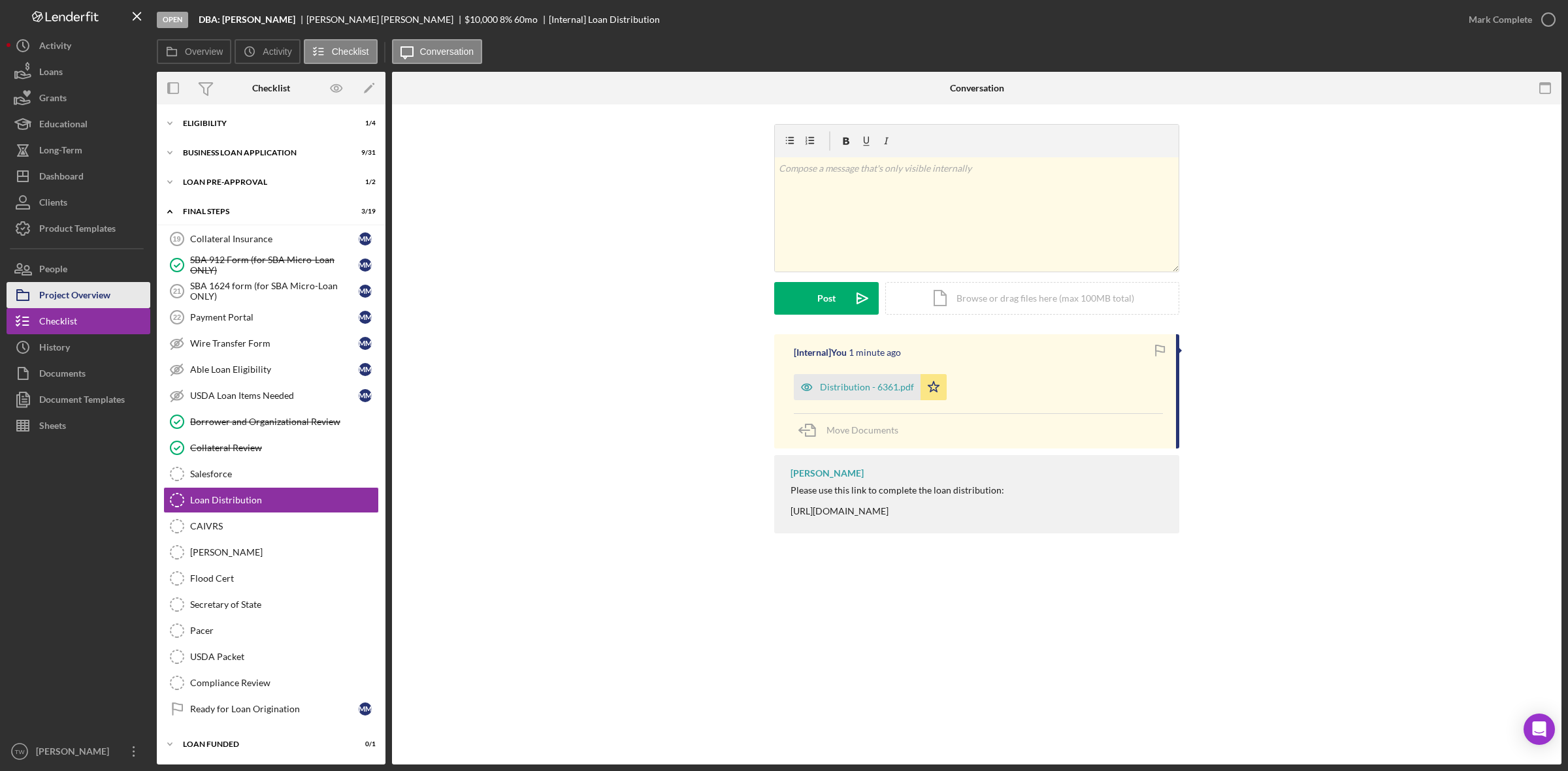
click at [62, 301] on div "Project Overview" at bounding box center [75, 296] width 71 height 29
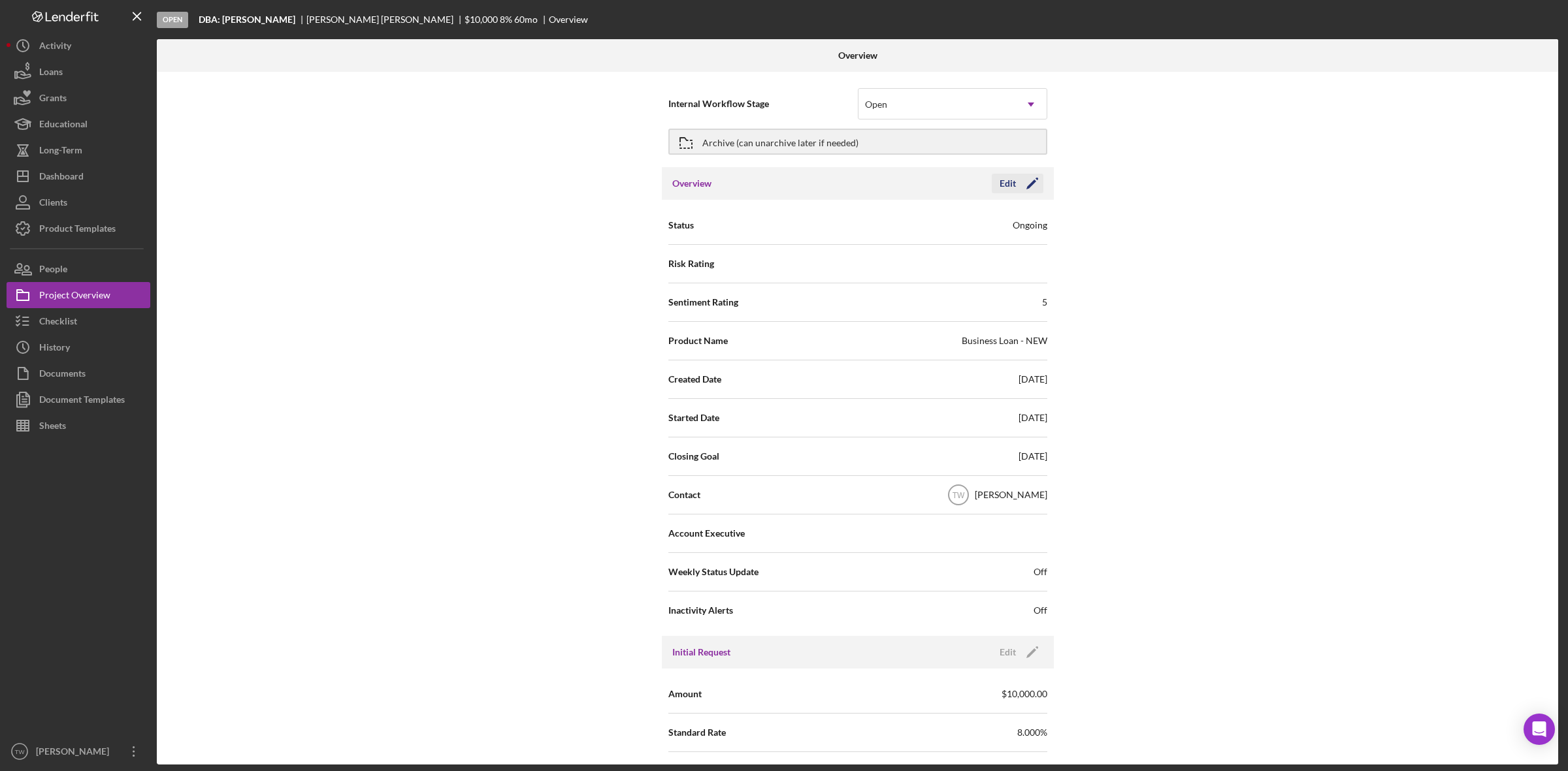
click at [1033, 184] on icon "Icon/Edit" at bounding box center [1032, 183] width 32 height 32
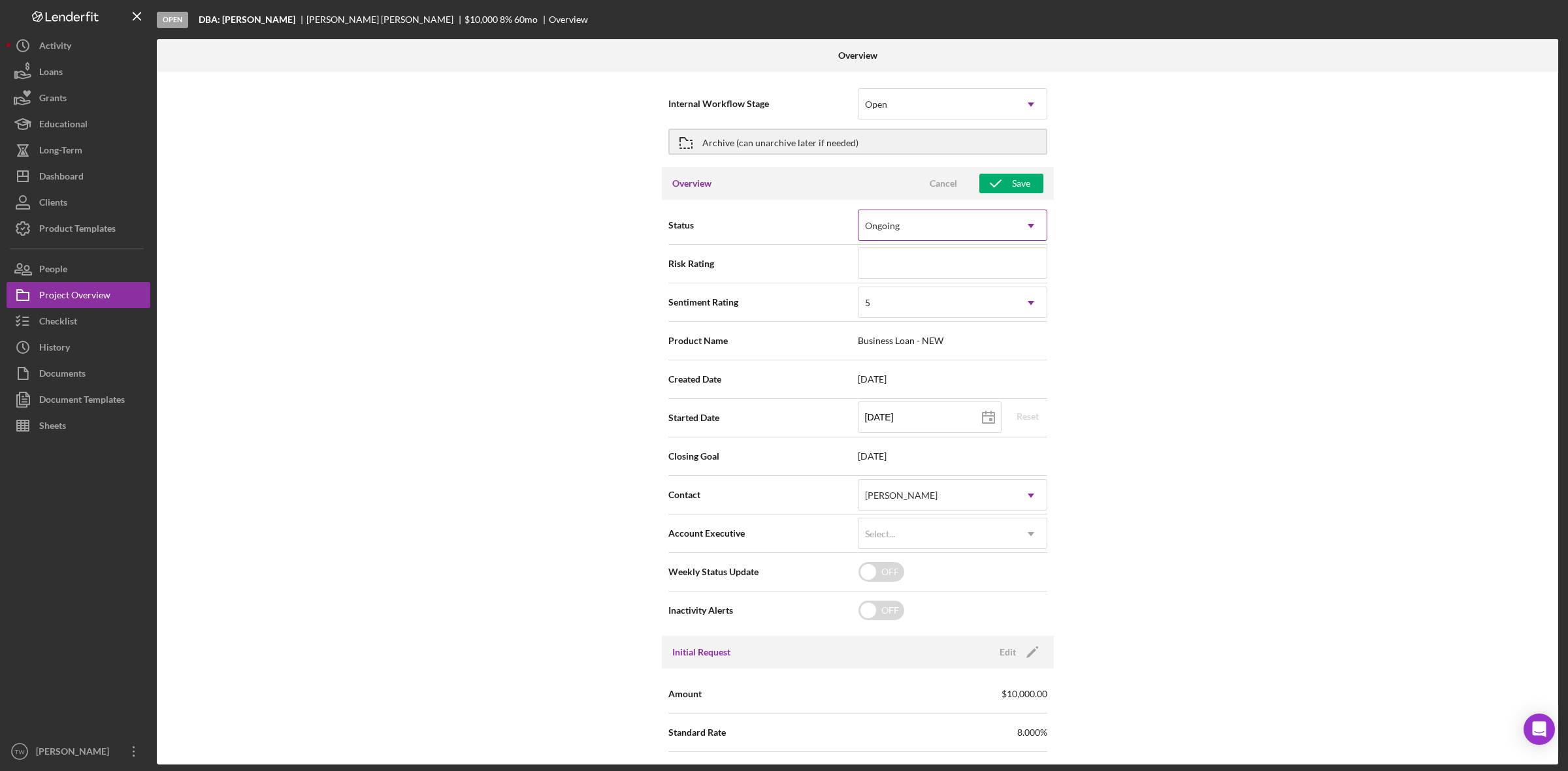
click at [971, 229] on div "Ongoing" at bounding box center [936, 226] width 157 height 30
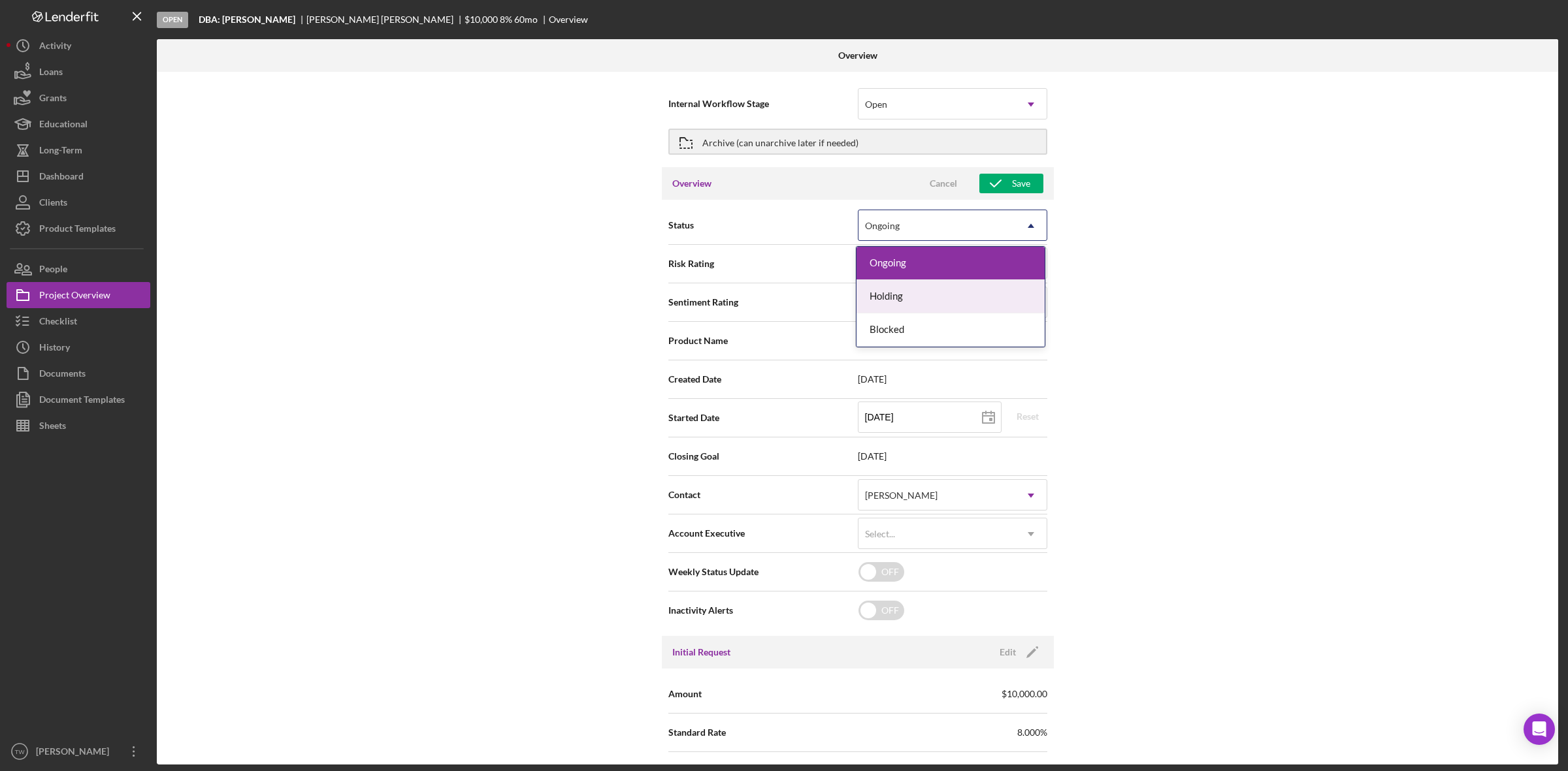
click at [1337, 336] on div "Internal Workflow Stage Open Icon/Dropdown Arrow Archive (can unarchive later i…" at bounding box center [857, 418] width 1401 height 693
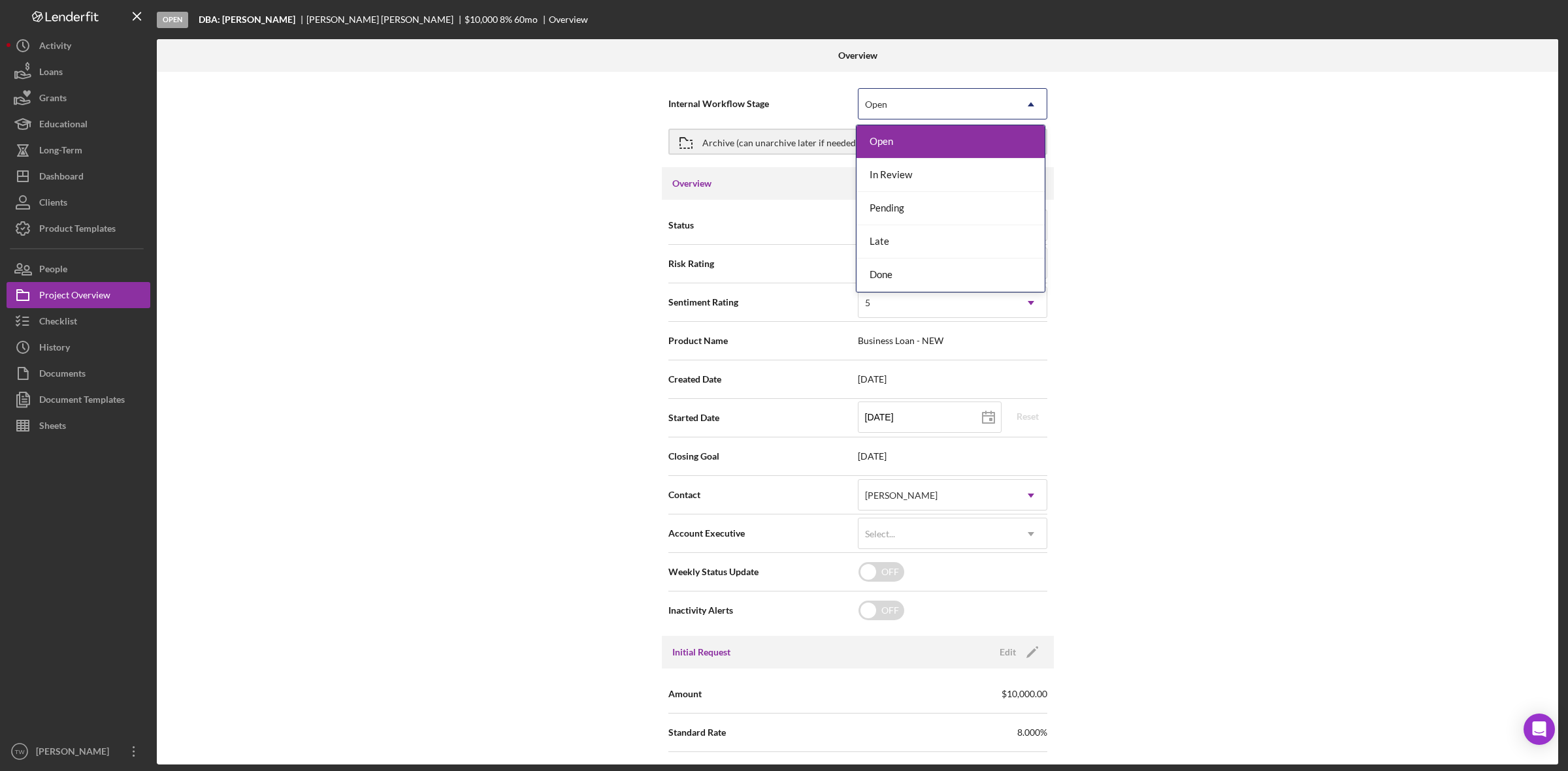
click at [915, 106] on div "Open" at bounding box center [936, 104] width 157 height 30
click at [902, 187] on div "In Review" at bounding box center [951, 175] width 188 height 33
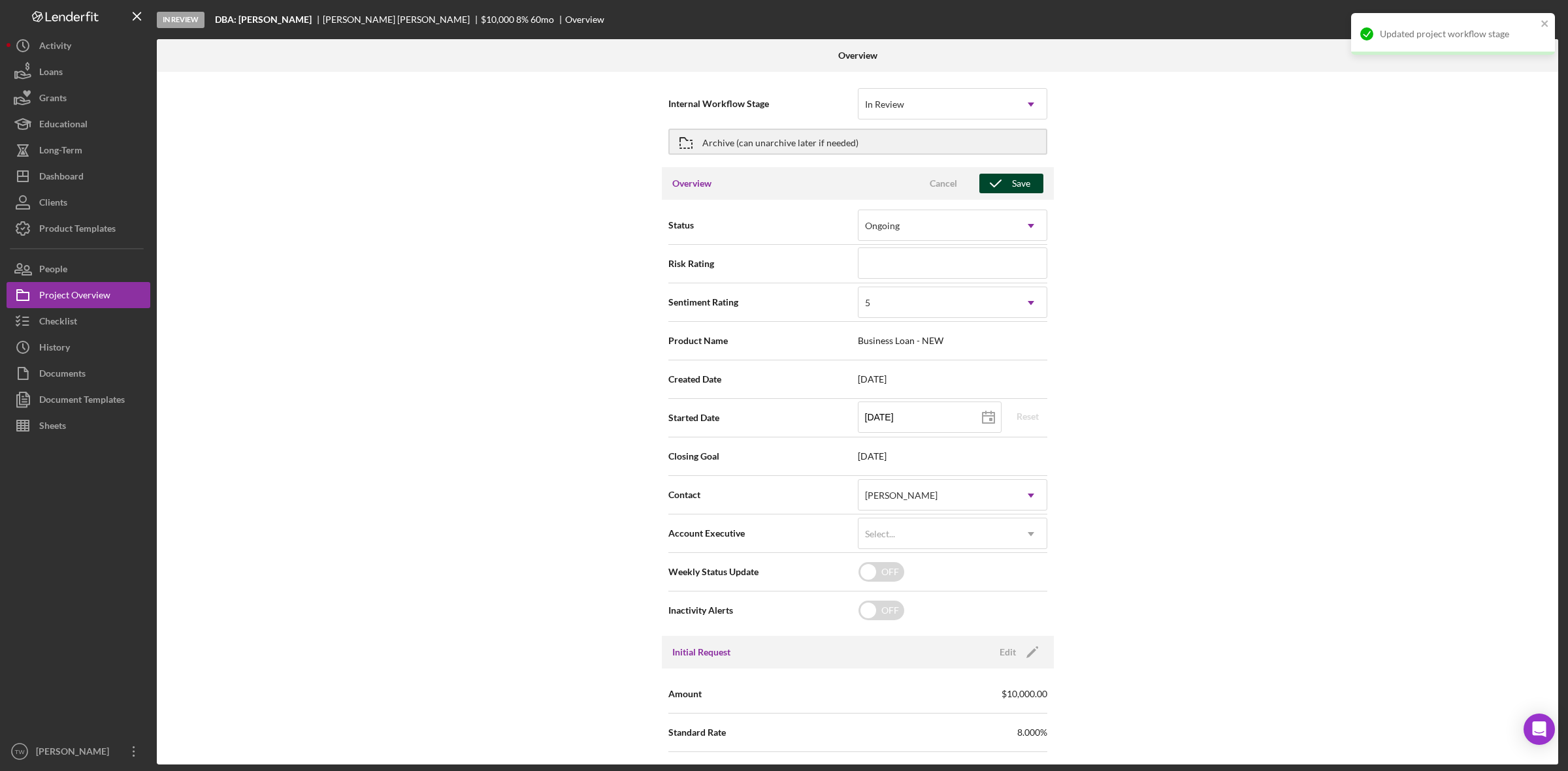
click at [1026, 176] on div "Save" at bounding box center [1021, 183] width 18 height 20
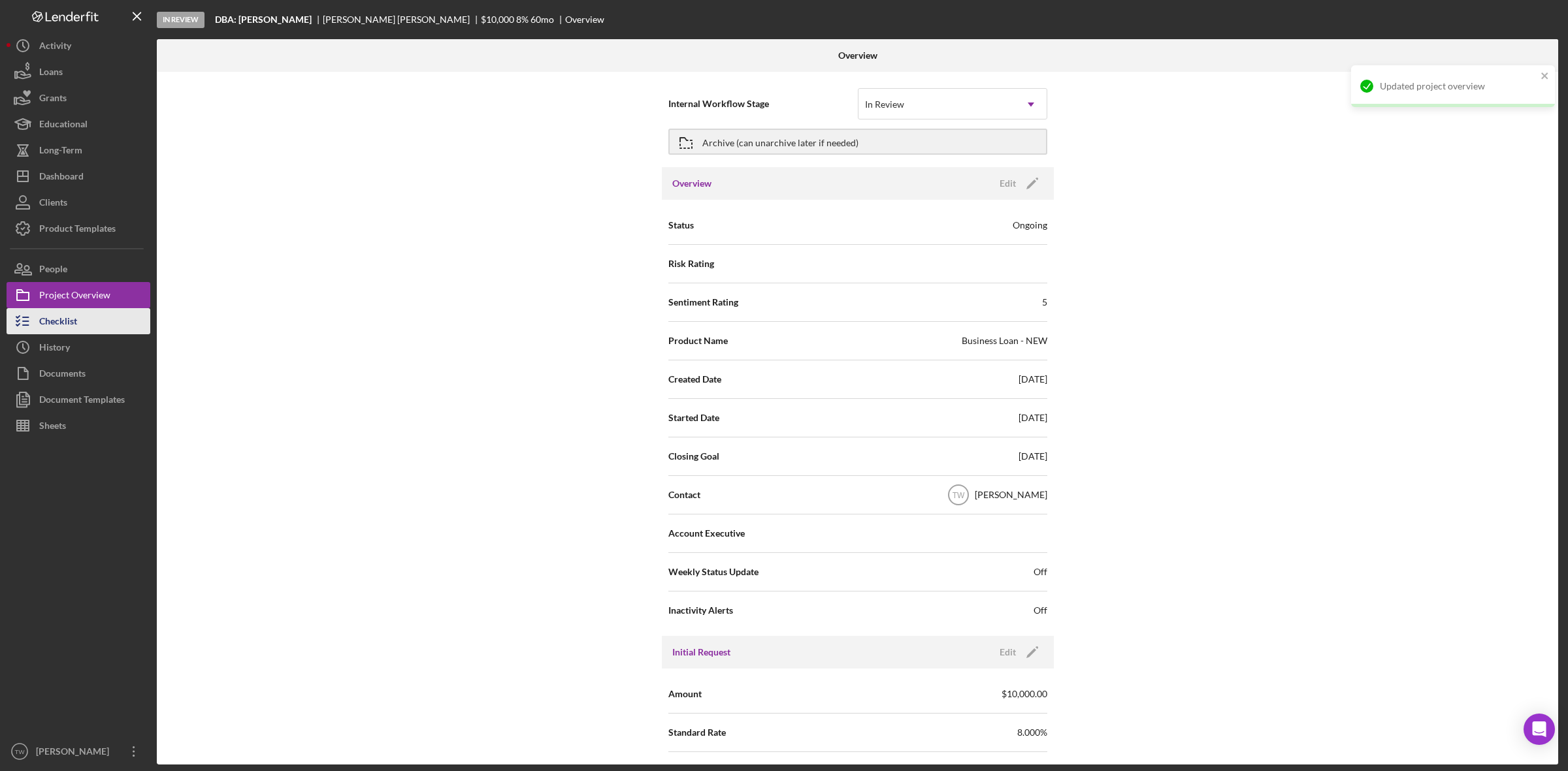
click at [41, 327] on div "Checklist" at bounding box center [58, 323] width 38 height 29
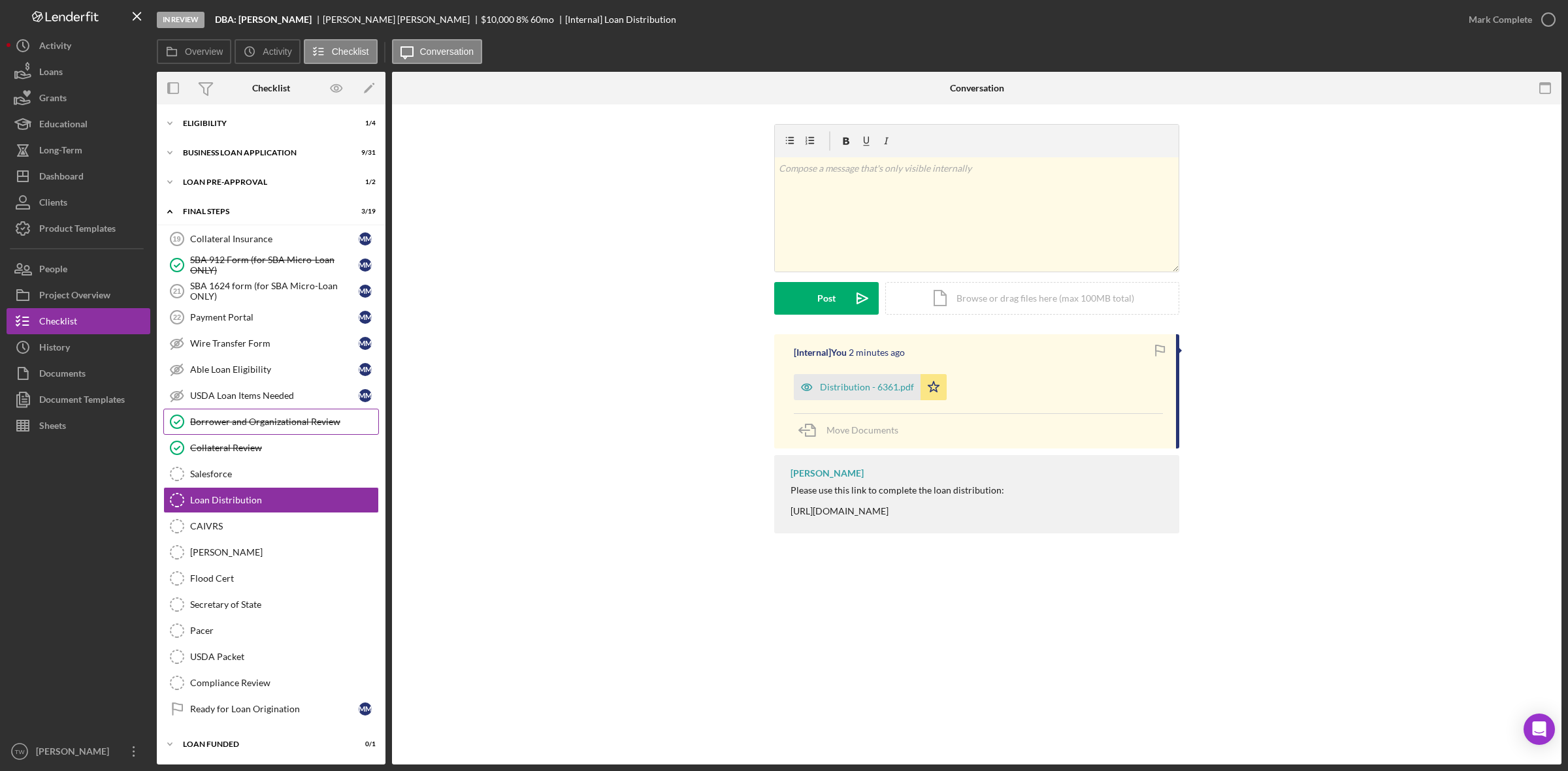
scroll to position [35, 0]
click at [1504, 24] on div "Mark Complete" at bounding box center [1500, 19] width 63 height 26
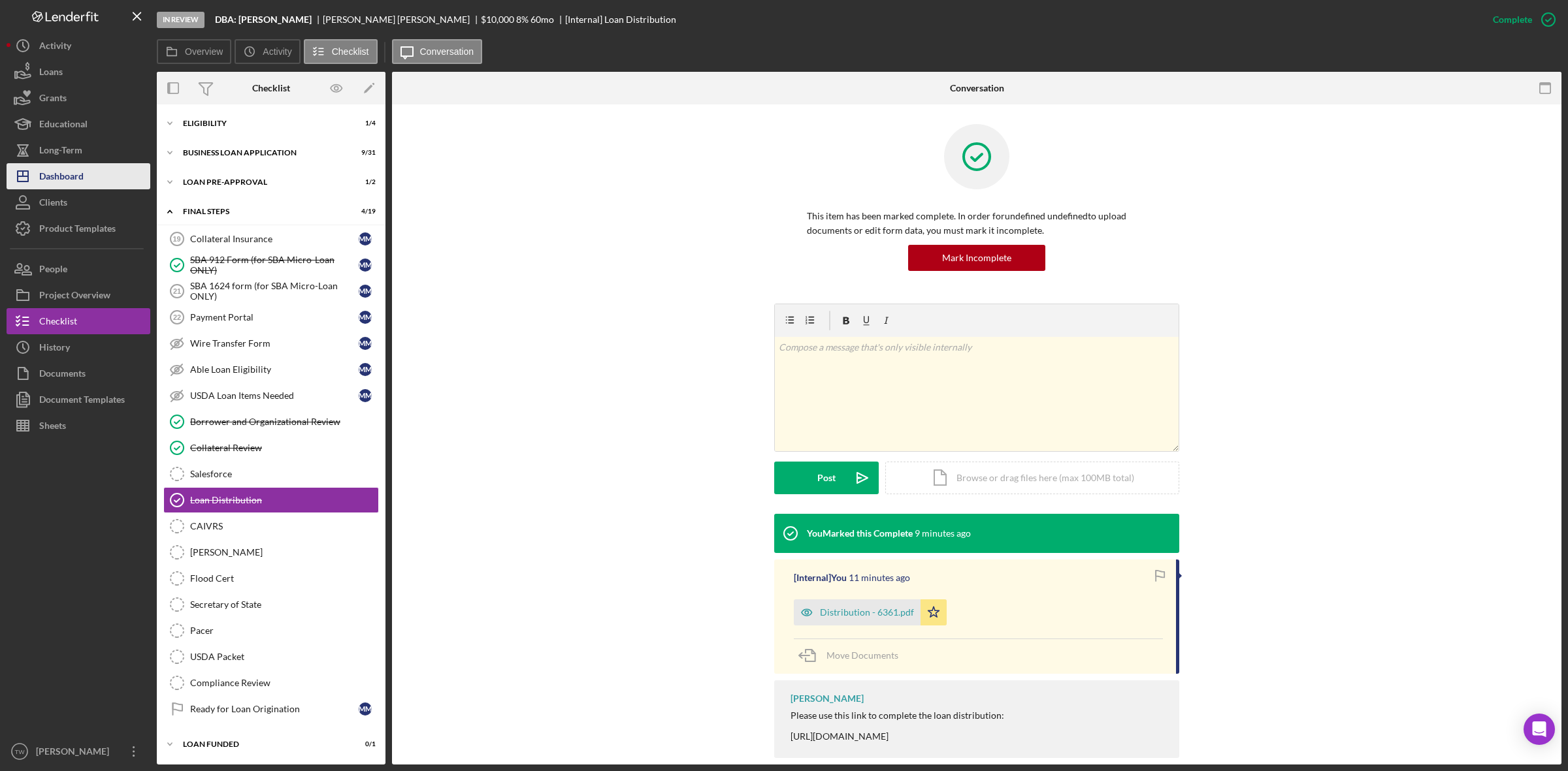
click at [70, 181] on div "Dashboard" at bounding box center [62, 178] width 44 height 29
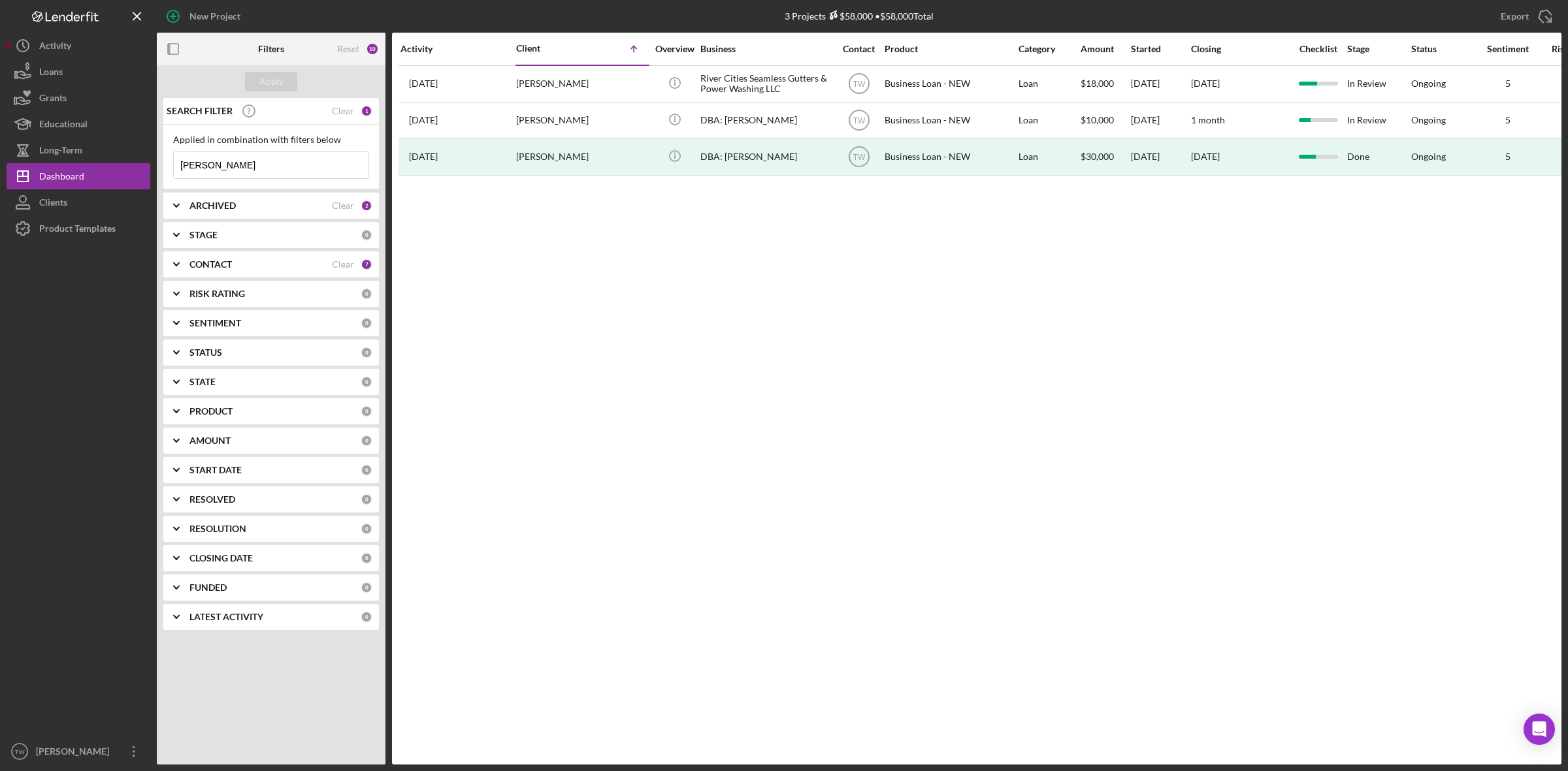
click at [260, 176] on input "[PERSON_NAME]" at bounding box center [271, 165] width 195 height 26
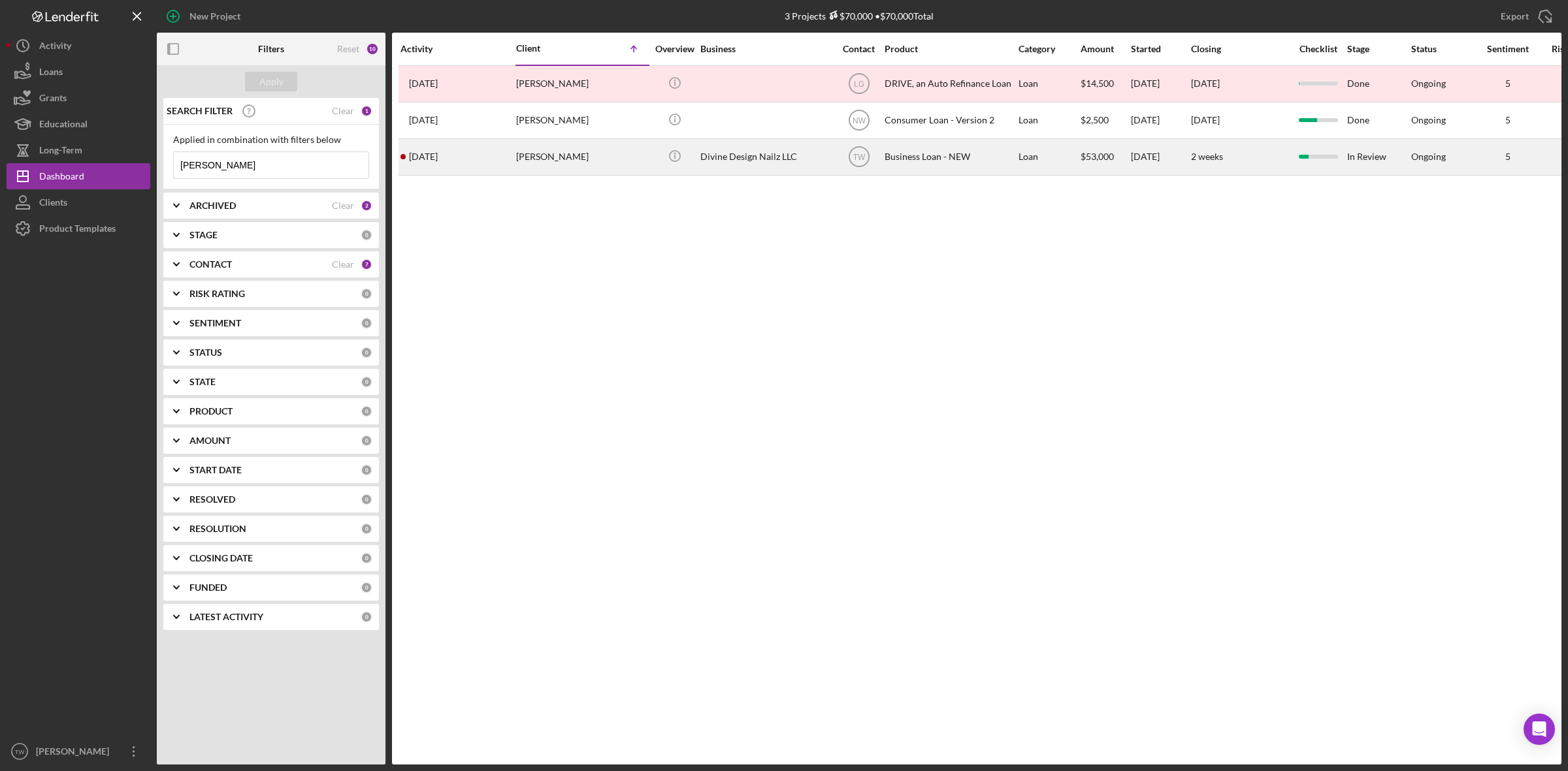
type input "[PERSON_NAME]"
click at [559, 167] on div "[PERSON_NAME]" at bounding box center [581, 157] width 130 height 35
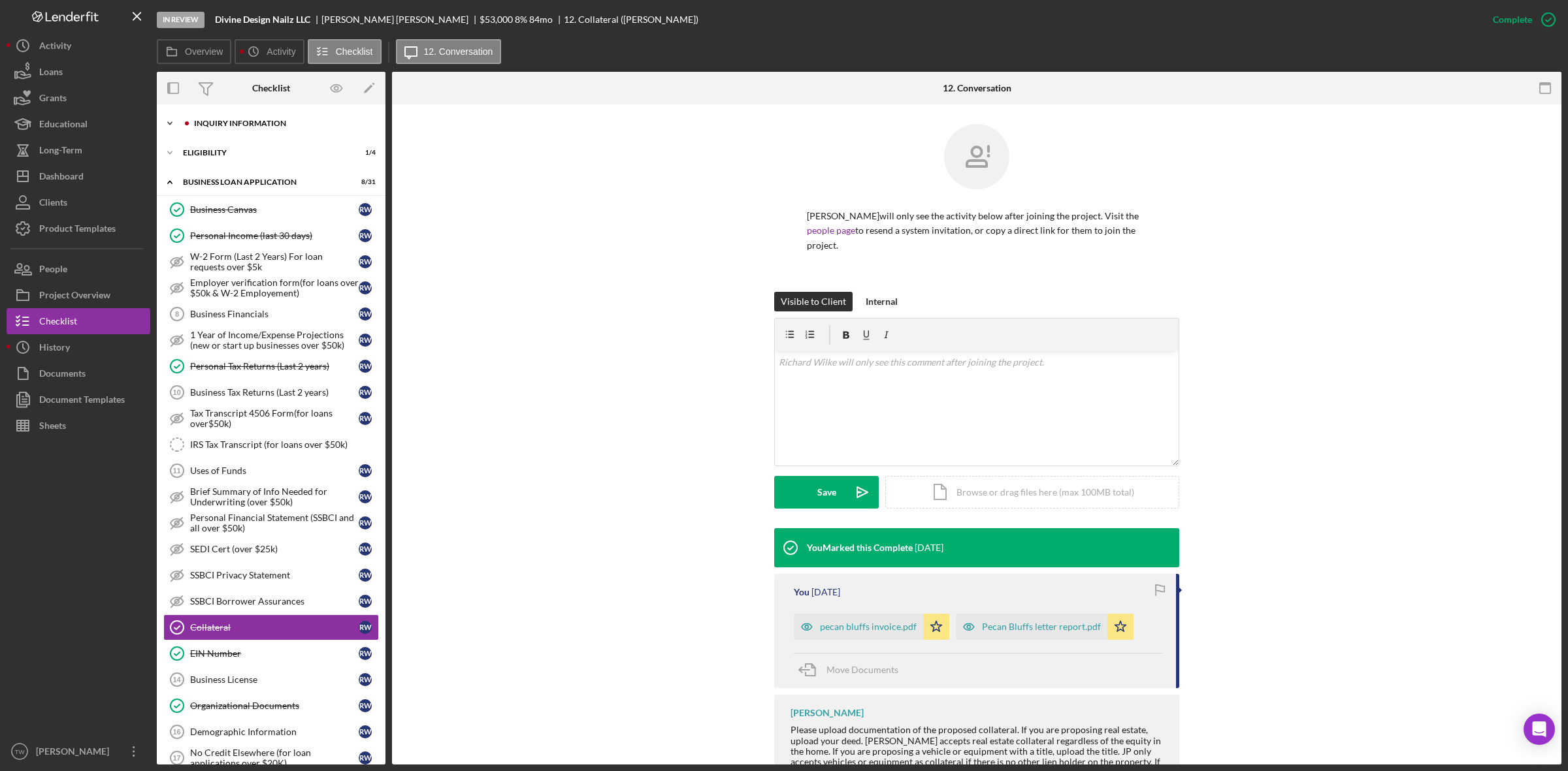
click at [271, 122] on div "INQUIRY INFORMATION" at bounding box center [282, 123] width 175 height 8
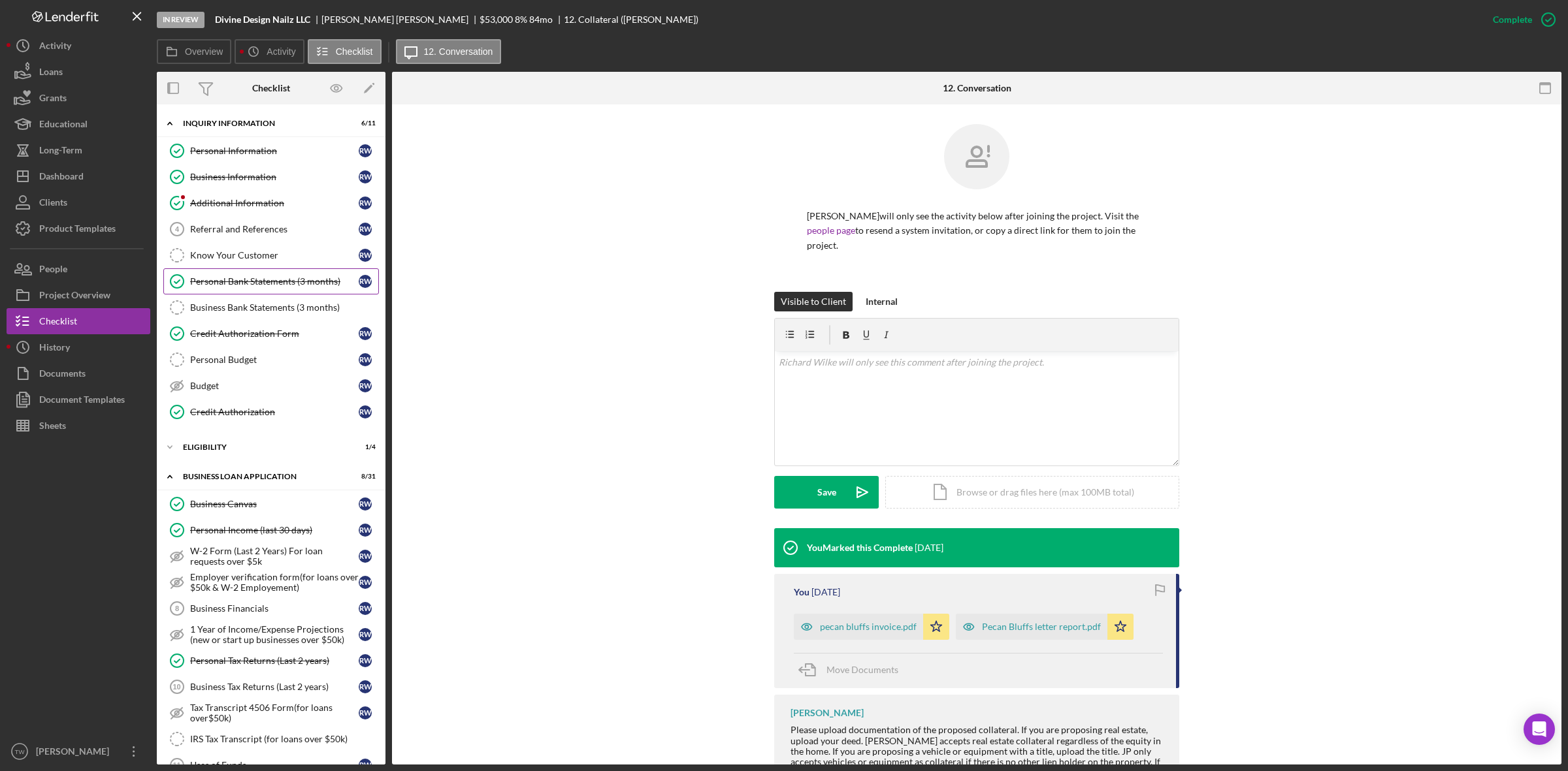
click at [269, 276] on link "Personal Bank Statements (3 months) Personal Bank Statements (3 months) R W" at bounding box center [271, 281] width 216 height 26
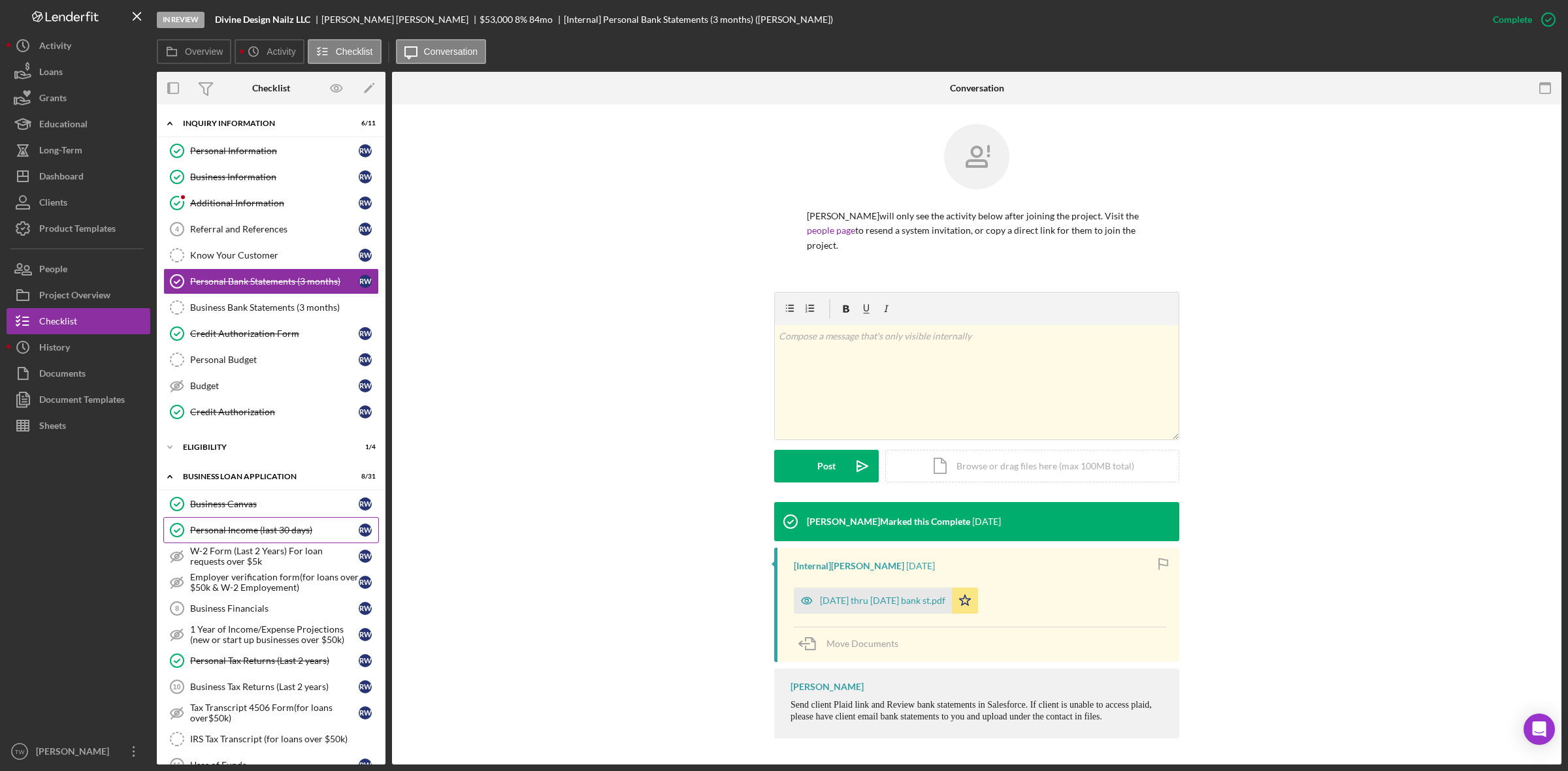
click at [242, 529] on div "Personal Income (last 30 days)" at bounding box center [274, 530] width 168 height 10
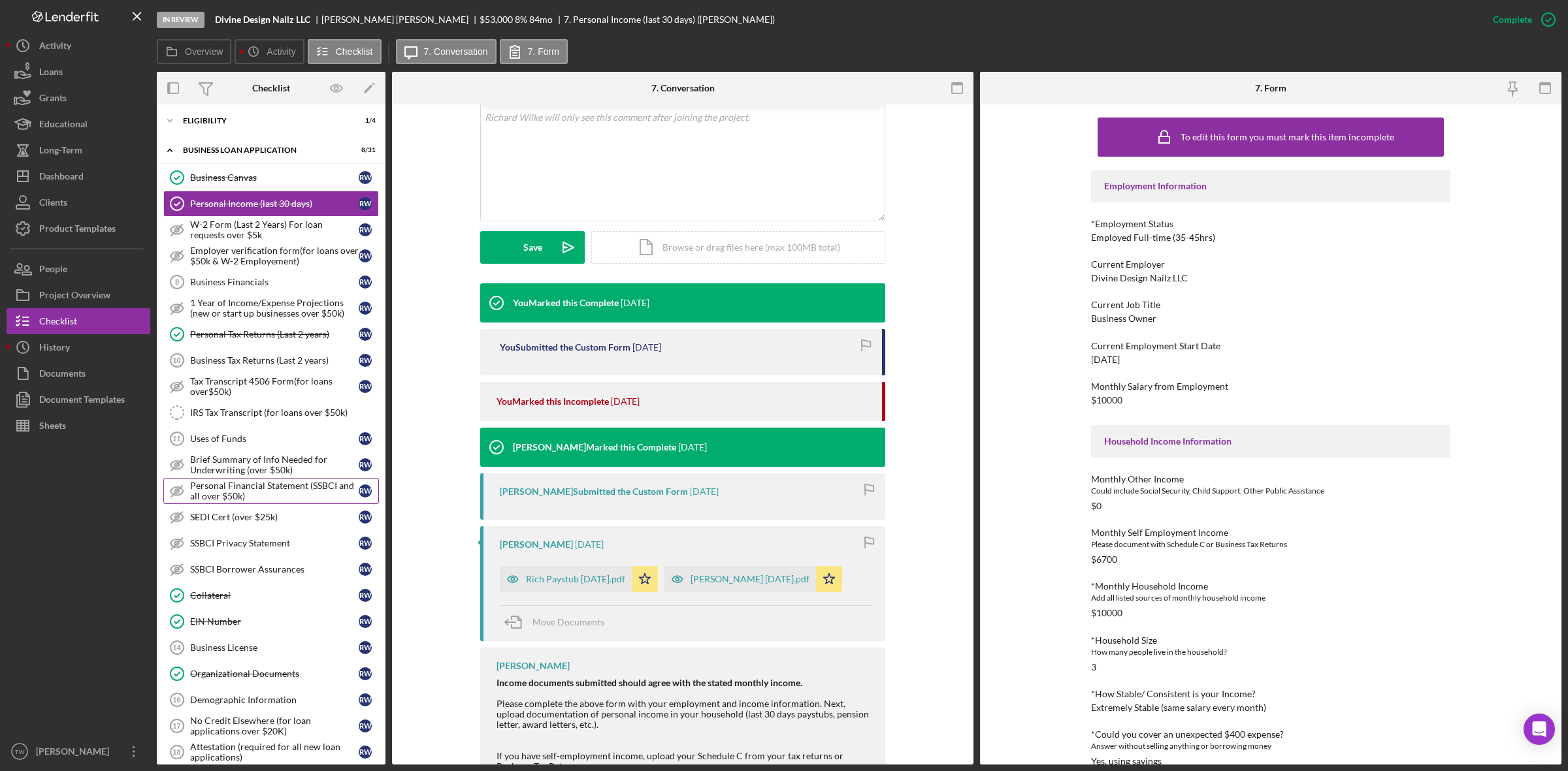
scroll to position [408, 0]
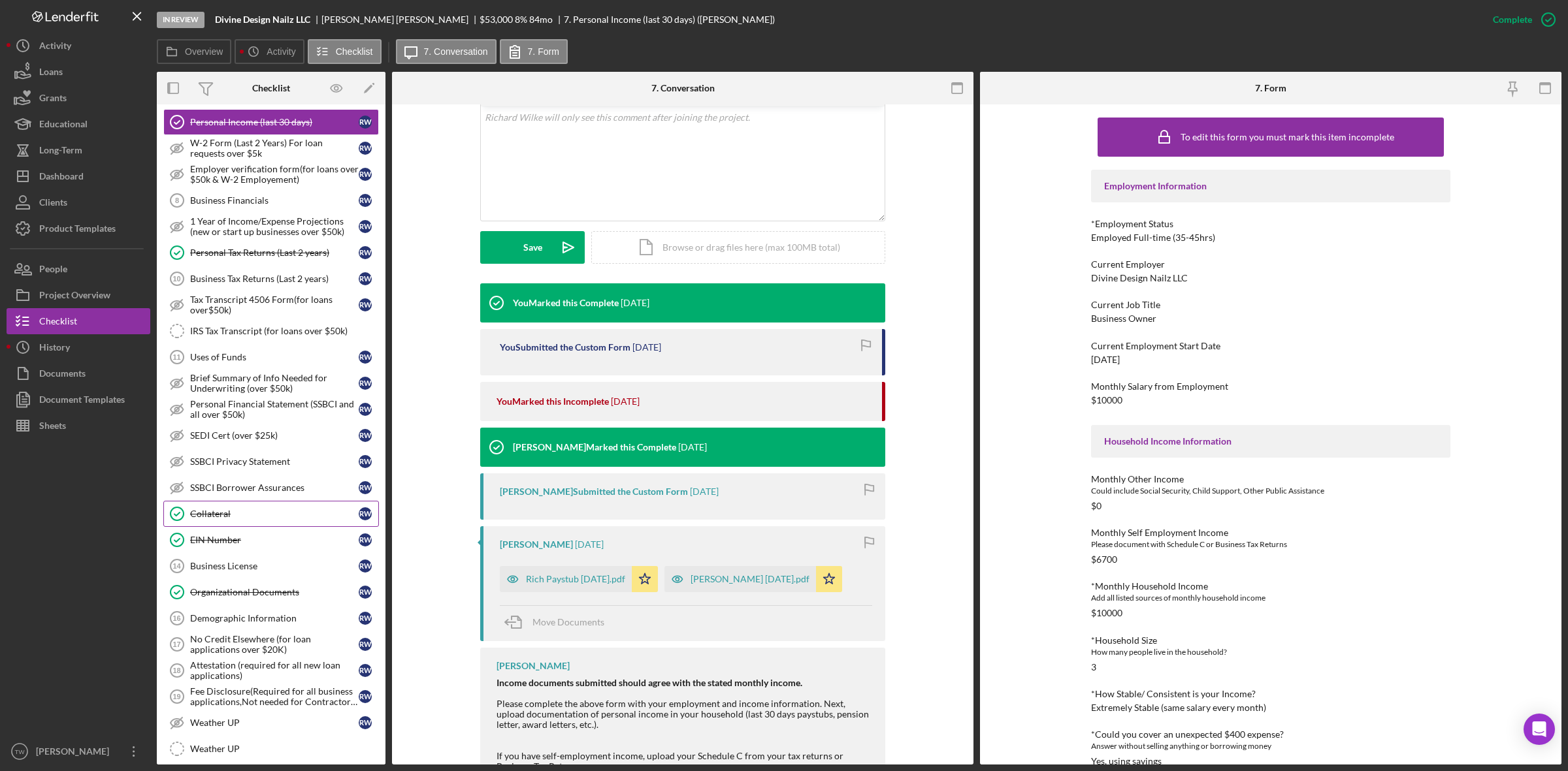
click at [265, 513] on link "Collateral Collateral R W" at bounding box center [271, 514] width 216 height 26
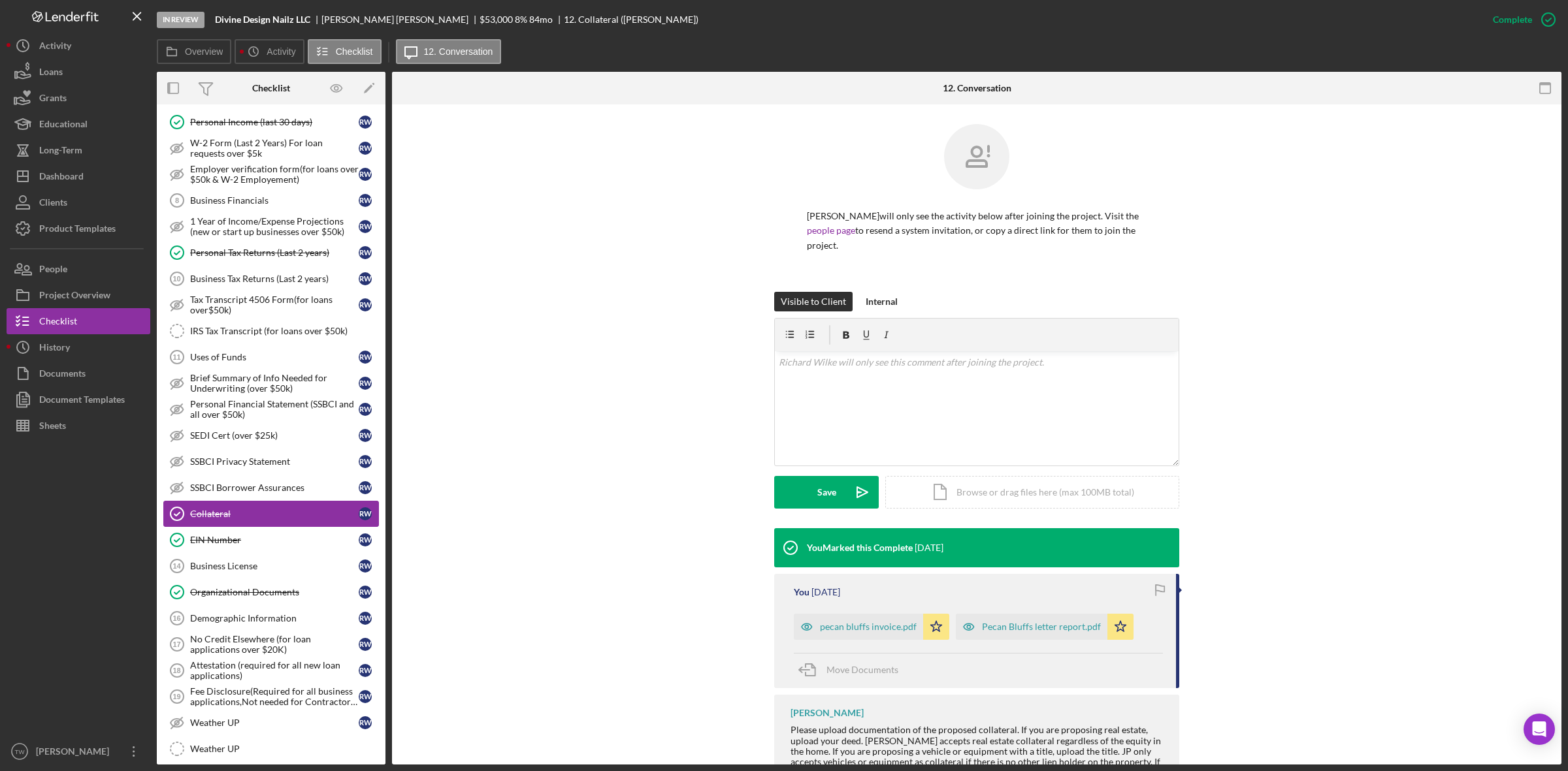
scroll to position [650, 0]
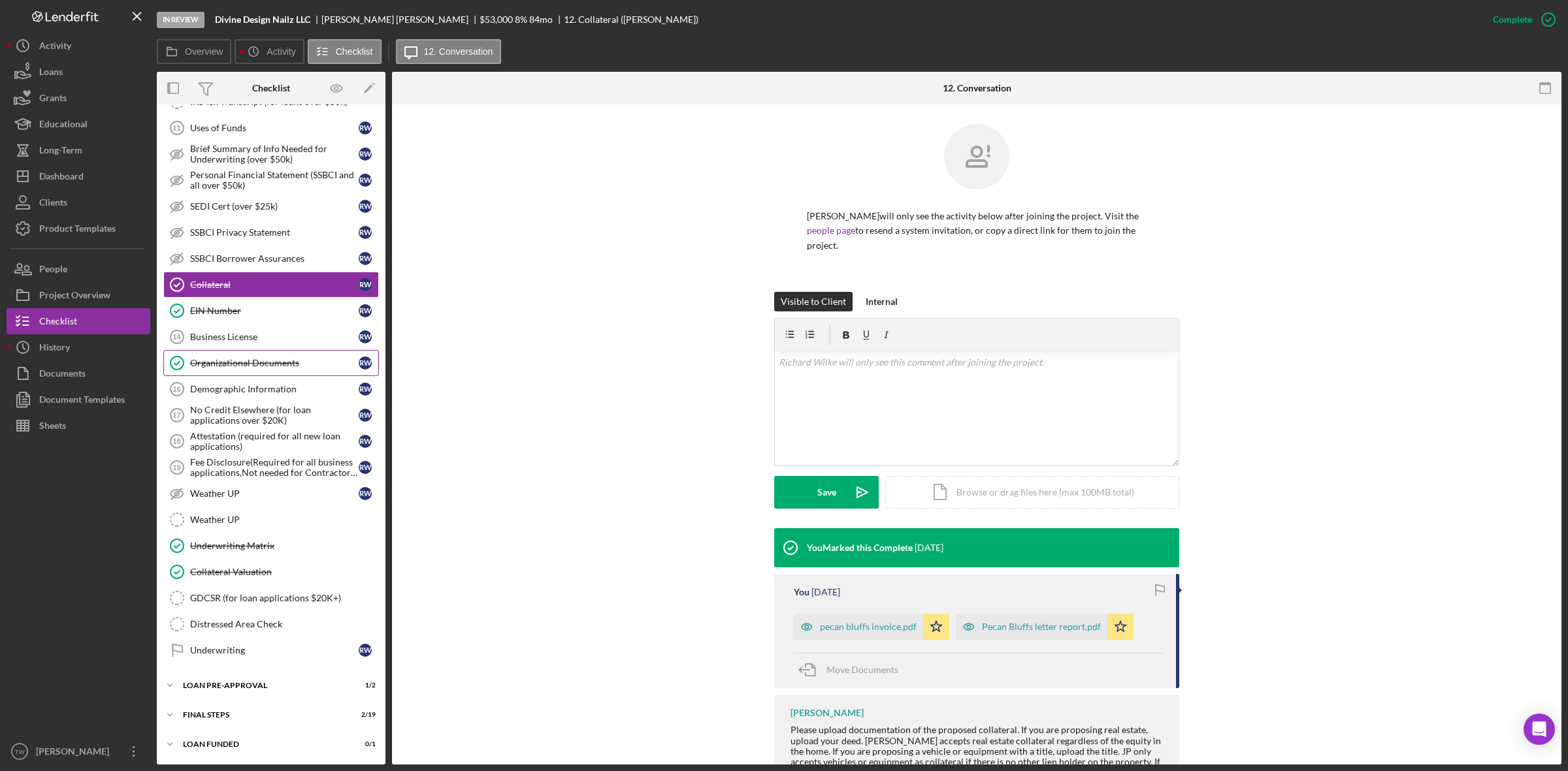
click at [260, 361] on div "Organizational Documents" at bounding box center [274, 362] width 168 height 10
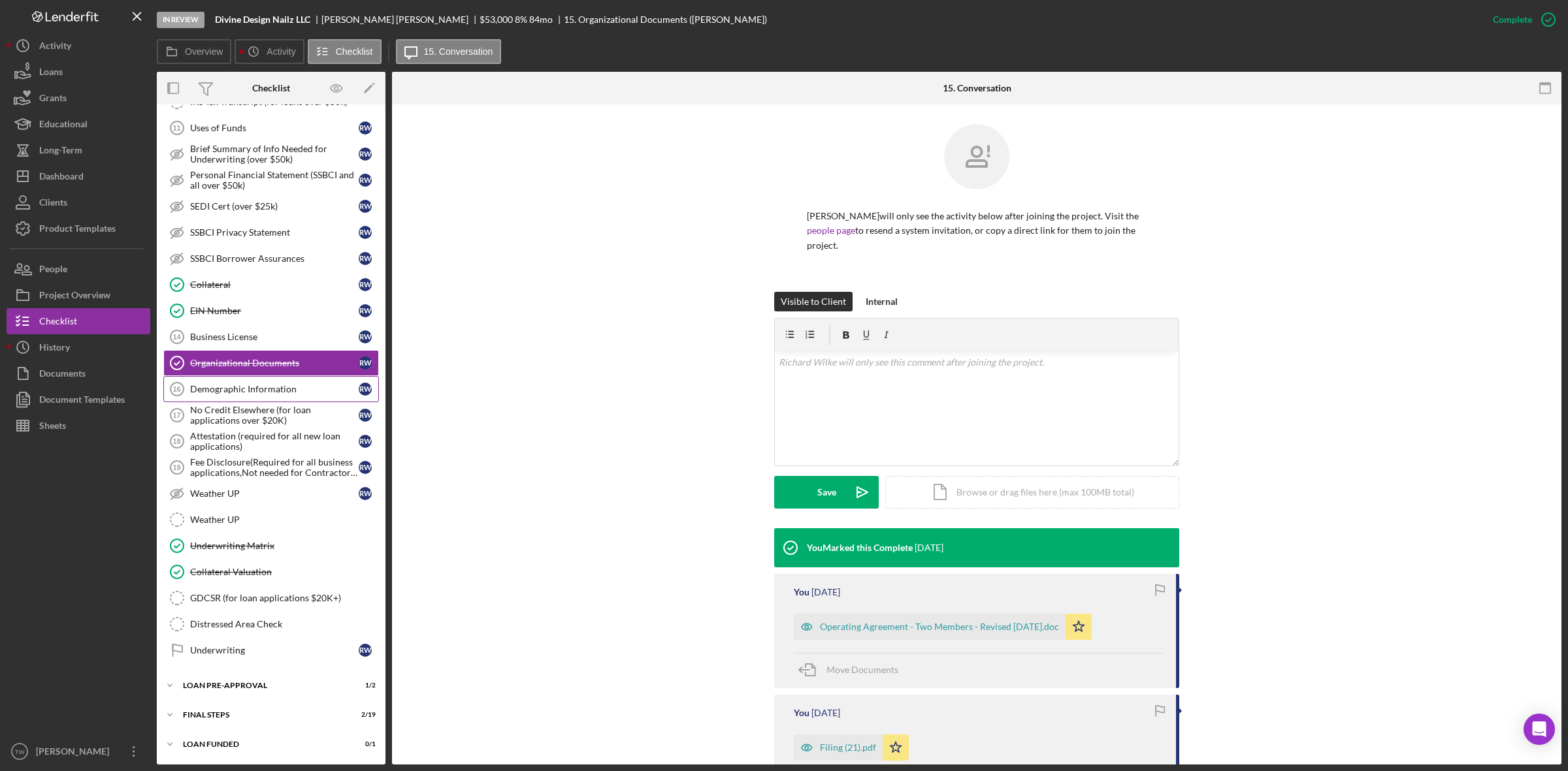
click at [255, 384] on div "Demographic Information" at bounding box center [274, 389] width 168 height 10
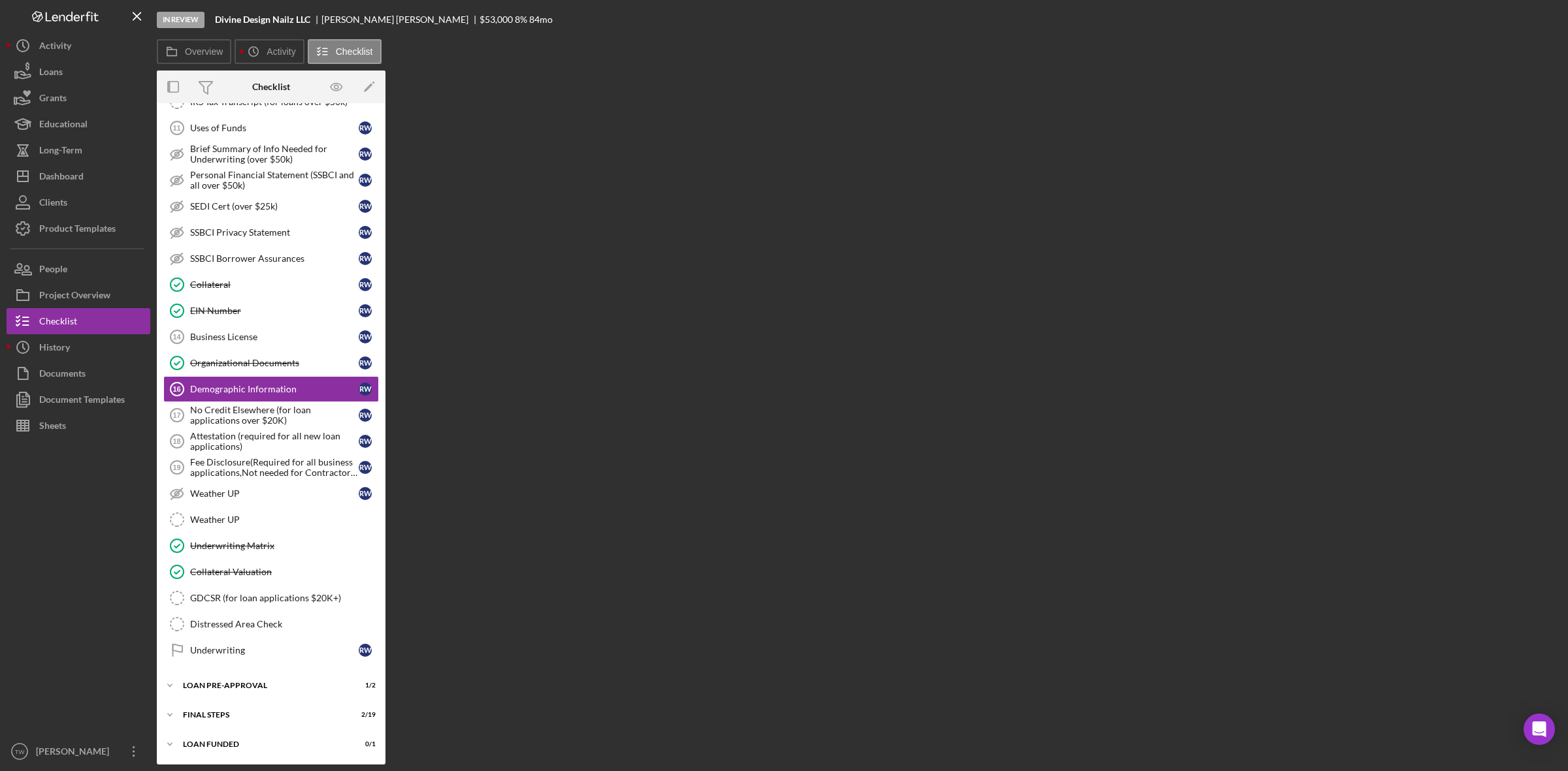
scroll to position [650, 0]
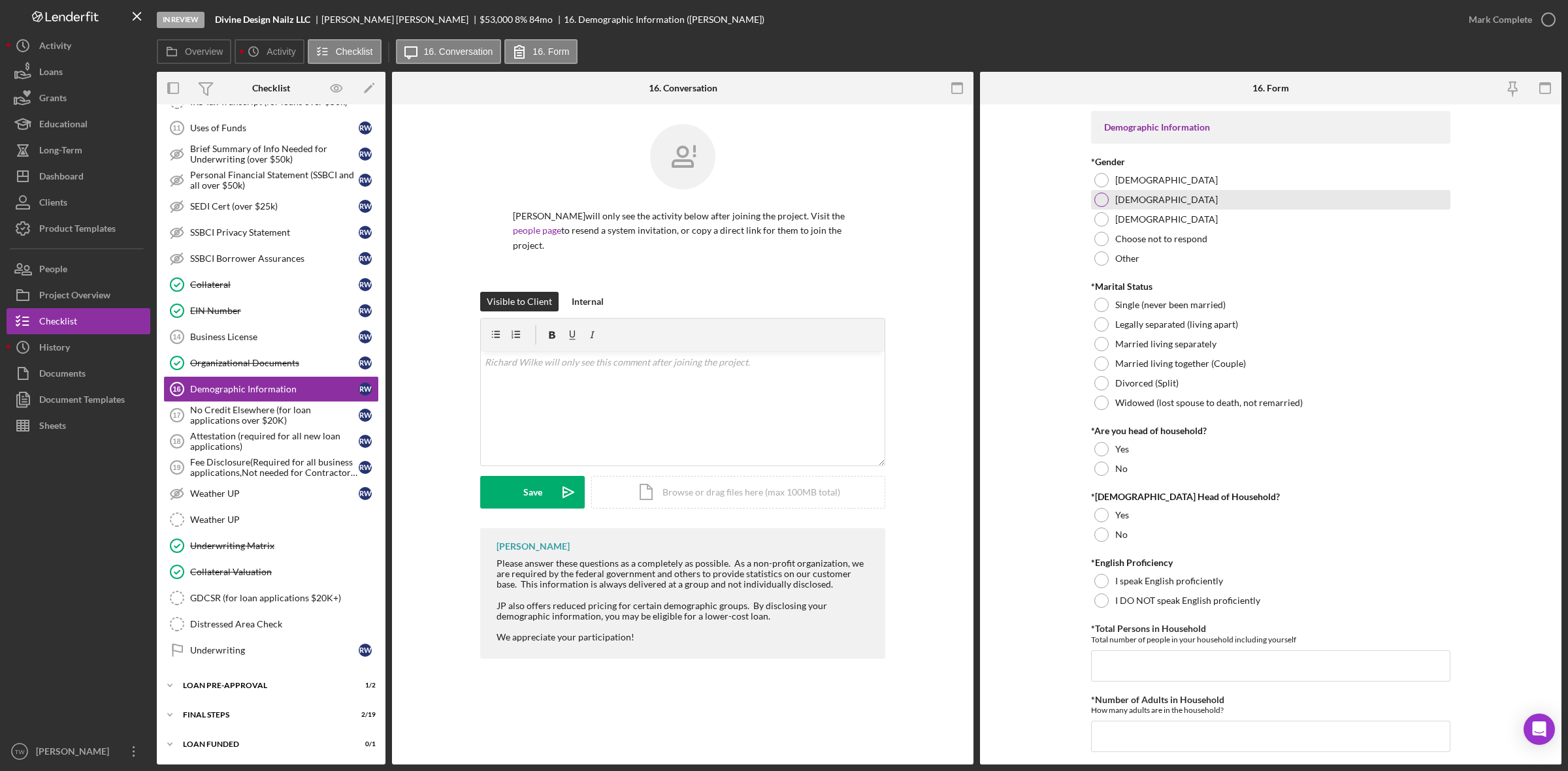
click at [1150, 199] on div "[DEMOGRAPHIC_DATA]" at bounding box center [1270, 200] width 359 height 20
click at [1138, 301] on label "Single (never been married)" at bounding box center [1170, 305] width 111 height 10
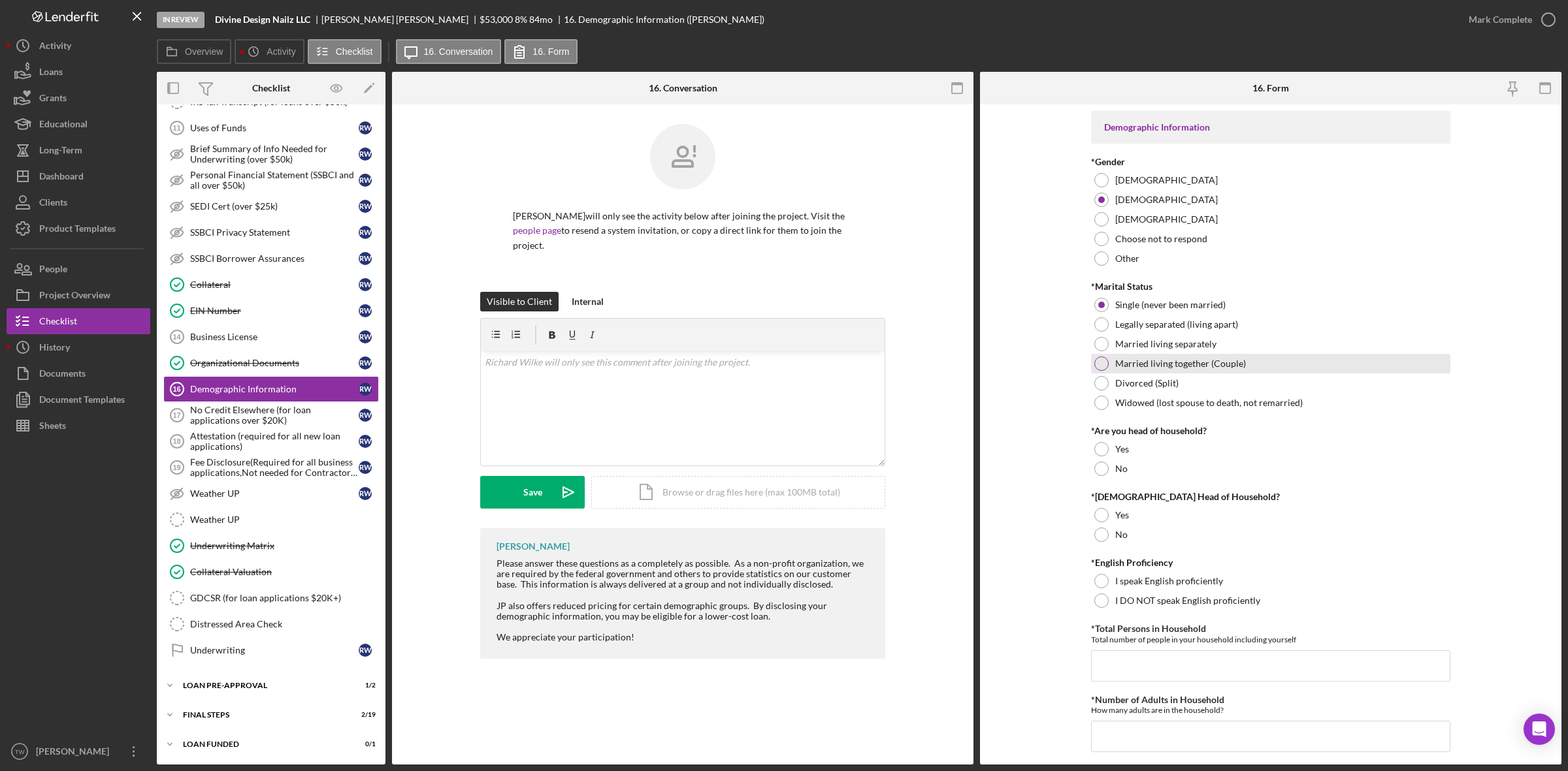
click at [1138, 358] on label "Married living together (Couple)" at bounding box center [1180, 363] width 130 height 10
click at [1142, 475] on div "No" at bounding box center [1270, 469] width 359 height 20
click at [1103, 540] on div at bounding box center [1101, 535] width 14 height 14
click at [1141, 581] on label "I speak English proficiently" at bounding box center [1168, 581] width 108 height 10
click at [1183, 672] on input "*Total Persons in Household" at bounding box center [1270, 666] width 359 height 32
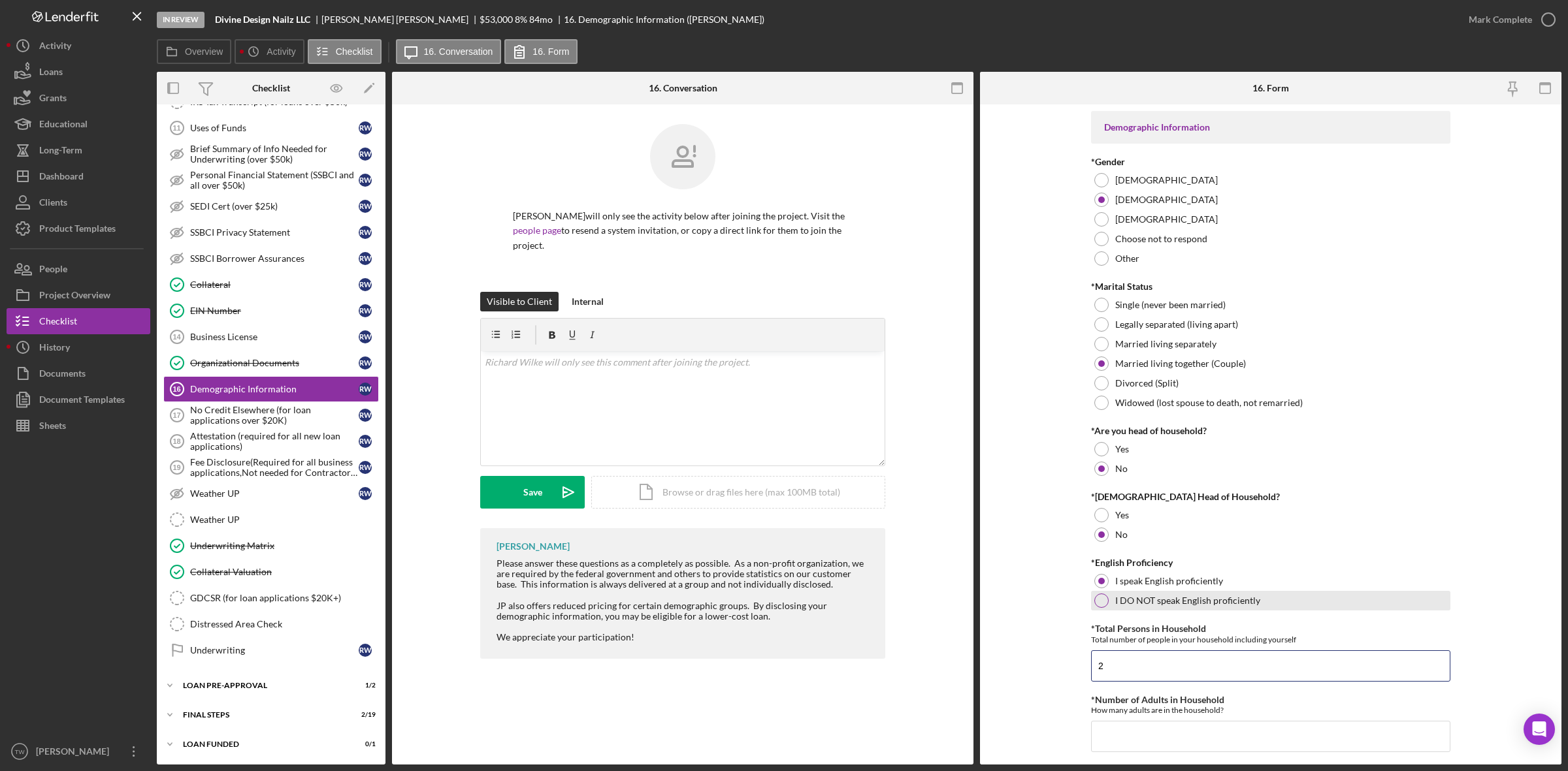
type input "2"
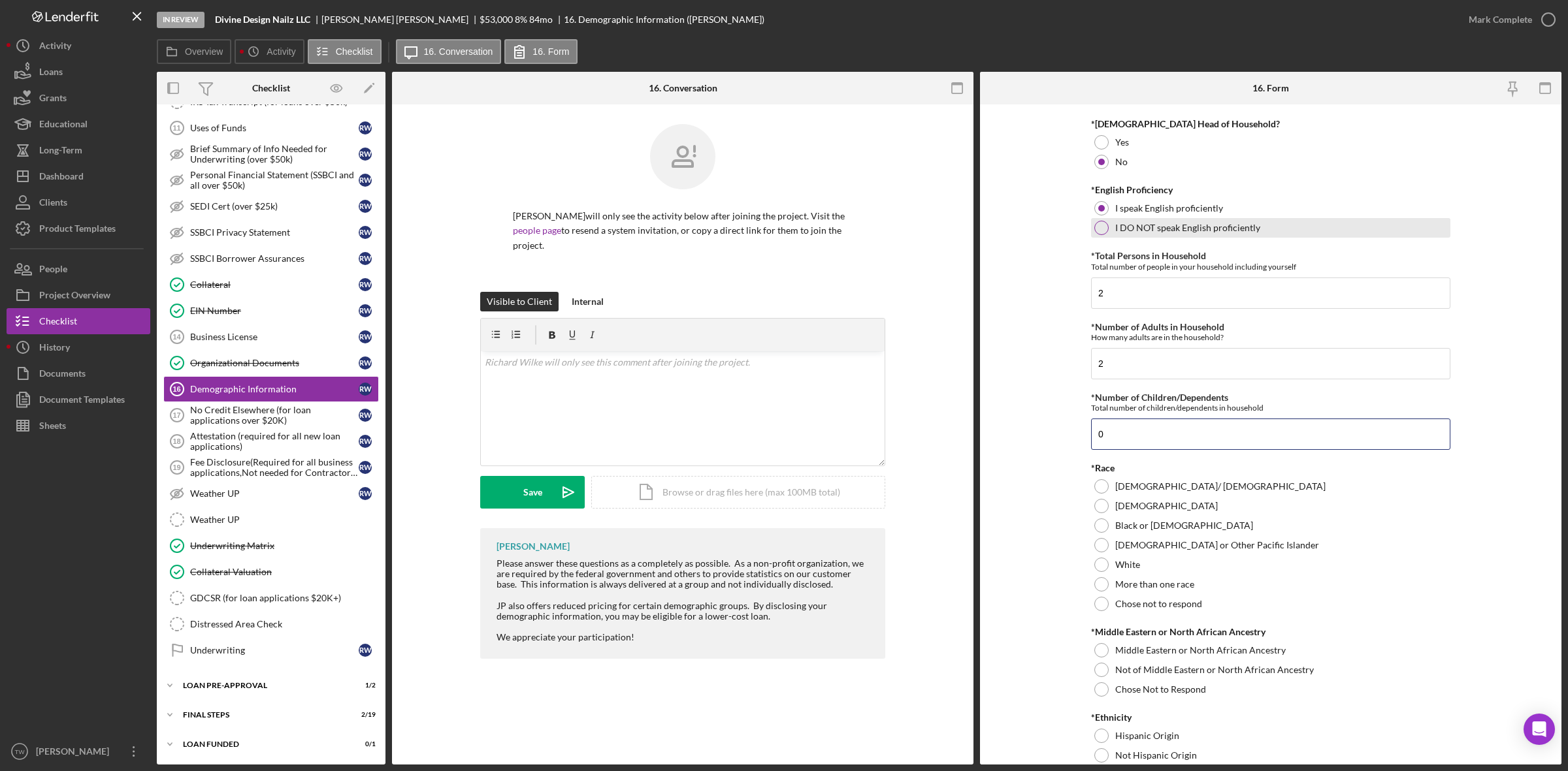
type input "0"
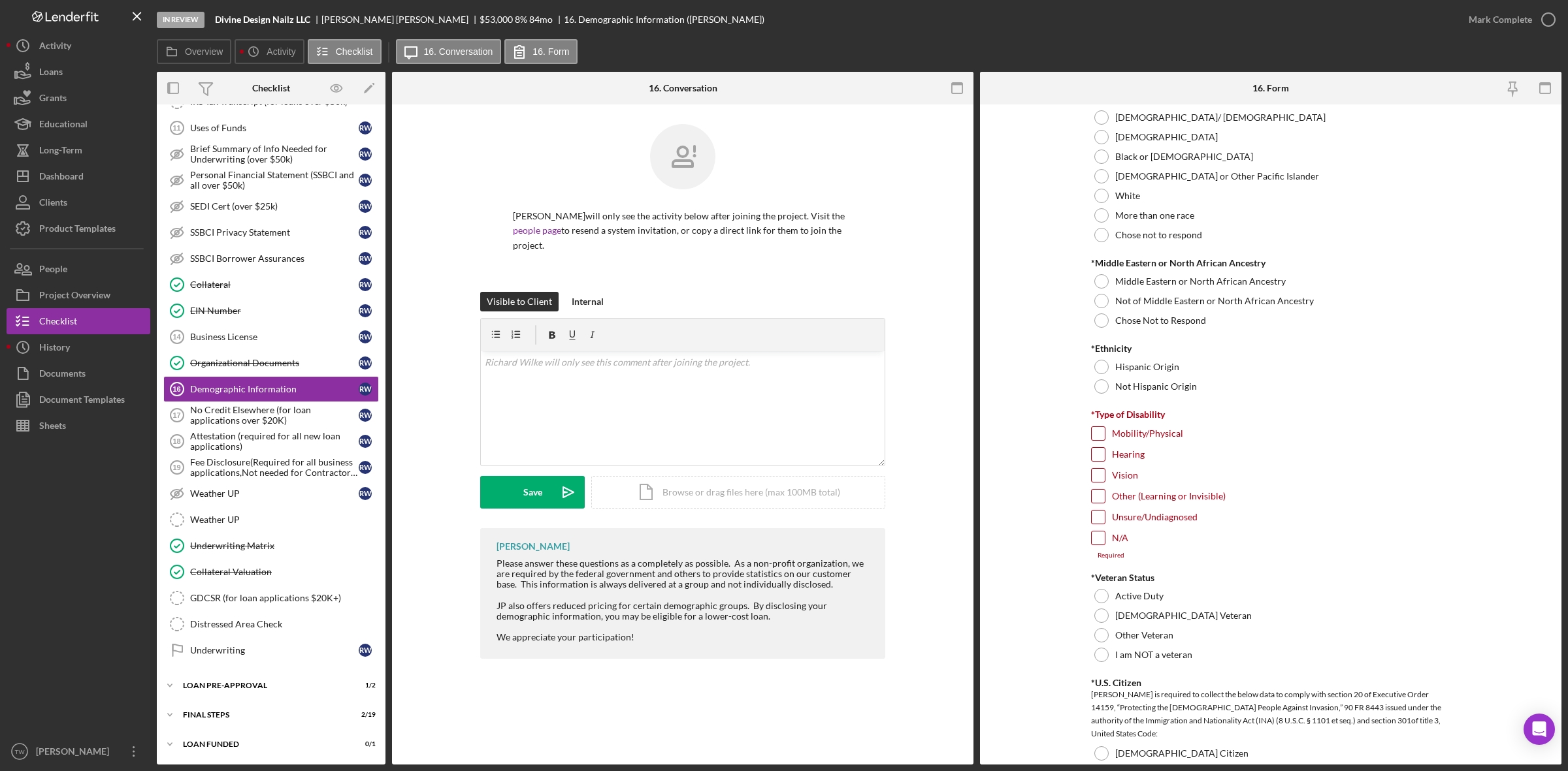
scroll to position [415, 0]
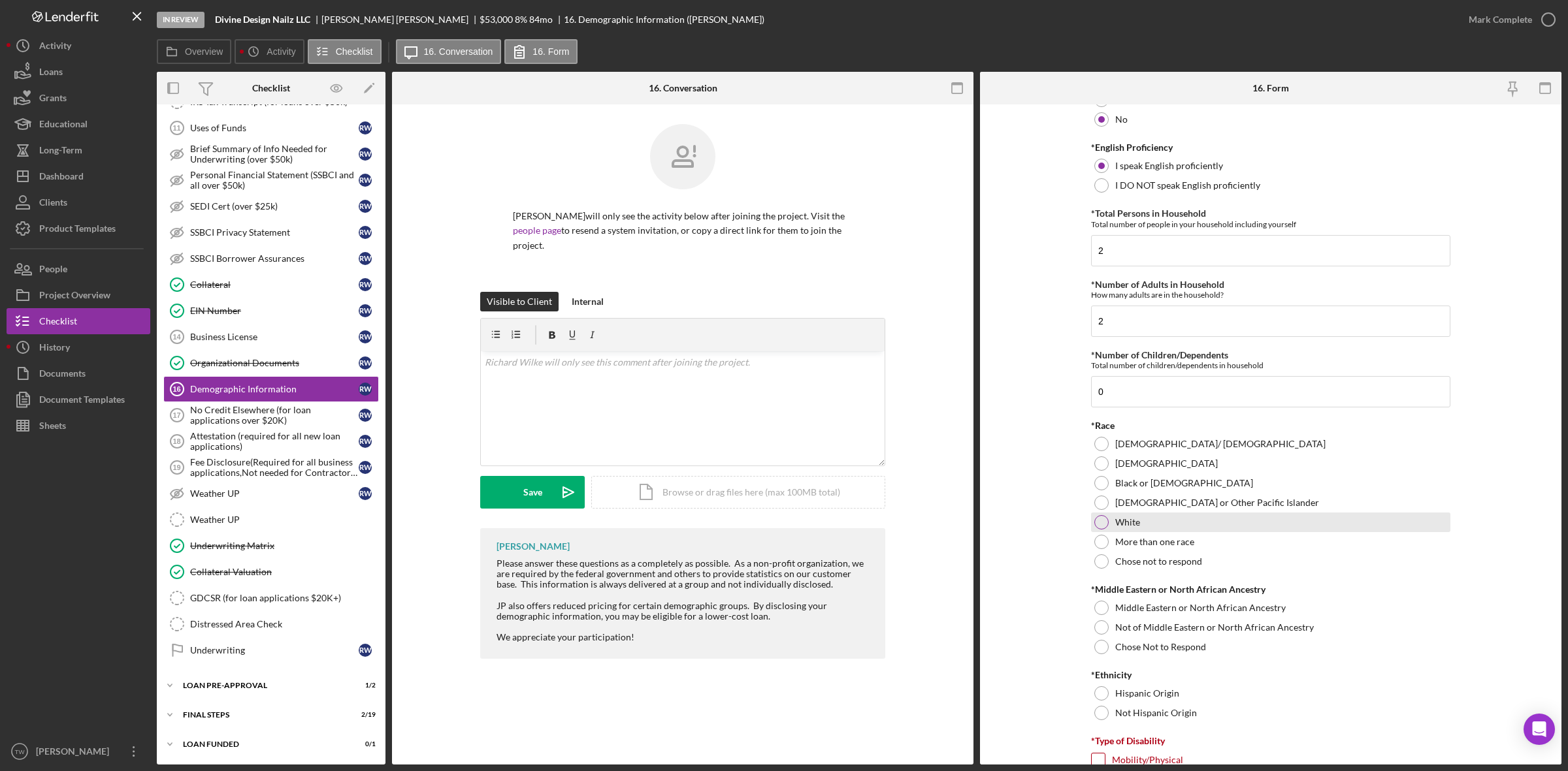
click at [1140, 526] on div "White" at bounding box center [1270, 522] width 359 height 20
click at [1135, 645] on label "Chose Not to Respond" at bounding box center [1160, 646] width 91 height 10
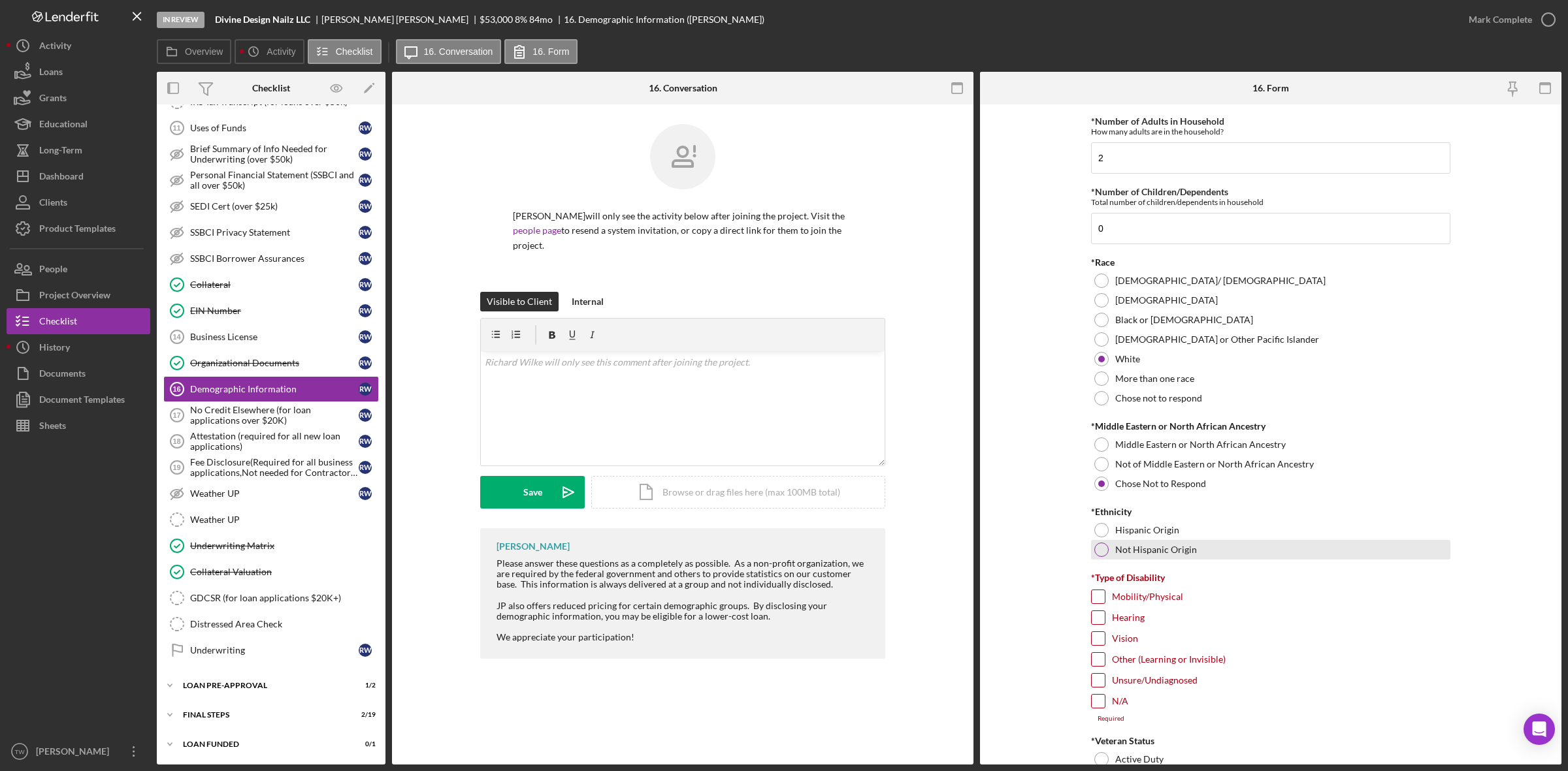
click at [1135, 556] on div "Not Hispanic Origin" at bounding box center [1270, 549] width 359 height 20
click at [1095, 708] on input "N/A" at bounding box center [1098, 701] width 13 height 13
checkbox input "true"
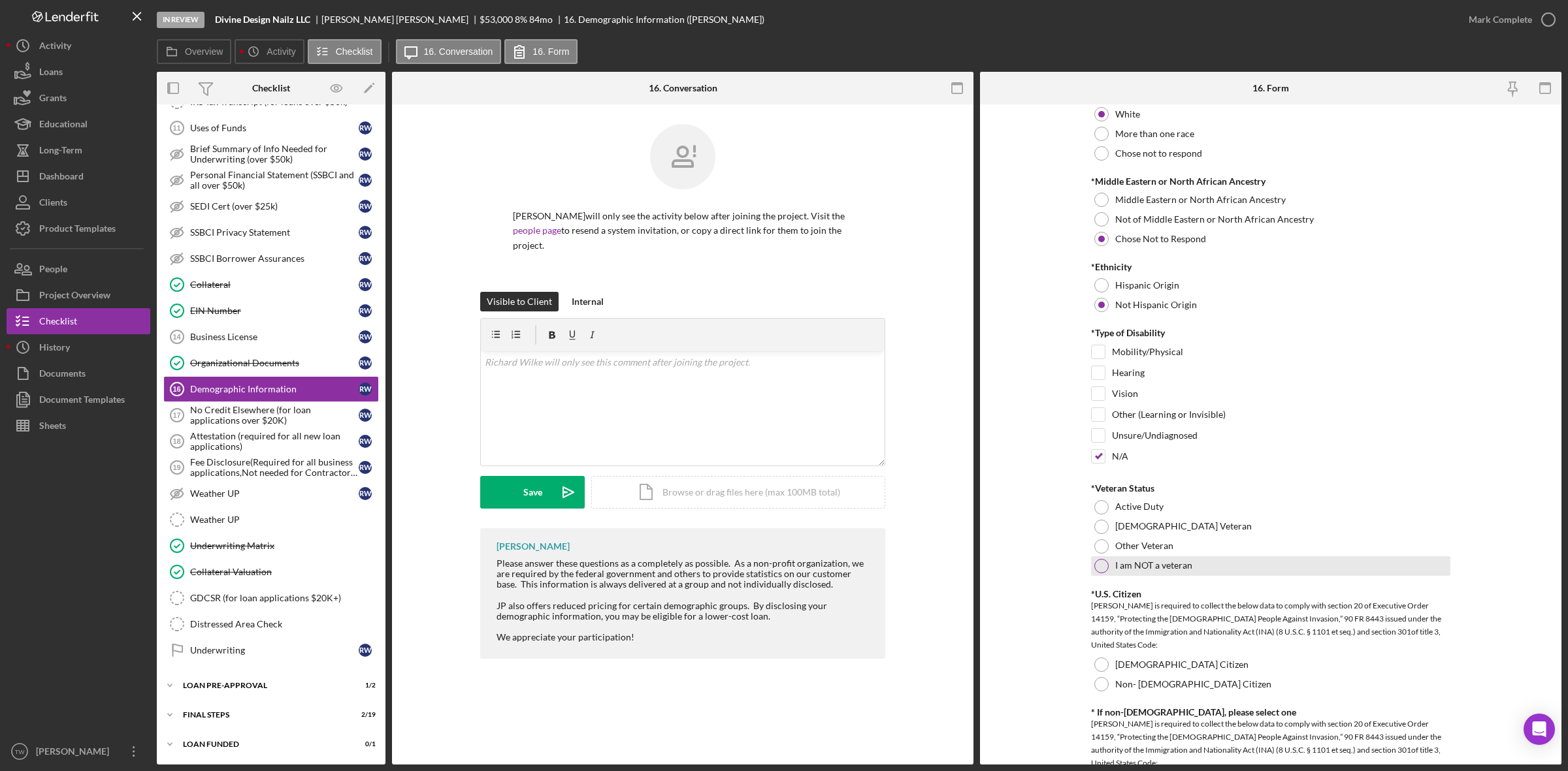
click at [1124, 568] on label "I am NOT a veteran" at bounding box center [1153, 565] width 77 height 10
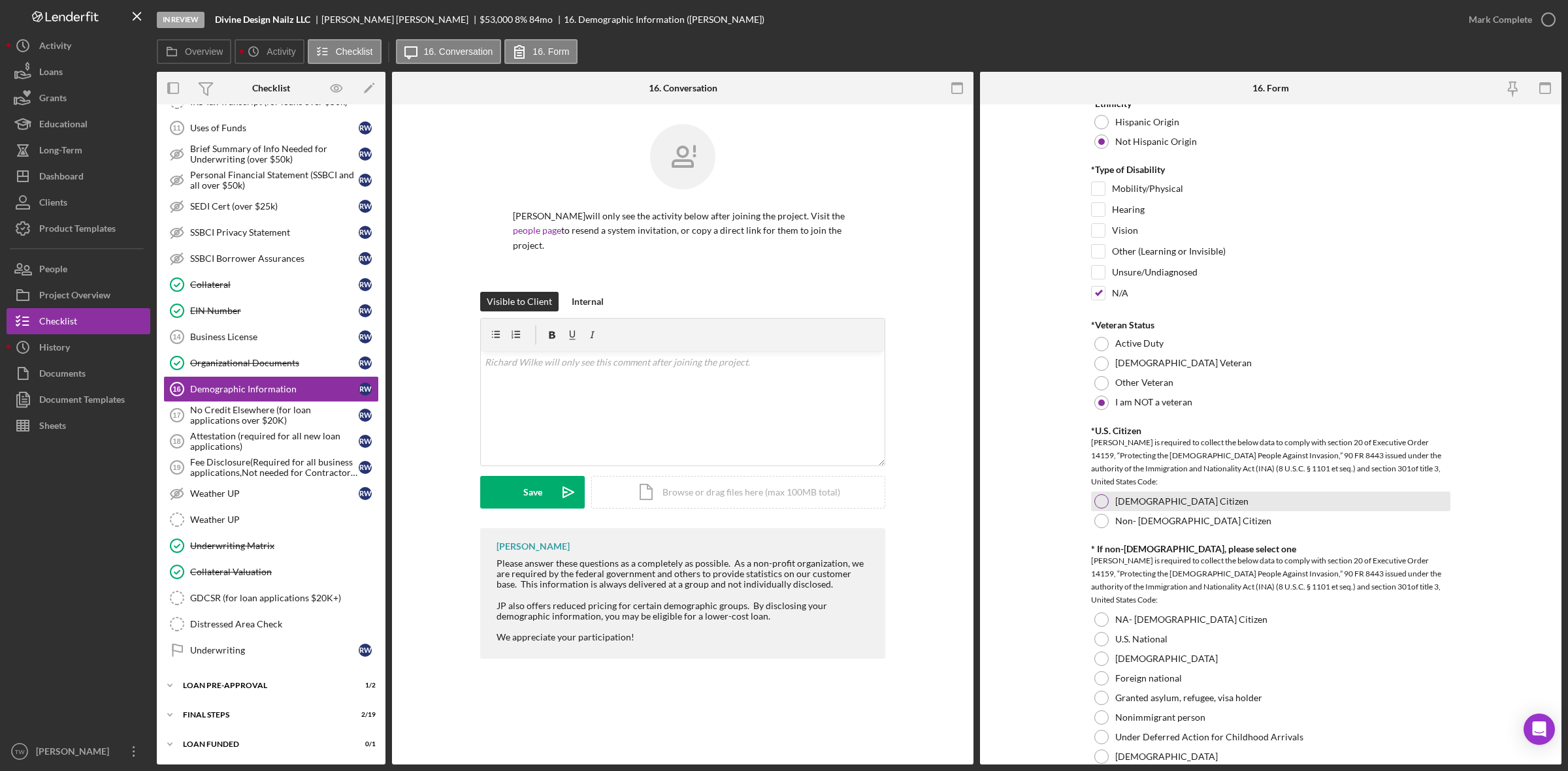
click at [1105, 511] on div "[DEMOGRAPHIC_DATA] Citizen" at bounding box center [1270, 501] width 359 height 20
click at [1098, 624] on div at bounding box center [1101, 619] width 14 height 14
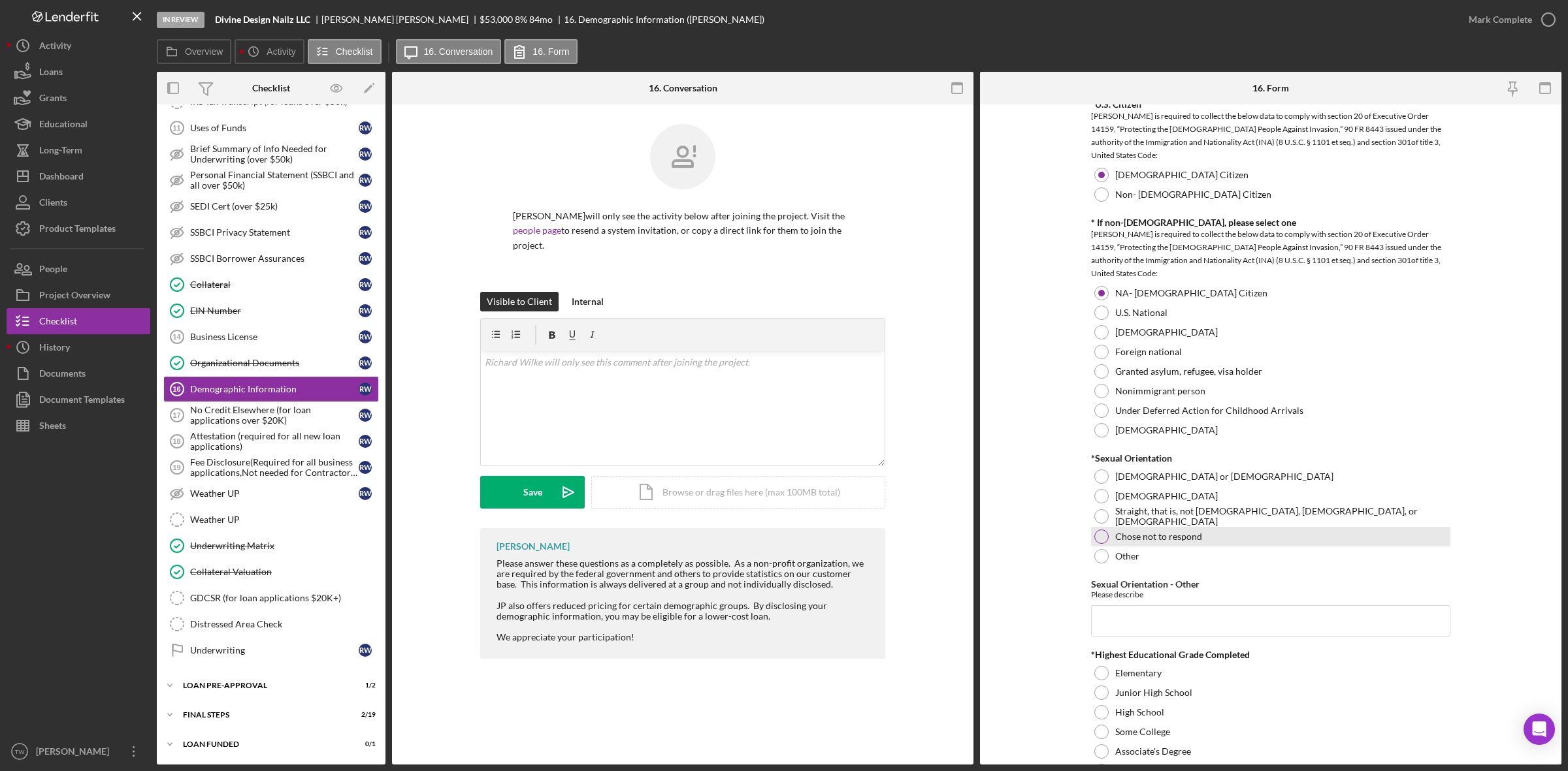
click at [1108, 537] on div "Chose not to respond" at bounding box center [1270, 537] width 359 height 20
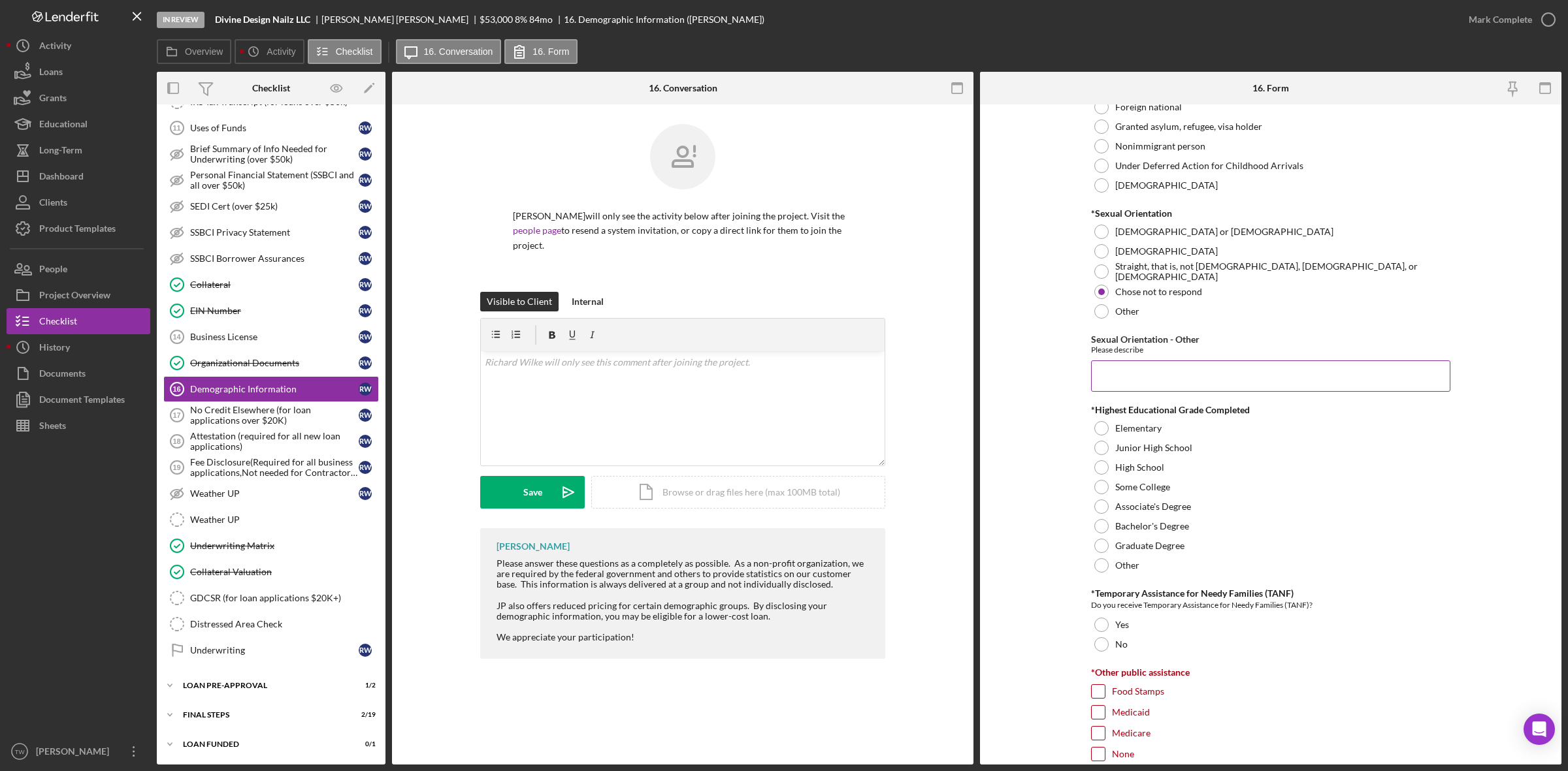
click at [1180, 391] on input "Sexual Orientation - Other" at bounding box center [1270, 376] width 359 height 32
type input "0"
click at [1157, 522] on label "Bachelor's Degree" at bounding box center [1151, 526] width 73 height 10
click at [1106, 644] on div at bounding box center [1101, 645] width 14 height 14
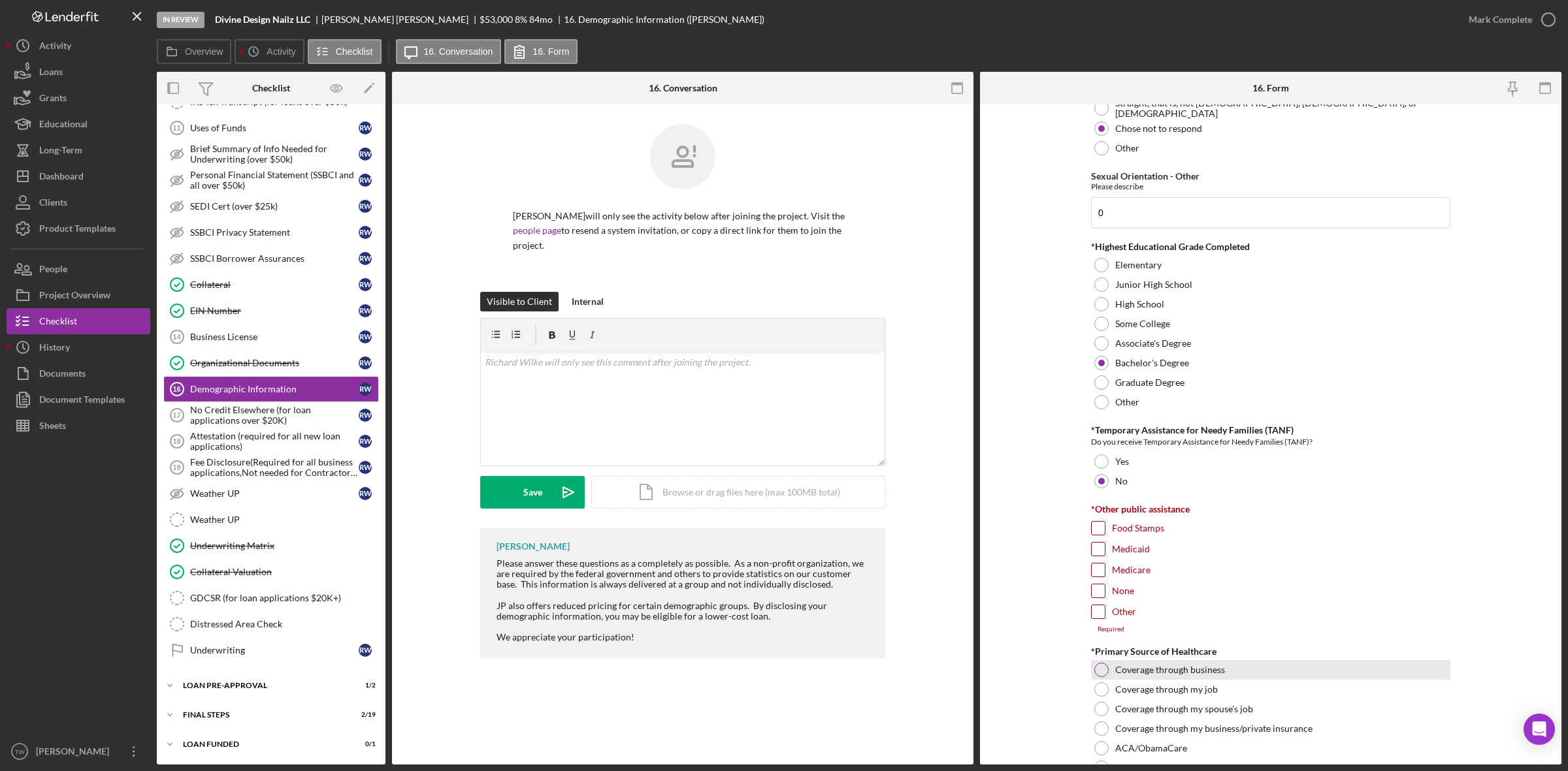
scroll to position [1802, 0]
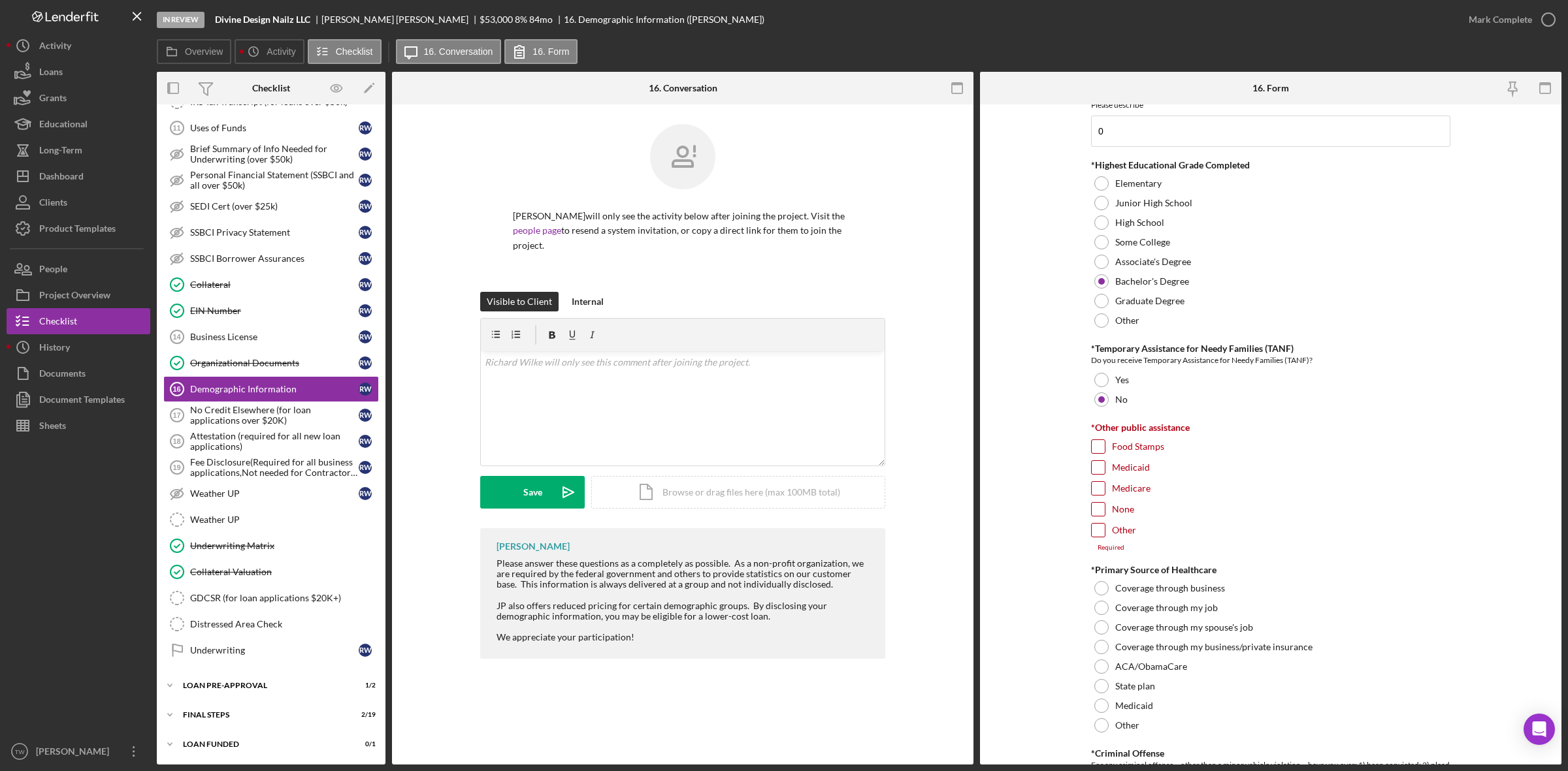
click at [1120, 511] on label "None" at bounding box center [1123, 509] width 22 height 13
click at [1105, 511] on input "None" at bounding box center [1098, 509] width 13 height 13
checkbox input "true"
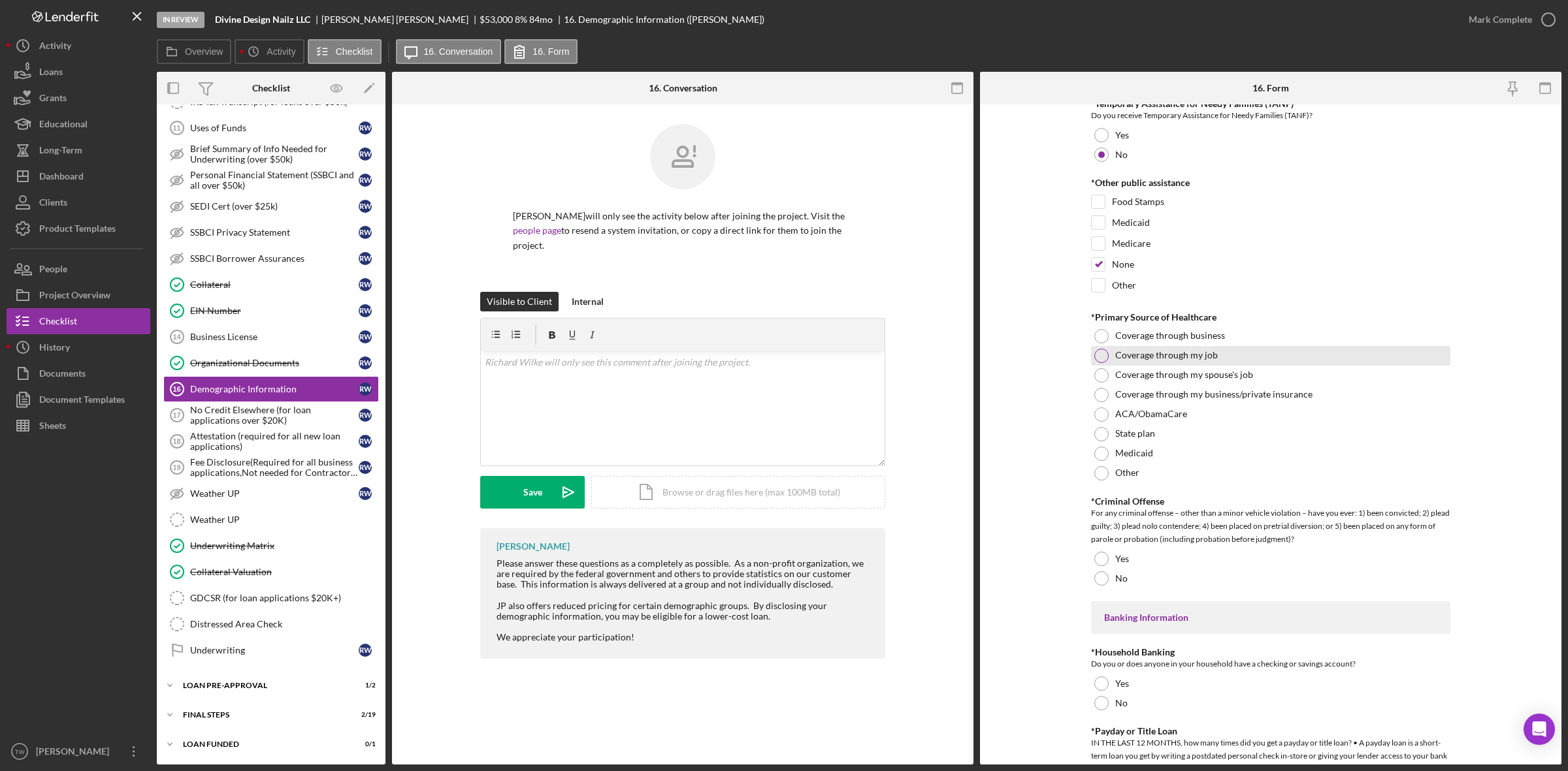
click at [1168, 361] on label "Coverage through my job" at bounding box center [1166, 354] width 103 height 10
click at [1127, 585] on div "No" at bounding box center [1270, 578] width 359 height 20
click at [1099, 696] on div "No" at bounding box center [1270, 703] width 359 height 20
click at [1101, 676] on div "Yes" at bounding box center [1270, 683] width 359 height 20
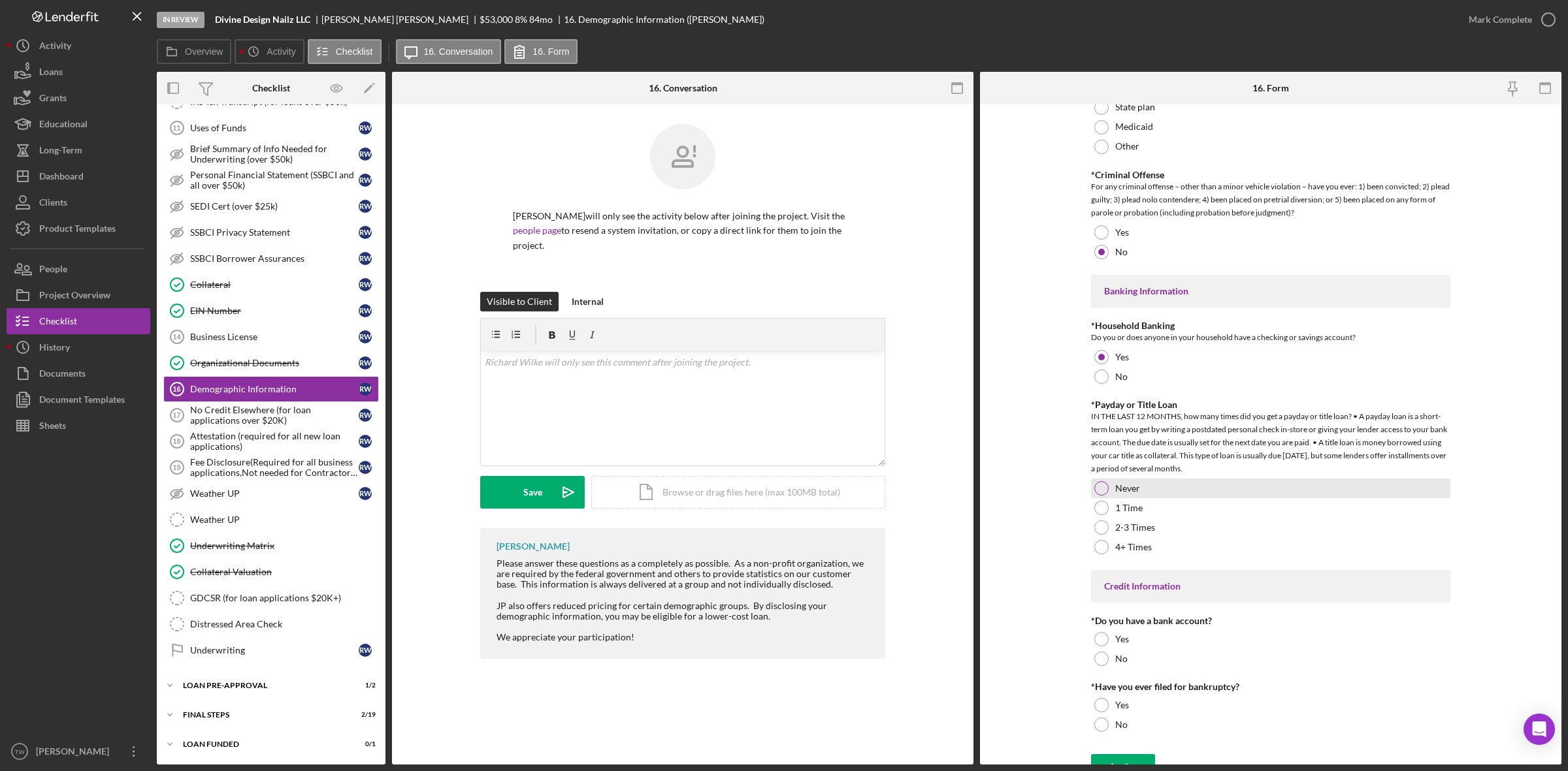
click at [1135, 494] on label "Never" at bounding box center [1127, 488] width 24 height 10
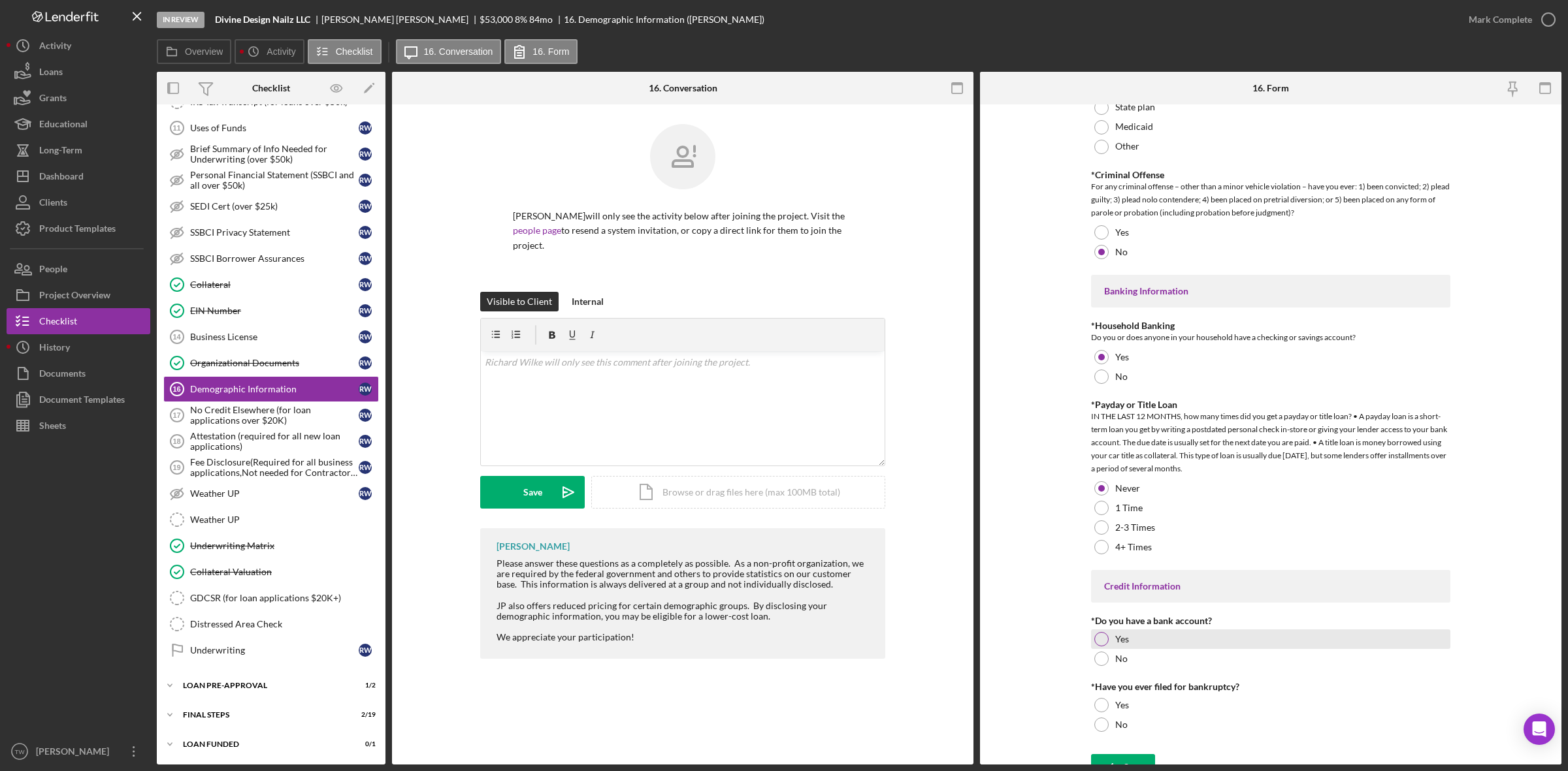
click at [1127, 638] on label "Yes" at bounding box center [1121, 638] width 13 height 10
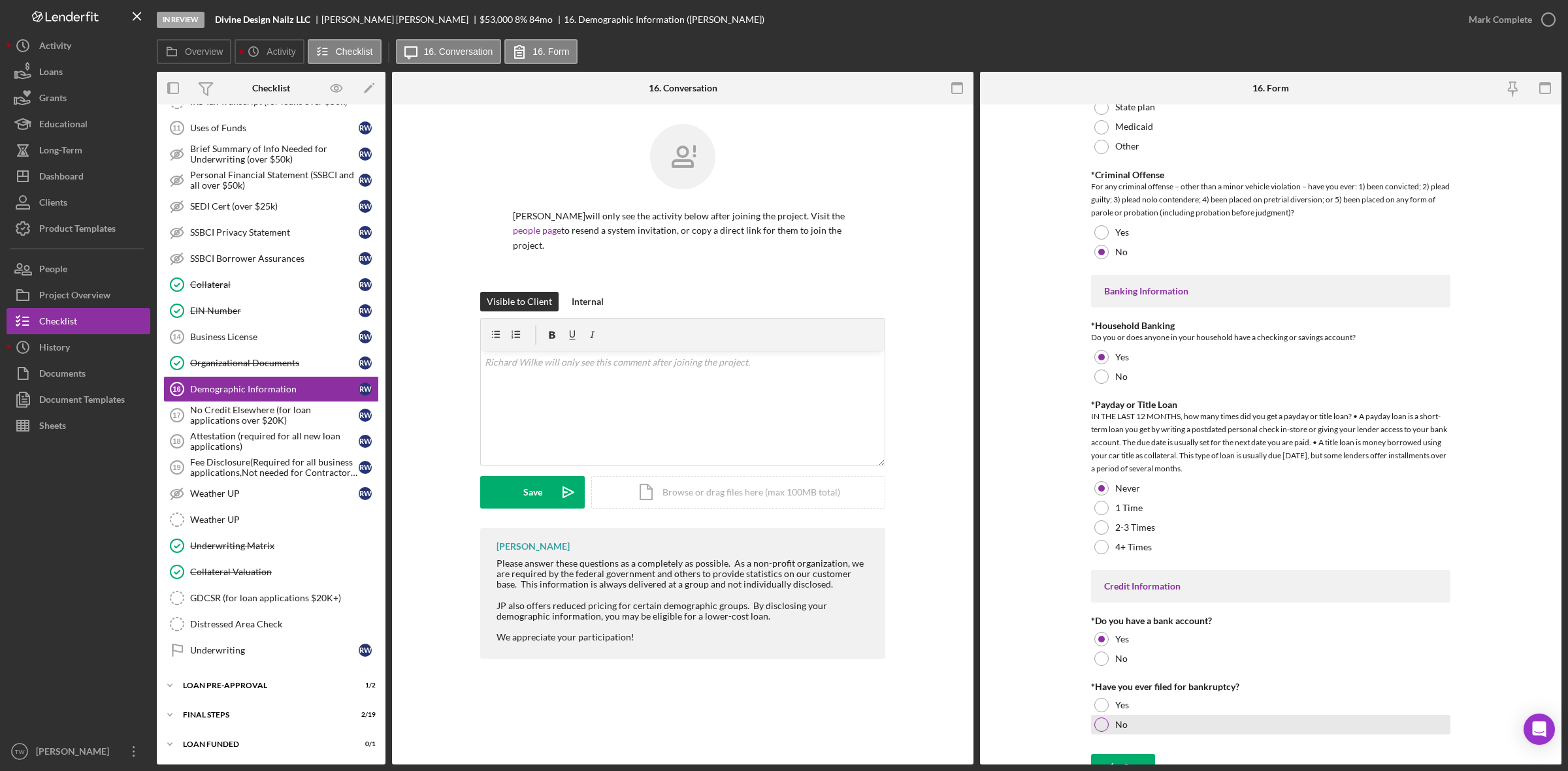
click at [1105, 727] on div at bounding box center [1101, 724] width 14 height 14
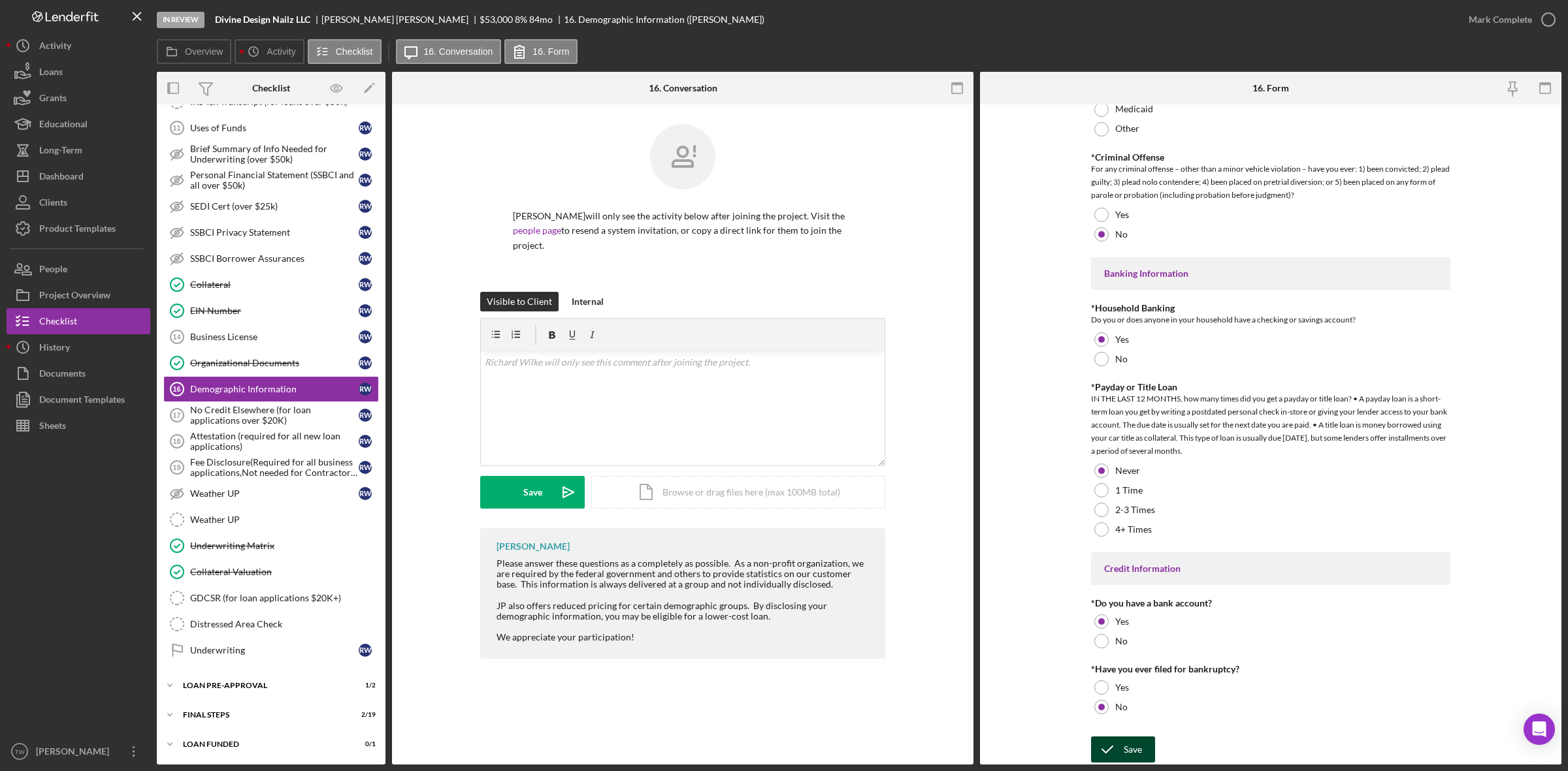
click at [1127, 754] on div "Save" at bounding box center [1132, 749] width 18 height 26
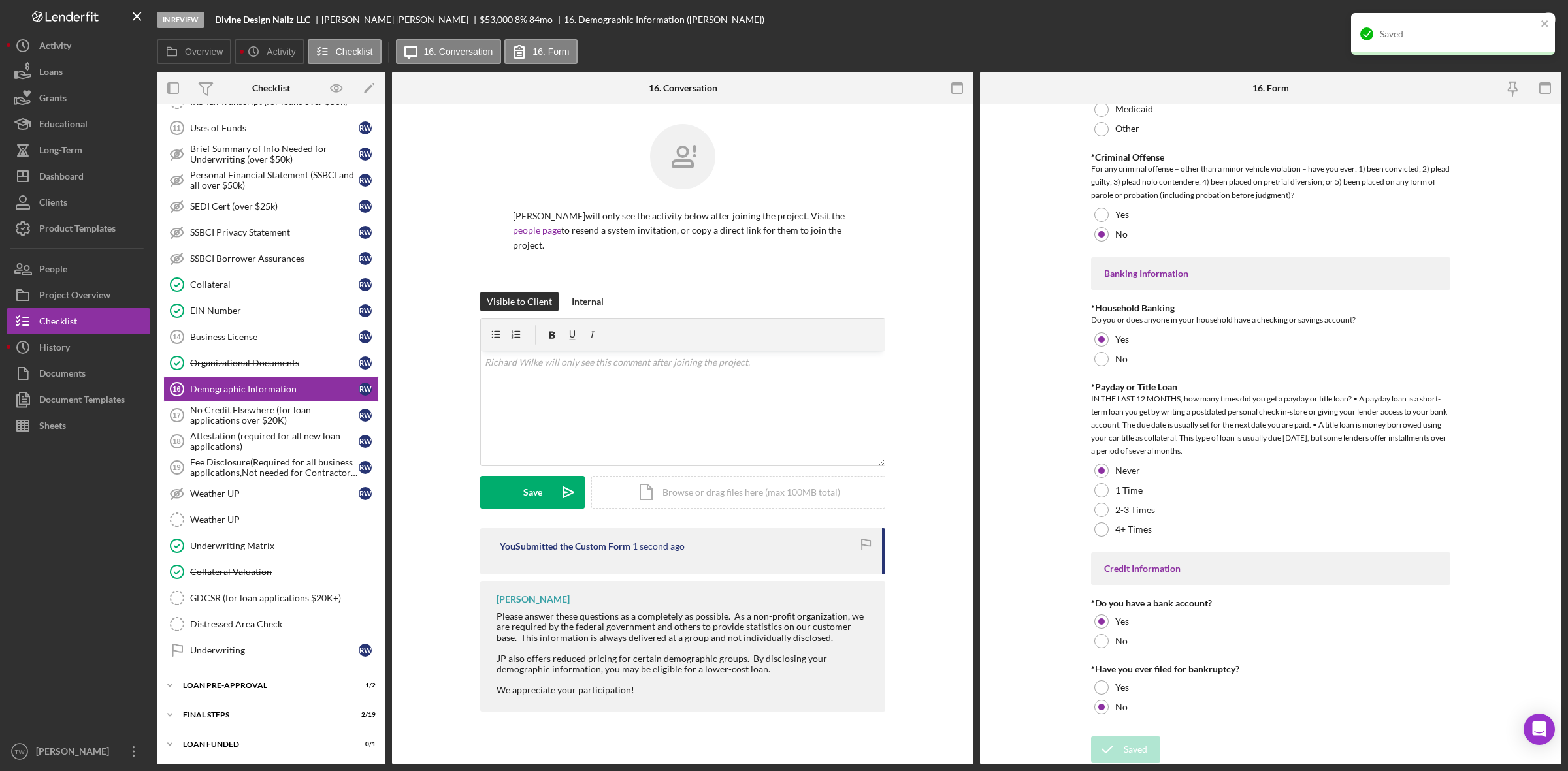
click at [1510, 24] on div "Saved" at bounding box center [1448, 34] width 184 height 21
click at [1507, 13] on div "Mark Complete" at bounding box center [1500, 19] width 63 height 26
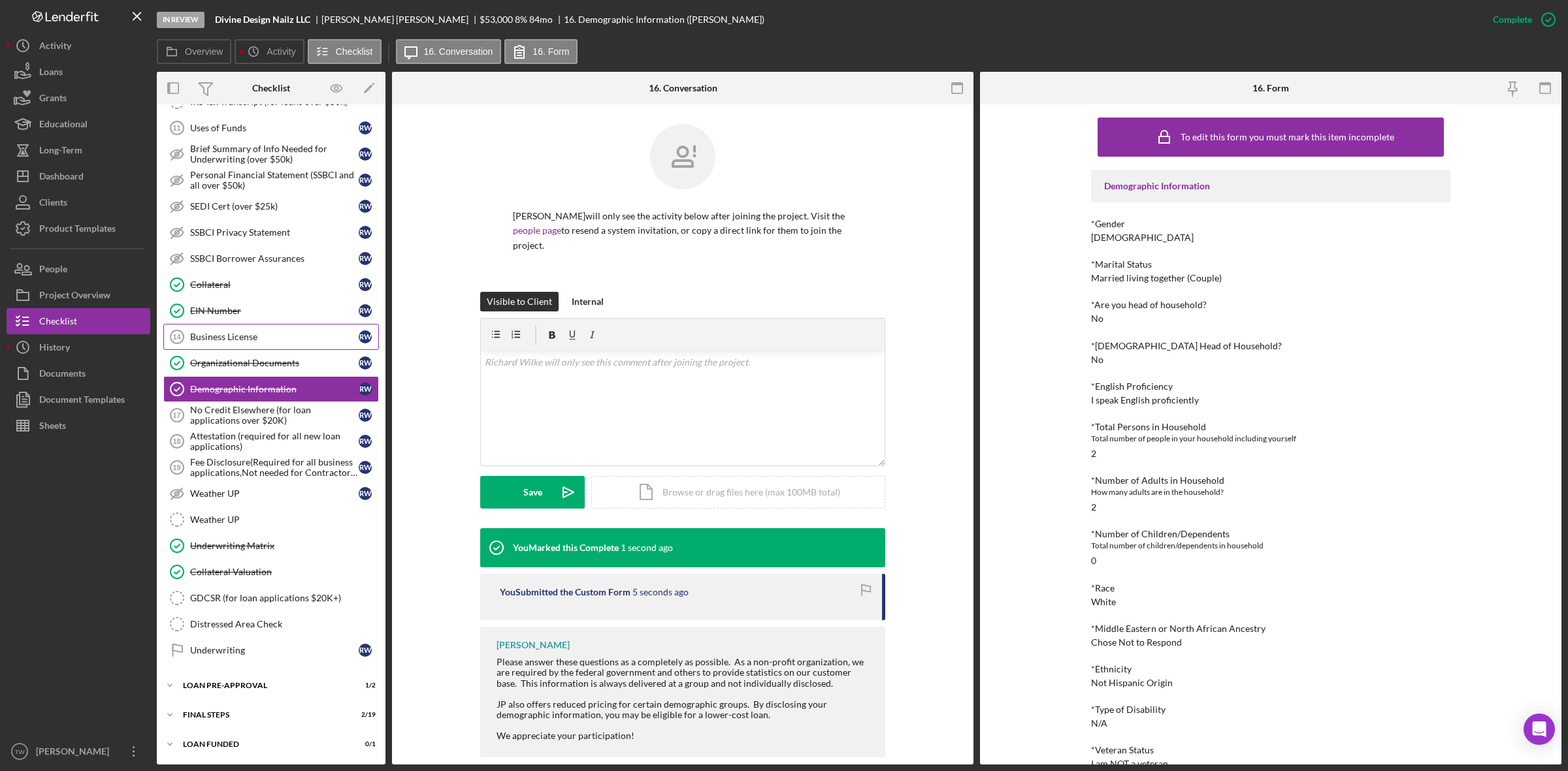
scroll to position [406, 0]
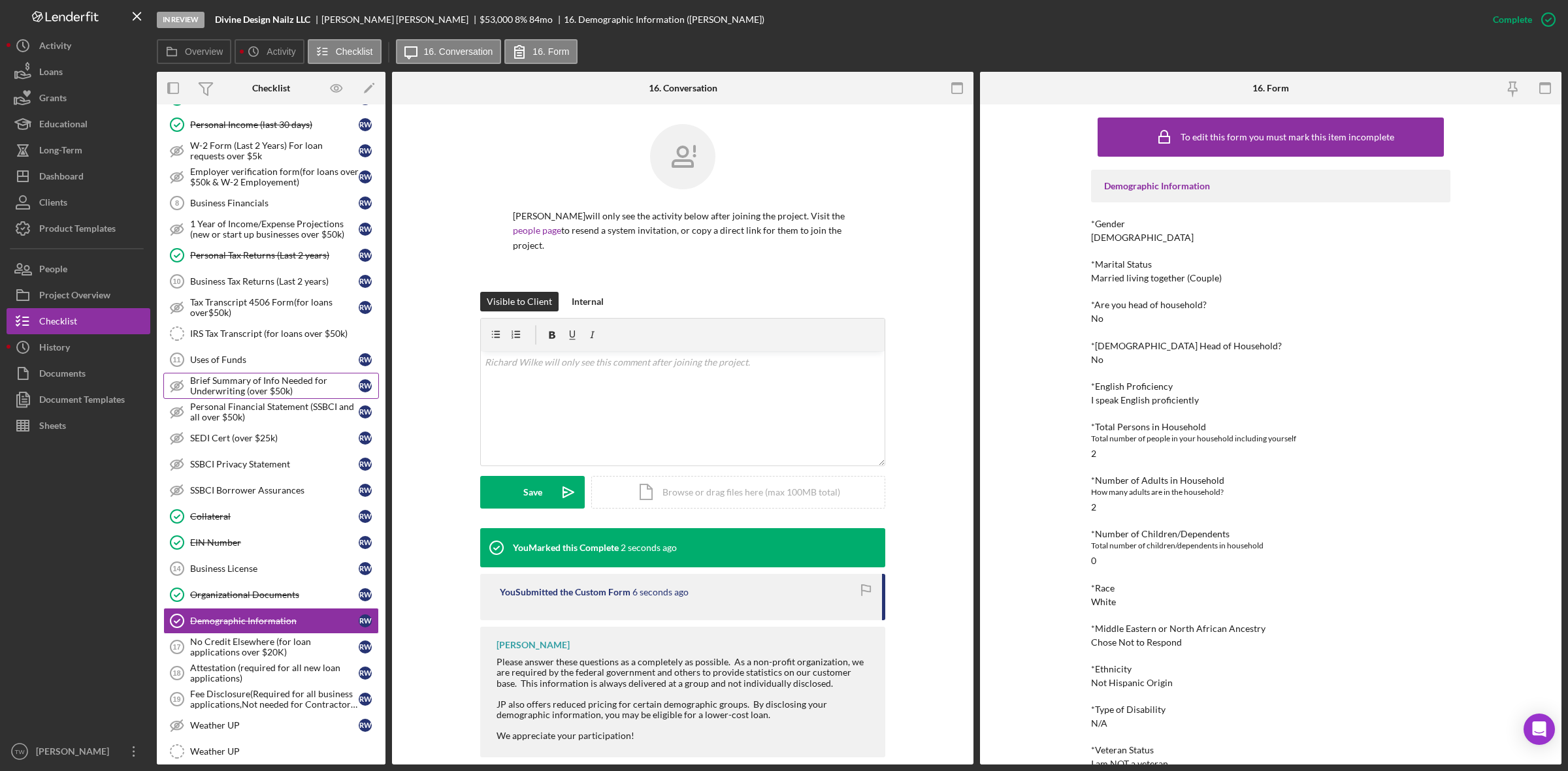
click at [204, 385] on div "Brief Summary of Info Needed for Underwriting (over $50k)" at bounding box center [274, 386] width 168 height 21
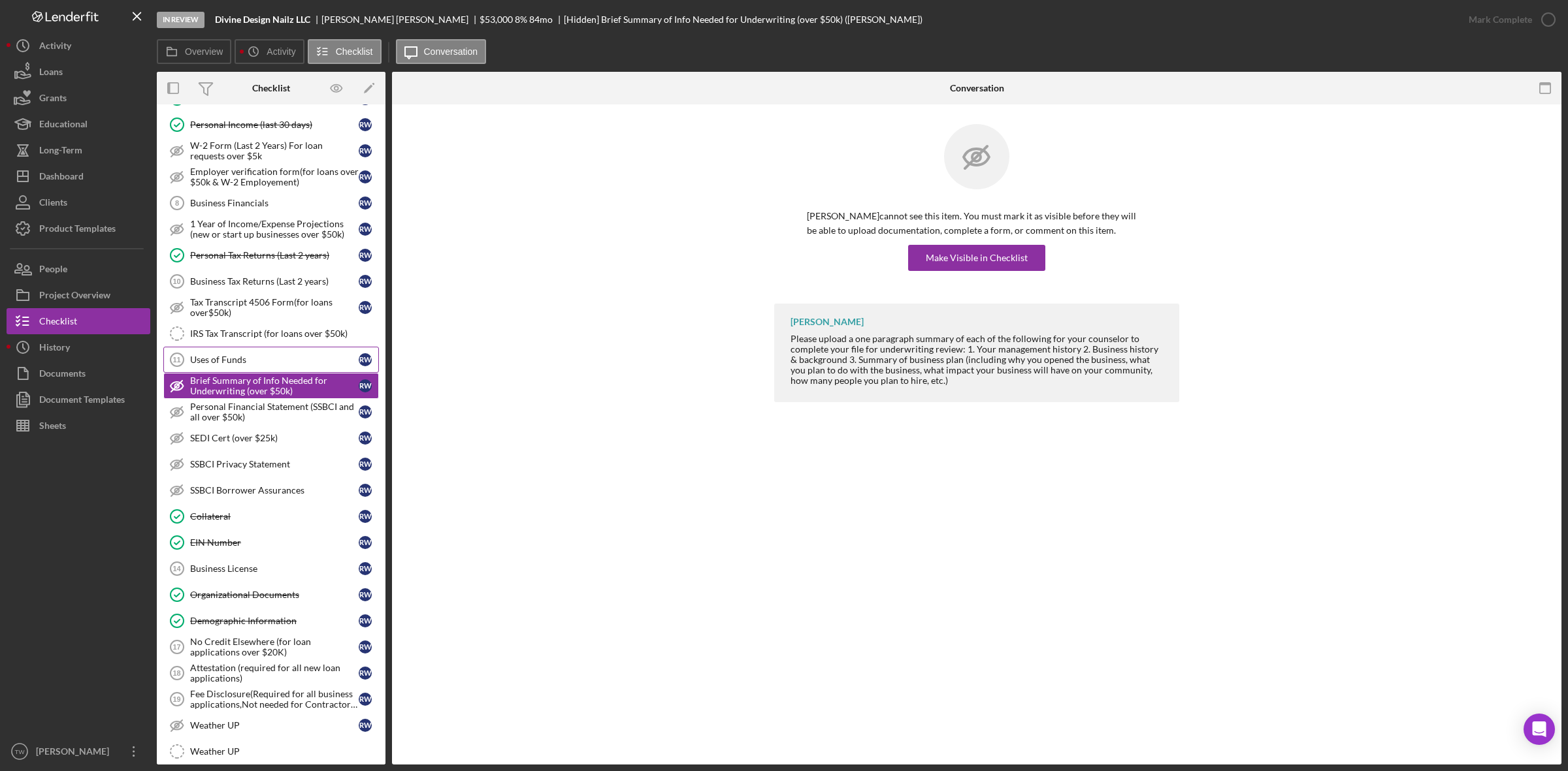
click at [214, 365] on div "Uses of Funds" at bounding box center [274, 359] width 168 height 10
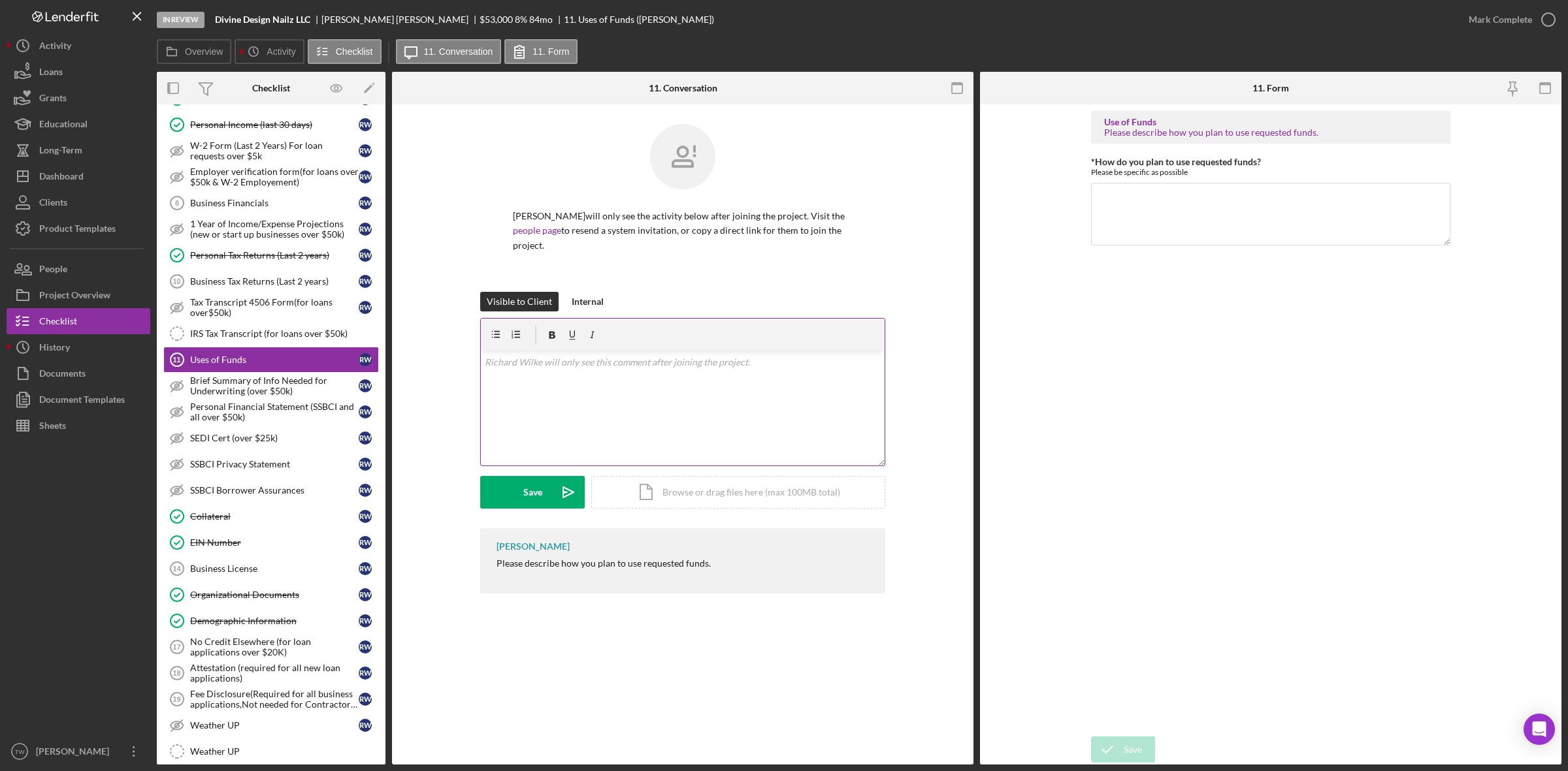
click at [568, 416] on div "v Color teal Color pink Remove color Add row above Add row below Add column bef…" at bounding box center [682, 408] width 403 height 114
click at [1259, 223] on textarea "*How do you plan to use requested funds?" at bounding box center [1270, 214] width 359 height 62
paste textarea "inventory/equipment and"
type textarea "inventory/equipment and advertising."
click at [1128, 768] on div "In Review Divine Design Nailz LLC [PERSON_NAME] $53,000 8 % 84 mo 11. Uses of F…" at bounding box center [784, 385] width 1568 height 771
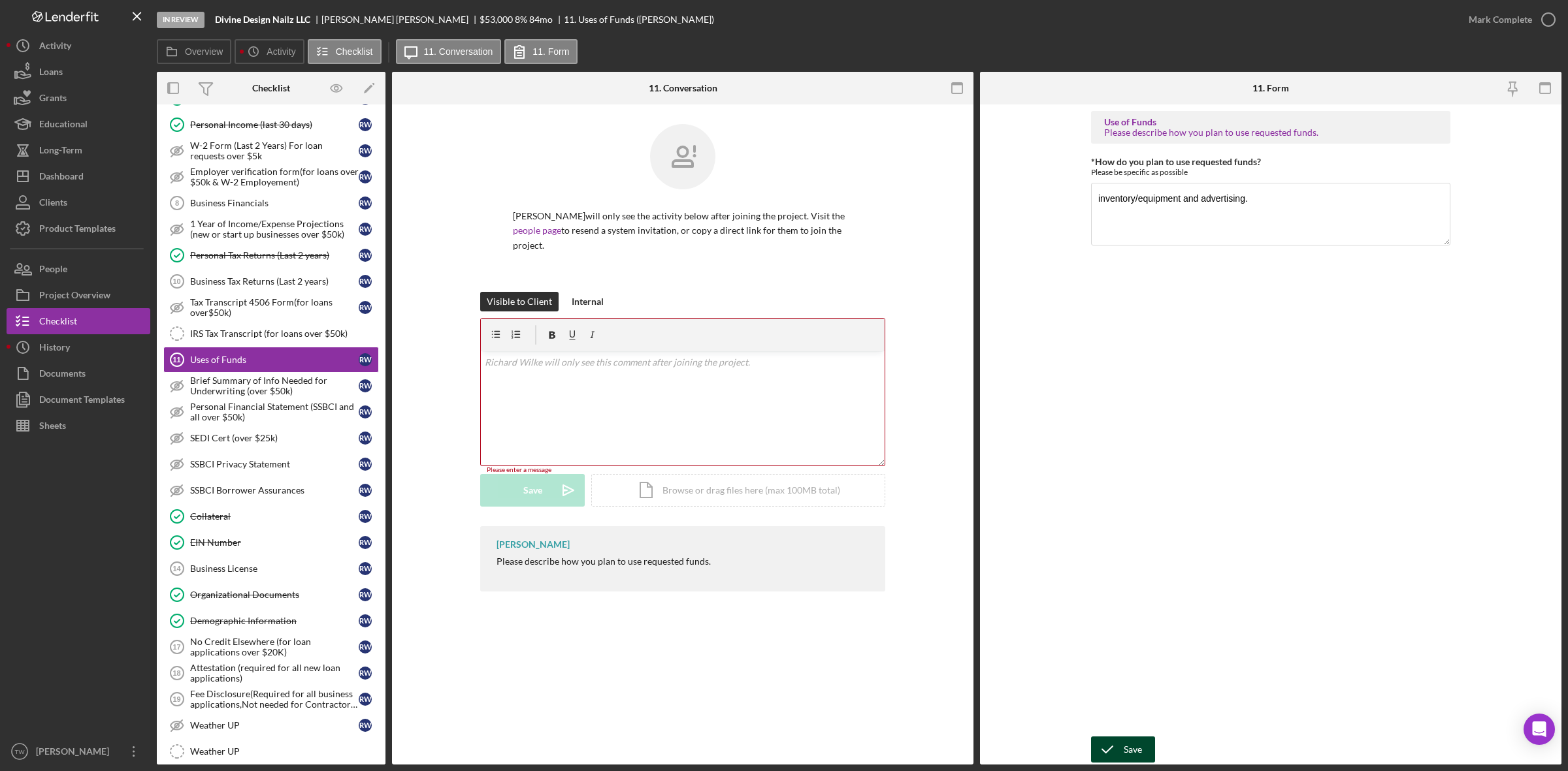
click at [1131, 755] on div "Save" at bounding box center [1132, 749] width 18 height 26
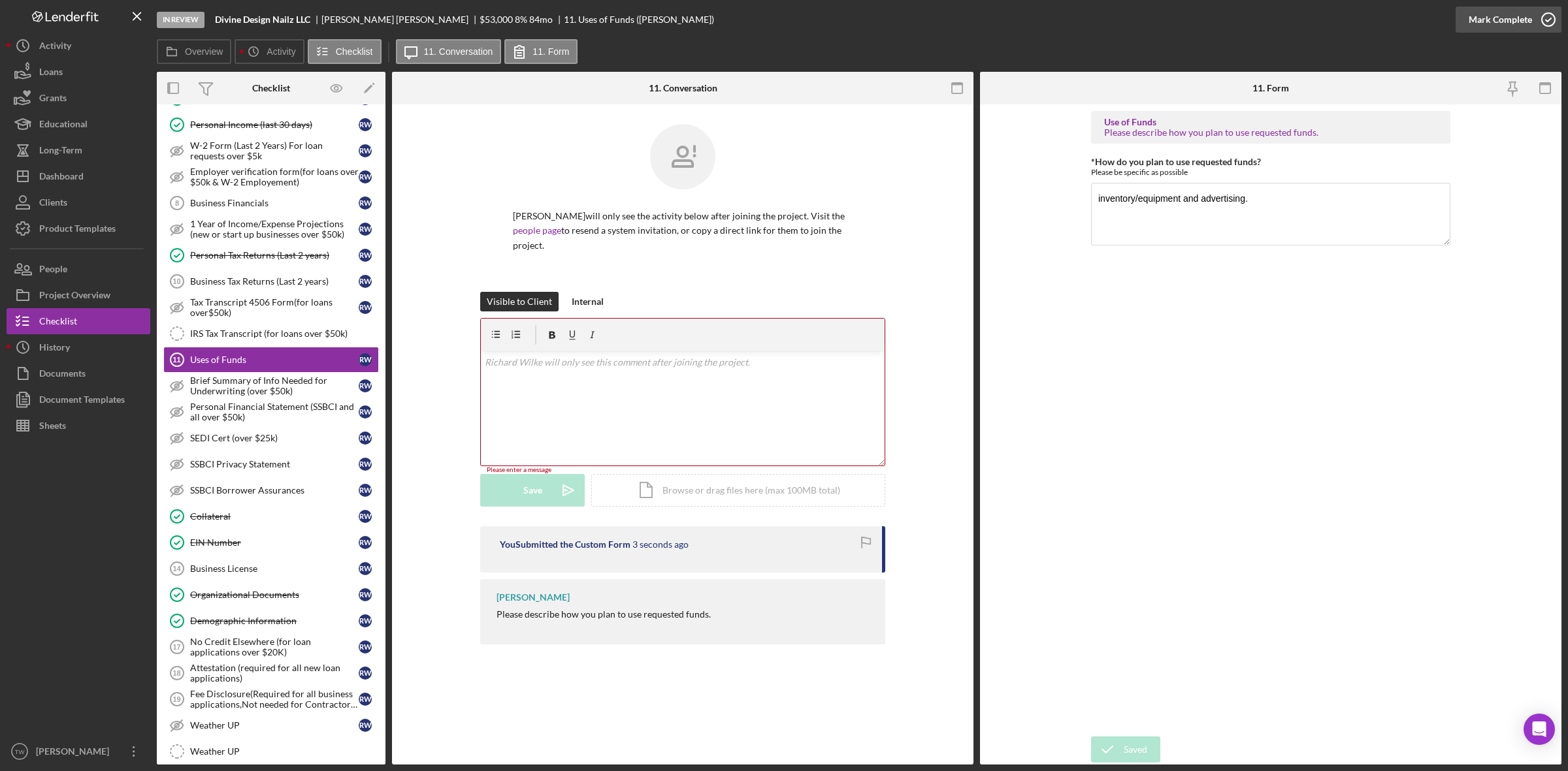
click at [1503, 14] on div "Mark Complete" at bounding box center [1500, 19] width 63 height 26
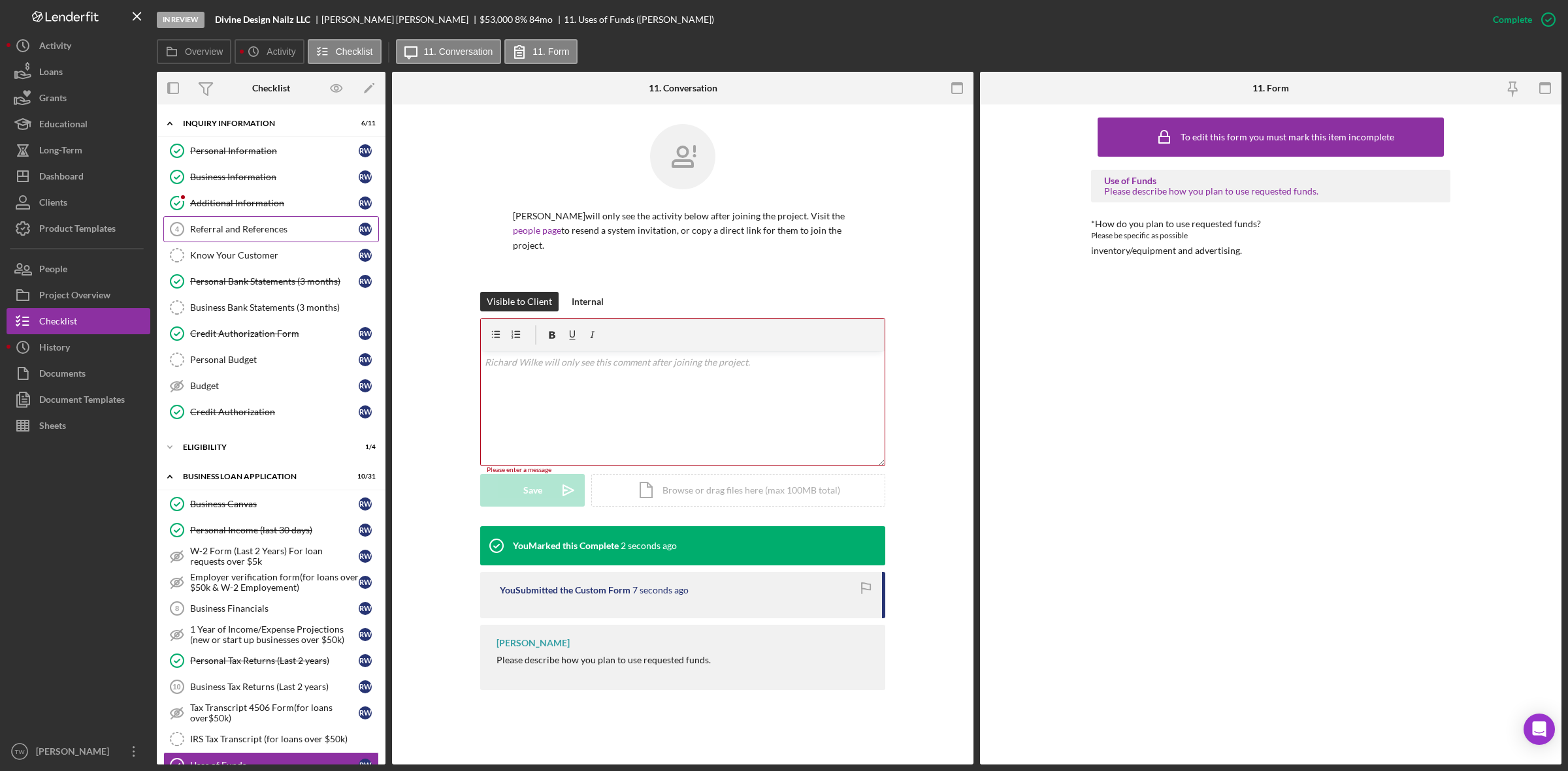
click at [253, 237] on link "Referral and References 4 [PERSON_NAME] and References R W" at bounding box center [271, 229] width 216 height 26
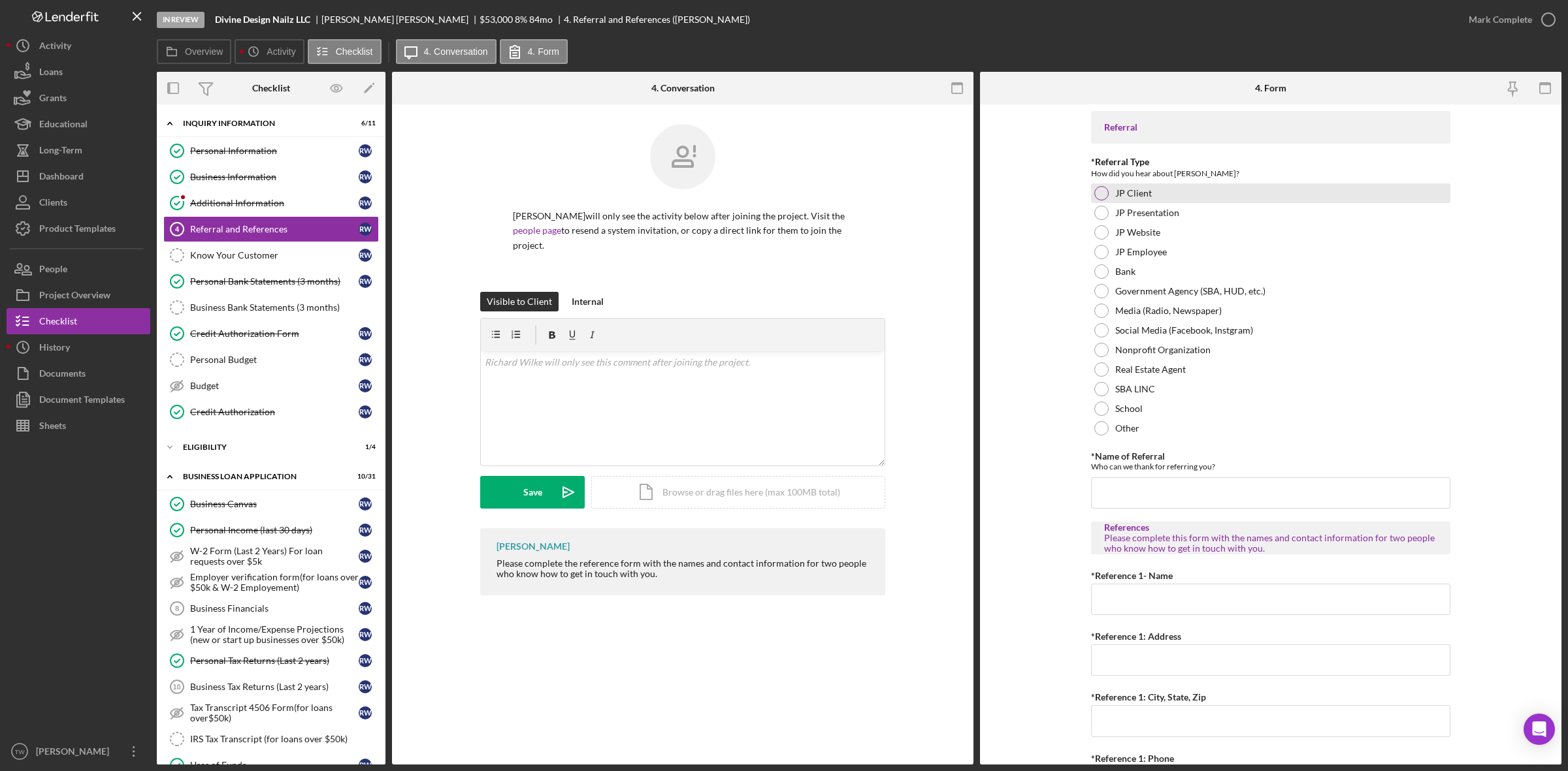
click at [1138, 200] on div "JP Client" at bounding box center [1270, 193] width 359 height 20
click at [1119, 268] on label "Bank" at bounding box center [1125, 271] width 21 height 10
click at [1164, 478] on input "*Name of Referral" at bounding box center [1270, 493] width 359 height 32
type input "bank"
type input "J"
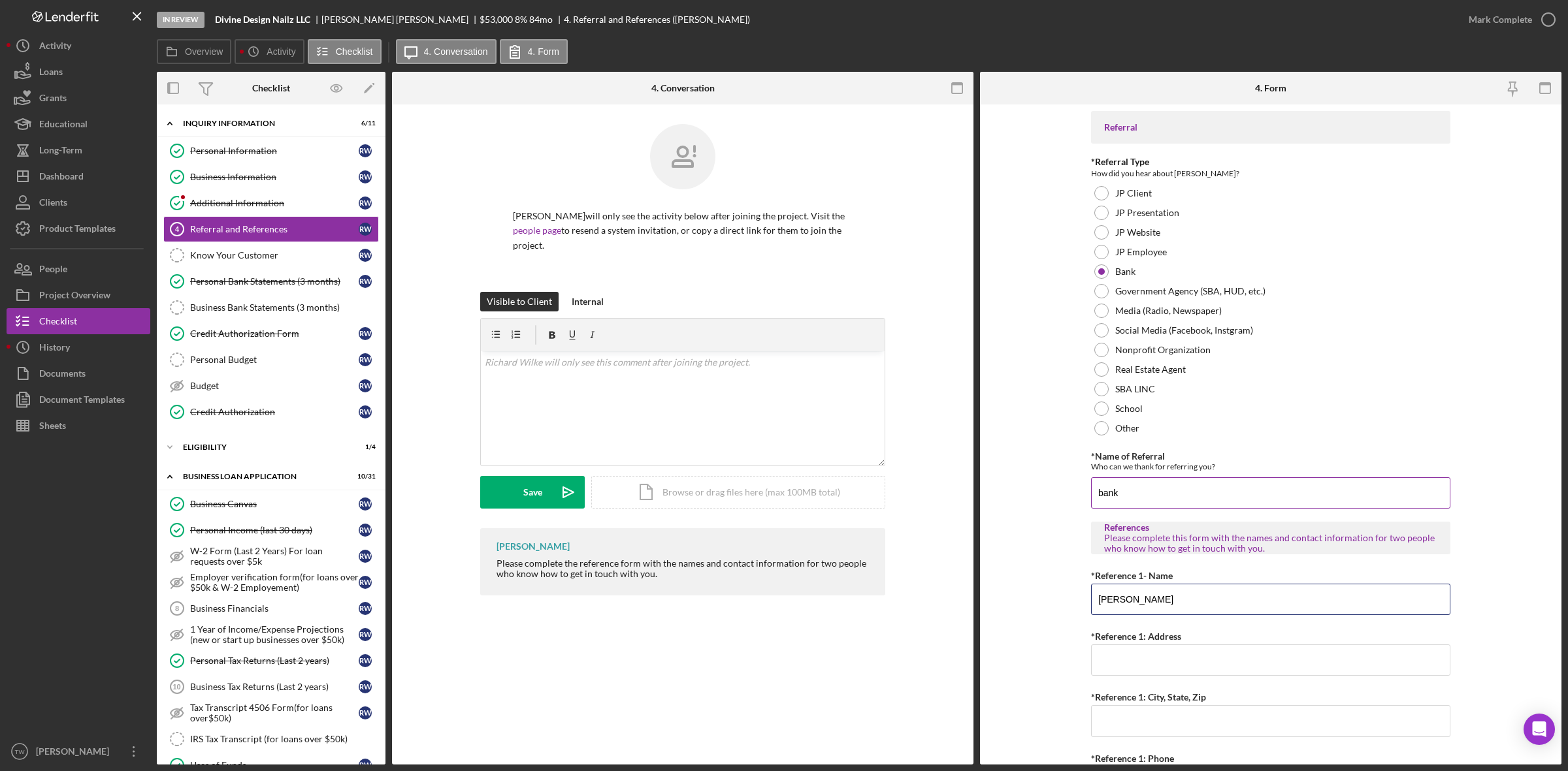
type input "[PERSON_NAME]"
type input "1414 Brown St"
type input "[GEOGRAPHIC_DATA]"
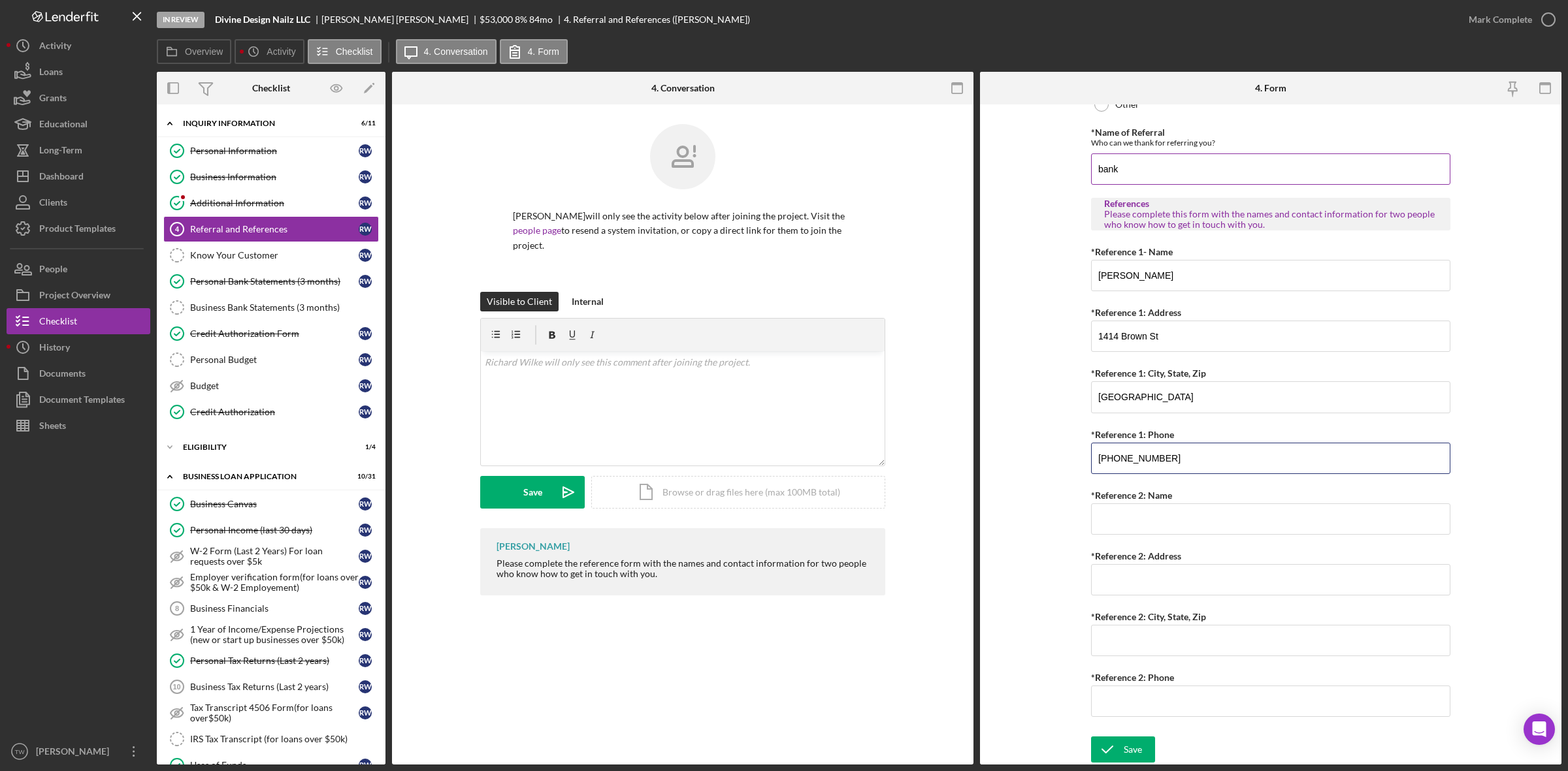
type input "[PHONE_NUMBER]"
type input "[PERSON_NAME]"
type input "104 [PERSON_NAME] Dr"
type input "[GEOGRAPHIC_DATA][PERSON_NAME]"
type input "[PHONE_NUMBER]"
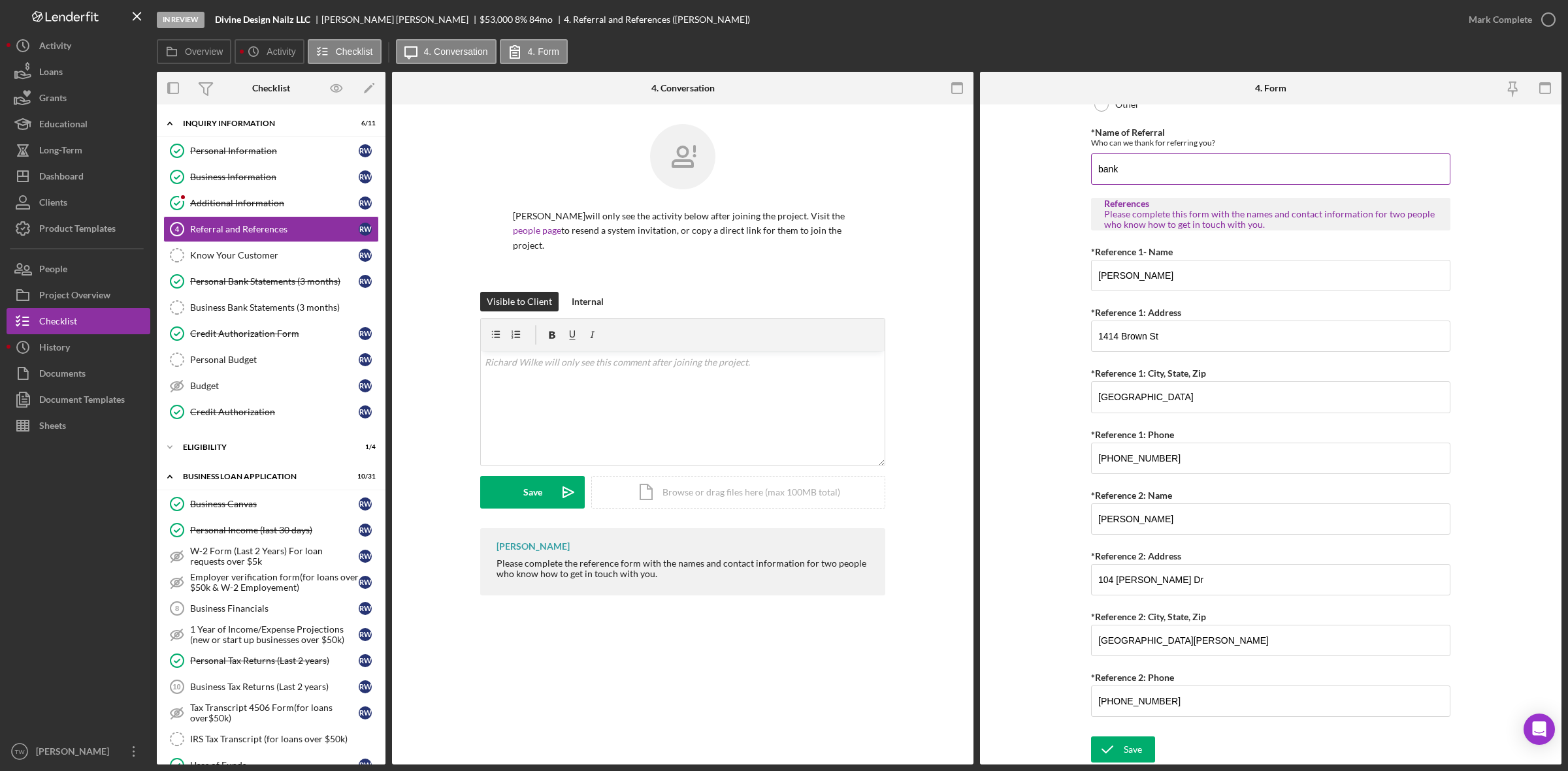
click at [1091, 736] on button "Save" at bounding box center [1123, 749] width 64 height 26
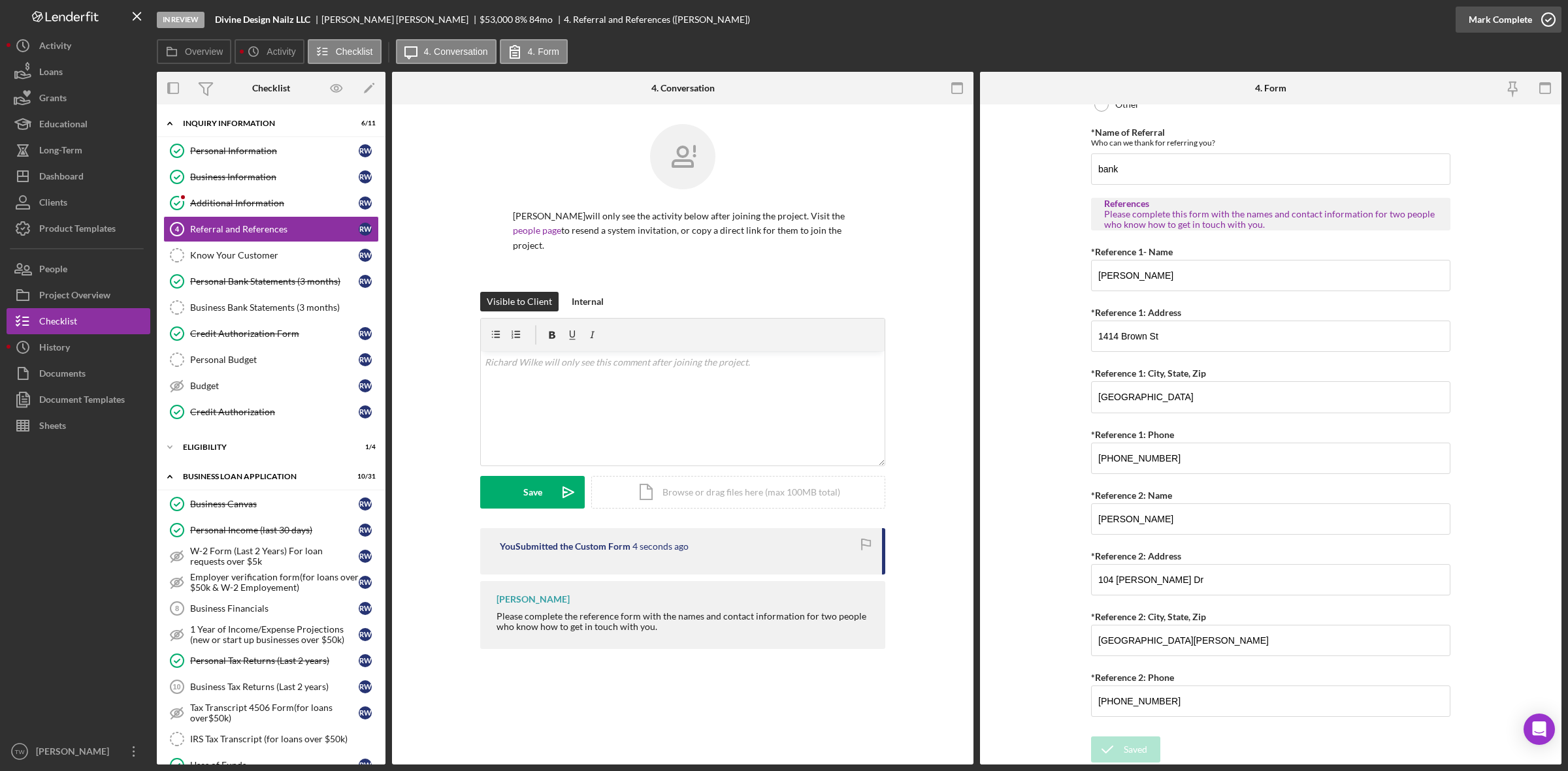
click at [1493, 21] on div "Mark Complete" at bounding box center [1500, 19] width 63 height 26
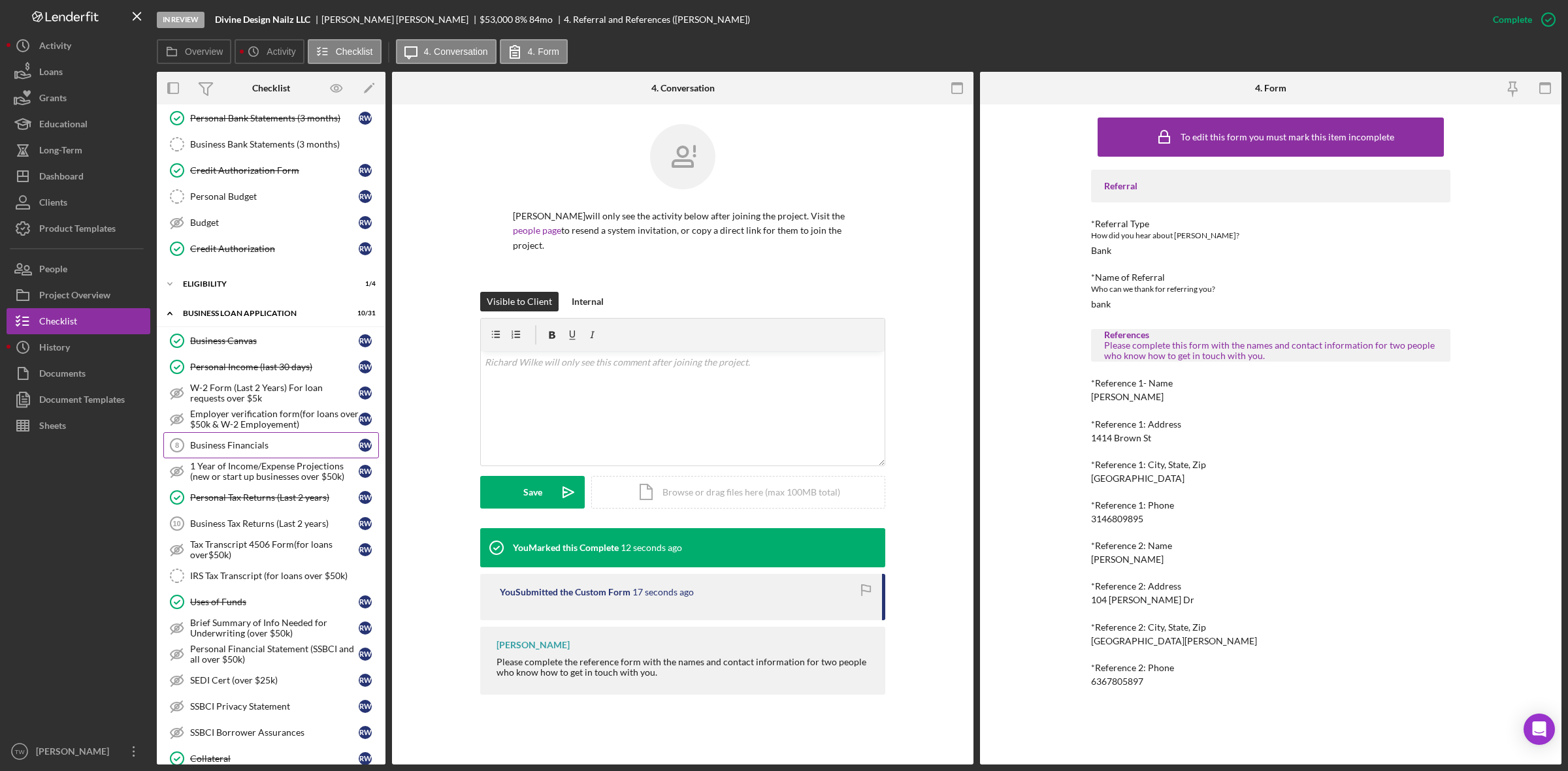
scroll to position [245, 0]
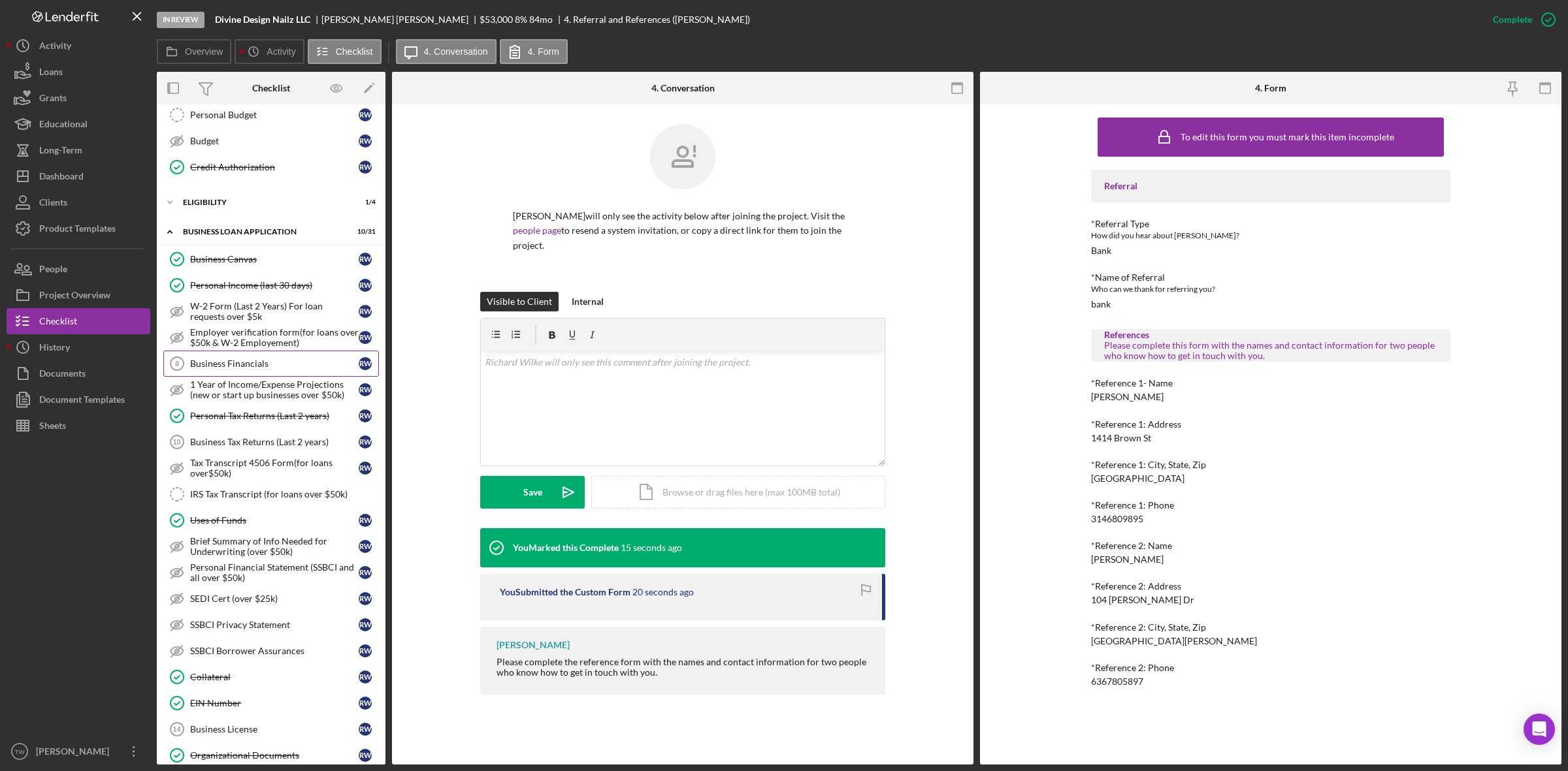
click at [240, 369] on div "Business Financials" at bounding box center [274, 363] width 168 height 10
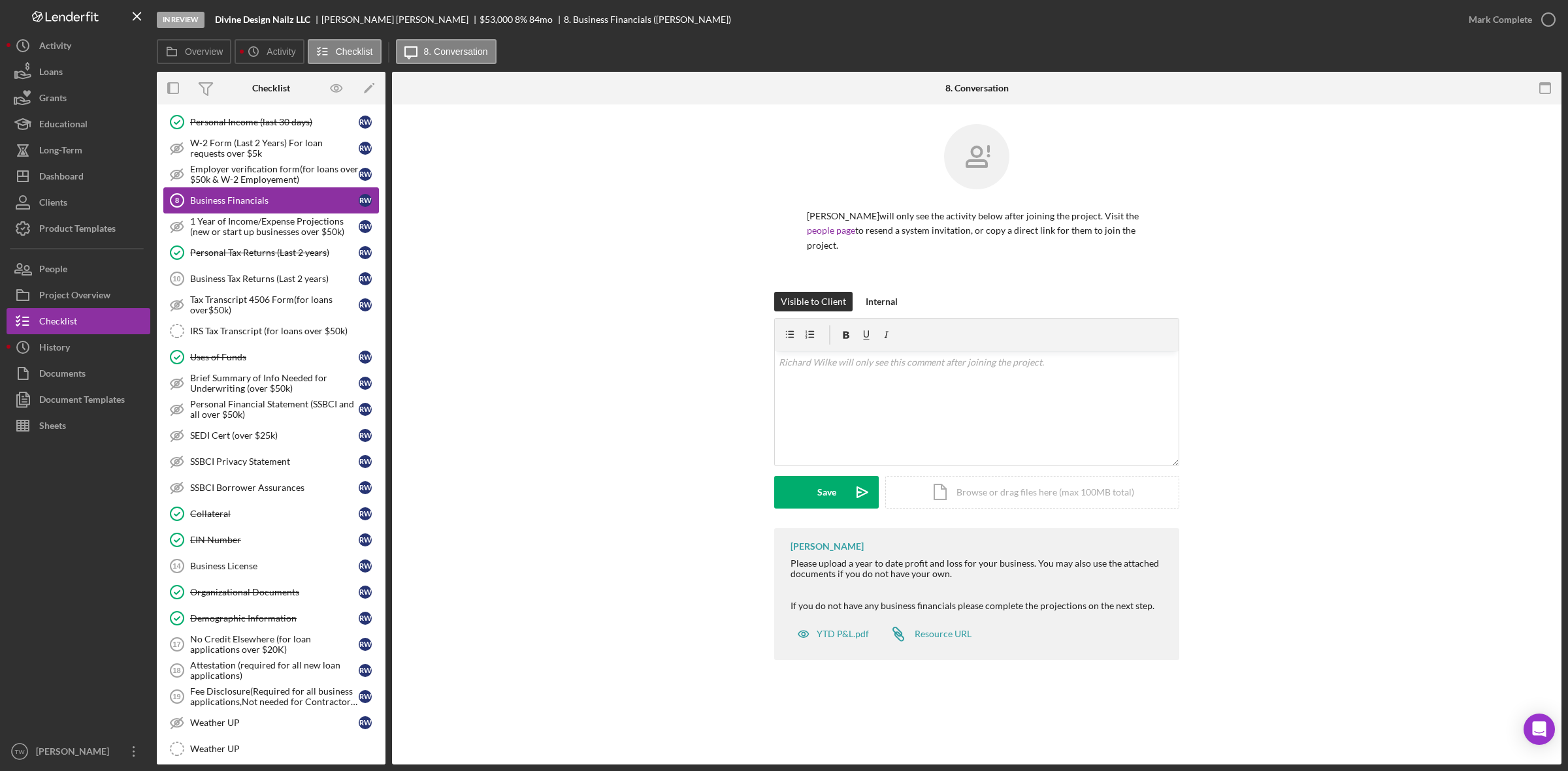
scroll to position [650, 0]
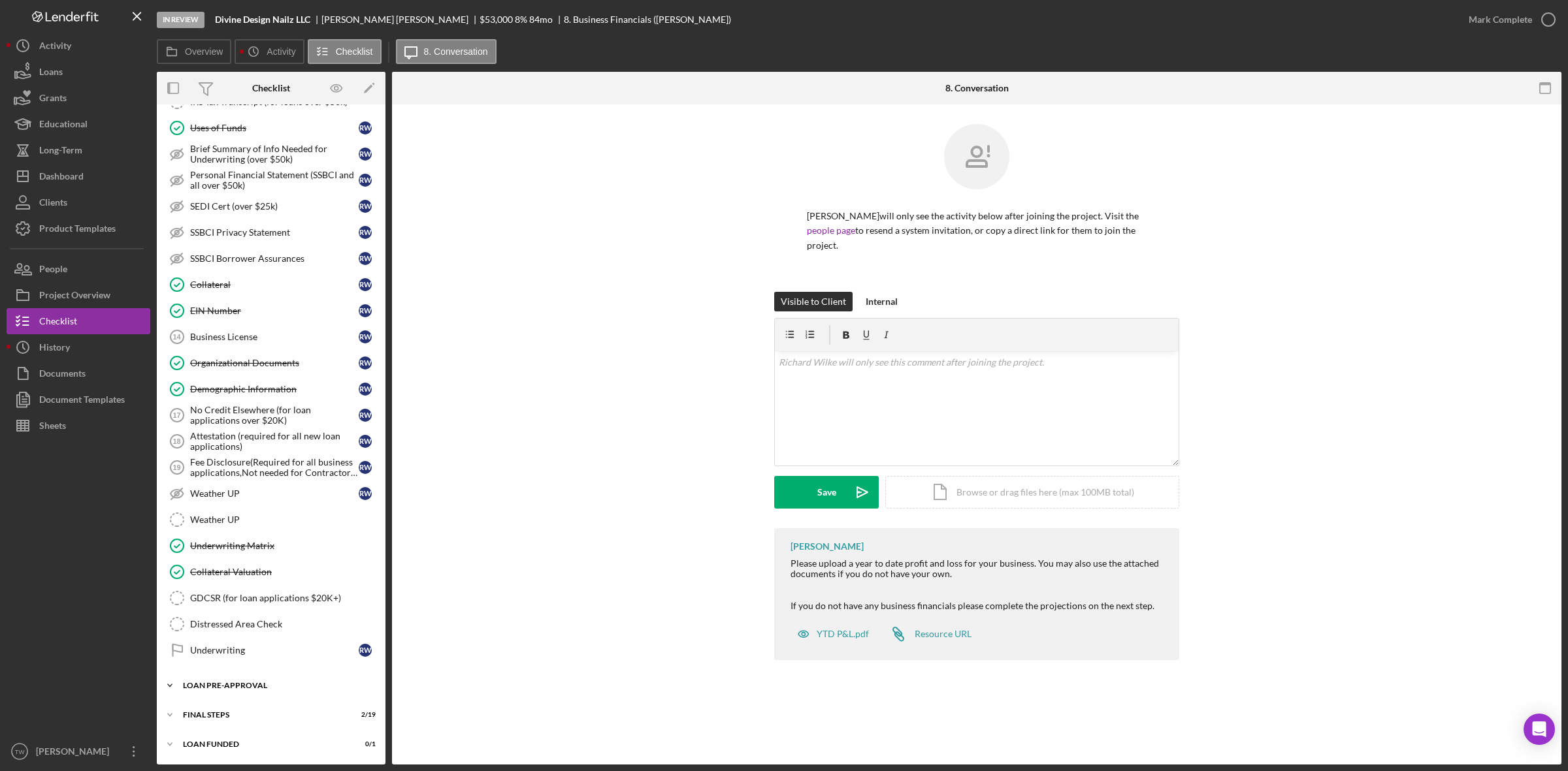
click at [182, 687] on icon "Icon/Expander" at bounding box center [170, 685] width 26 height 26
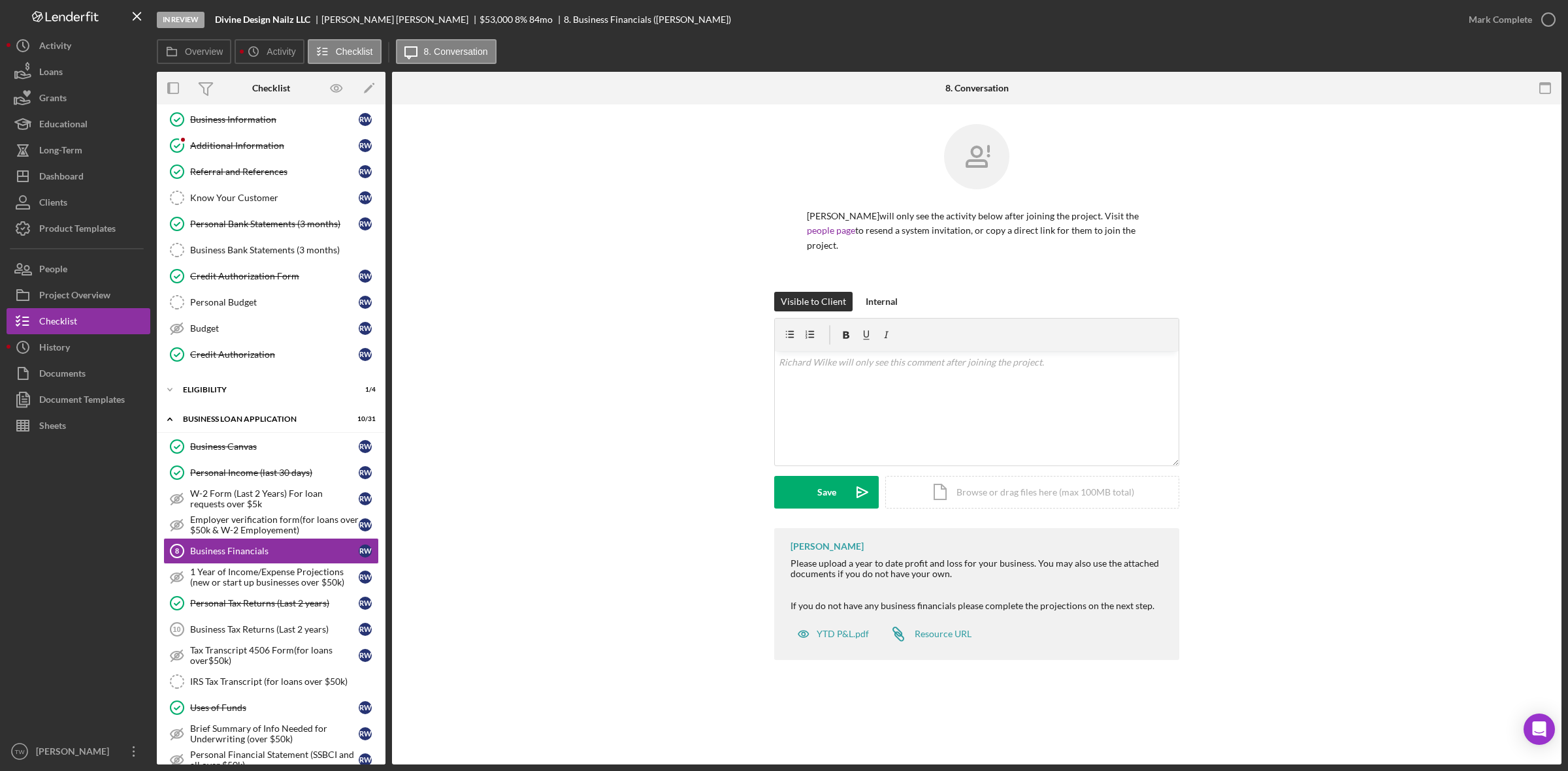
scroll to position [0, 0]
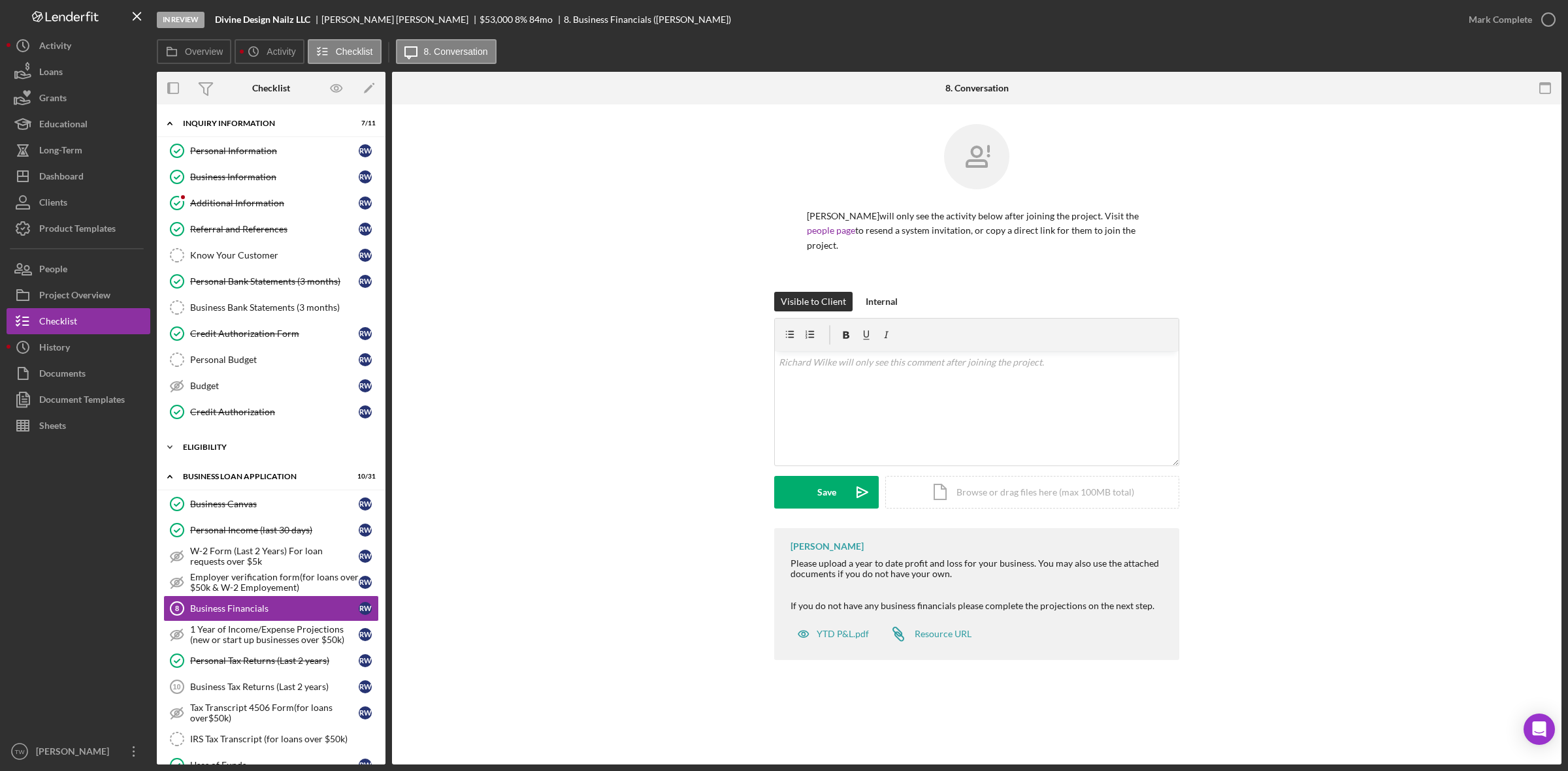
click at [261, 451] on div "ELIGIBILITY" at bounding box center [276, 447] width 186 height 8
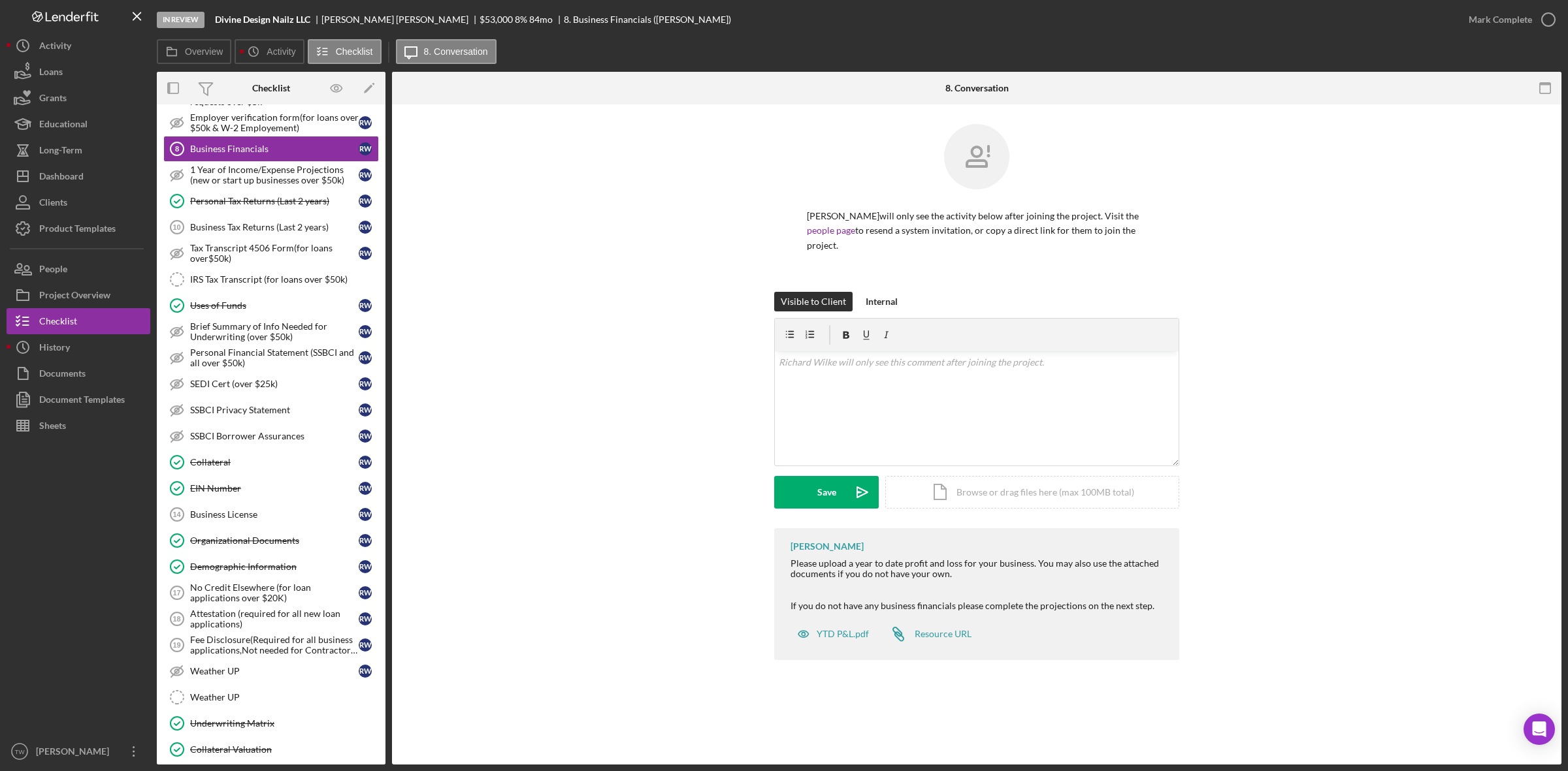
scroll to position [824, 0]
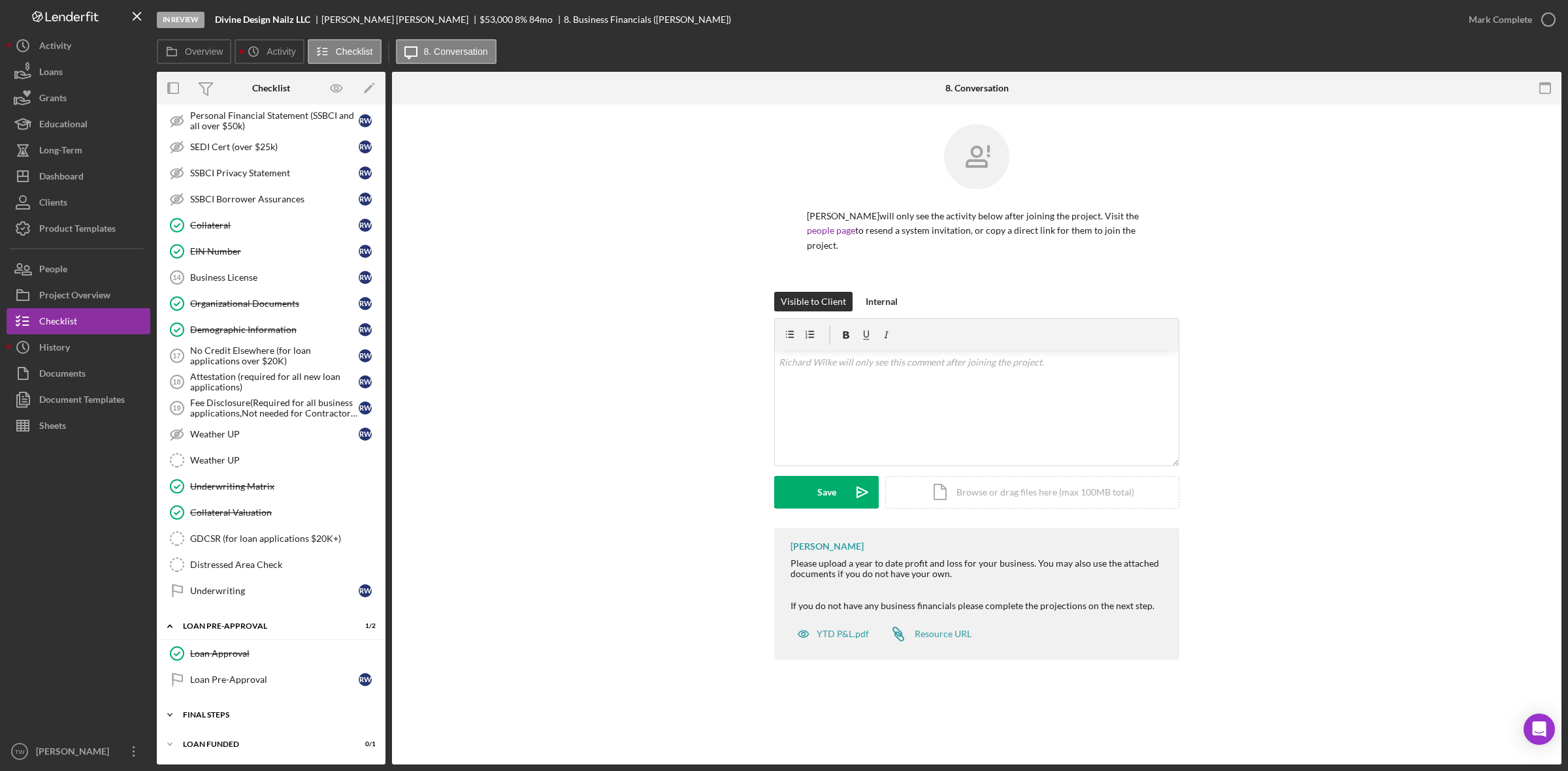
click at [294, 706] on div "Icon/Expander FINAL STEPS 2 / 19" at bounding box center [272, 714] width 229 height 26
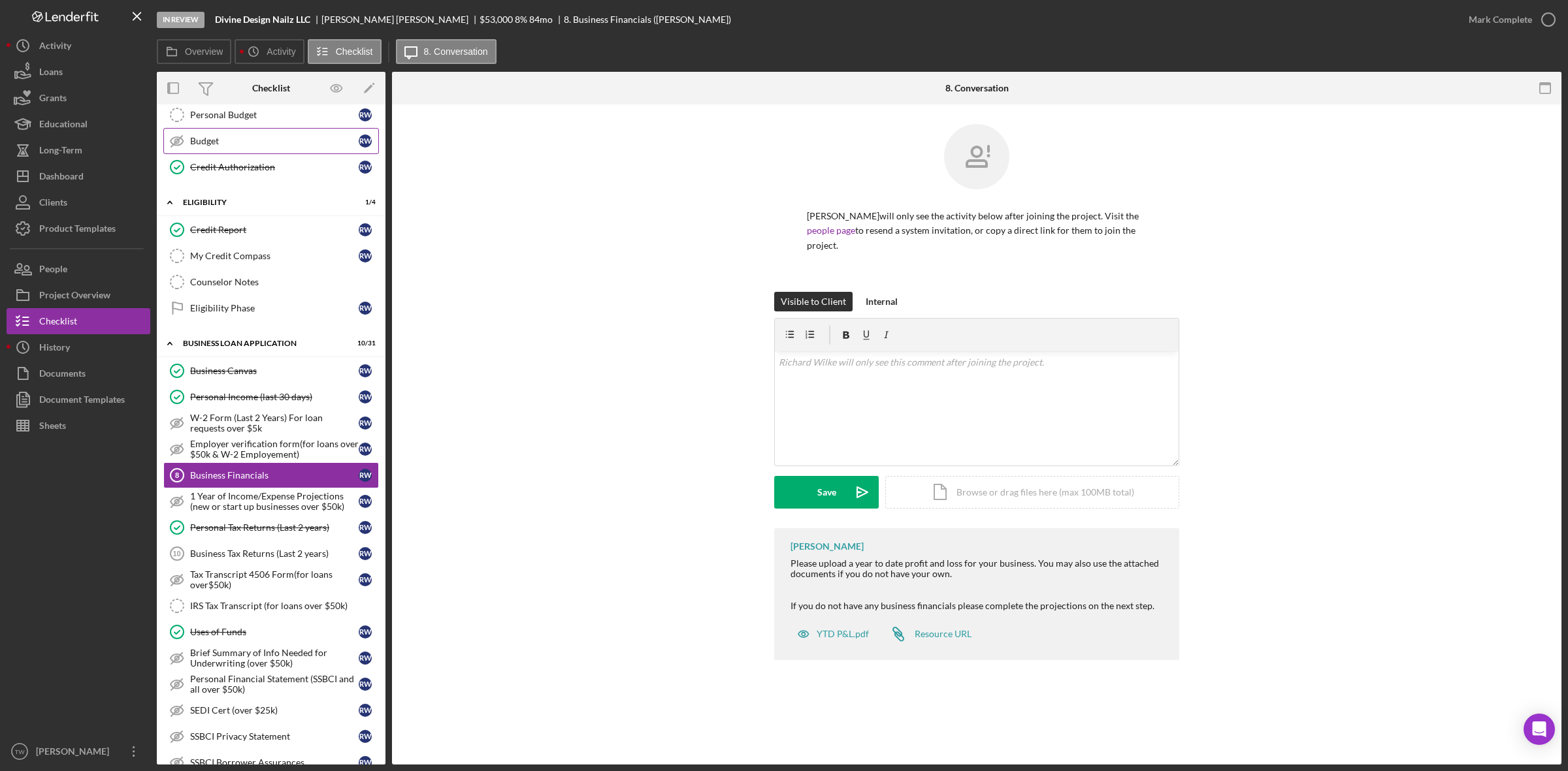
scroll to position [0, 0]
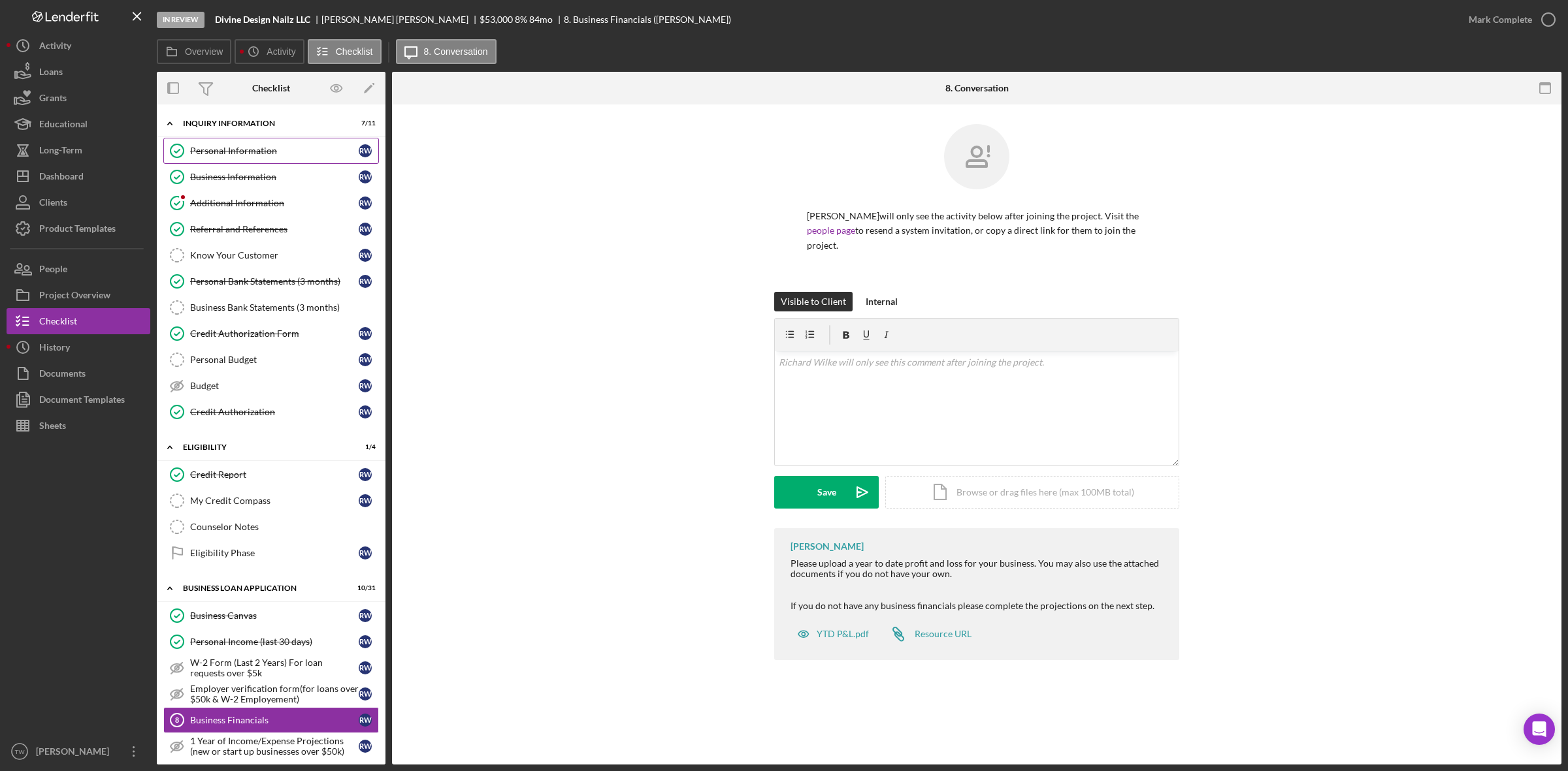
click at [261, 154] on div "Personal Information" at bounding box center [274, 151] width 168 height 10
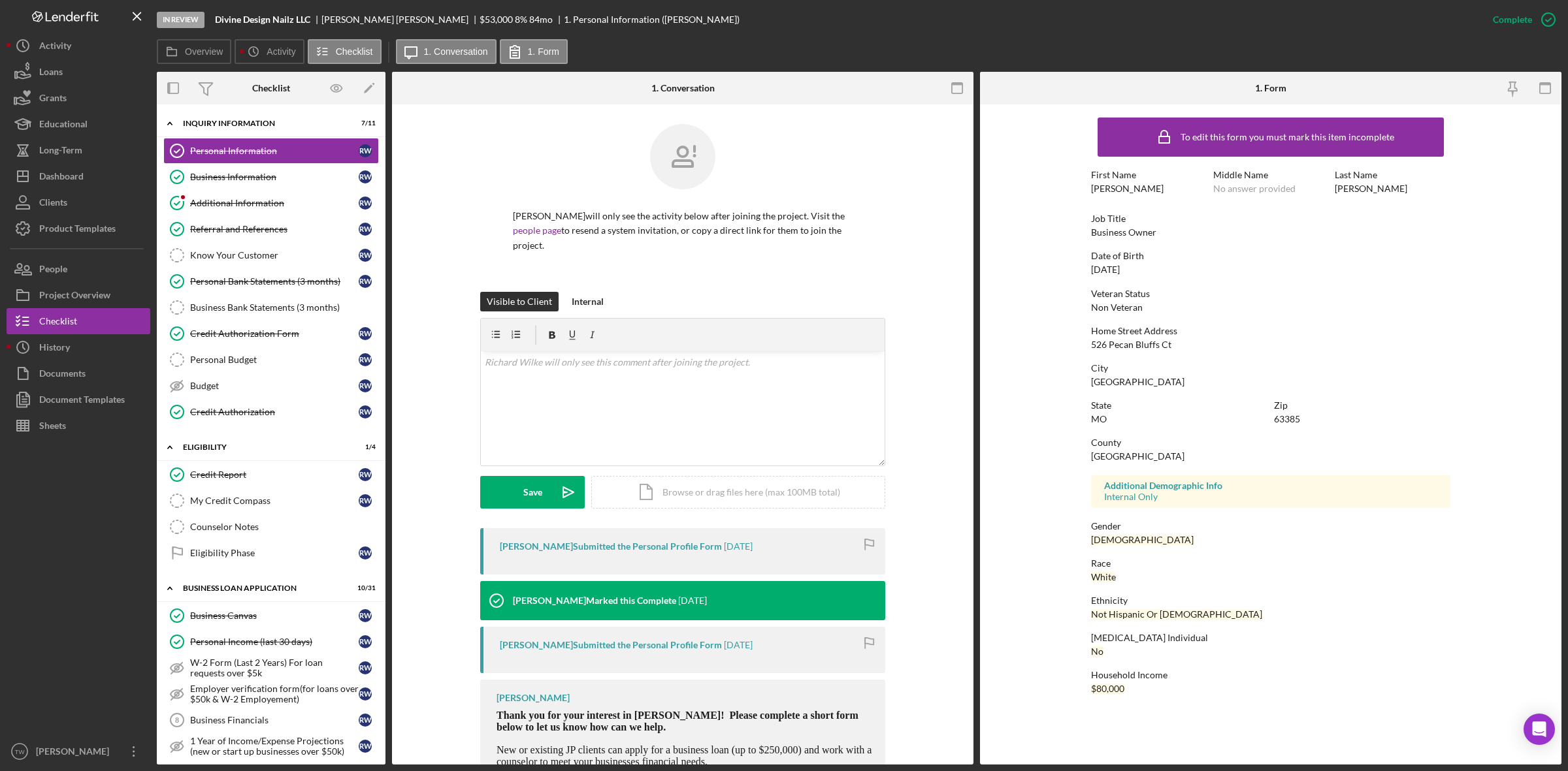
click at [1145, 342] on div "526 Pecan Bluffs Ct" at bounding box center [1131, 344] width 81 height 10
click at [240, 168] on link "Business Information Business Information R W" at bounding box center [271, 177] width 216 height 26
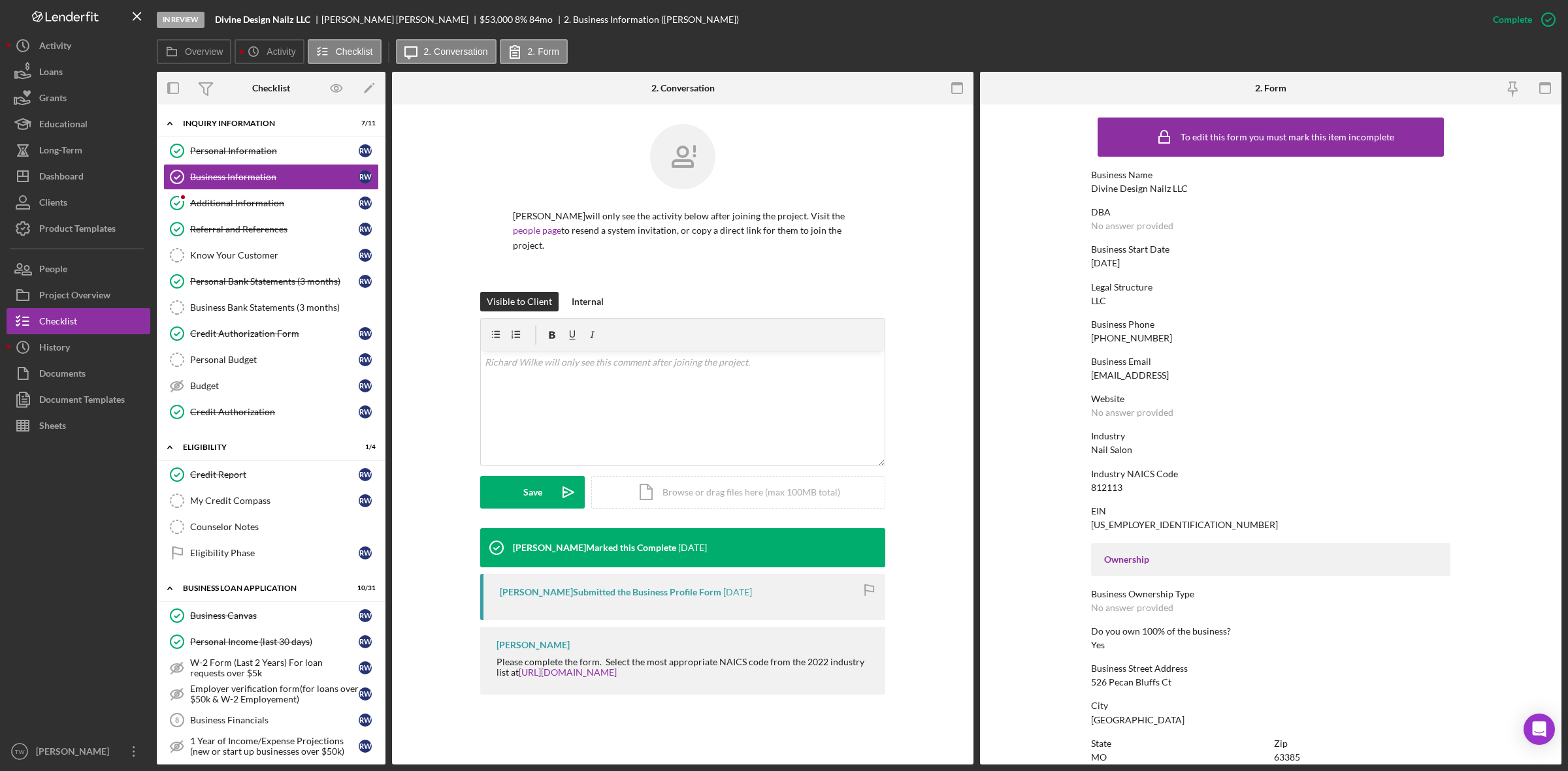
click at [1141, 331] on div "Business Phone [PHONE_NUMBER]" at bounding box center [1270, 331] width 359 height 24
click at [1123, 336] on div "[PHONE_NUMBER]" at bounding box center [1131, 338] width 81 height 10
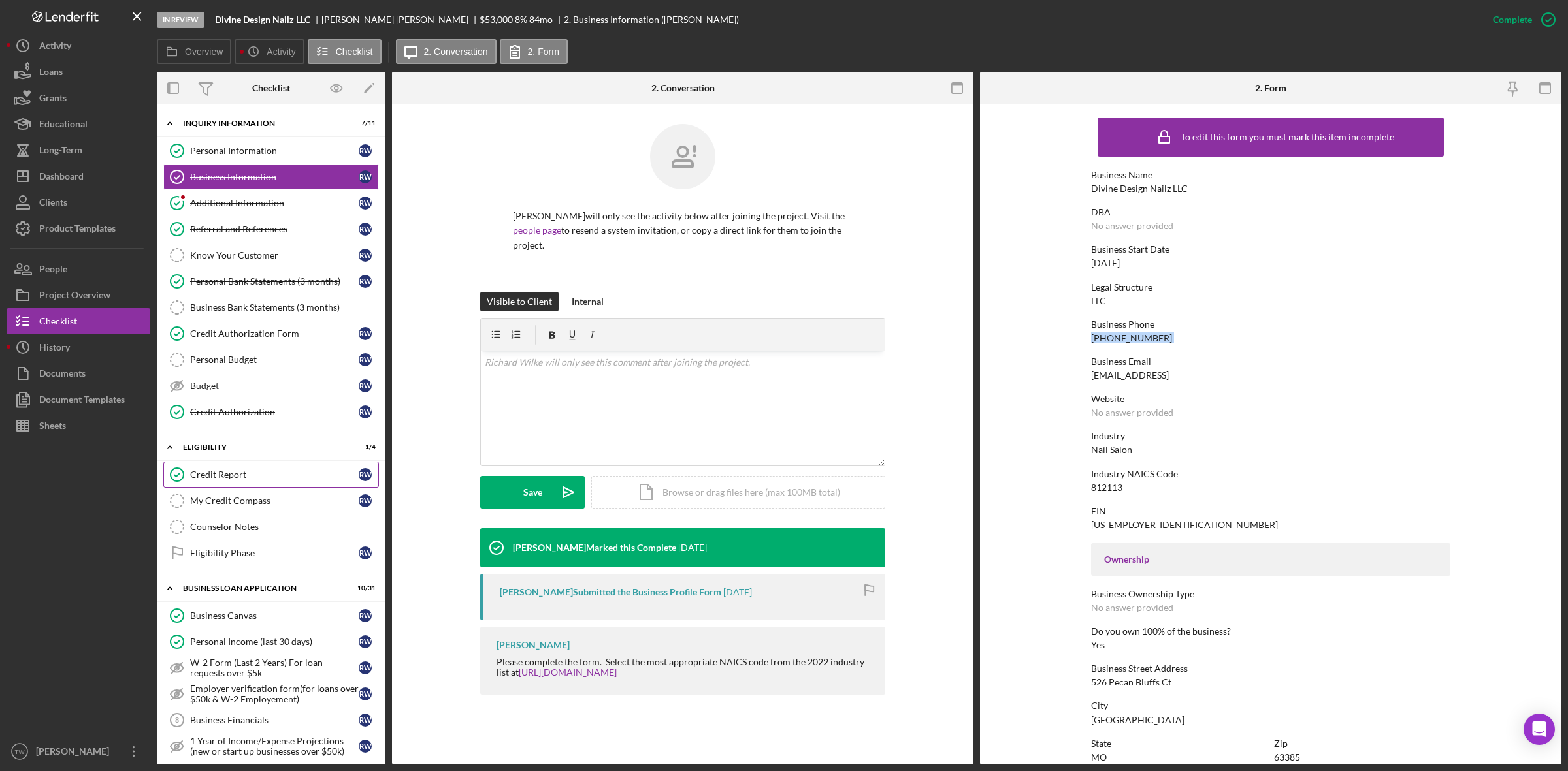
click at [237, 468] on link "Credit Report Credit Report R W" at bounding box center [271, 474] width 216 height 26
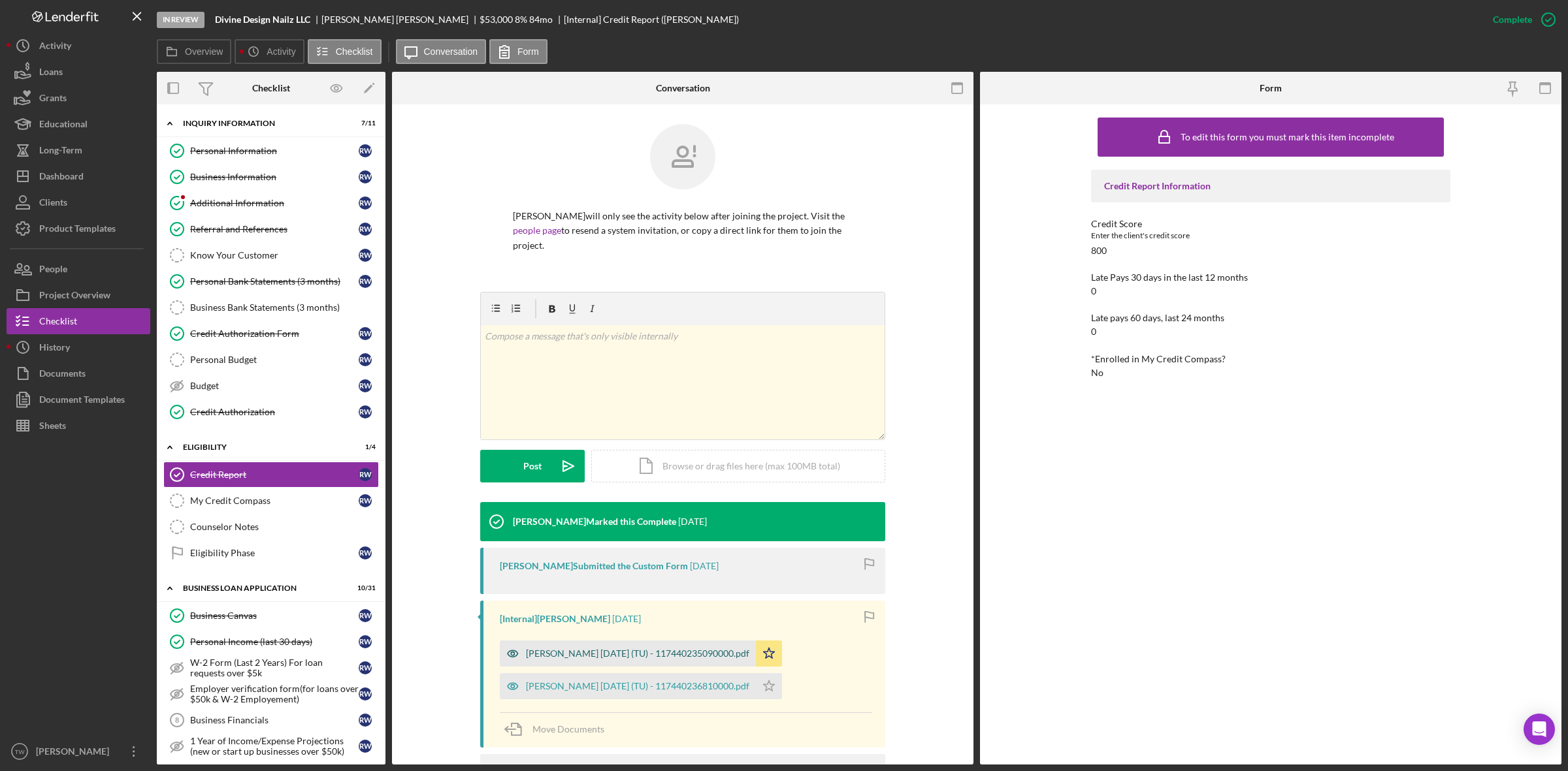
click at [624, 648] on div "[PERSON_NAME] [DATE] (TU) - 117440235090000.pdf" at bounding box center [628, 653] width 256 height 26
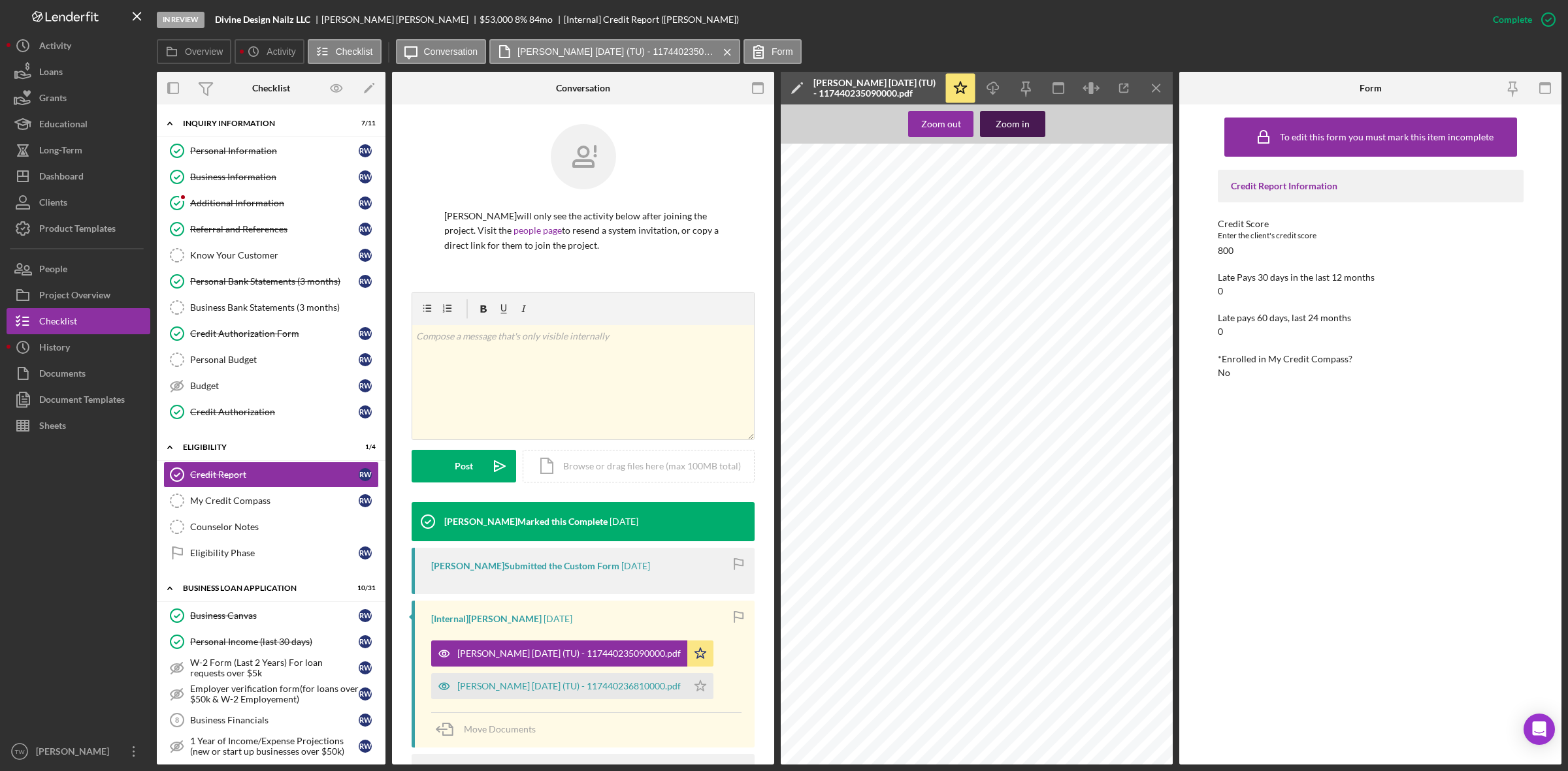
click at [1030, 127] on button "Zoom in" at bounding box center [1012, 124] width 66 height 26
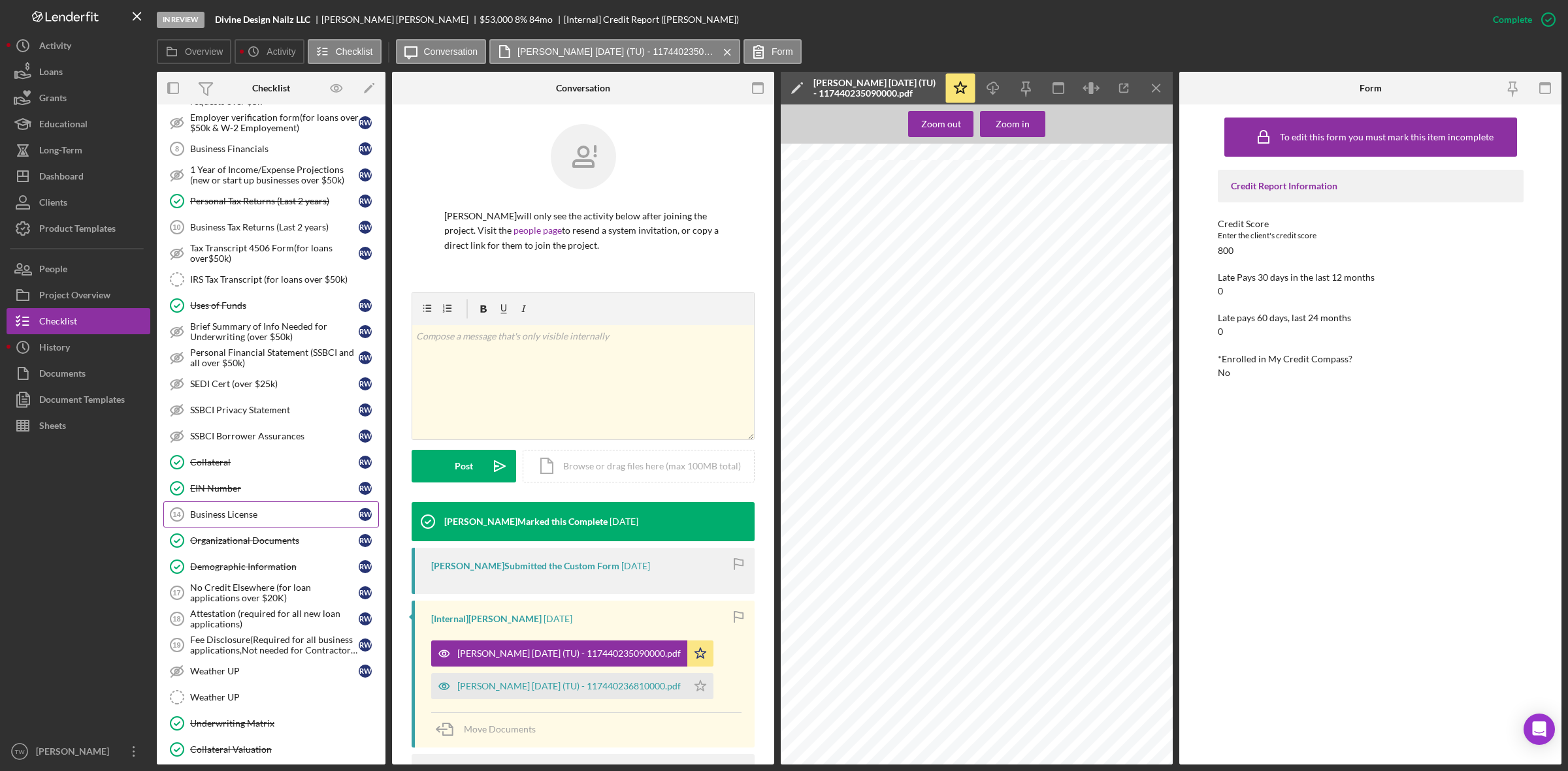
scroll to position [653, 0]
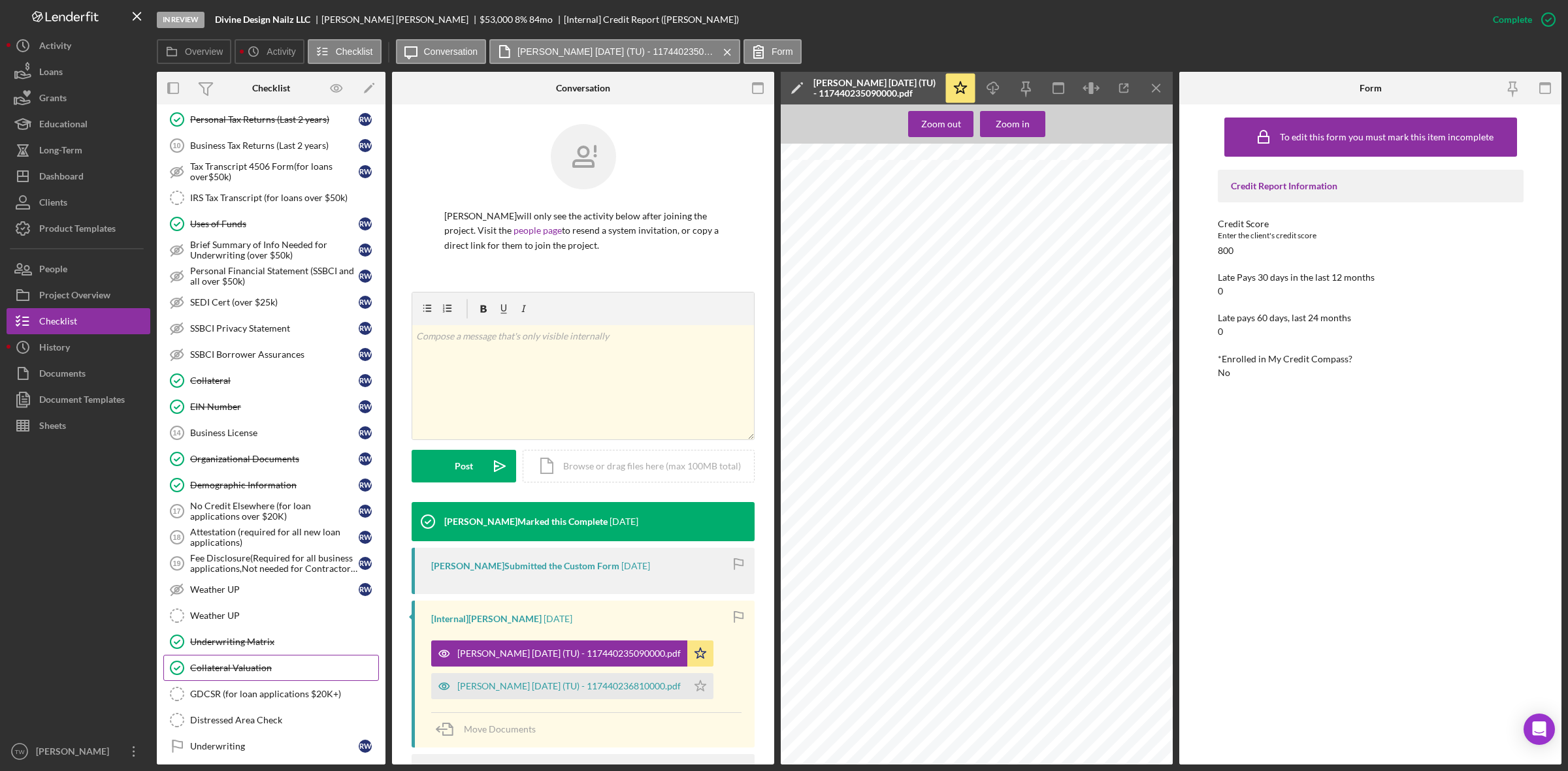
click at [239, 673] on div "Collateral Valuation" at bounding box center [284, 668] width 188 height 10
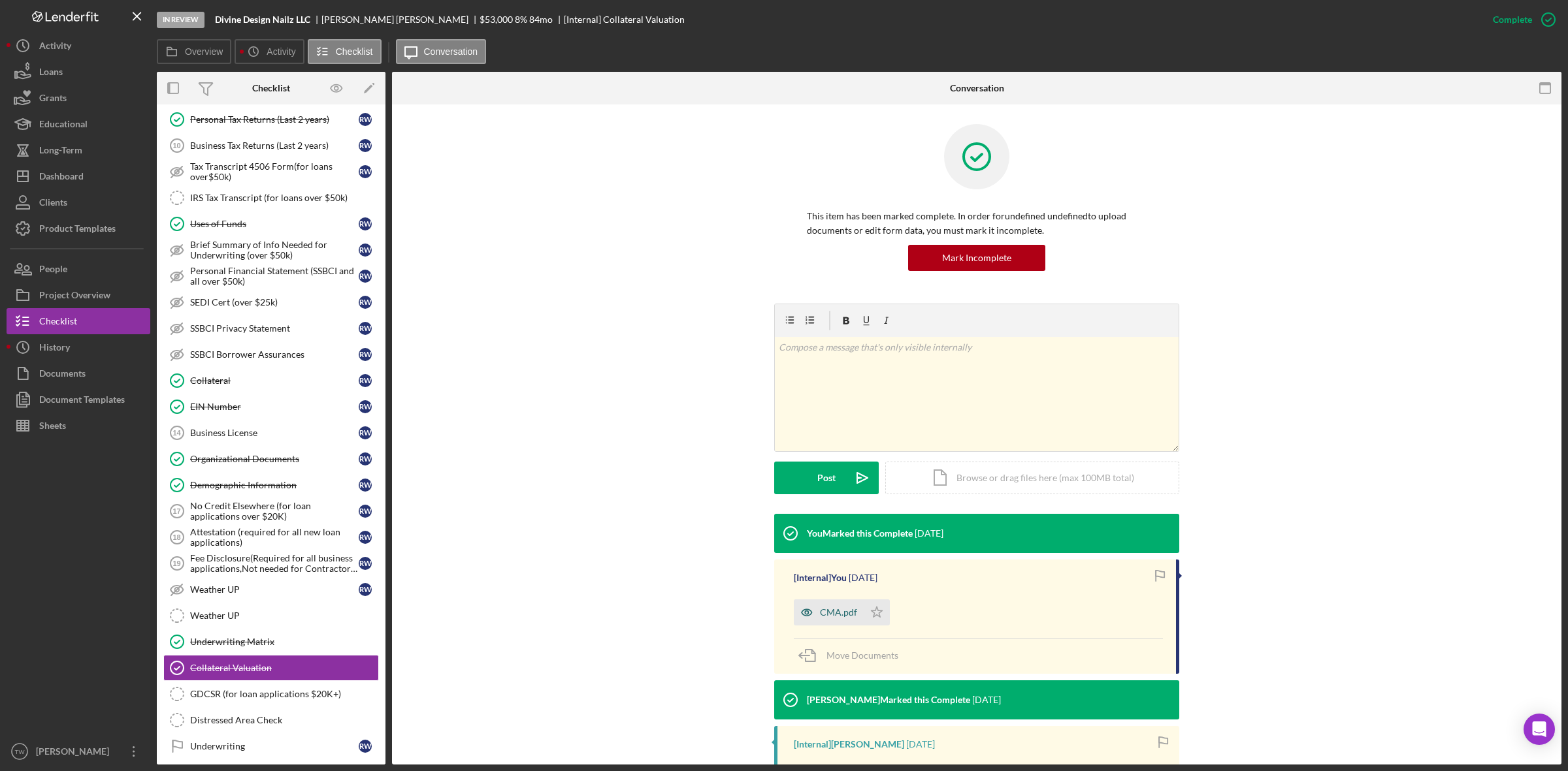
click at [827, 623] on div "CMA.pdf" at bounding box center [828, 612] width 70 height 26
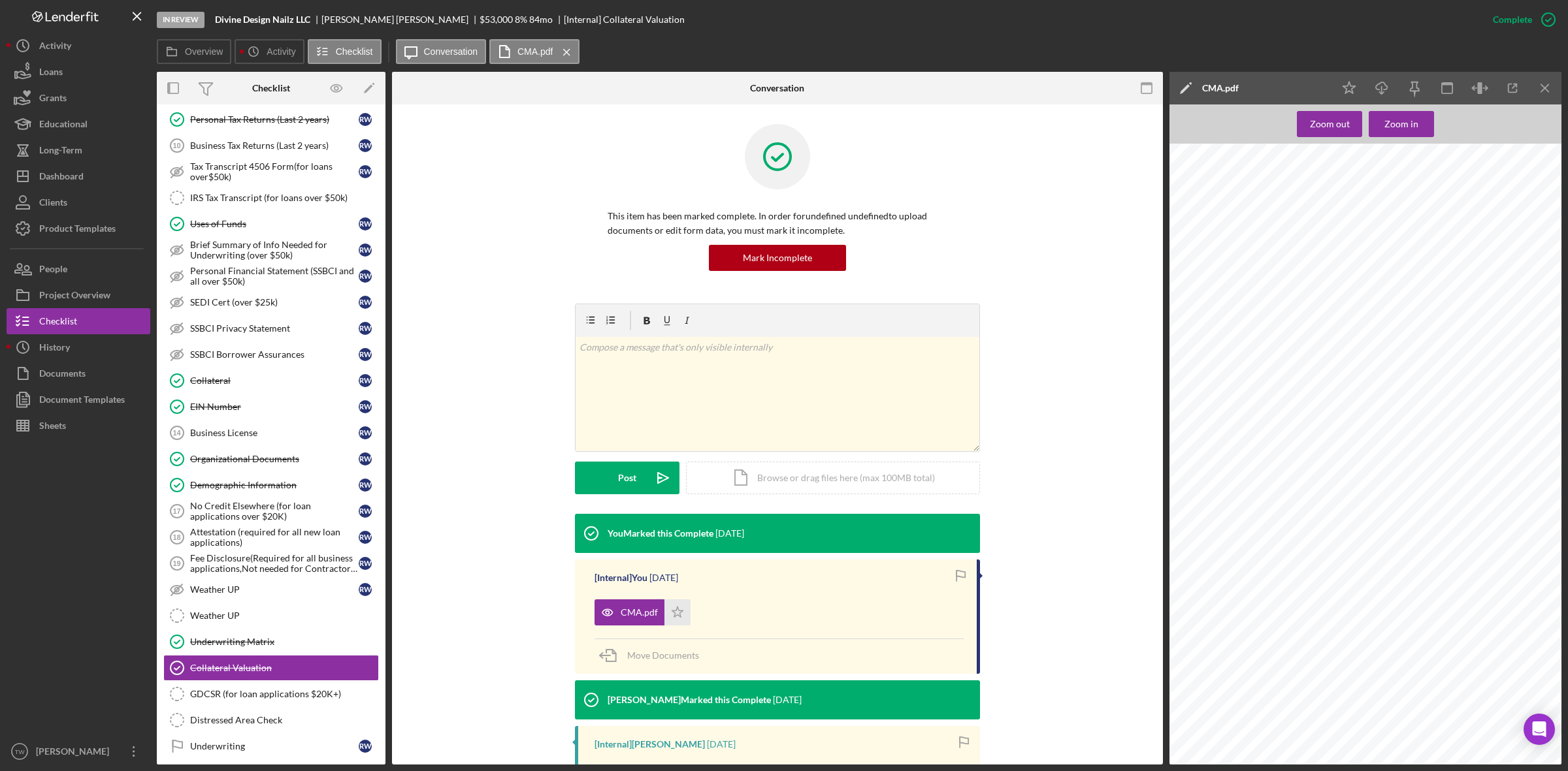
scroll to position [245, 0]
click at [249, 119] on link "Personal Tax Returns (Last 2 years) Personal Tax Returns (Last 2 years) R W" at bounding box center [271, 119] width 216 height 26
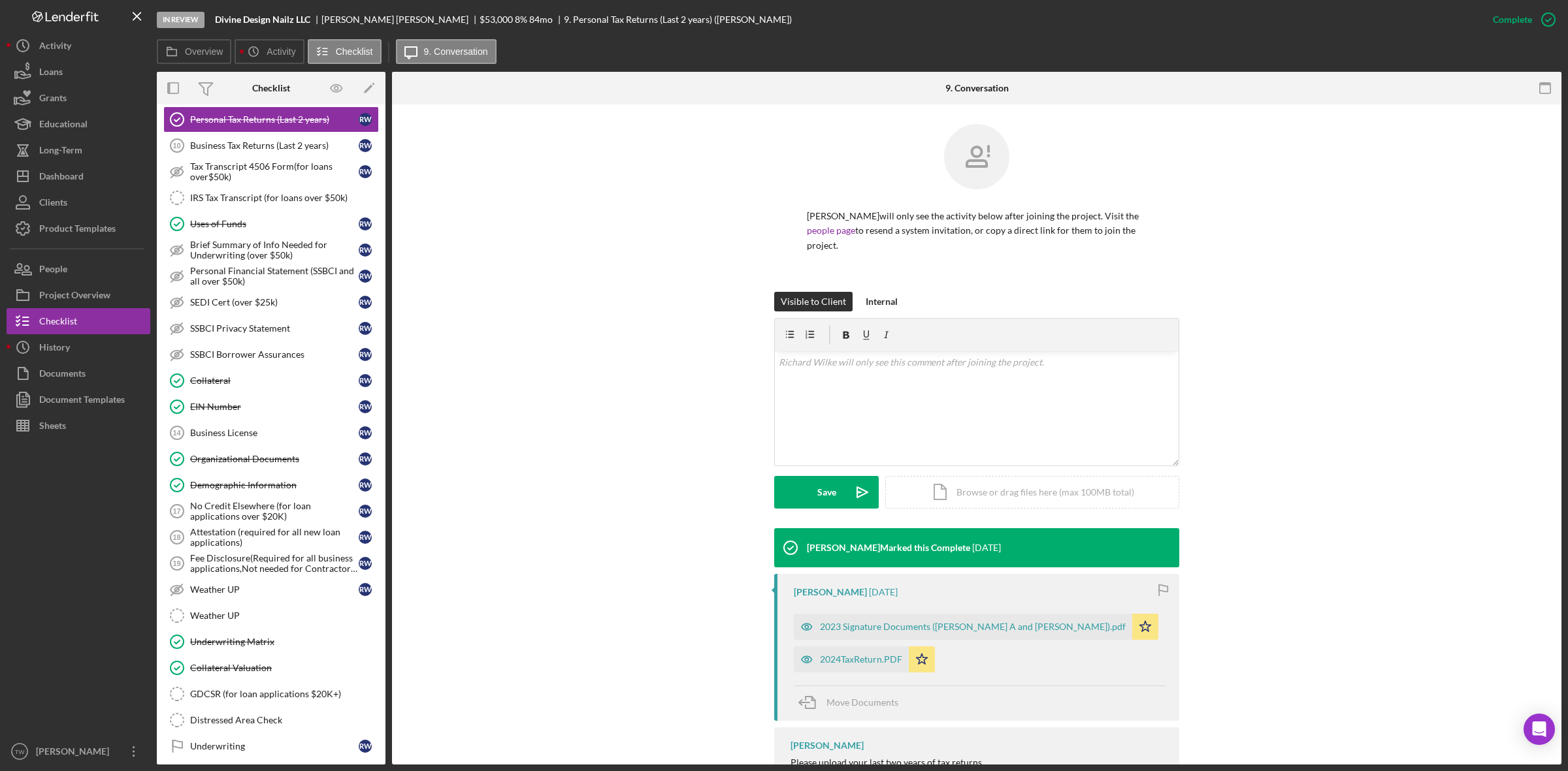
scroll to position [55, 0]
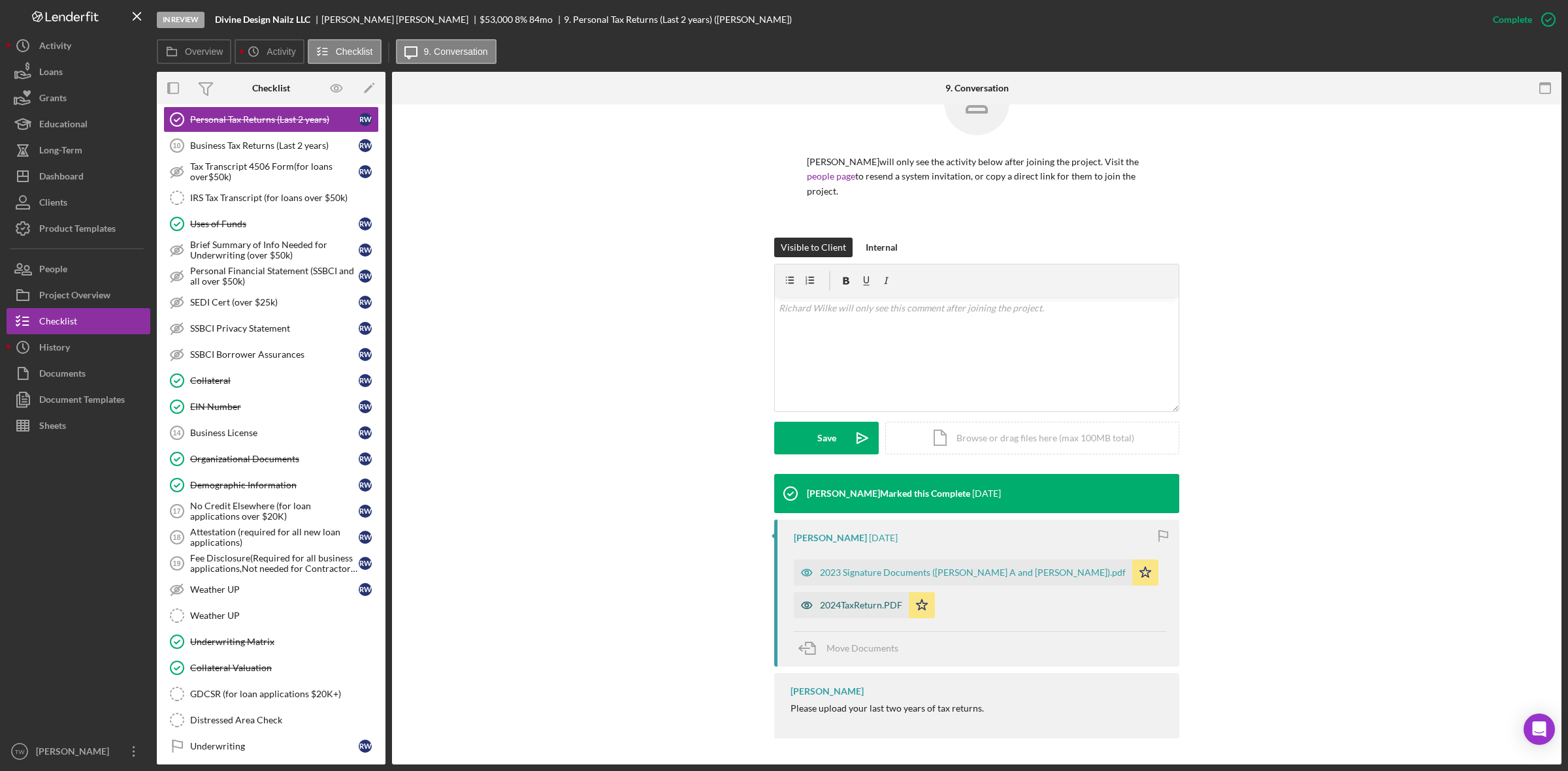
click at [880, 604] on div "2024TaxReturn.PDF" at bounding box center [861, 604] width 82 height 10
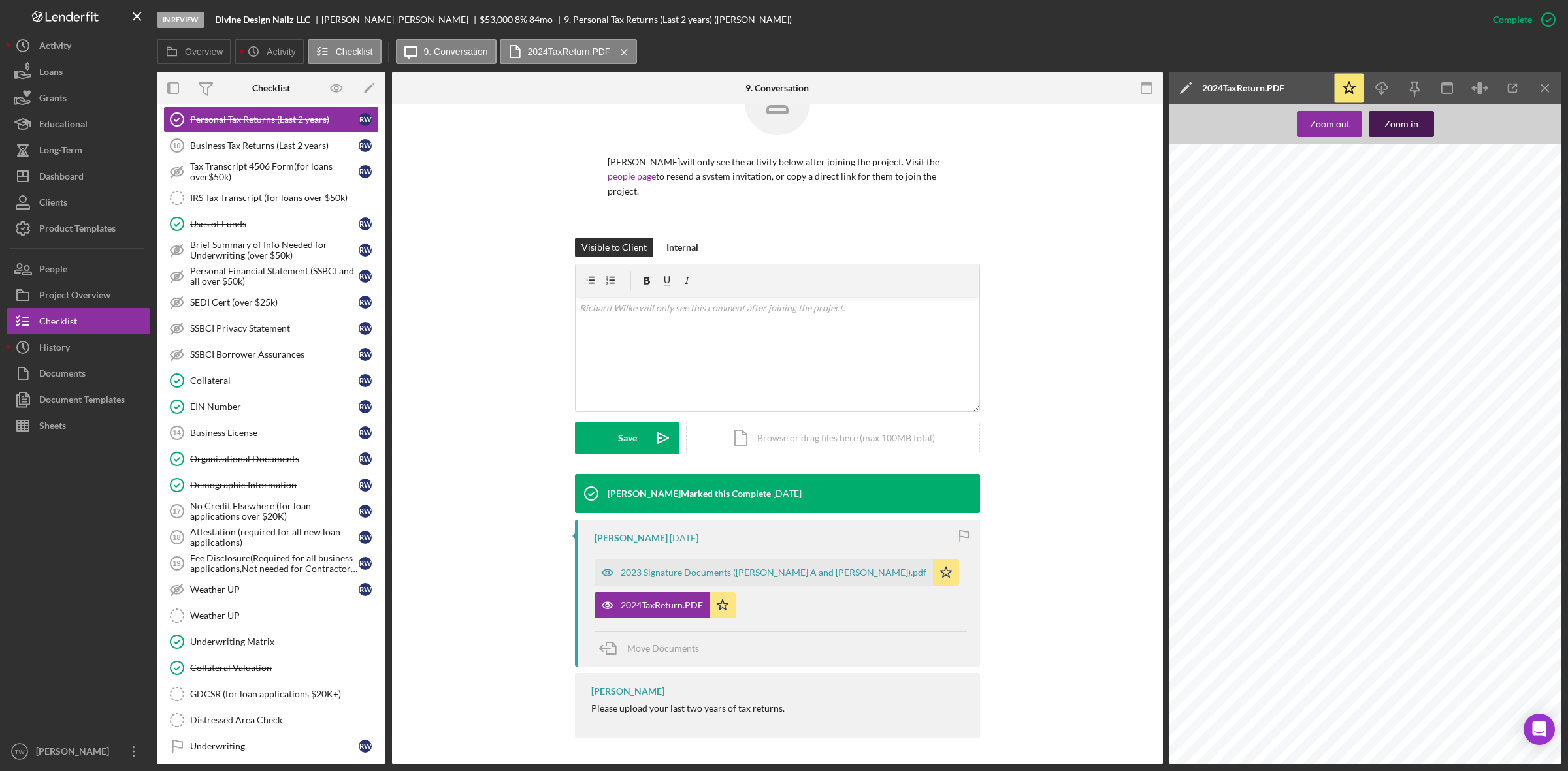
click at [1412, 125] on div "Zoom in" at bounding box center [1401, 124] width 34 height 26
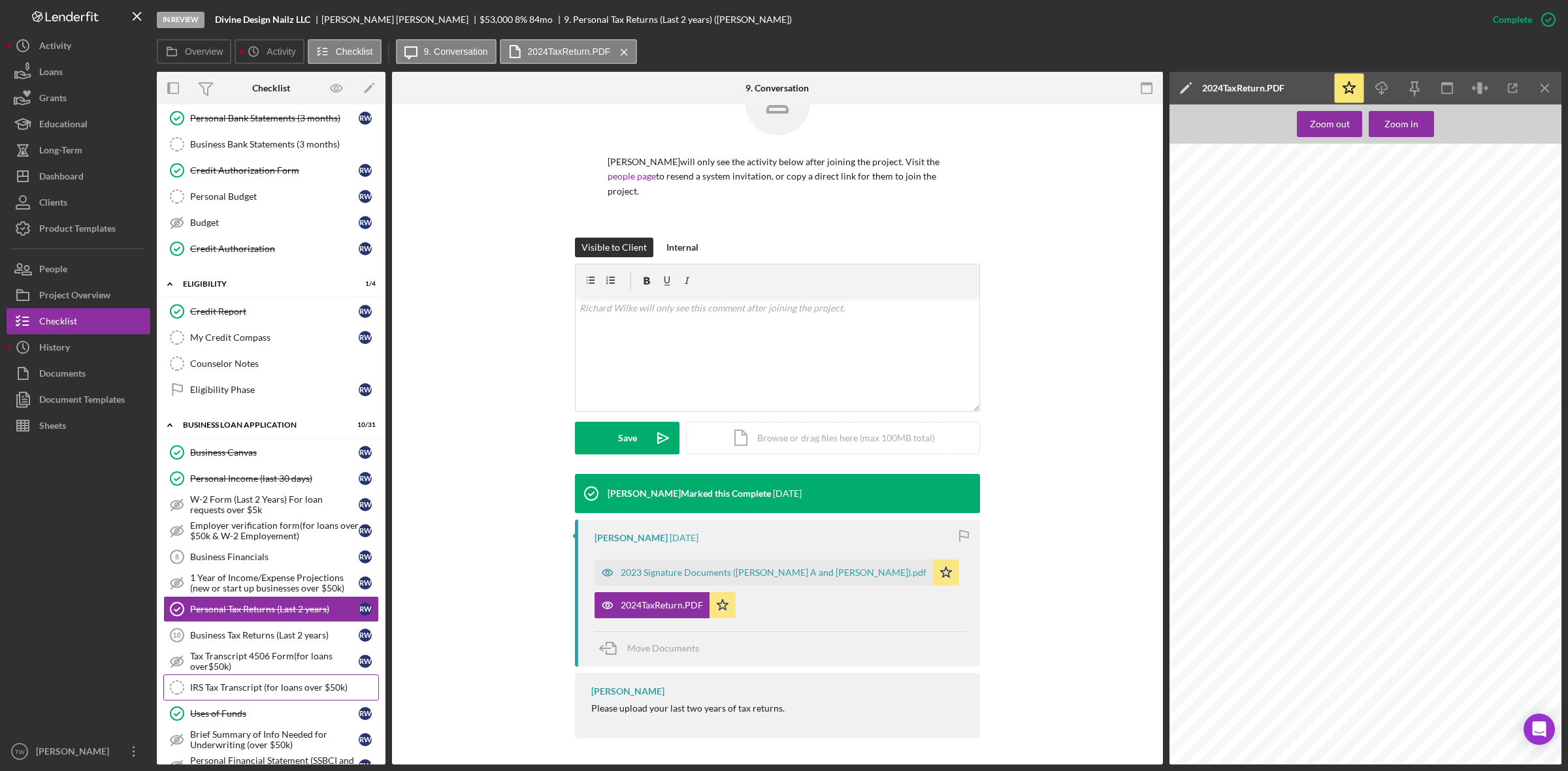
scroll to position [0, 0]
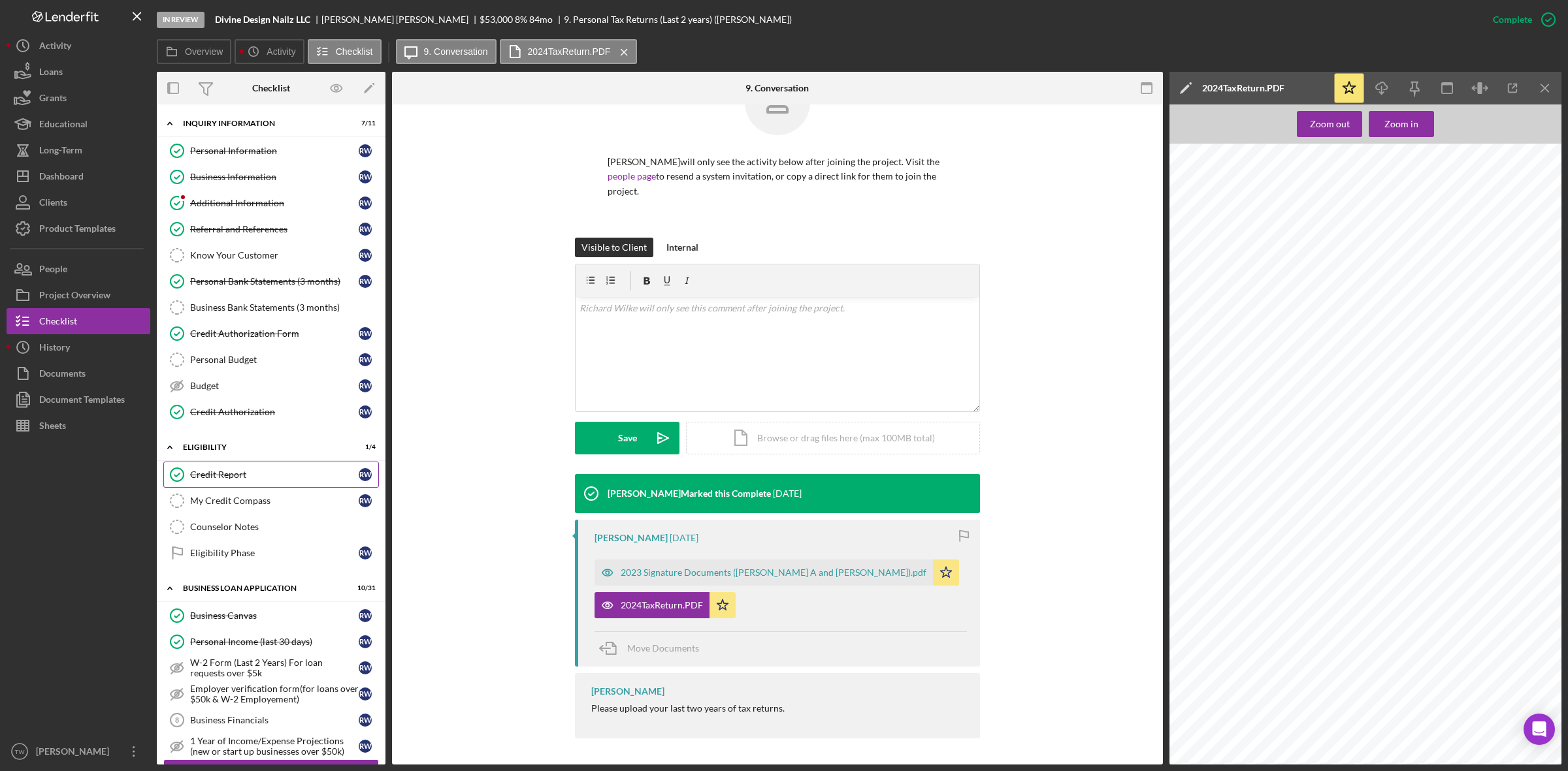
click at [234, 473] on div "Credit Report" at bounding box center [274, 474] width 168 height 10
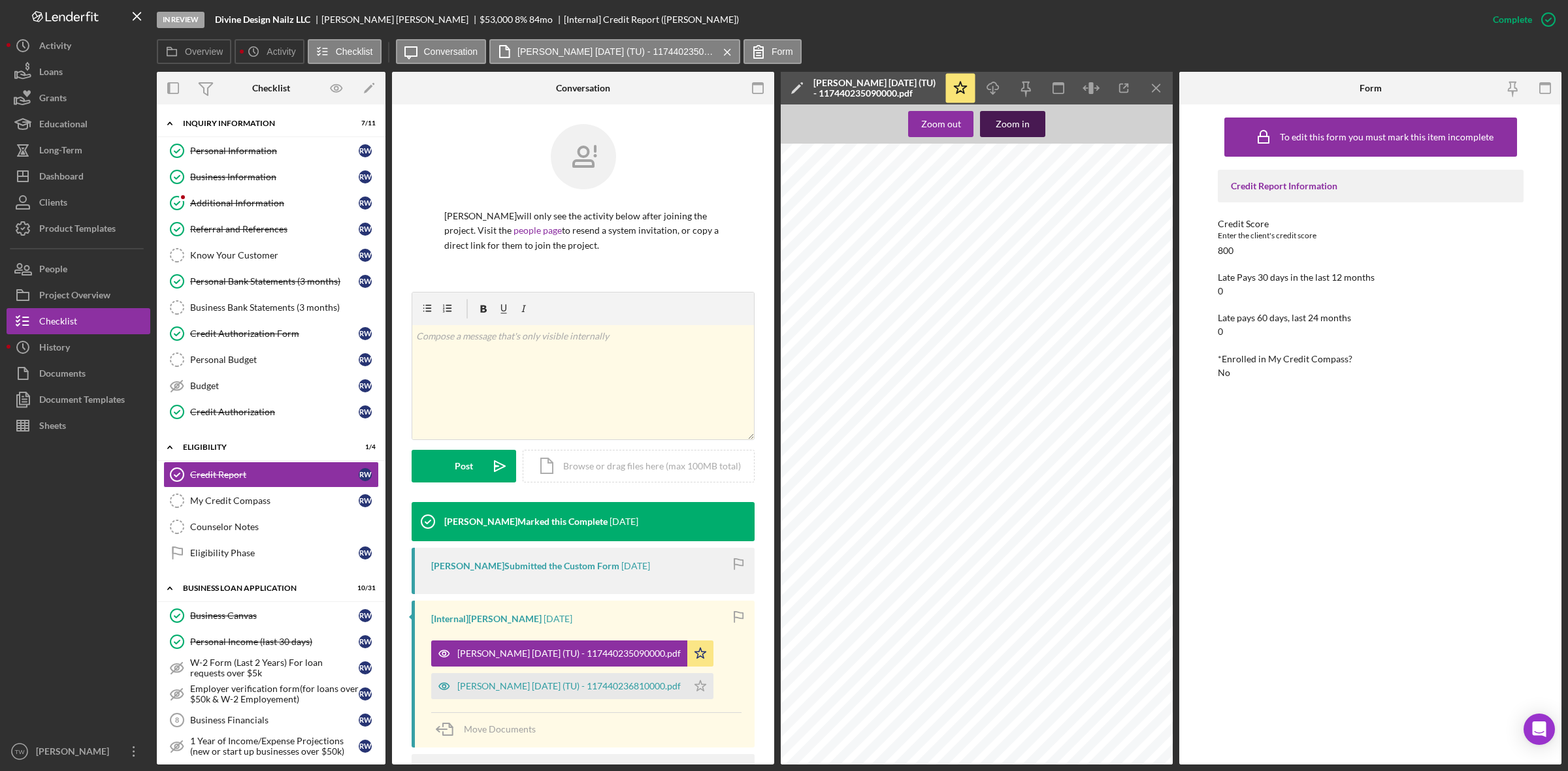
click at [1032, 119] on button "Zoom in" at bounding box center [1012, 124] width 66 height 26
click at [261, 327] on link "Credit Authorization Form Credit Authorization Form R W" at bounding box center [271, 333] width 216 height 26
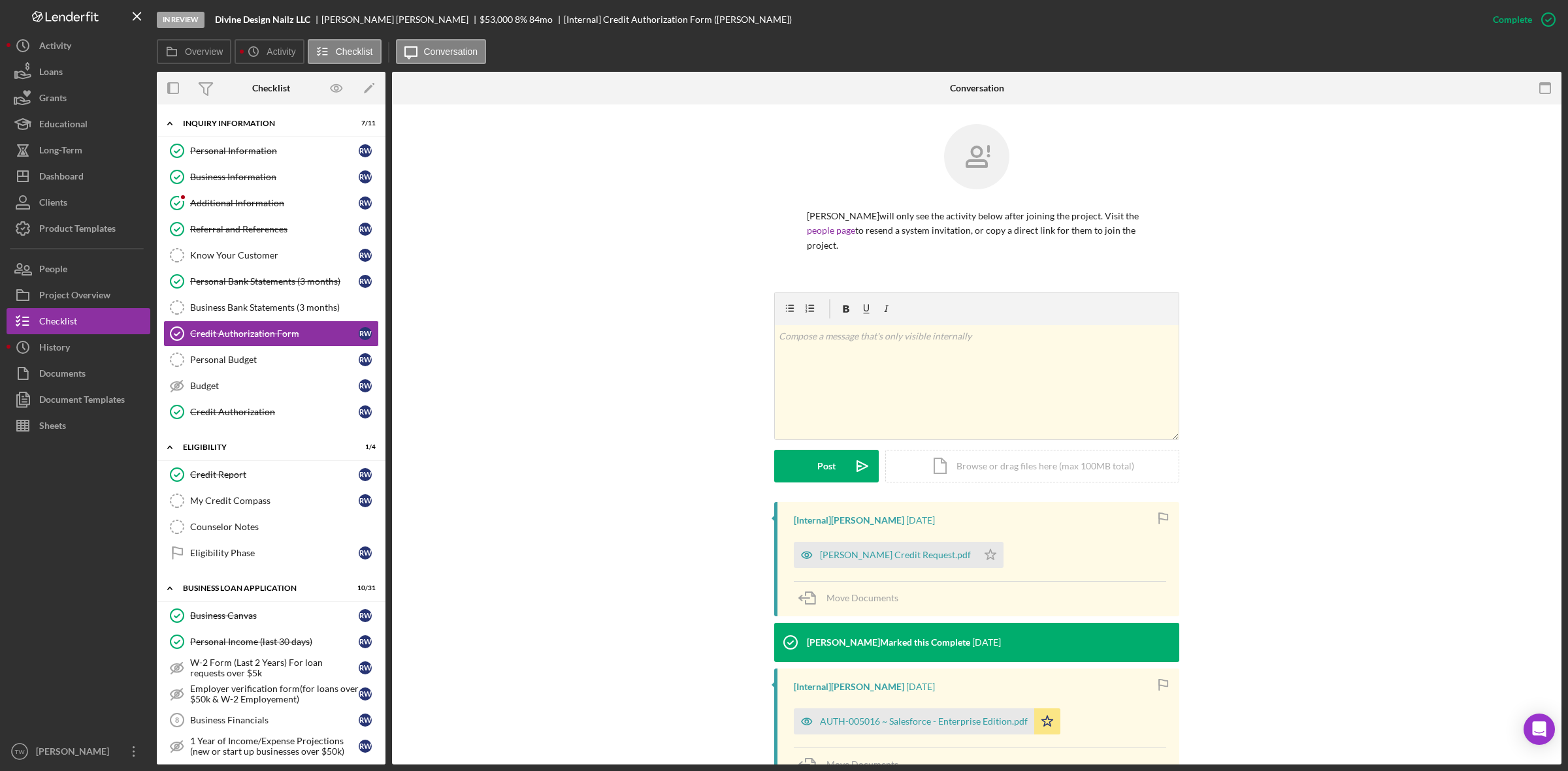
scroll to position [193, 0]
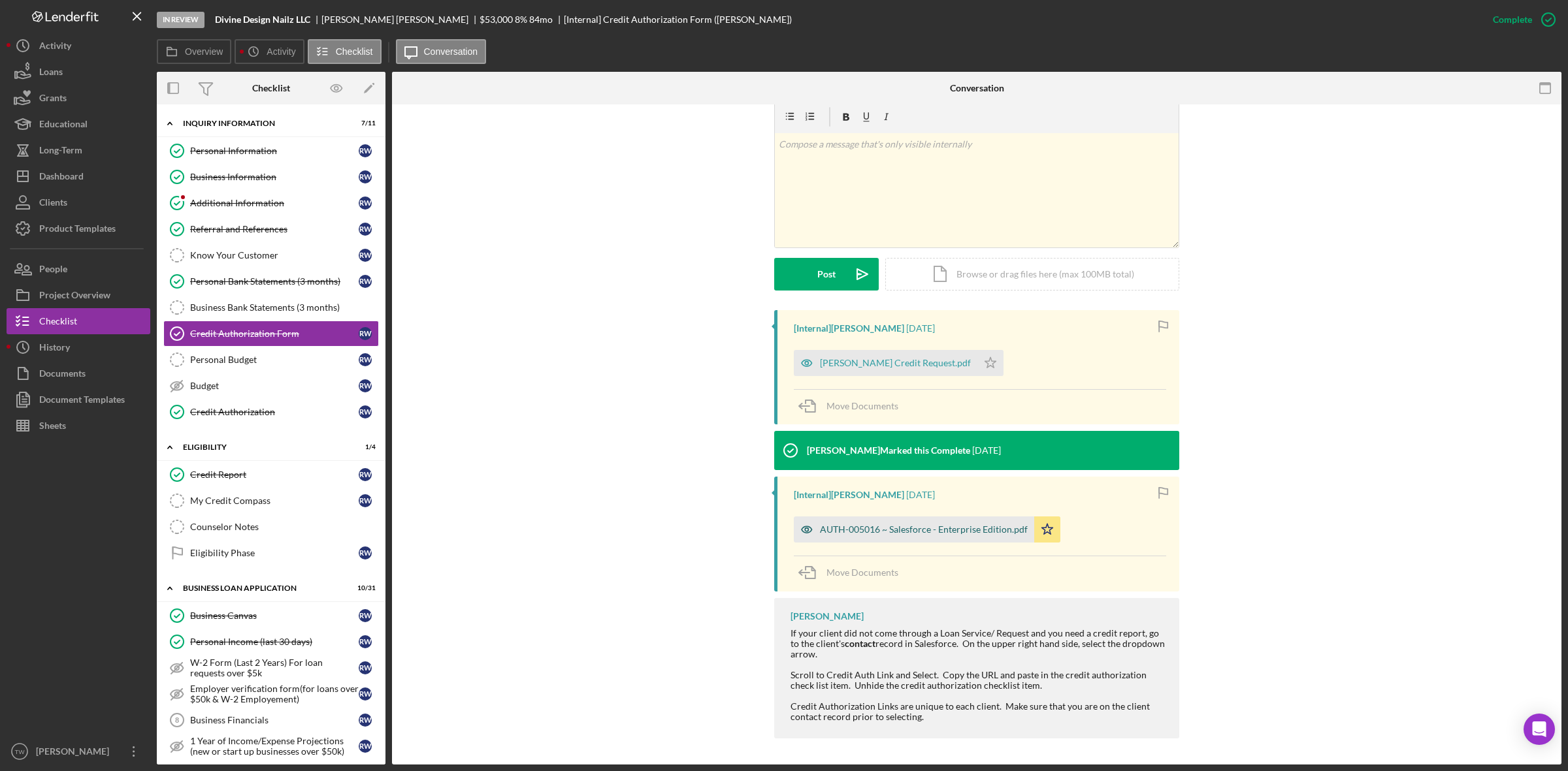
click at [911, 530] on div "AUTH-005016 ~ Salesforce - Enterprise Edition.pdf" at bounding box center [923, 529] width 208 height 10
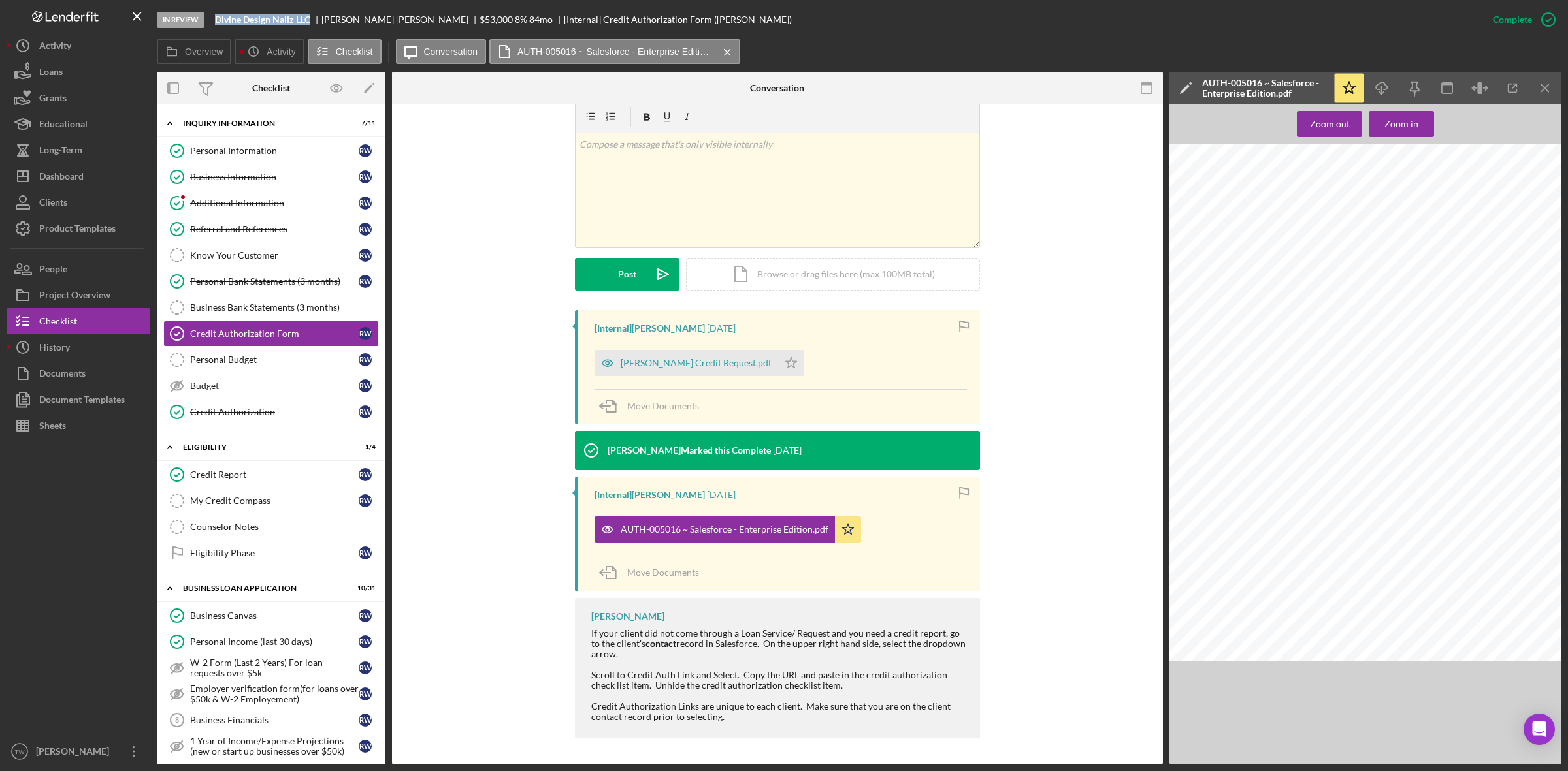
drag, startPoint x: 222, startPoint y: 14, endPoint x: 316, endPoint y: 21, distance: 94.3
click at [316, 21] on div "In Review Divine Design Nailz LLC [PERSON_NAME] $53,000 8 % 84 mo [Internal] Cr…" at bounding box center [819, 20] width 1323 height 39
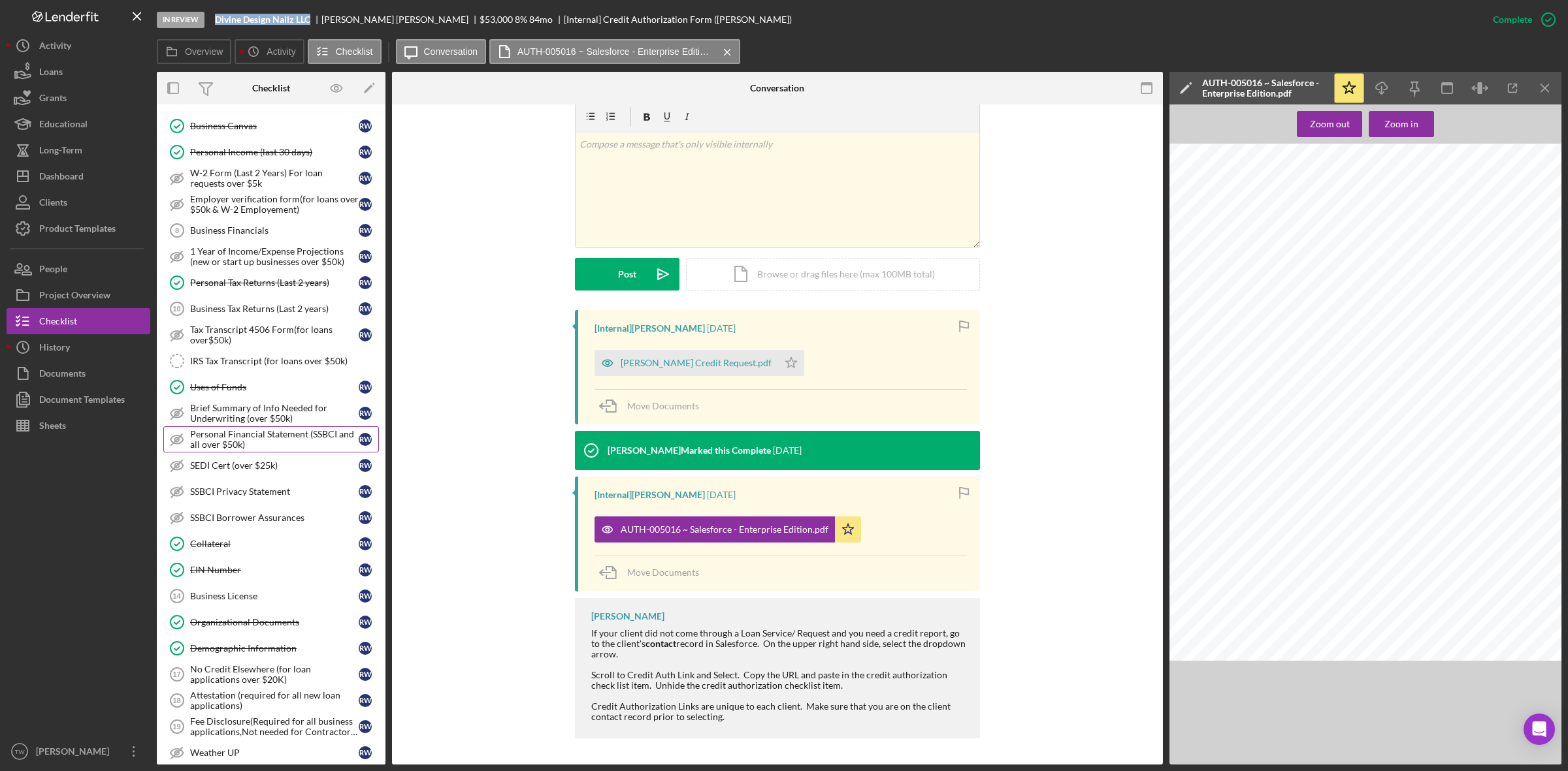
scroll to position [571, 0]
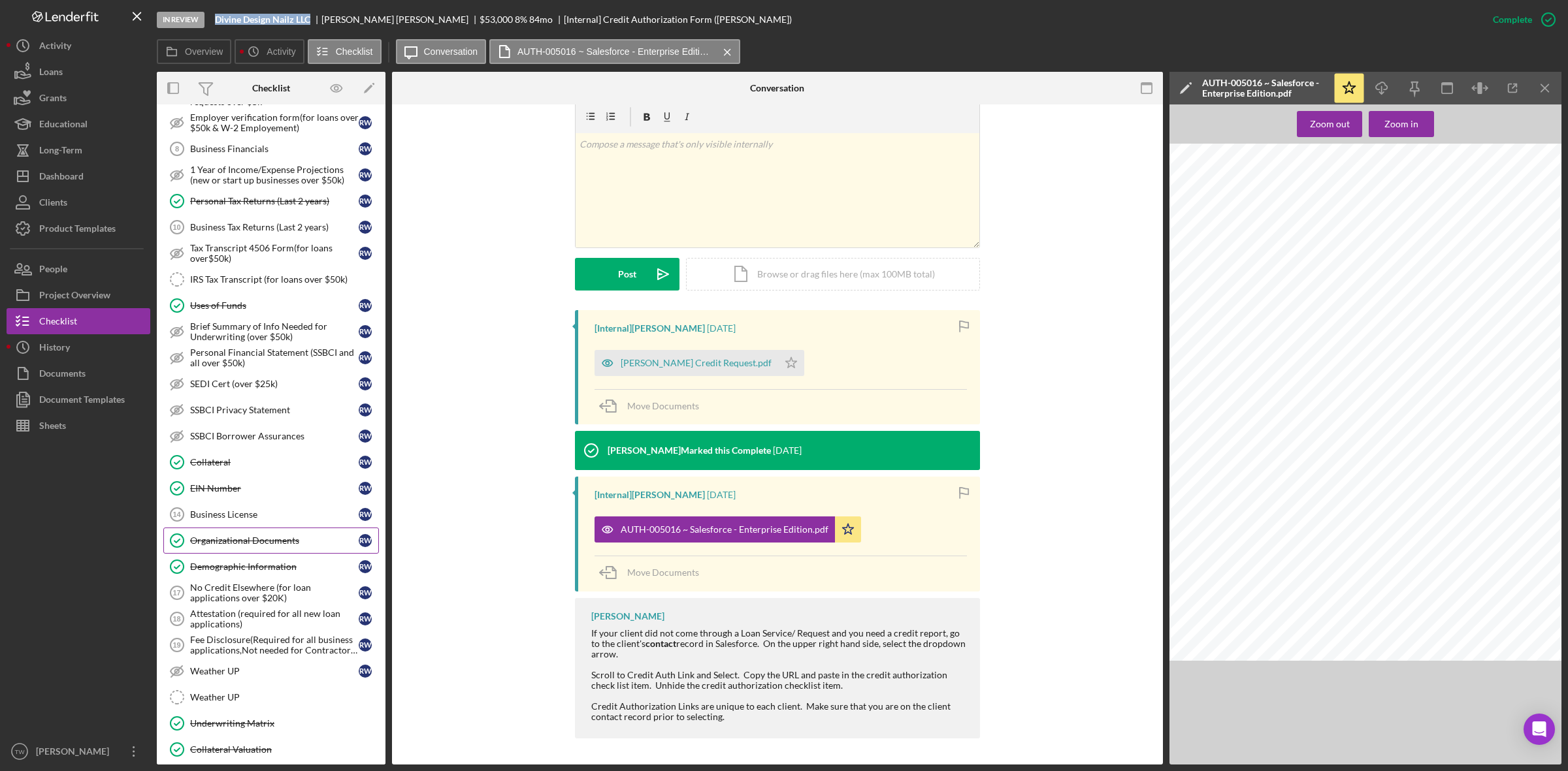
click at [239, 546] on div "Organizational Documents" at bounding box center [274, 540] width 168 height 10
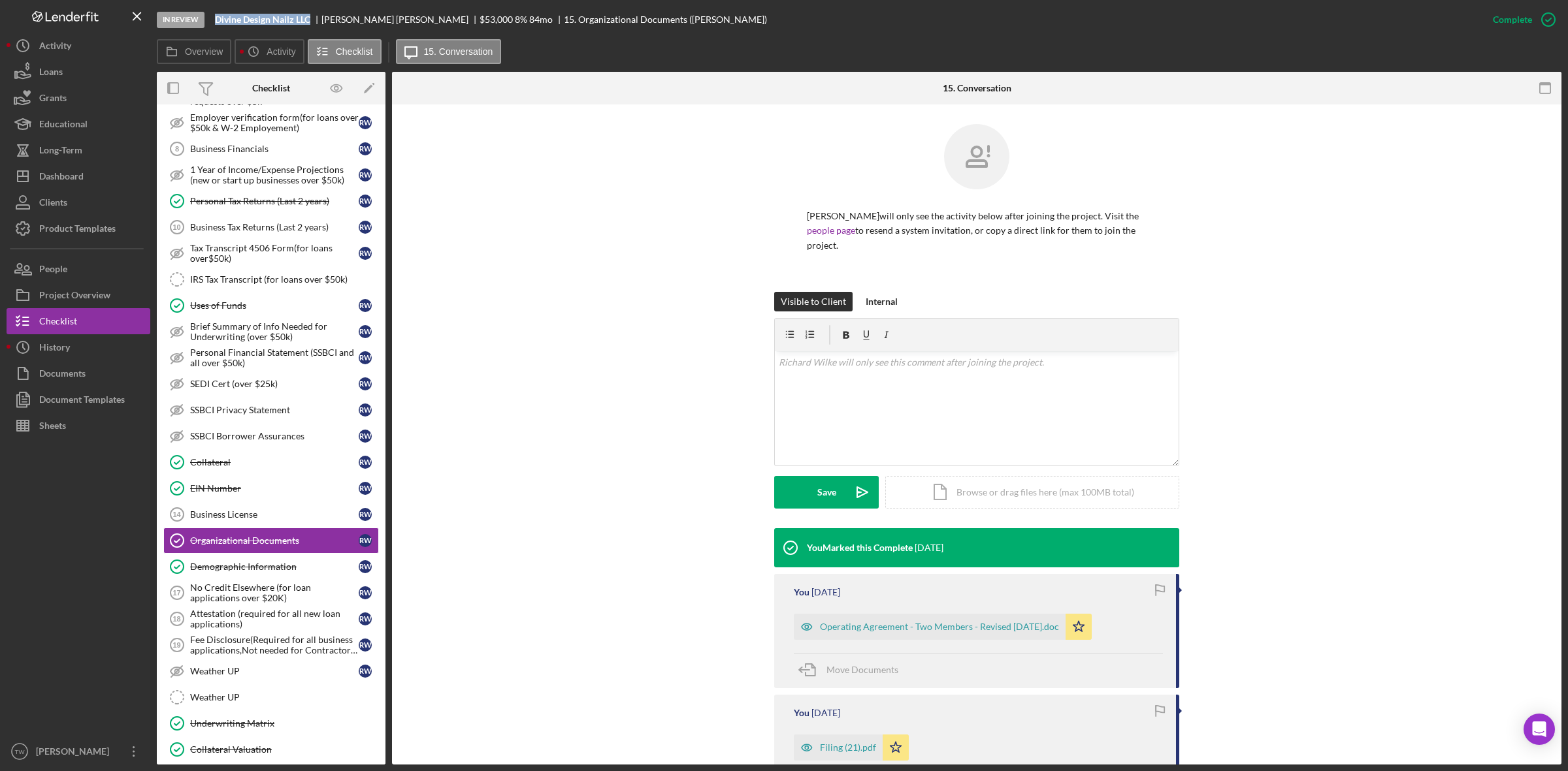
scroll to position [163, 0]
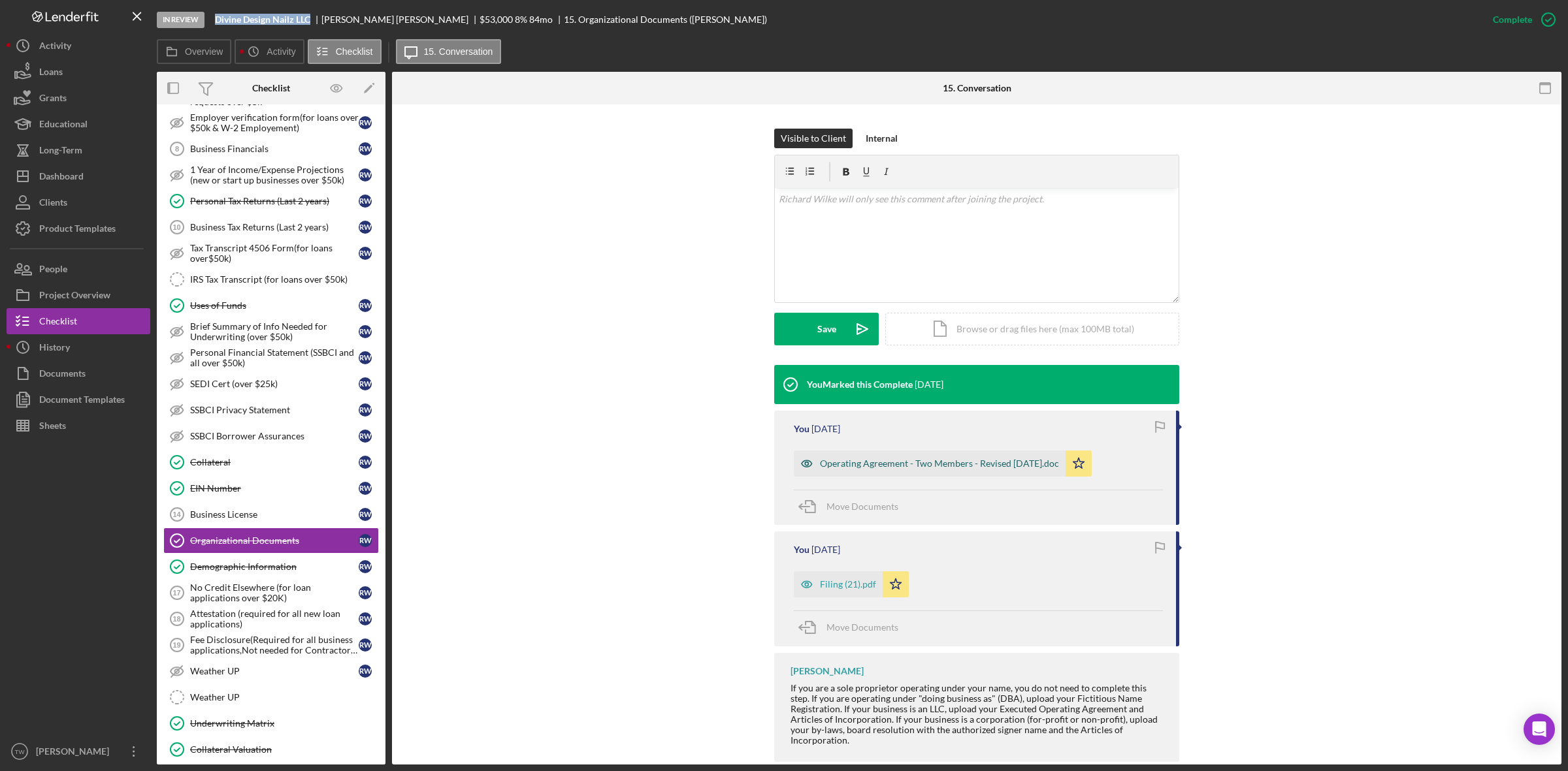
click at [912, 462] on div "Operating Agreement - Two Members - Revised [DATE].doc" at bounding box center [939, 463] width 239 height 10
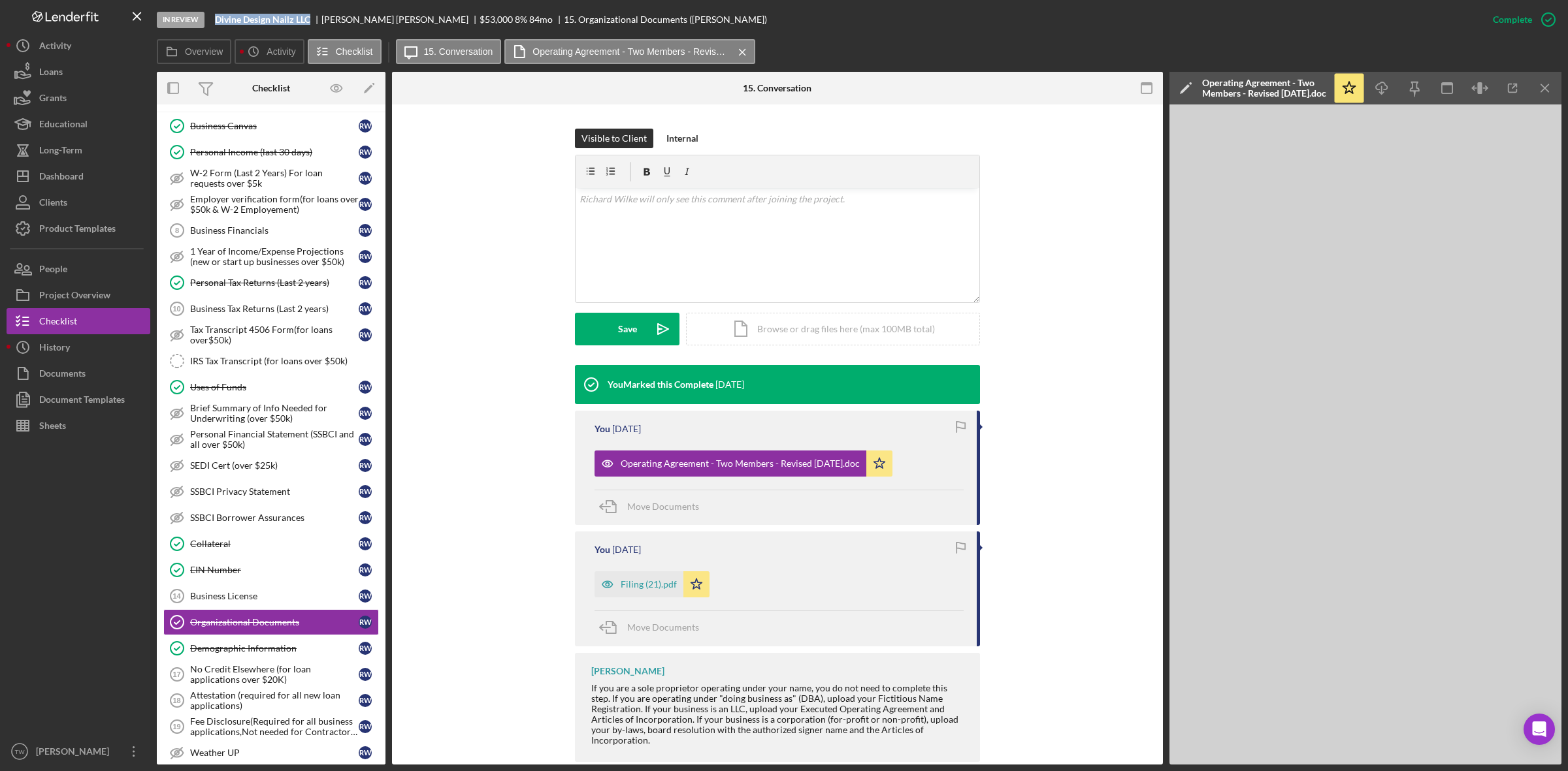
scroll to position [408, 0]
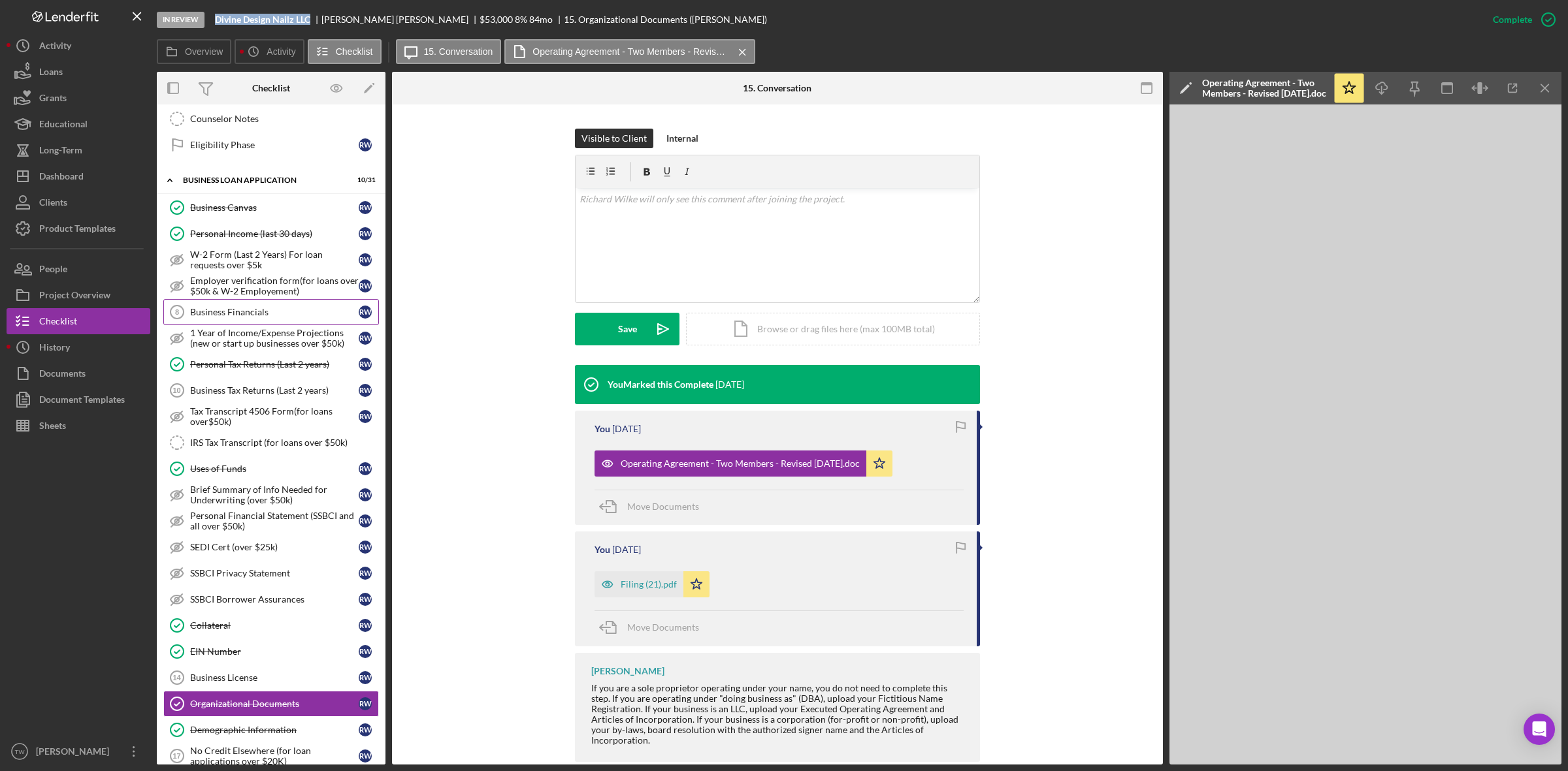
click at [206, 317] on div "Business Financials" at bounding box center [274, 312] width 168 height 10
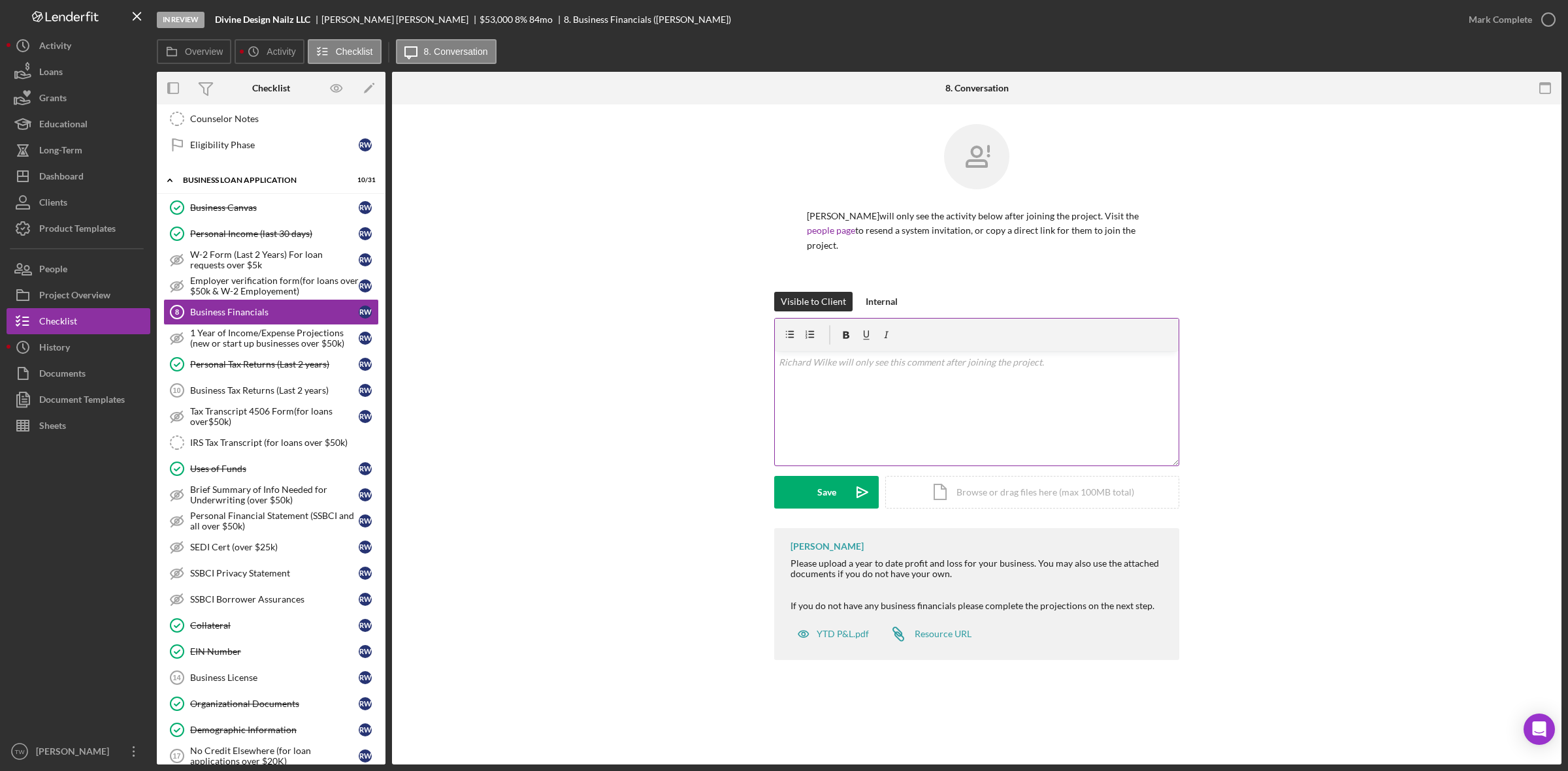
click at [893, 414] on div "v Color teal Color pink Remove color Add row above Add row below Add column bef…" at bounding box center [976, 408] width 403 height 114
click at [839, 481] on div "Upload" at bounding box center [826, 492] width 29 height 32
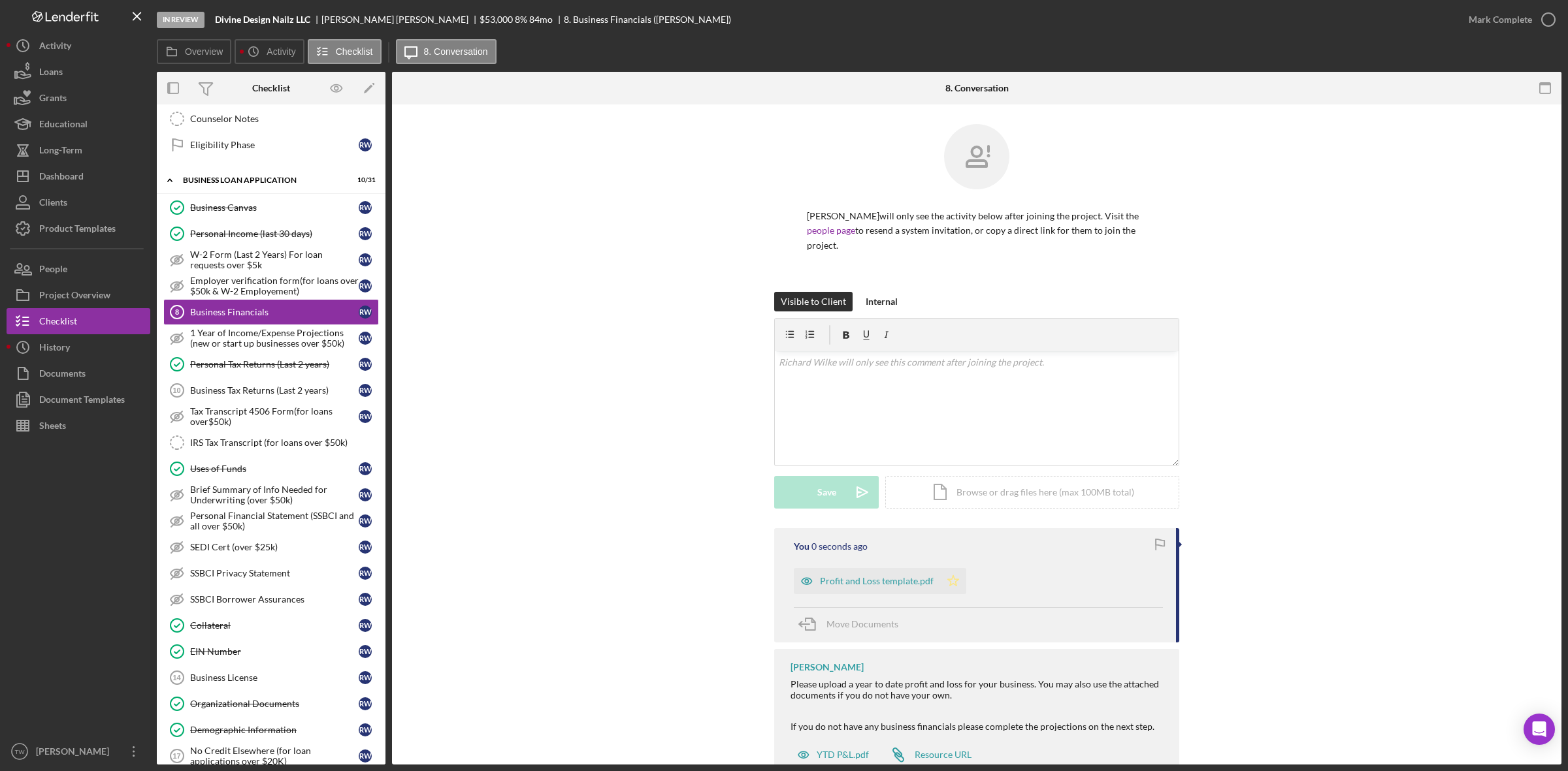
click at [962, 581] on icon "Icon/Star" at bounding box center [953, 581] width 26 height 26
click at [1512, 17] on div "Mark Complete" at bounding box center [1500, 19] width 63 height 26
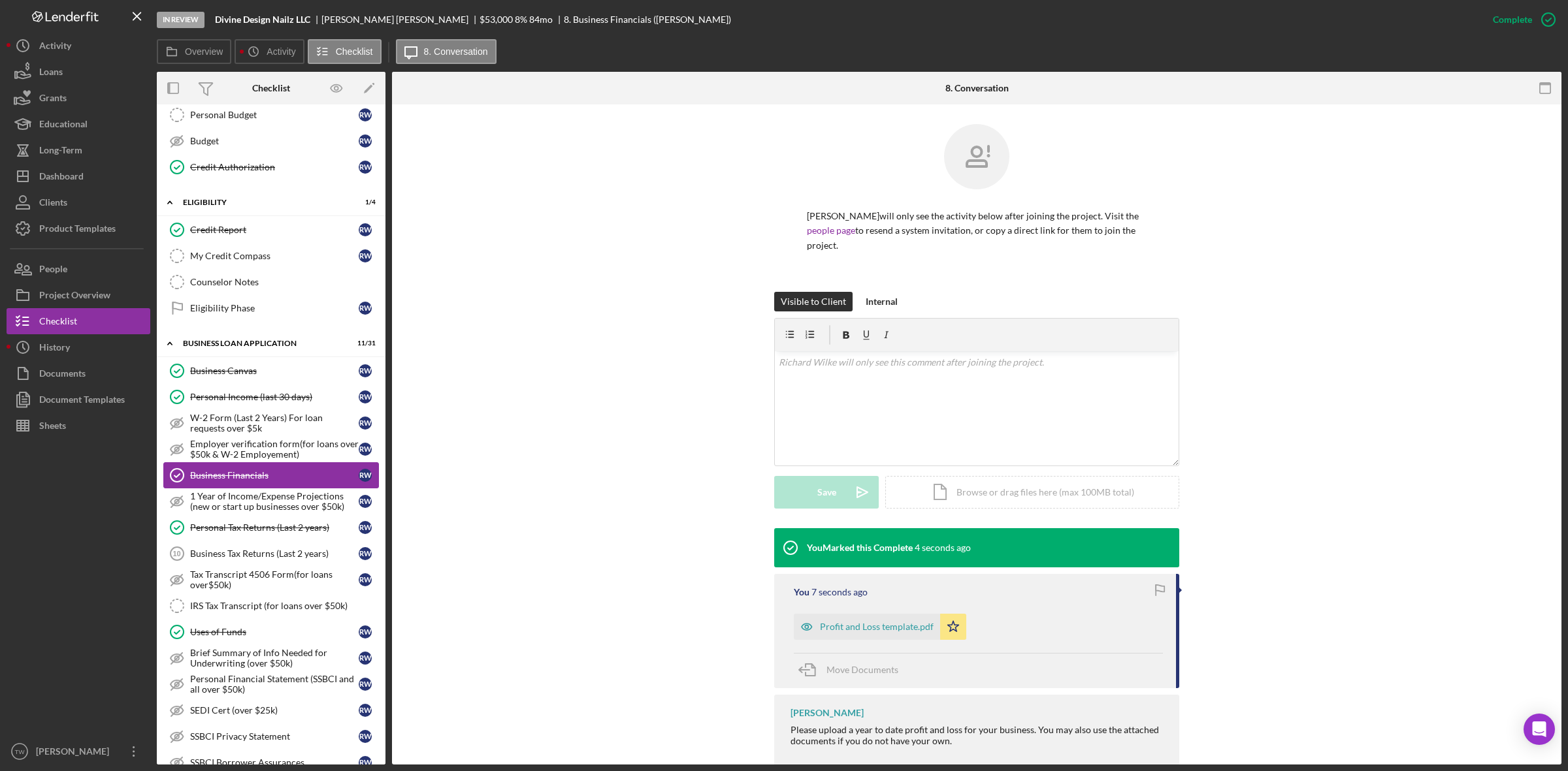
scroll to position [408, 0]
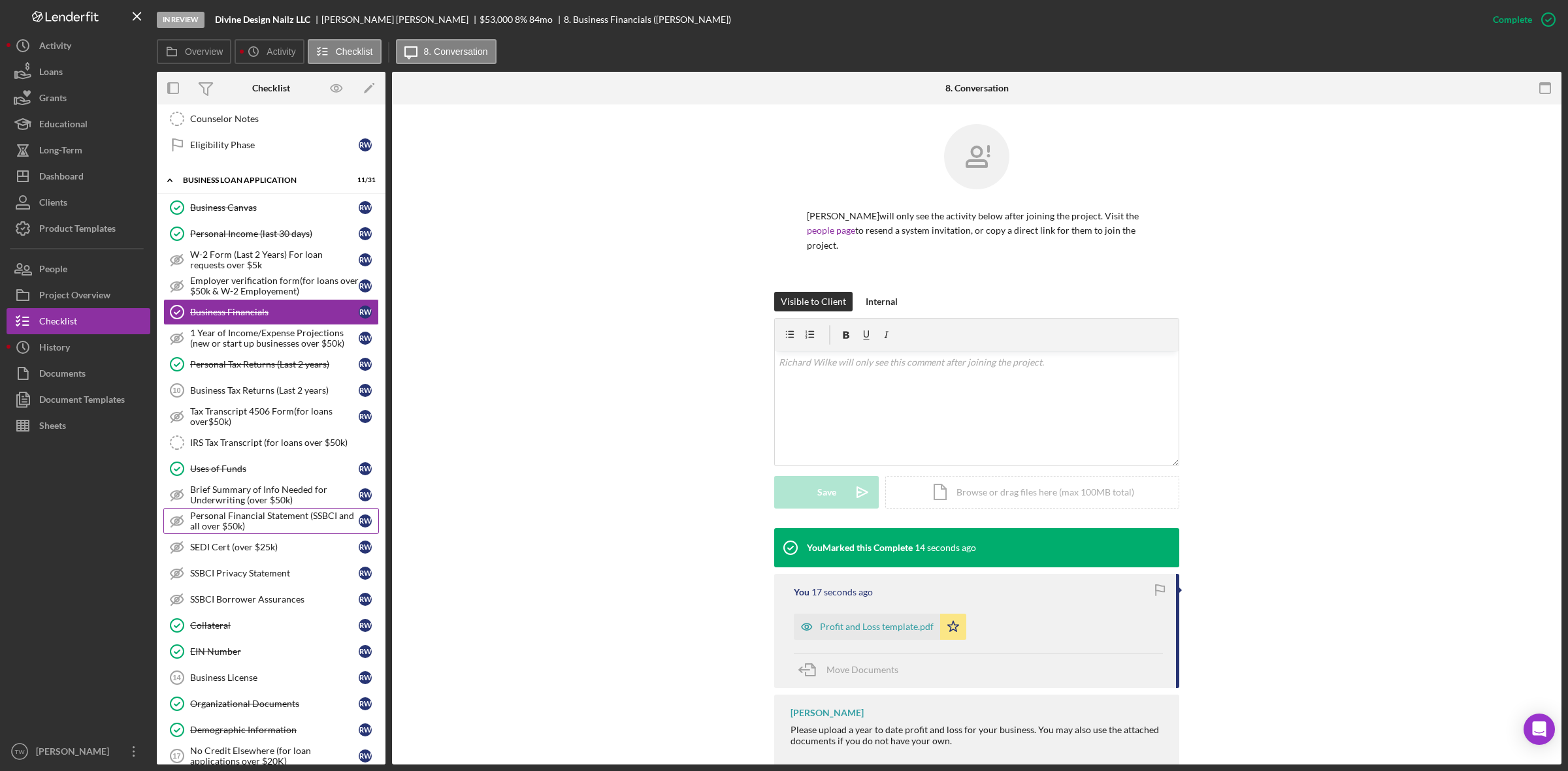
click at [282, 528] on div "Personal Financial Statement (SSBCI and all over $50k)" at bounding box center [274, 521] width 168 height 21
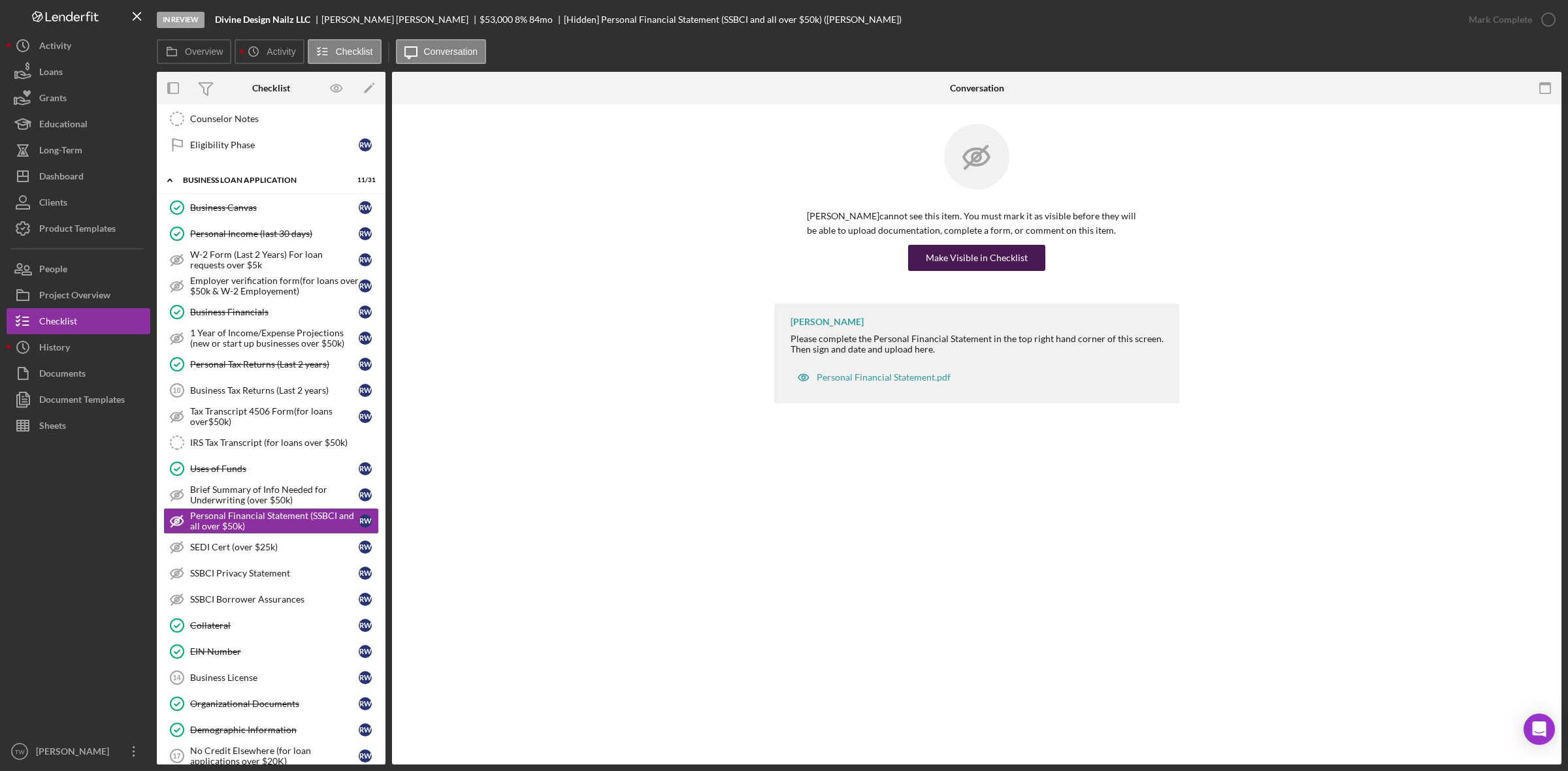
click at [1007, 265] on div "Make Visible in Checklist" at bounding box center [976, 257] width 102 height 26
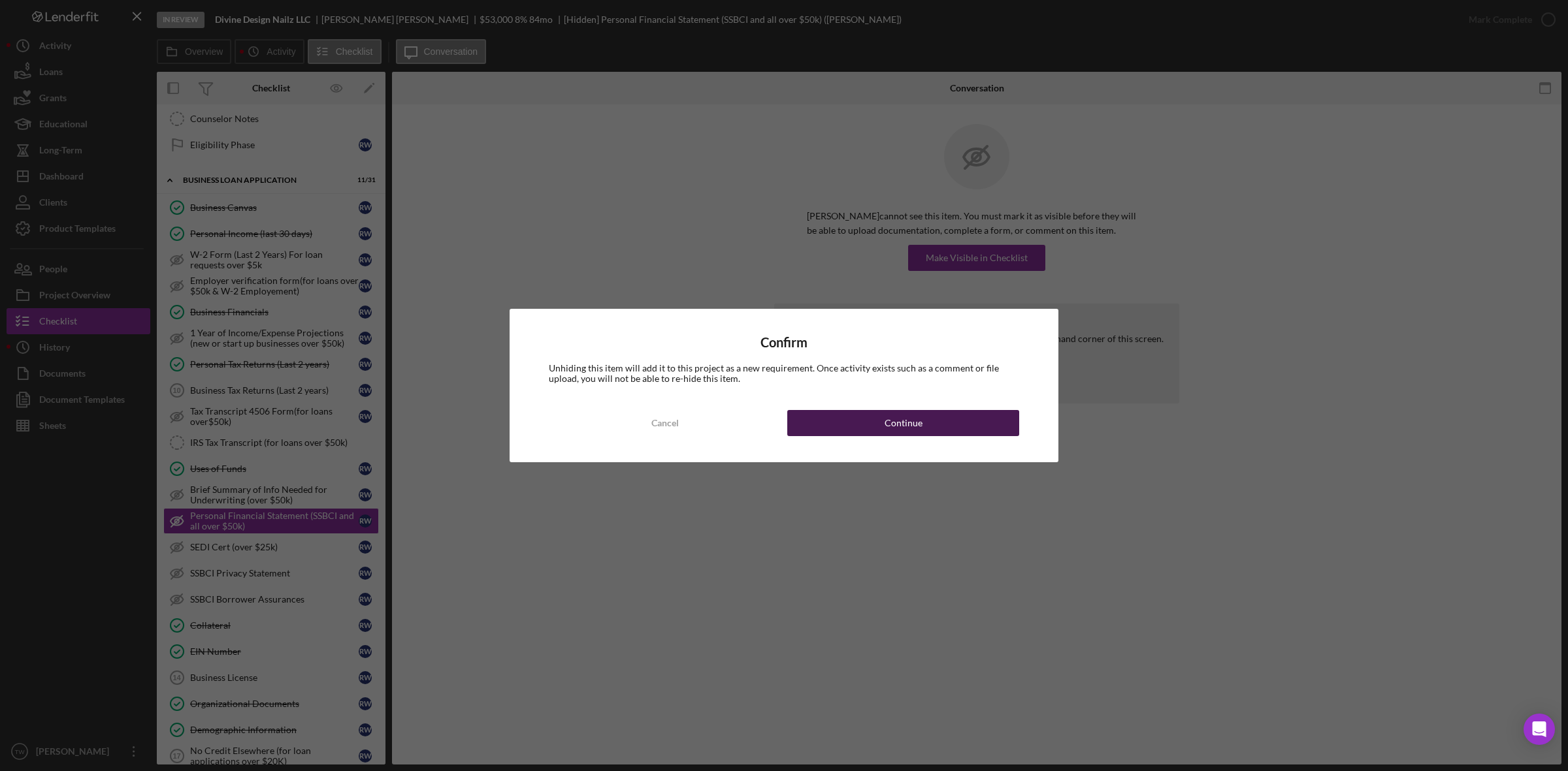
click at [973, 417] on button "Continue" at bounding box center [903, 423] width 232 height 26
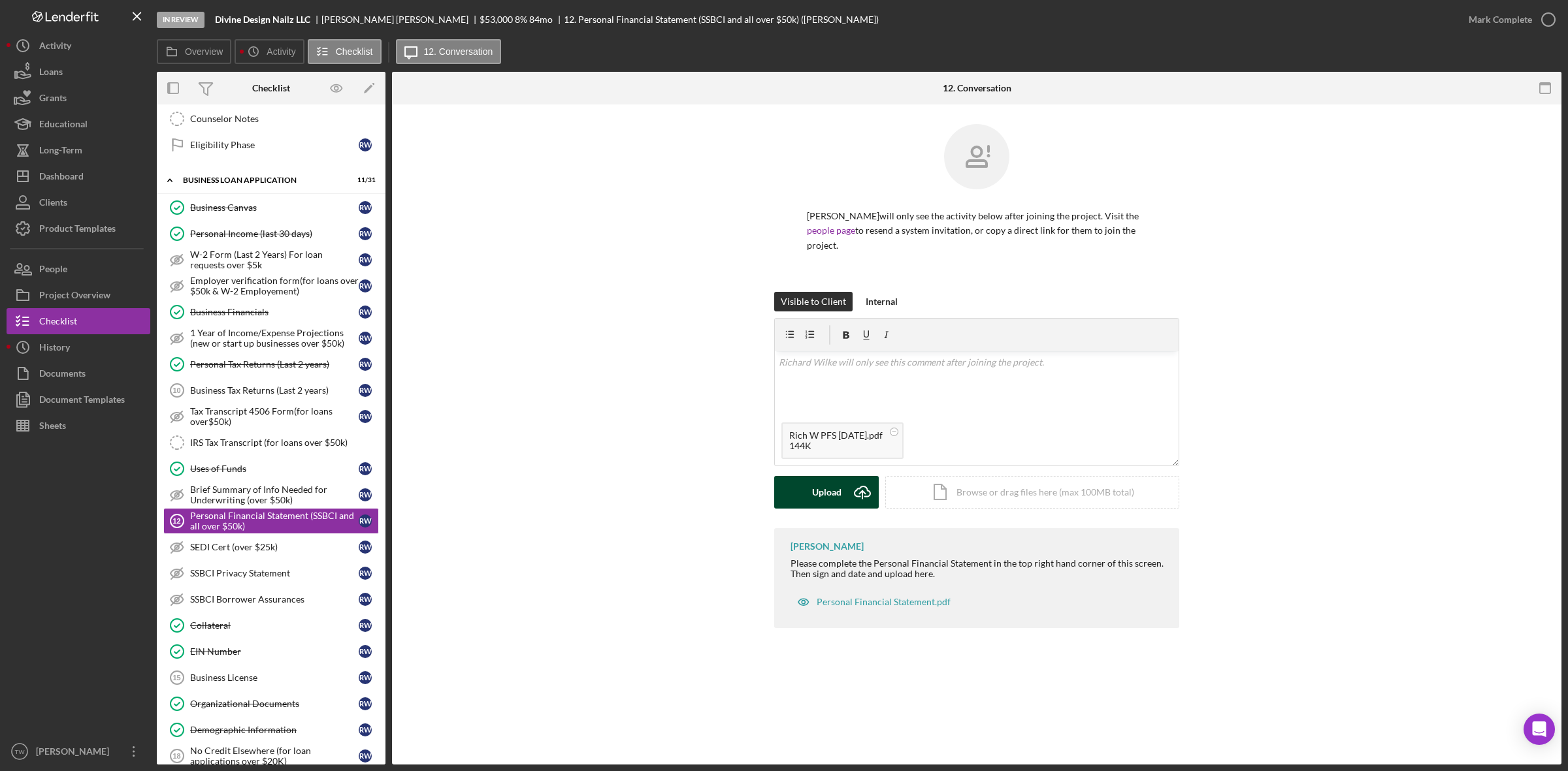
click at [813, 507] on div "Upload" at bounding box center [826, 492] width 29 height 32
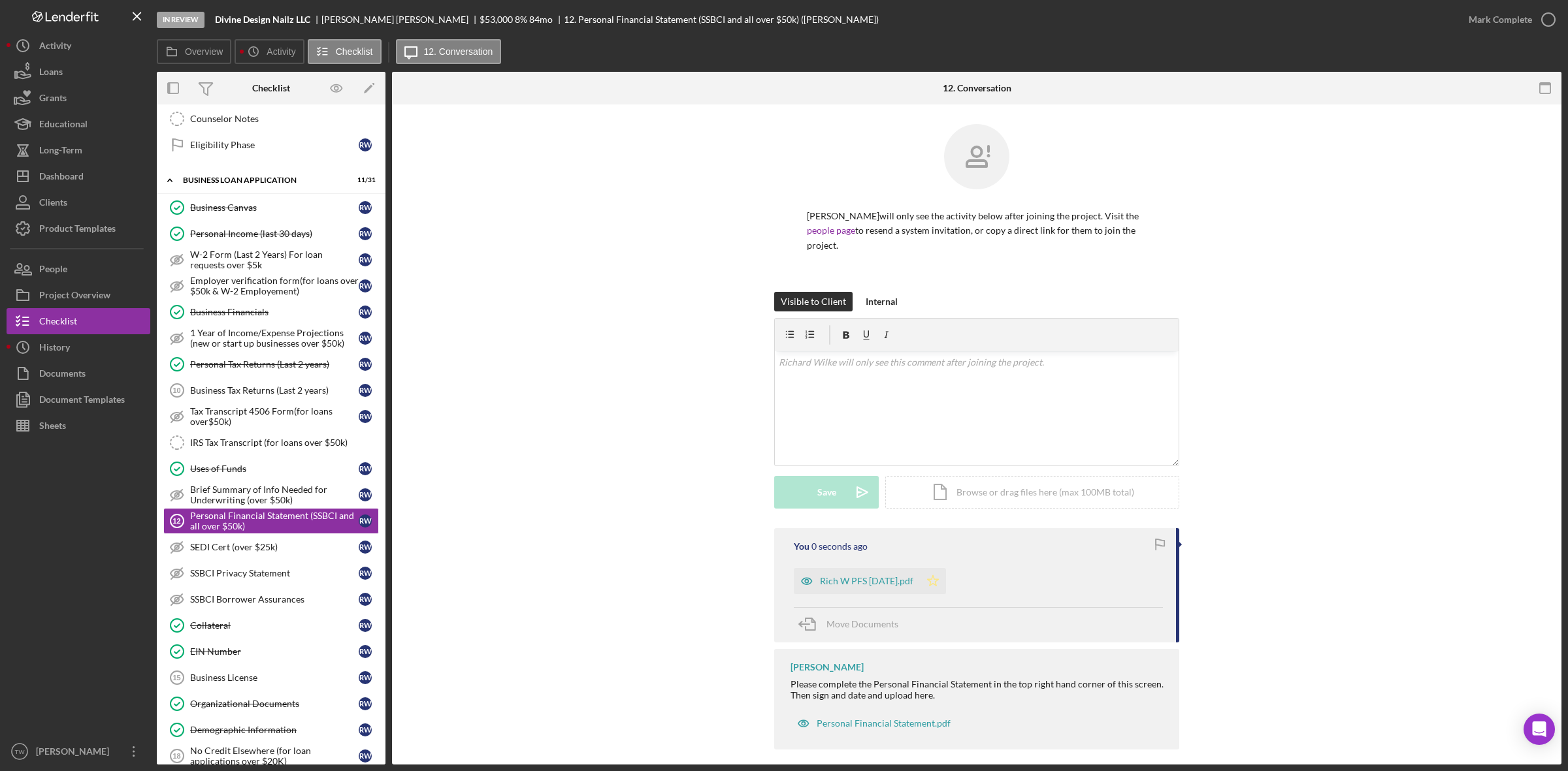
click at [931, 585] on polygon "button" at bounding box center [933, 580] width 11 height 10
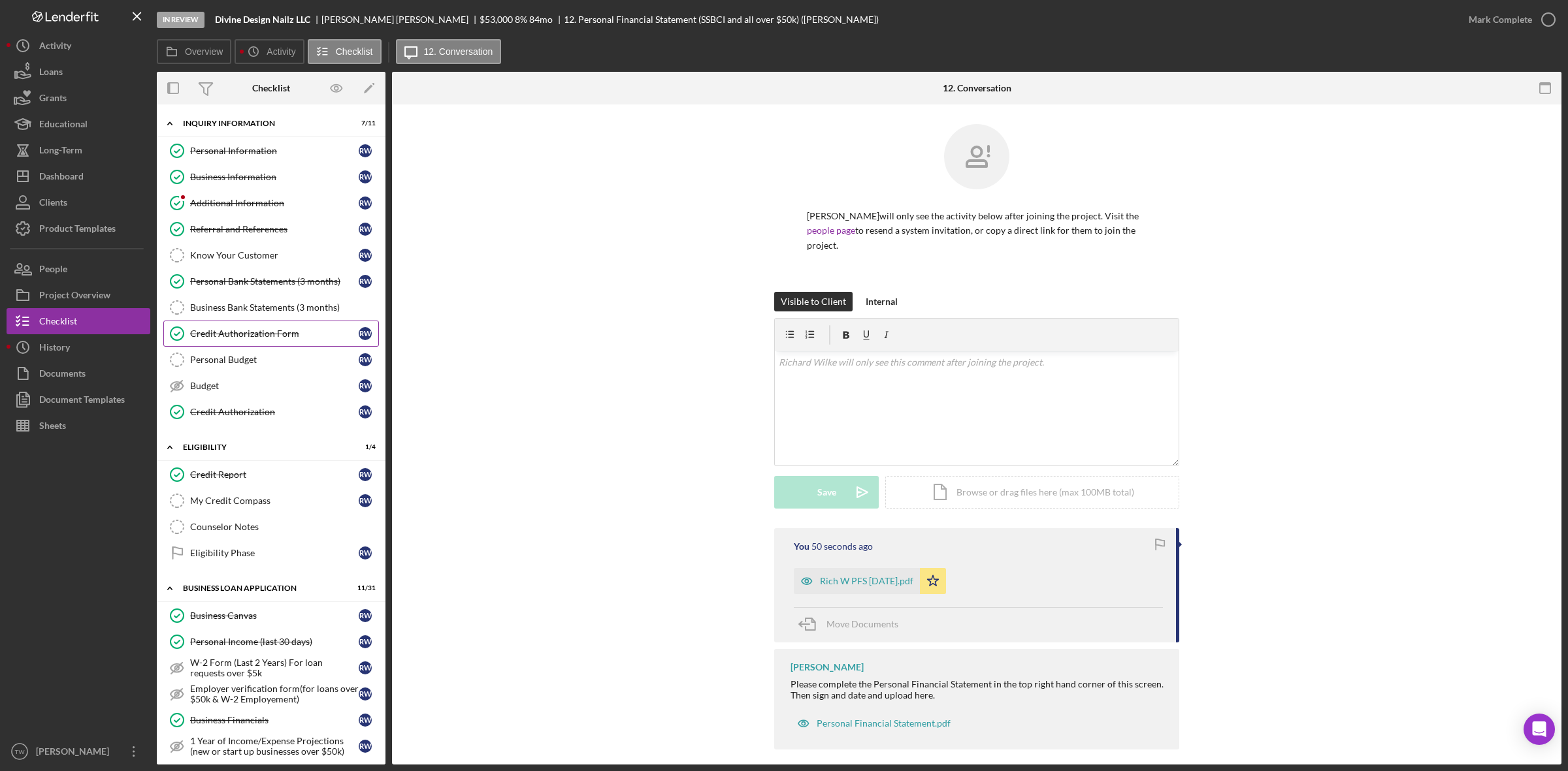
click at [237, 346] on link "Credit Authorization Form Credit Authorization Form R W" at bounding box center [271, 333] width 216 height 26
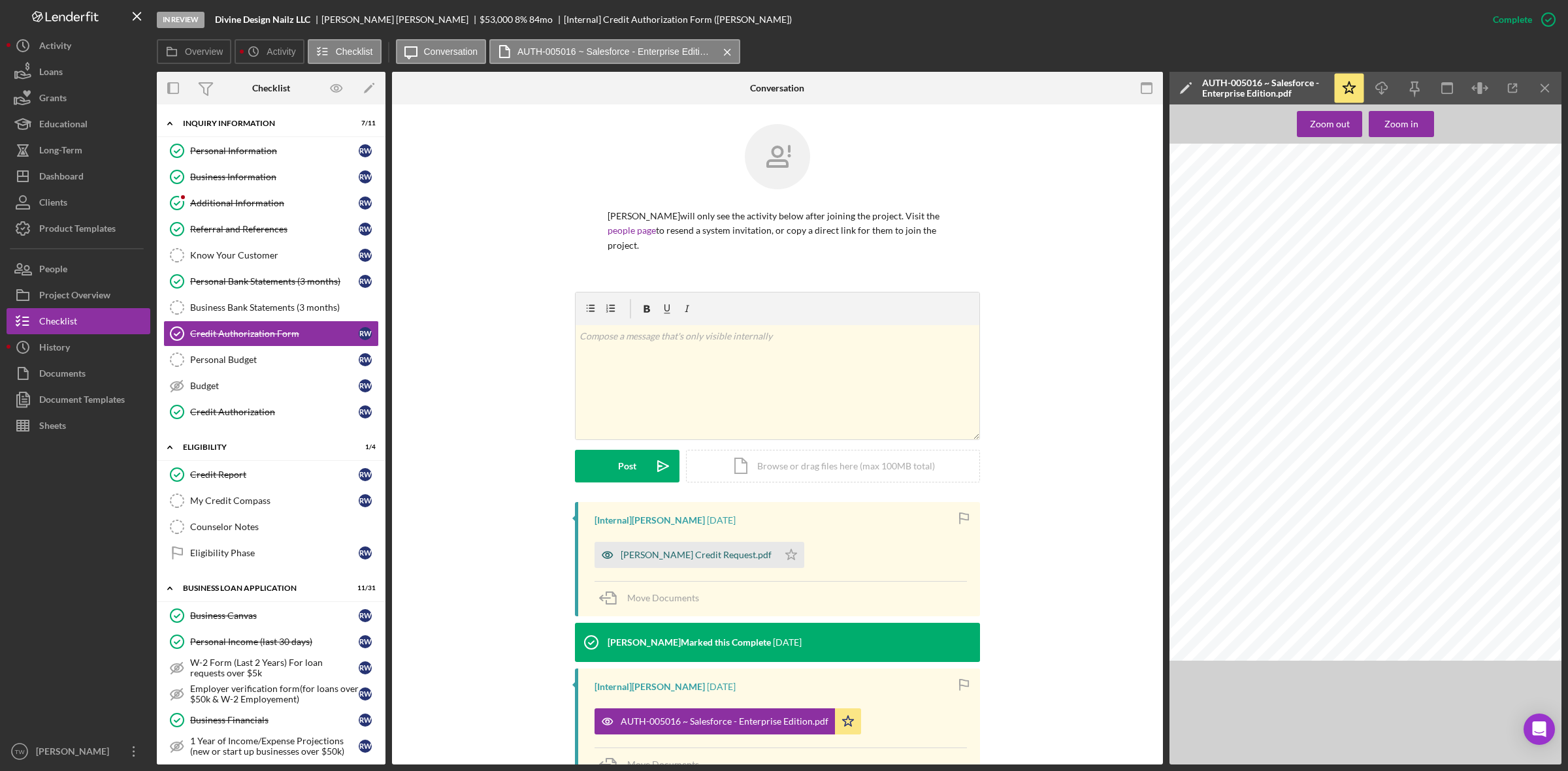
click at [673, 560] on div "[PERSON_NAME] Credit Request.pdf" at bounding box center [696, 555] width 151 height 10
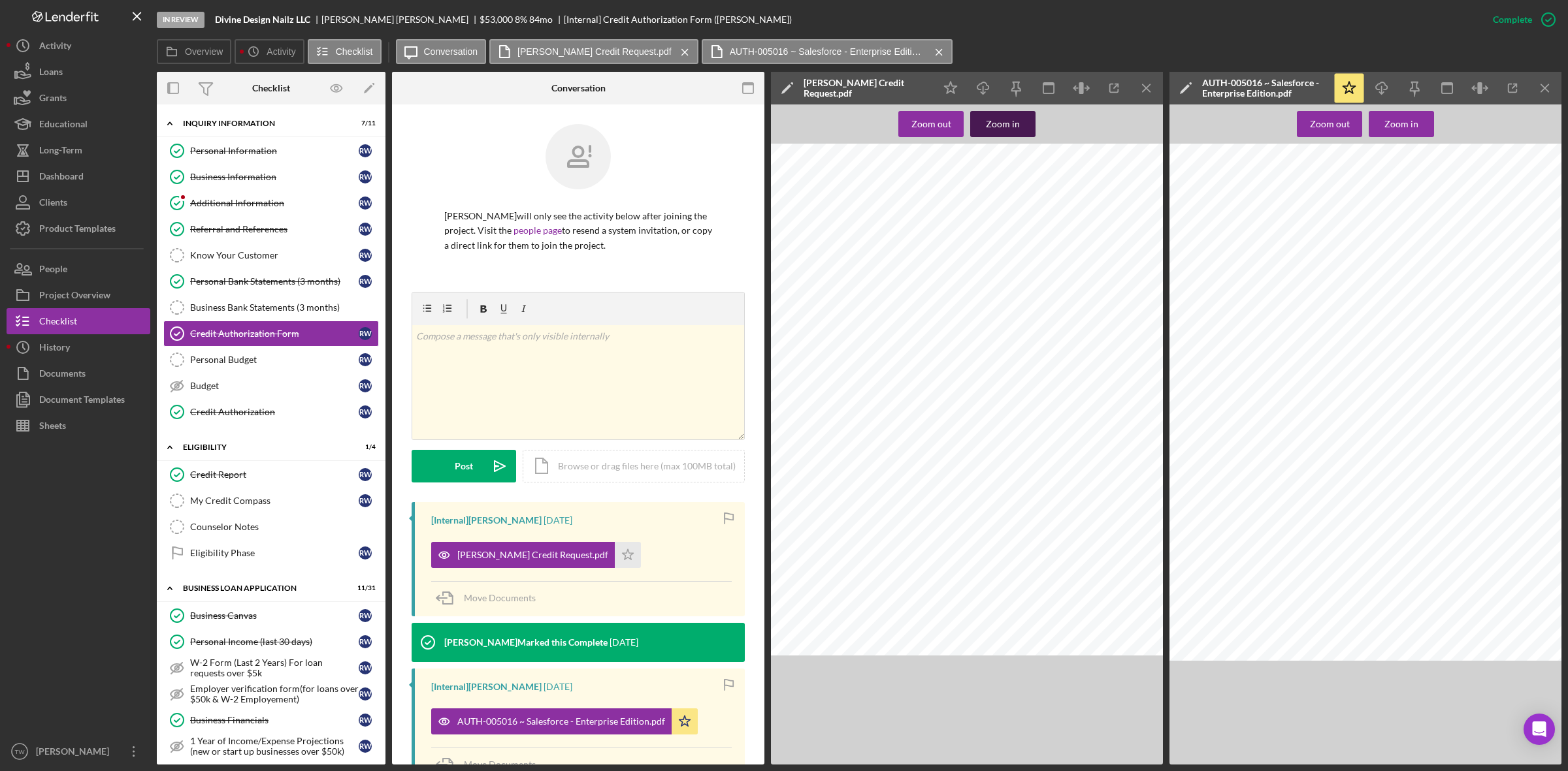
click at [1003, 131] on div "Zoom in" at bounding box center [1003, 124] width 34 height 26
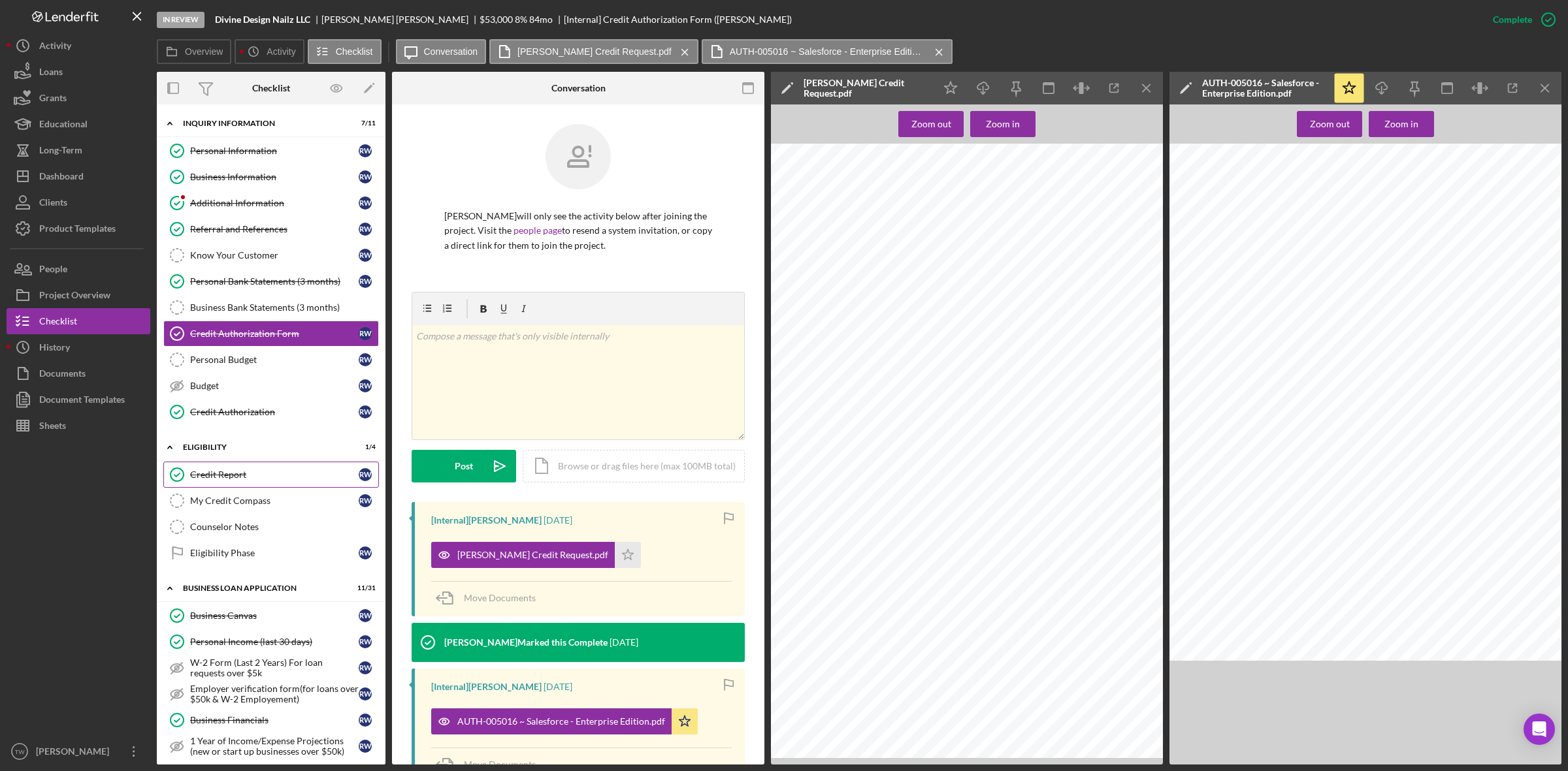
scroll to position [408, 0]
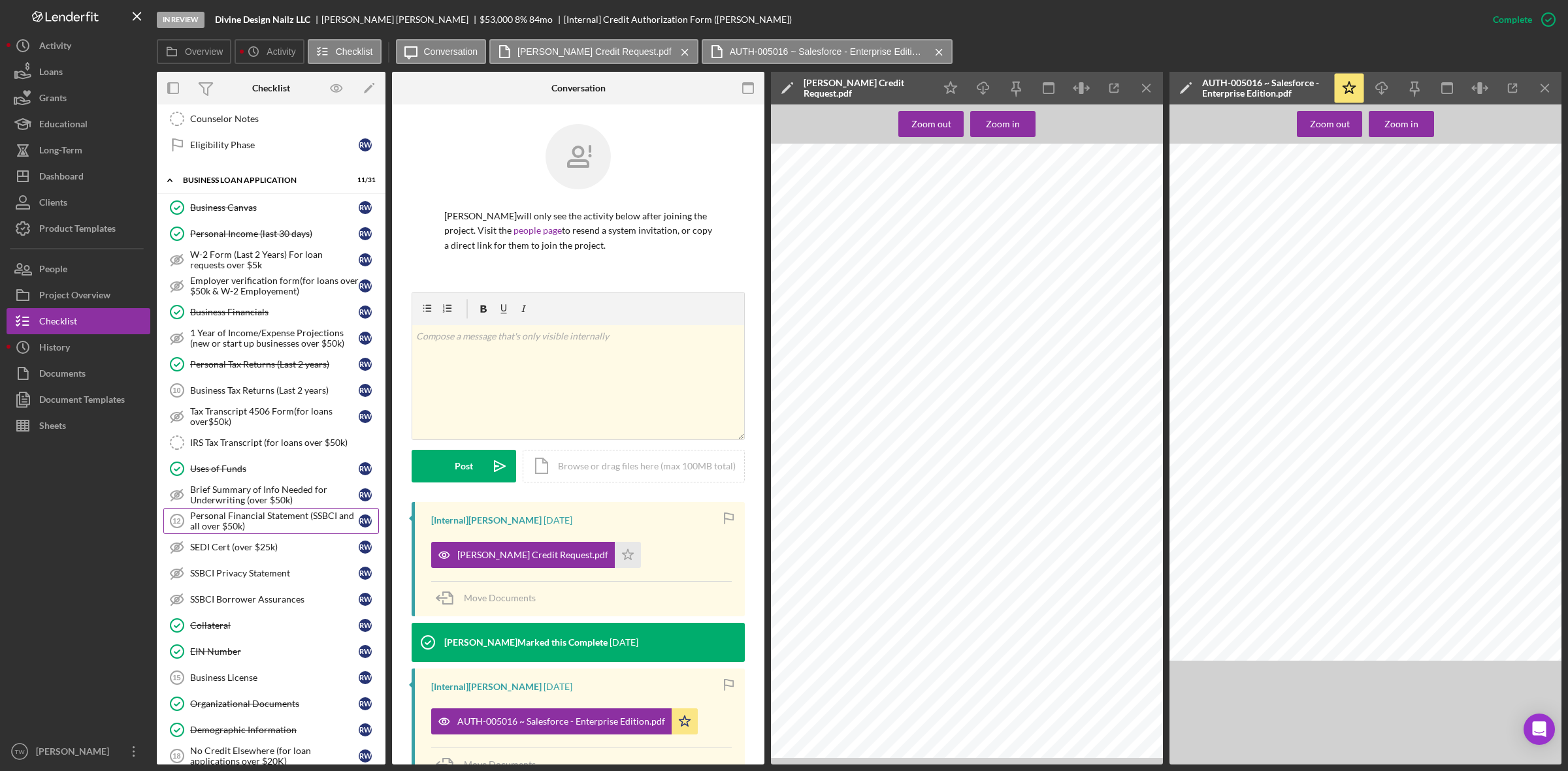
click at [217, 529] on div "Personal Financial Statement (SSBCI and all over $50k)" at bounding box center [274, 521] width 168 height 21
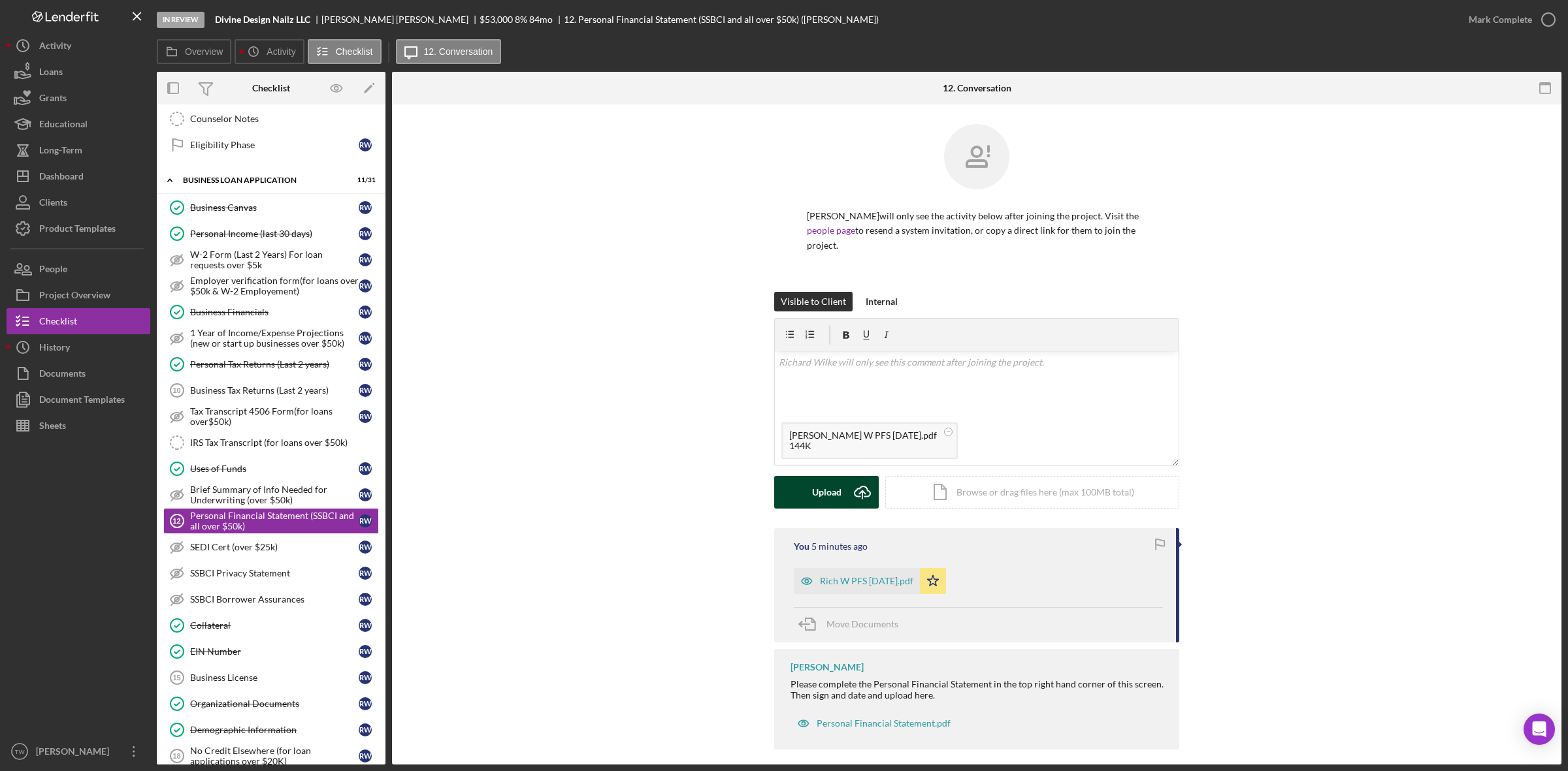
click at [839, 493] on button "Upload Icon/Upload" at bounding box center [826, 492] width 104 height 32
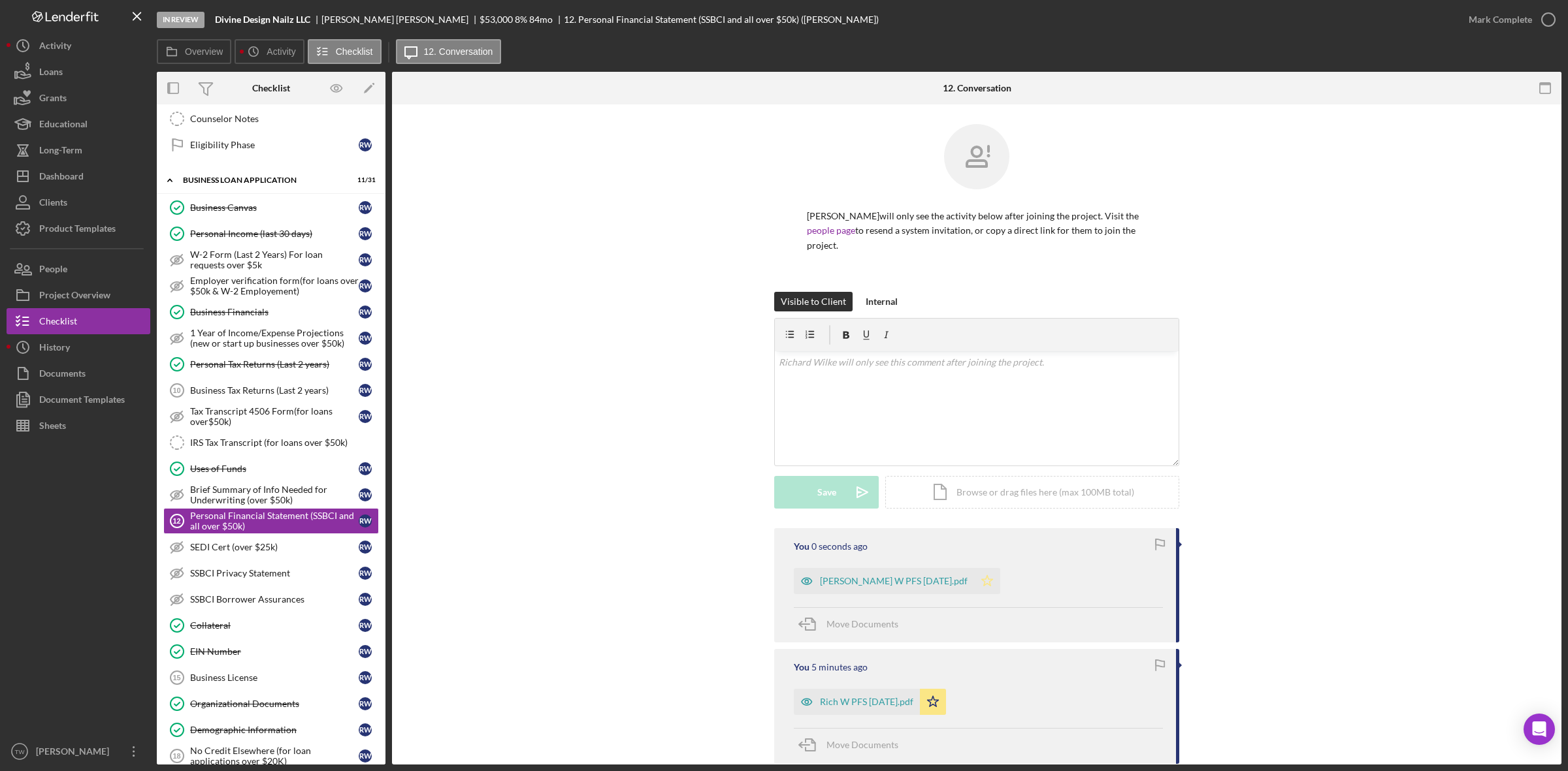
click at [974, 577] on icon "Icon/Star" at bounding box center [987, 581] width 26 height 26
click at [1482, 28] on div "Mark Complete" at bounding box center [1500, 19] width 63 height 26
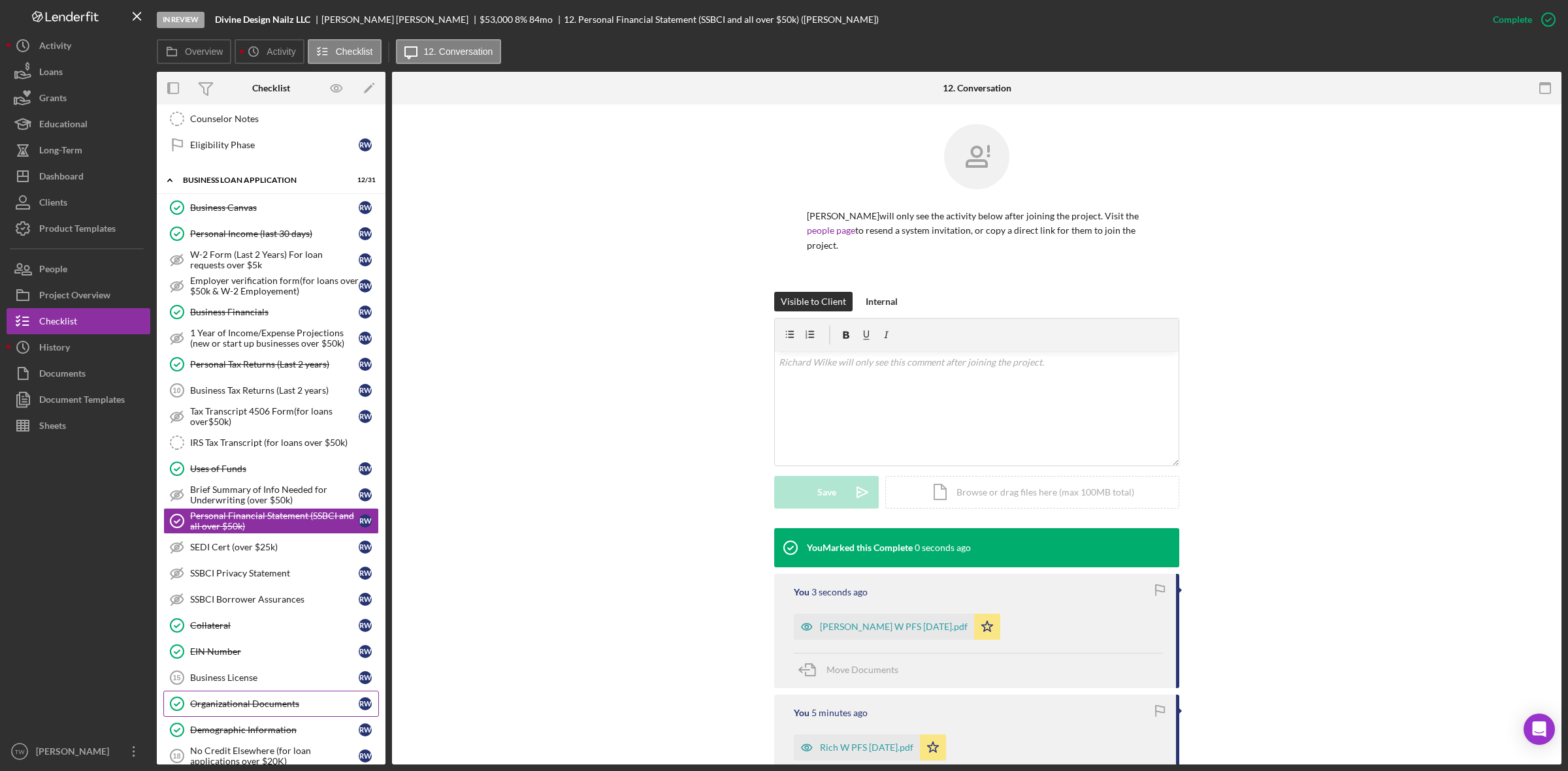
scroll to position [571, 0]
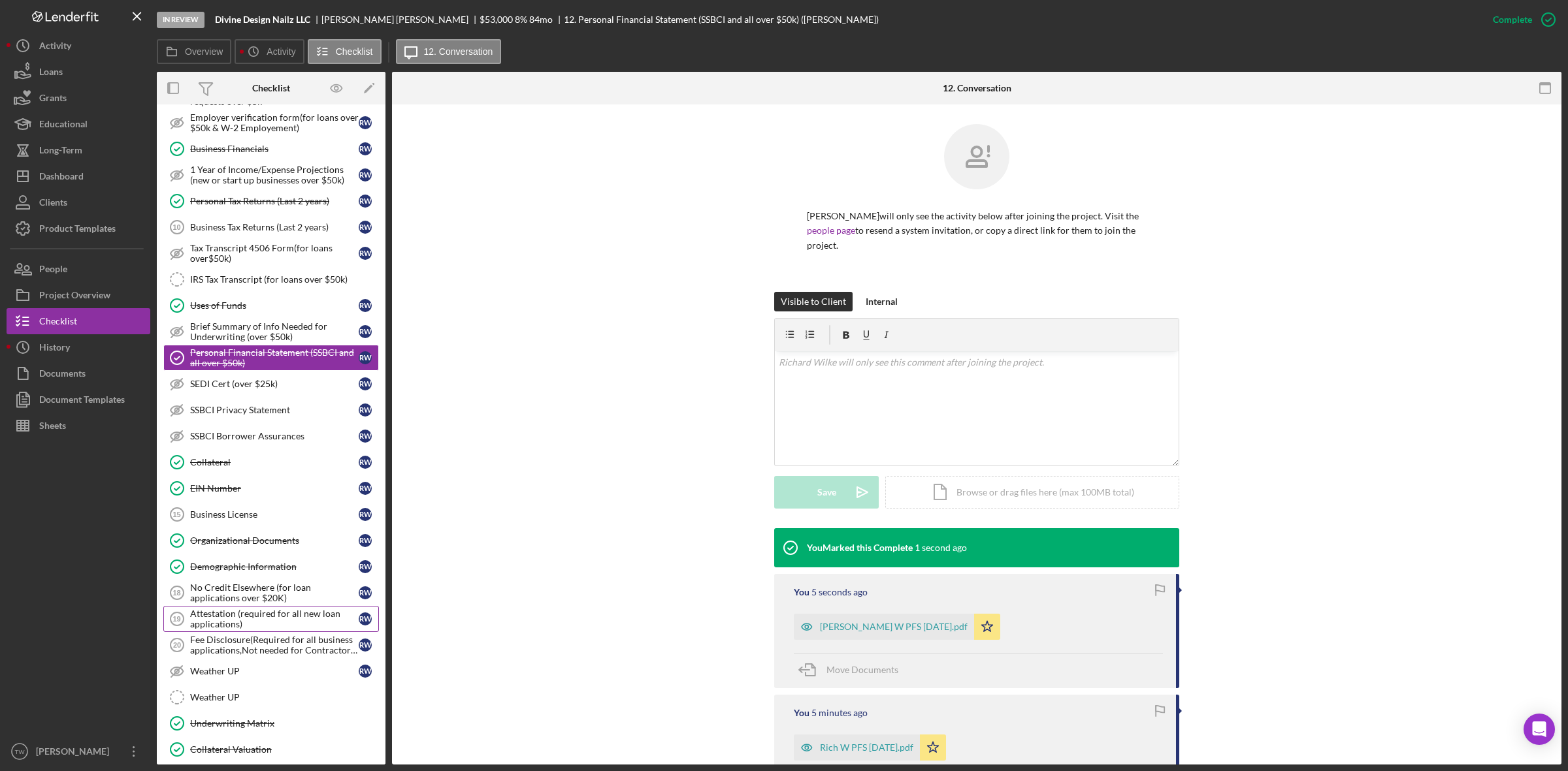
click at [271, 630] on div "Attestation (required for all new loan applications)" at bounding box center [274, 619] width 168 height 21
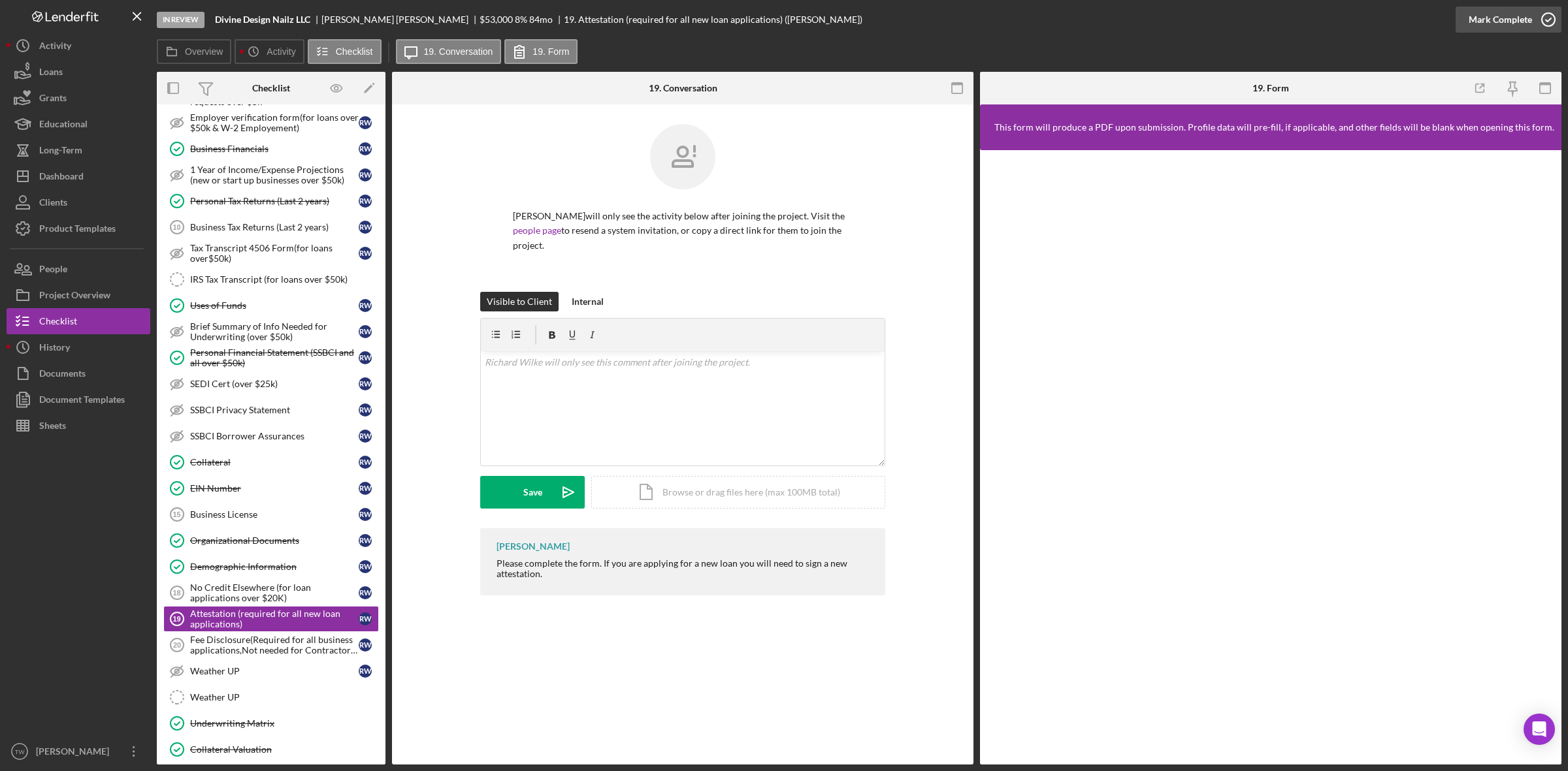
click at [1510, 21] on div "Mark Complete" at bounding box center [1500, 19] width 63 height 26
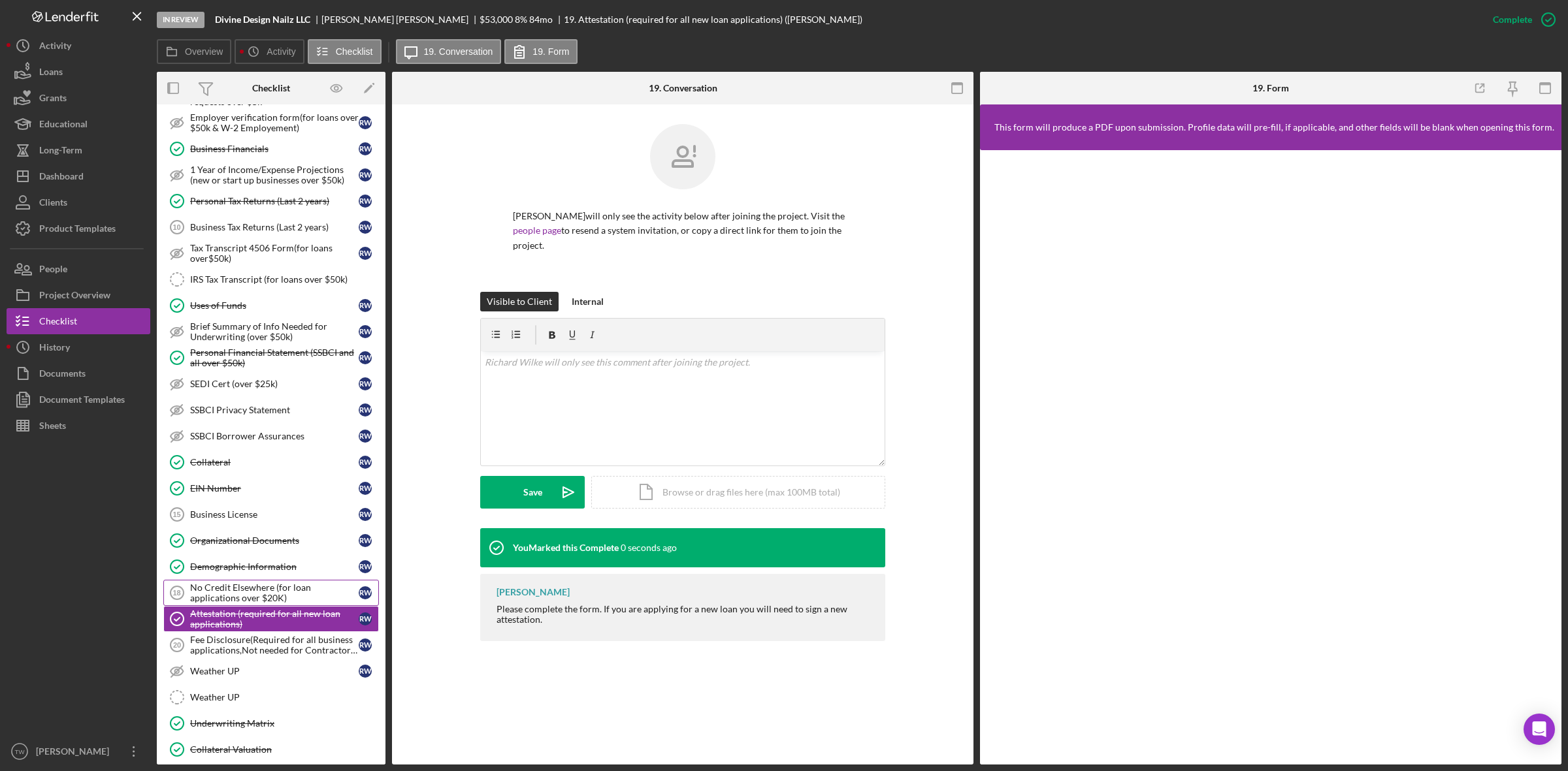
click at [193, 602] on div "No Credit Elsewhere (for loan applications over $20K)" at bounding box center [274, 593] width 168 height 21
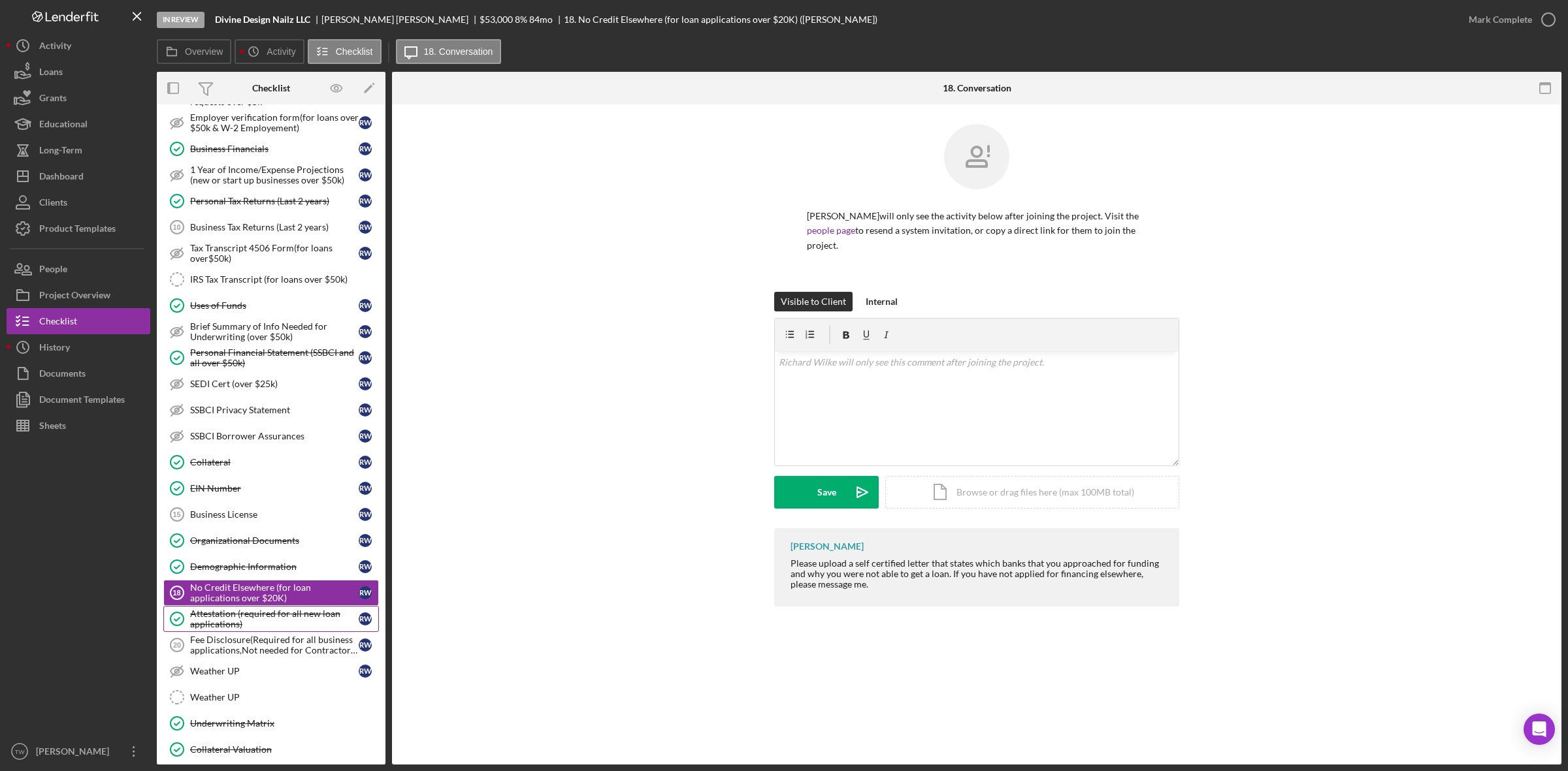
click at [214, 630] on div "Attestation (required for all new loan applications)" at bounding box center [274, 619] width 168 height 21
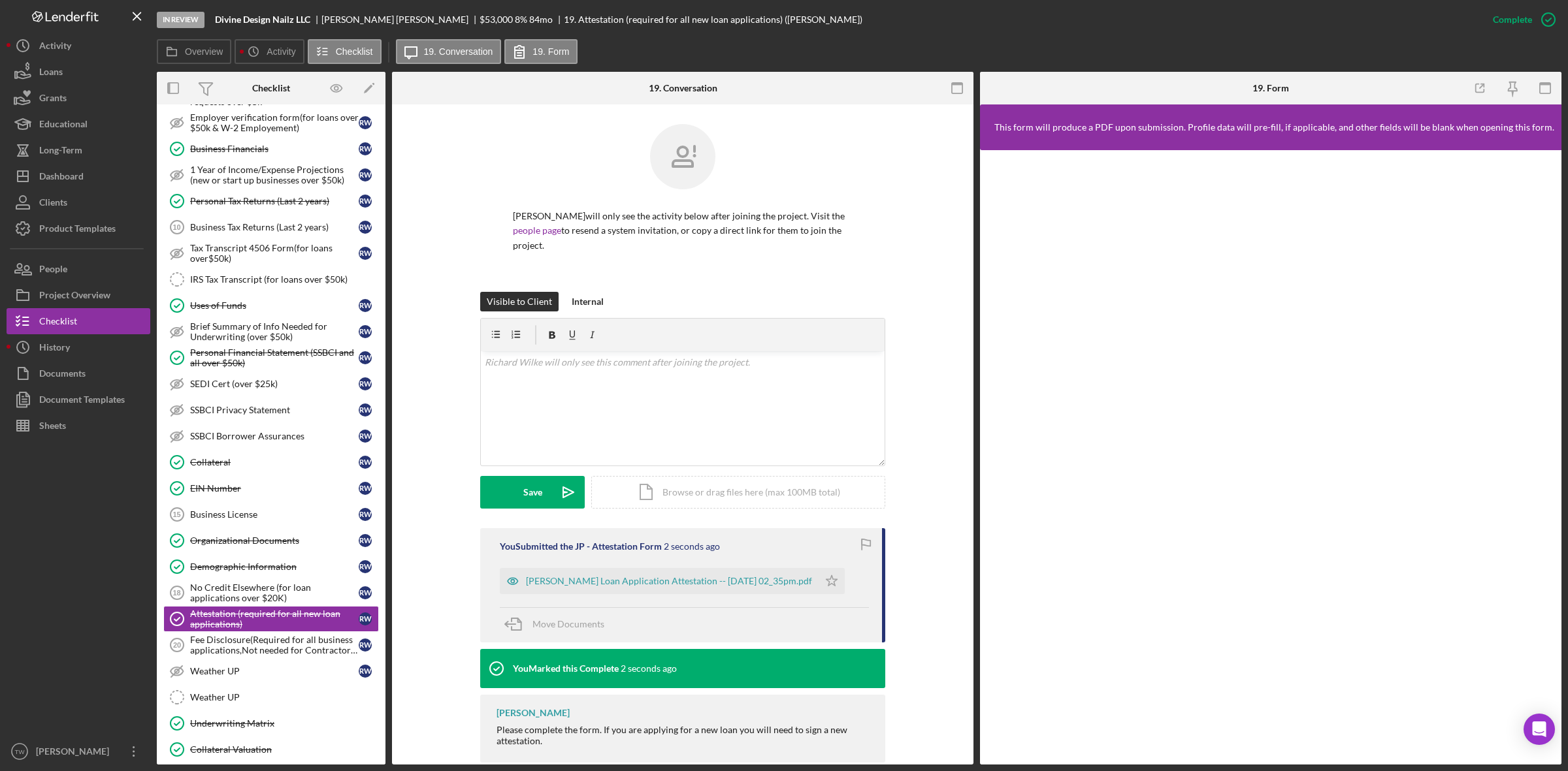
scroll to position [24, 0]
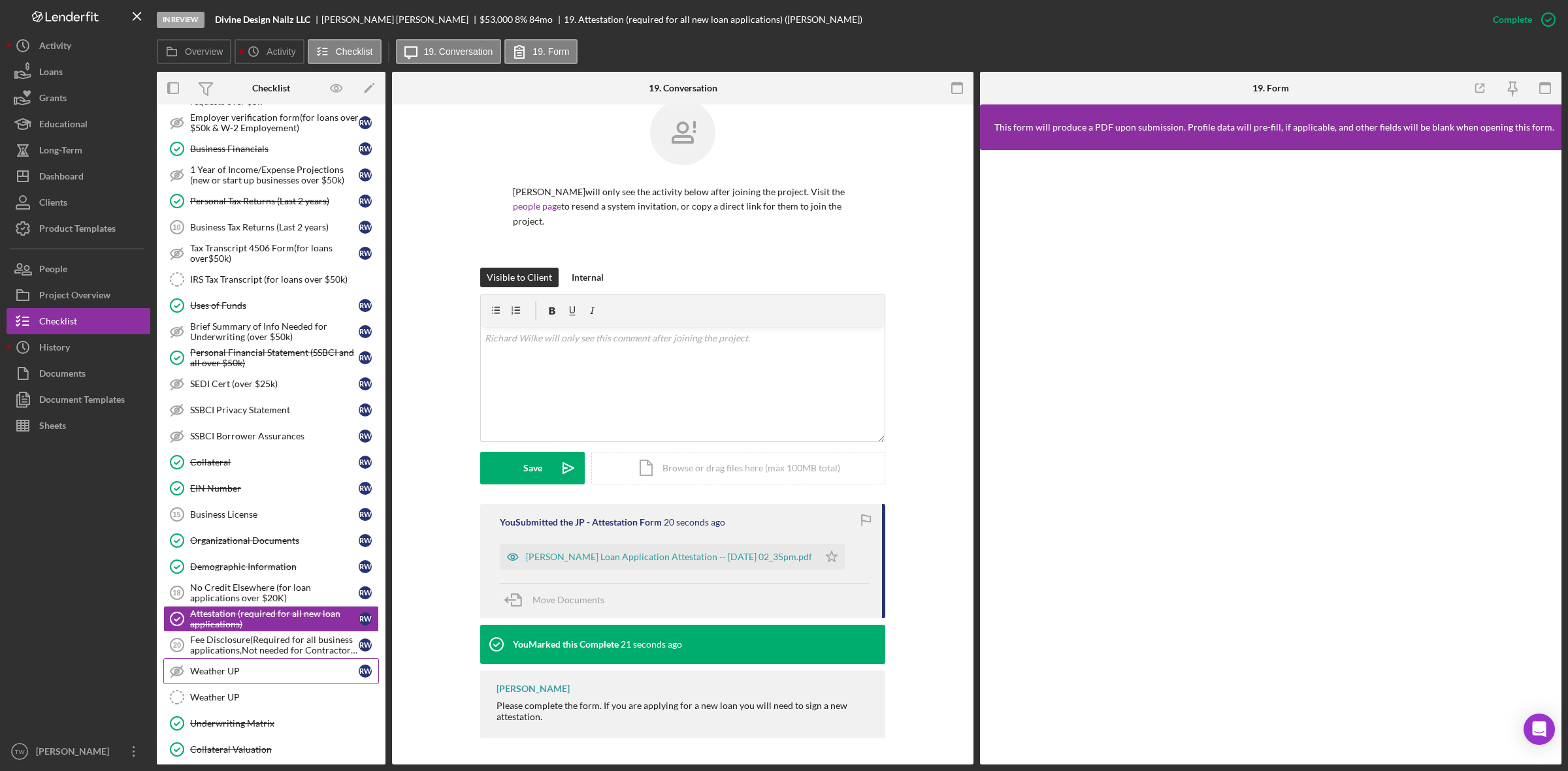
click at [219, 676] on div "Weather UP" at bounding box center [274, 671] width 168 height 10
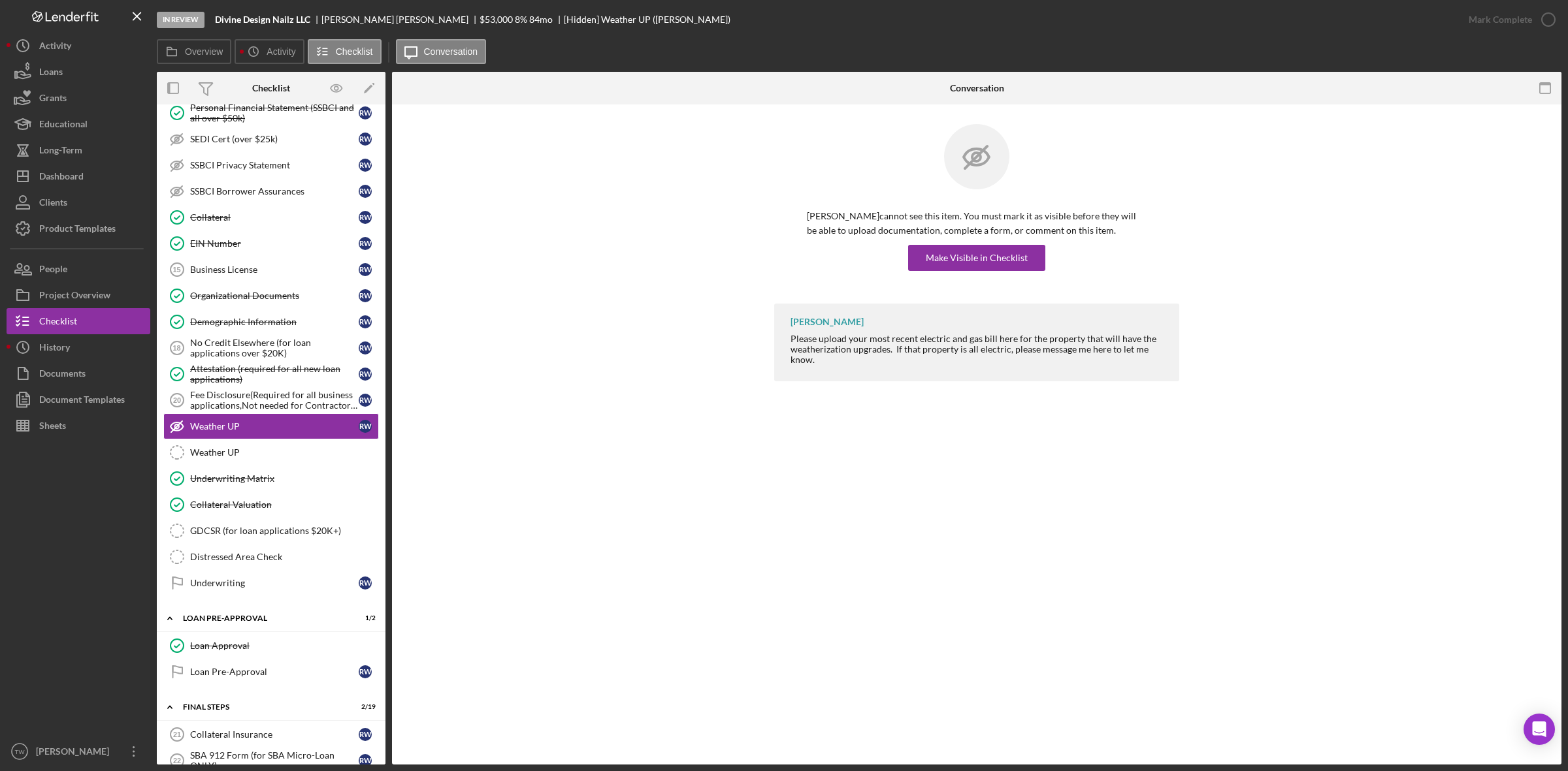
scroll to position [979, 0]
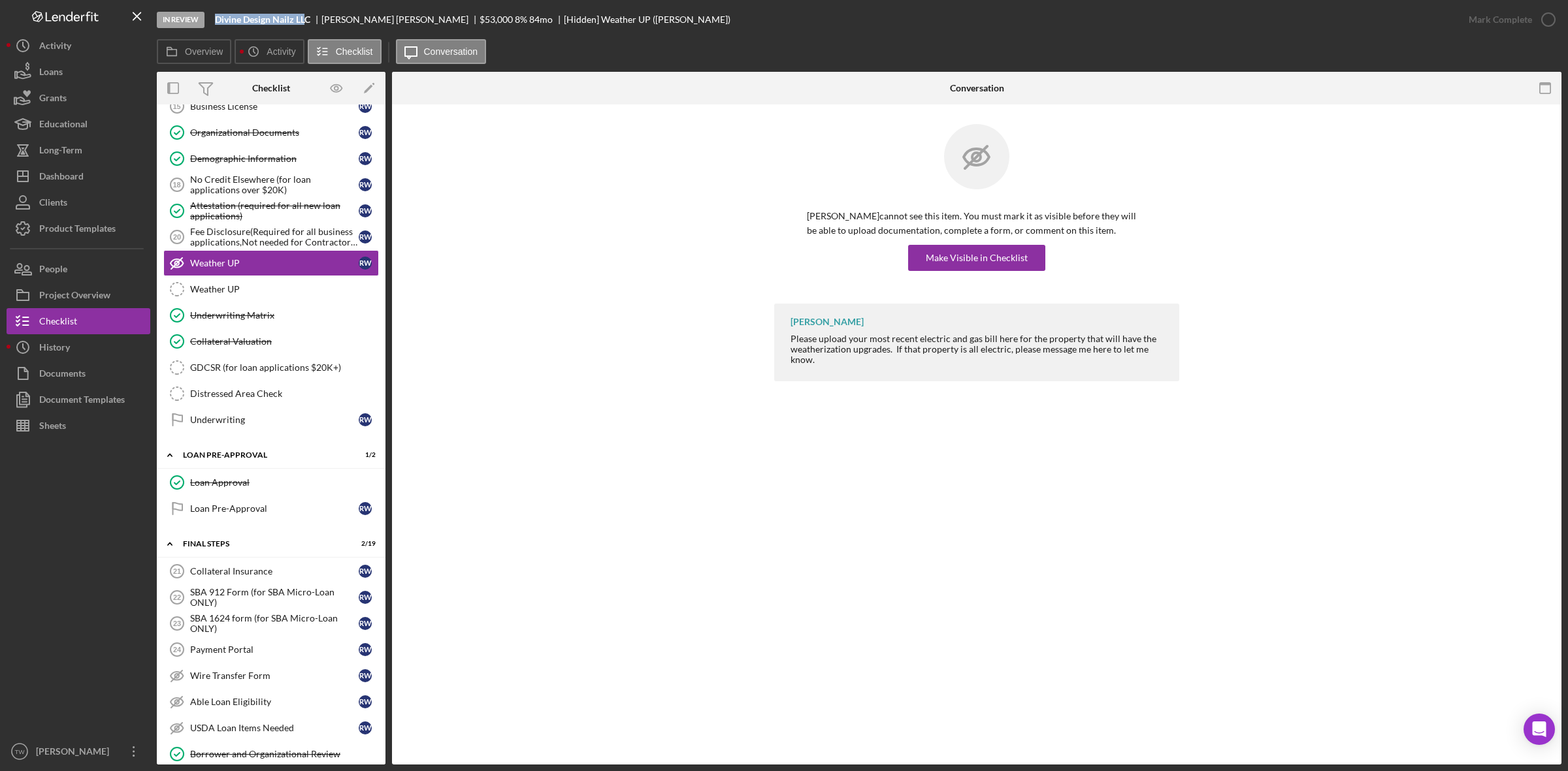
drag, startPoint x: 213, startPoint y: 14, endPoint x: 309, endPoint y: 18, distance: 96.1
click at [309, 18] on div "In Review Divine Design Nailz LLC Richard Wilke $53,000 8 % 84 mo [Hidden] Weat…" at bounding box center [806, 20] width 1299 height 39
copy b "Divine Design Nailz LL"
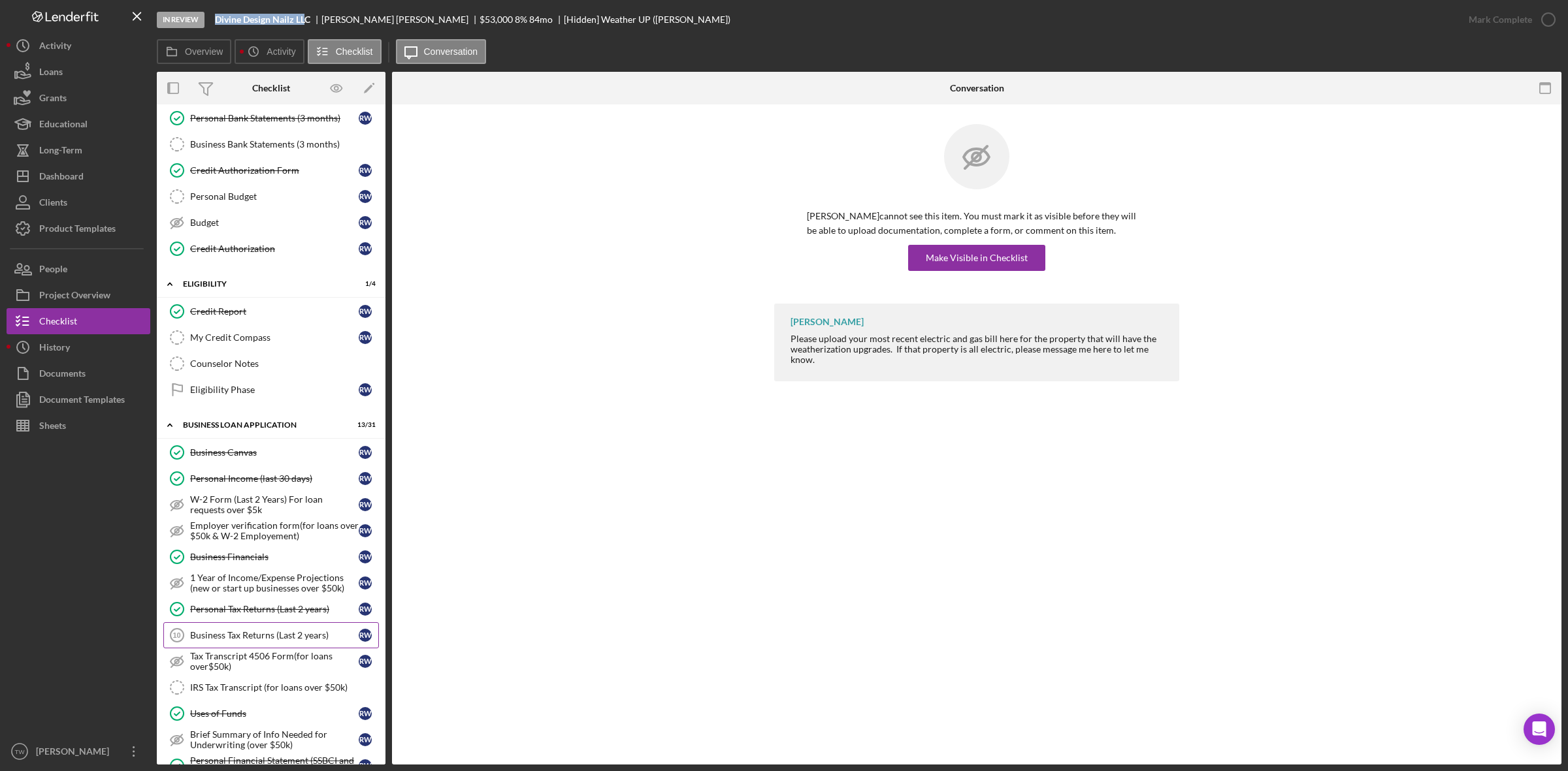
scroll to position [0, 0]
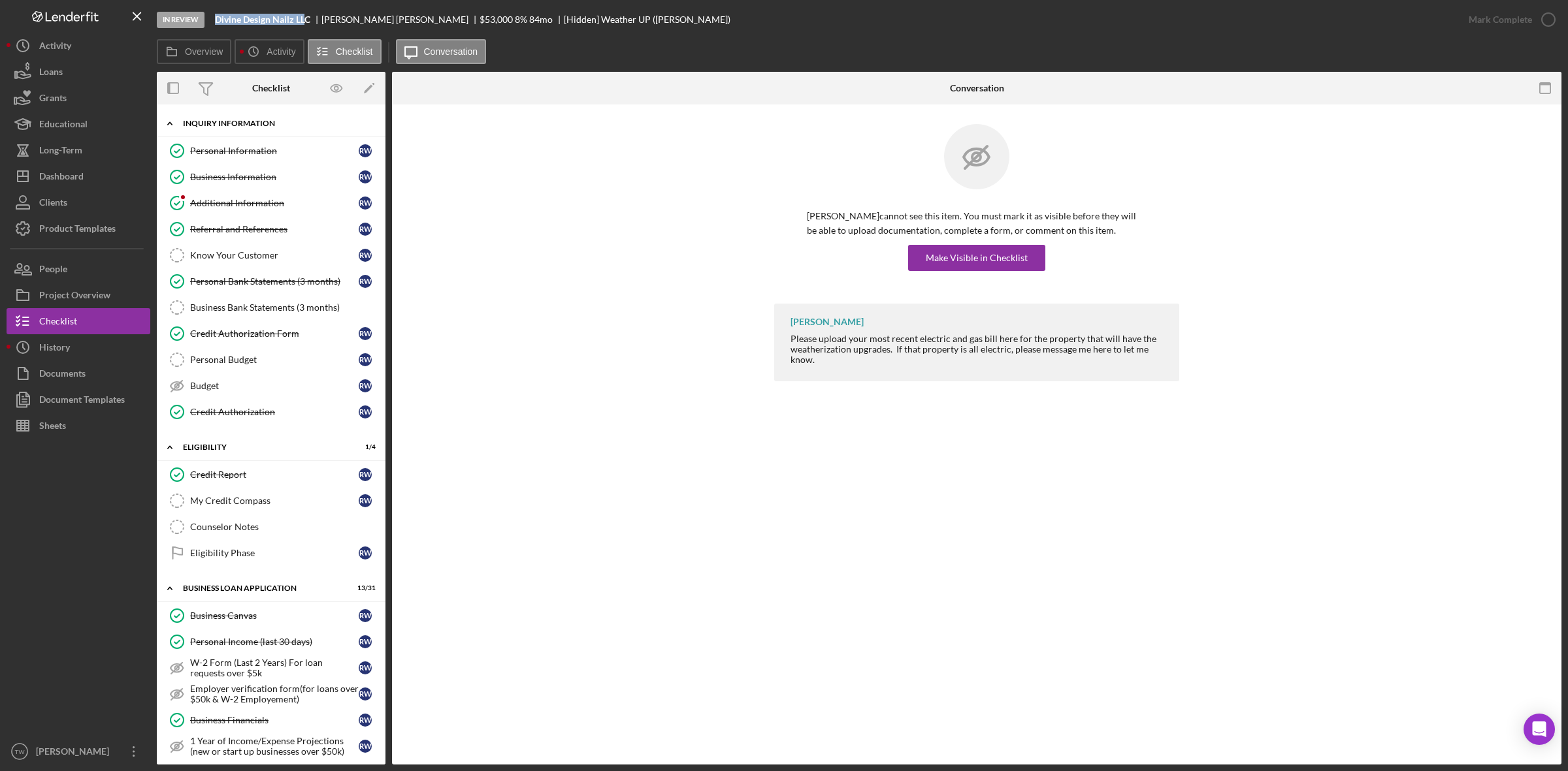
click at [243, 129] on div "Icon/Expander INQUIRY INFORMATION 7 / 11" at bounding box center [272, 124] width 229 height 27
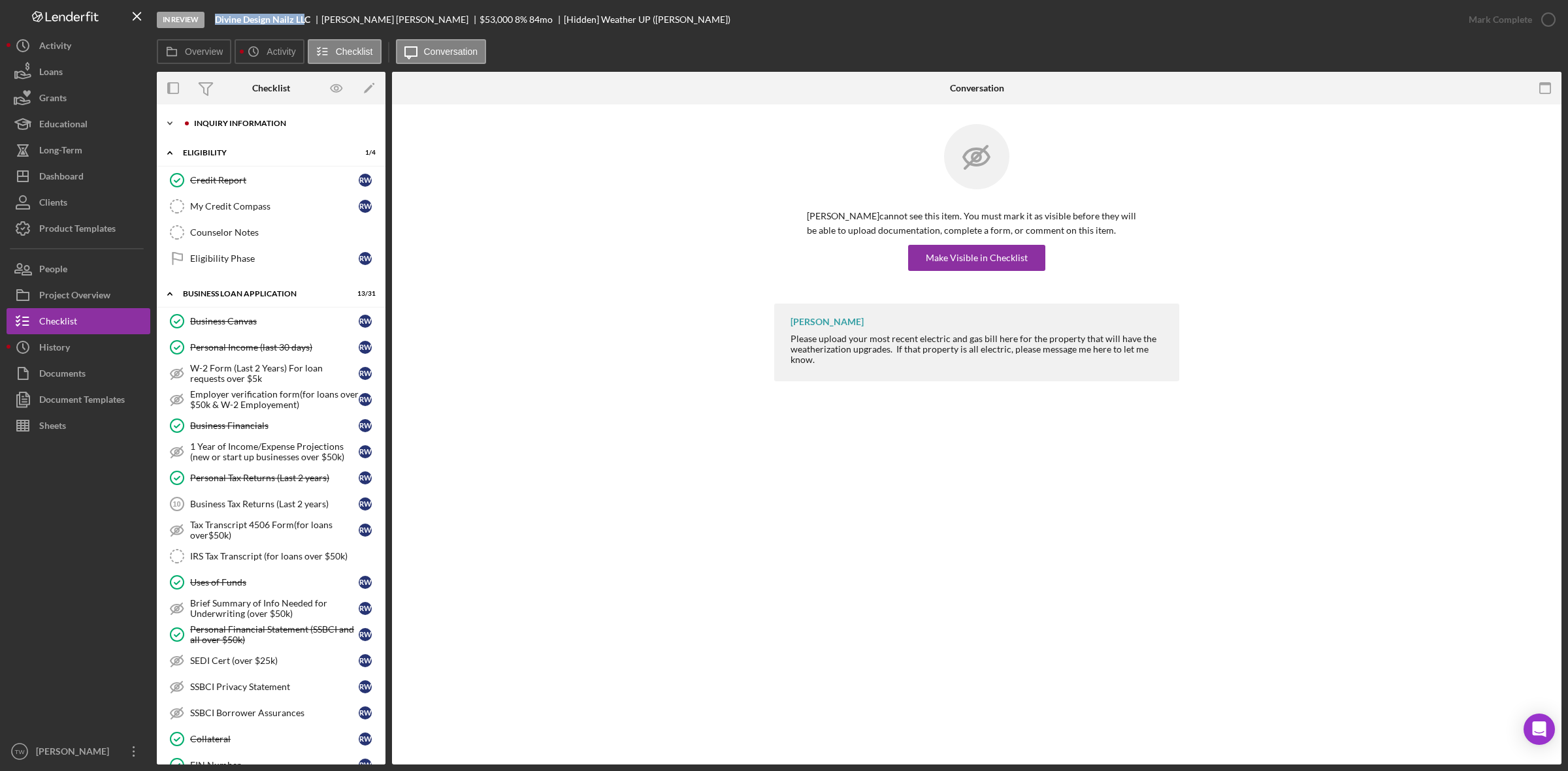
click at [229, 119] on div "INQUIRY INFORMATION" at bounding box center [282, 123] width 175 height 8
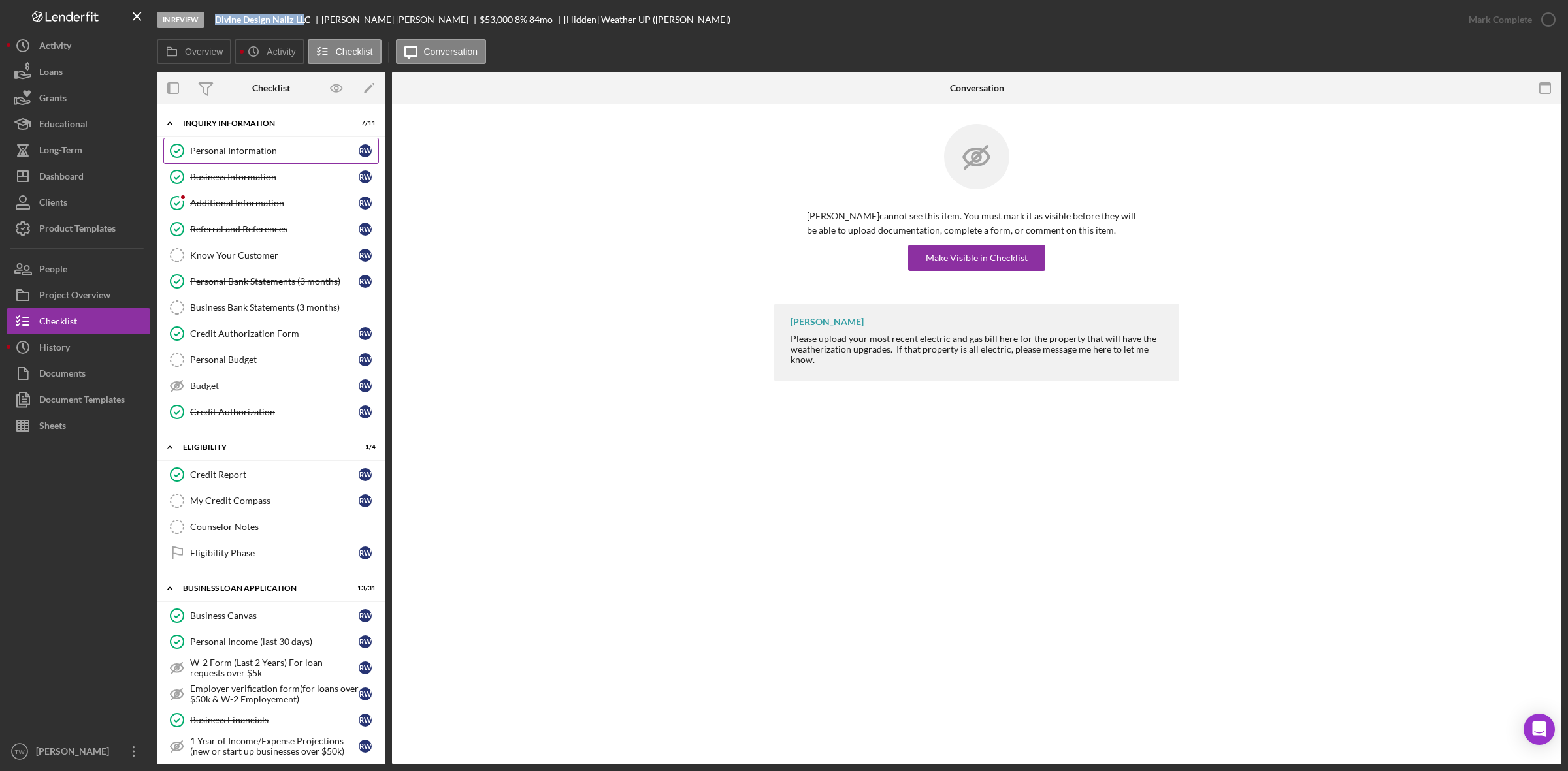
click at [223, 151] on div "Personal Information" at bounding box center [274, 151] width 168 height 10
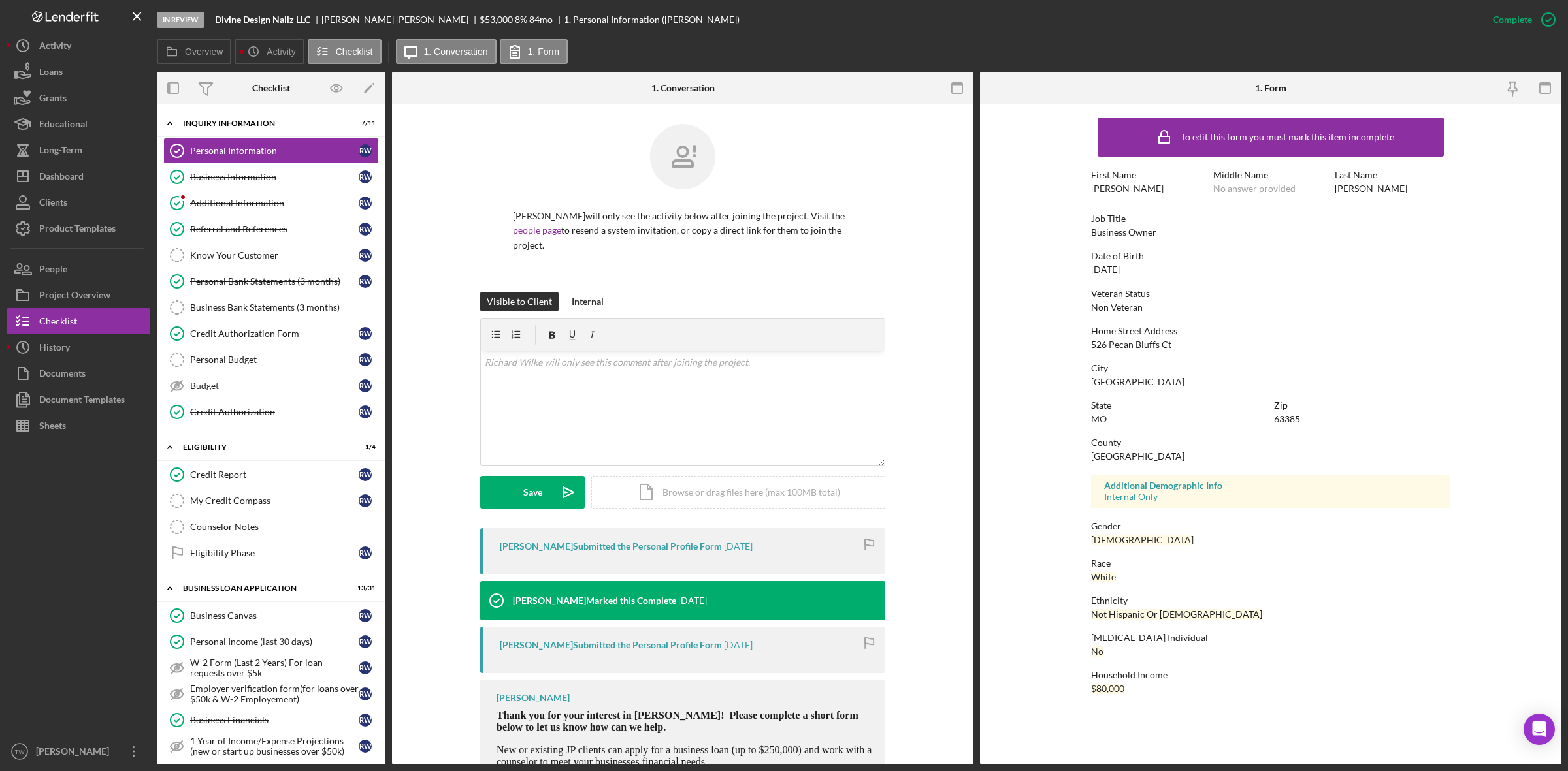
click at [1144, 348] on div "526 Pecan Bluffs Ct" at bounding box center [1131, 344] width 81 height 10
copy div "526 Pecan Bluffs Ct"
click at [1285, 410] on div "Zip" at bounding box center [1361, 405] width 176 height 10
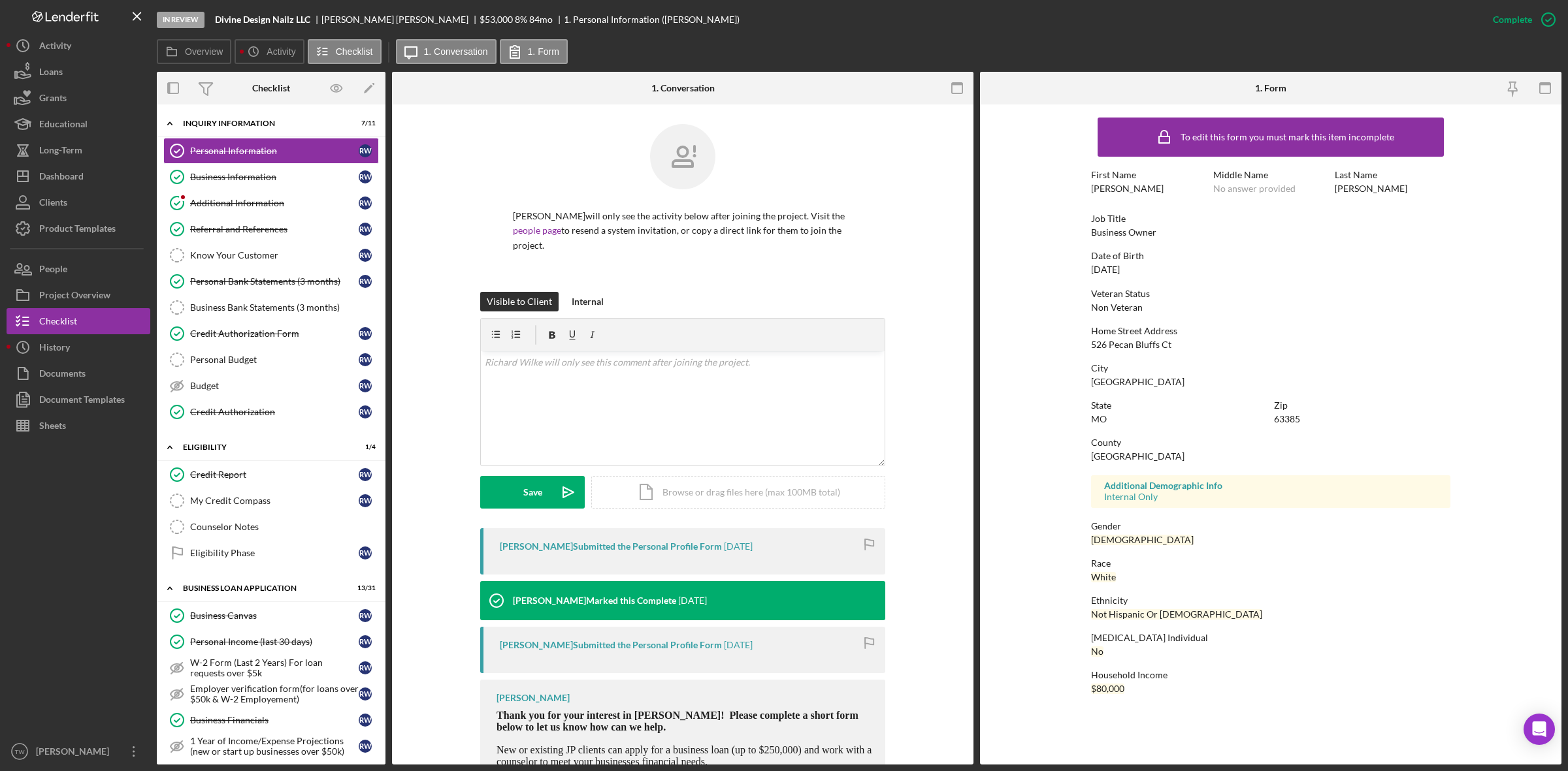
click at [1285, 410] on div "Zip" at bounding box center [1361, 405] width 176 height 10
click at [1285, 415] on div "63385" at bounding box center [1286, 419] width 26 height 10
copy div "63385"
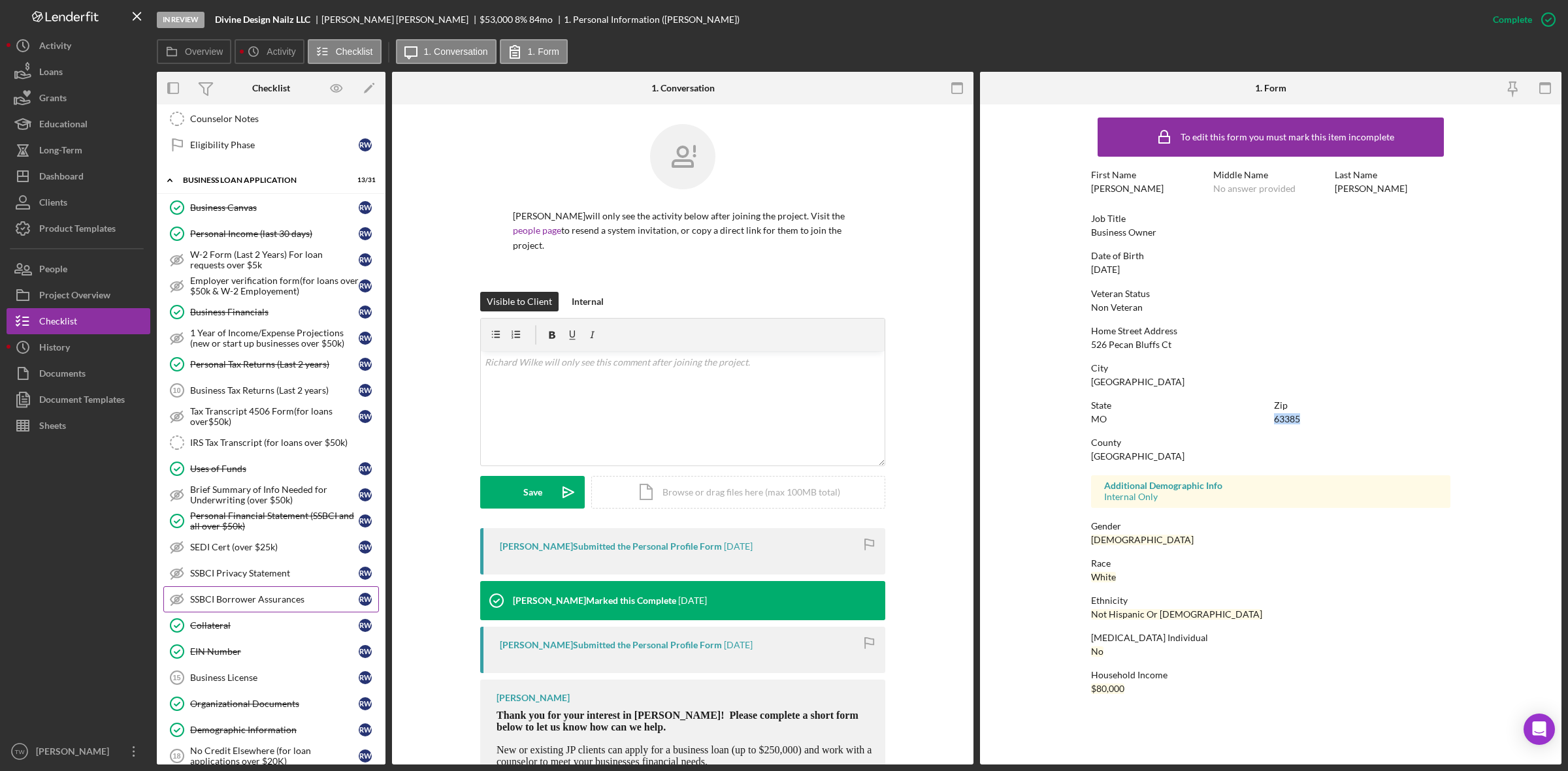
scroll to position [163, 0]
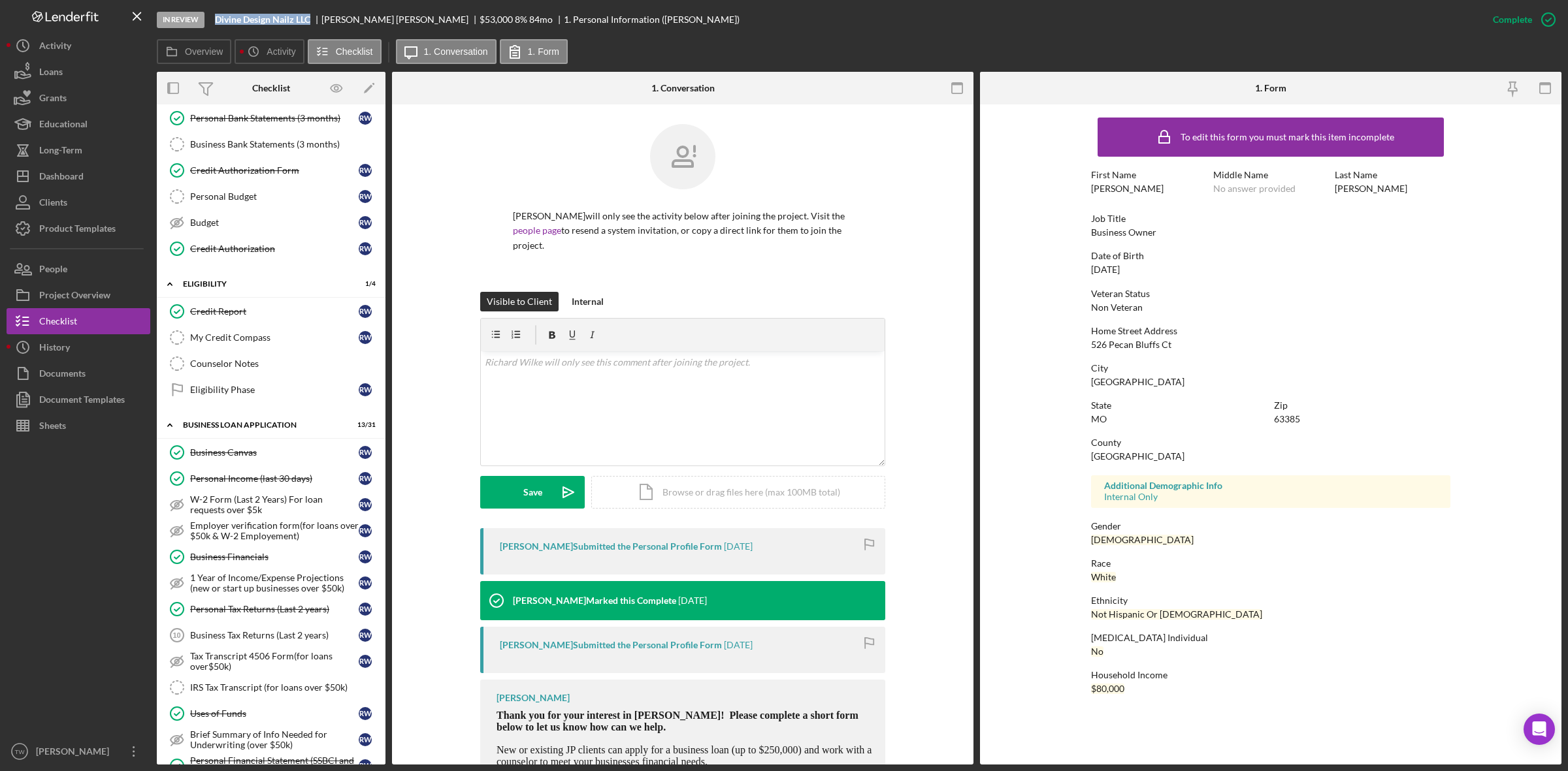
drag, startPoint x: 216, startPoint y: 14, endPoint x: 311, endPoint y: 17, distance: 95.0
click at [310, 17] on b "Divine Design Nailz LLC" at bounding box center [262, 19] width 96 height 10
copy b "Divine Design Nailz LLC"
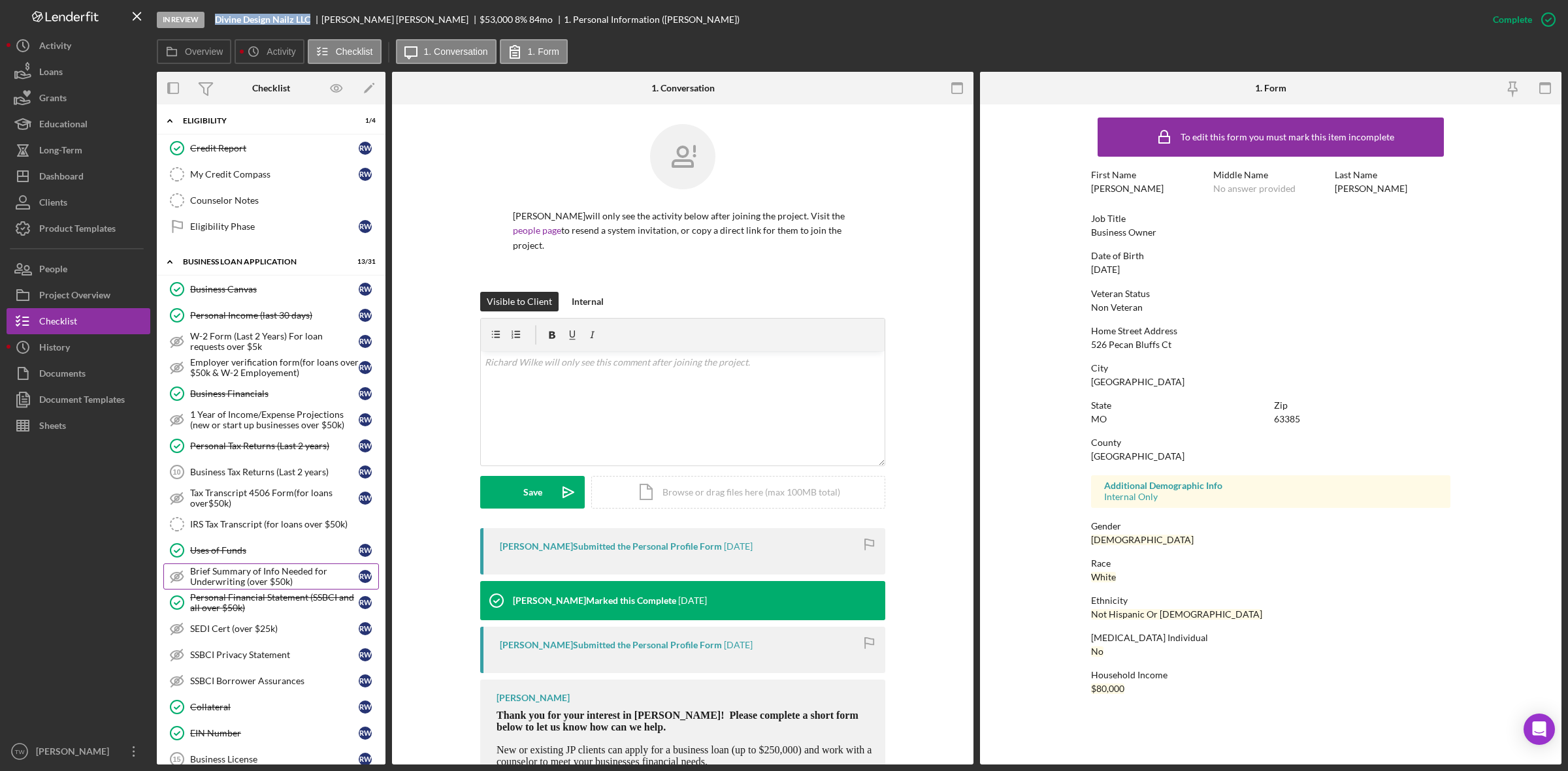
scroll to position [490, 0]
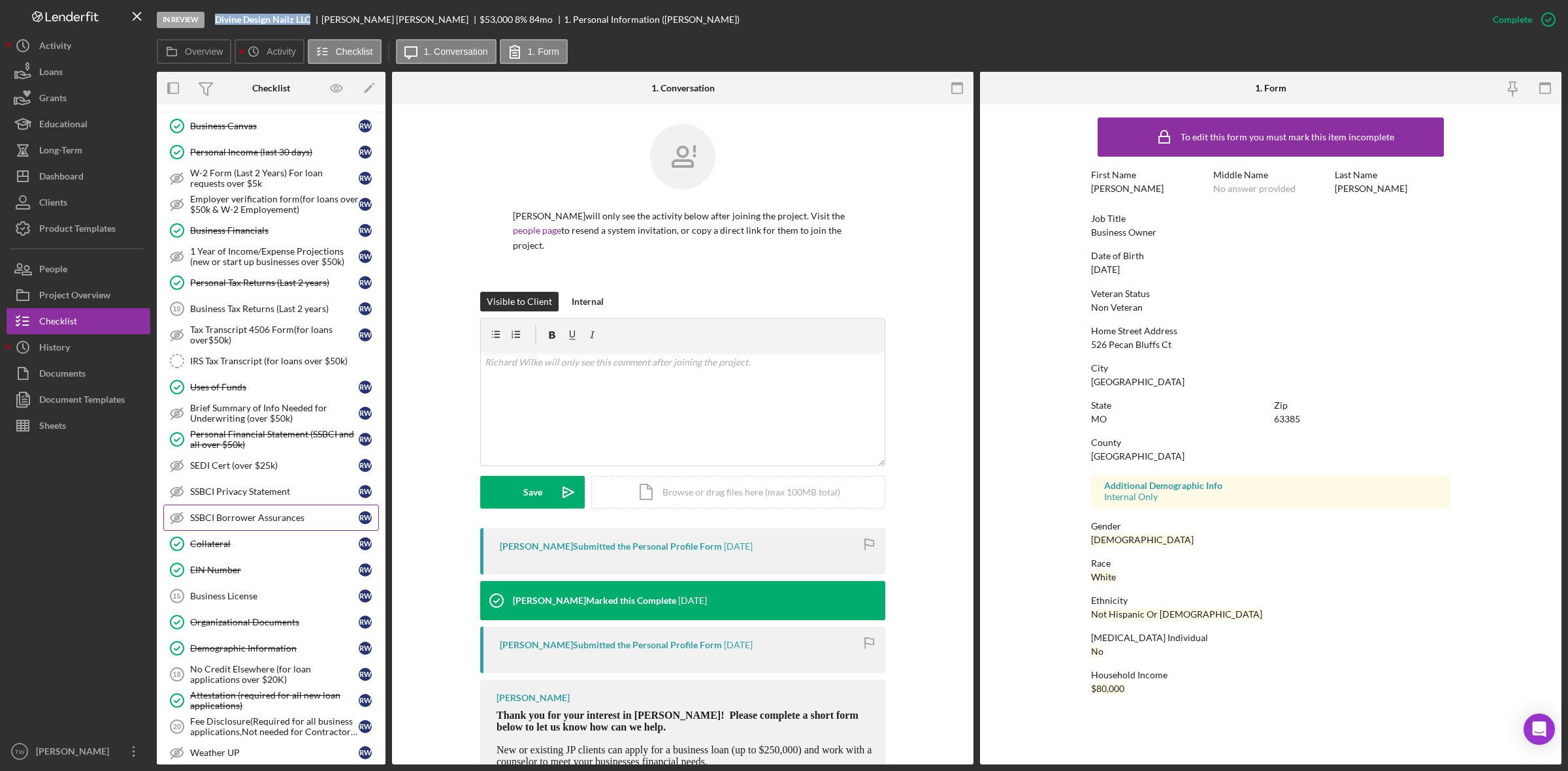
drag, startPoint x: 242, startPoint y: 549, endPoint x: 373, endPoint y: 515, distance: 135.3
click at [242, 549] on div "Collateral" at bounding box center [274, 544] width 168 height 10
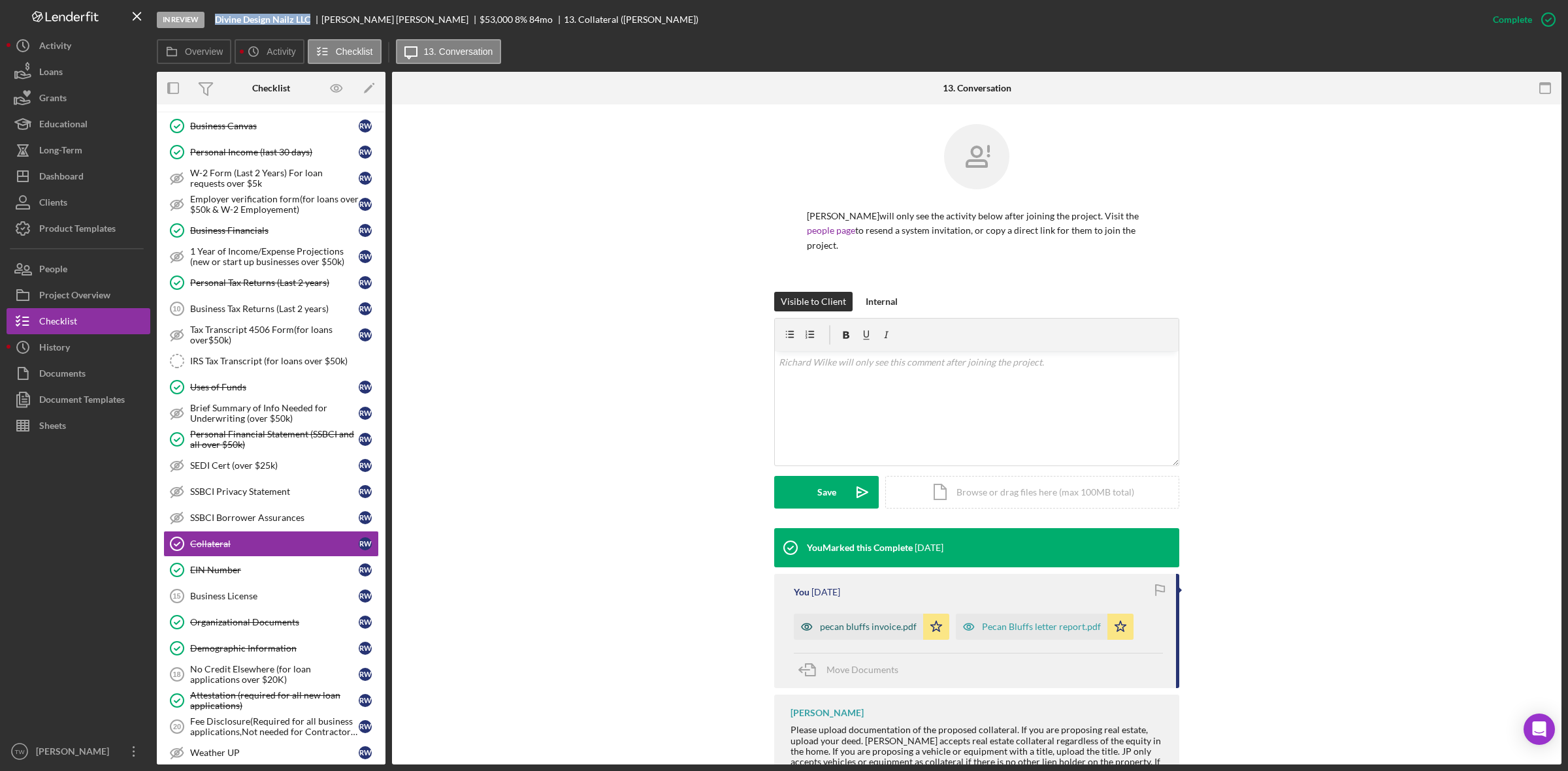
click at [850, 625] on div "pecan bluffs invoice.pdf" at bounding box center [868, 627] width 96 height 10
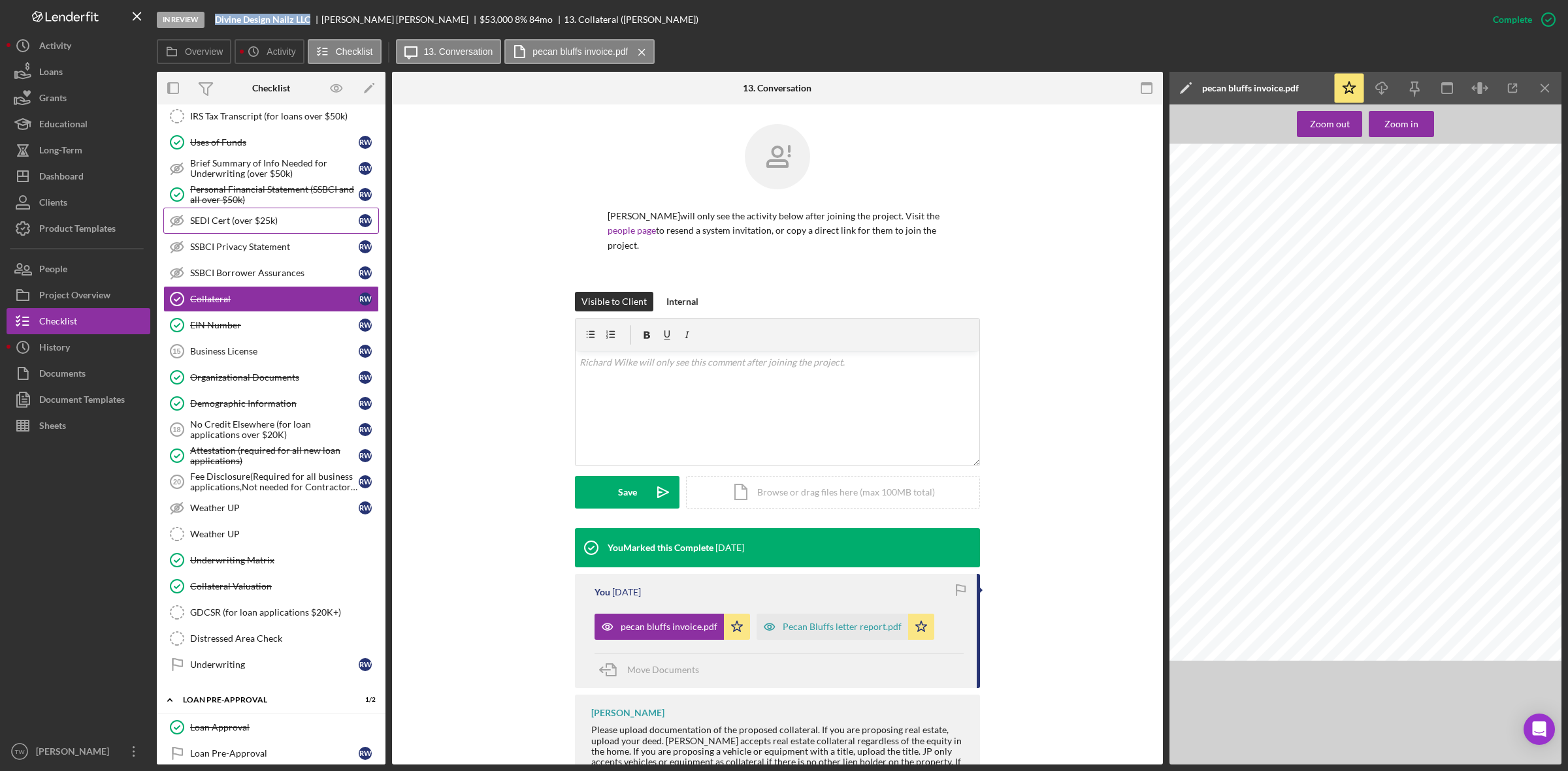
scroll to position [979, 0]
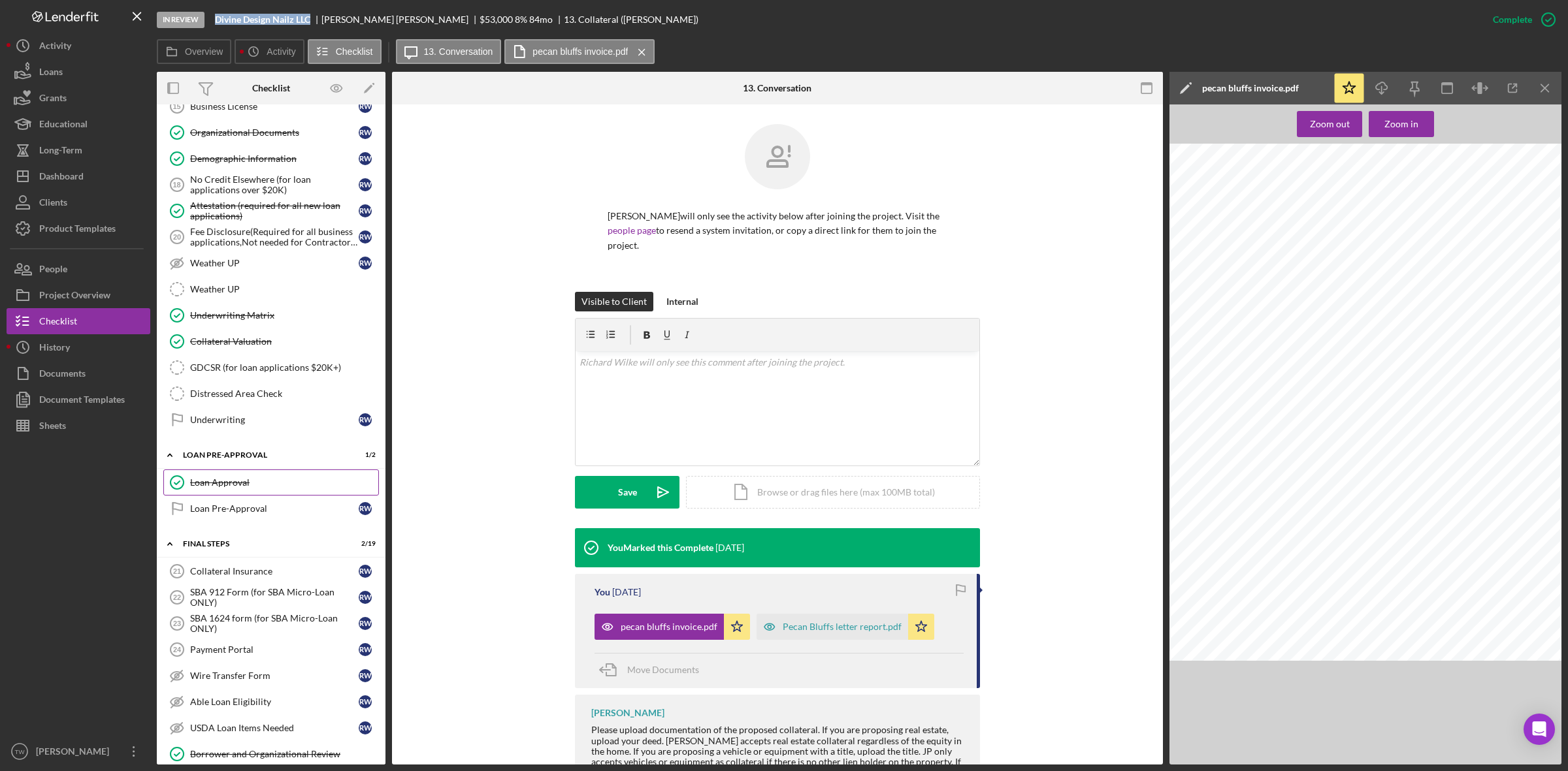
click at [271, 496] on link "Loan Approval Loan Approval" at bounding box center [271, 482] width 216 height 26
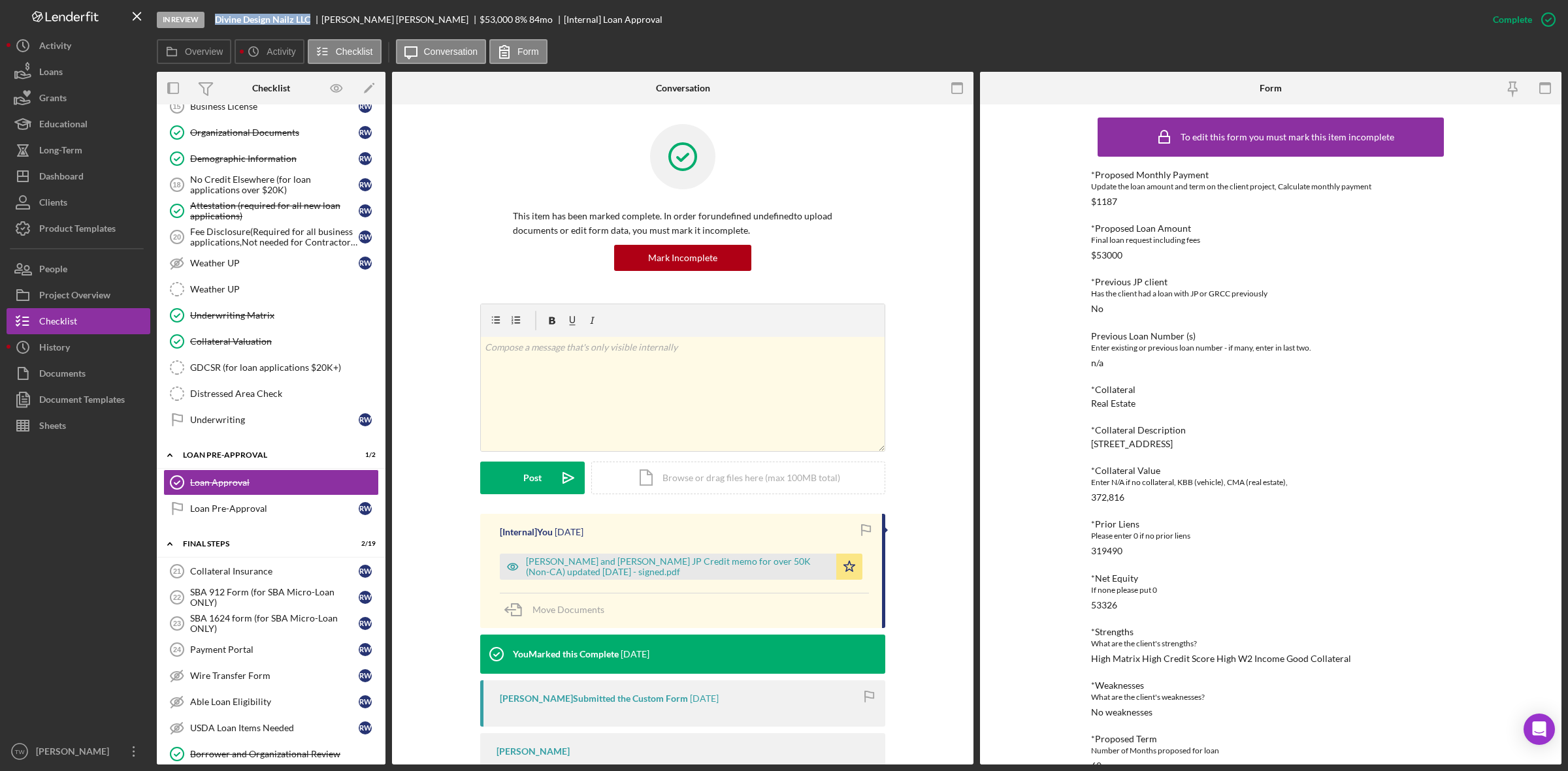
scroll to position [180, 0]
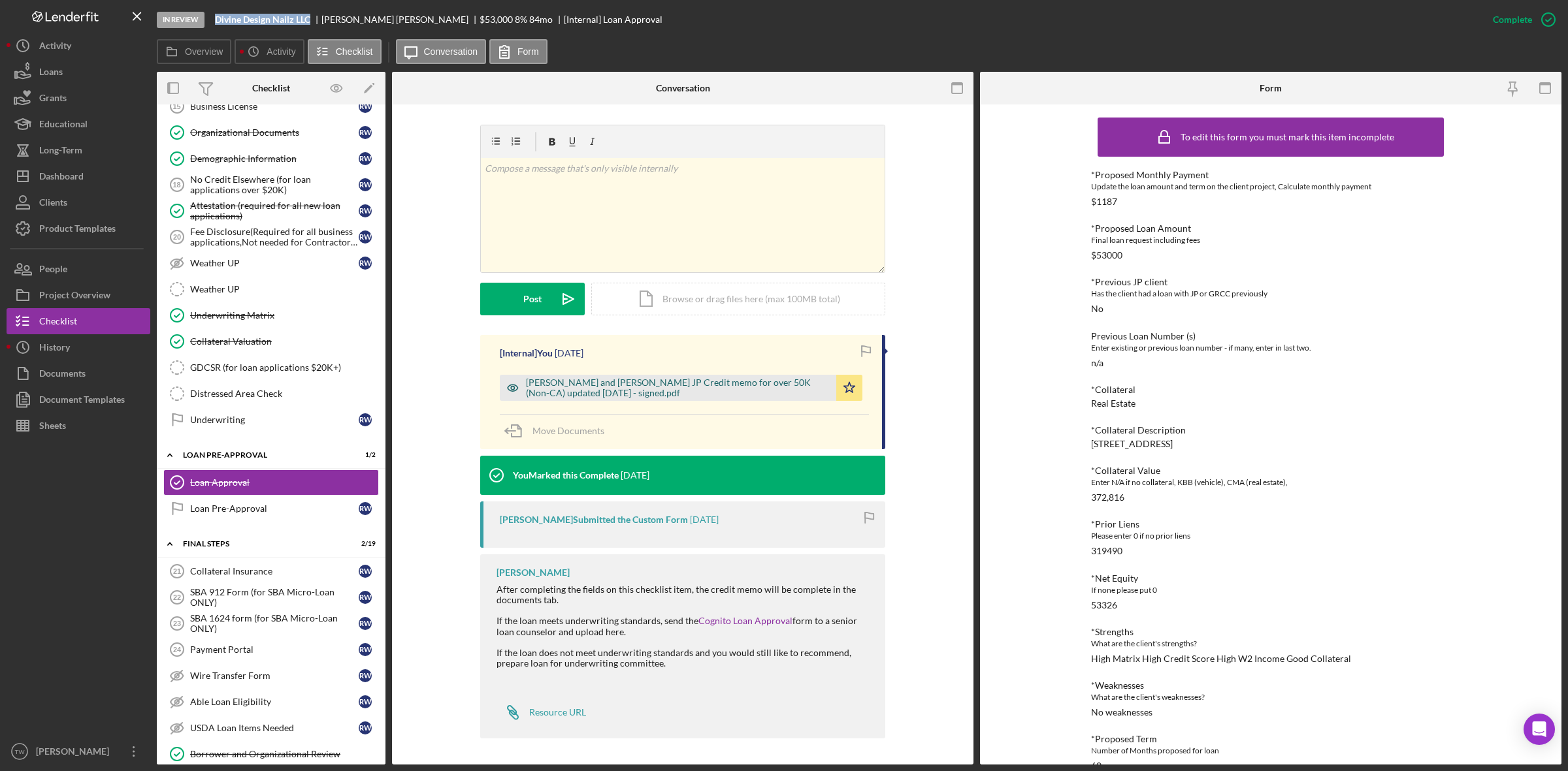
click at [635, 391] on div "Richard and Kelly Wilke JP Credit memo for over 50K (Non-CA) updated 1.2.25 - s…" at bounding box center [677, 387] width 304 height 21
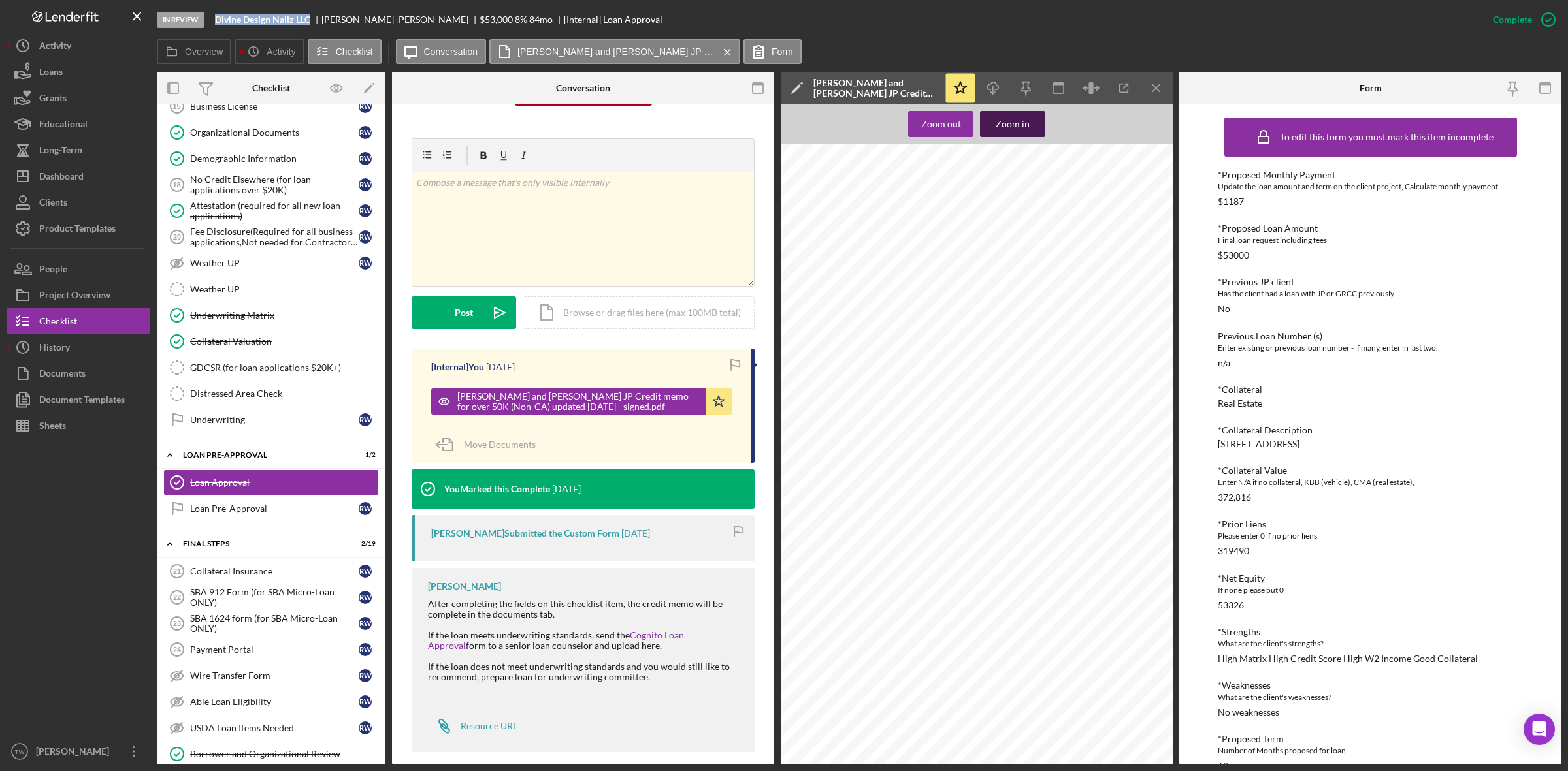
click at [1016, 116] on div "Zoom in" at bounding box center [1012, 124] width 34 height 26
click at [1128, 765] on div "In Review Divine Design Nailz LLC Richard Wilke $53,000 8 % 84 mo [Internal] Lo…" at bounding box center [784, 385] width 1568 height 771
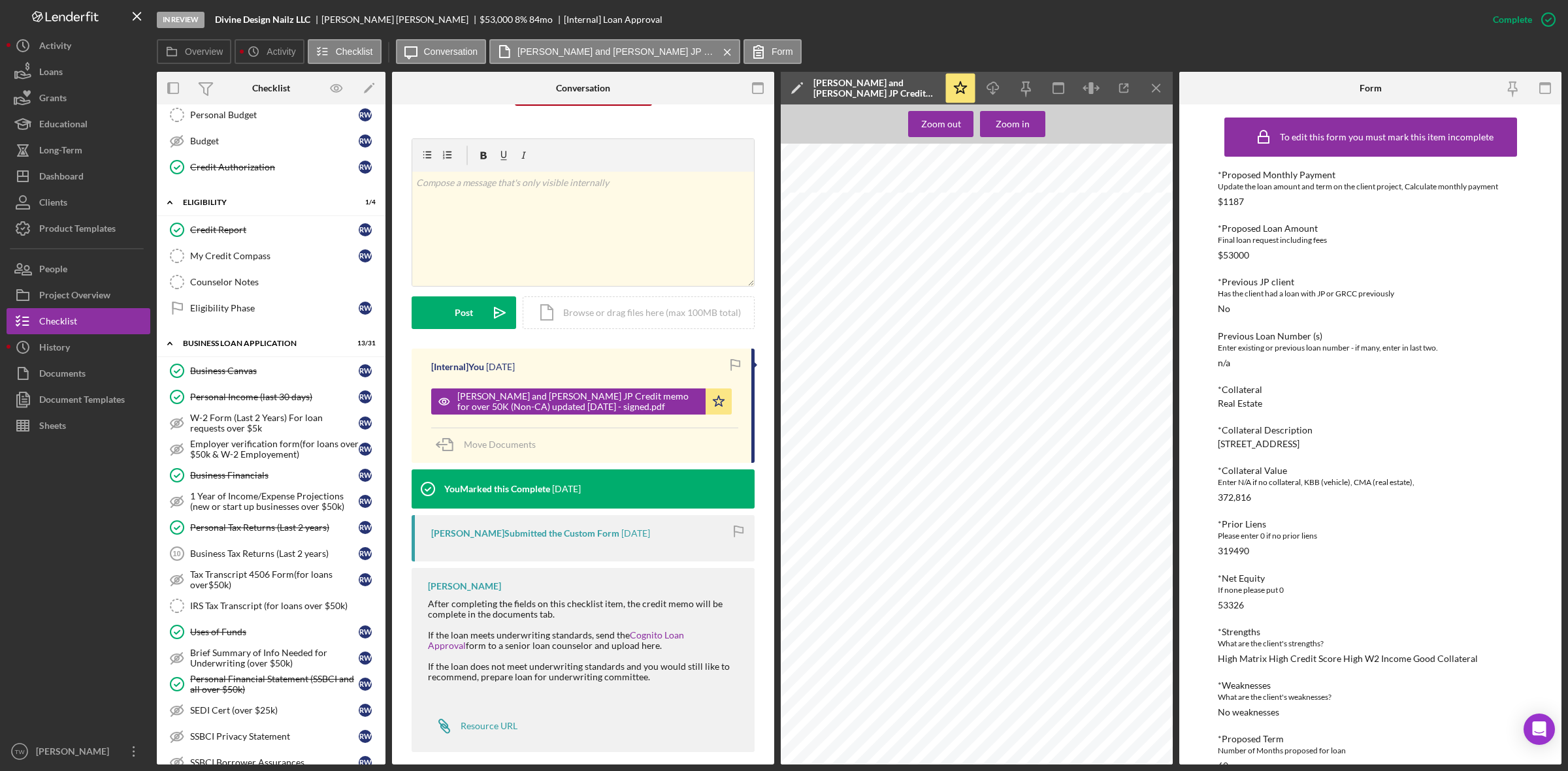
scroll to position [0, 0]
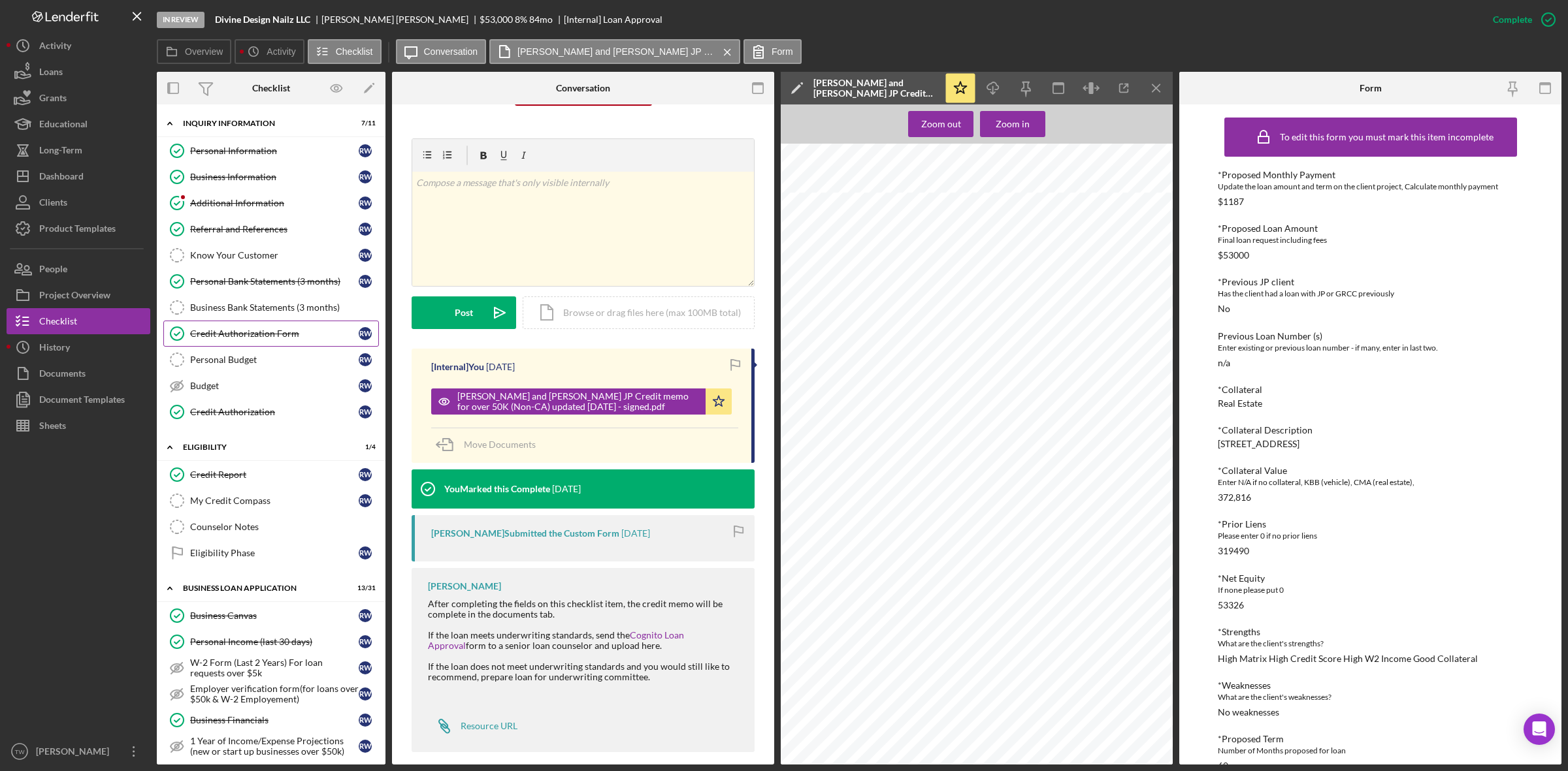
click at [238, 339] on div "Credit Authorization Form" at bounding box center [274, 333] width 168 height 10
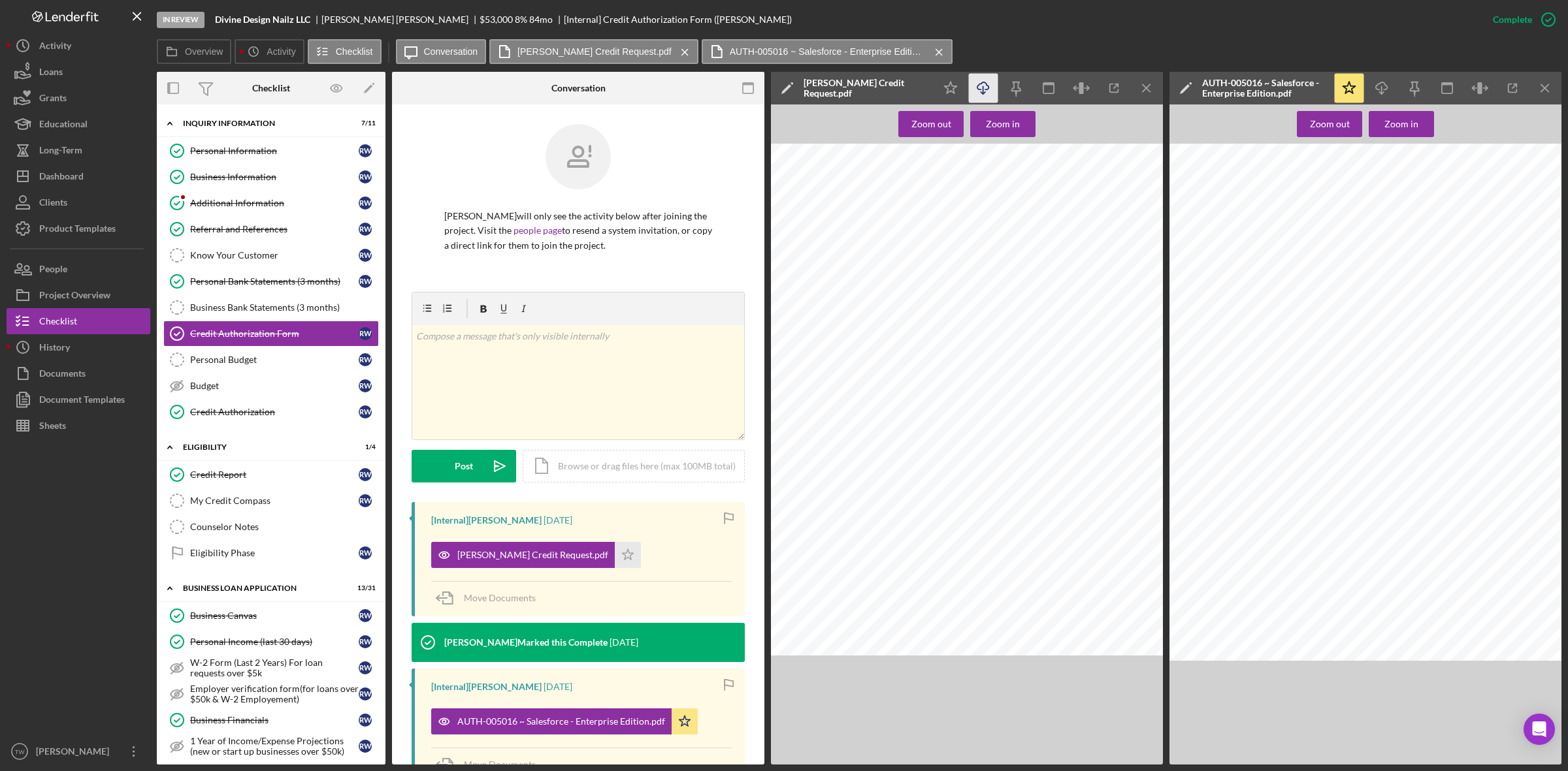
click at [971, 85] on icon "Icon/Download" at bounding box center [983, 88] width 29 height 29
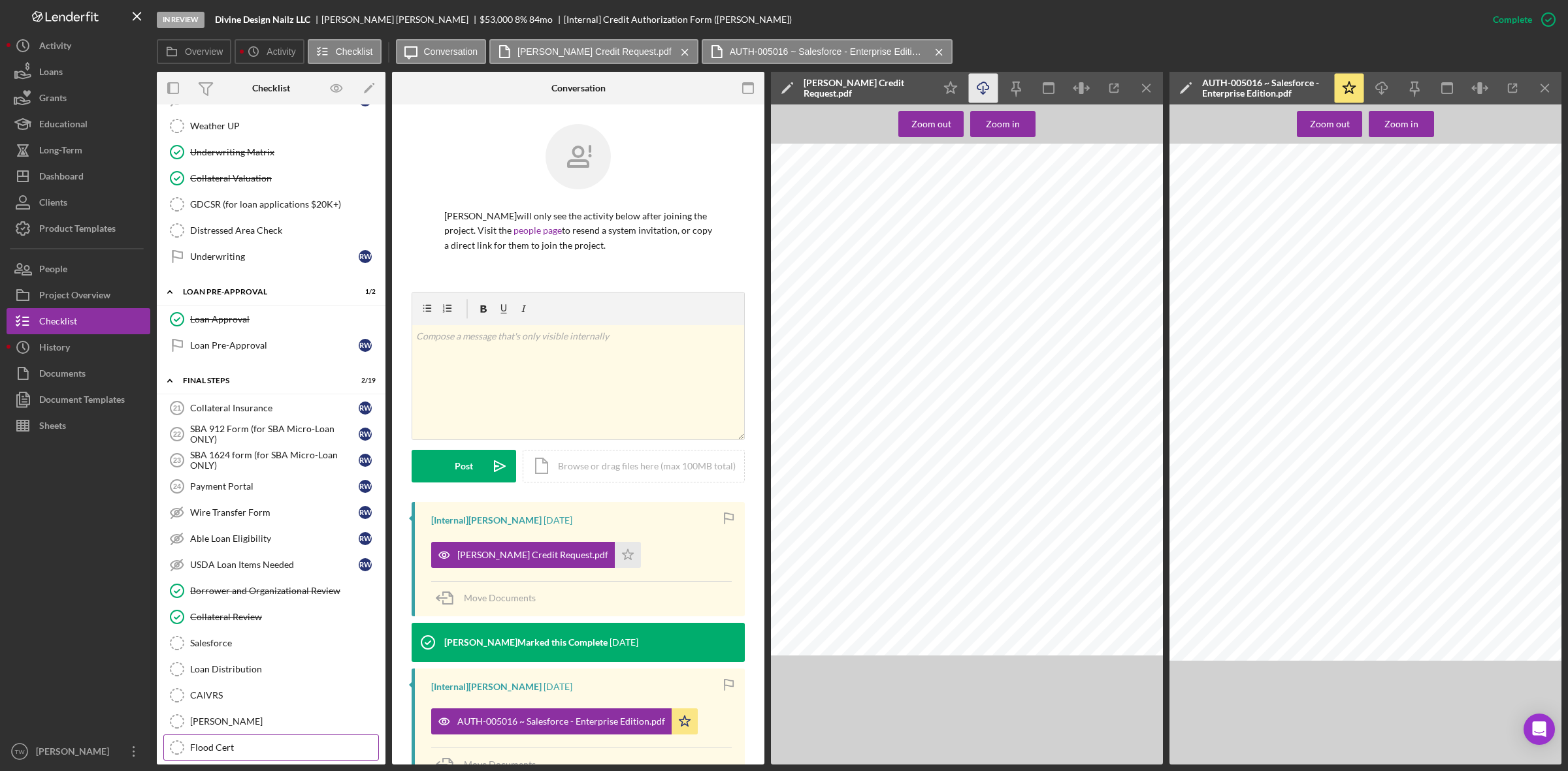
scroll to position [1224, 0]
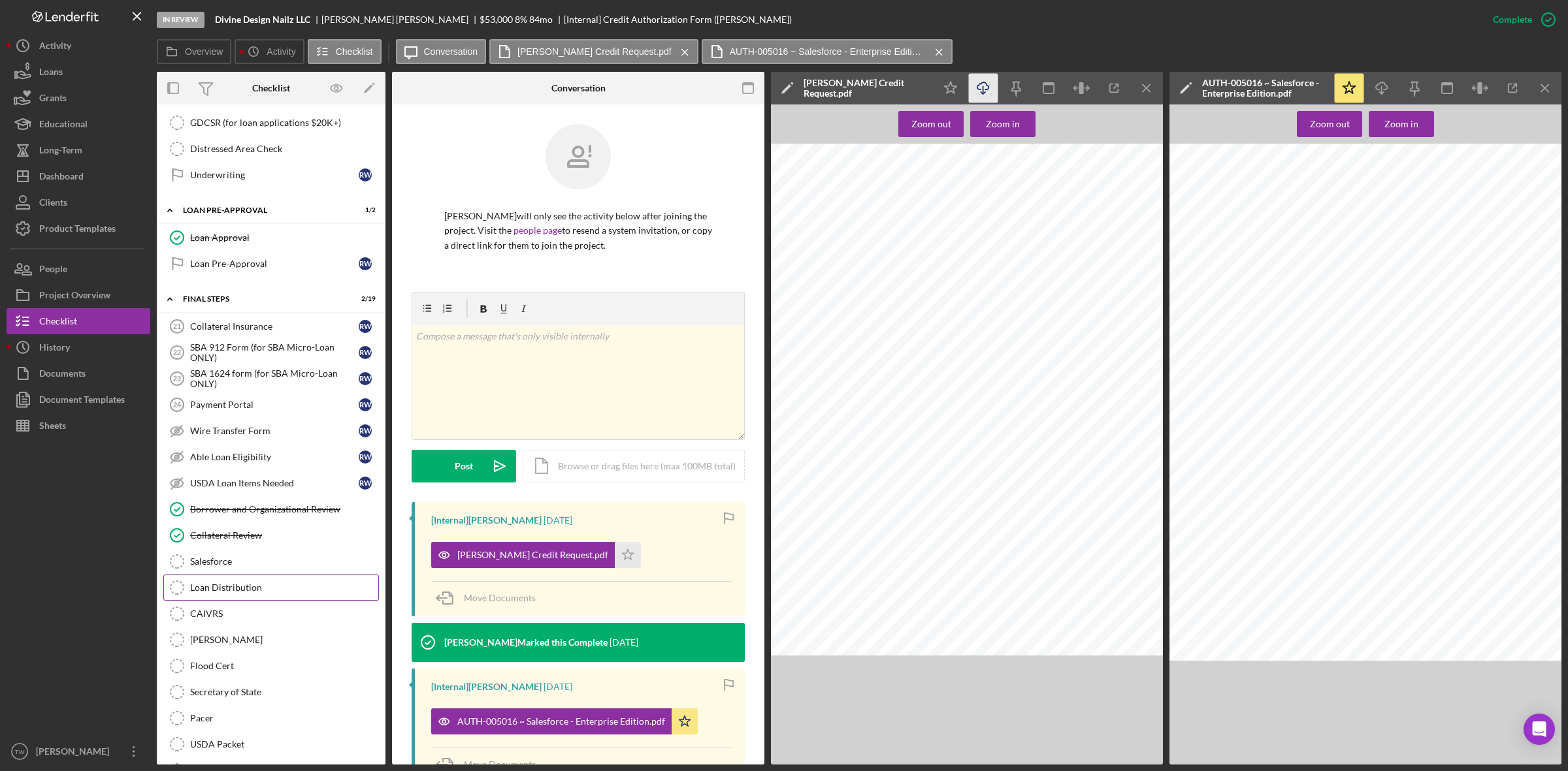
click at [240, 593] on link "Loan Distribution Loan Distribution" at bounding box center [271, 587] width 216 height 26
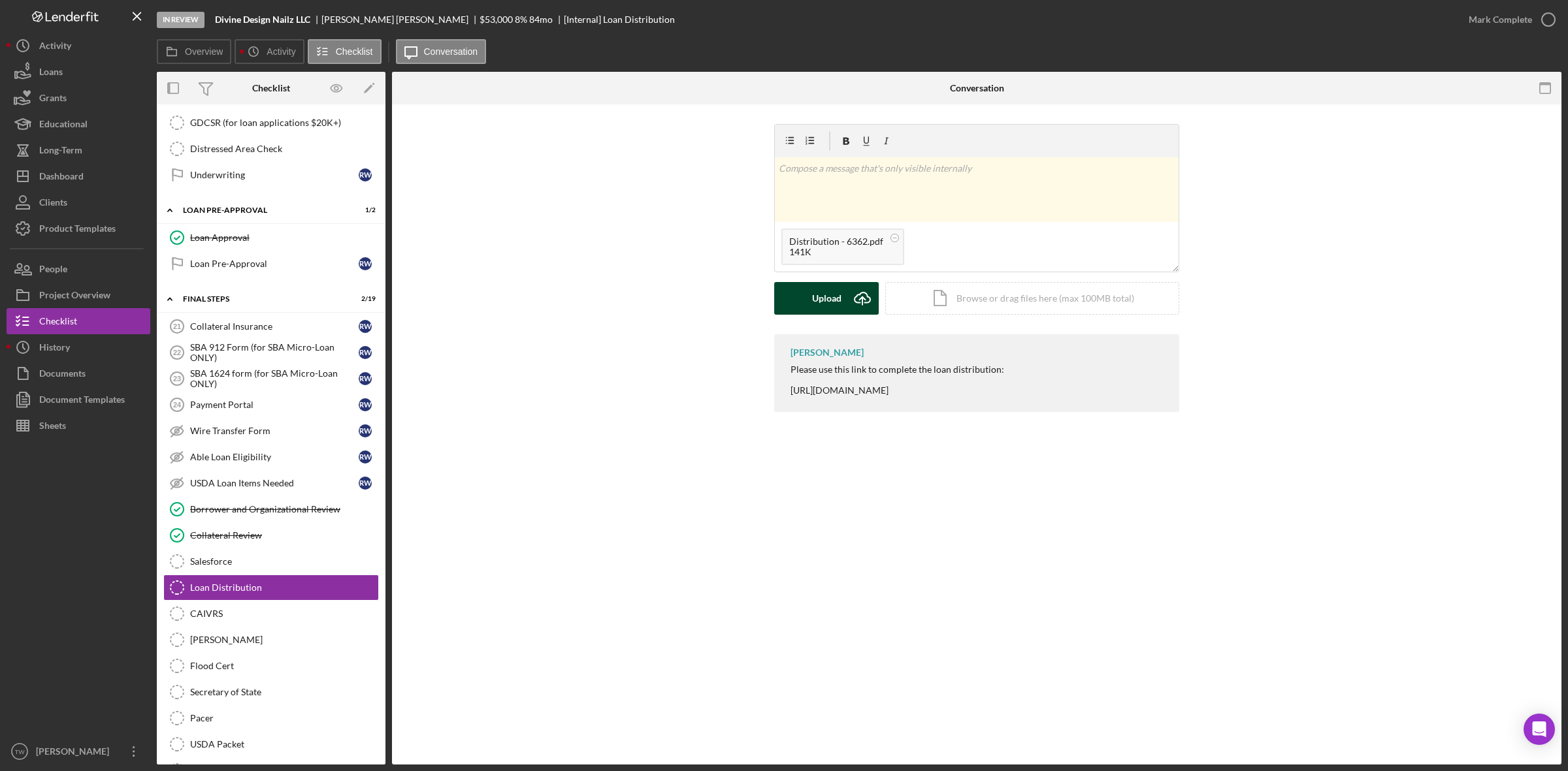
click at [827, 296] on div "Upload" at bounding box center [826, 298] width 29 height 32
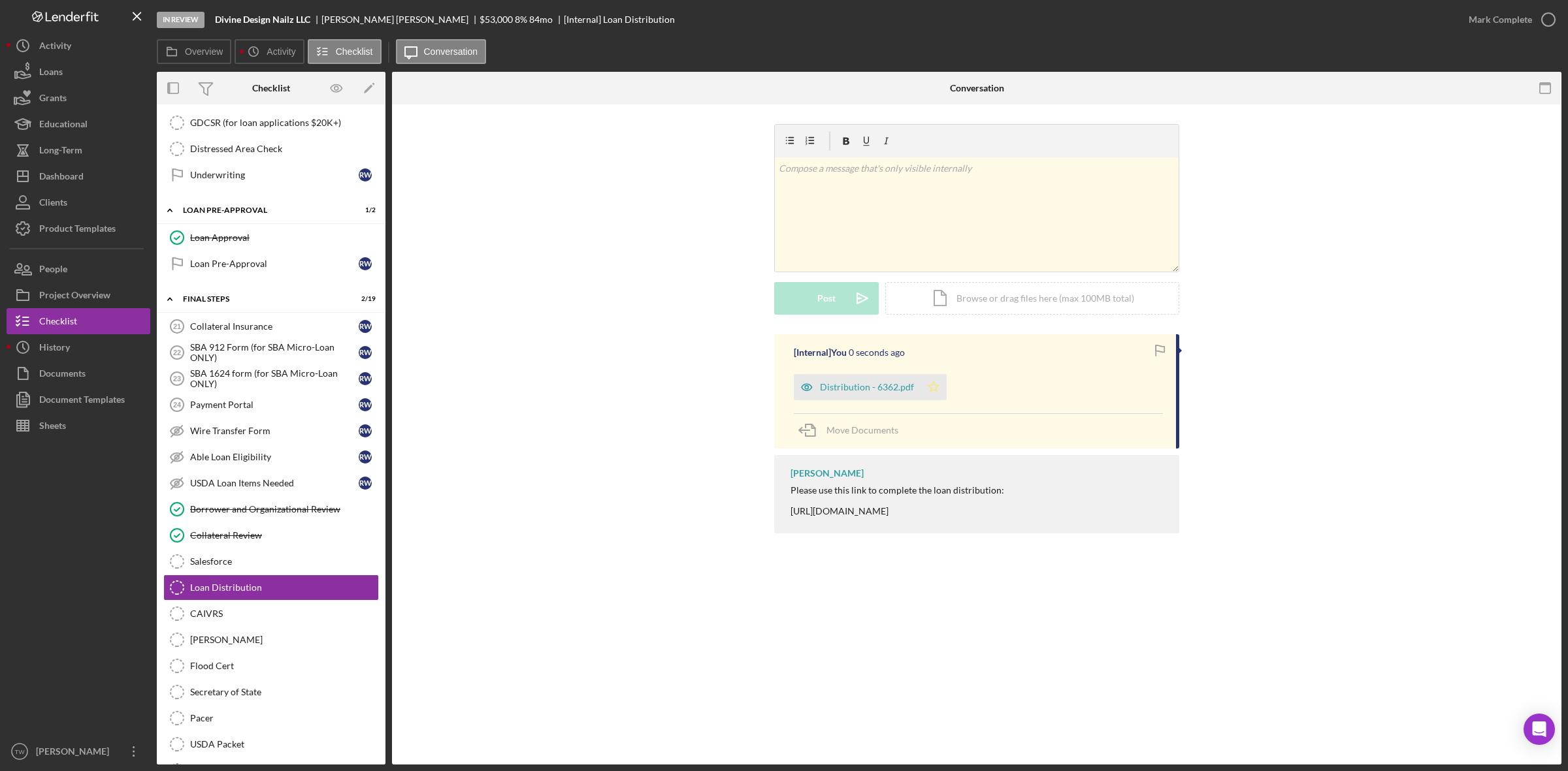
click at [939, 392] on icon "Icon/Star" at bounding box center [933, 387] width 26 height 26
click at [1506, 21] on div "Mark Complete" at bounding box center [1500, 19] width 63 height 26
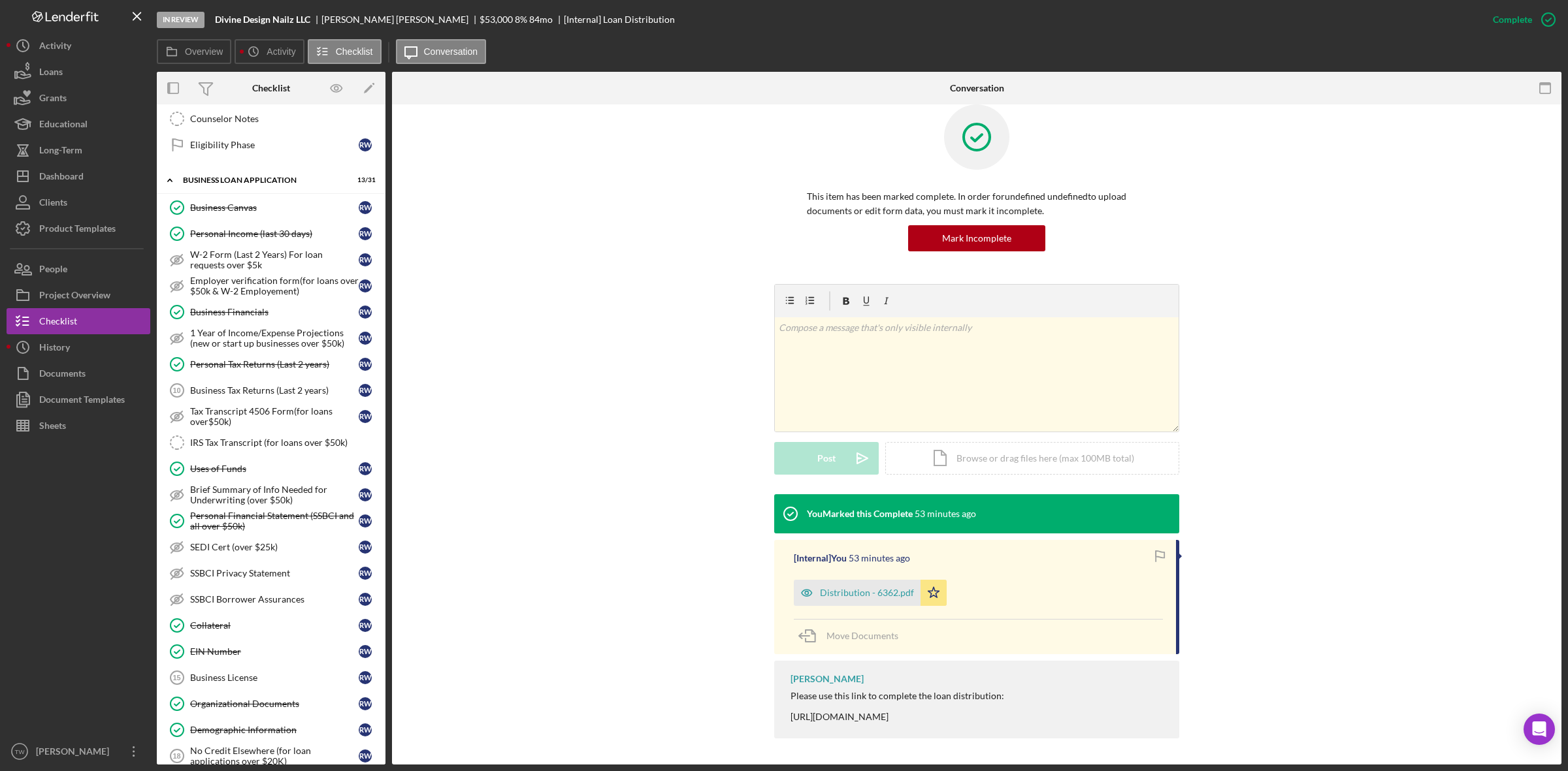
scroll to position [81, 0]
